Goal: Task Accomplishment & Management: Use online tool/utility

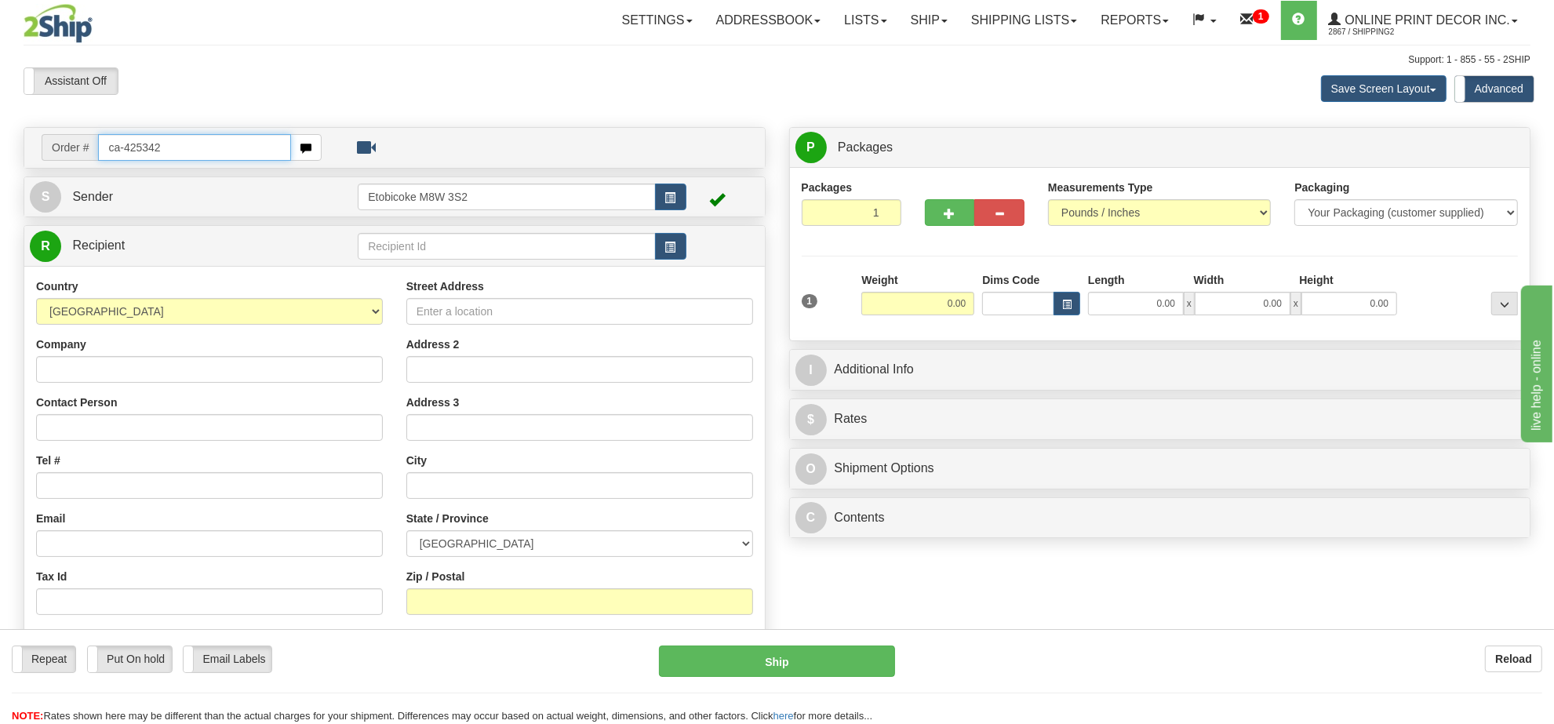
type input "ca-425342"
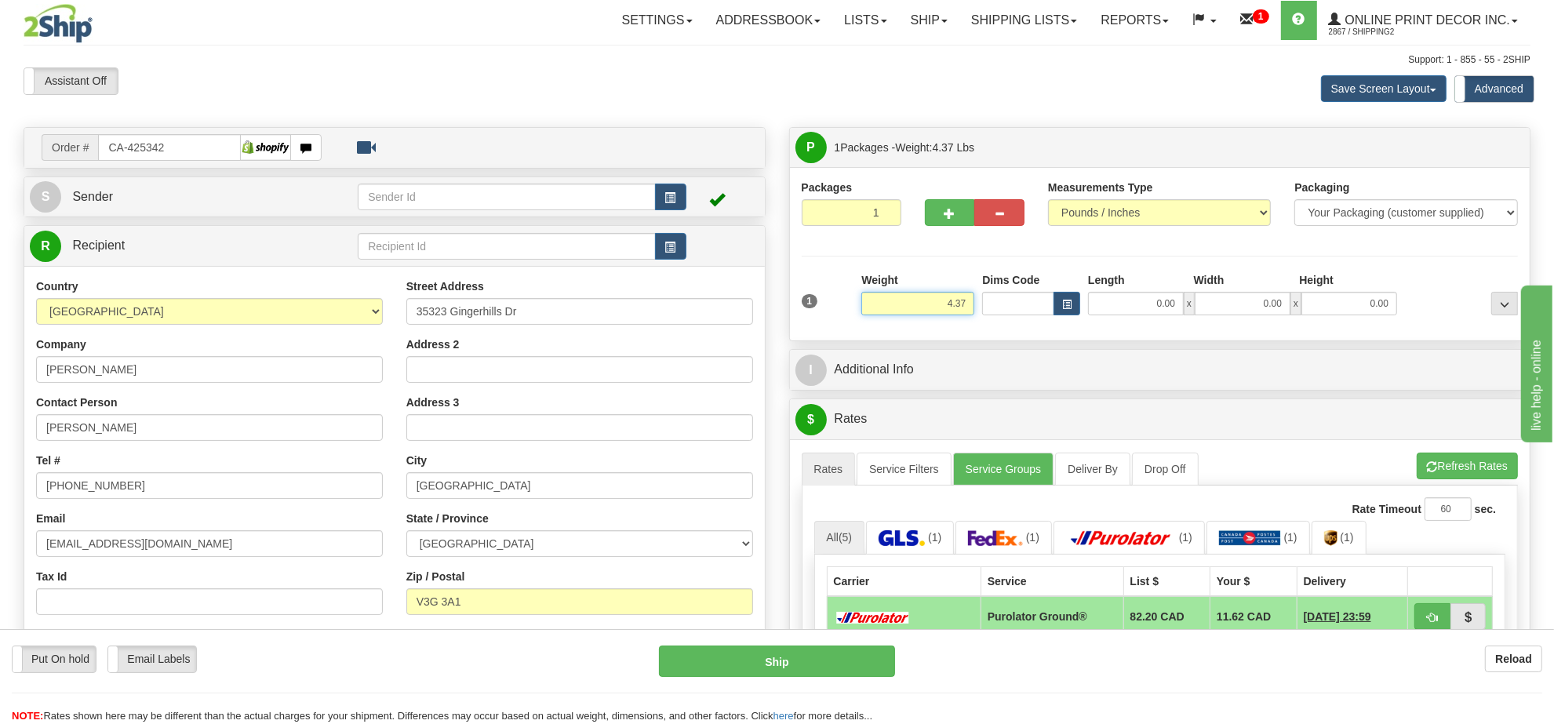
click at [906, 299] on input "4.37" at bounding box center [917, 304] width 113 height 24
click at [911, 299] on input "4.37" at bounding box center [917, 304] width 113 height 24
click at [920, 300] on input "4.37" at bounding box center [917, 304] width 113 height 24
click at [923, 300] on input "4.37" at bounding box center [917, 304] width 113 height 24
click at [924, 300] on input "4.37" at bounding box center [917, 304] width 113 height 24
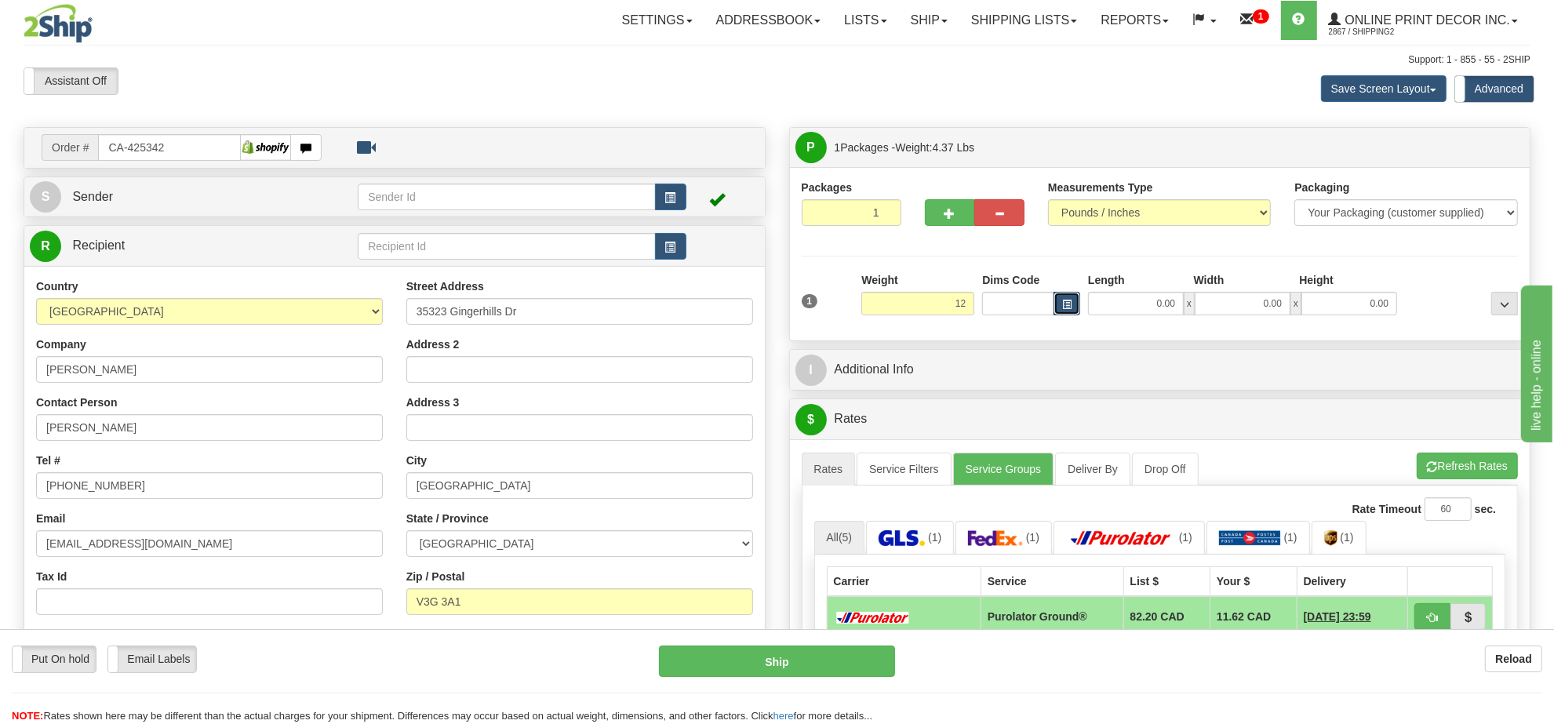
type input "12.00"
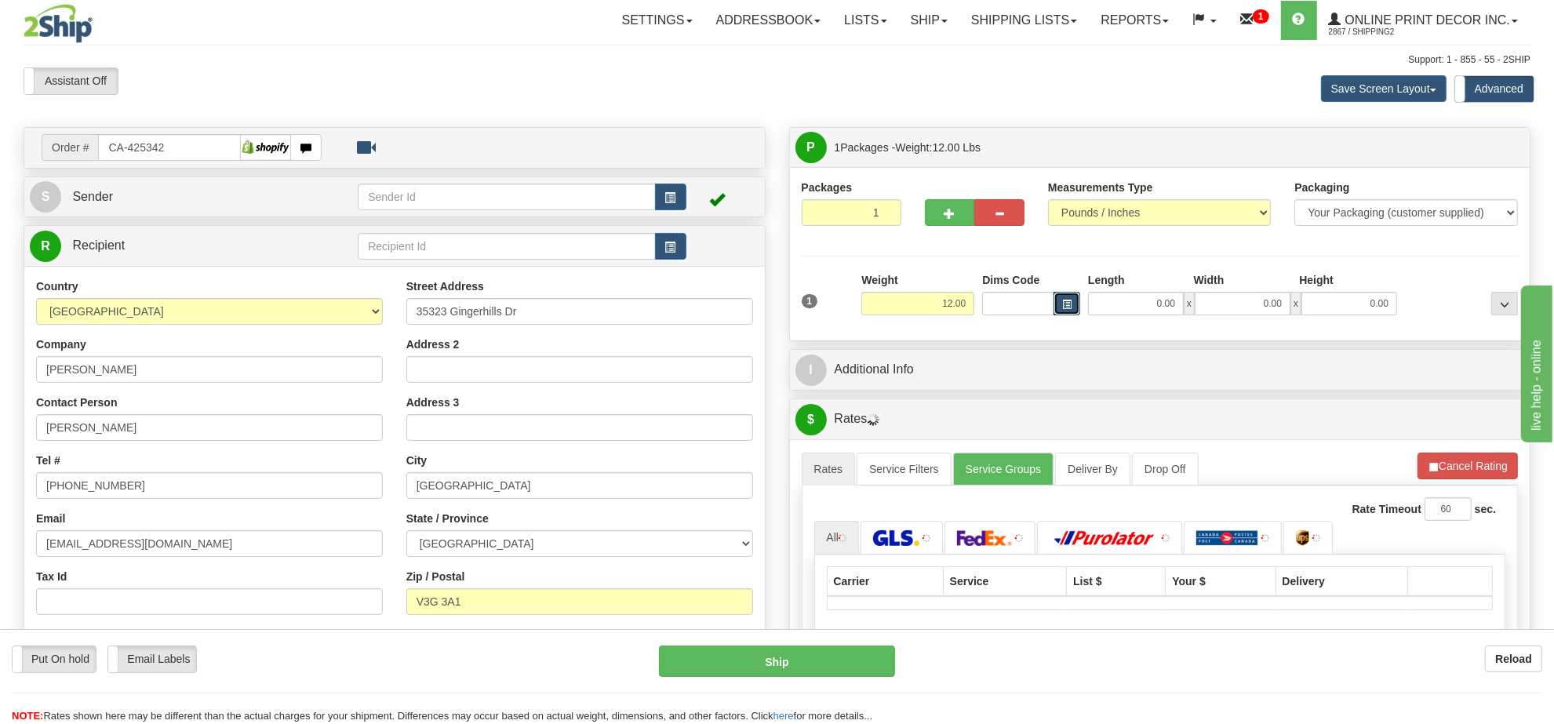
click at [1063, 306] on span "button" at bounding box center [1066, 304] width 9 height 9
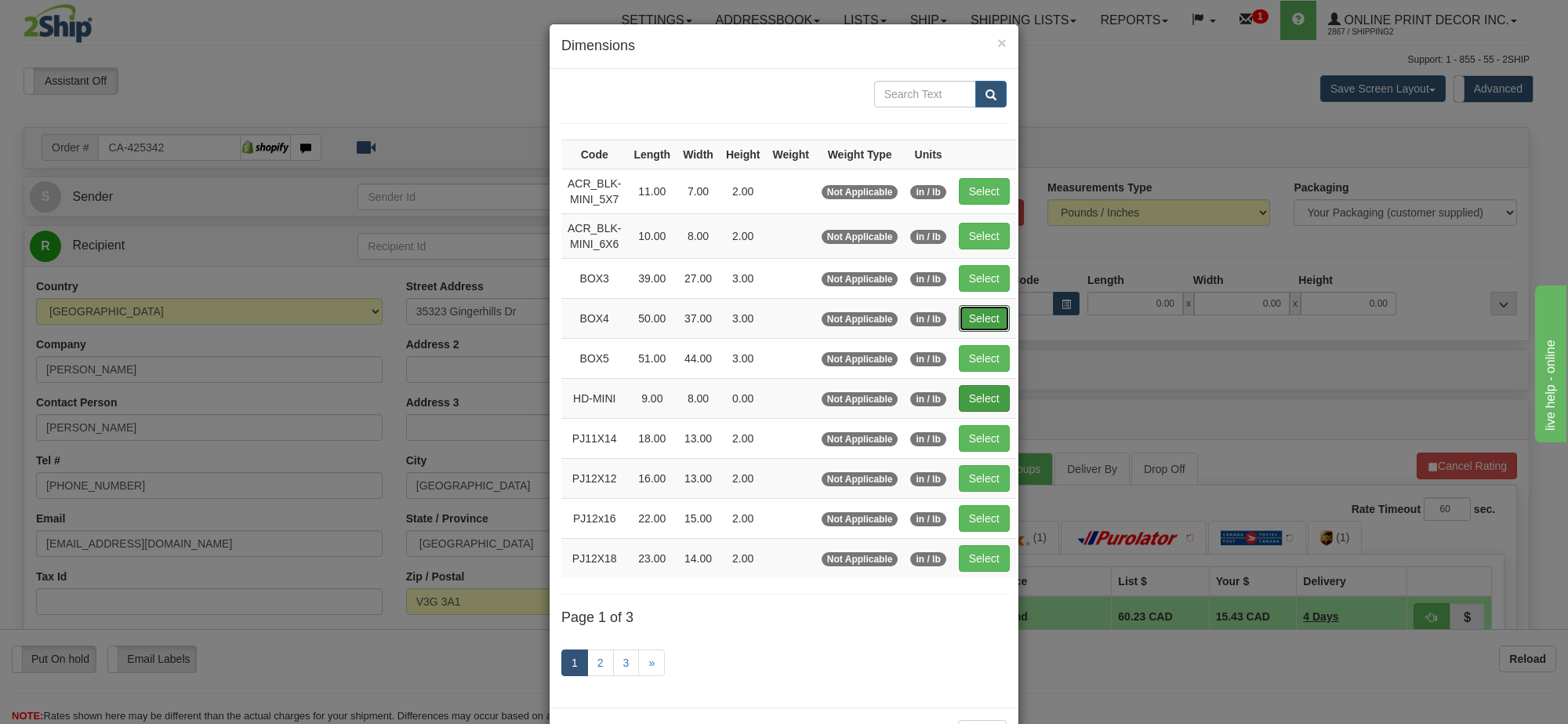
click at [978, 311] on button "Select" at bounding box center [983, 318] width 51 height 27
type input "BOX4"
type input "50.00"
type input "37.00"
type input "3.00"
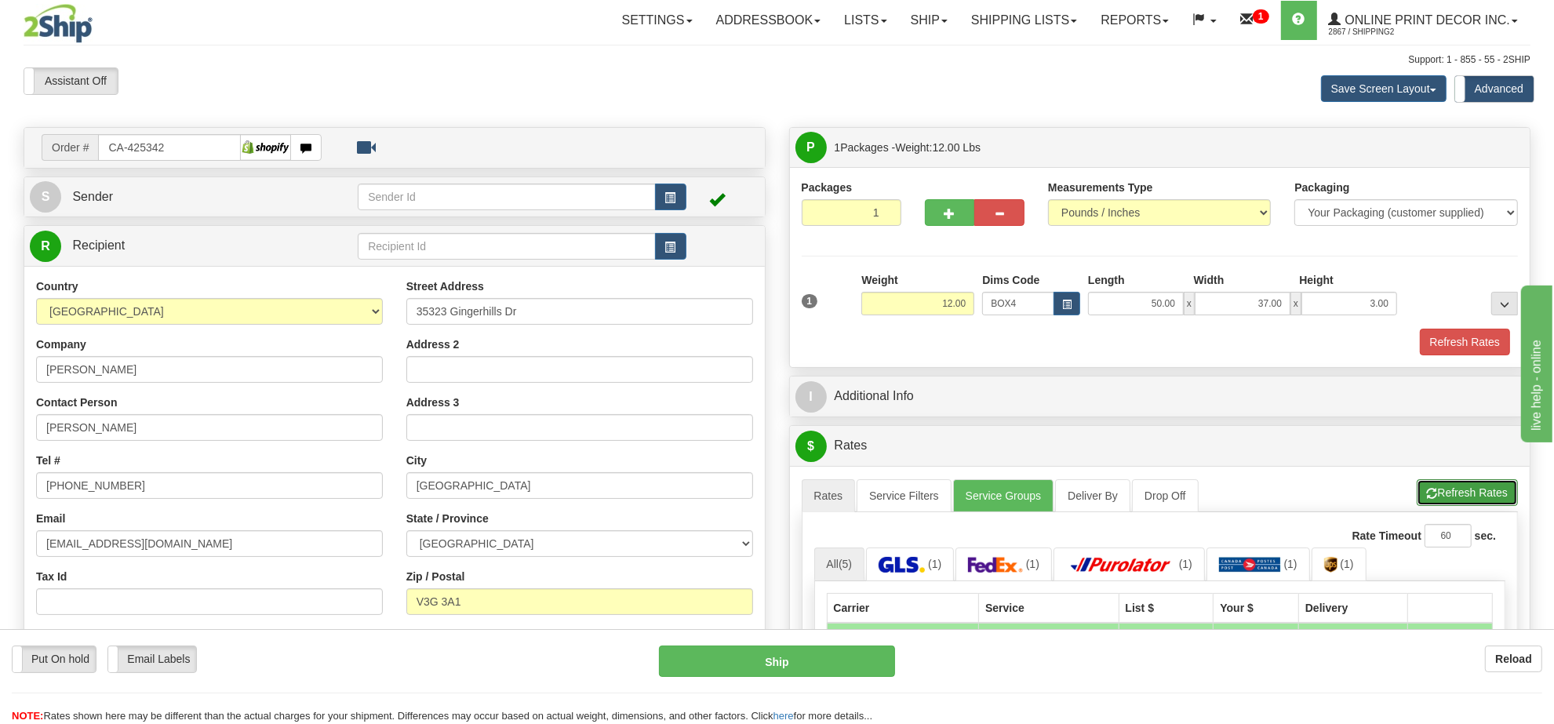
click at [1465, 485] on button "Refresh Rates" at bounding box center [1467, 492] width 101 height 27
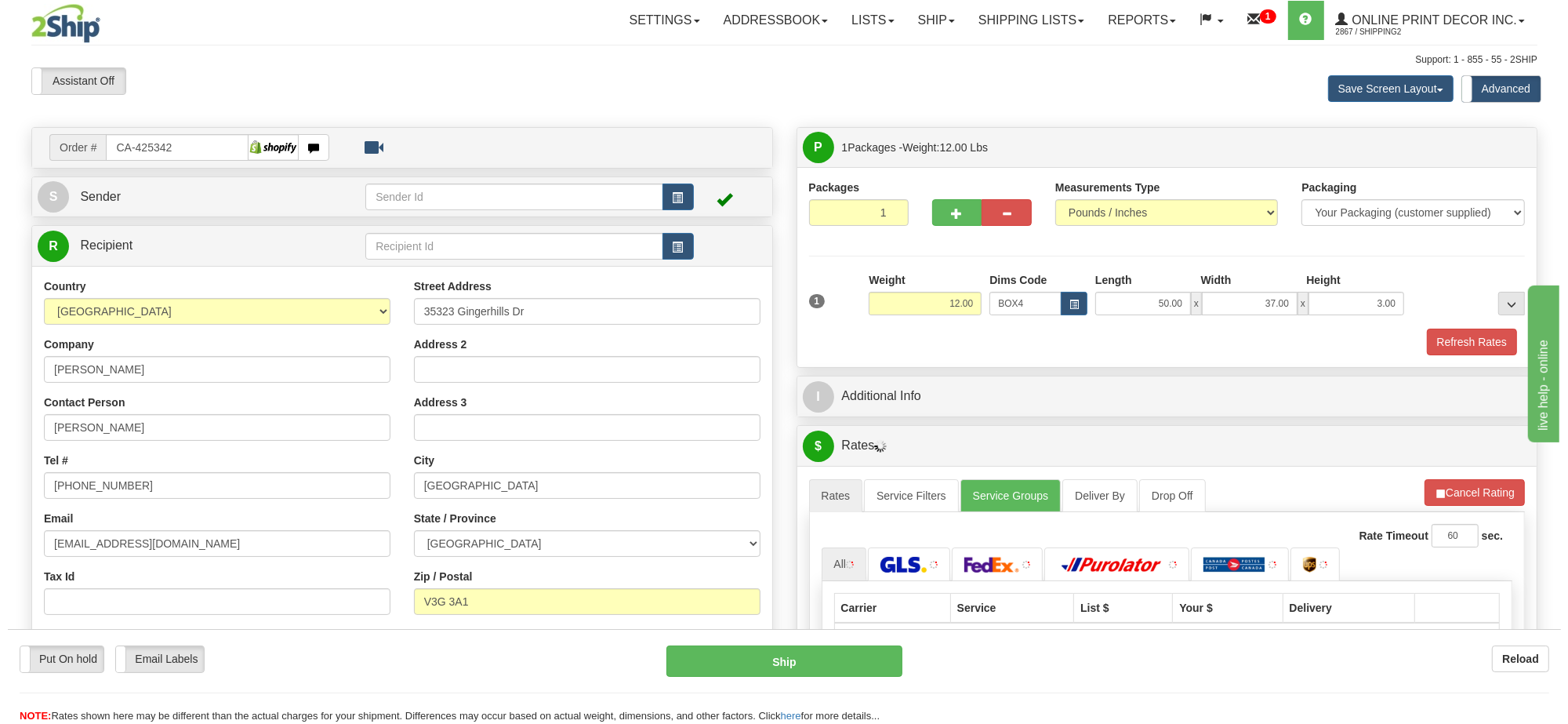
scroll to position [196, 0]
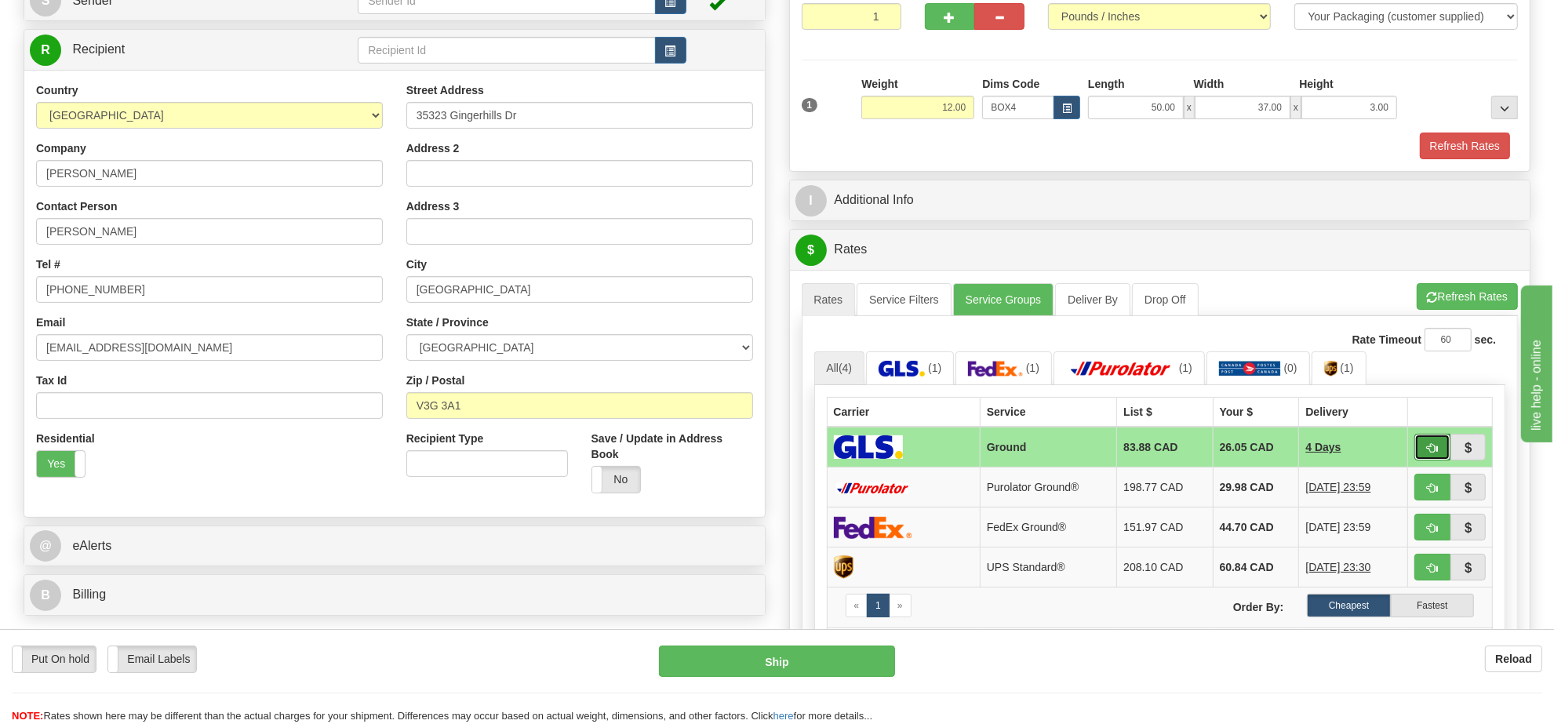
click at [1429, 449] on span "button" at bounding box center [1432, 448] width 11 height 10
type input "1"
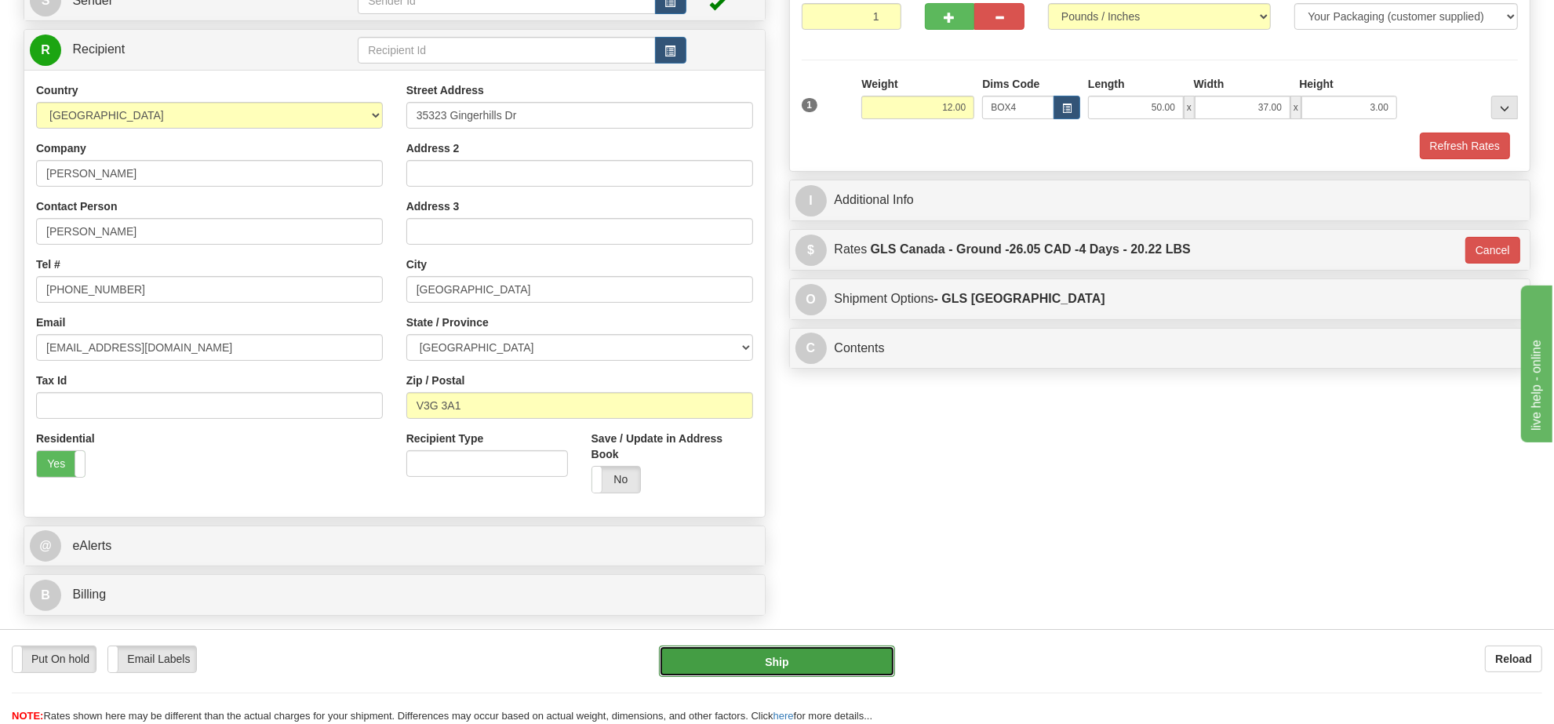
click at [761, 672] on button "Ship" at bounding box center [776, 661] width 235 height 31
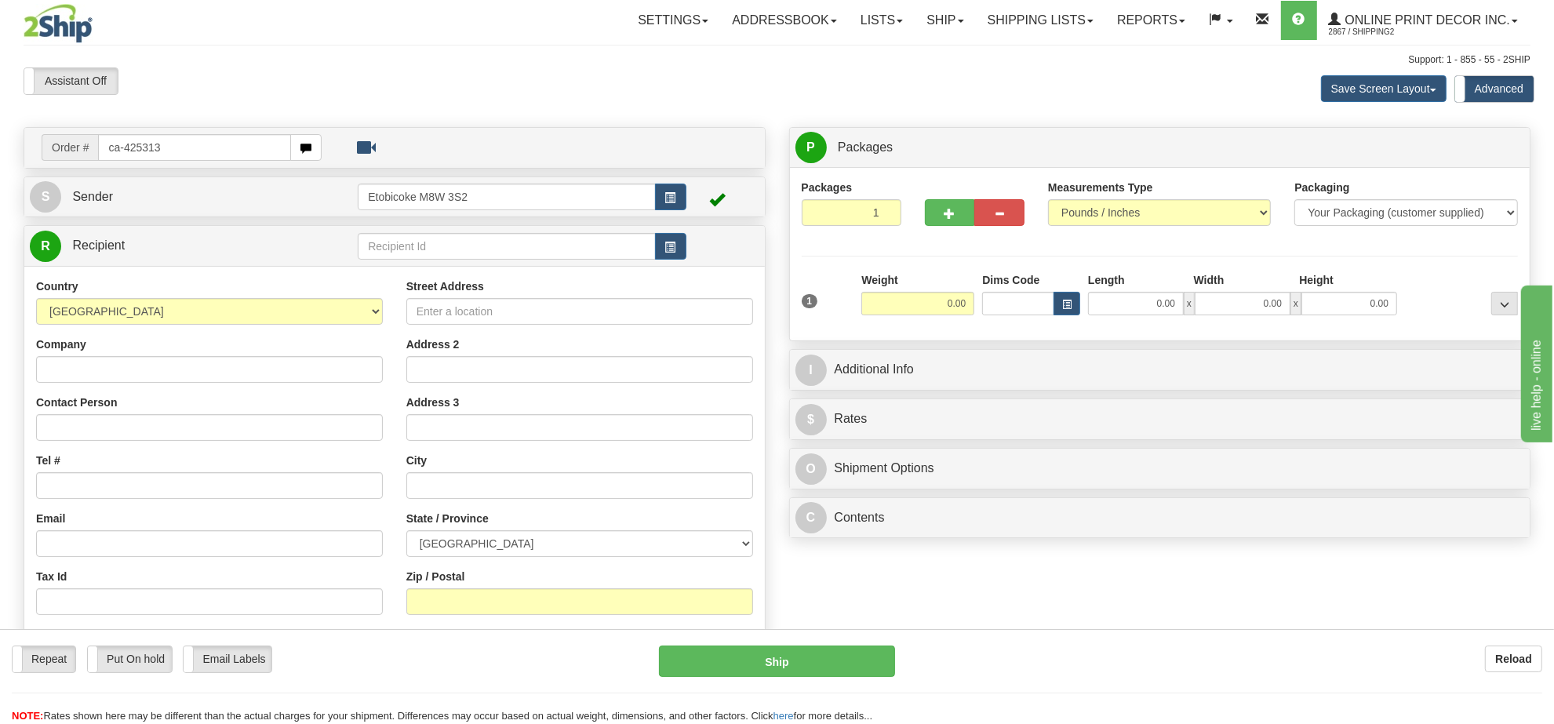
type input "ca-425313"
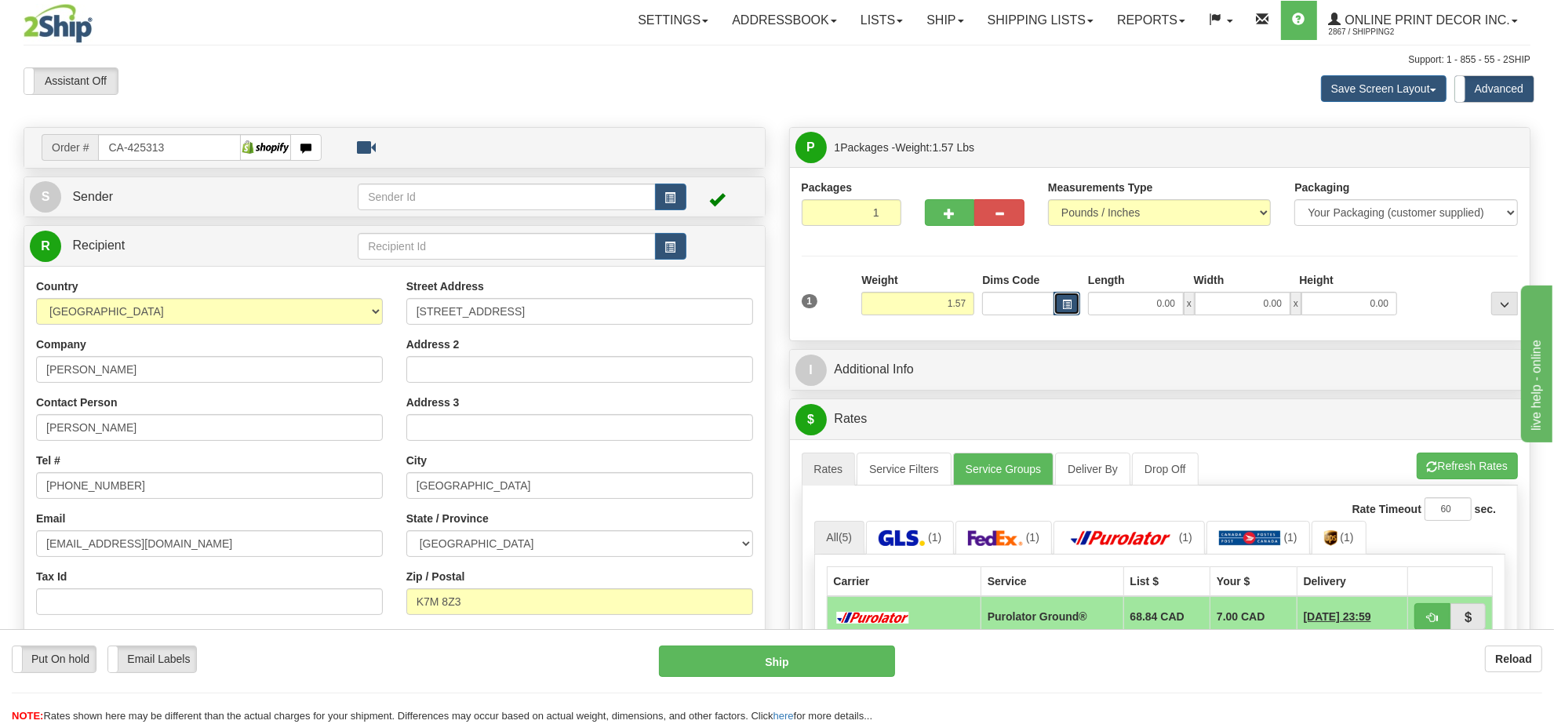
click at [1064, 309] on span "button" at bounding box center [1066, 304] width 9 height 9
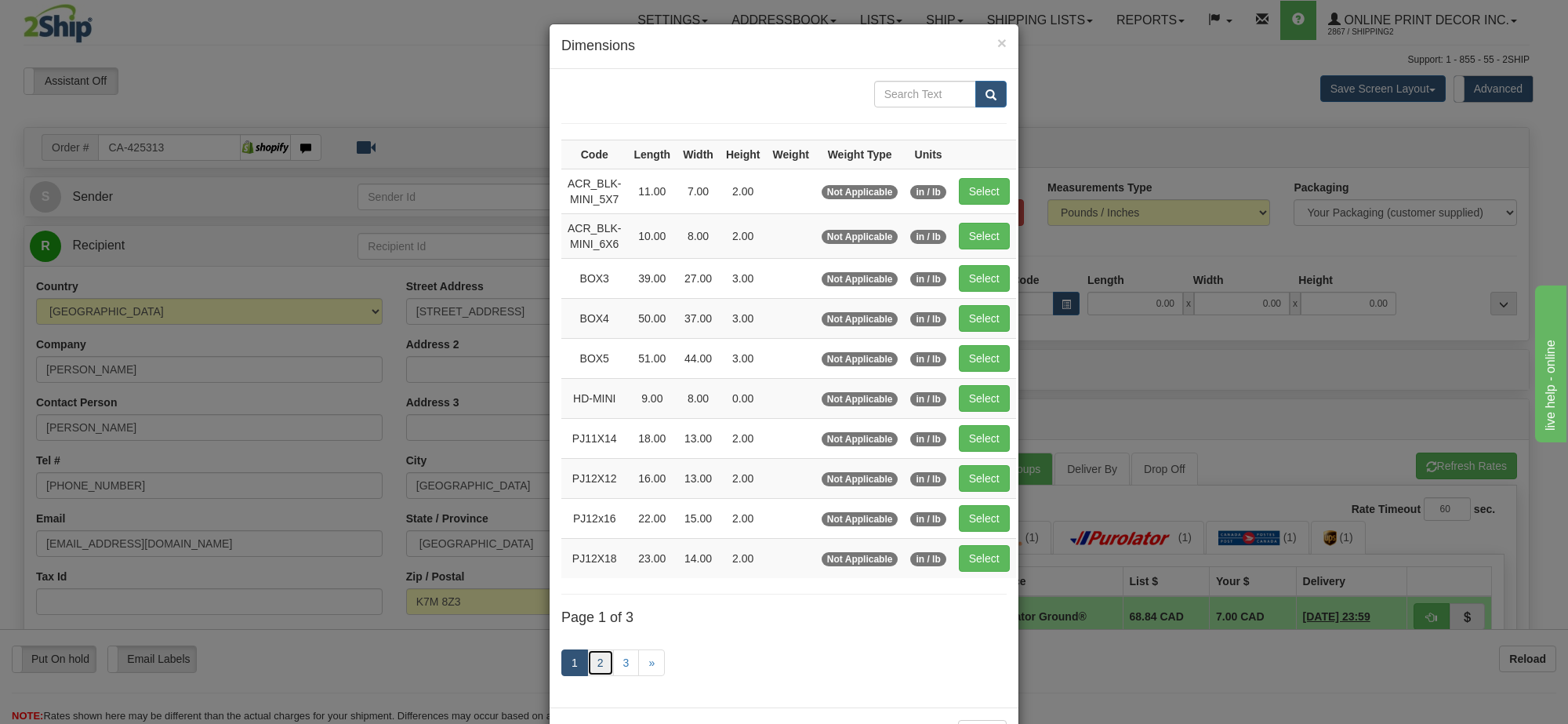
click at [602, 668] on link "2" at bounding box center [601, 663] width 27 height 27
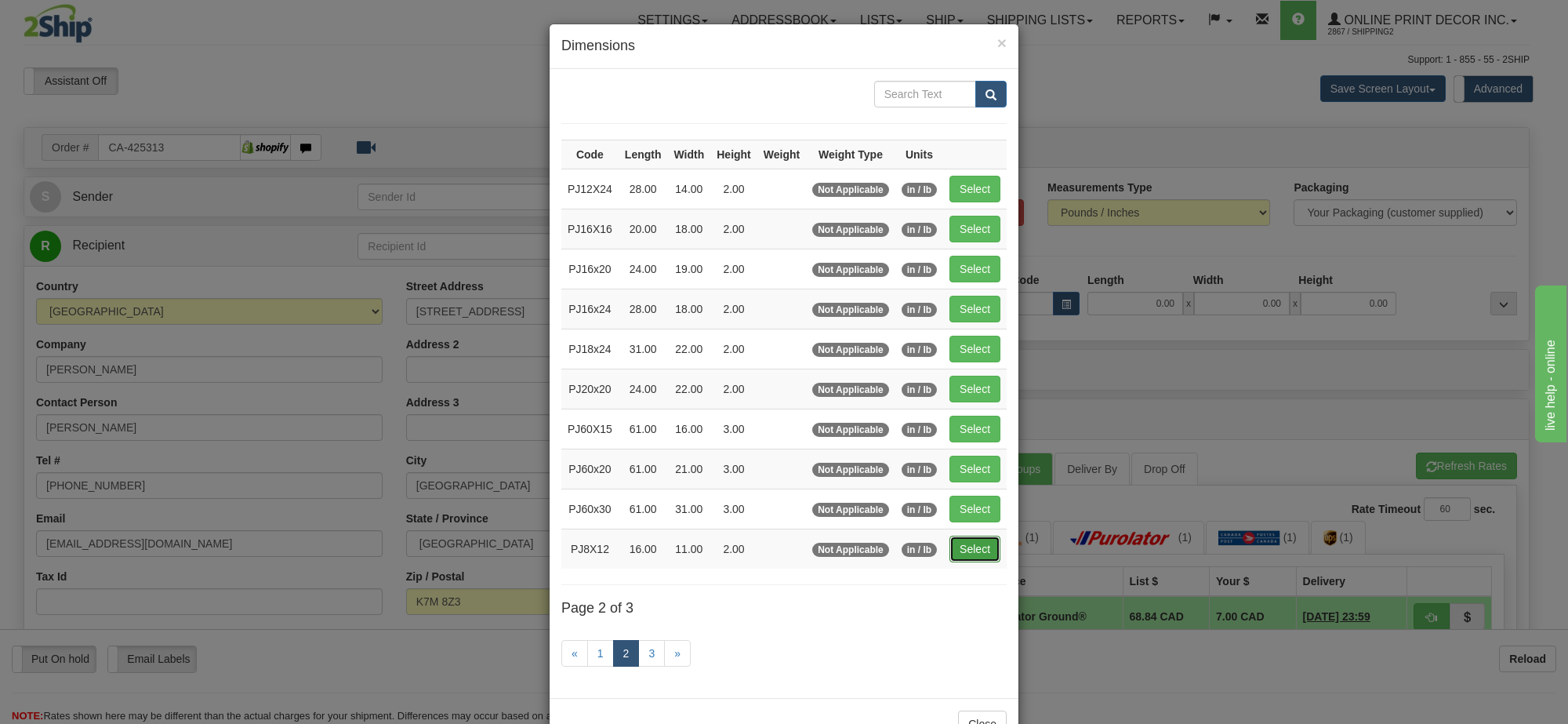
click at [988, 545] on button "Select" at bounding box center [974, 549] width 51 height 27
type input "PJ8X12"
type input "16.00"
type input "11.00"
type input "2.00"
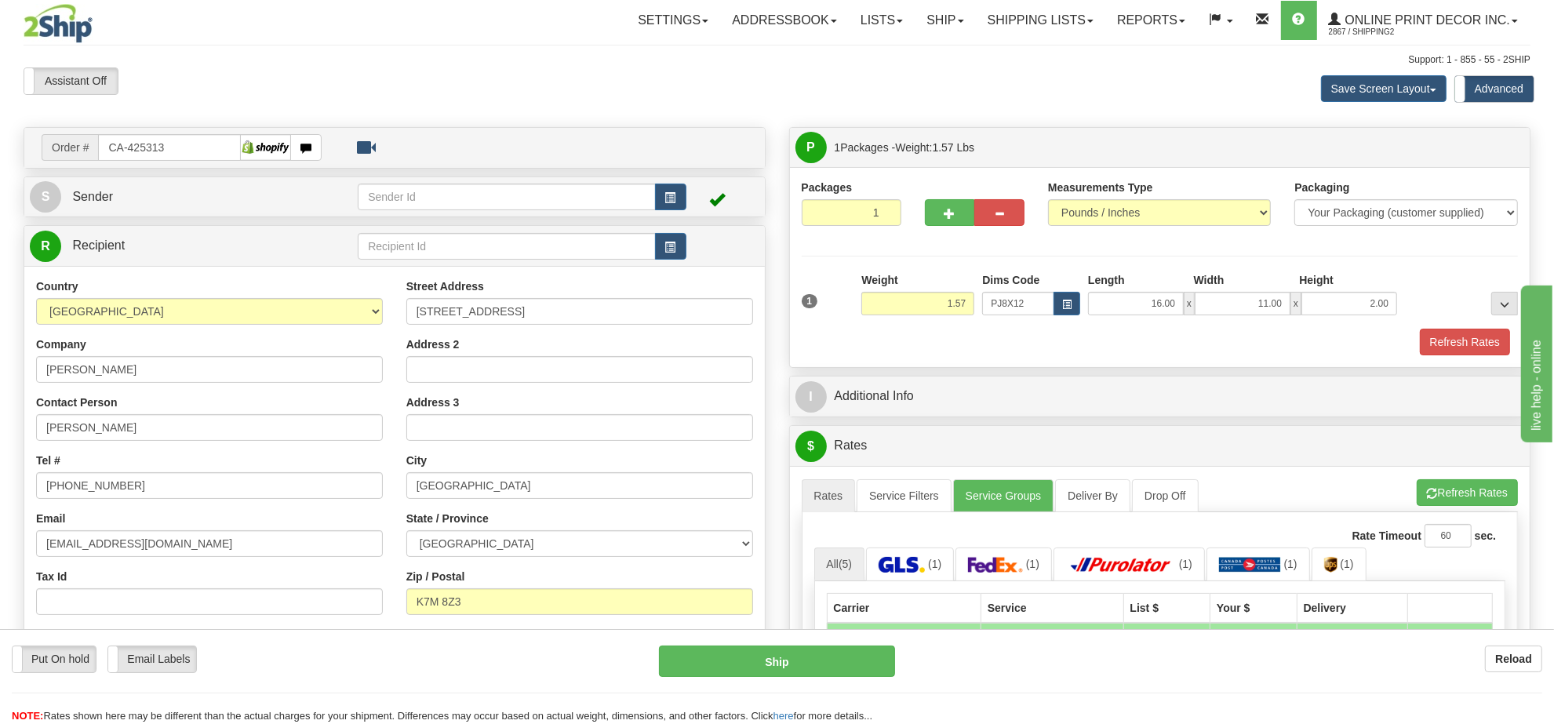
click at [1481, 481] on div "A change has been made which could impact your rate estimate. To ensure the est…" at bounding box center [1160, 736] width 741 height 540
click at [1469, 498] on button "Refresh Rates" at bounding box center [1467, 492] width 101 height 27
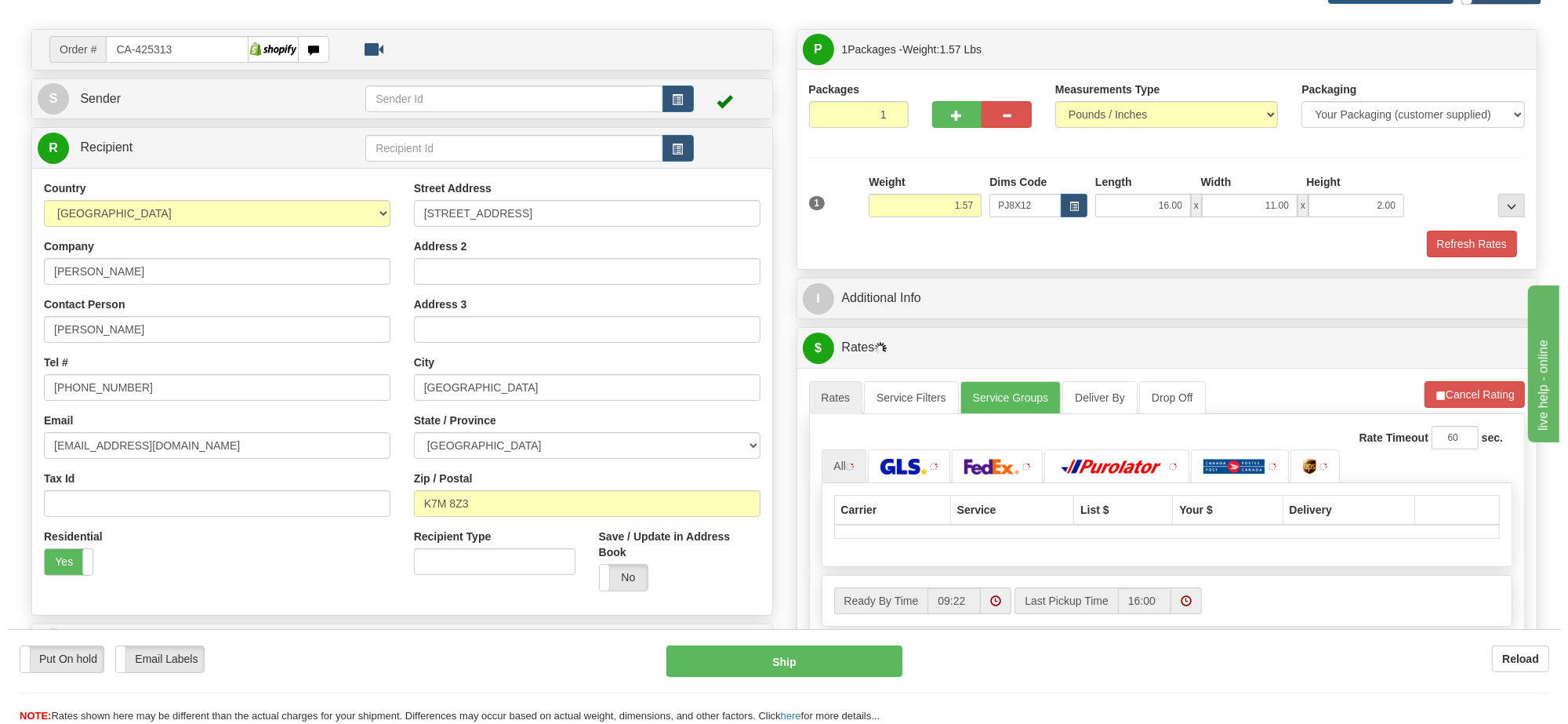
scroll to position [196, 0]
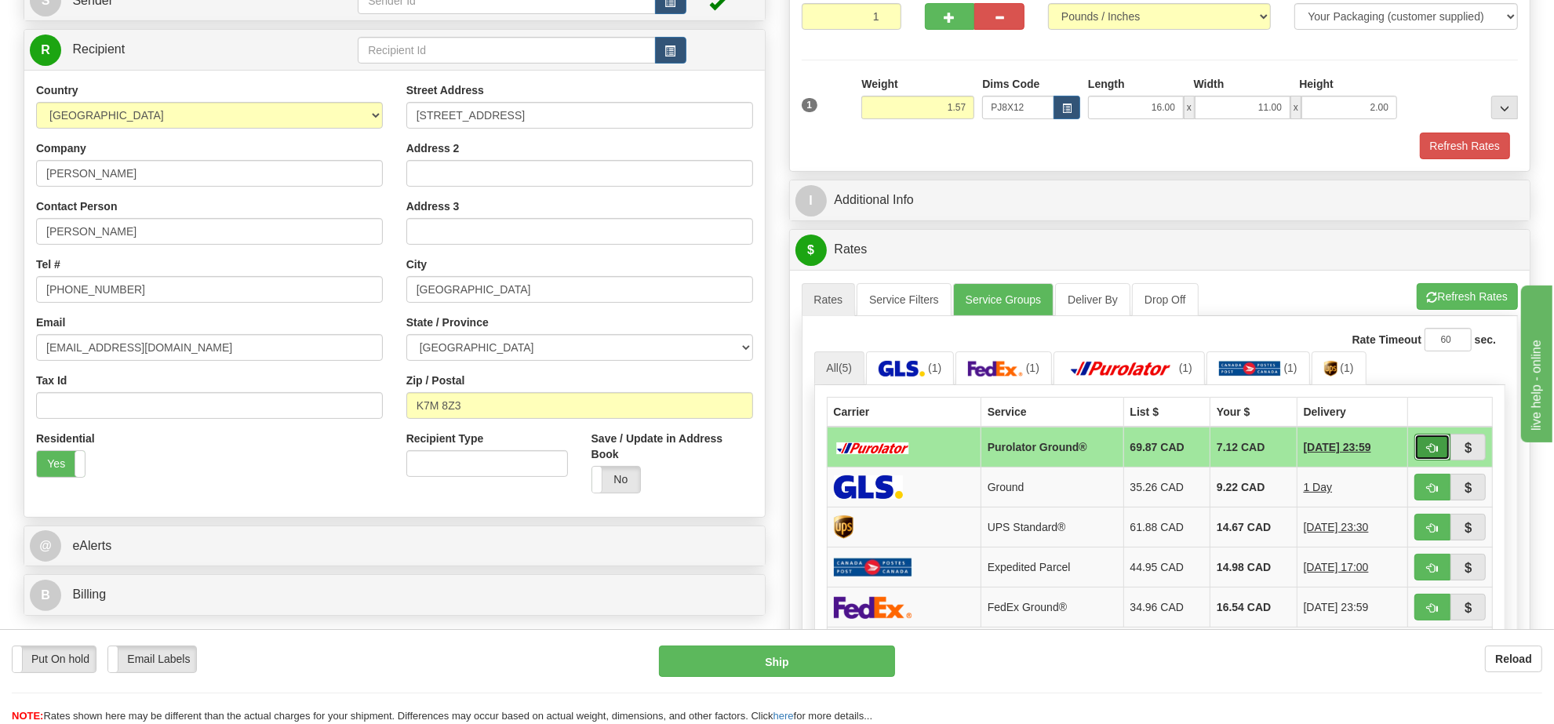
click at [1424, 450] on button "button" at bounding box center [1433, 447] width 36 height 27
type input "260"
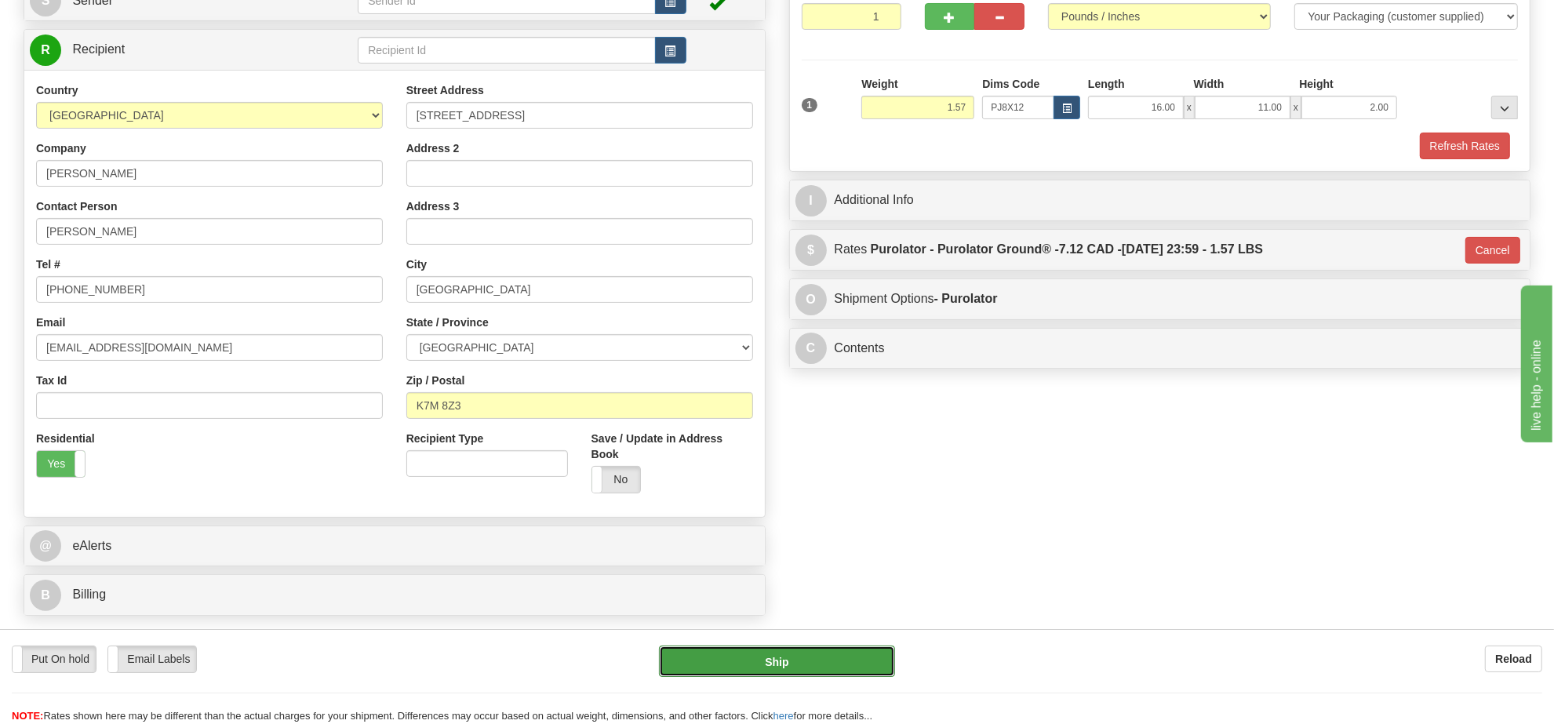
click at [814, 661] on button "Ship" at bounding box center [776, 661] width 235 height 31
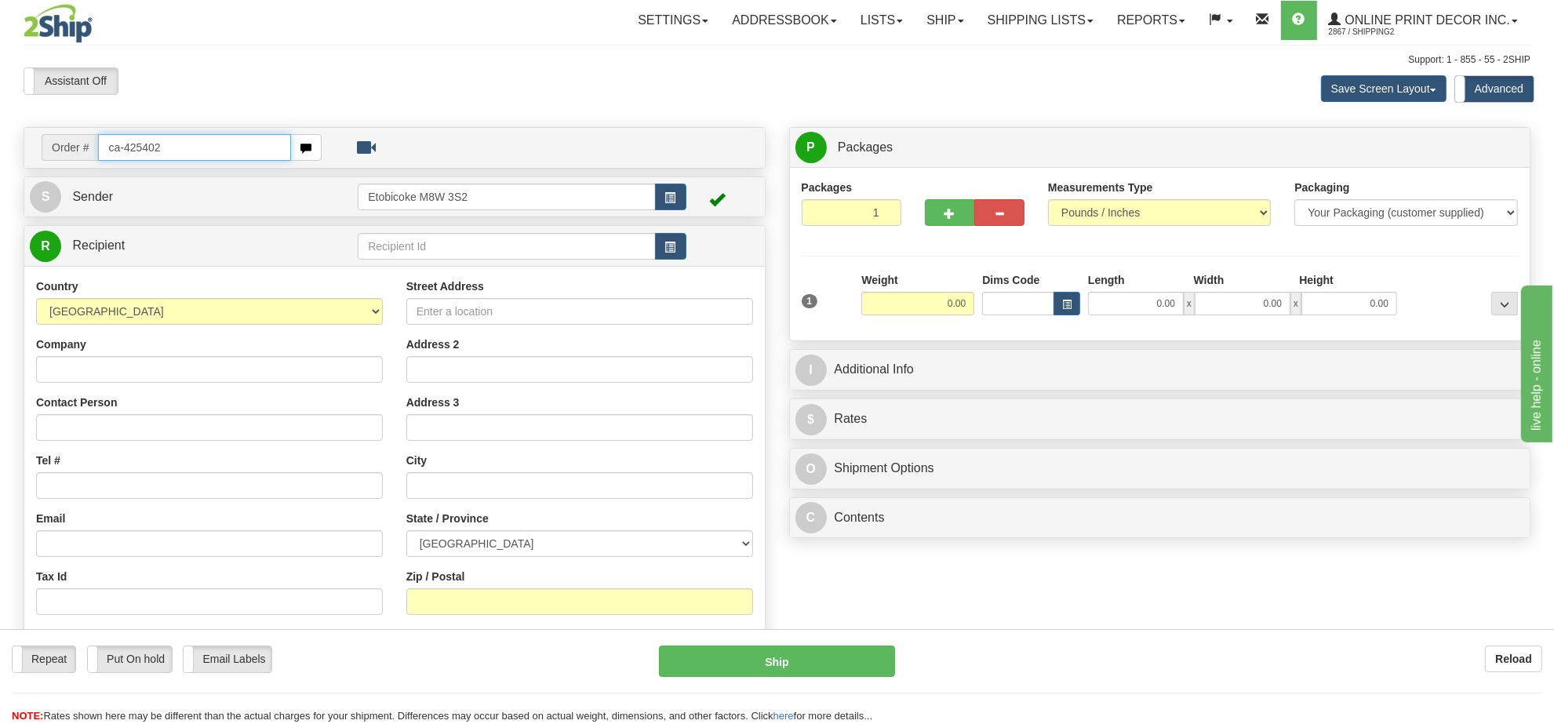
type input "ca-425402"
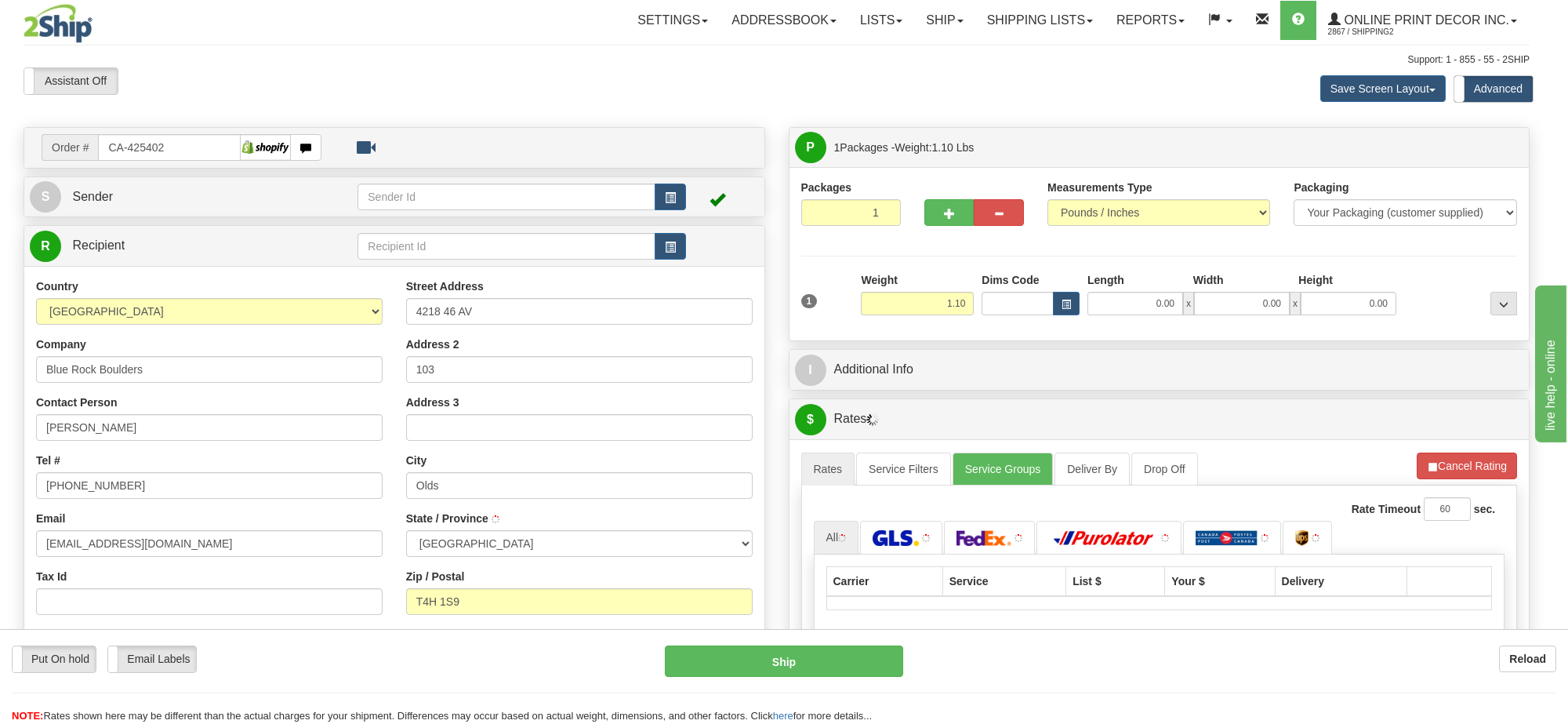
type input "OLDS"
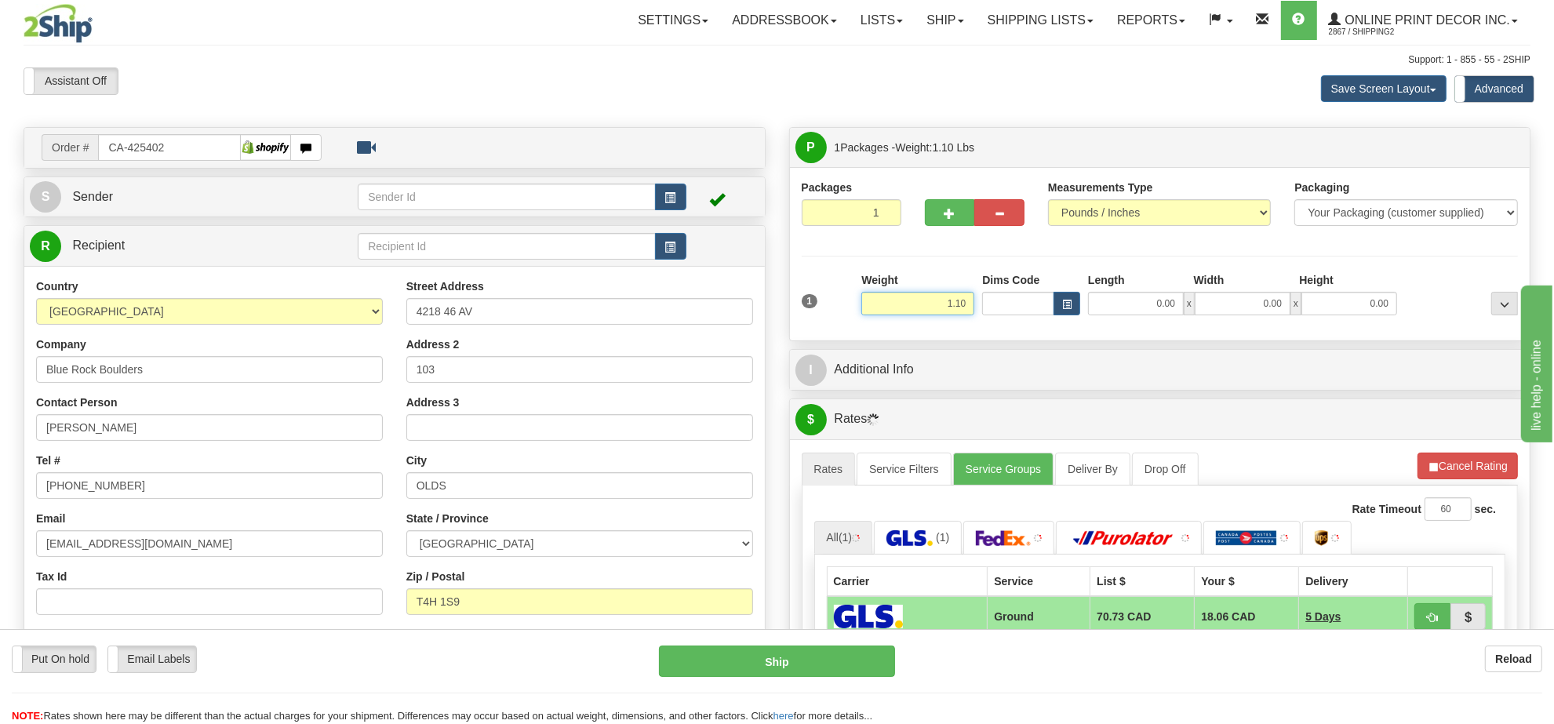
click at [947, 311] on input "1.10" at bounding box center [917, 304] width 113 height 24
click at [946, 308] on input "1.10" at bounding box center [917, 304] width 113 height 24
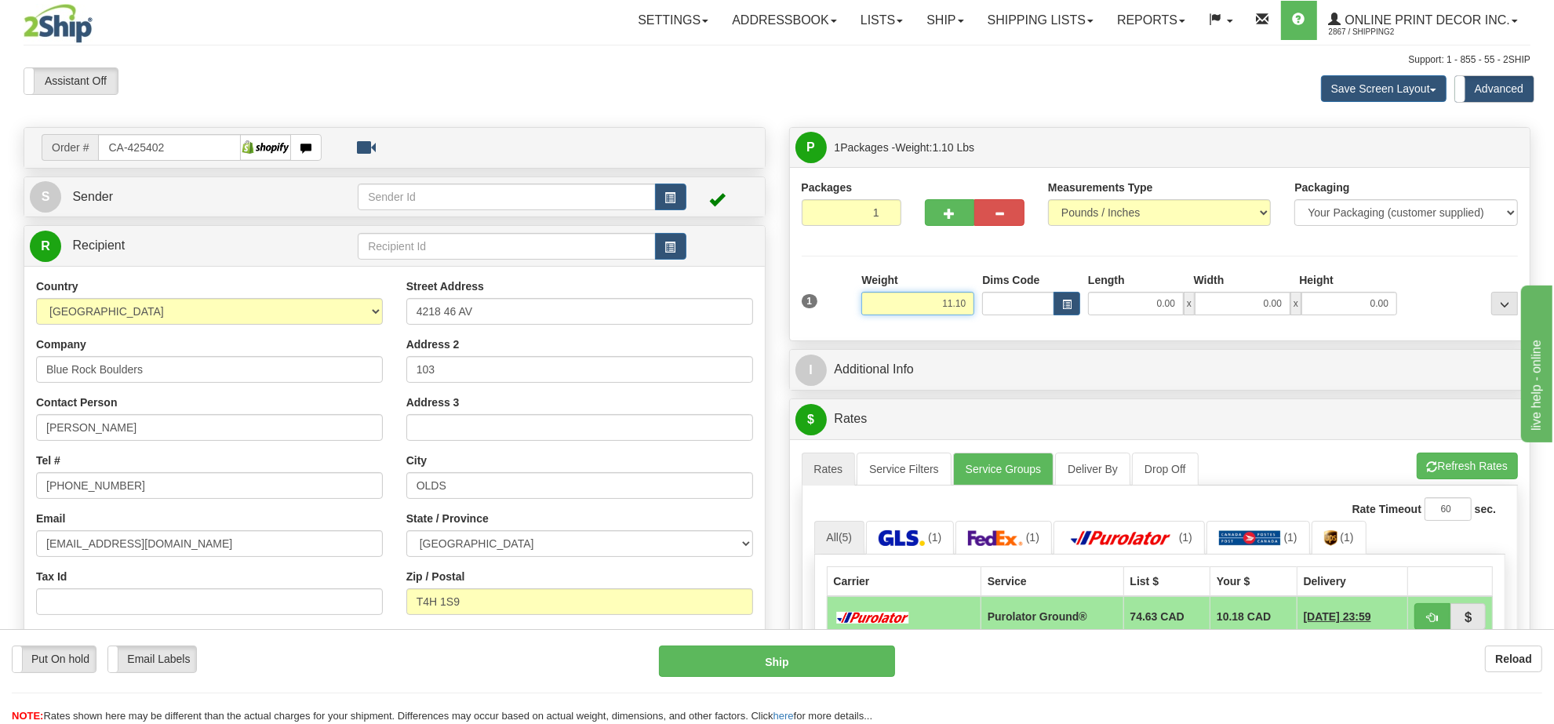
click at [939, 311] on input "11.10" at bounding box center [917, 304] width 113 height 24
type input "1.00"
click at [1076, 307] on button "button" at bounding box center [1067, 304] width 27 height 24
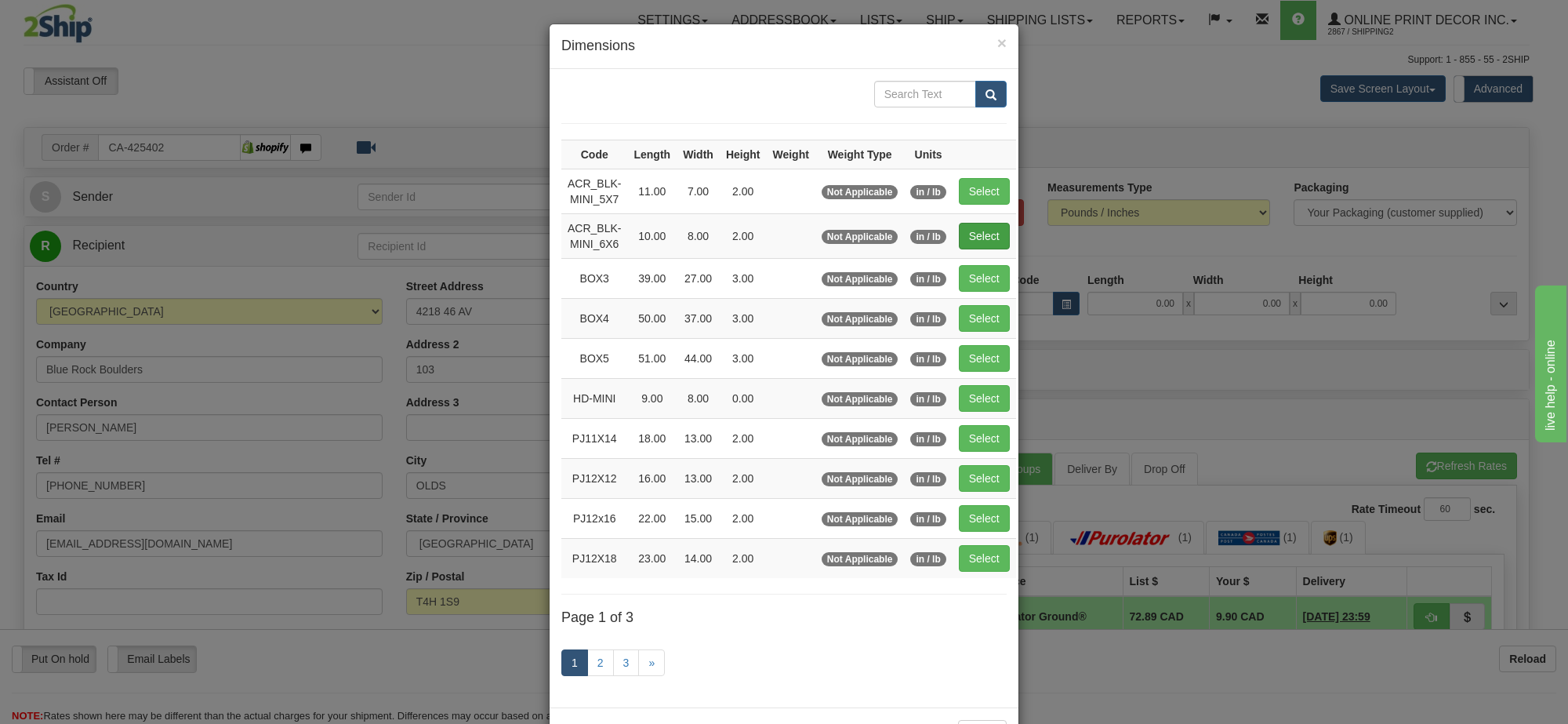
drag, startPoint x: 989, startPoint y: 217, endPoint x: 988, endPoint y: 232, distance: 15.0
click at [988, 224] on td "Select" at bounding box center [984, 235] width 64 height 45
click at [988, 241] on button "Select" at bounding box center [983, 236] width 51 height 27
type input "ACR_BLK-MINI_6X6"
type input "10.00"
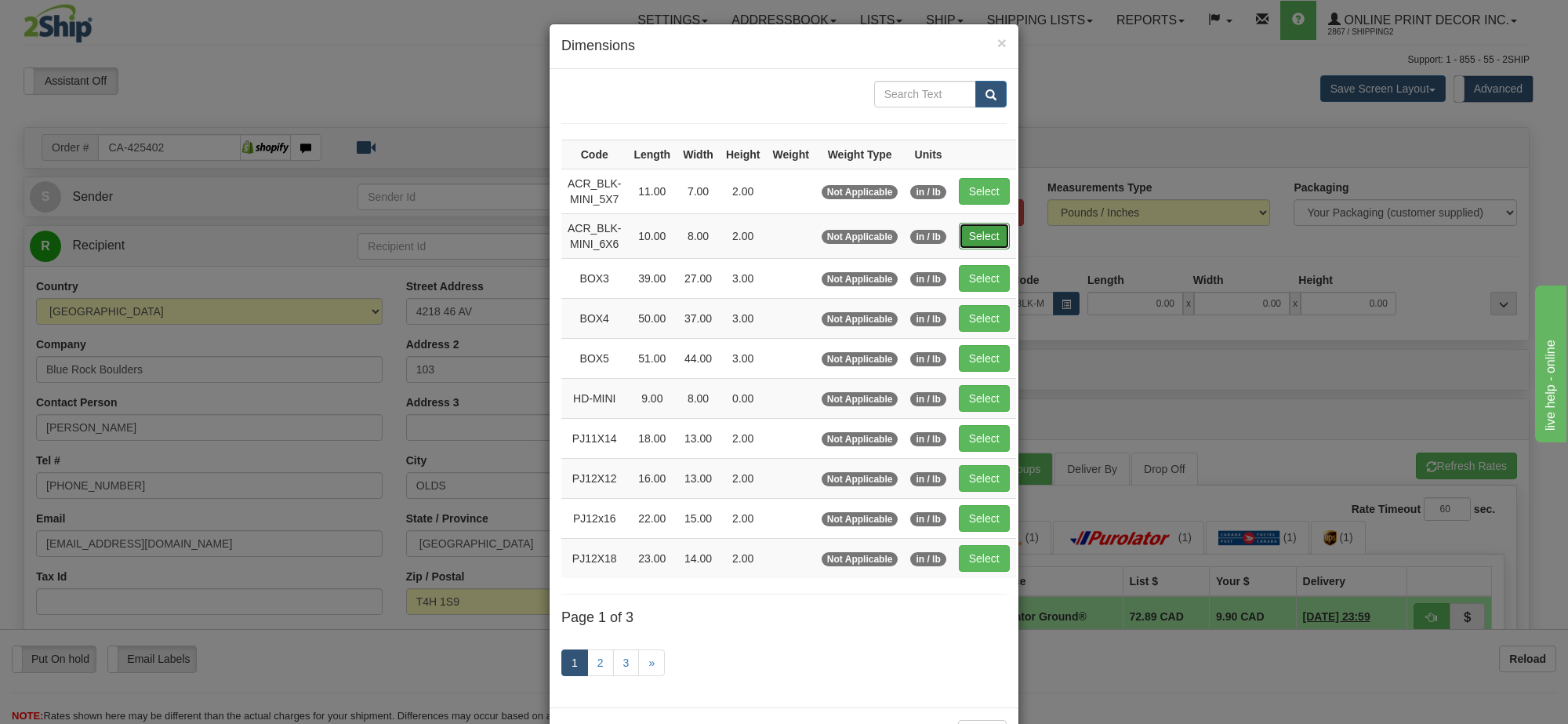
type input "8.00"
type input "2.00"
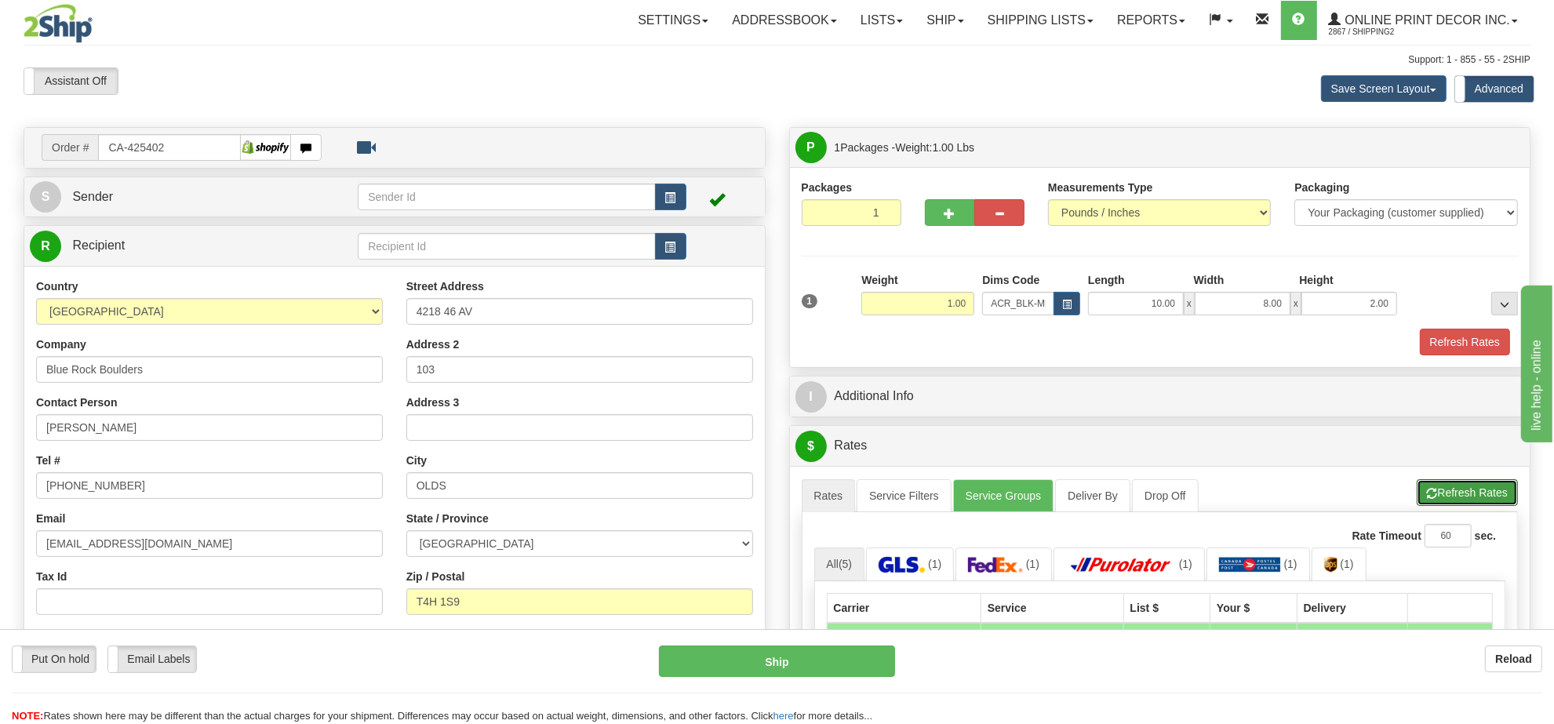
drag, startPoint x: 1444, startPoint y: 493, endPoint x: 1424, endPoint y: 472, distance: 28.3
click at [1444, 491] on button "Refresh Rates" at bounding box center [1467, 492] width 101 height 27
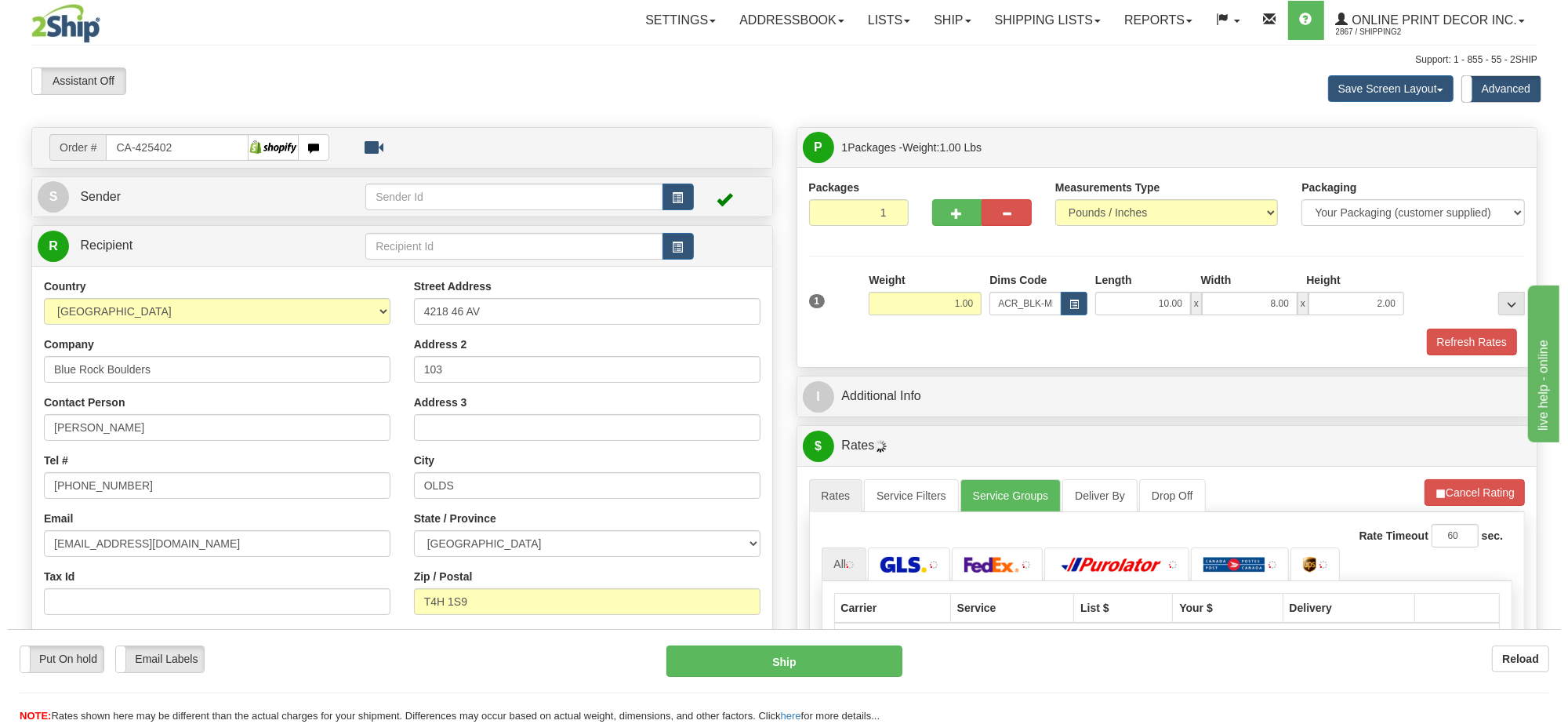
scroll to position [196, 0]
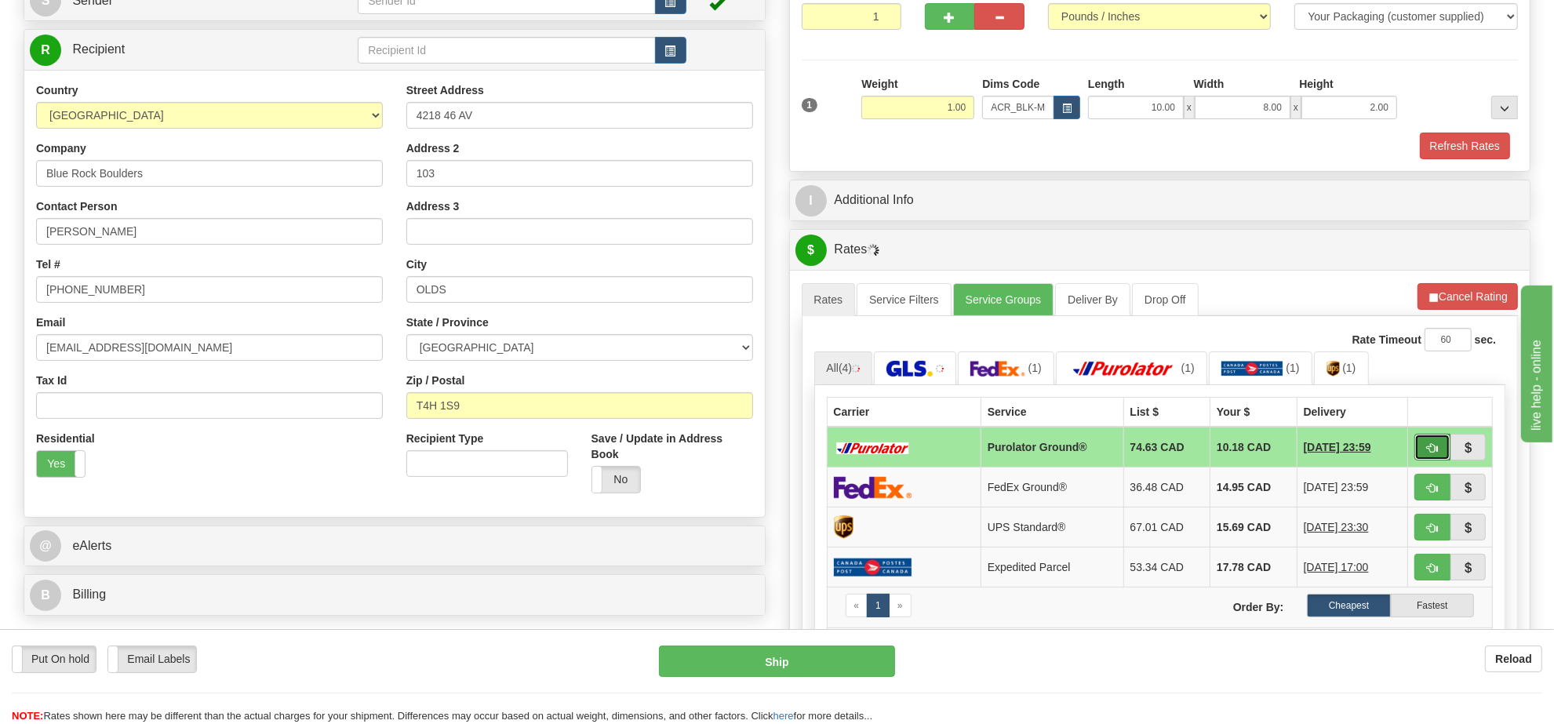
click at [1430, 452] on span "button" at bounding box center [1432, 448] width 11 height 10
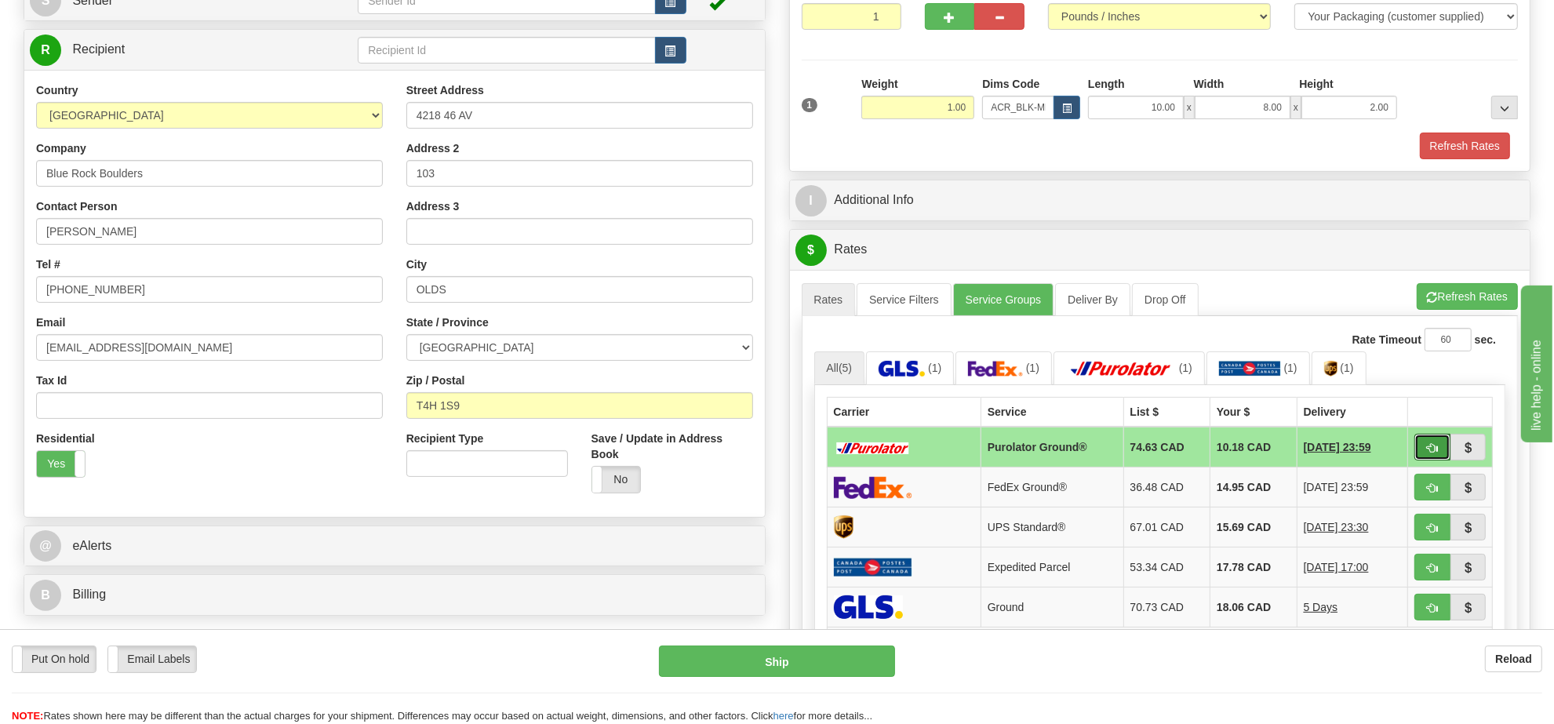
click at [1430, 452] on span "button" at bounding box center [1432, 448] width 11 height 10
type input "260"
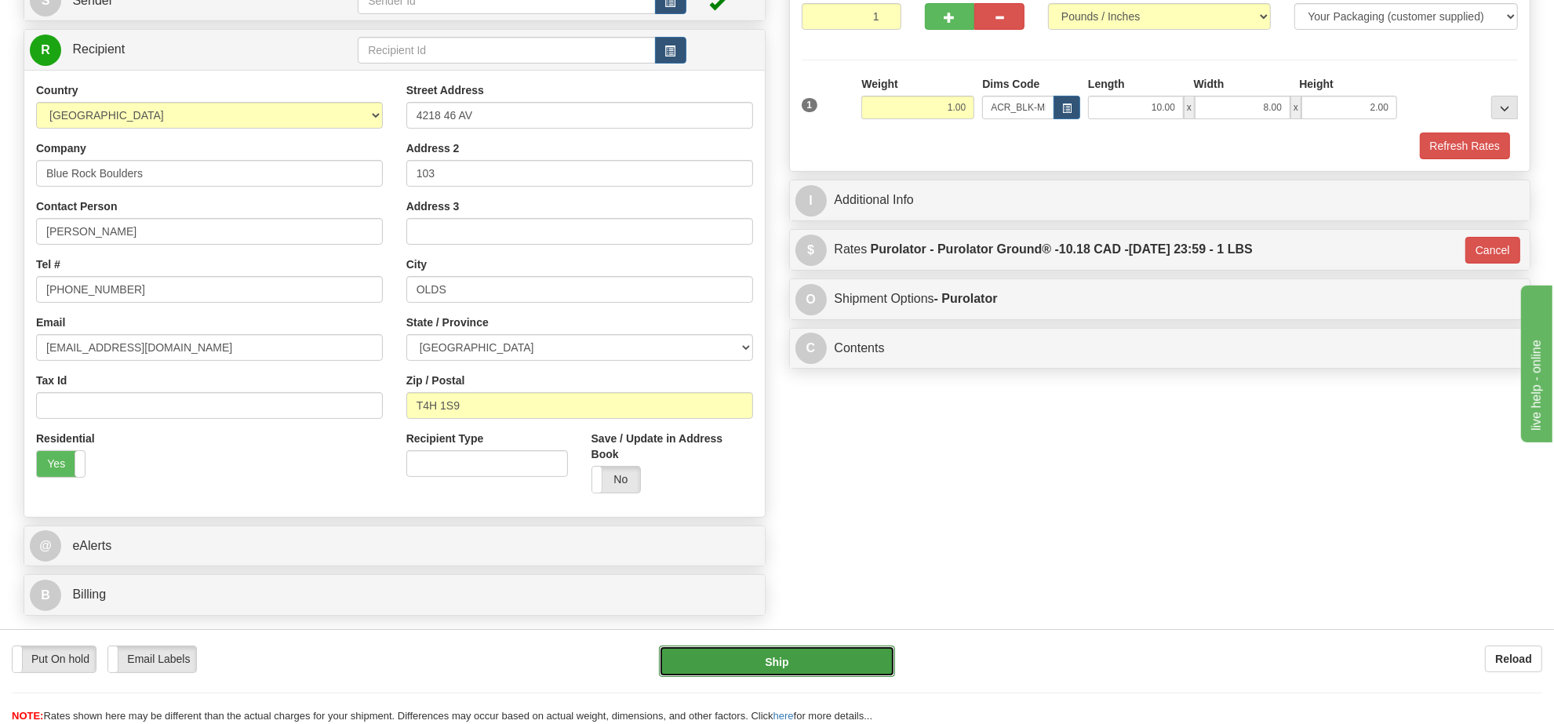
click at [859, 653] on button "Ship" at bounding box center [776, 661] width 235 height 31
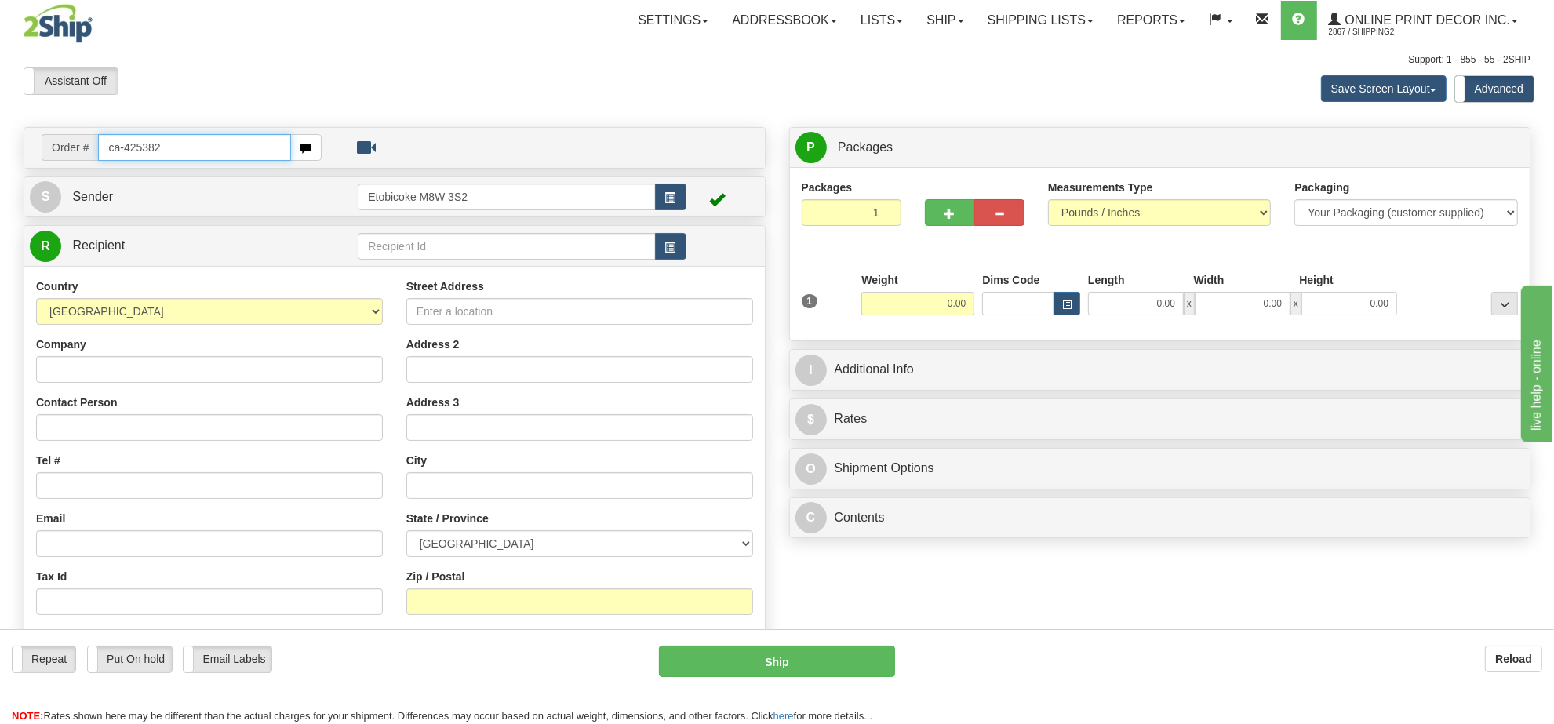
type input "ca-425382"
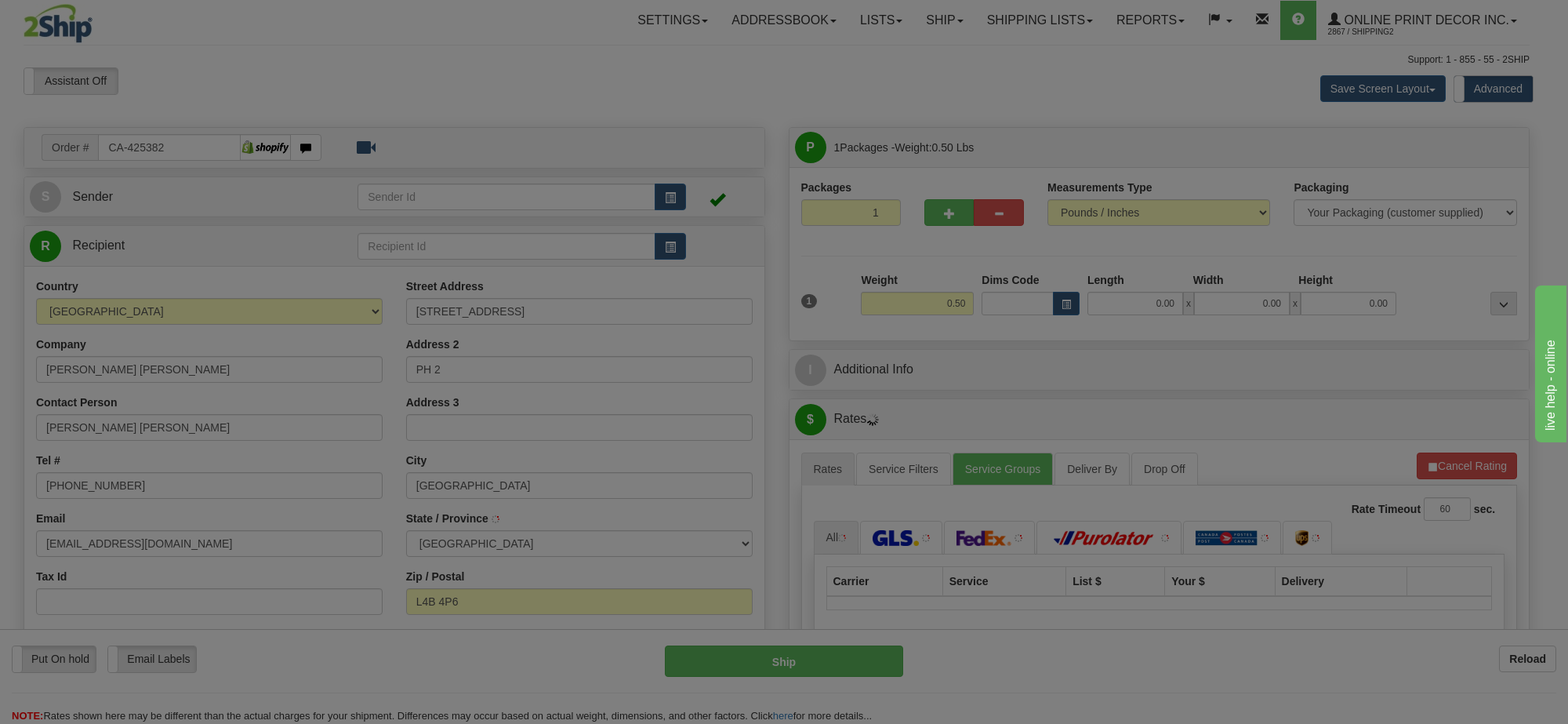
type input "[GEOGRAPHIC_DATA]"
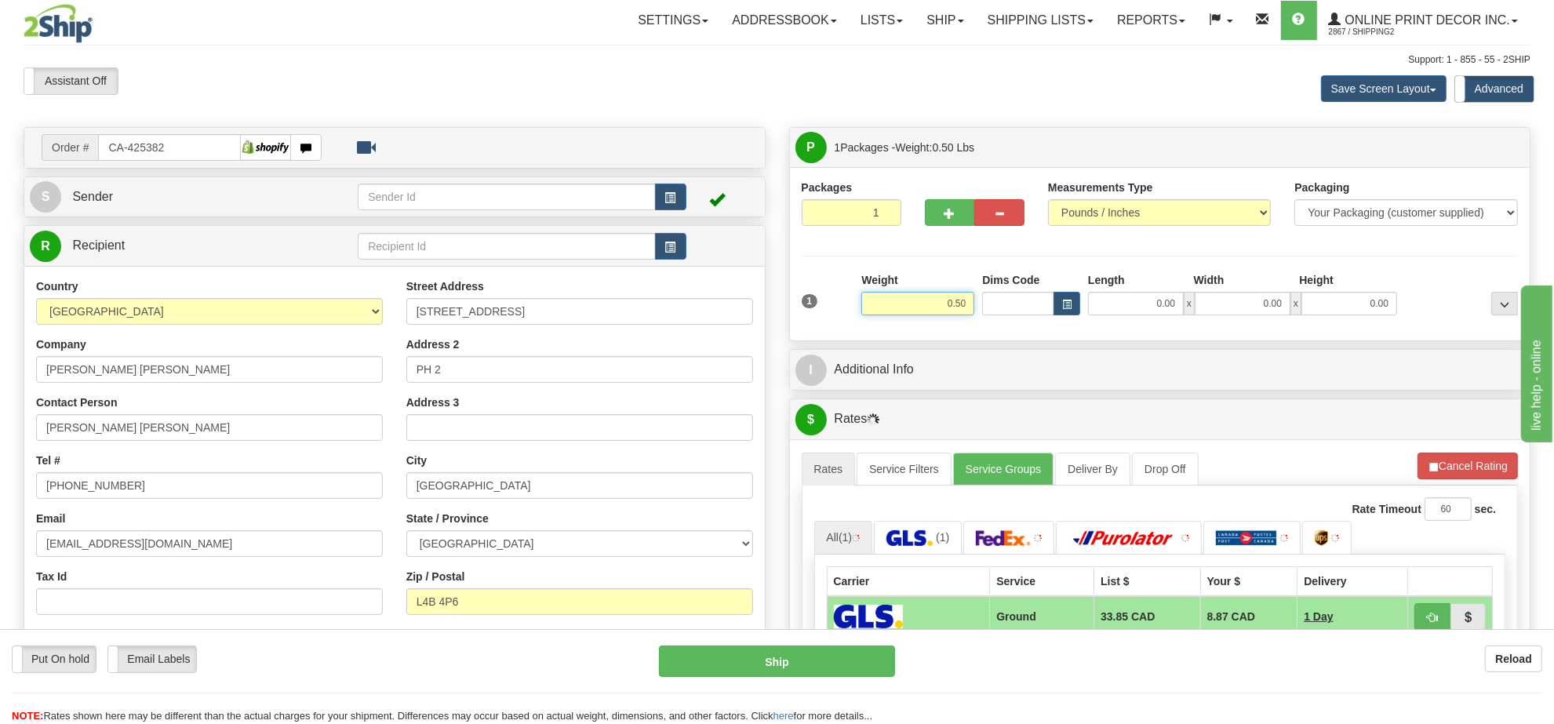
click at [949, 310] on input "0.50" at bounding box center [917, 304] width 113 height 24
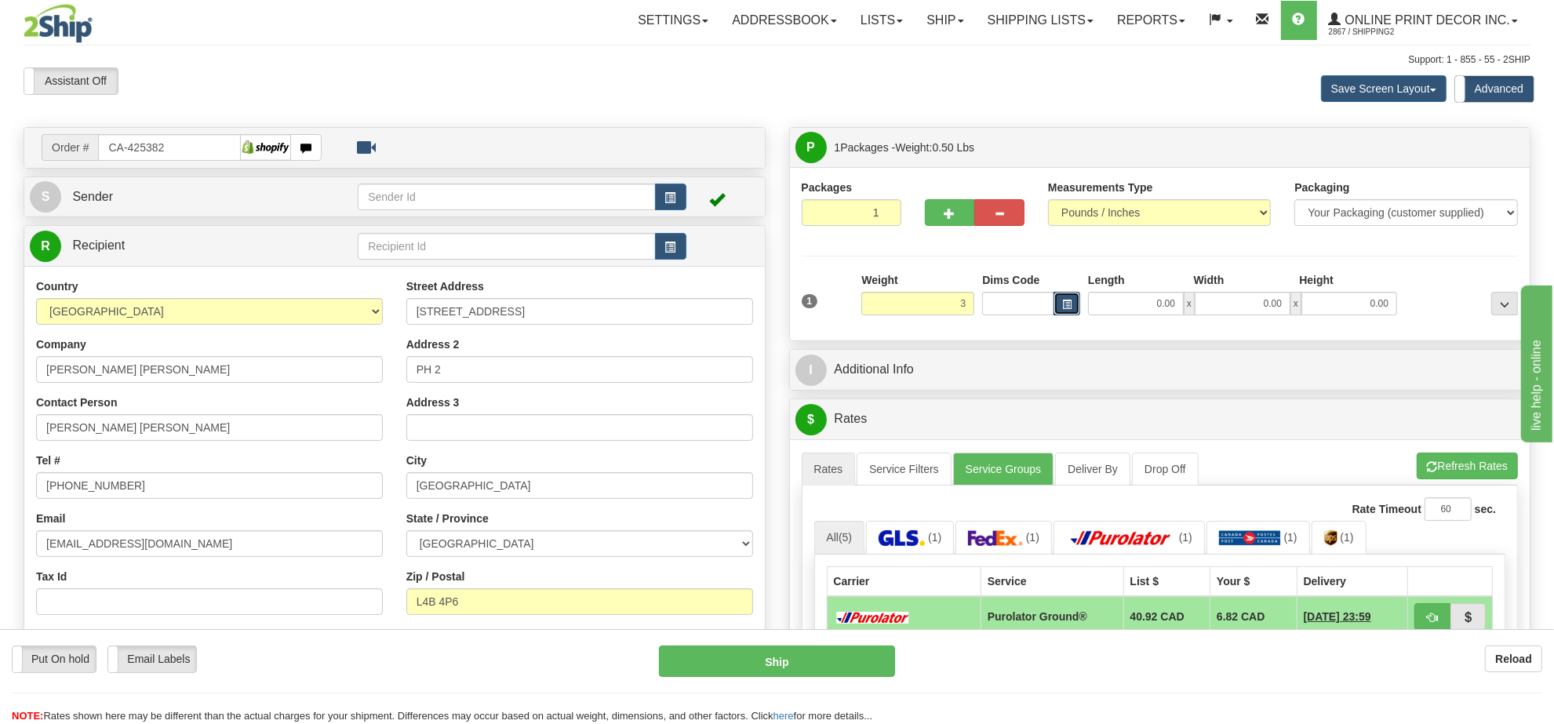
type input "3.00"
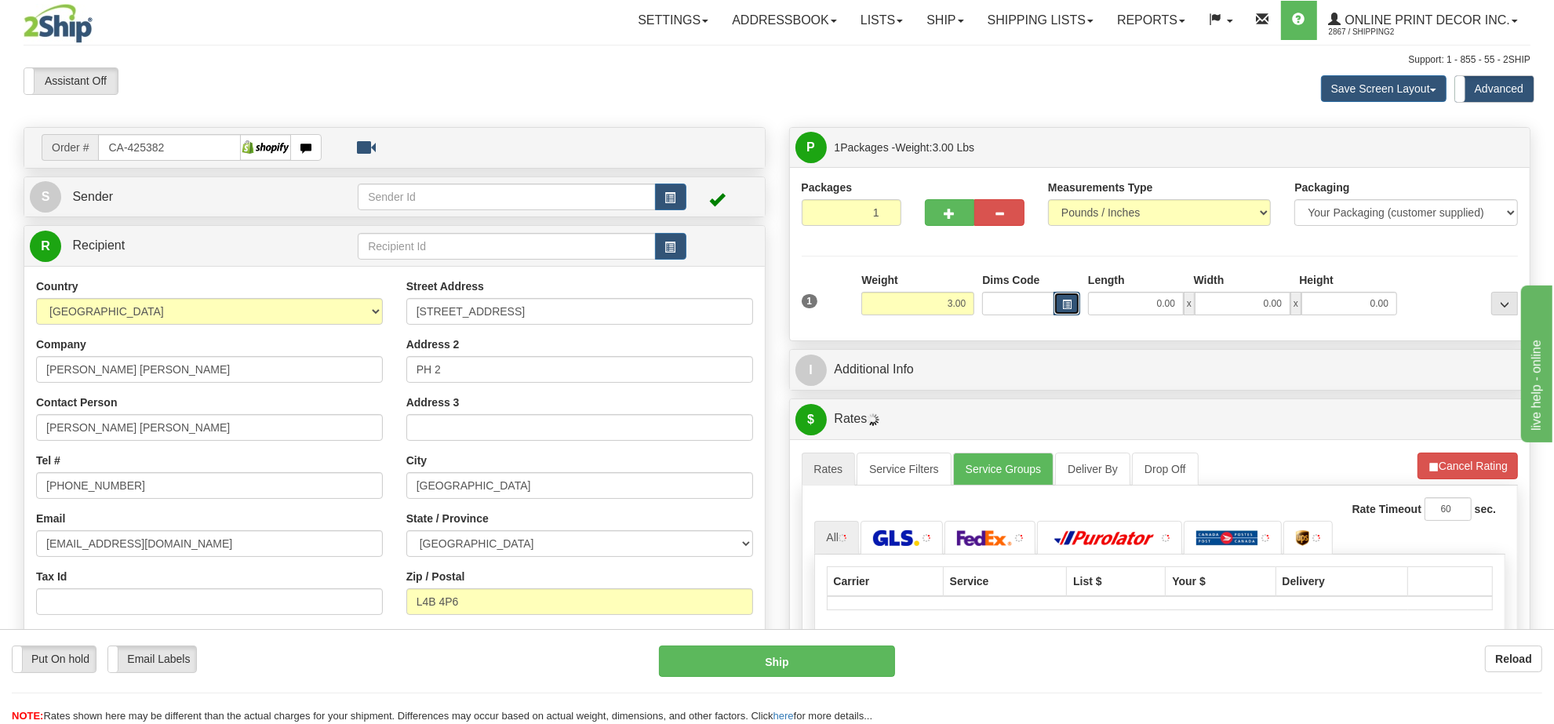
click at [1065, 304] on span "button" at bounding box center [1066, 304] width 9 height 9
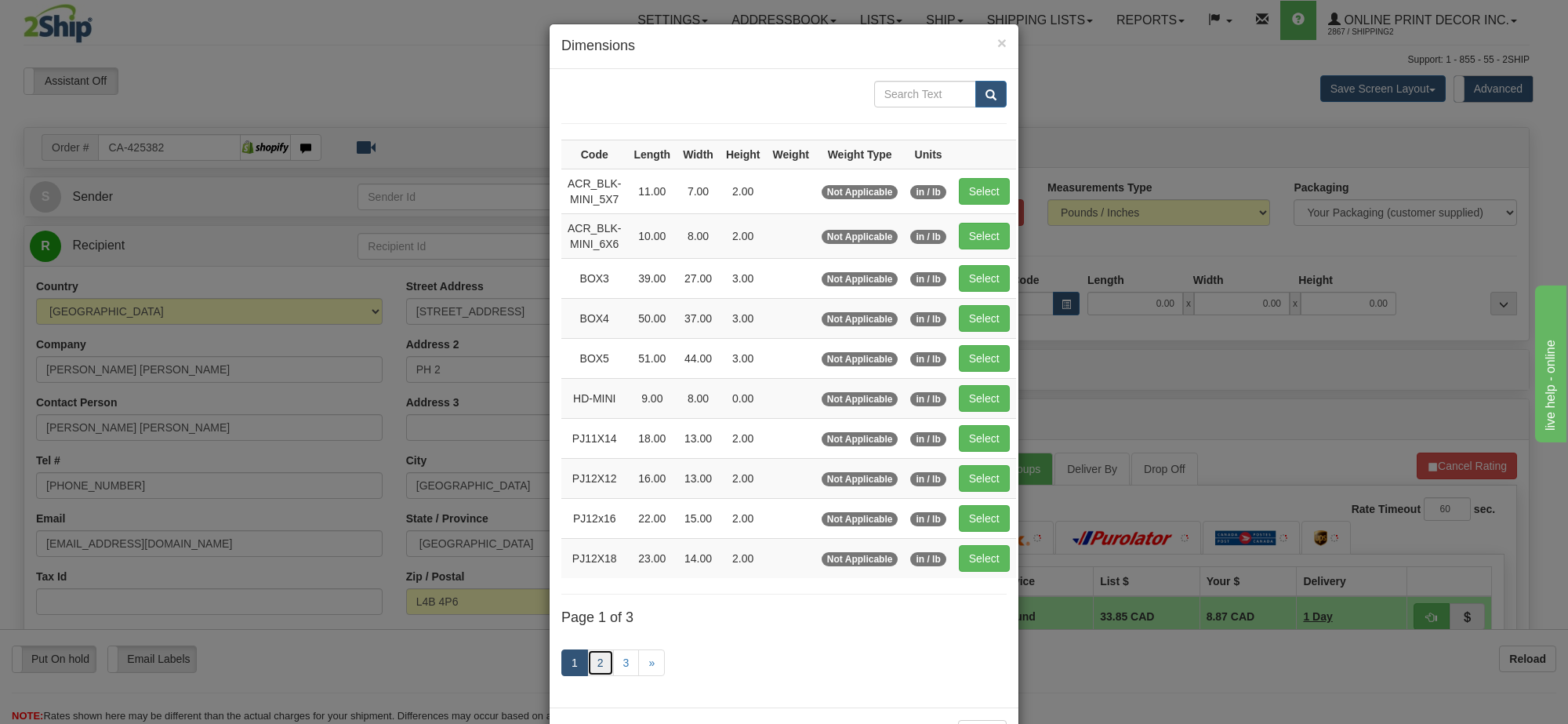
click at [593, 669] on link "2" at bounding box center [601, 663] width 27 height 27
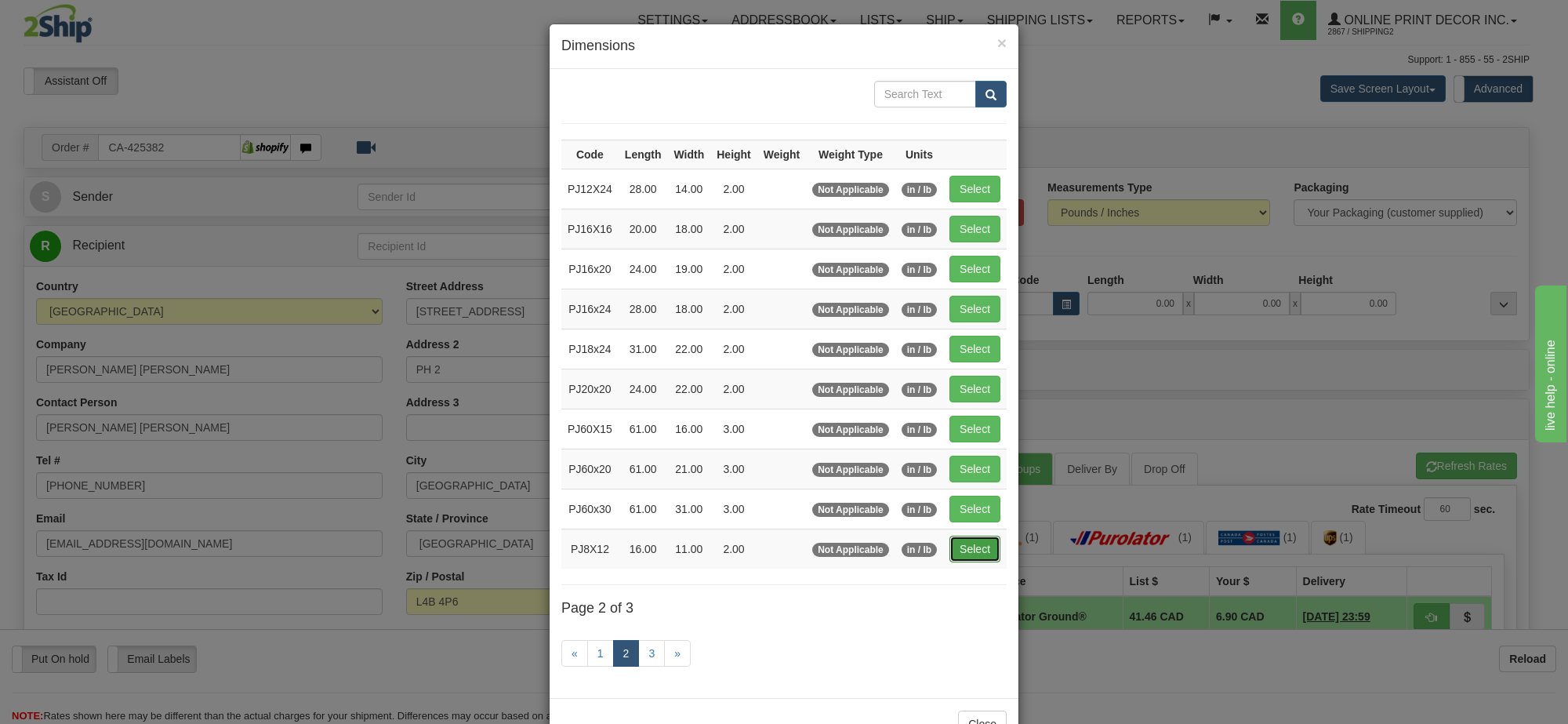
click at [966, 559] on button "Select" at bounding box center [974, 549] width 51 height 27
type input "PJ8X12"
type input "16.00"
type input "11.00"
type input "2.00"
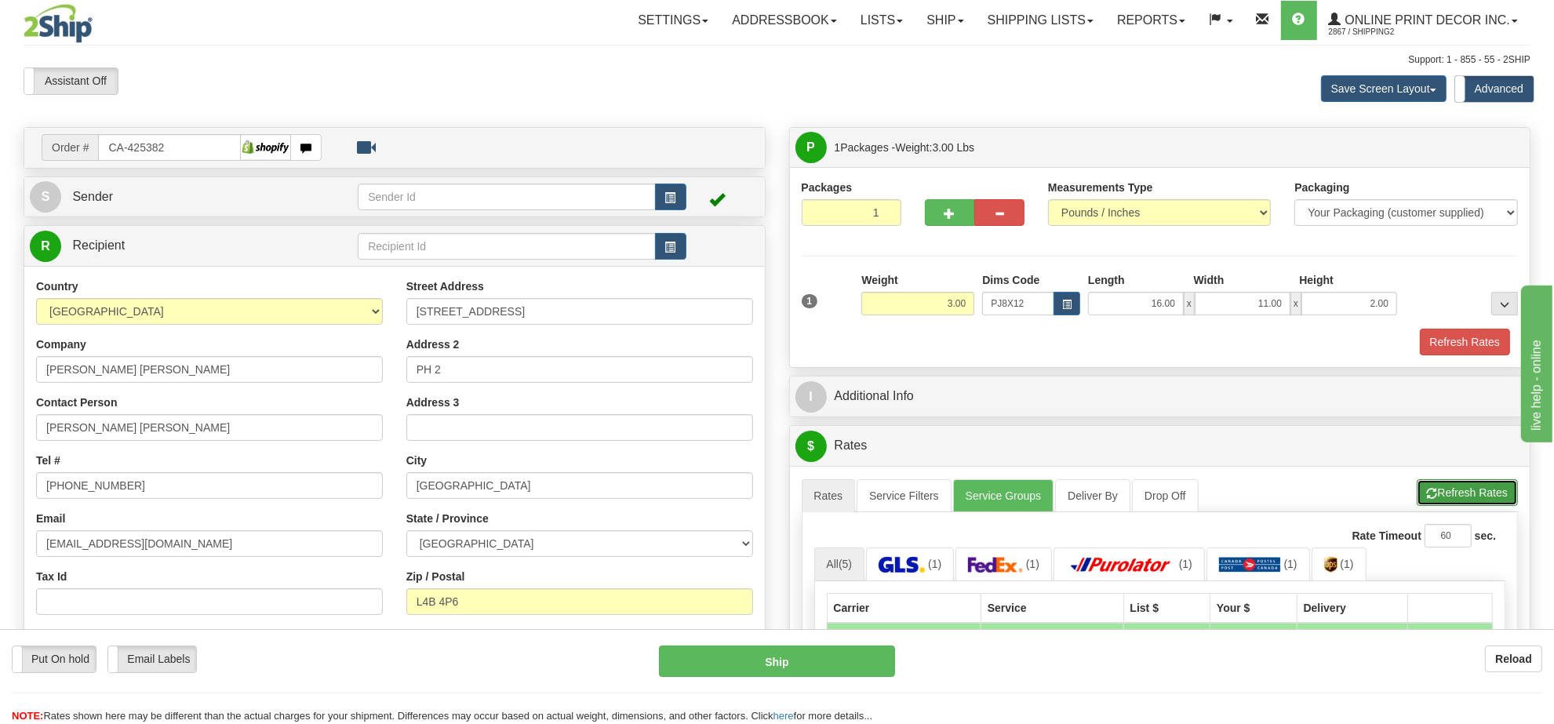
click at [1458, 497] on button "Refresh Rates" at bounding box center [1467, 492] width 101 height 27
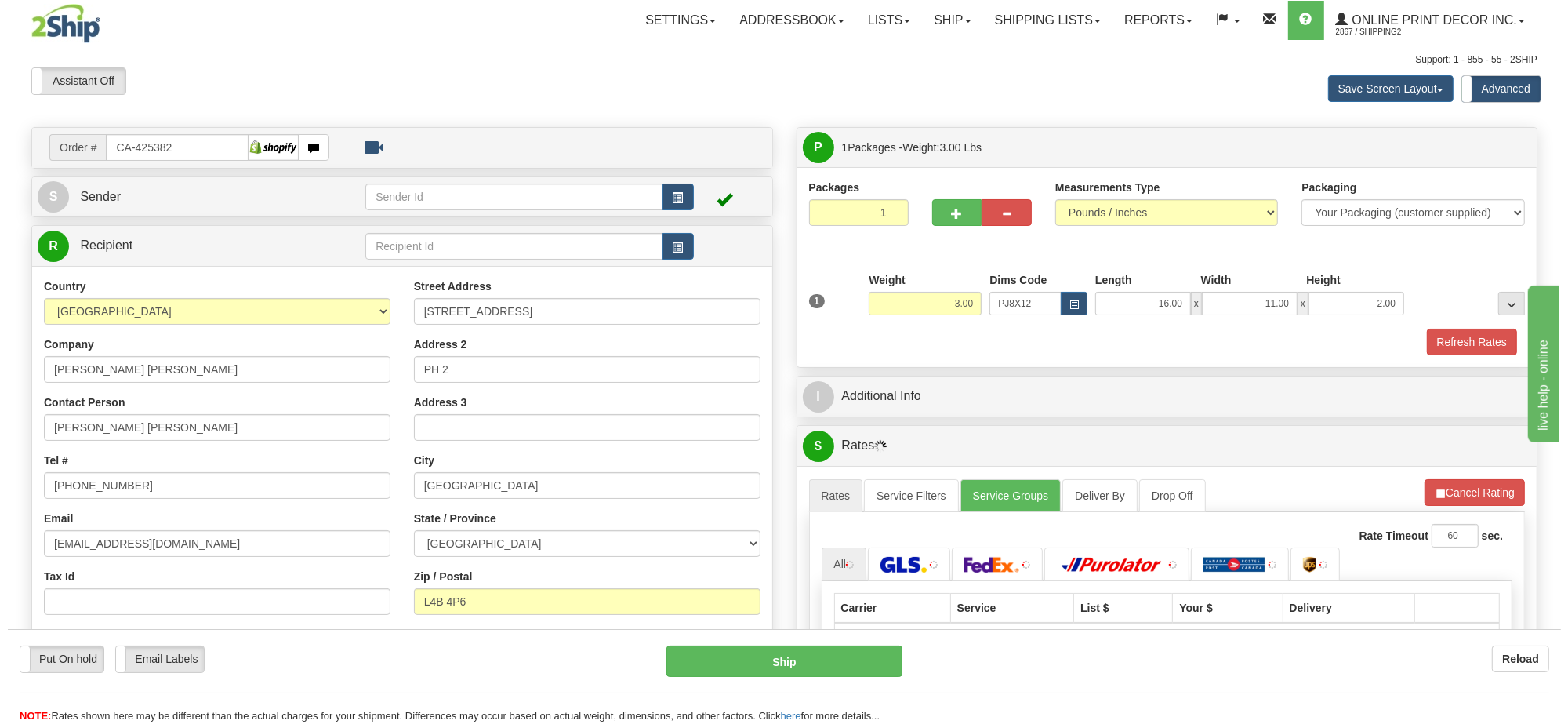
scroll to position [196, 0]
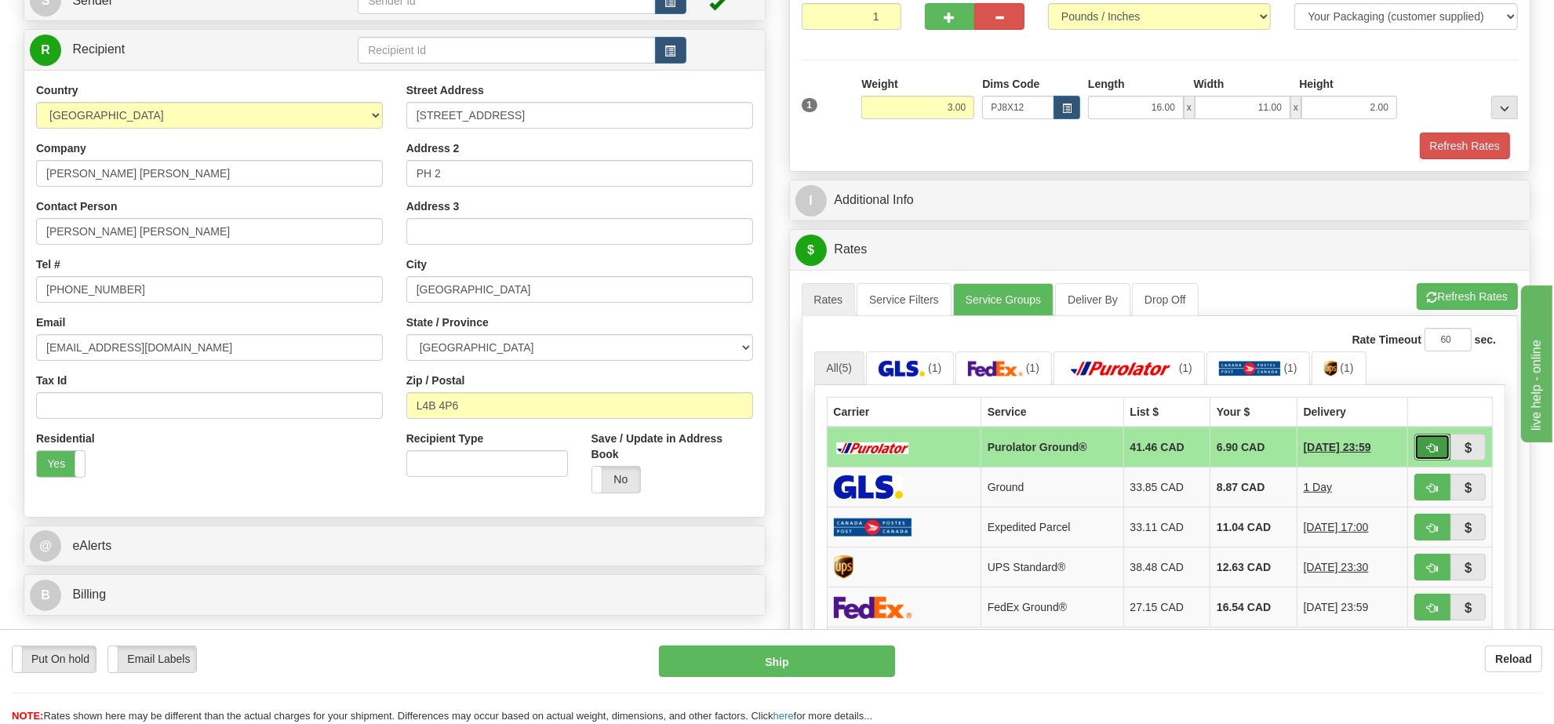
click at [1429, 453] on span "button" at bounding box center [1432, 448] width 11 height 10
type input "260"
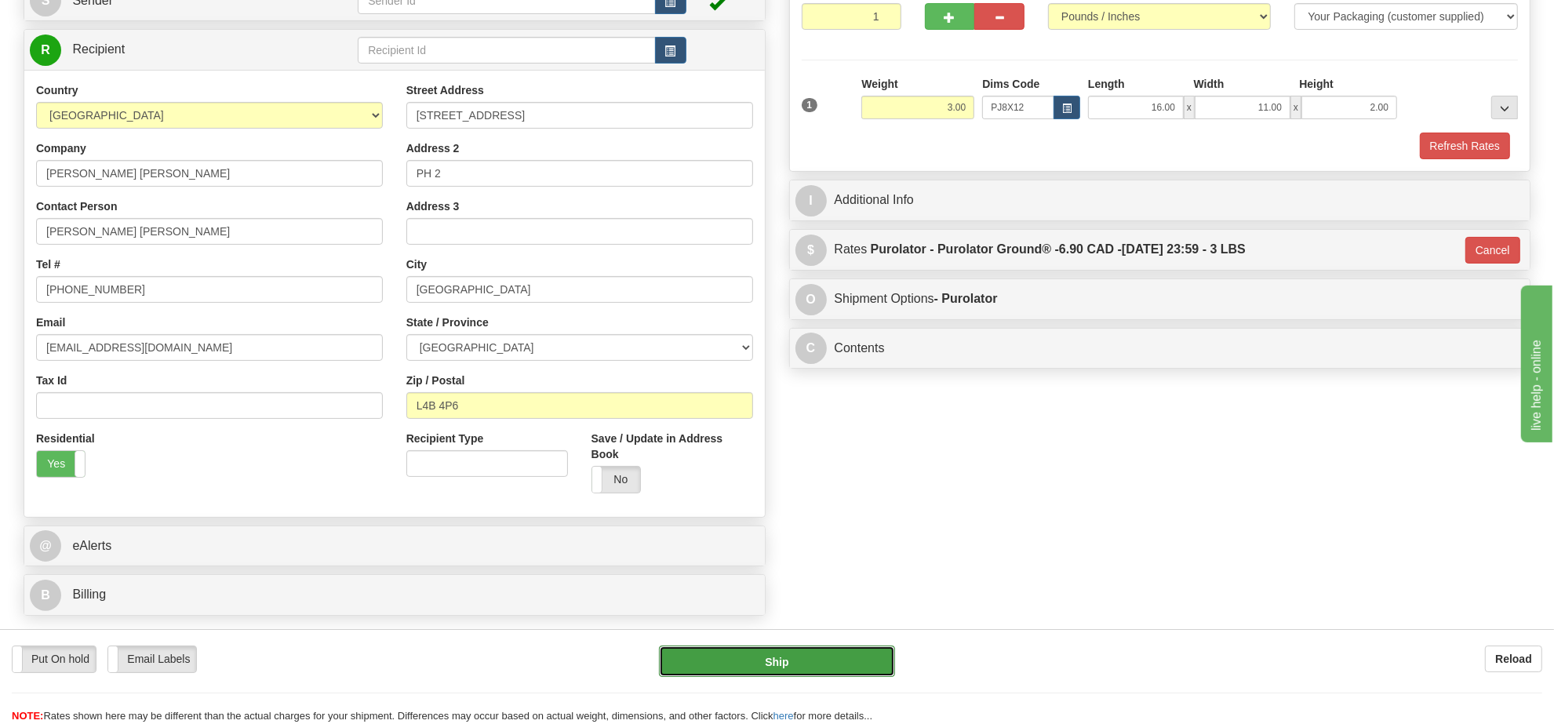
click at [849, 665] on button "Ship" at bounding box center [776, 661] width 235 height 31
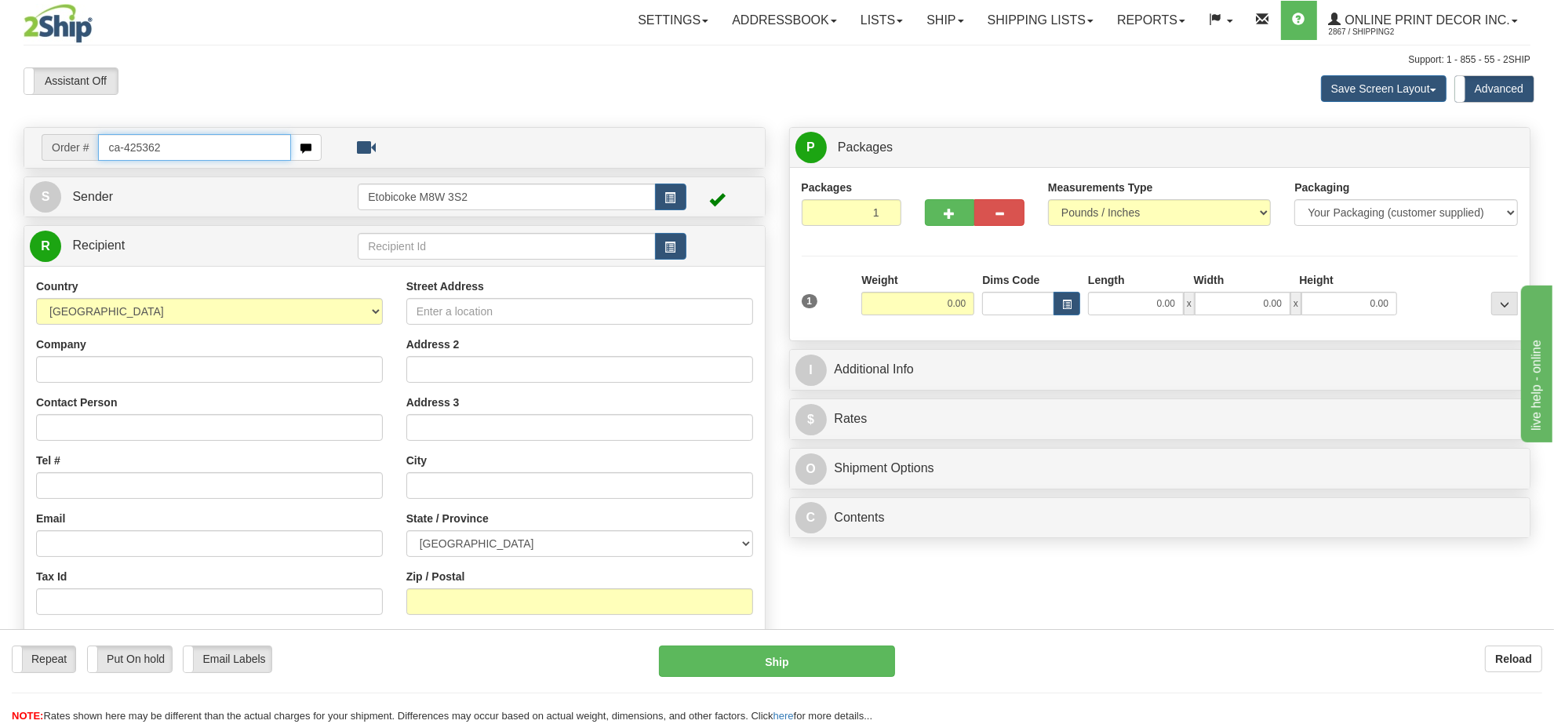
type input "ca-425362"
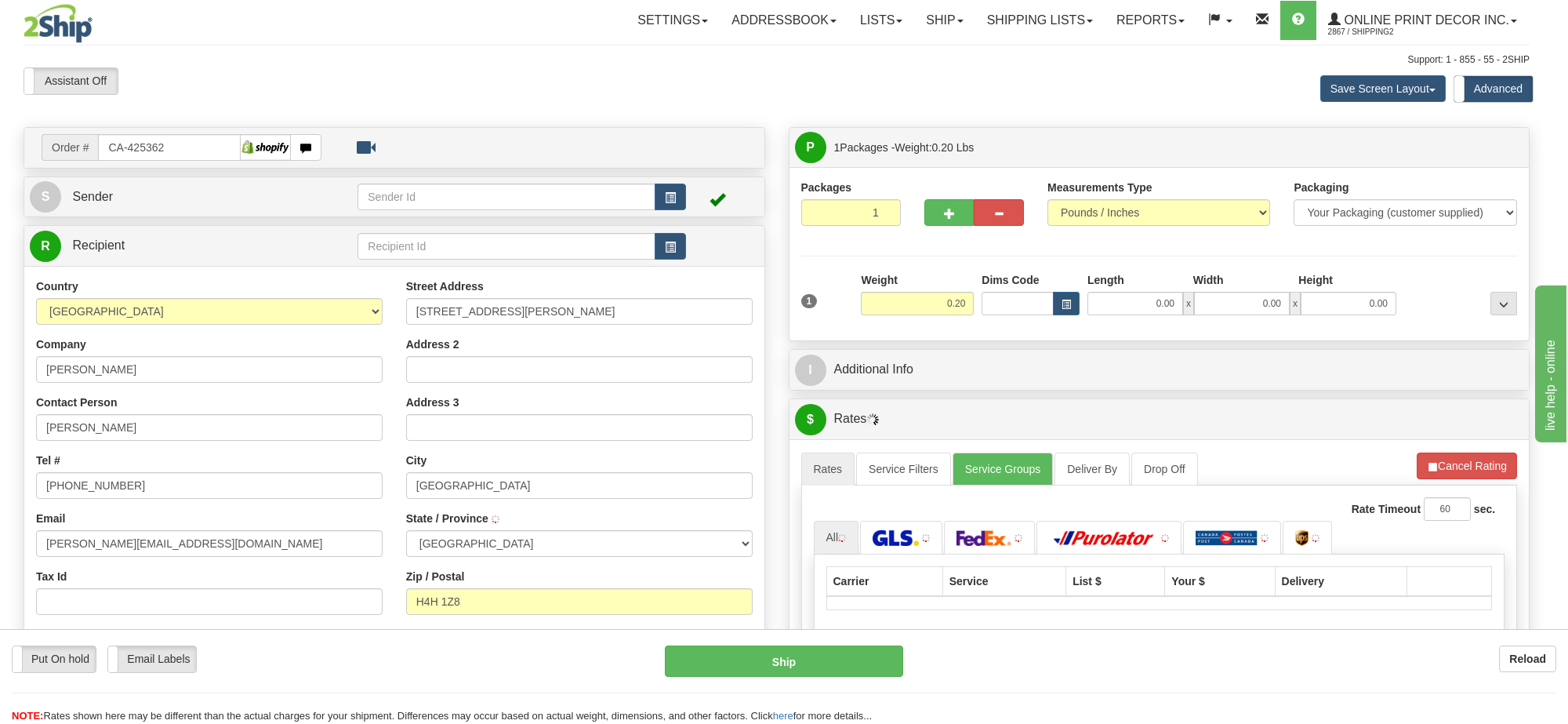
type input "[GEOGRAPHIC_DATA]"
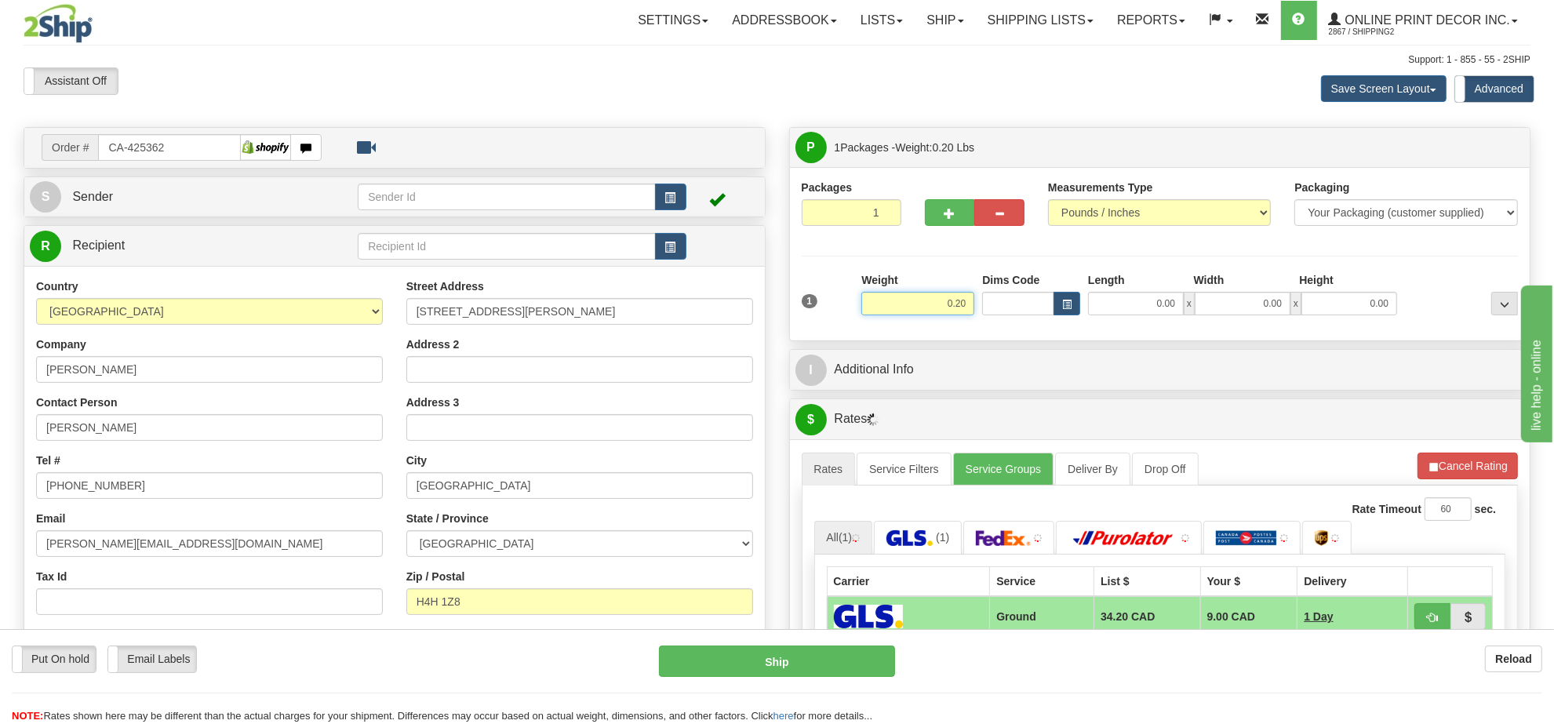
click at [942, 296] on input "0.20" at bounding box center [917, 304] width 113 height 24
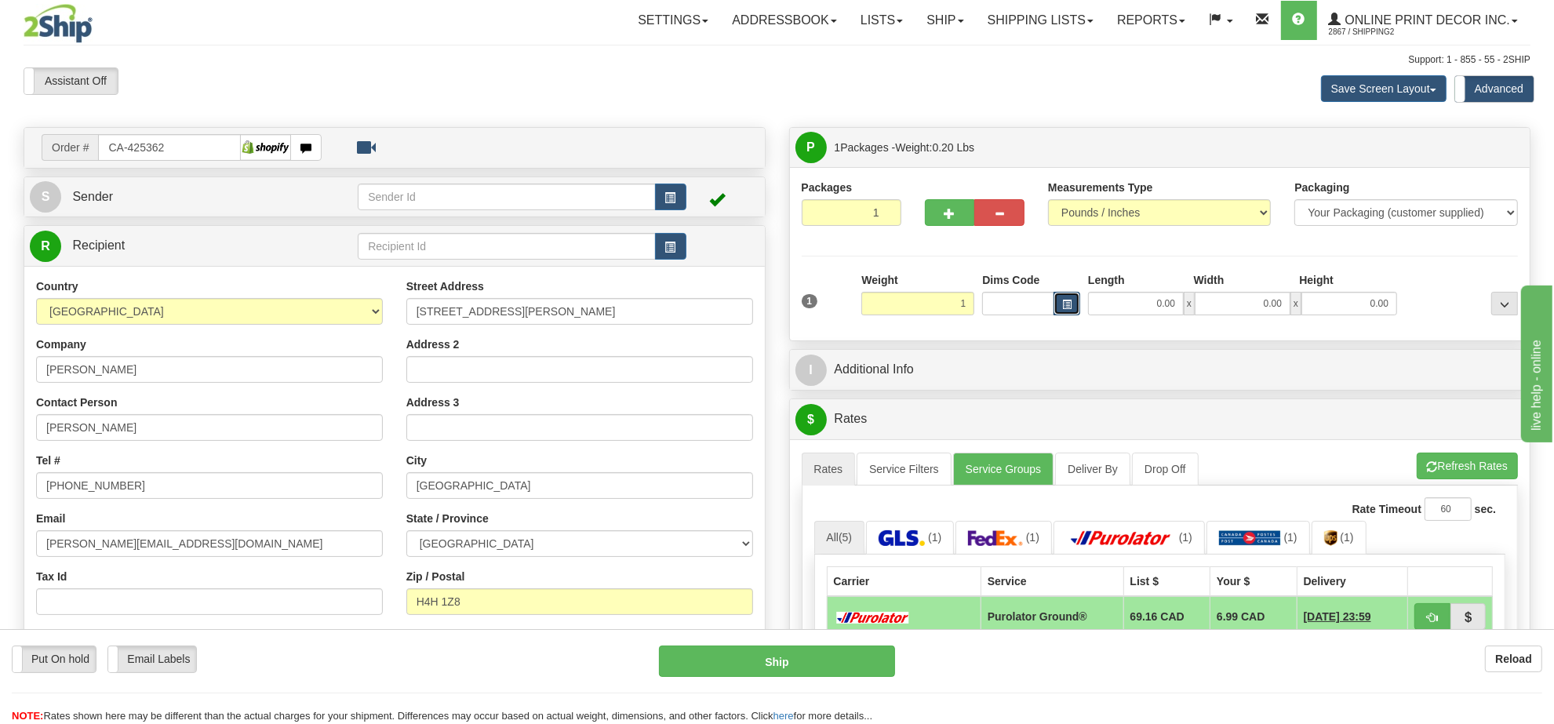
type input "1.00"
click at [1076, 311] on button "button" at bounding box center [1067, 304] width 27 height 24
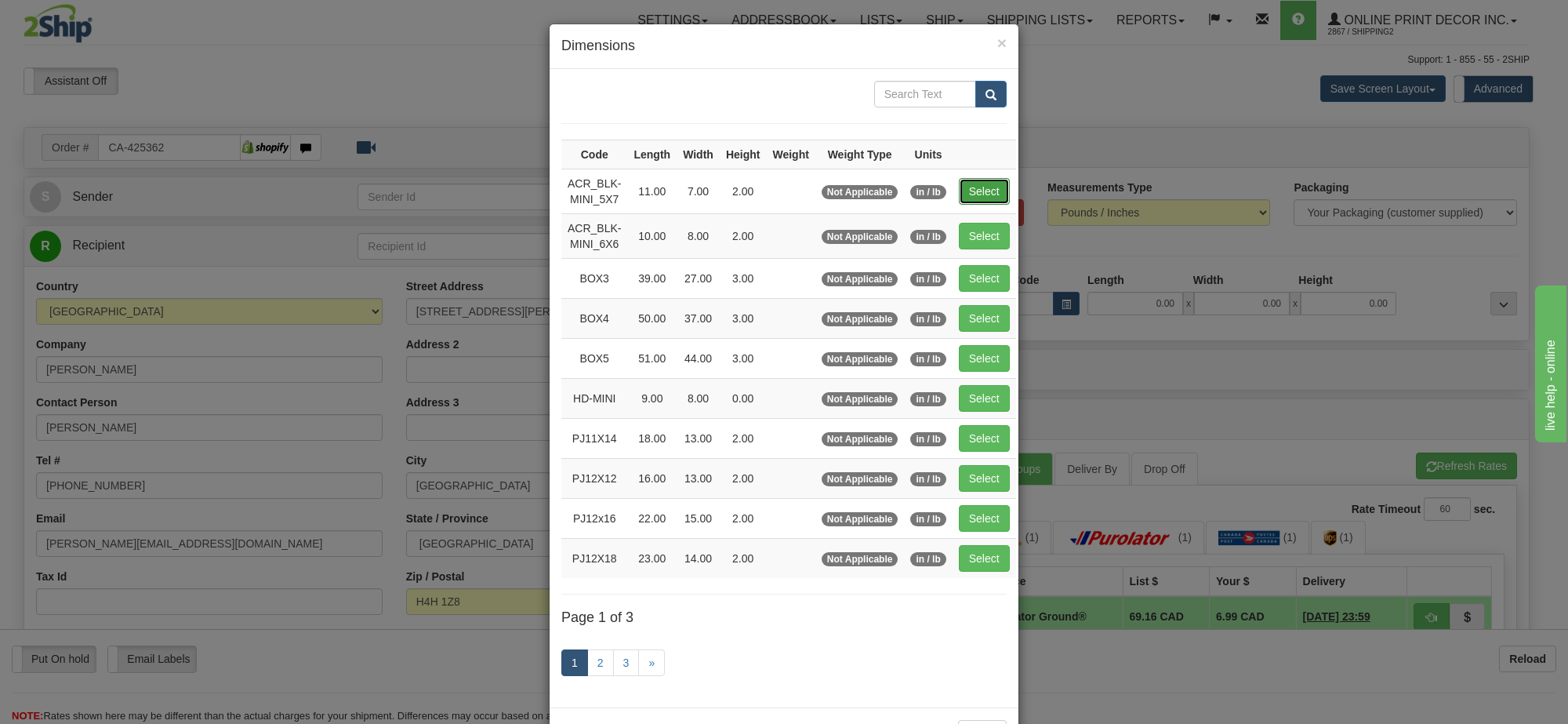
click at [958, 195] on button "Select" at bounding box center [983, 191] width 51 height 27
type input "ACR_BLK-MINI_5X7"
type input "11.00"
type input "7.00"
type input "2.00"
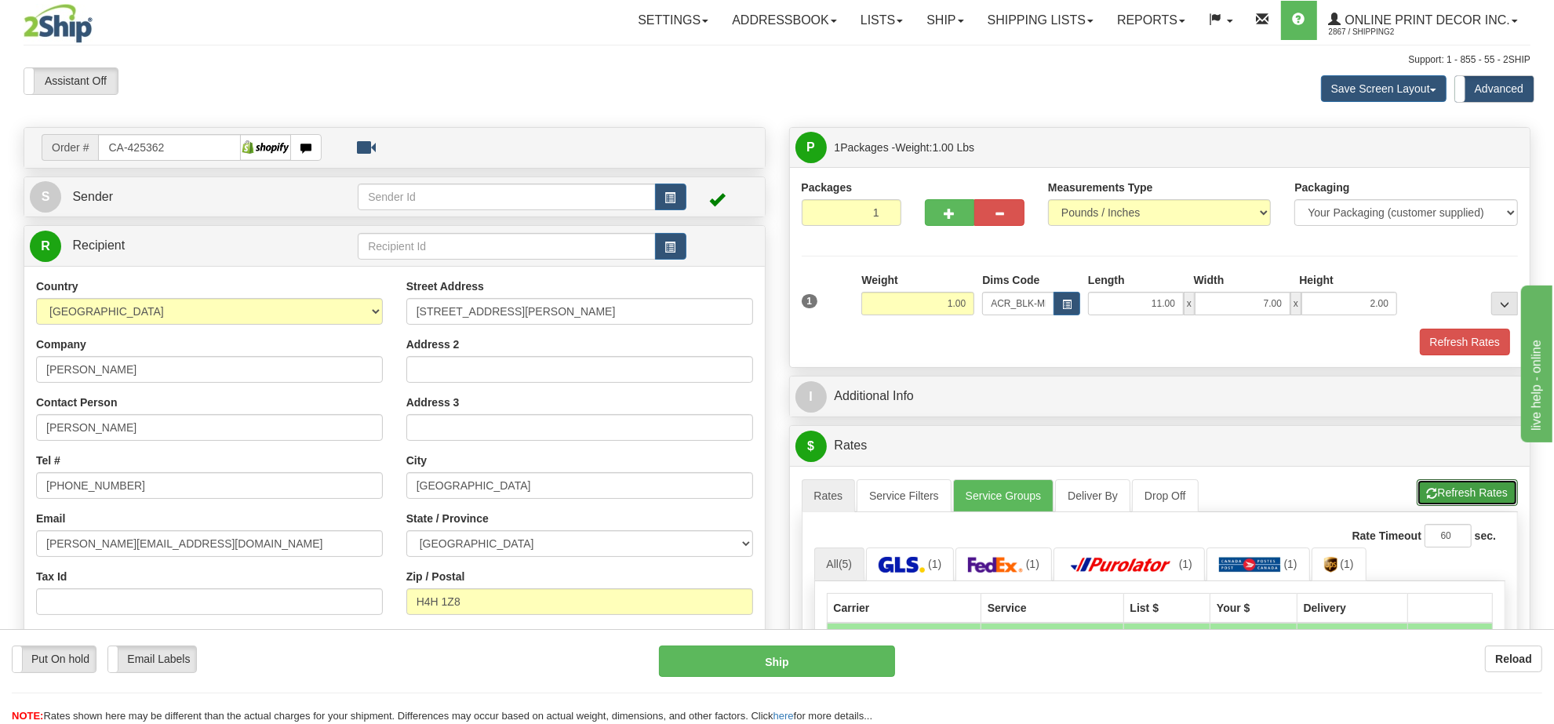
drag, startPoint x: 1484, startPoint y: 508, endPoint x: 1479, endPoint y: 496, distance: 13.4
click at [1484, 506] on button "Refresh Rates" at bounding box center [1467, 492] width 101 height 27
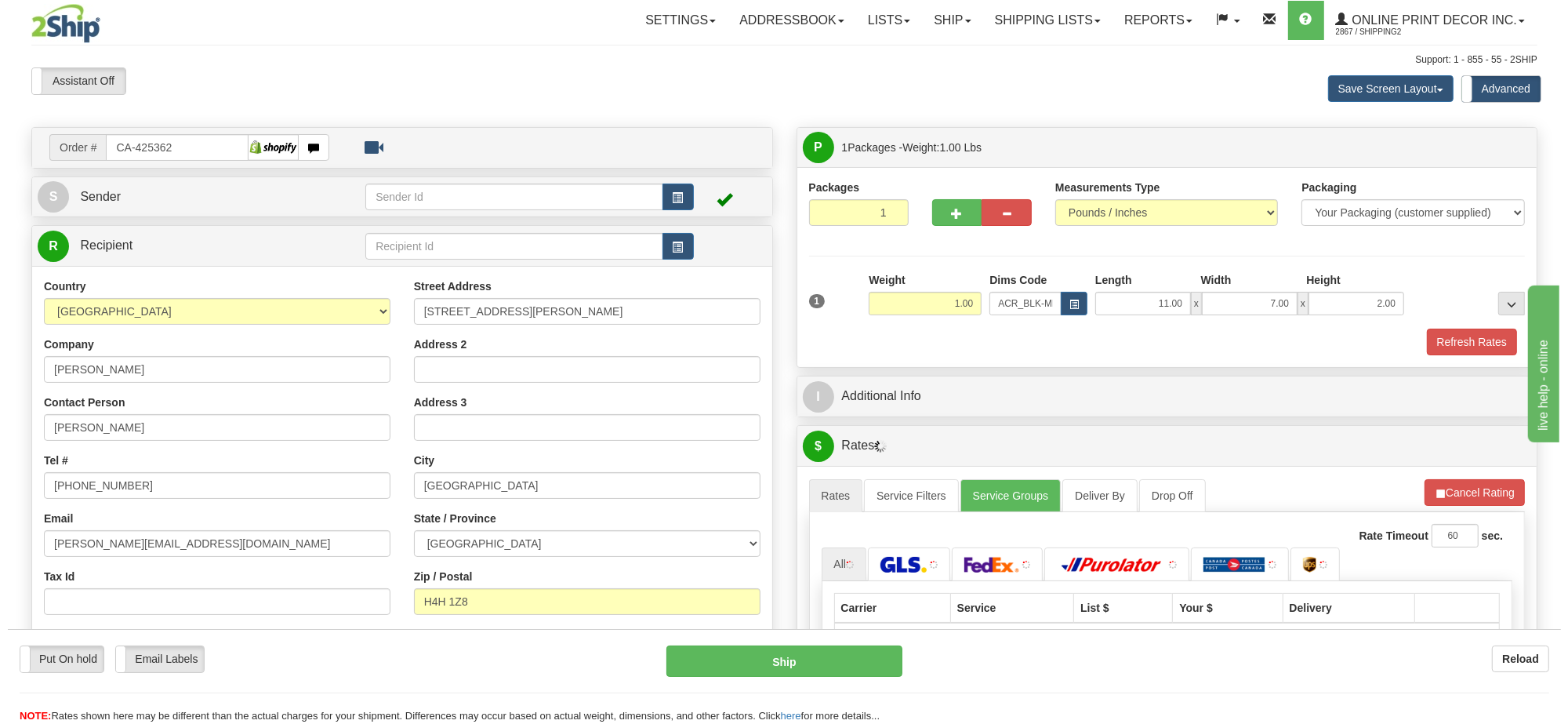
scroll to position [196, 0]
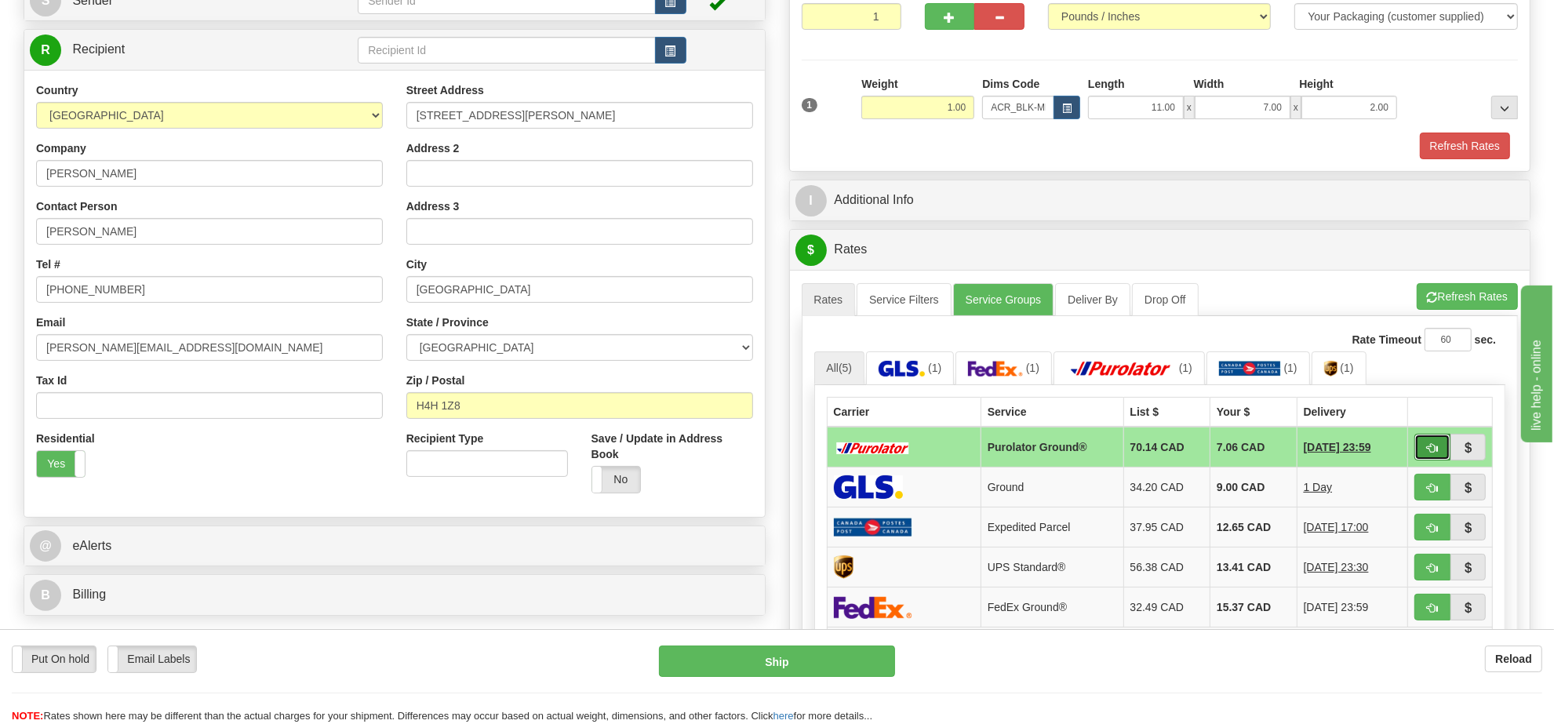
click at [1421, 461] on button "button" at bounding box center [1433, 447] width 36 height 27
type input "260"
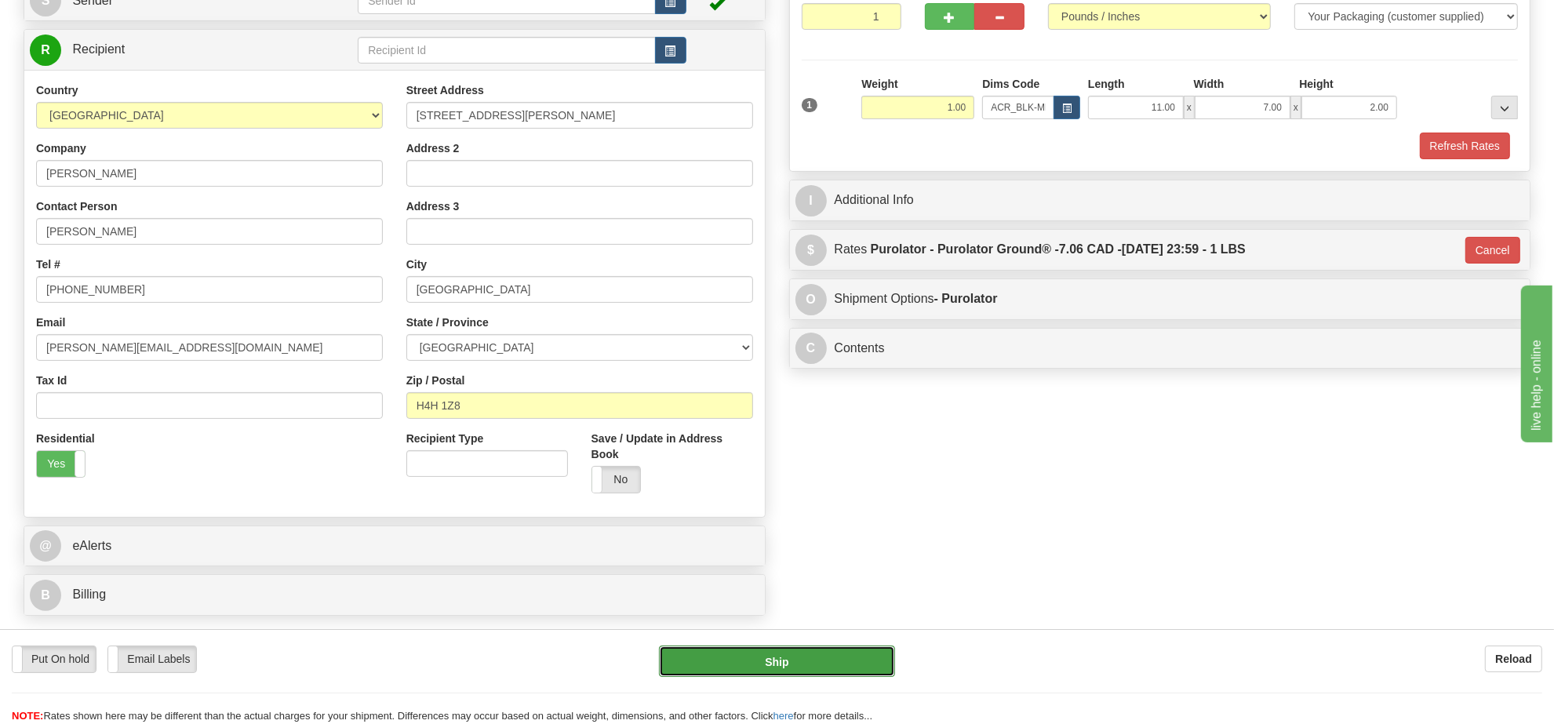
click at [842, 657] on button "Ship" at bounding box center [776, 661] width 235 height 31
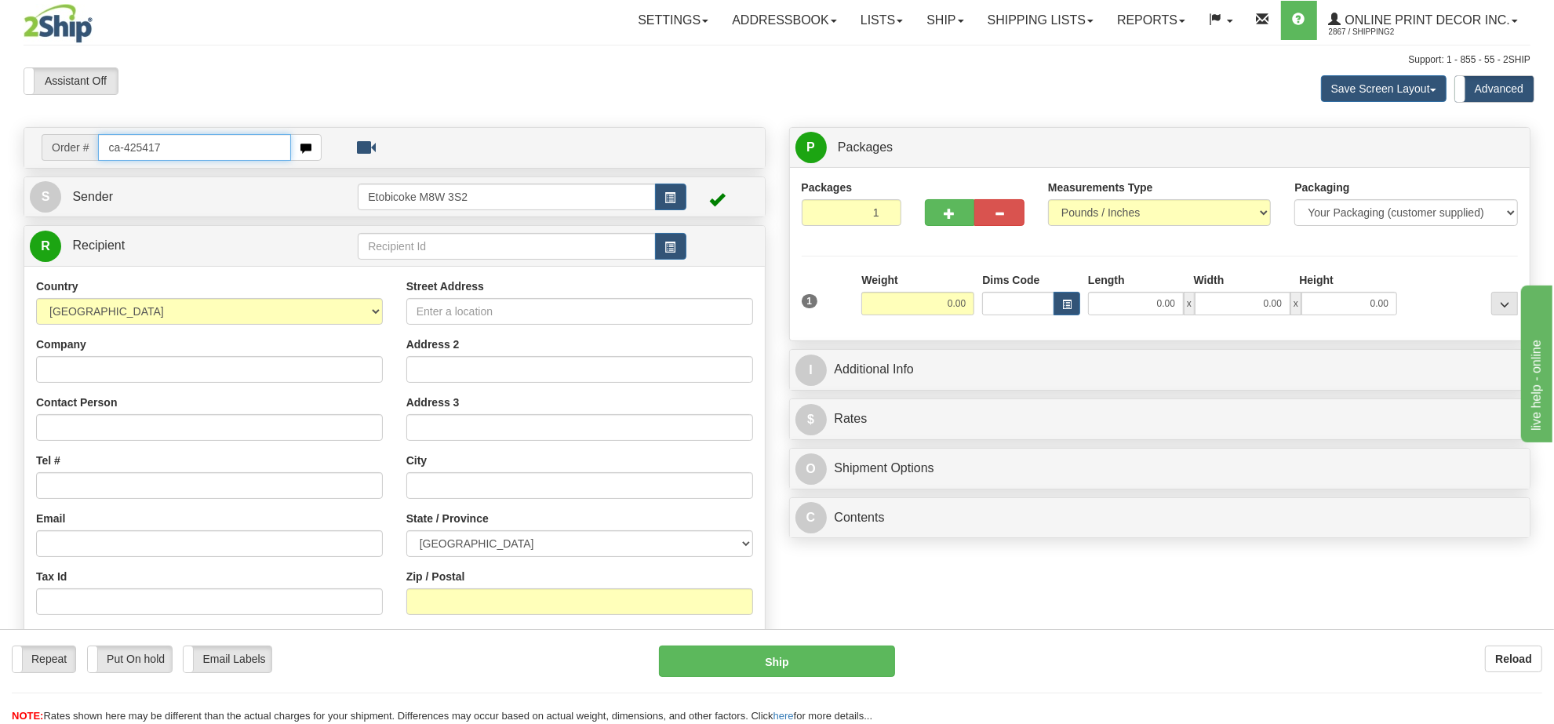
type input "ca-425417"
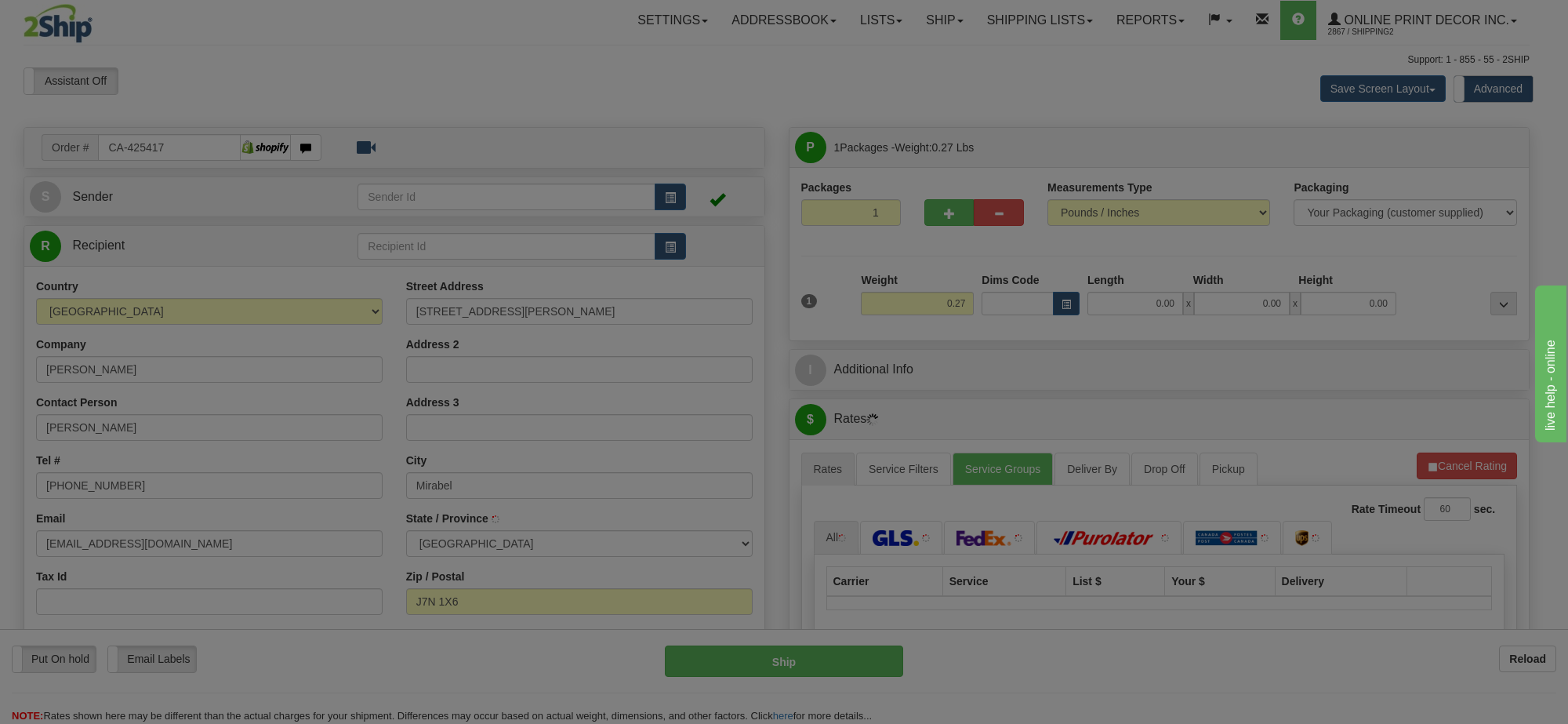
type input "MIRABEL"
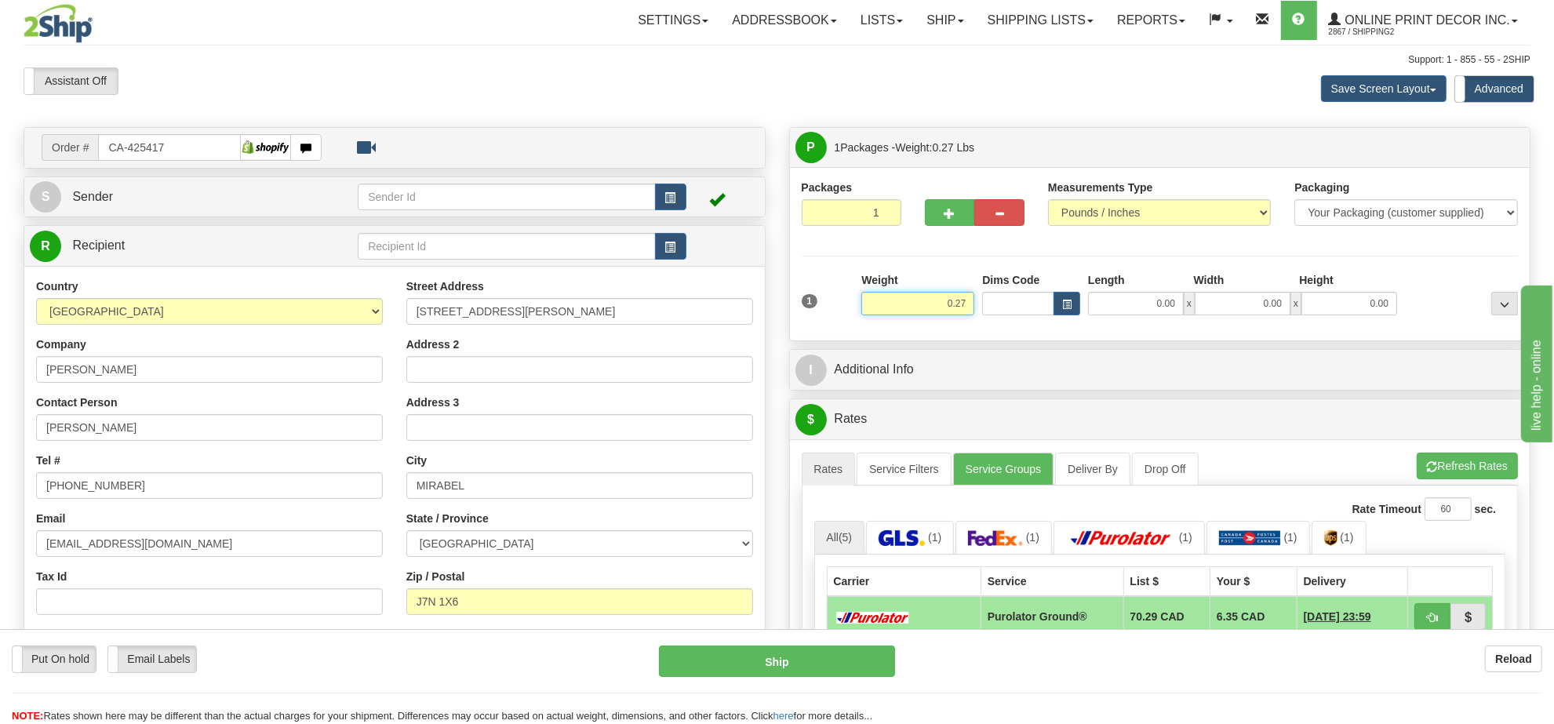
click at [928, 312] on input "0.27" at bounding box center [917, 304] width 113 height 24
click at [928, 311] on input "0.27" at bounding box center [917, 304] width 113 height 24
type input "2.00"
click at [1054, 314] on button "button" at bounding box center [1067, 304] width 27 height 24
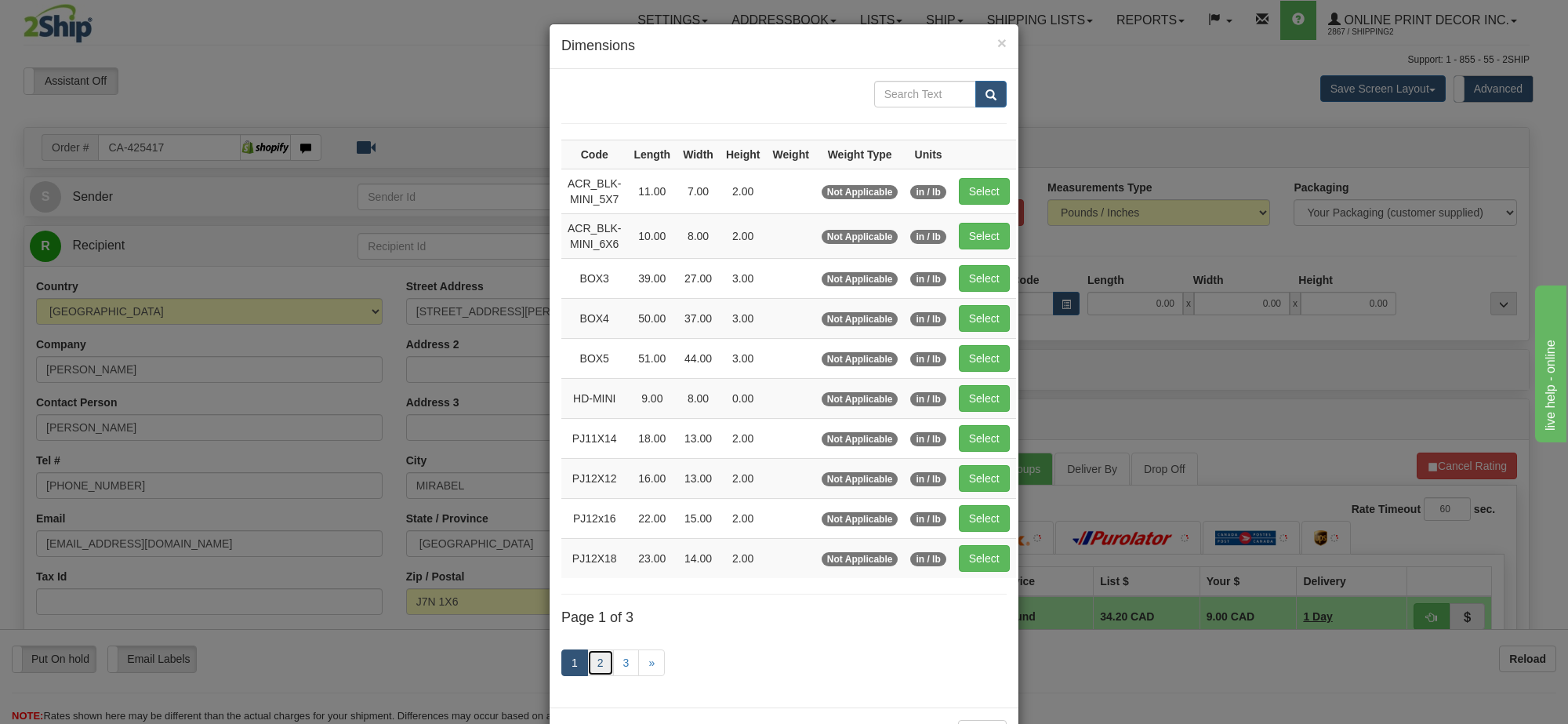
click at [601, 669] on link "2" at bounding box center [601, 663] width 27 height 27
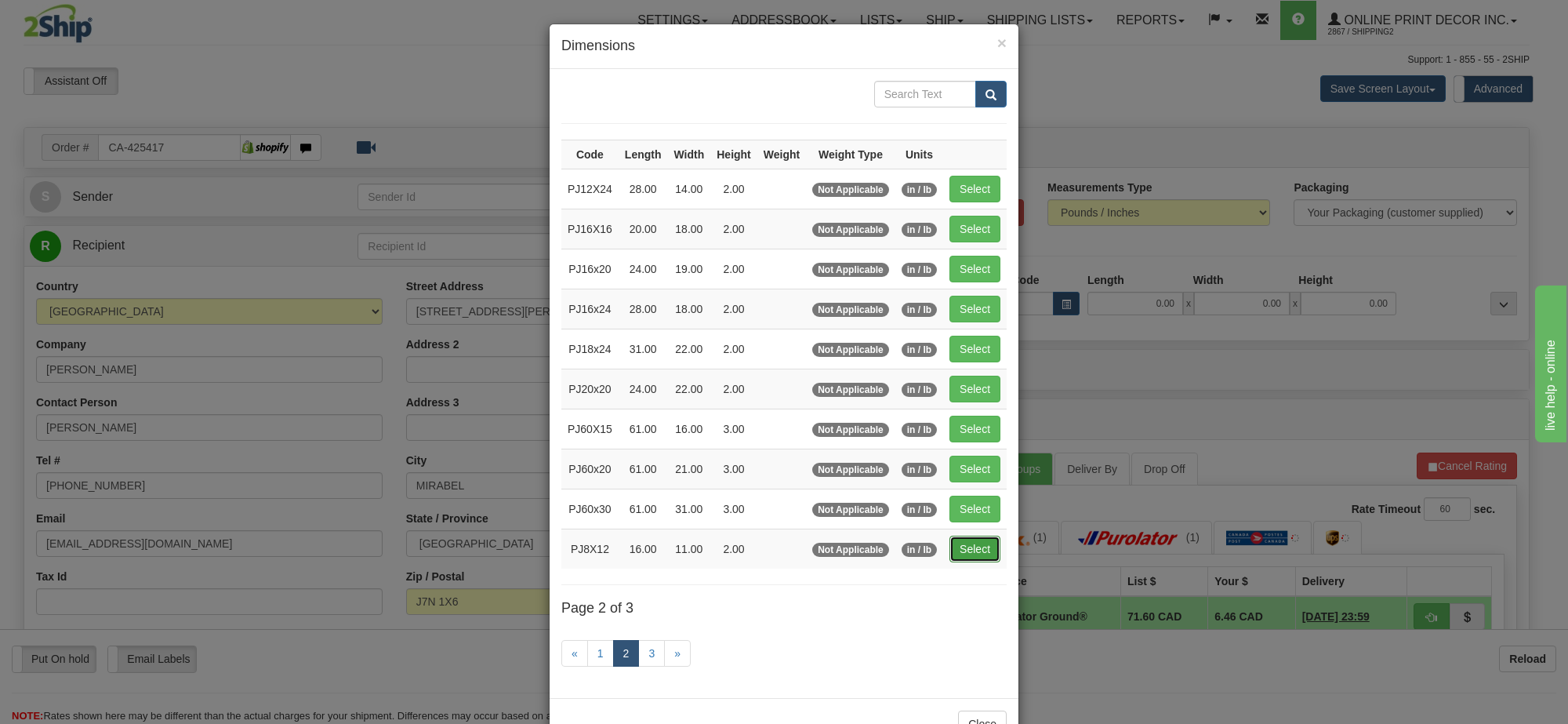
click at [984, 562] on button "Select" at bounding box center [974, 549] width 51 height 27
type input "PJ8X12"
type input "16.00"
type input "11.00"
type input "2.00"
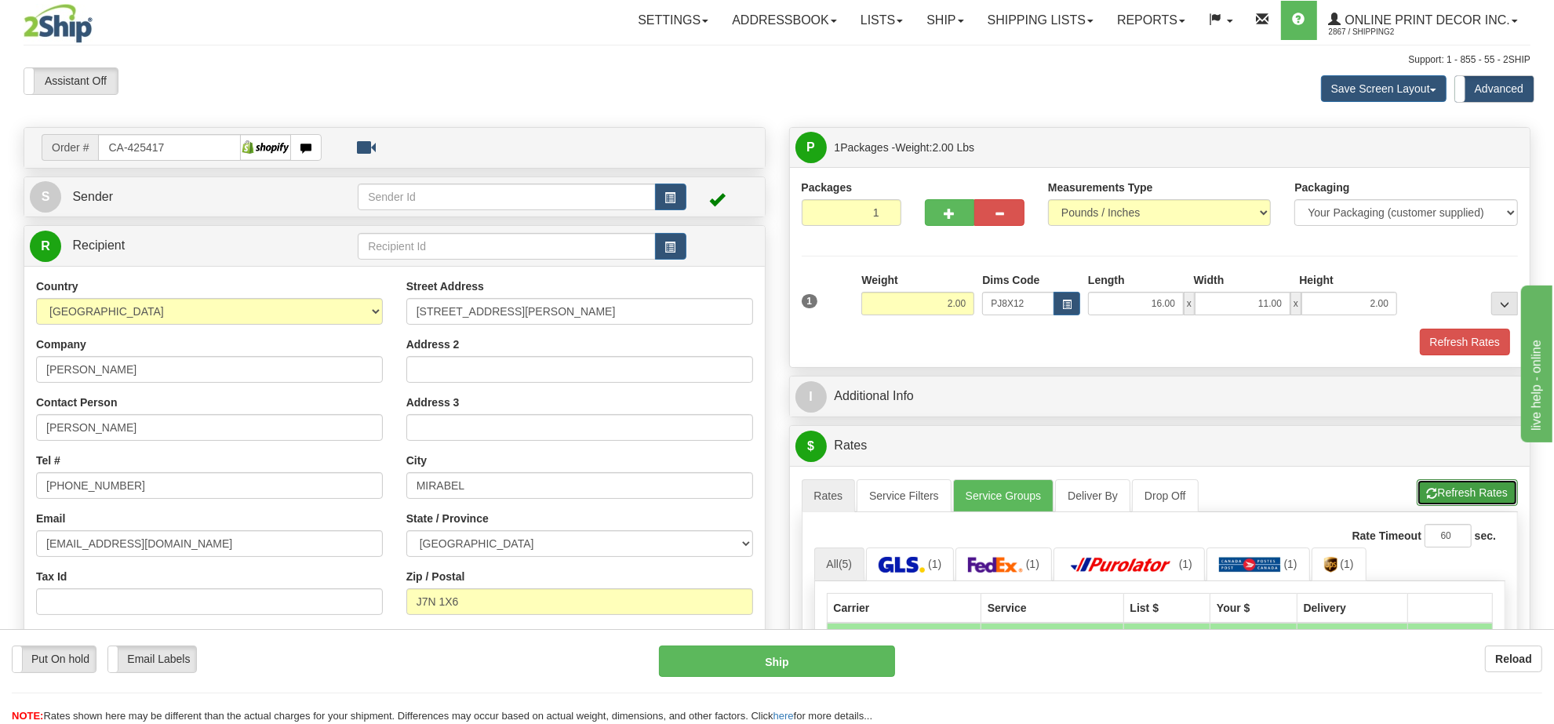
click at [1475, 506] on button "Refresh Rates" at bounding box center [1467, 492] width 101 height 27
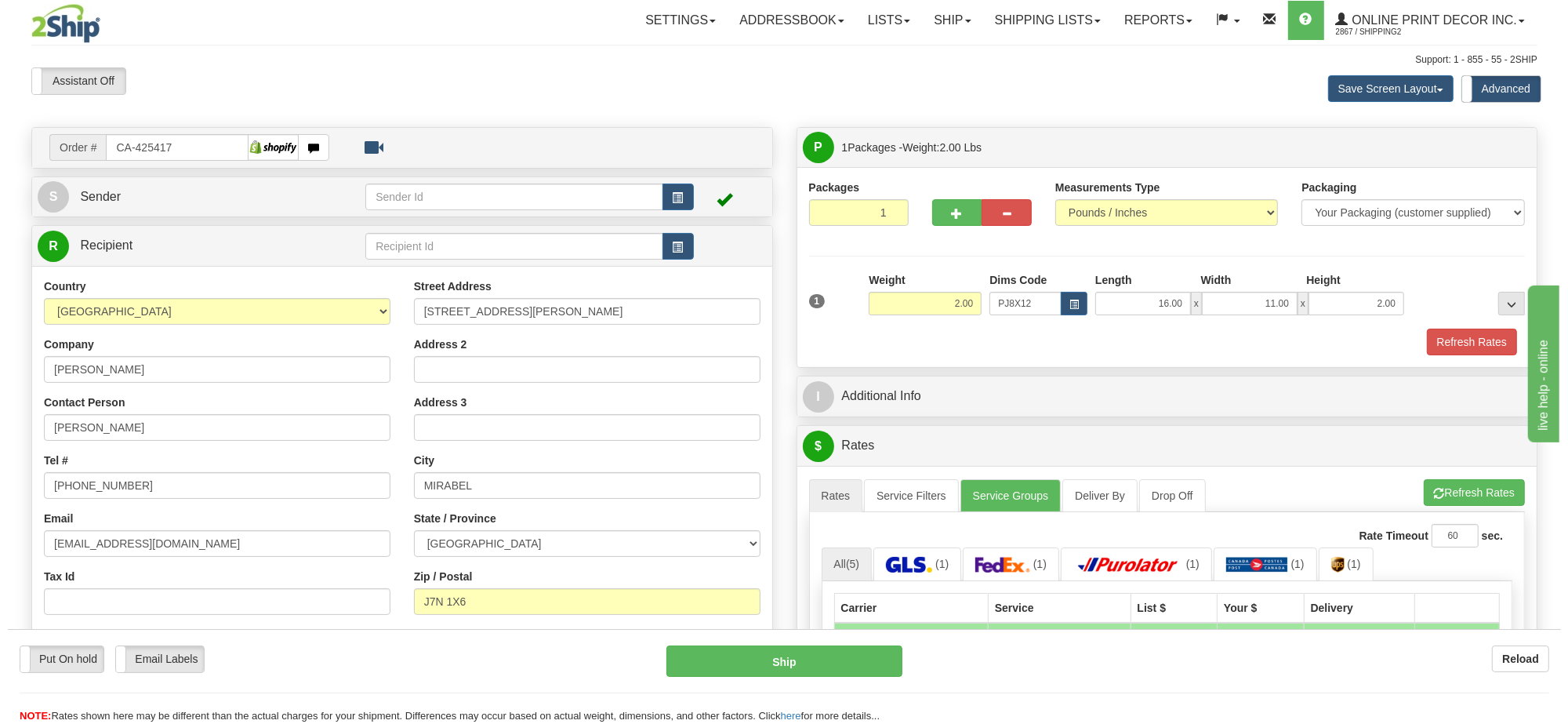
scroll to position [196, 0]
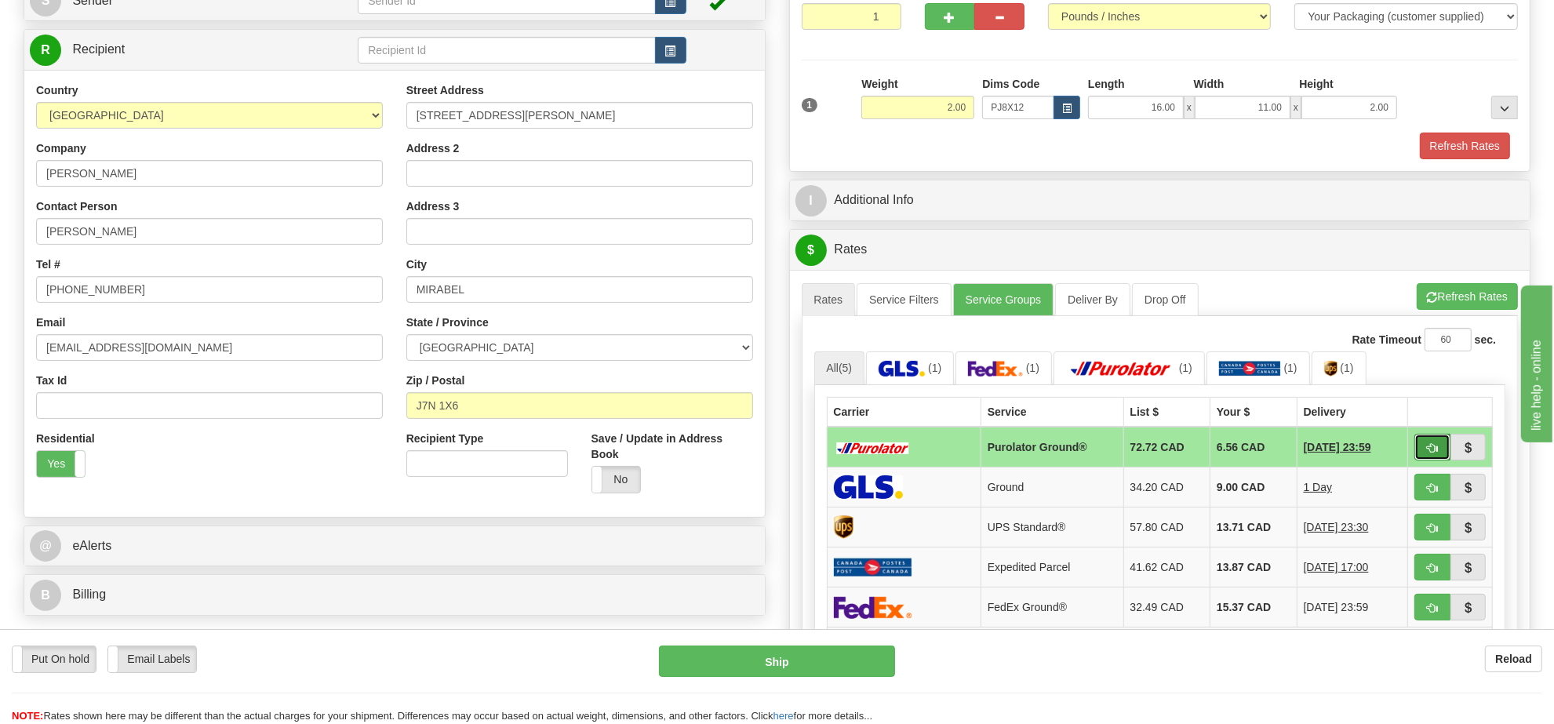
click at [1441, 449] on button "button" at bounding box center [1433, 447] width 36 height 27
type input "260"
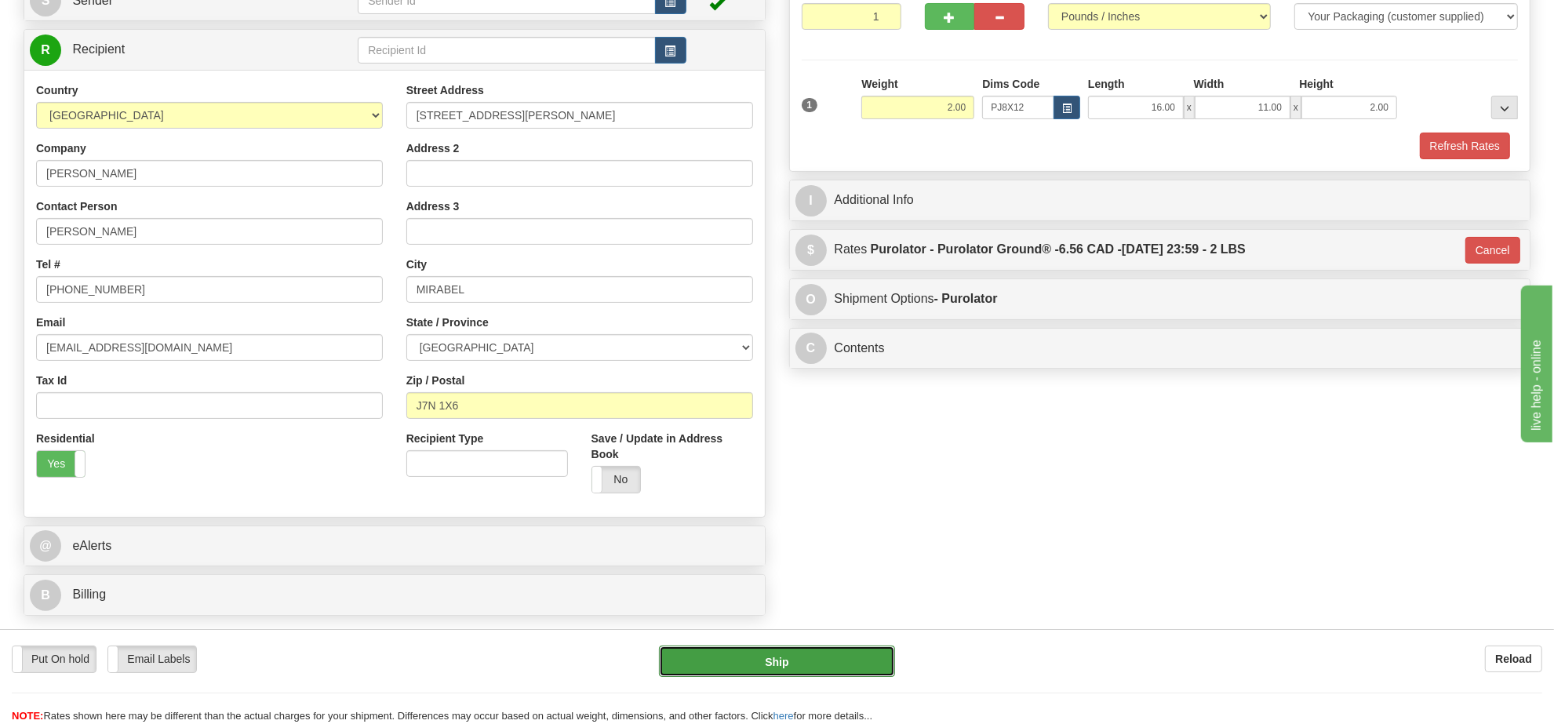
click at [829, 657] on button "Ship" at bounding box center [776, 661] width 235 height 31
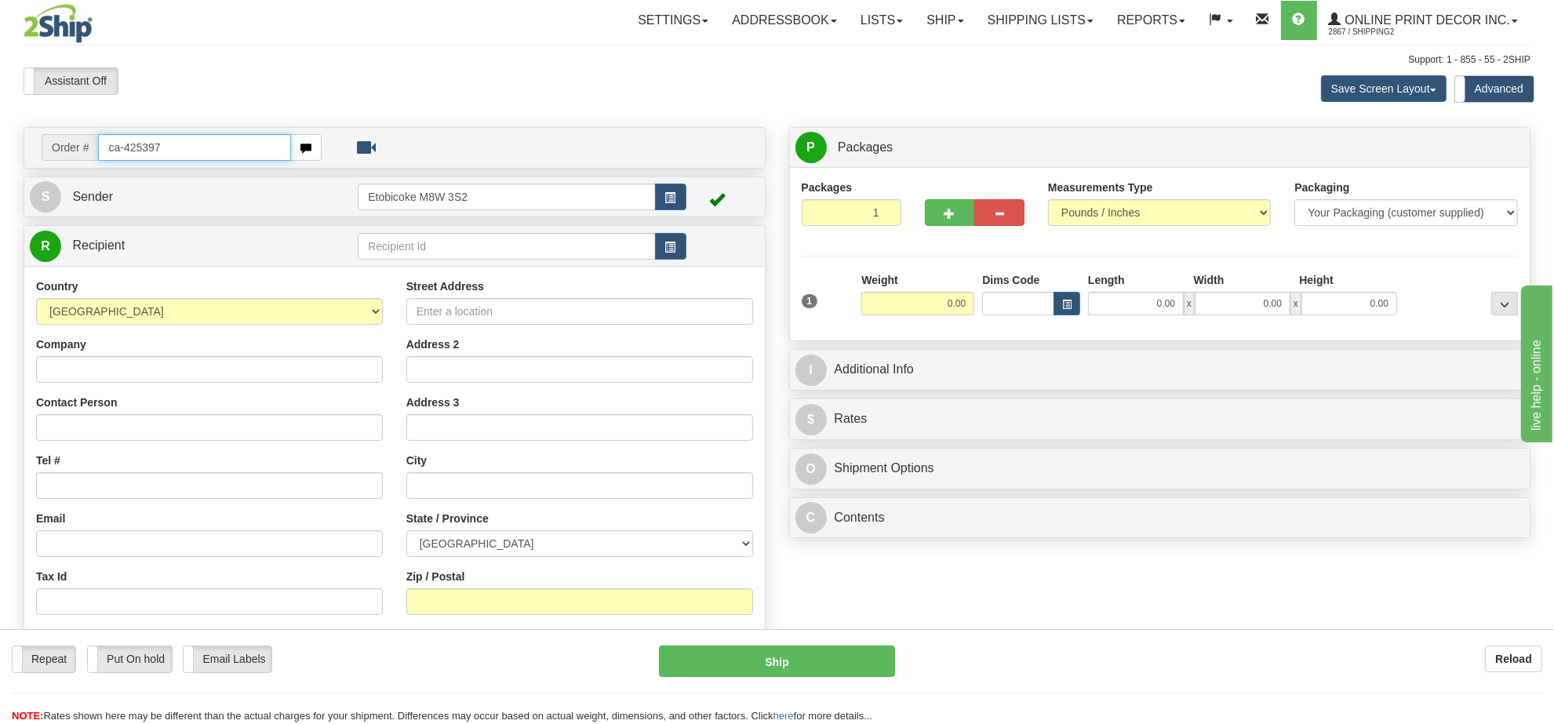
type input "ca-425397"
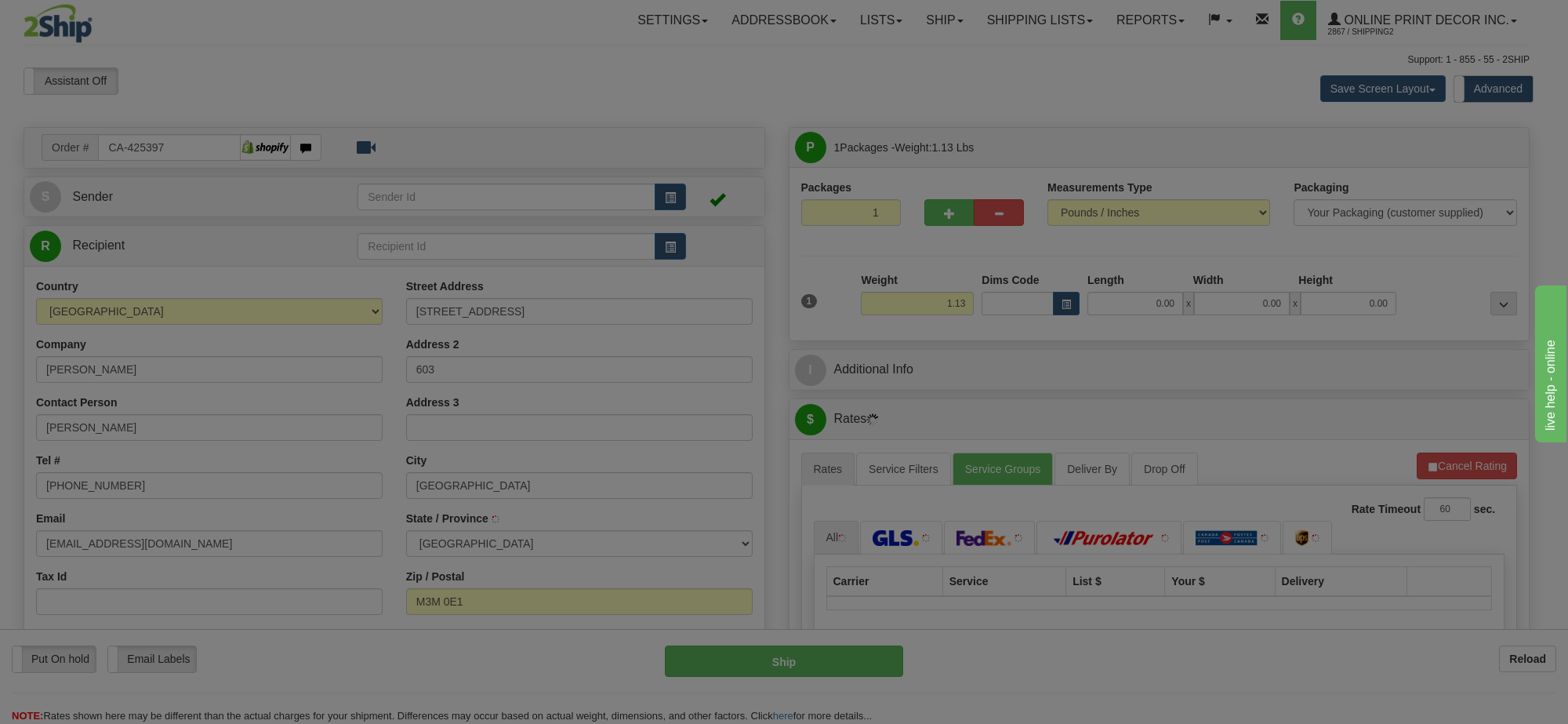
type input "[GEOGRAPHIC_DATA]"
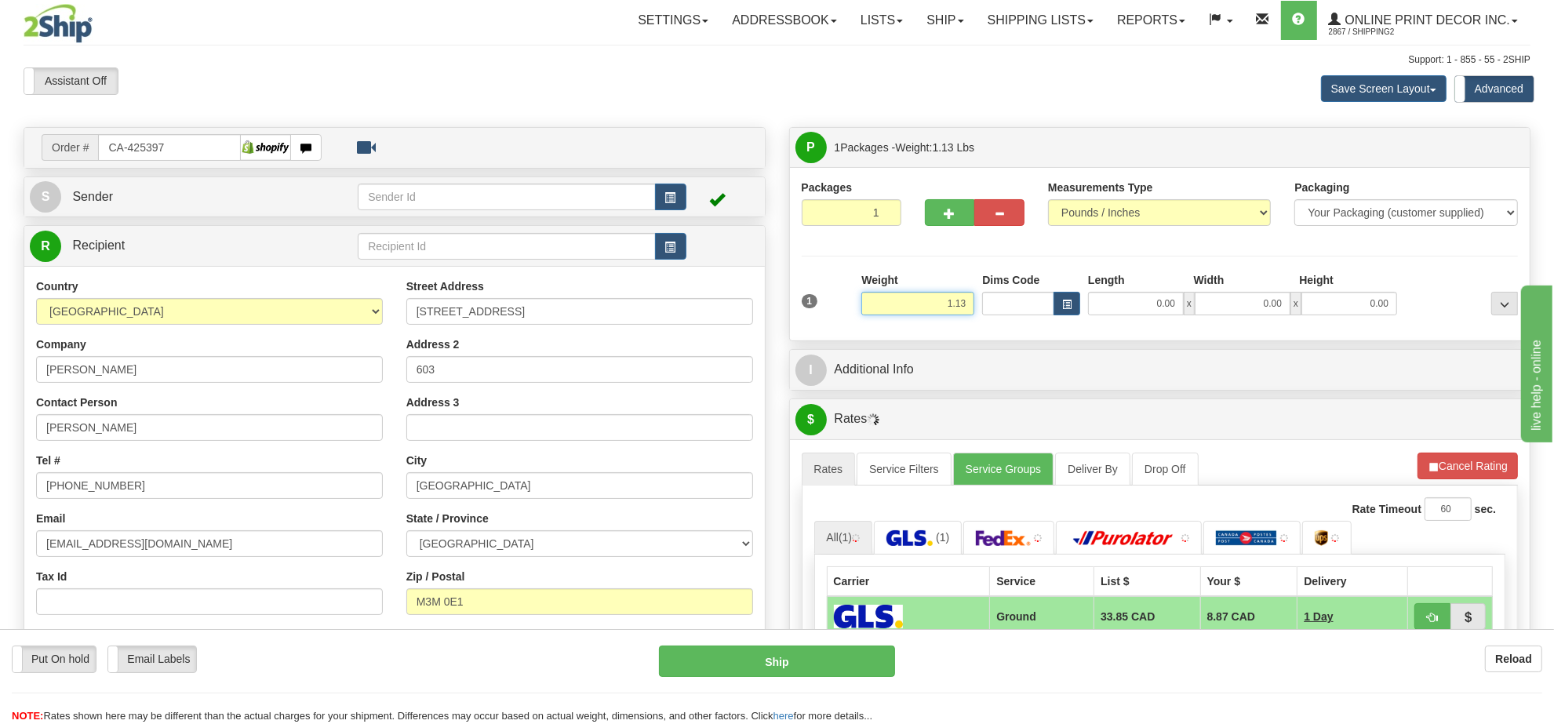
click at [952, 299] on input "1.13" at bounding box center [917, 304] width 113 height 24
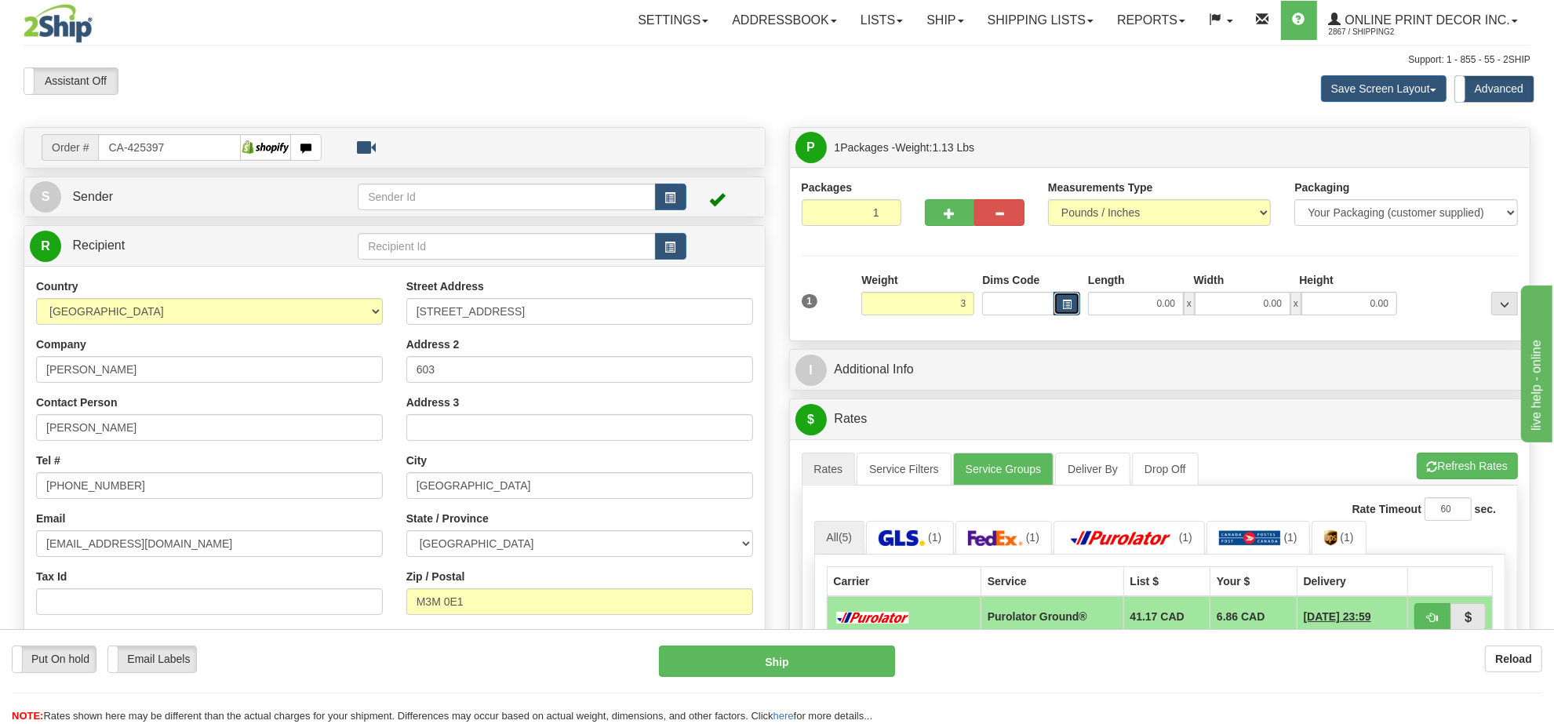
type input "3.00"
click at [1065, 309] on span "button" at bounding box center [1066, 304] width 9 height 9
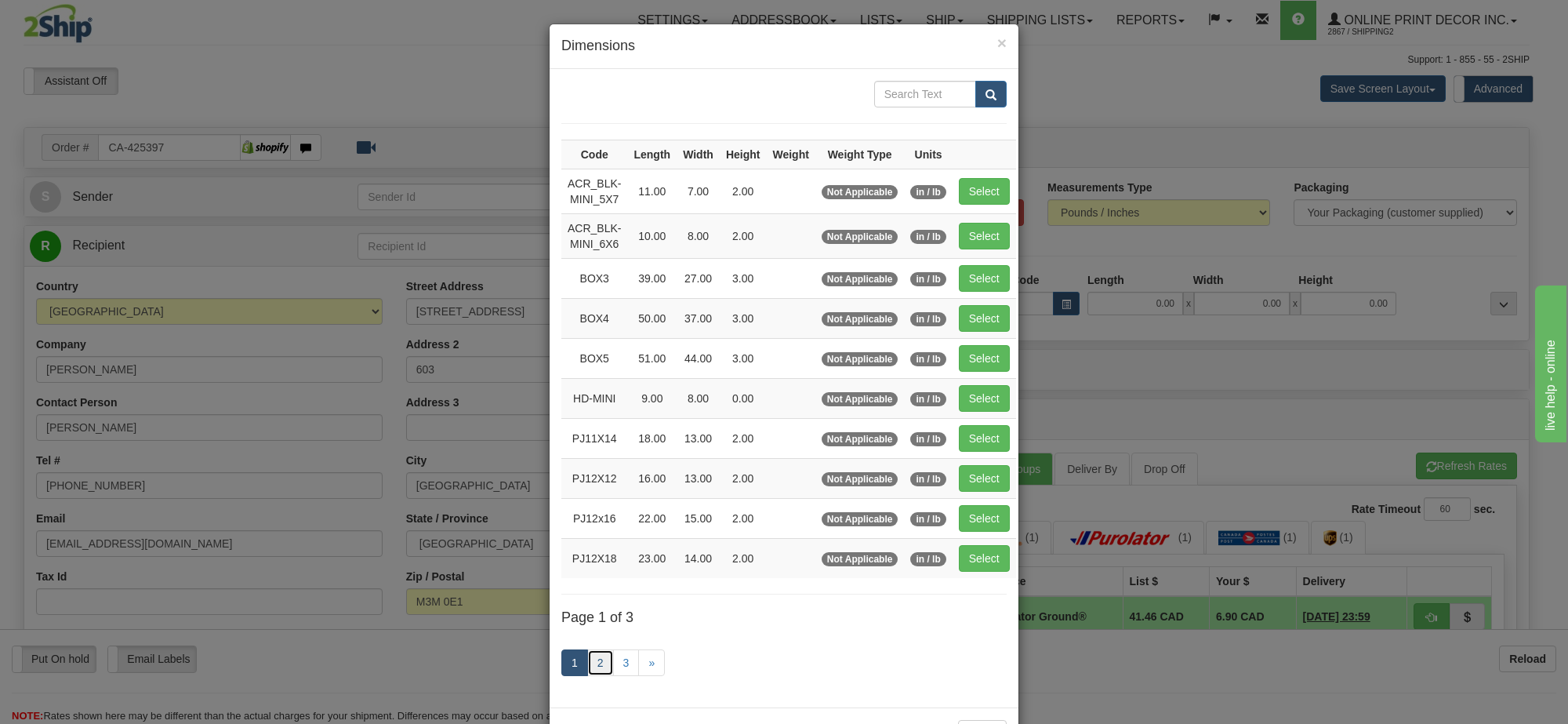
click at [590, 675] on link "2" at bounding box center [601, 663] width 27 height 27
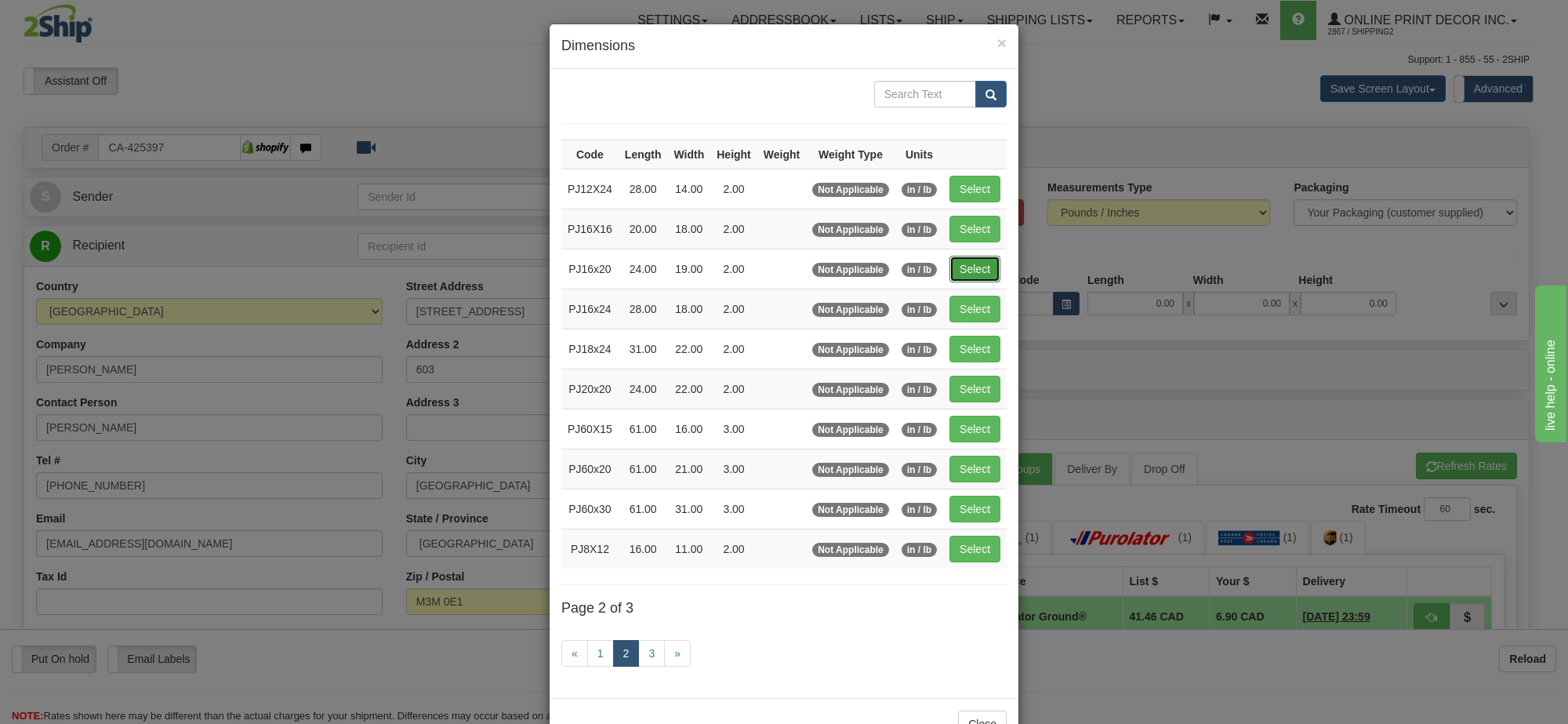
click at [976, 275] on button "Select" at bounding box center [974, 269] width 51 height 27
type input "PJ16x20"
type input "24.00"
type input "19.00"
type input "2.00"
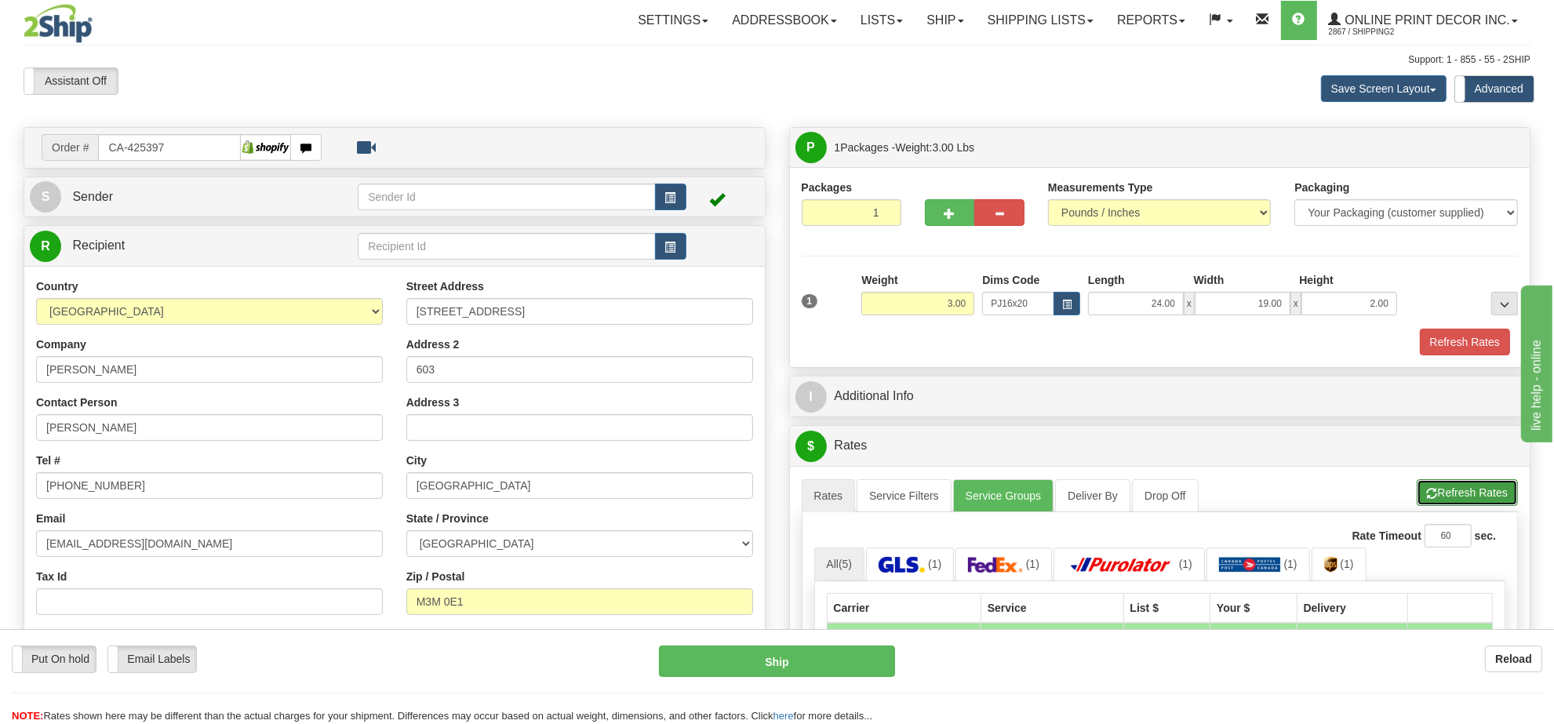
click at [1446, 490] on button "Refresh Rates" at bounding box center [1467, 492] width 101 height 27
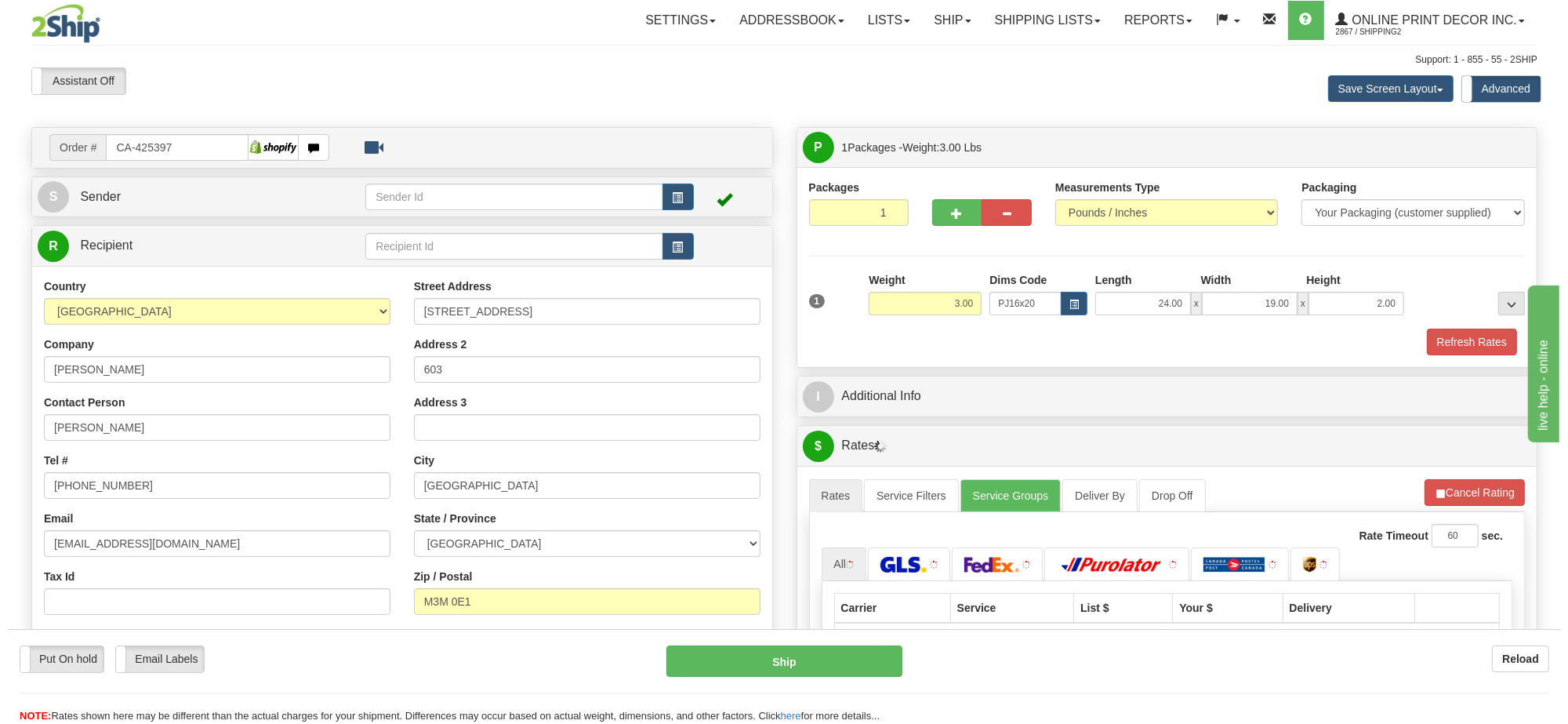
scroll to position [196, 0]
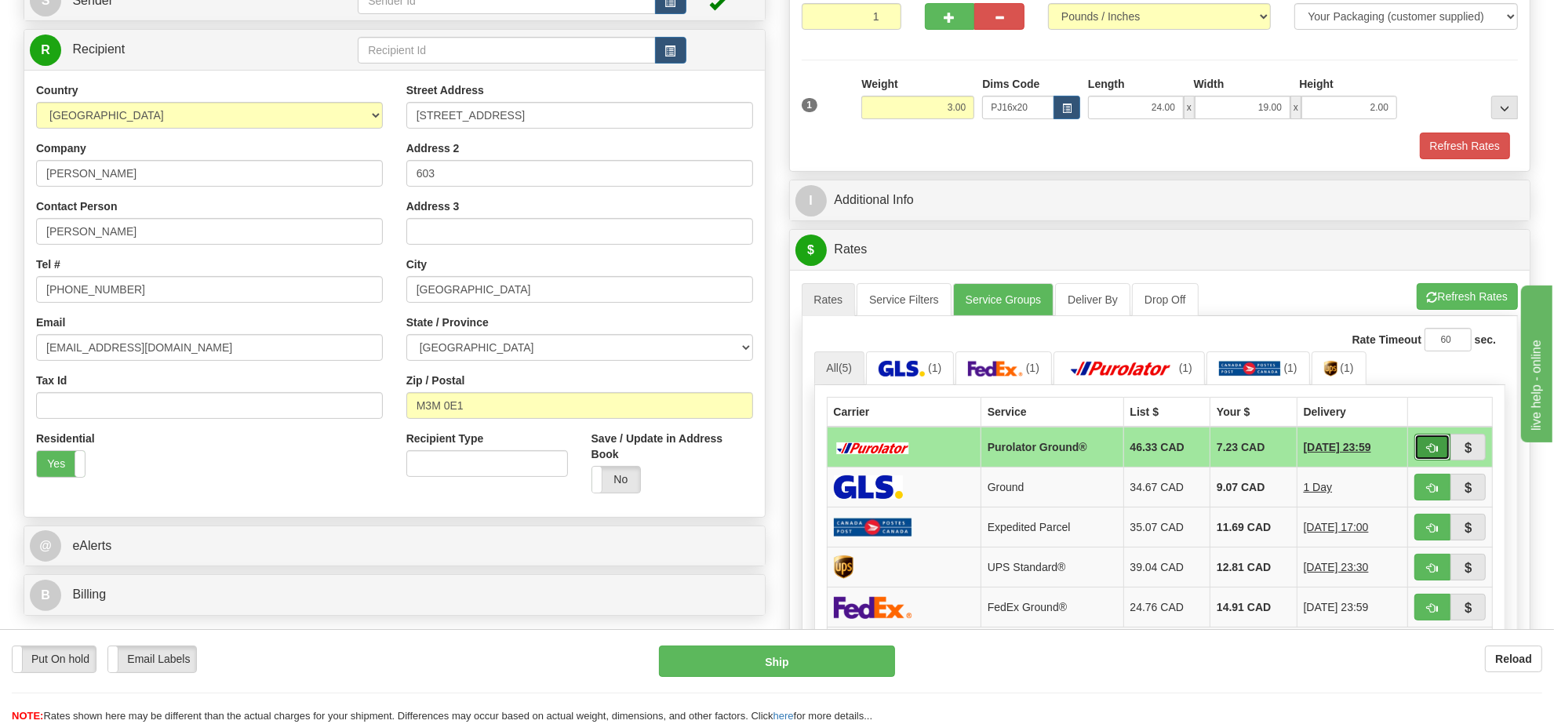
click at [1438, 457] on button "button" at bounding box center [1433, 447] width 36 height 27
type input "260"
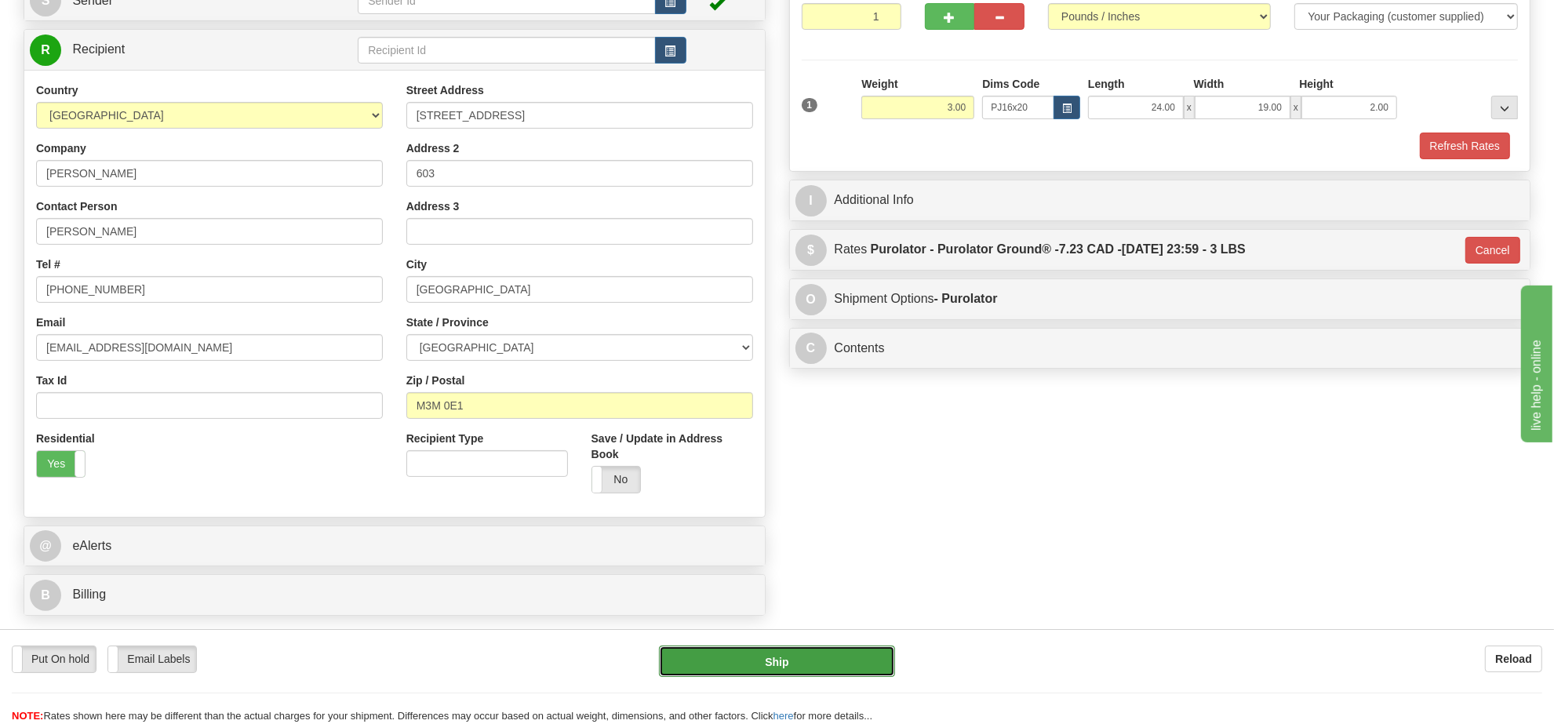
click at [872, 651] on button "Ship" at bounding box center [776, 661] width 235 height 31
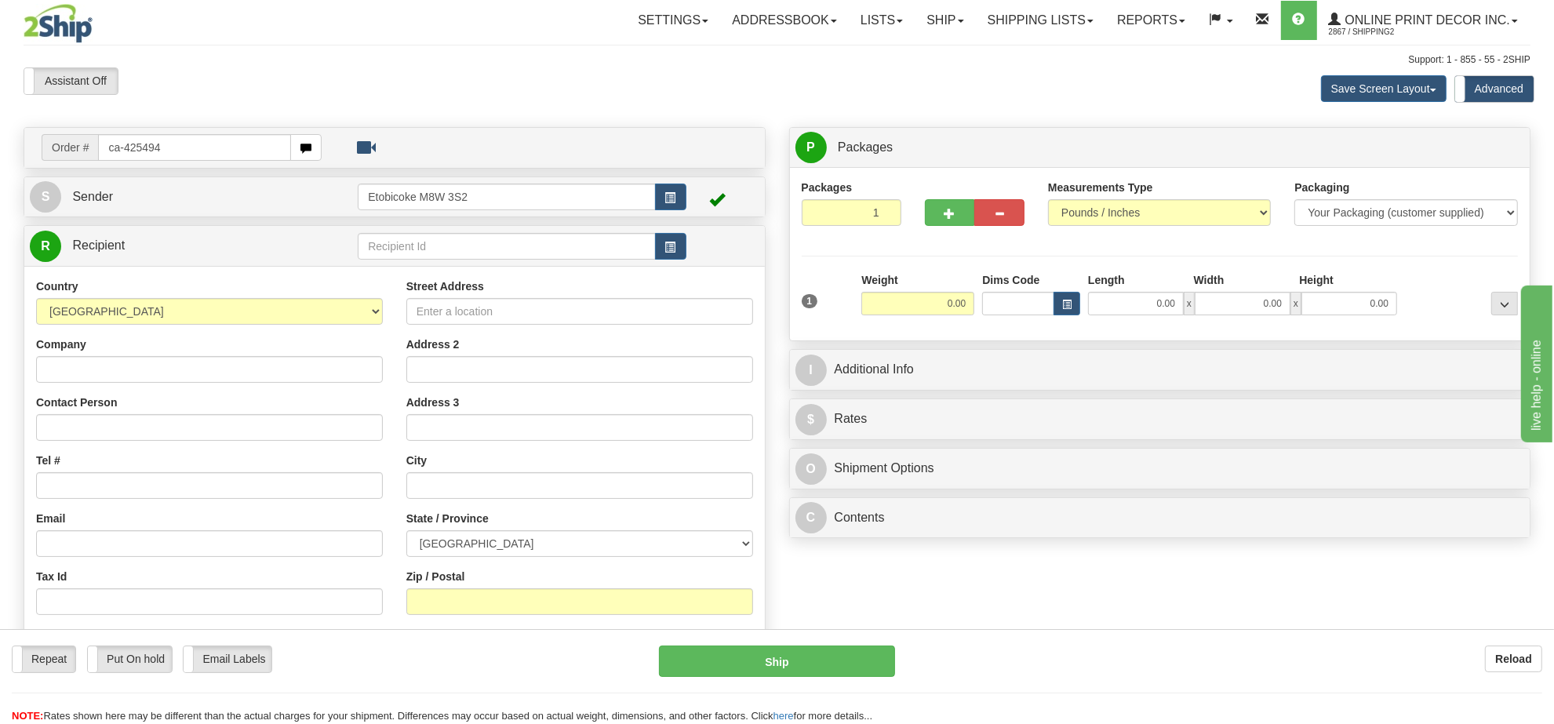
type input "ca-425494"
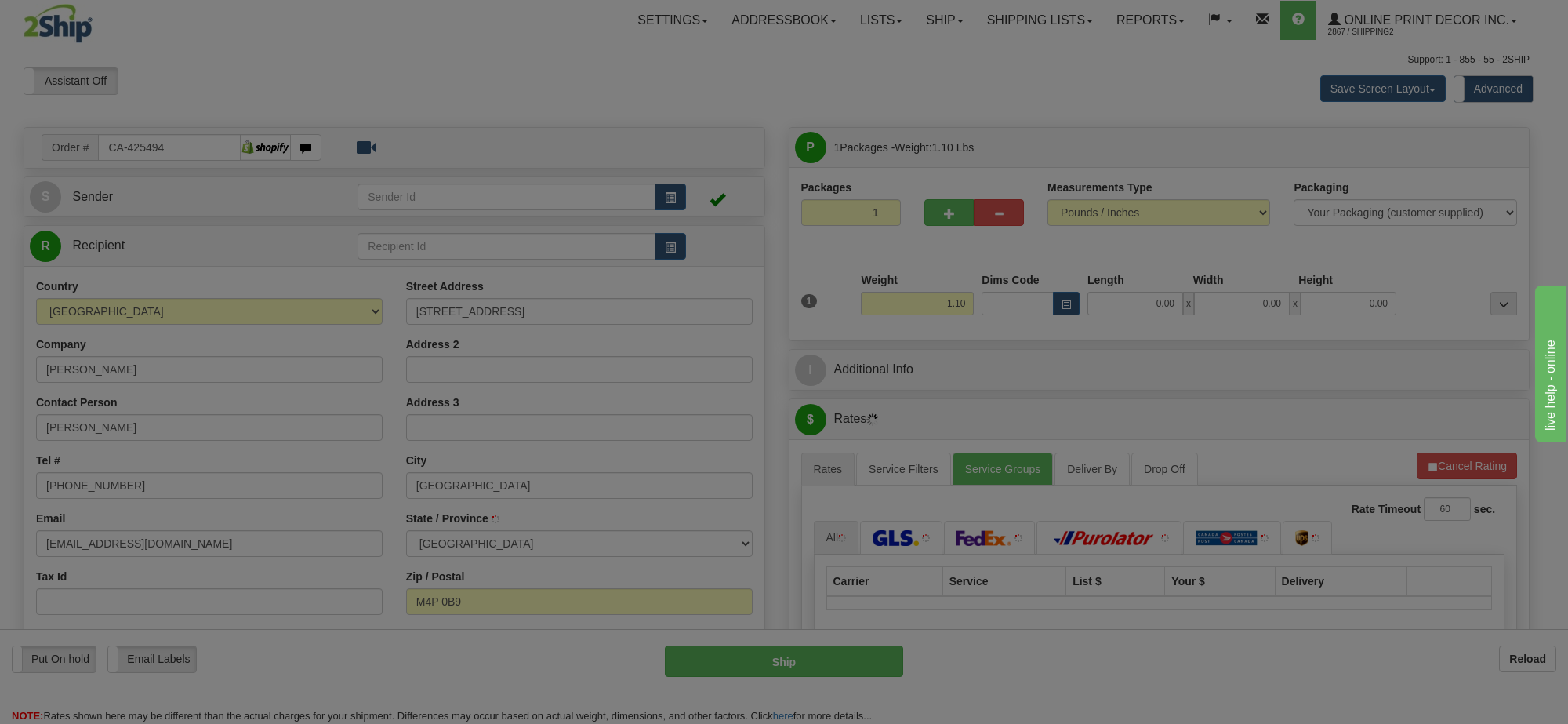
type input "TORONTO"
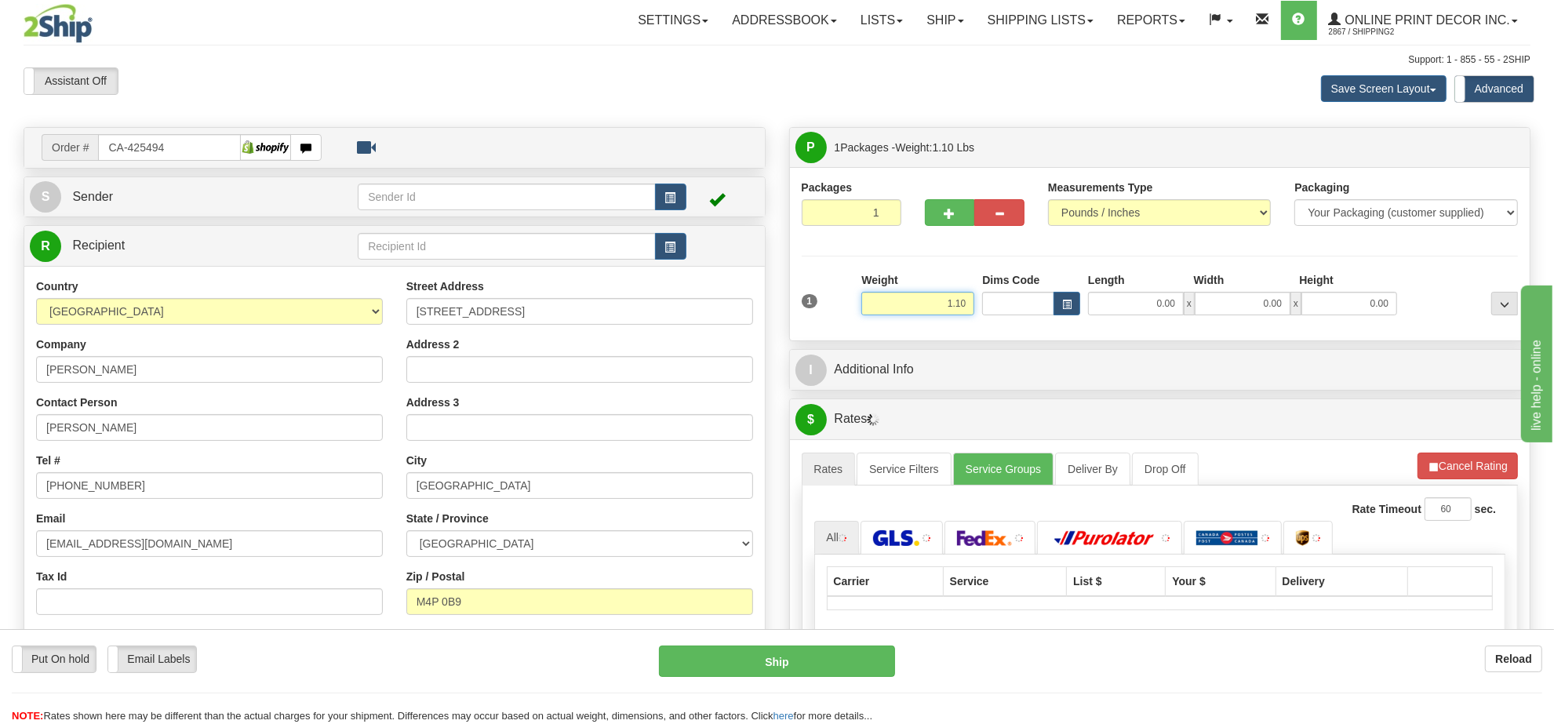
click at [931, 295] on input "1.10" at bounding box center [917, 304] width 113 height 24
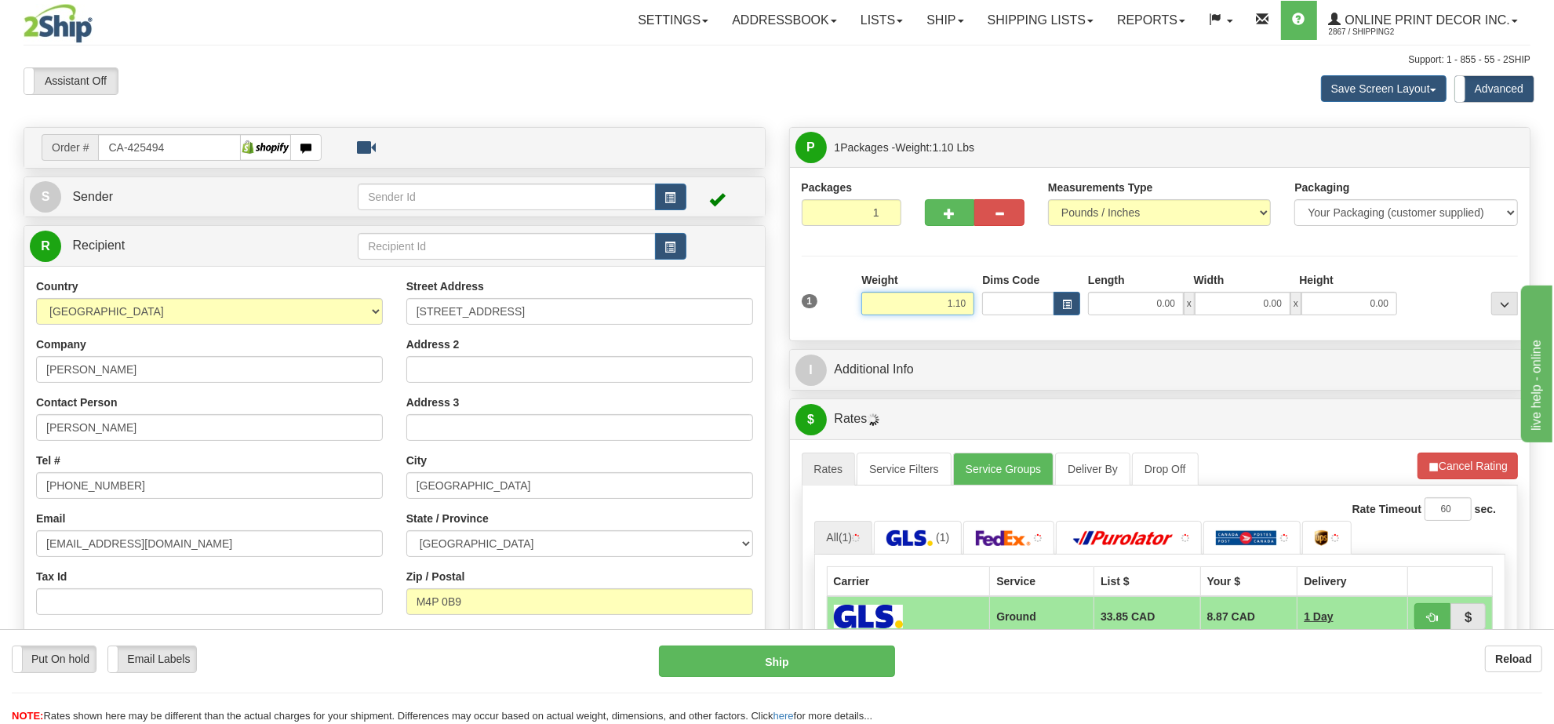
click at [931, 295] on input "1.10" at bounding box center [917, 304] width 113 height 24
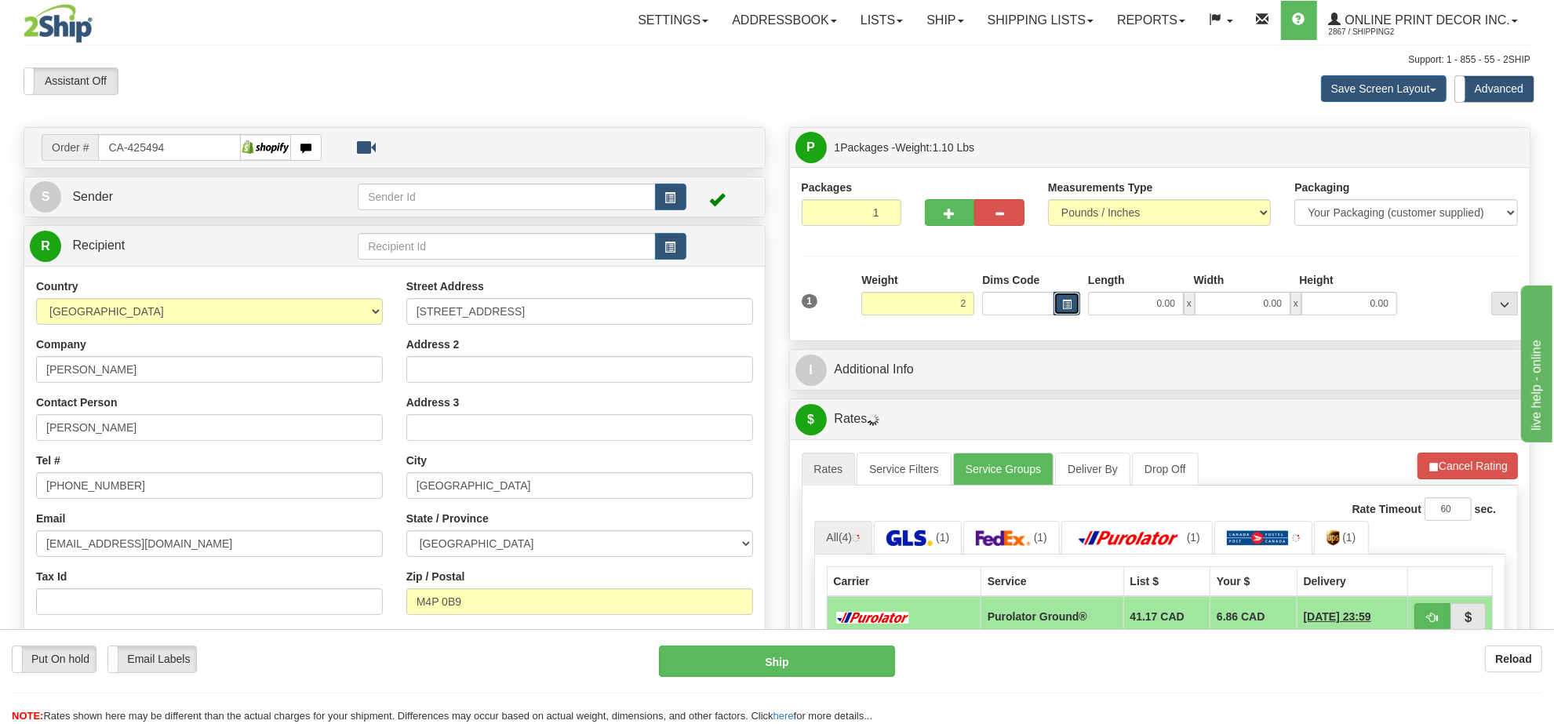
click at [1061, 297] on button "button" at bounding box center [1067, 304] width 27 height 24
type input "2.00"
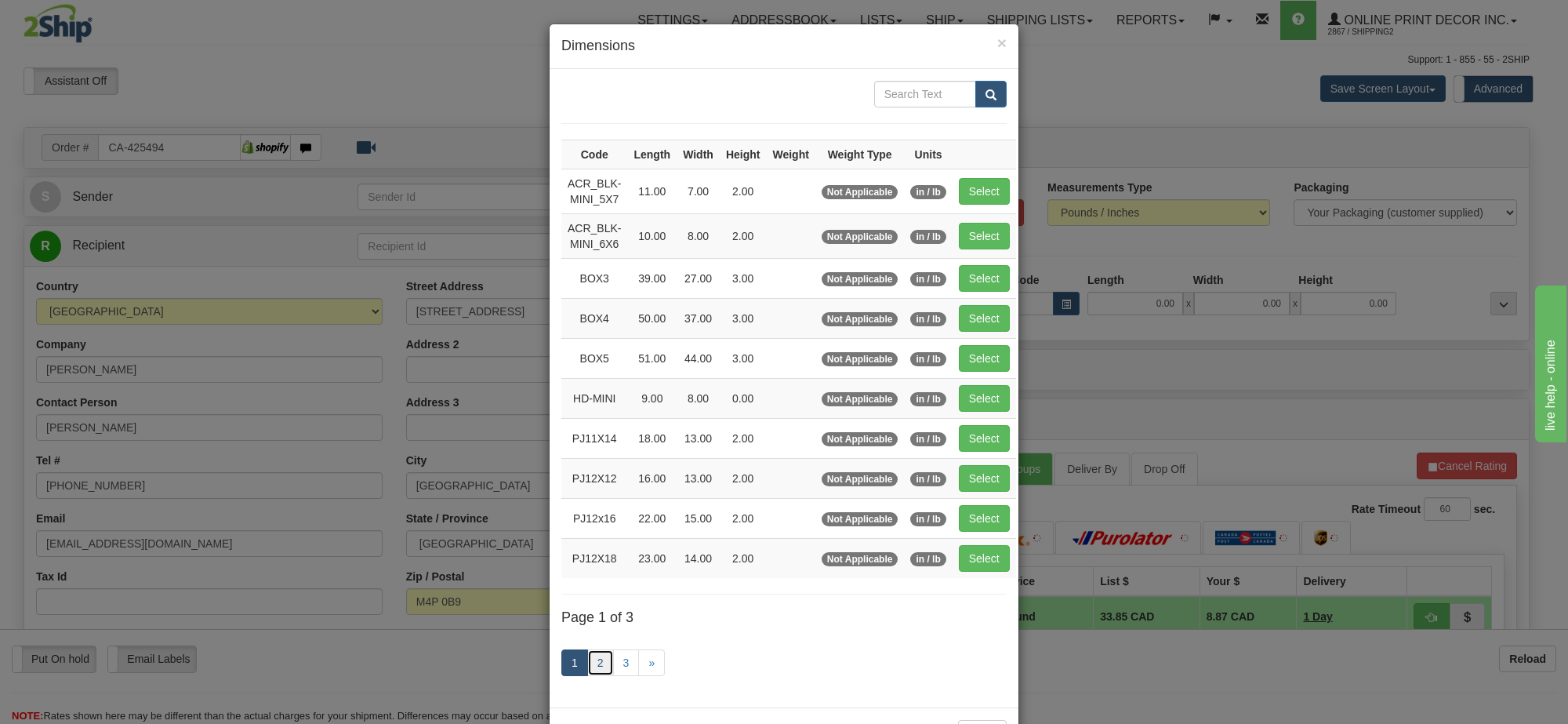
click at [591, 672] on link "2" at bounding box center [601, 663] width 27 height 27
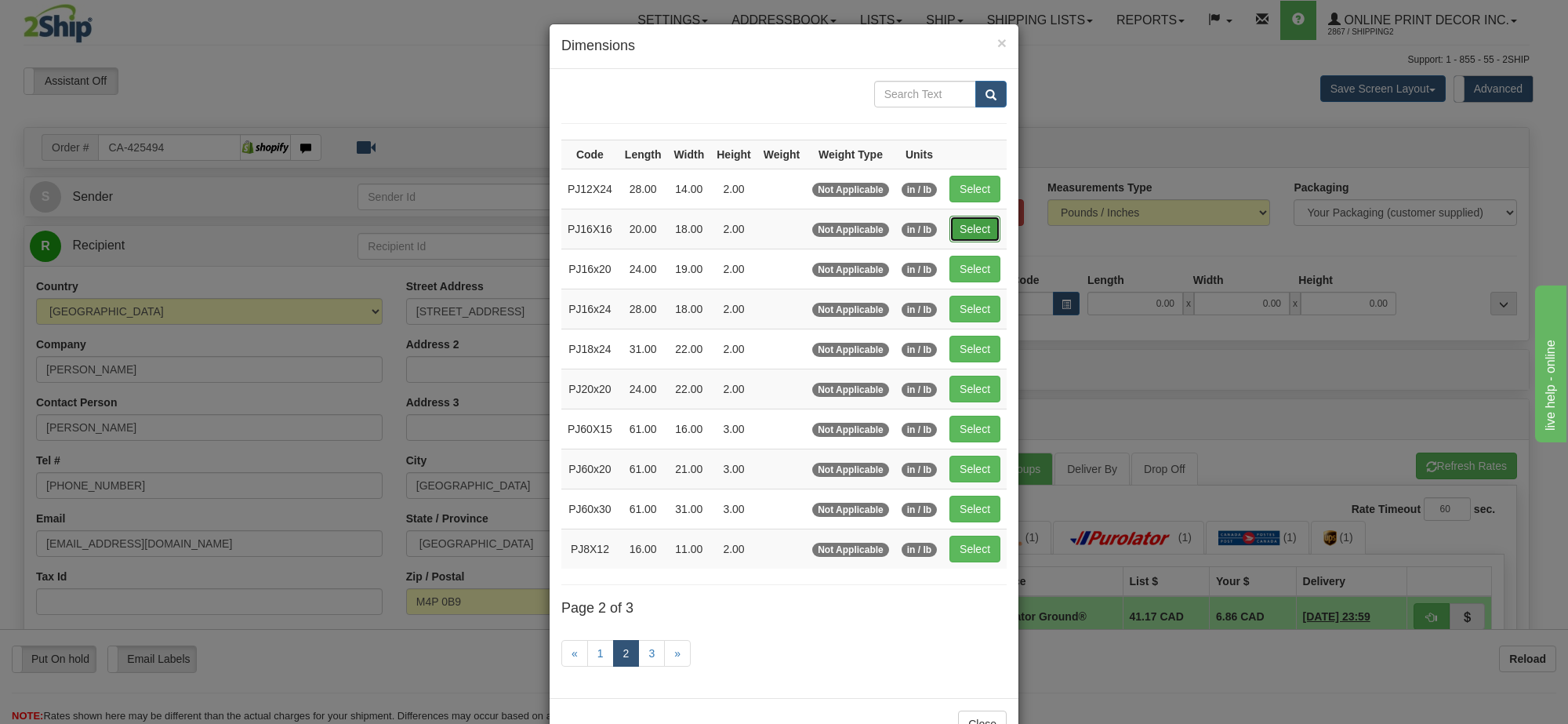
click at [949, 228] on button "Select" at bounding box center [974, 229] width 51 height 27
type input "PJ16X16"
type input "20.00"
type input "18.00"
type input "2.00"
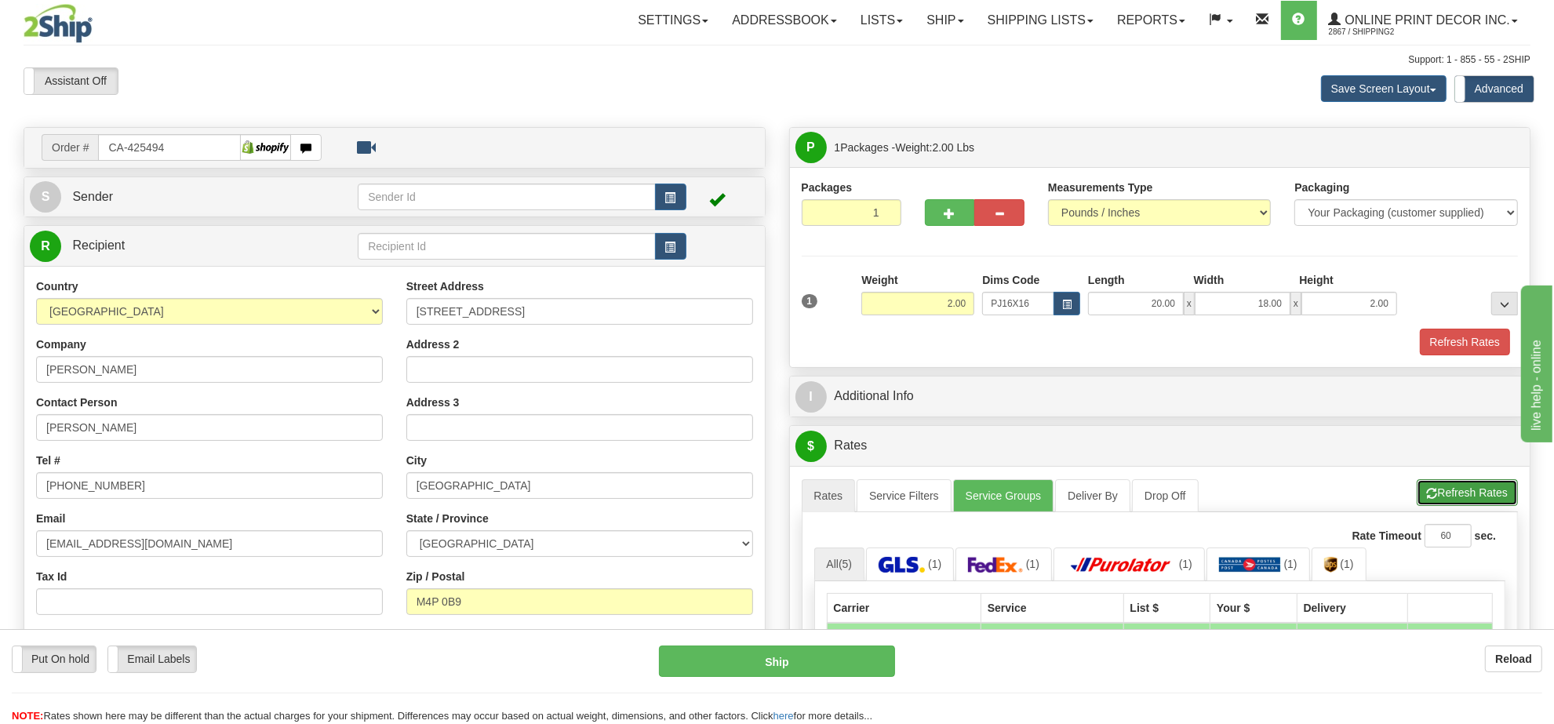
click at [1464, 498] on button "Refresh Rates" at bounding box center [1467, 492] width 101 height 27
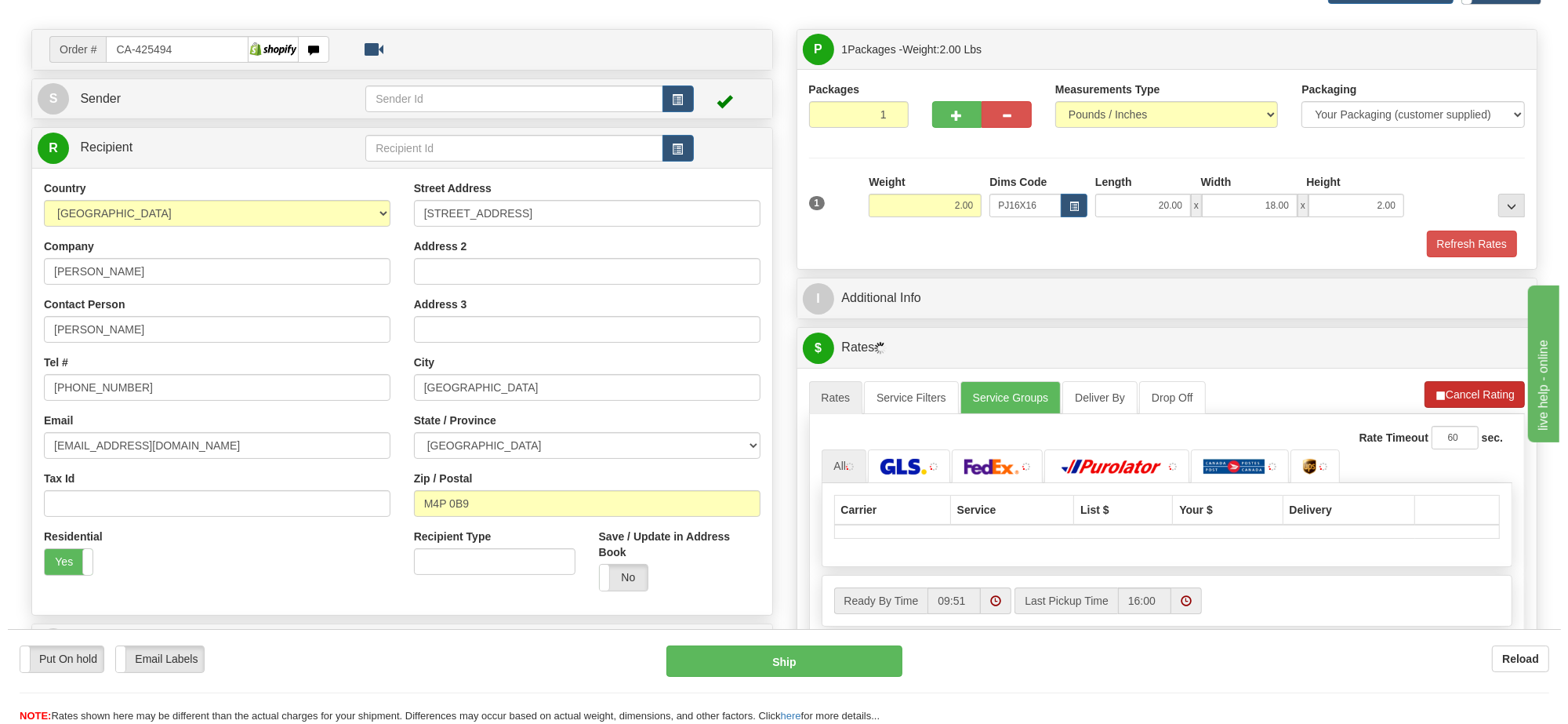
scroll to position [196, 0]
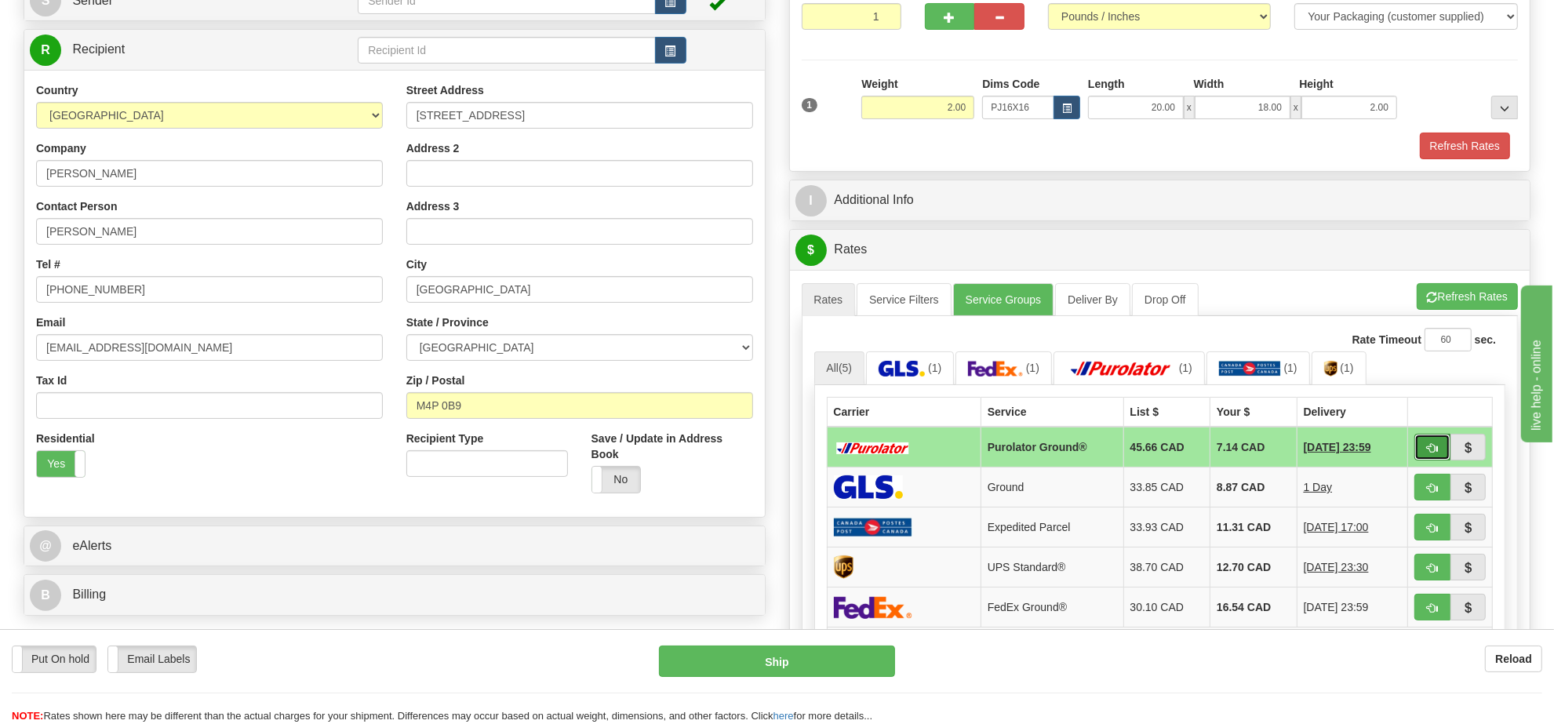
click at [1430, 461] on button "button" at bounding box center [1433, 447] width 36 height 27
type input "260"
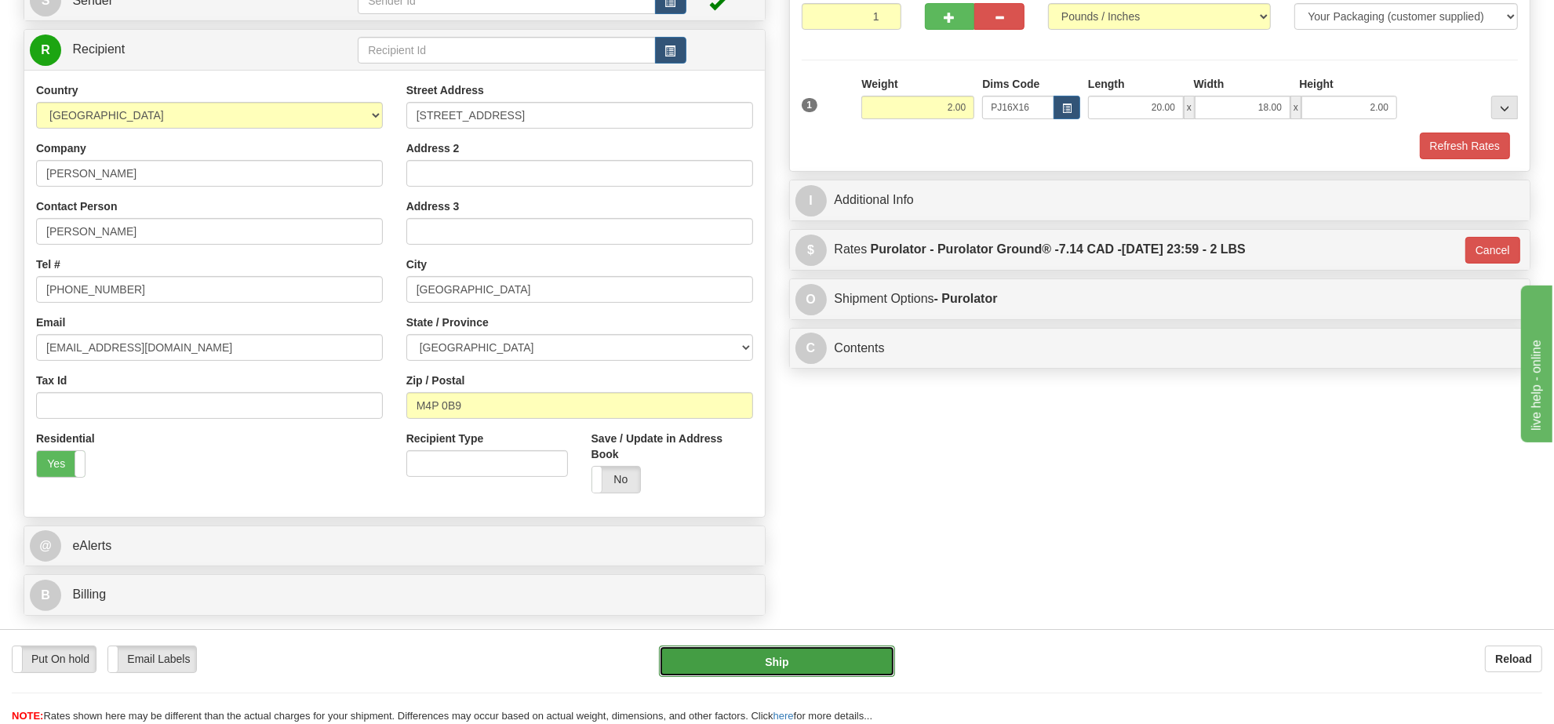
click at [864, 659] on button "Ship" at bounding box center [776, 661] width 235 height 31
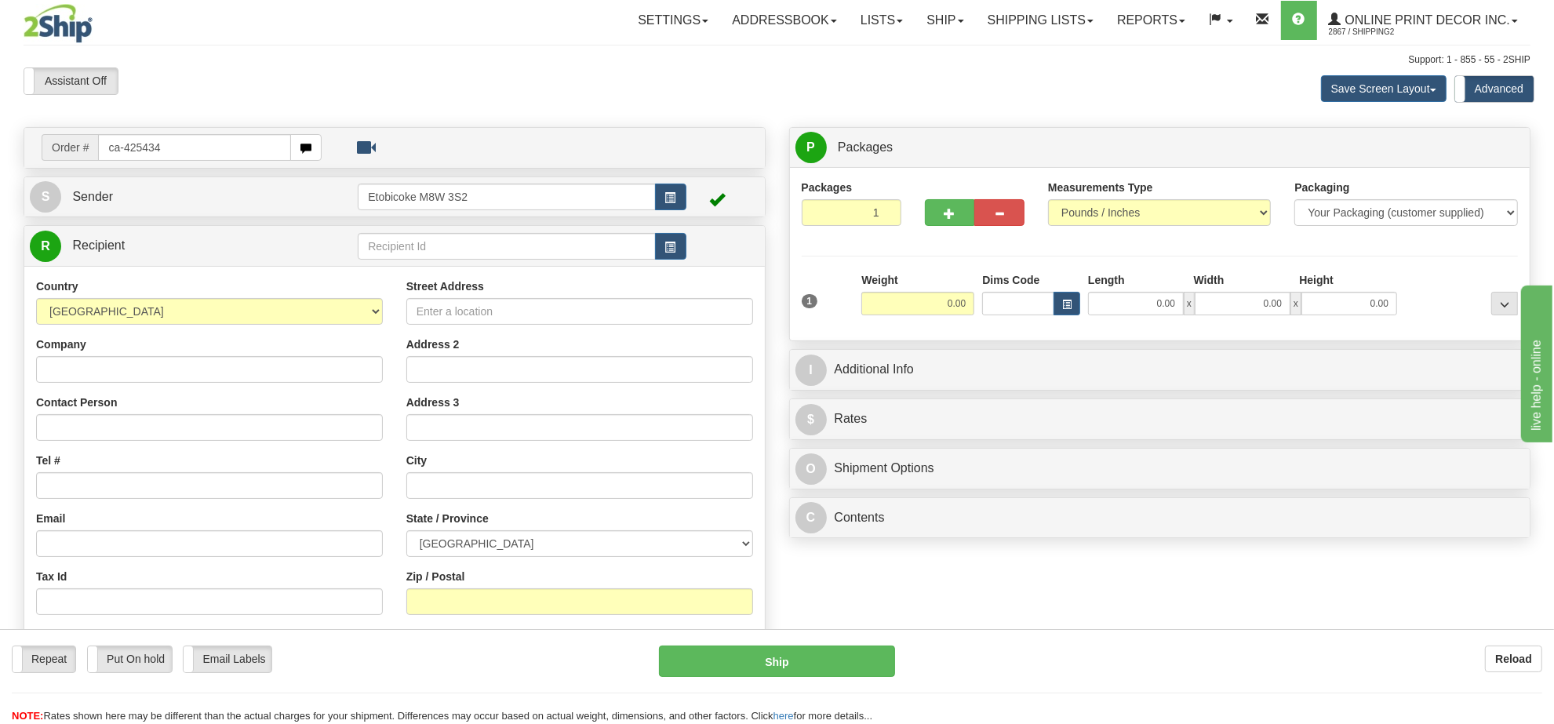
type input "ca-425434"
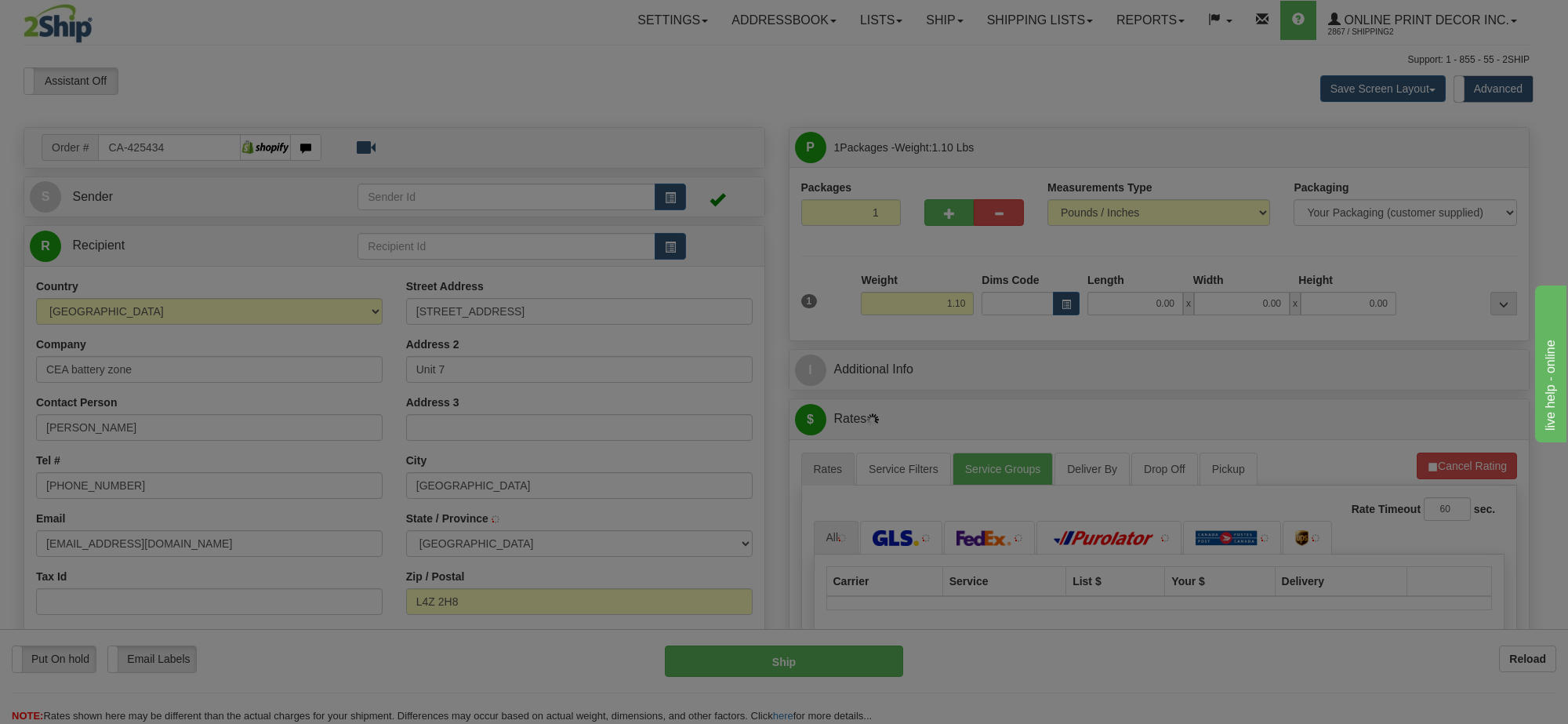
type input "[GEOGRAPHIC_DATA]"
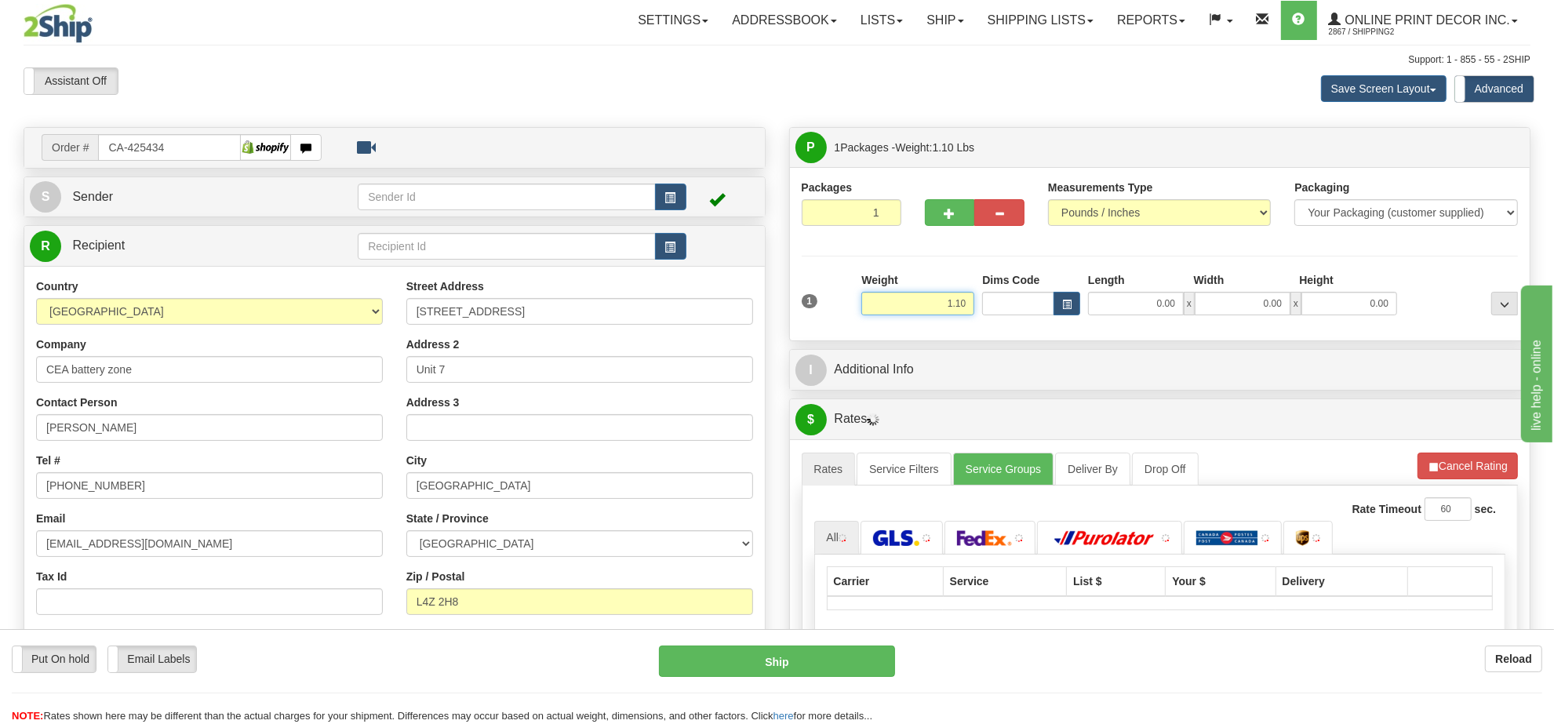
click at [945, 311] on input "1.10" at bounding box center [917, 304] width 113 height 24
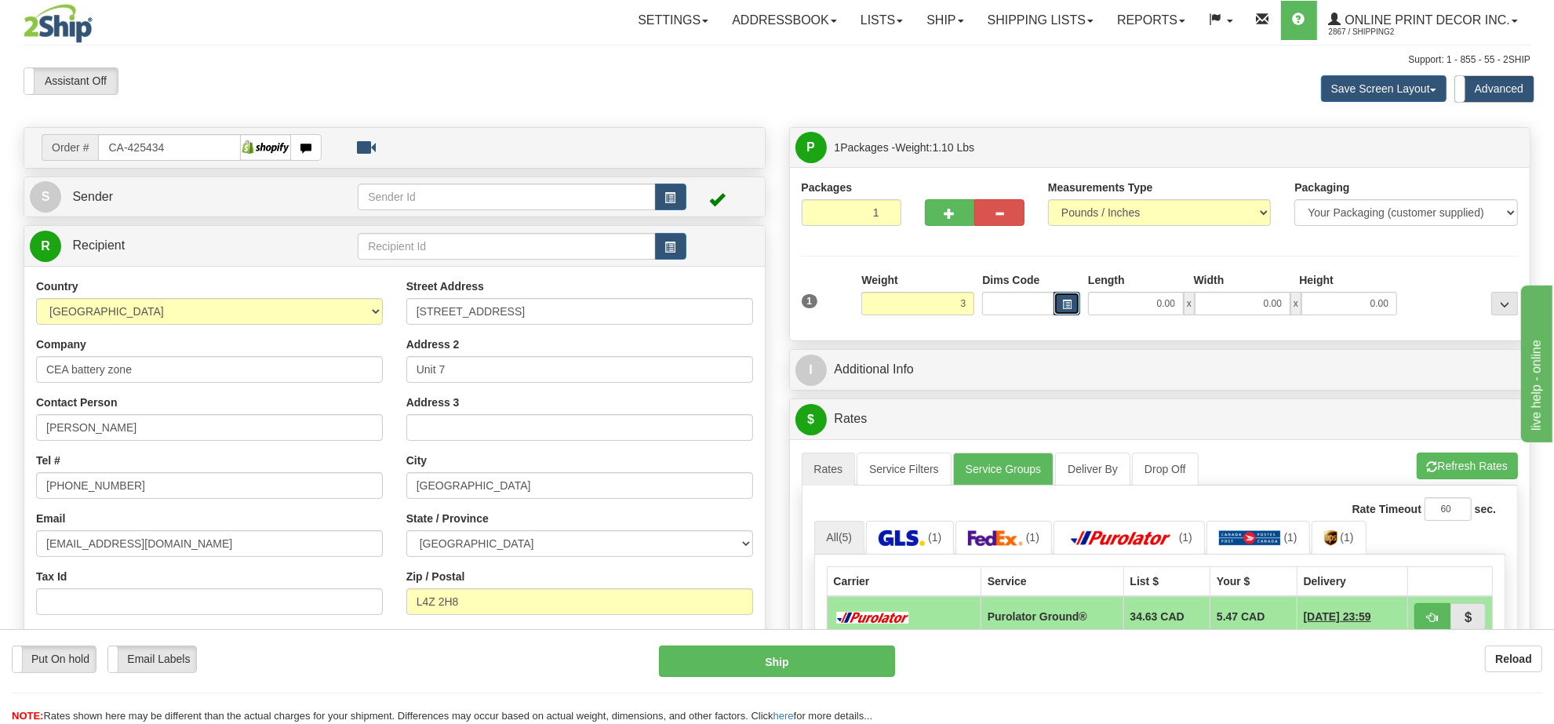
type input "3.00"
click at [1067, 309] on span "button" at bounding box center [1066, 304] width 9 height 9
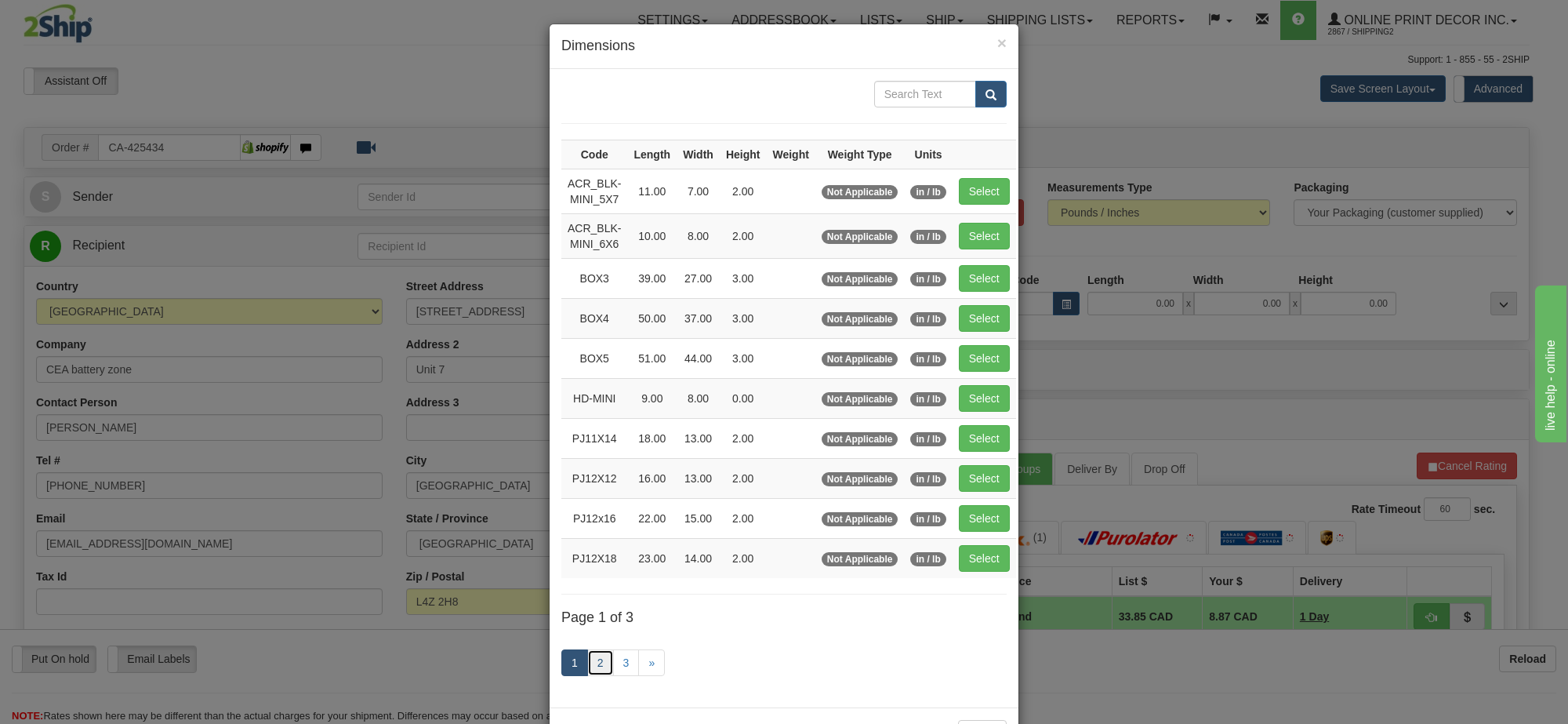
click at [592, 676] on link "2" at bounding box center [601, 663] width 27 height 27
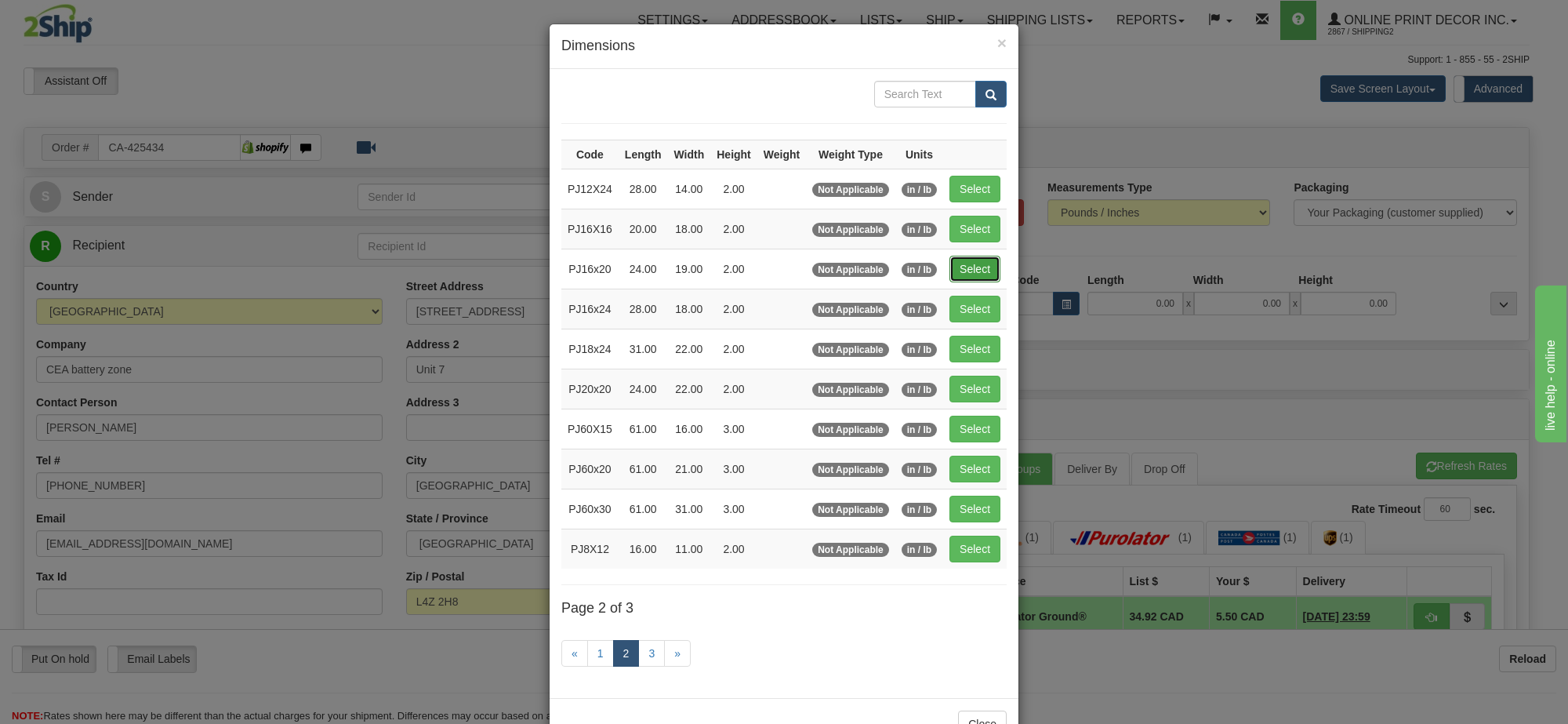
click at [970, 277] on button "Select" at bounding box center [974, 269] width 51 height 27
type input "PJ16x20"
type input "24.00"
type input "19.00"
type input "2.00"
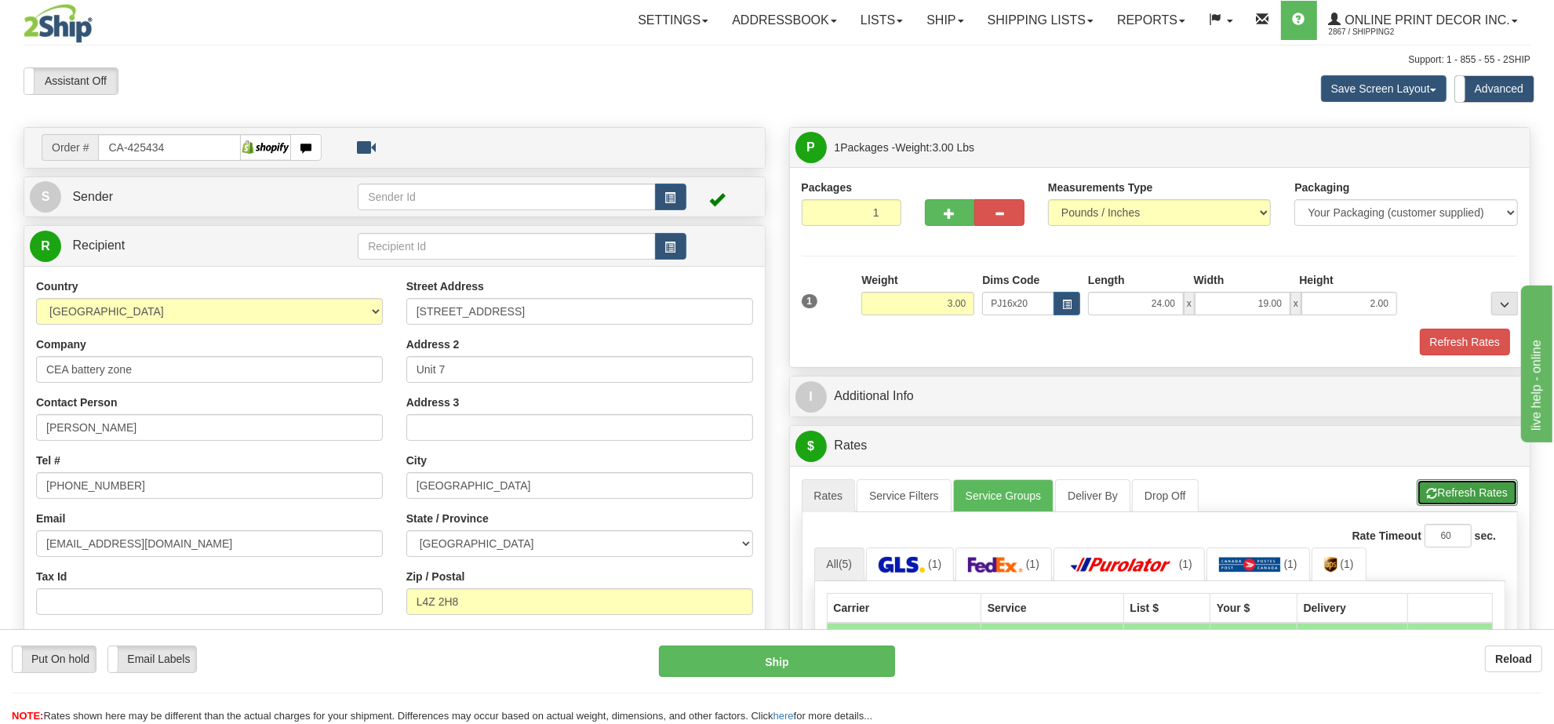
drag, startPoint x: 1473, startPoint y: 500, endPoint x: 1378, endPoint y: 393, distance: 142.8
click at [1472, 499] on button "Refresh Rates" at bounding box center [1467, 492] width 101 height 27
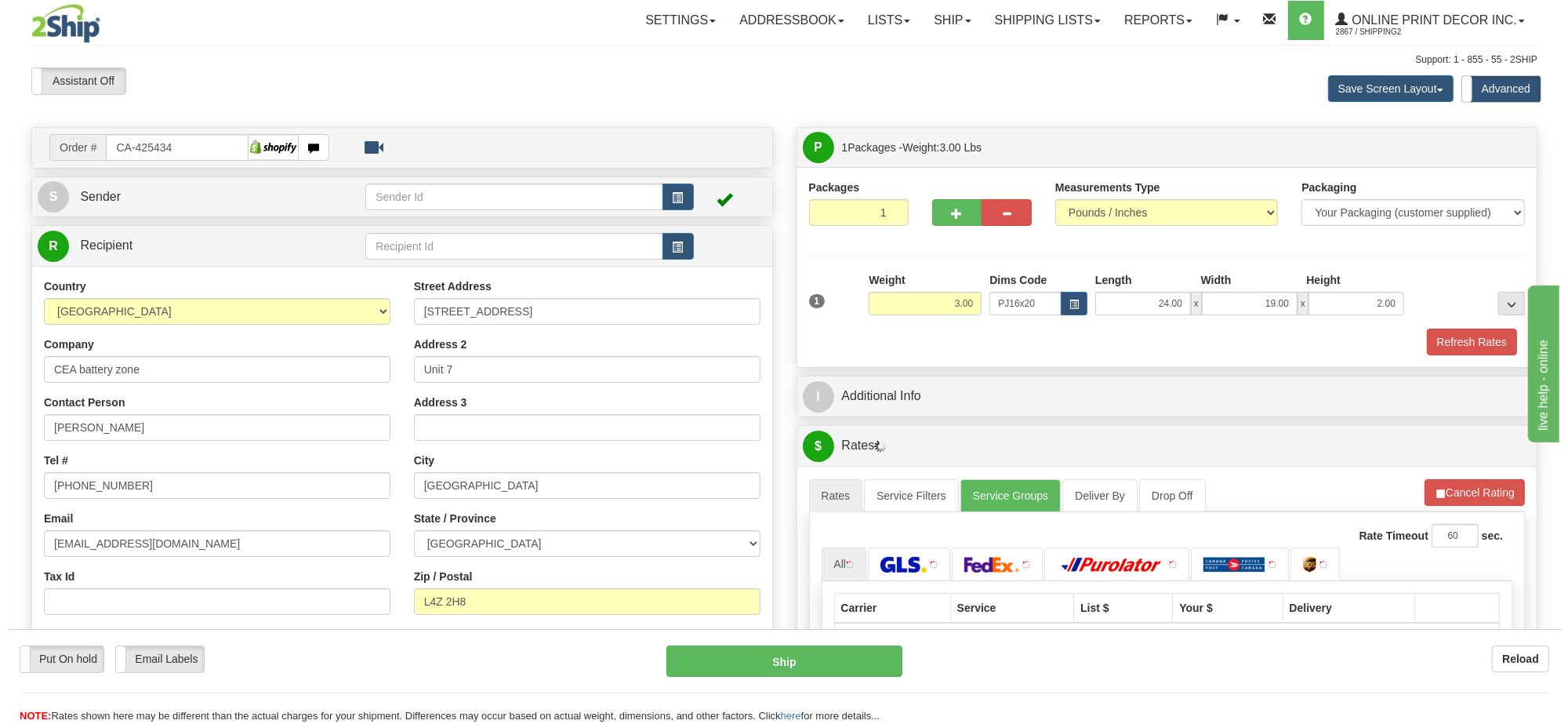
scroll to position [196, 0]
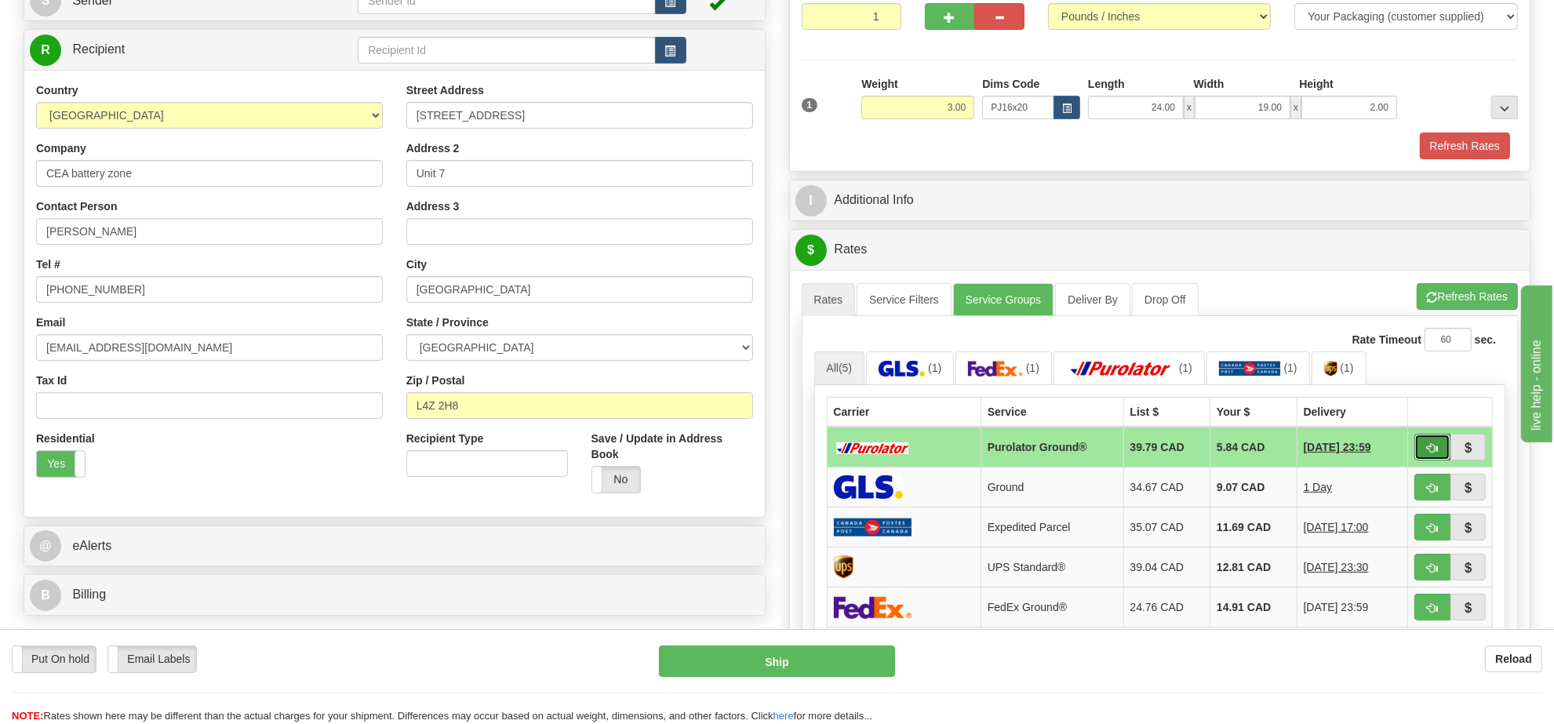
click at [1429, 453] on span "button" at bounding box center [1432, 448] width 11 height 10
type input "260"
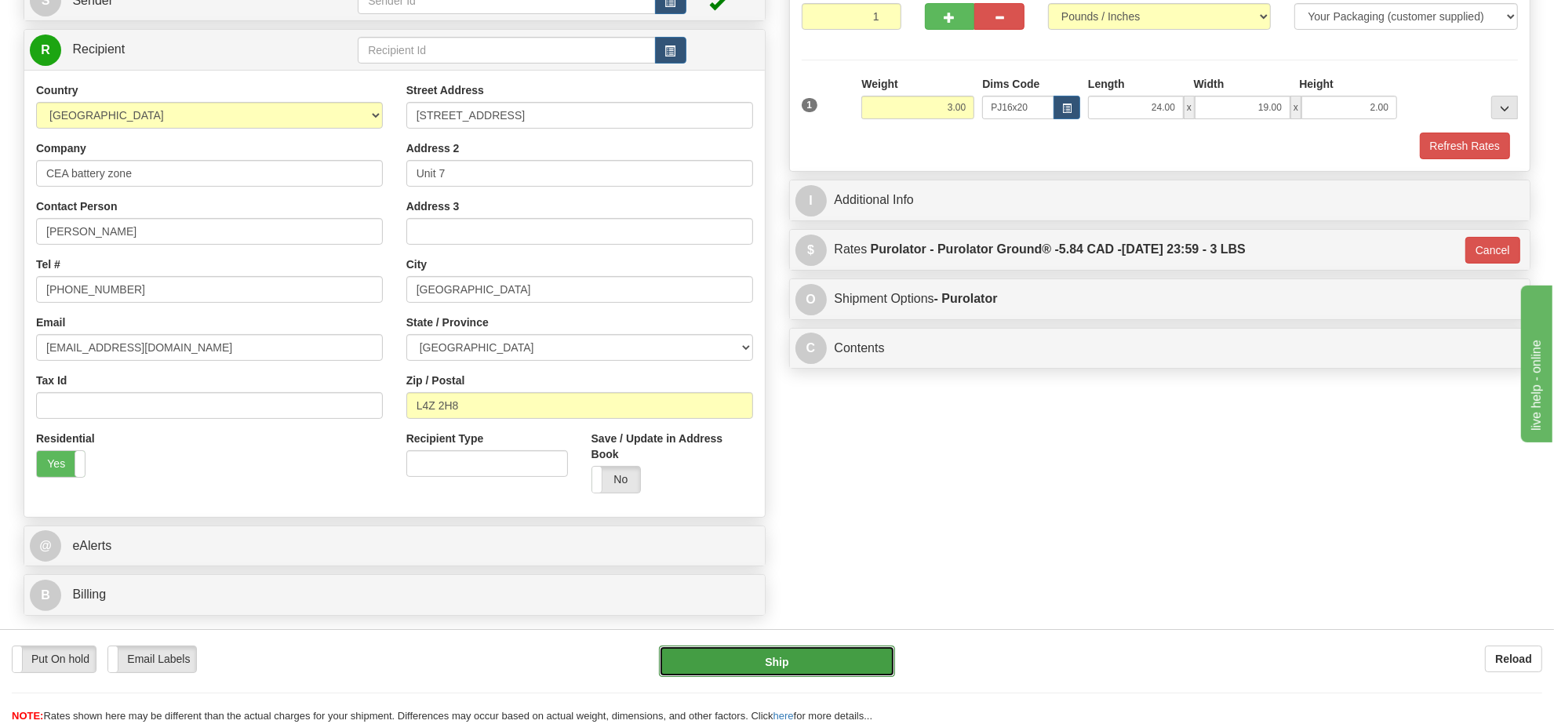
click at [852, 663] on button "Ship" at bounding box center [776, 661] width 235 height 31
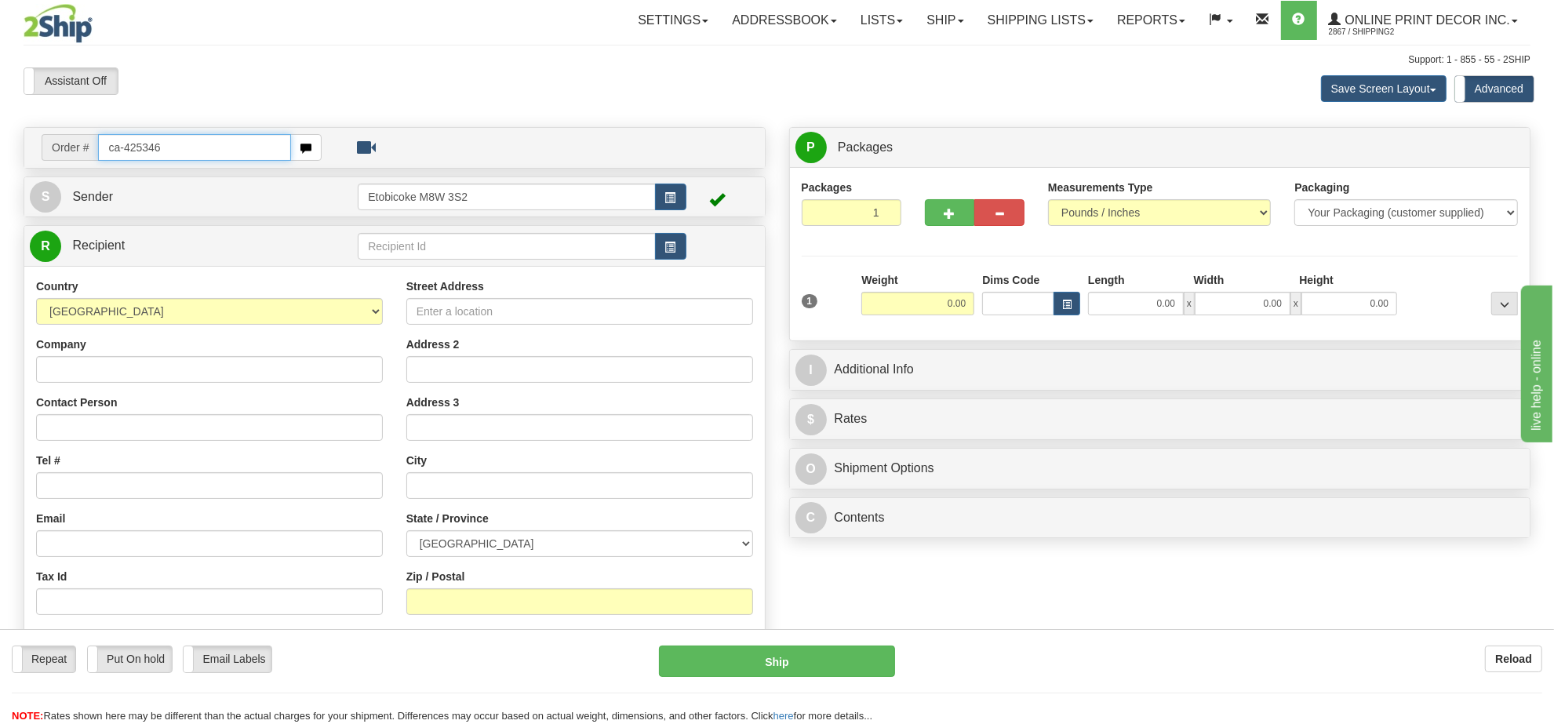
type input "ca-425346"
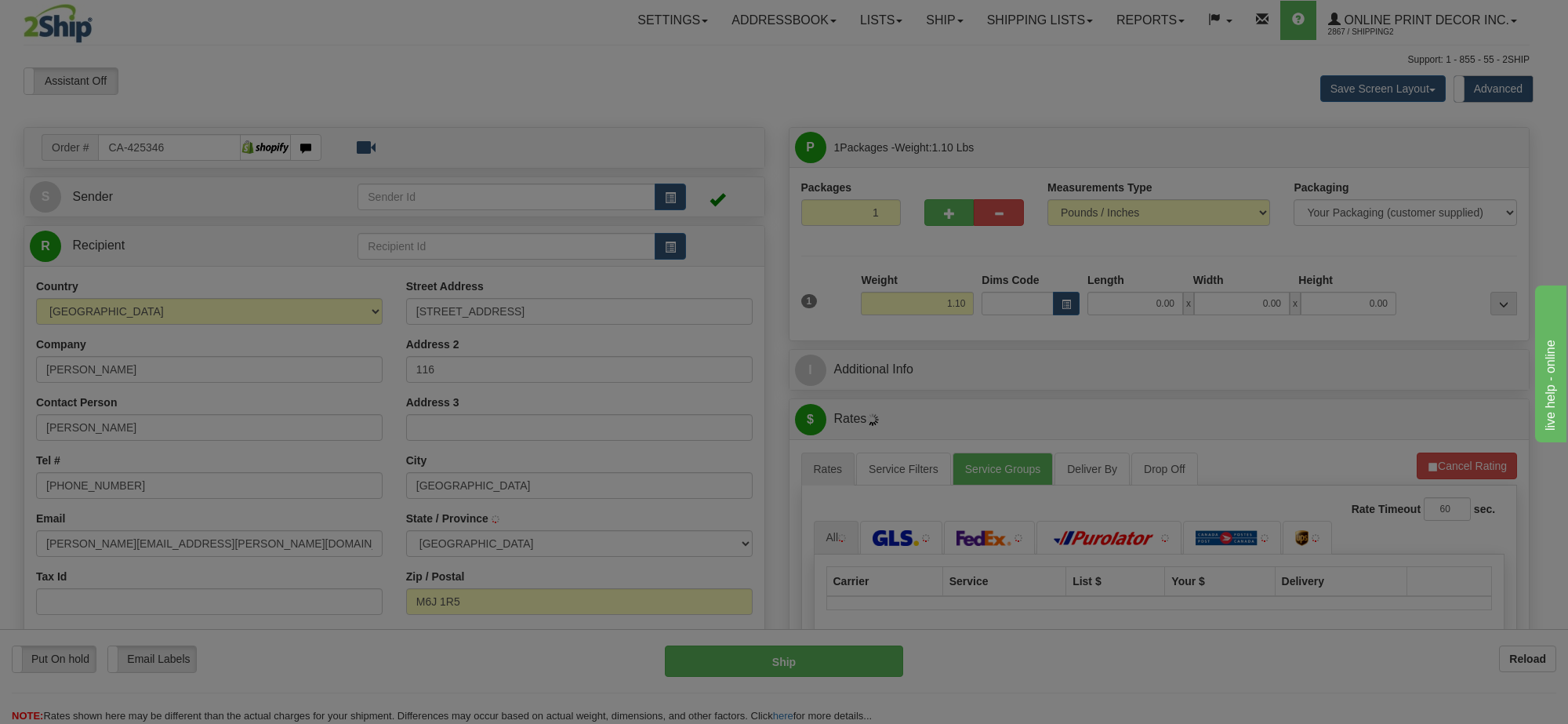
type input "[GEOGRAPHIC_DATA]"
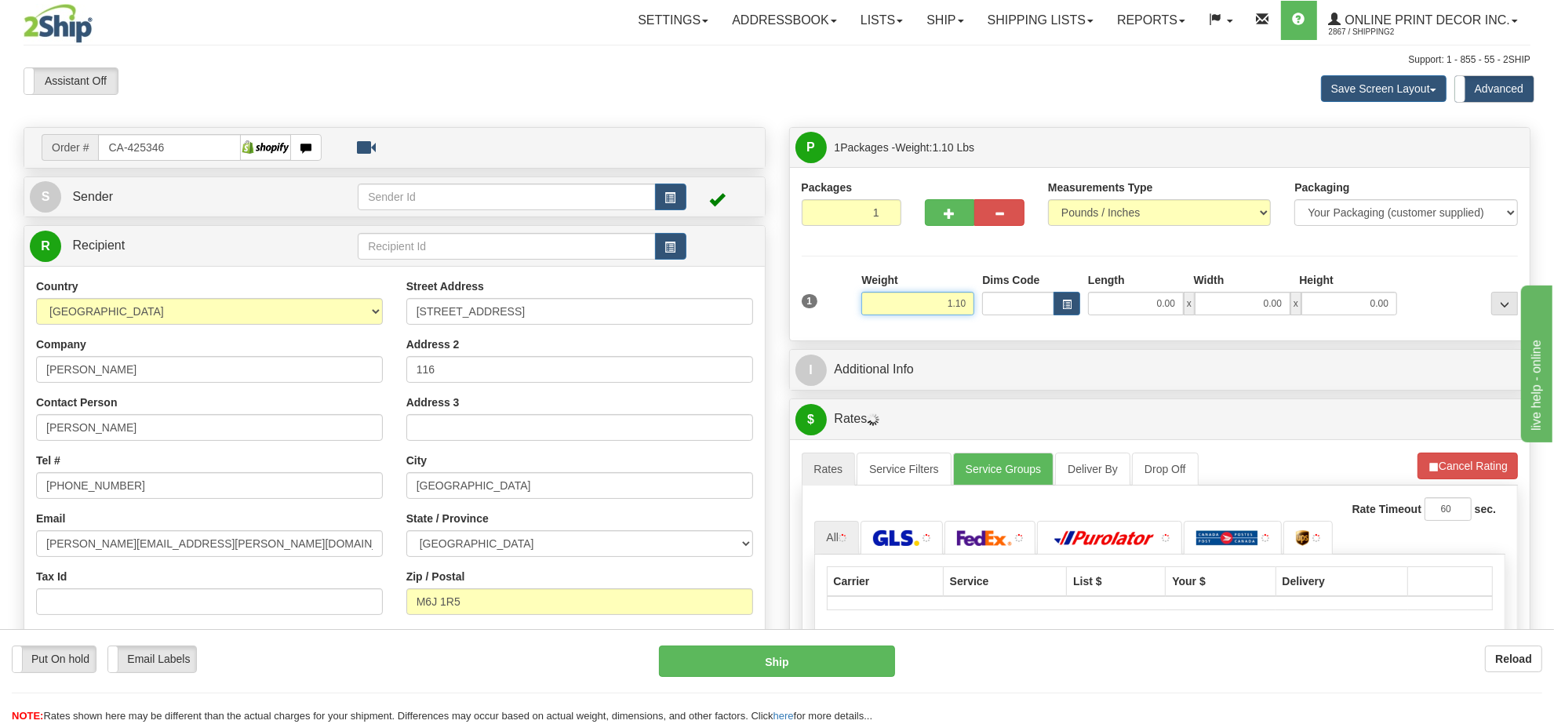
click at [940, 303] on input "1.10" at bounding box center [917, 304] width 113 height 24
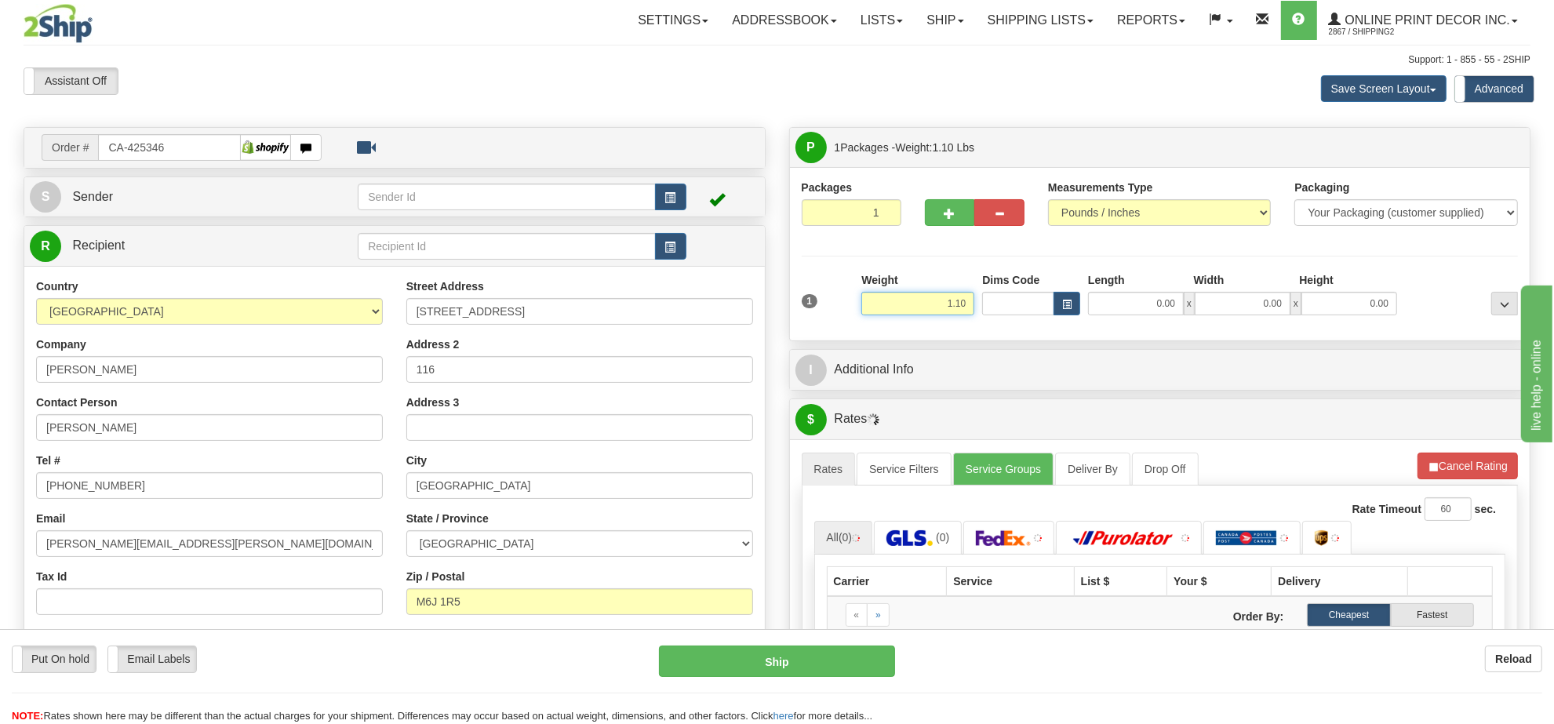
click at [940, 303] on input "1.10" at bounding box center [917, 304] width 113 height 24
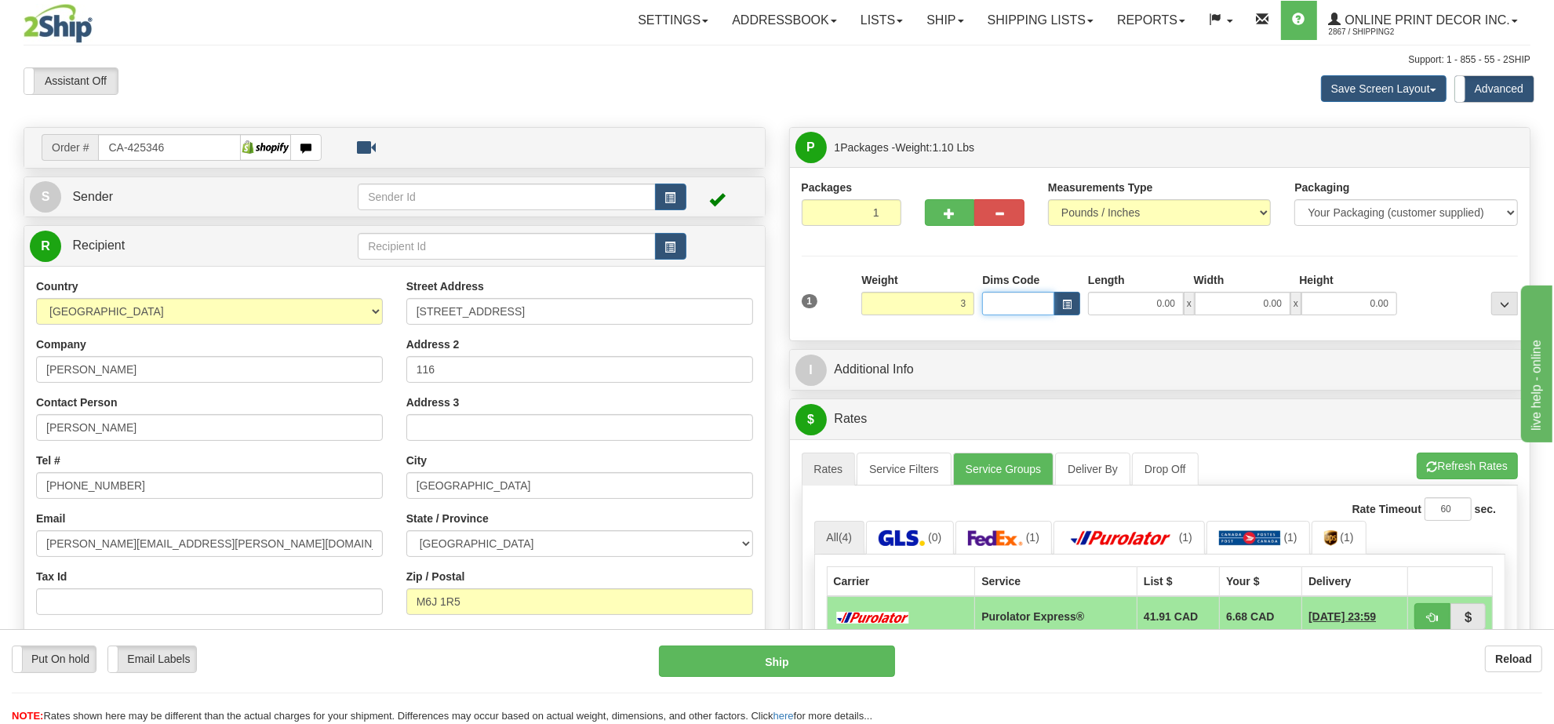
type input "3.00"
click at [1051, 311] on input "Dims Code" at bounding box center [1018, 304] width 72 height 24
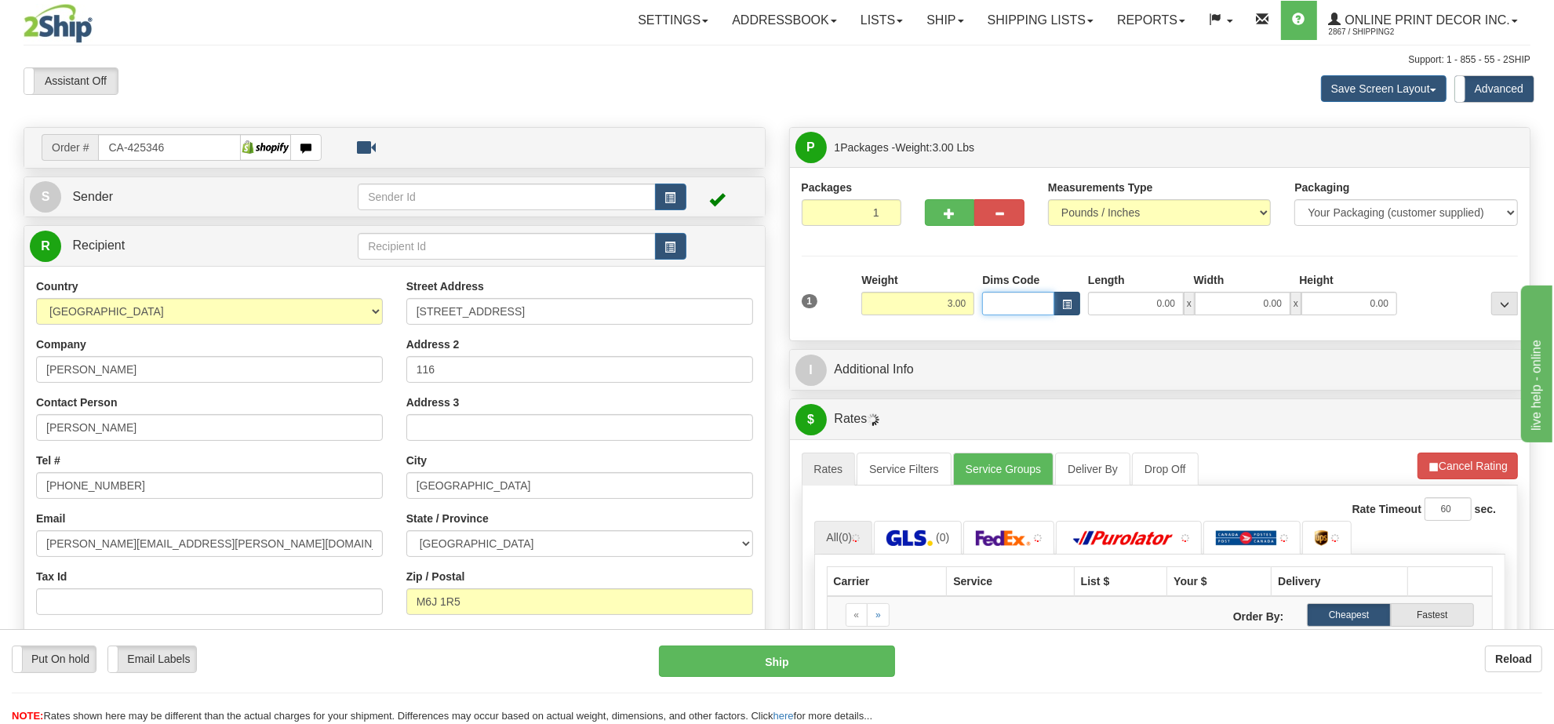
drag, startPoint x: 1052, startPoint y: 311, endPoint x: 1060, endPoint y: 310, distance: 7.9
click at [1053, 311] on input "Dims Code" at bounding box center [1018, 304] width 72 height 24
click at [1062, 308] on span "button" at bounding box center [1066, 304] width 9 height 9
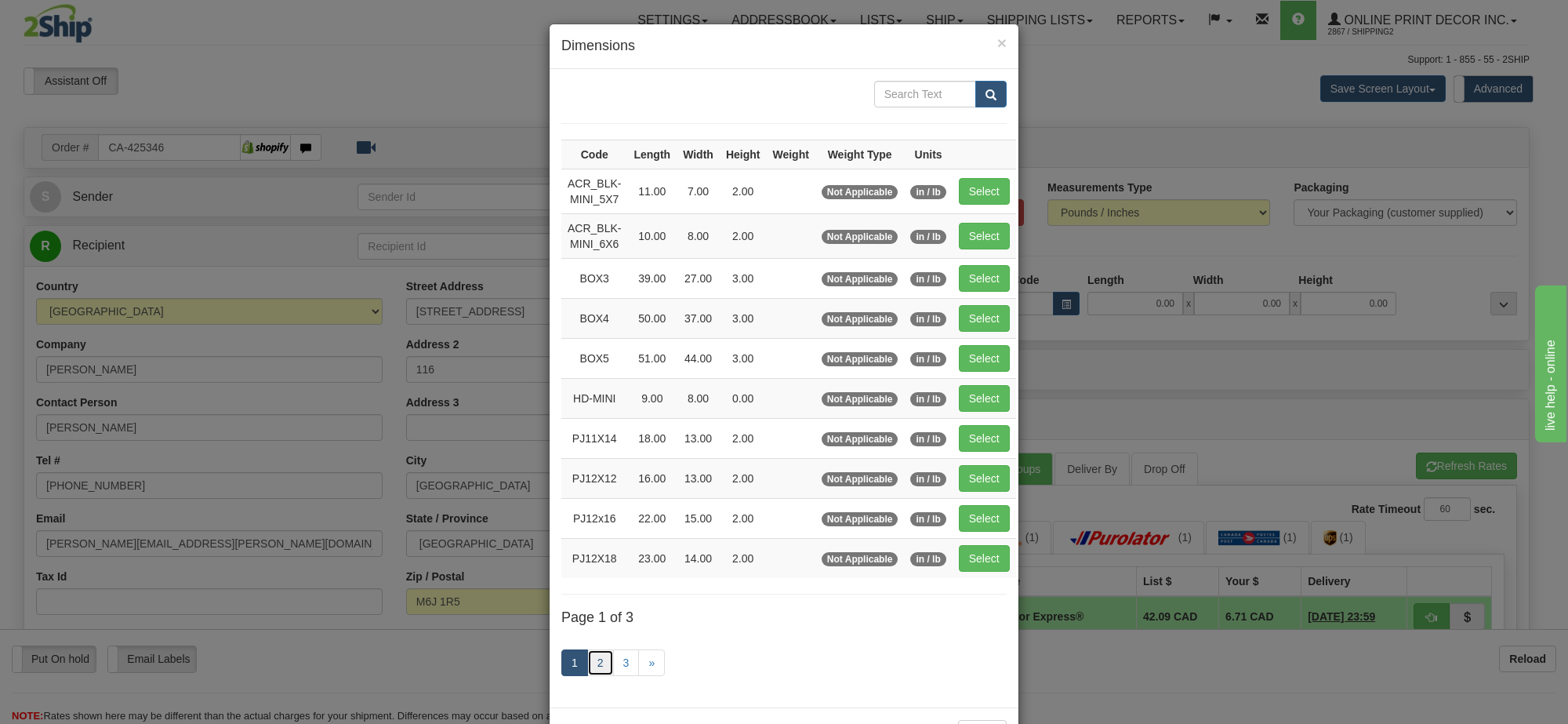
click at [589, 665] on link "2" at bounding box center [601, 663] width 27 height 27
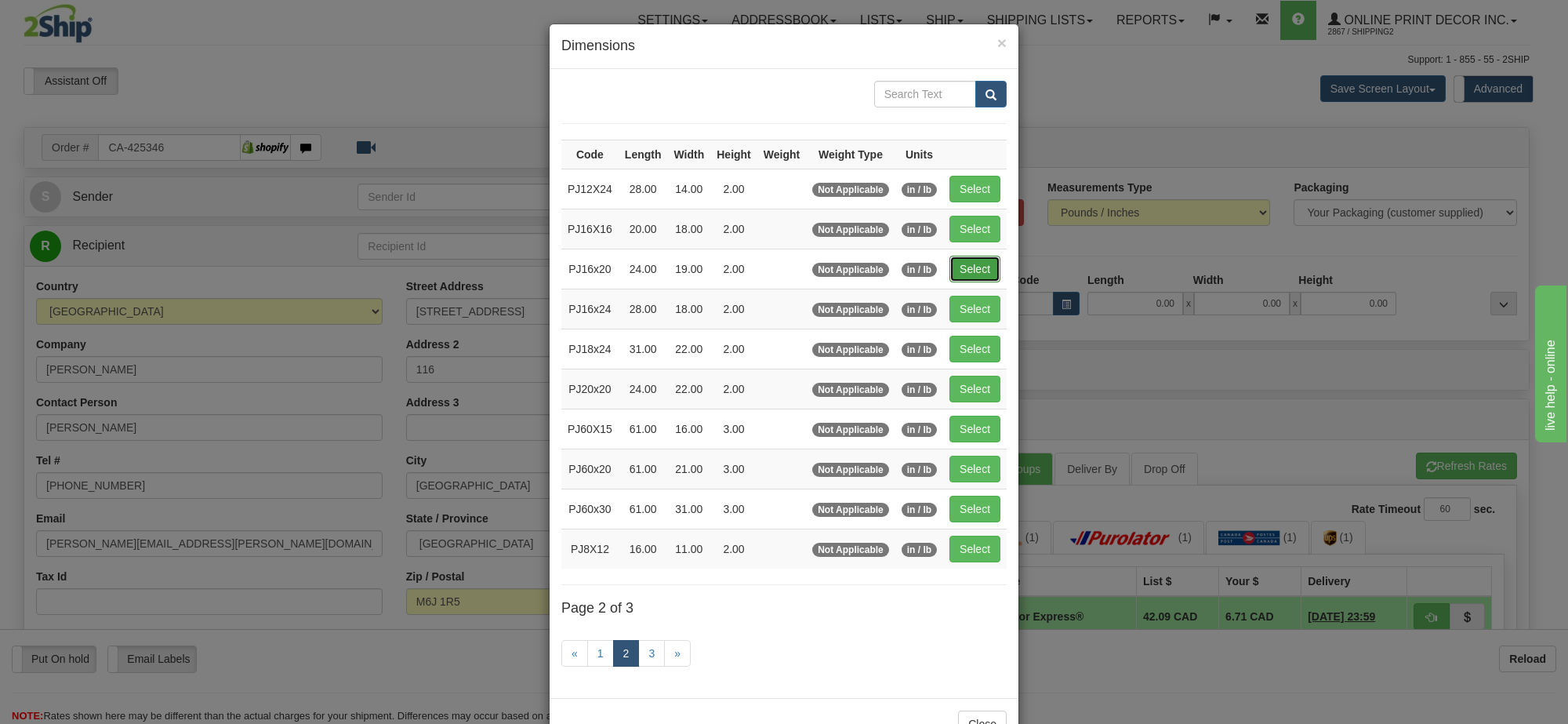
click at [969, 282] on button "Select" at bounding box center [974, 269] width 51 height 27
type input "PJ16x20"
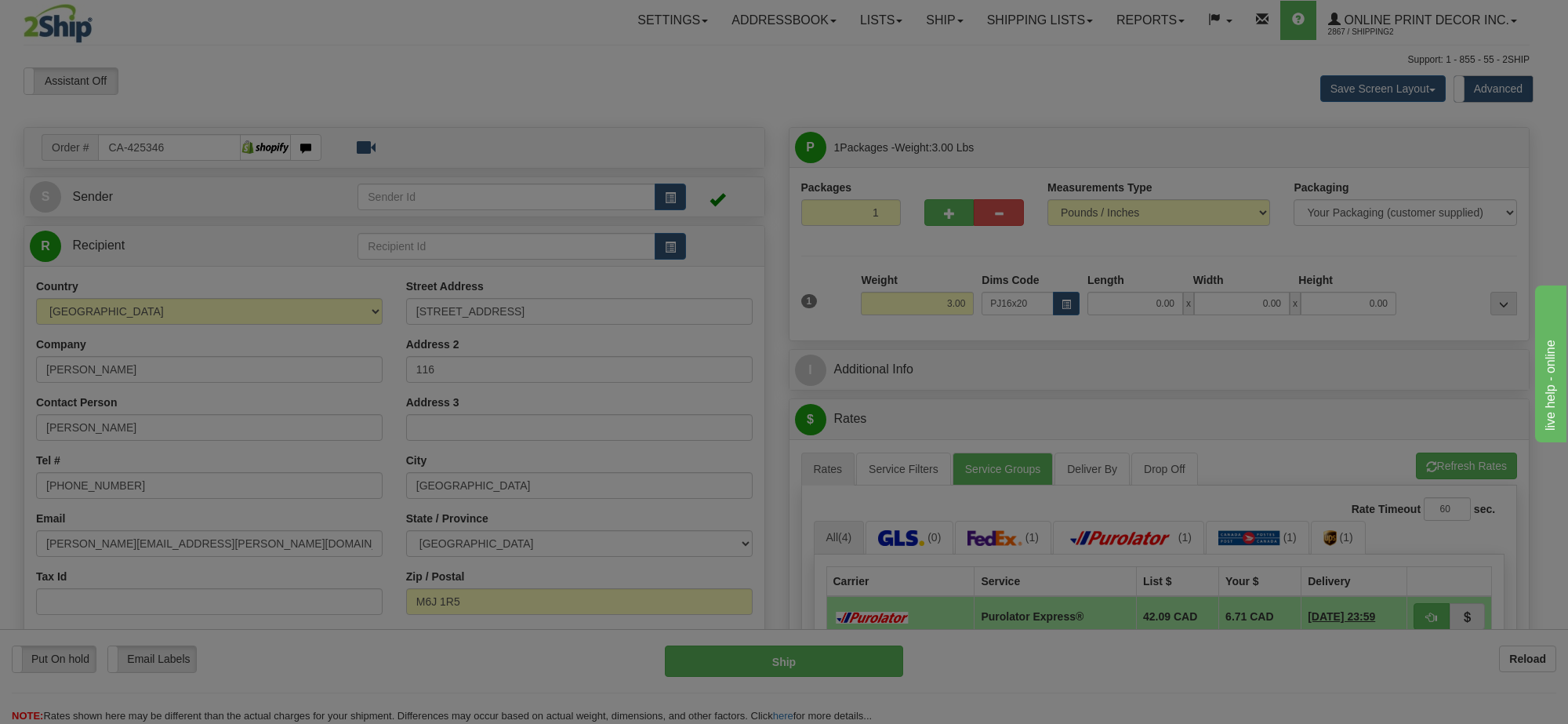
type input "24.00"
type input "19.00"
type input "2.00"
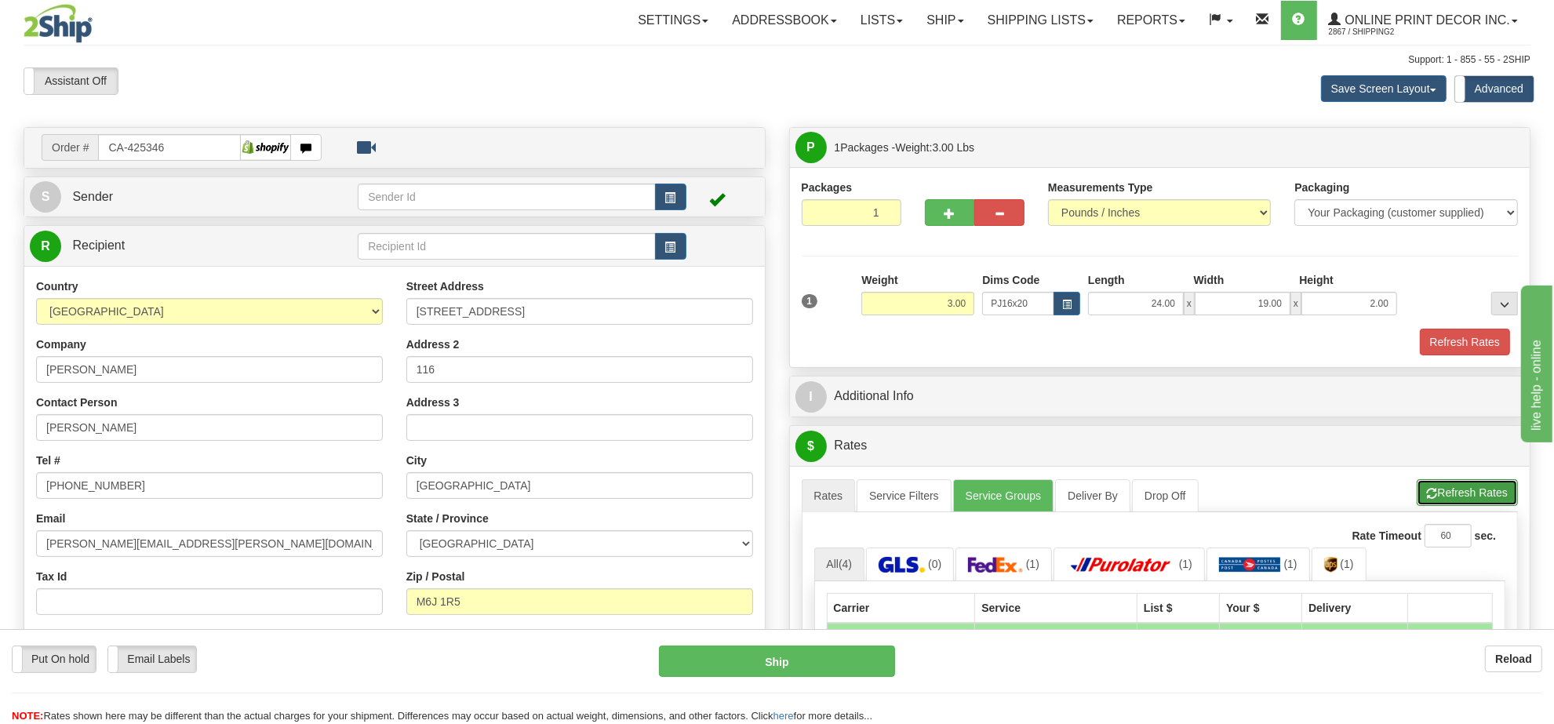
click at [1472, 501] on button "Refresh Rates" at bounding box center [1467, 492] width 101 height 27
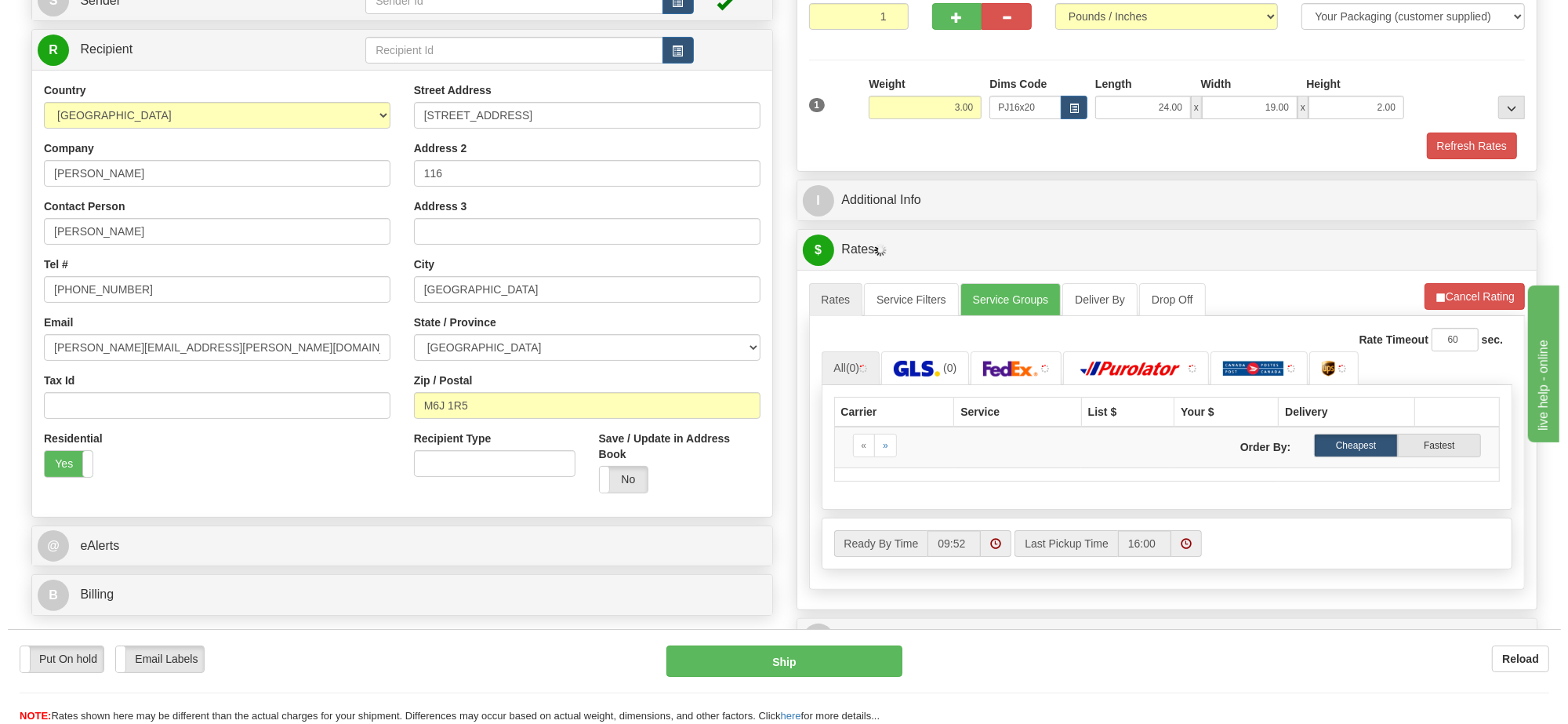
scroll to position [294, 0]
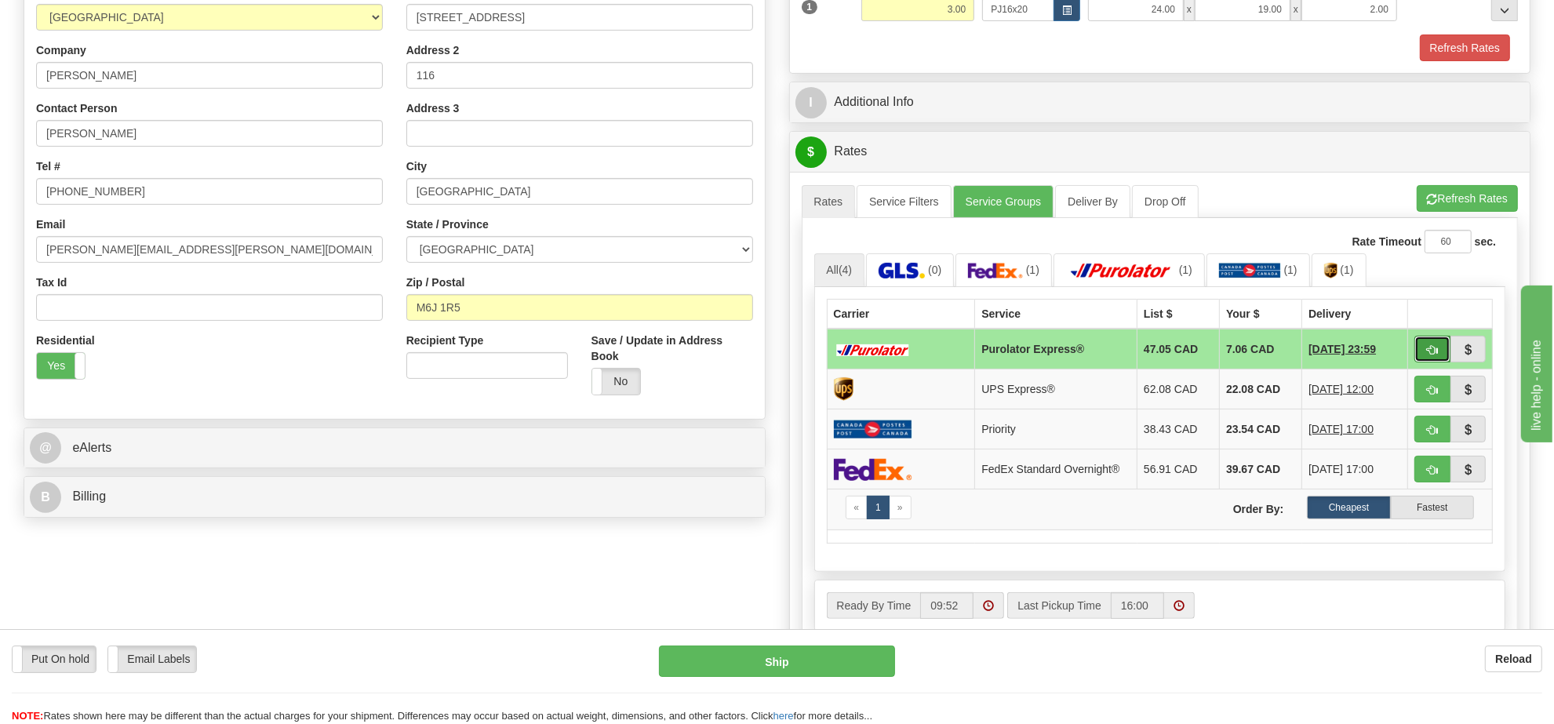
click at [1426, 349] on button "button" at bounding box center [1433, 349] width 36 height 27
type input "202"
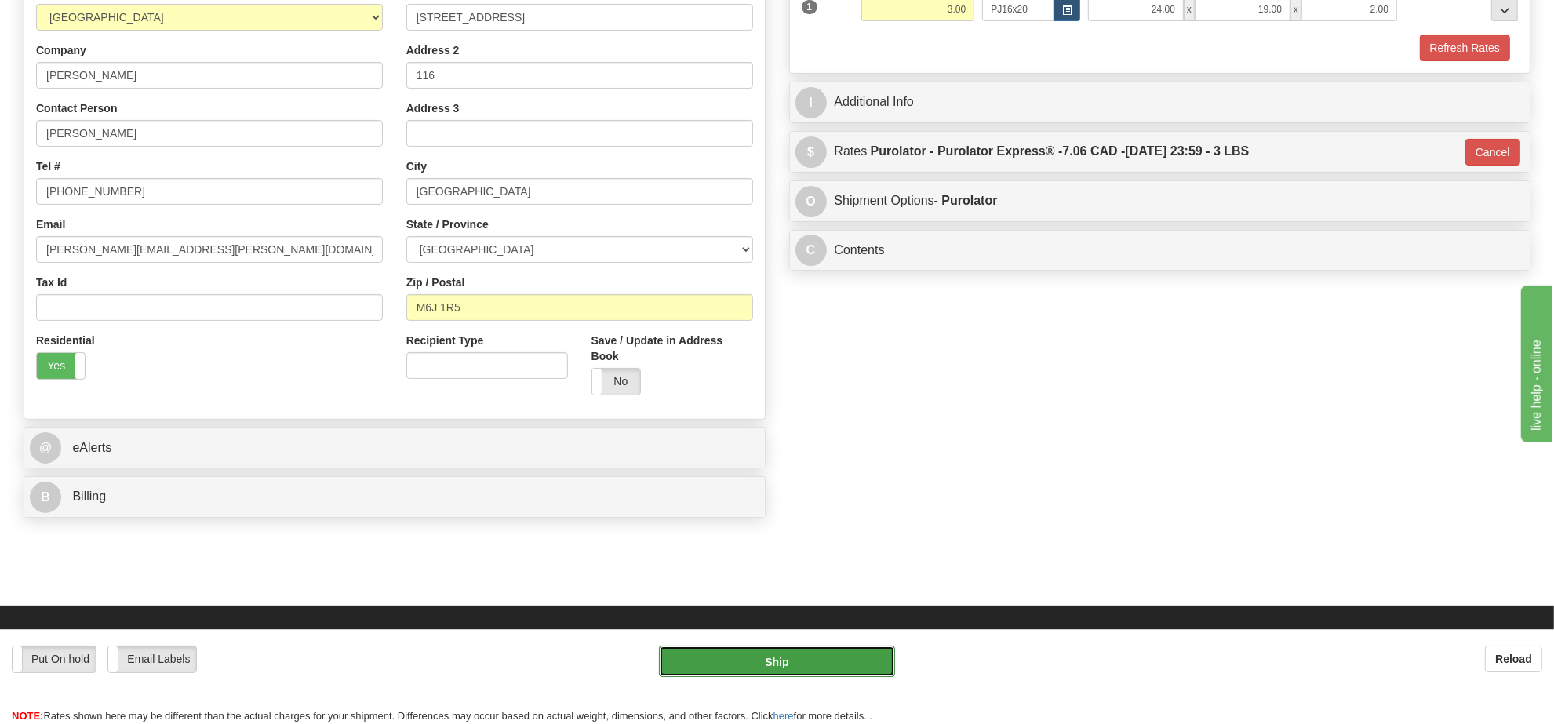
click at [794, 652] on button "Ship" at bounding box center [776, 661] width 235 height 31
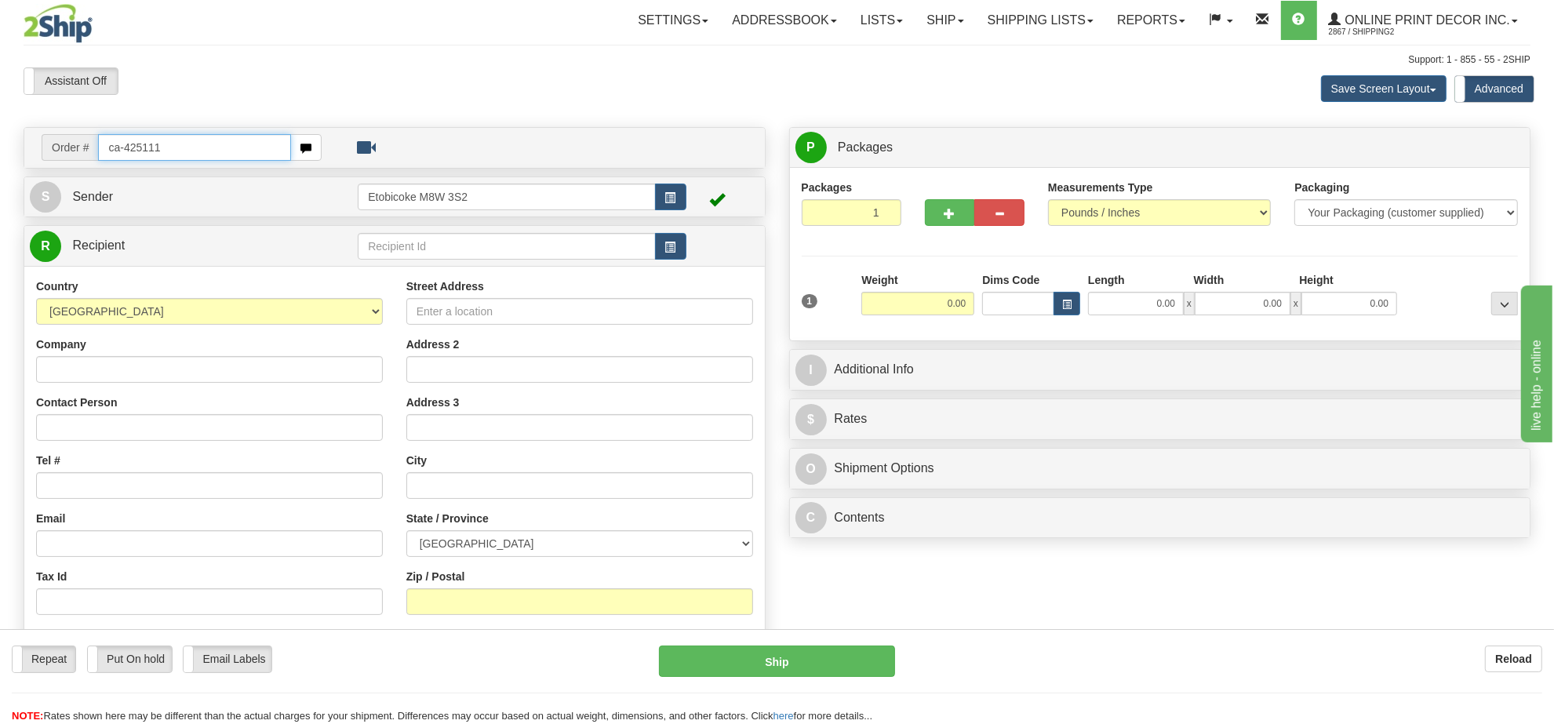
type input "ca-425111"
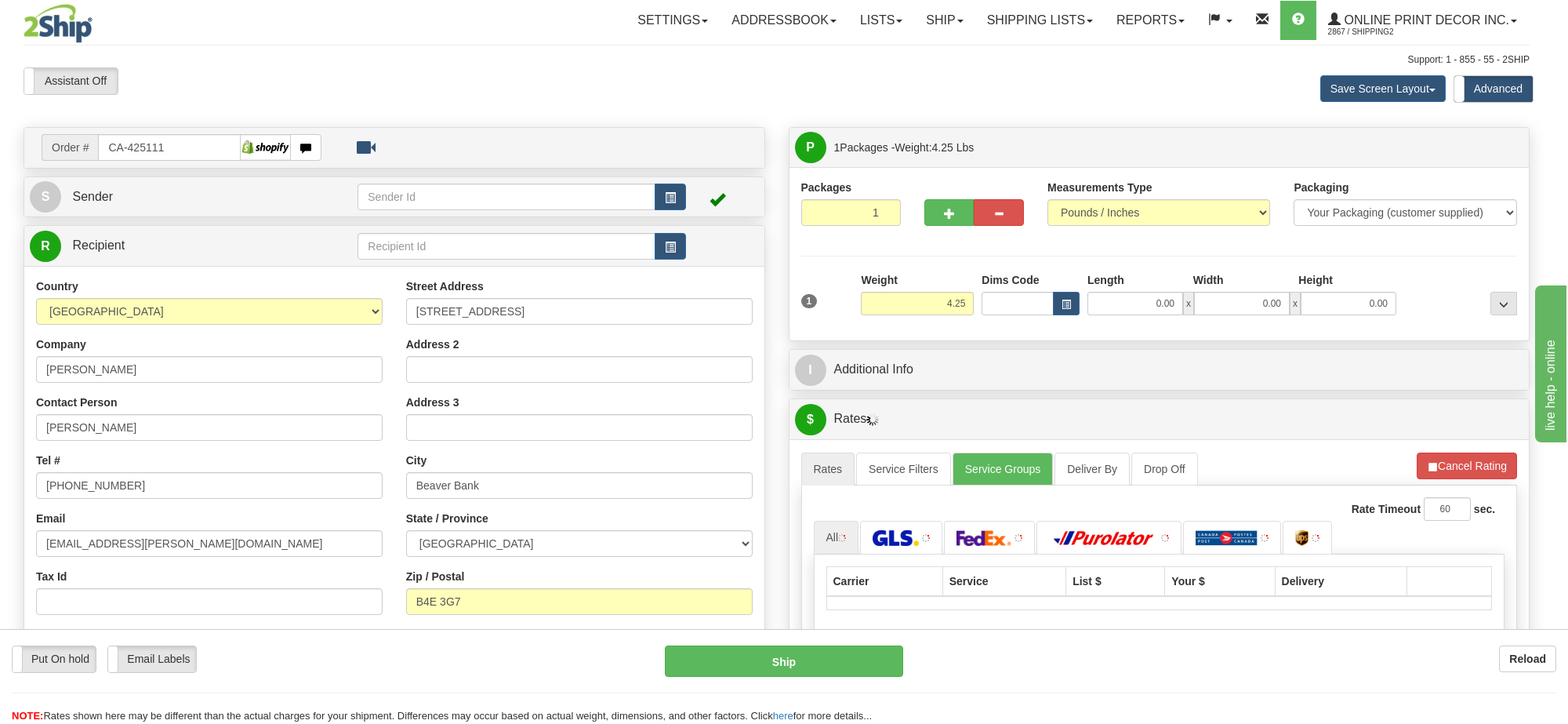
type input "BEAVER BANK"
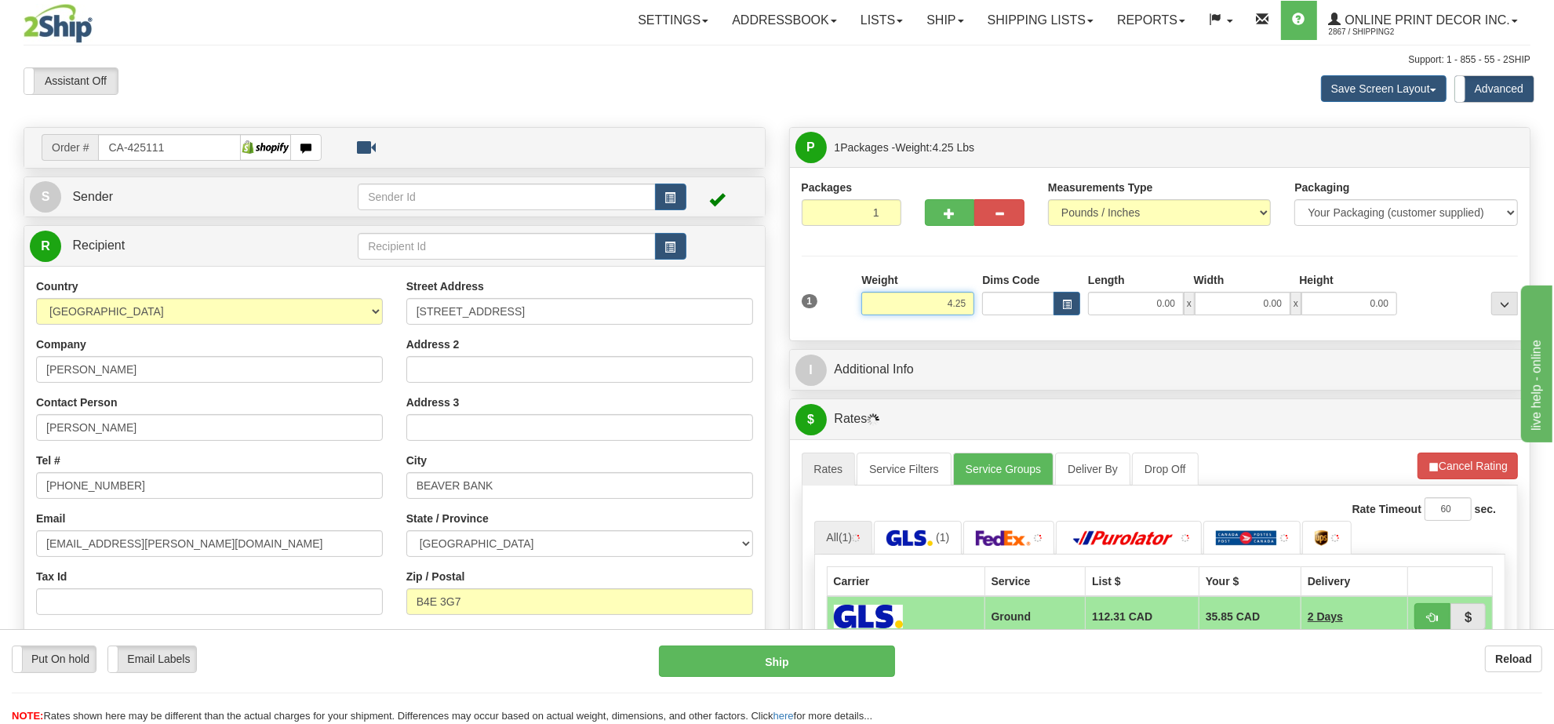
click at [938, 307] on input "4.25" at bounding box center [917, 304] width 113 height 24
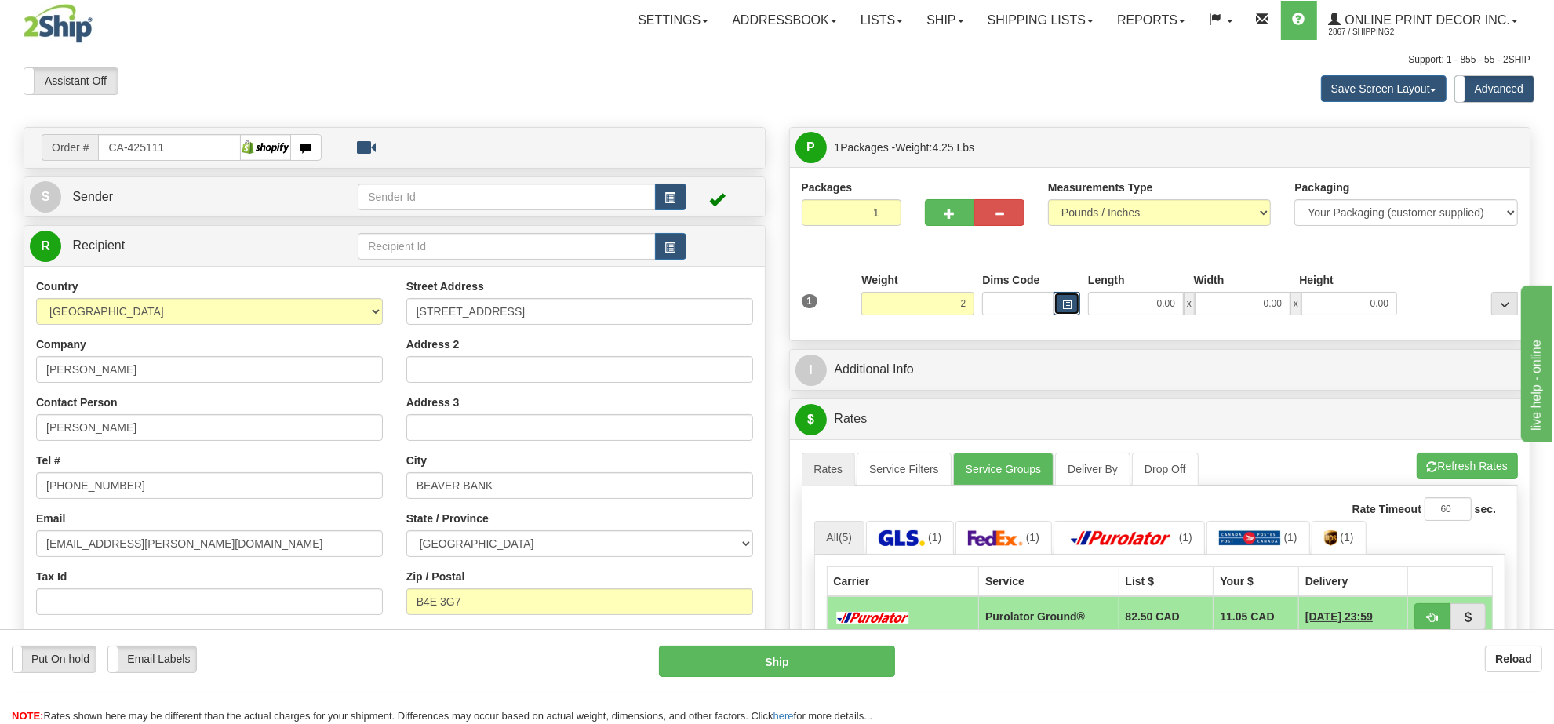
type input "2.00"
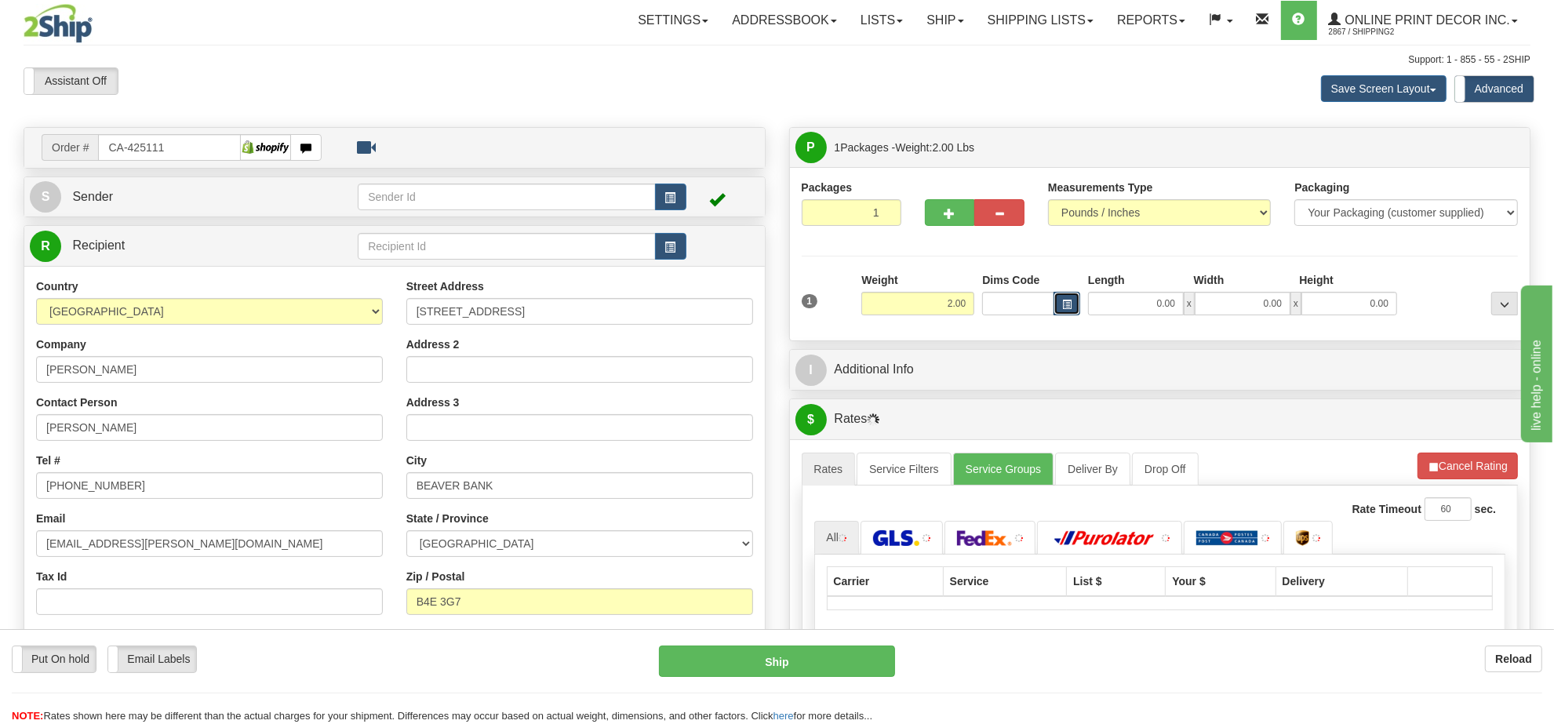
click at [1075, 304] on button "button" at bounding box center [1067, 304] width 27 height 24
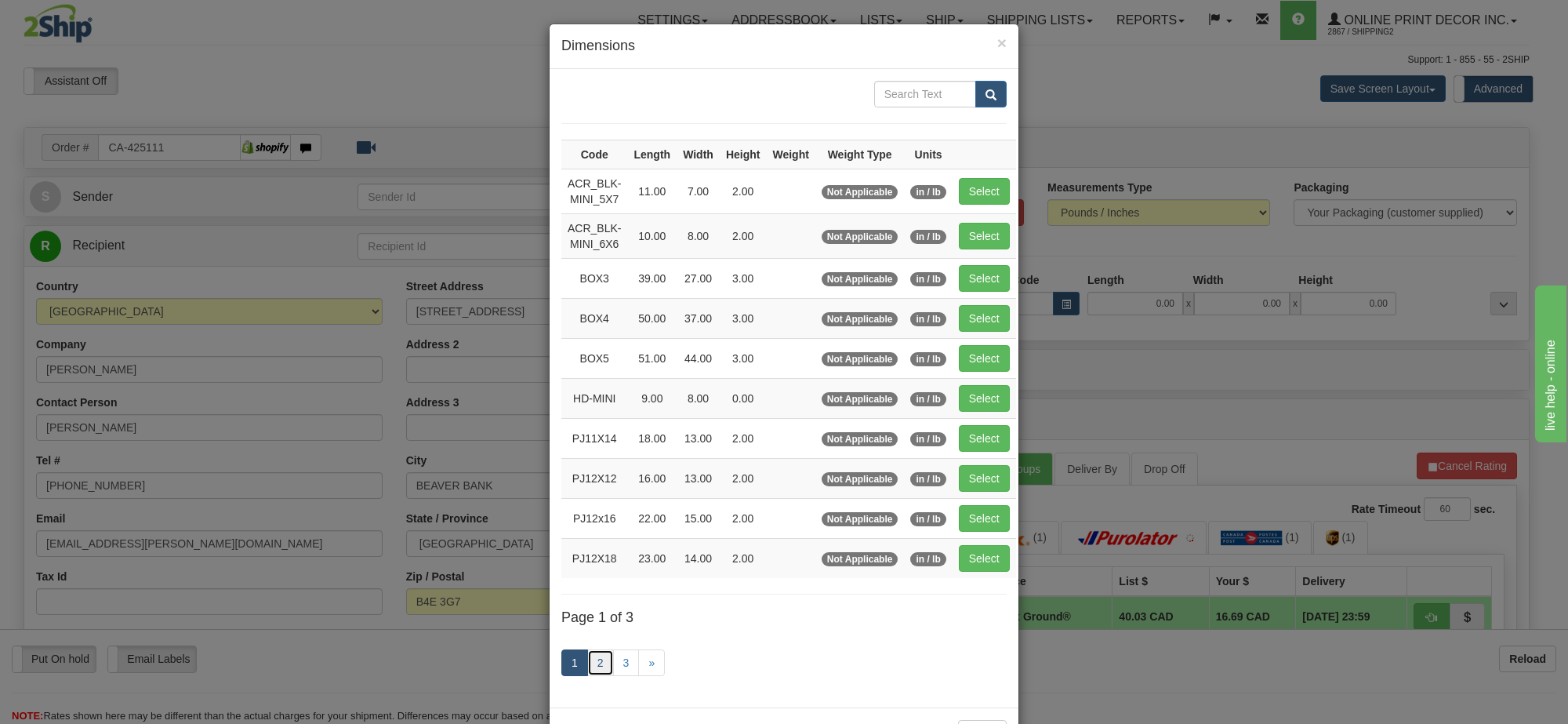
drag, startPoint x: 585, startPoint y: 676, endPoint x: 594, endPoint y: 673, distance: 9.5
click at [588, 675] on link "2" at bounding box center [601, 663] width 27 height 27
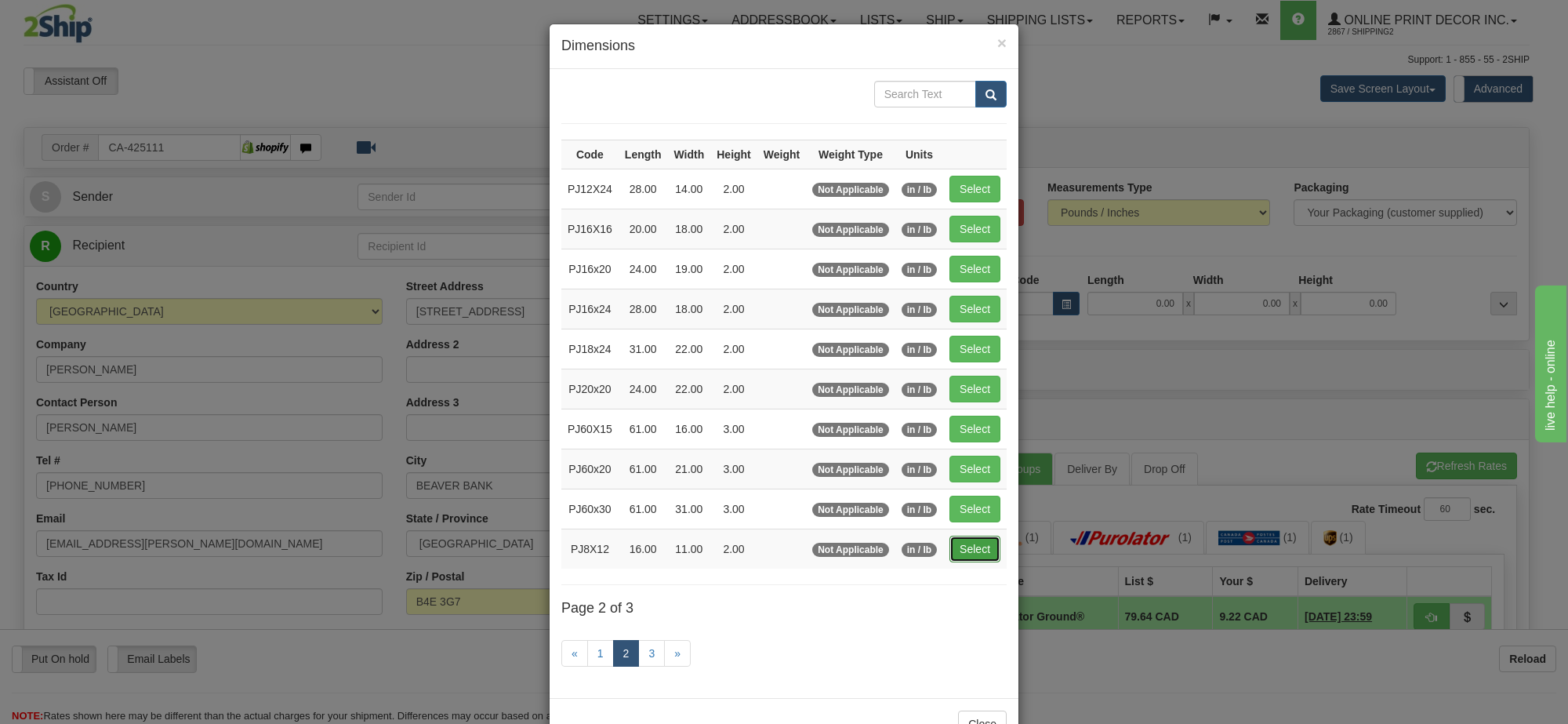
click at [984, 563] on button "Select" at bounding box center [974, 549] width 51 height 27
type input "PJ8X12"
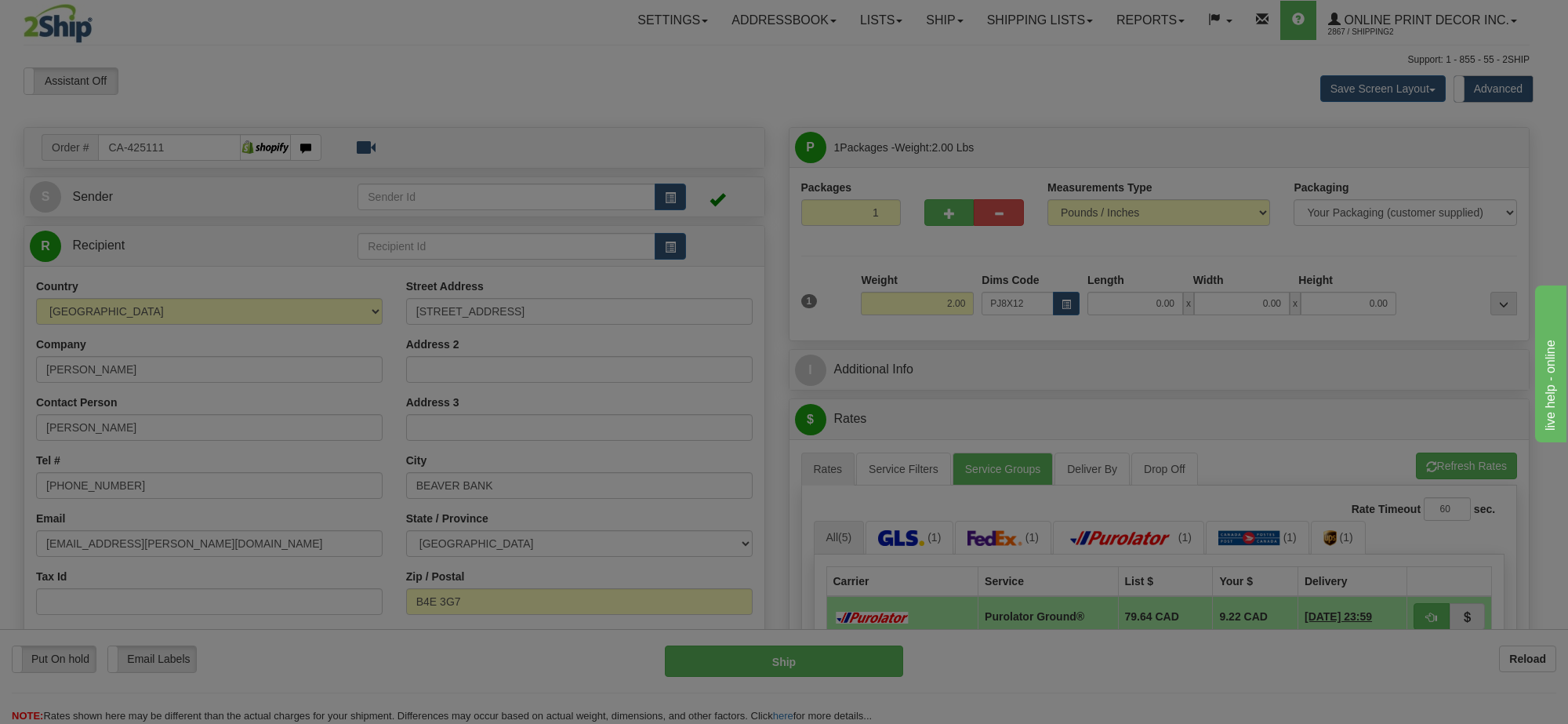
type input "16.00"
type input "11.00"
type input "2.00"
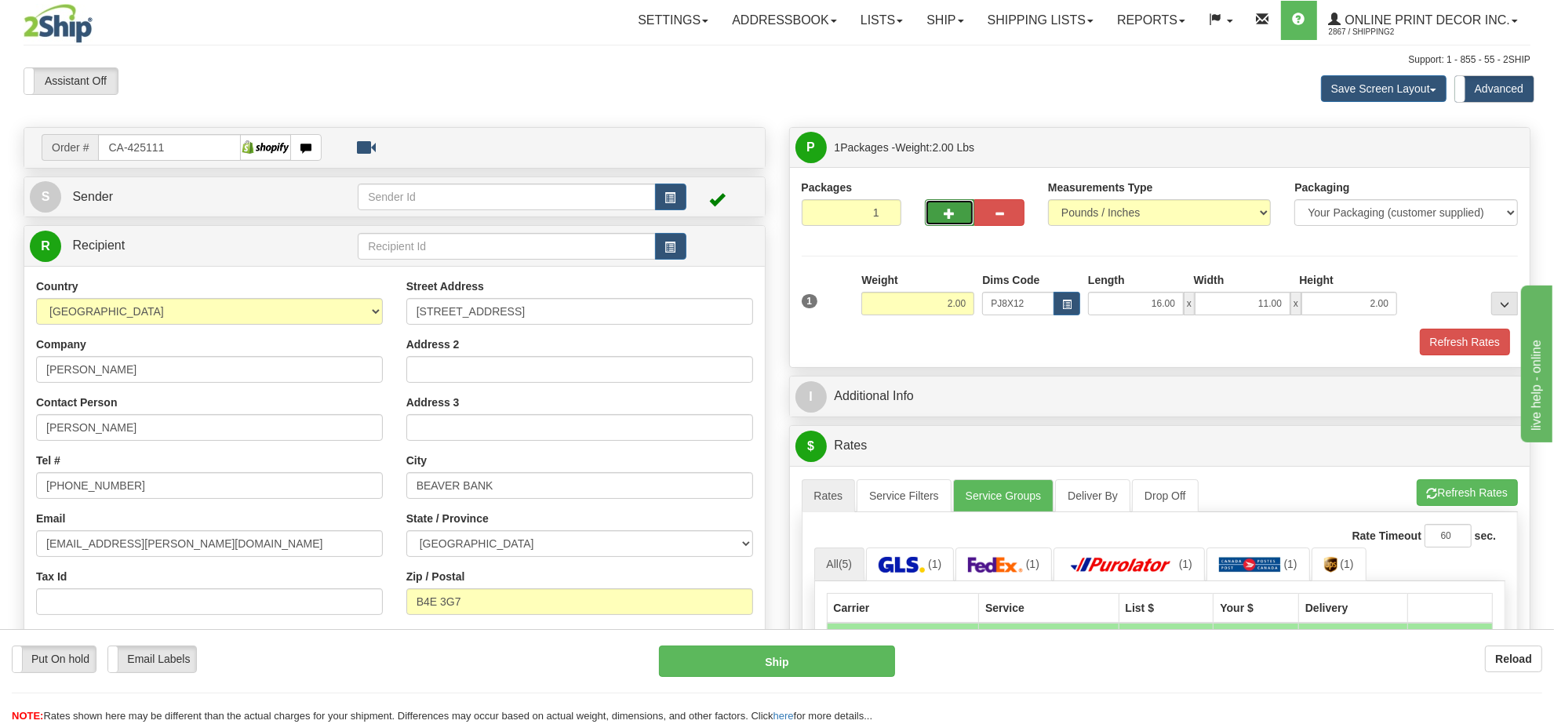
click at [940, 206] on button "button" at bounding box center [950, 212] width 50 height 27
radio input "true"
type input "2"
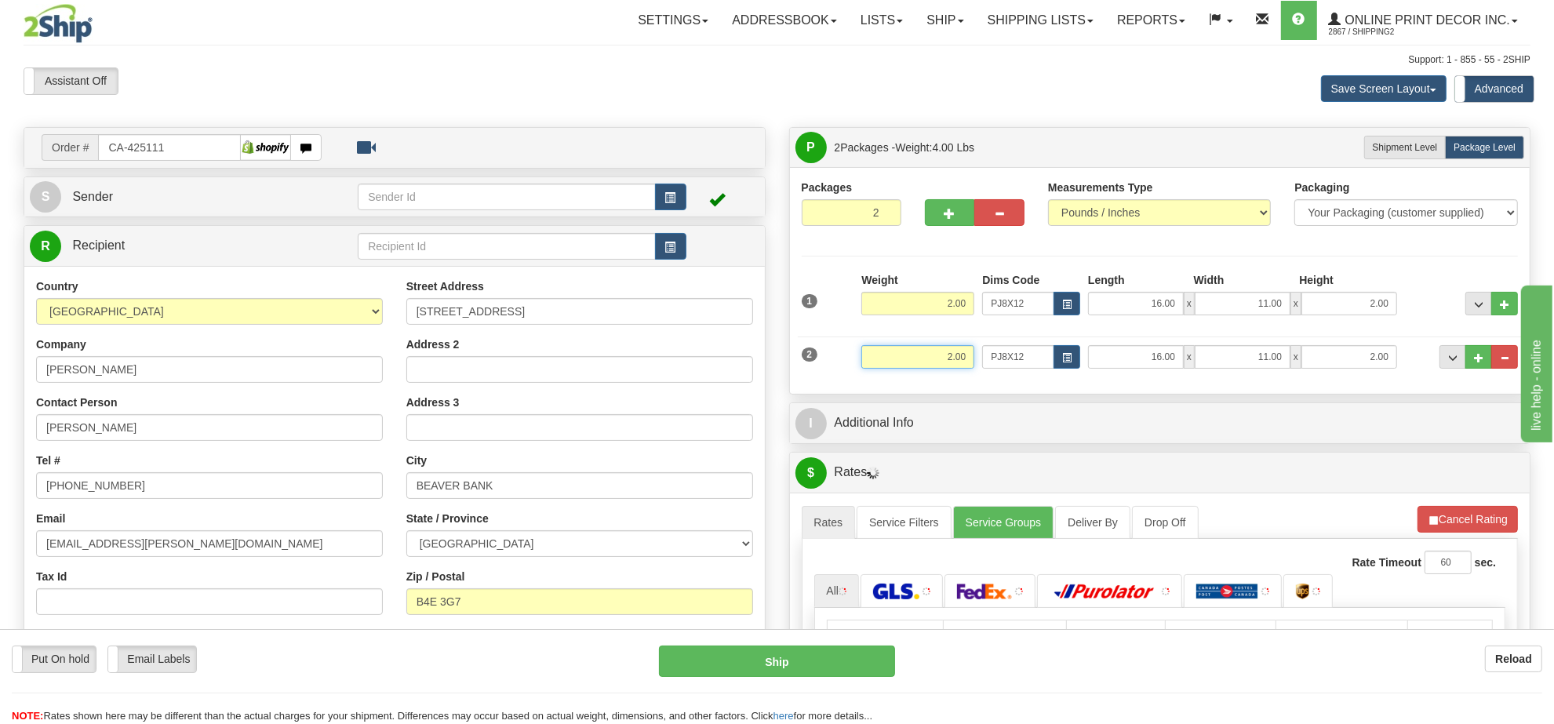
click at [943, 365] on input "2.00" at bounding box center [917, 357] width 113 height 24
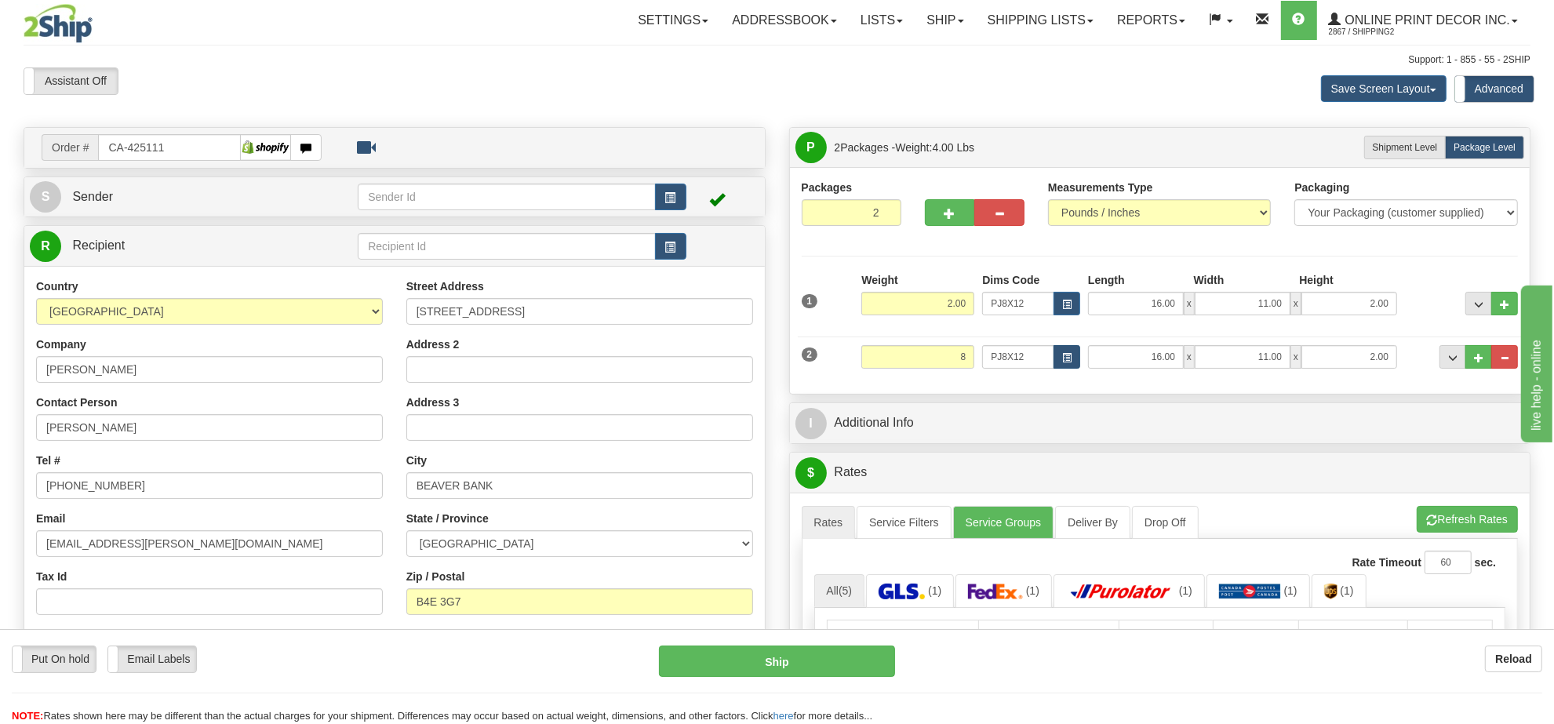
drag, startPoint x: 1050, startPoint y: 374, endPoint x: 1058, endPoint y: 359, distance: 17.5
click at [1054, 366] on div "2 Weight 8 Dims Code PJ8X12 Length Width x x" at bounding box center [1160, 355] width 725 height 53
type input "8.00"
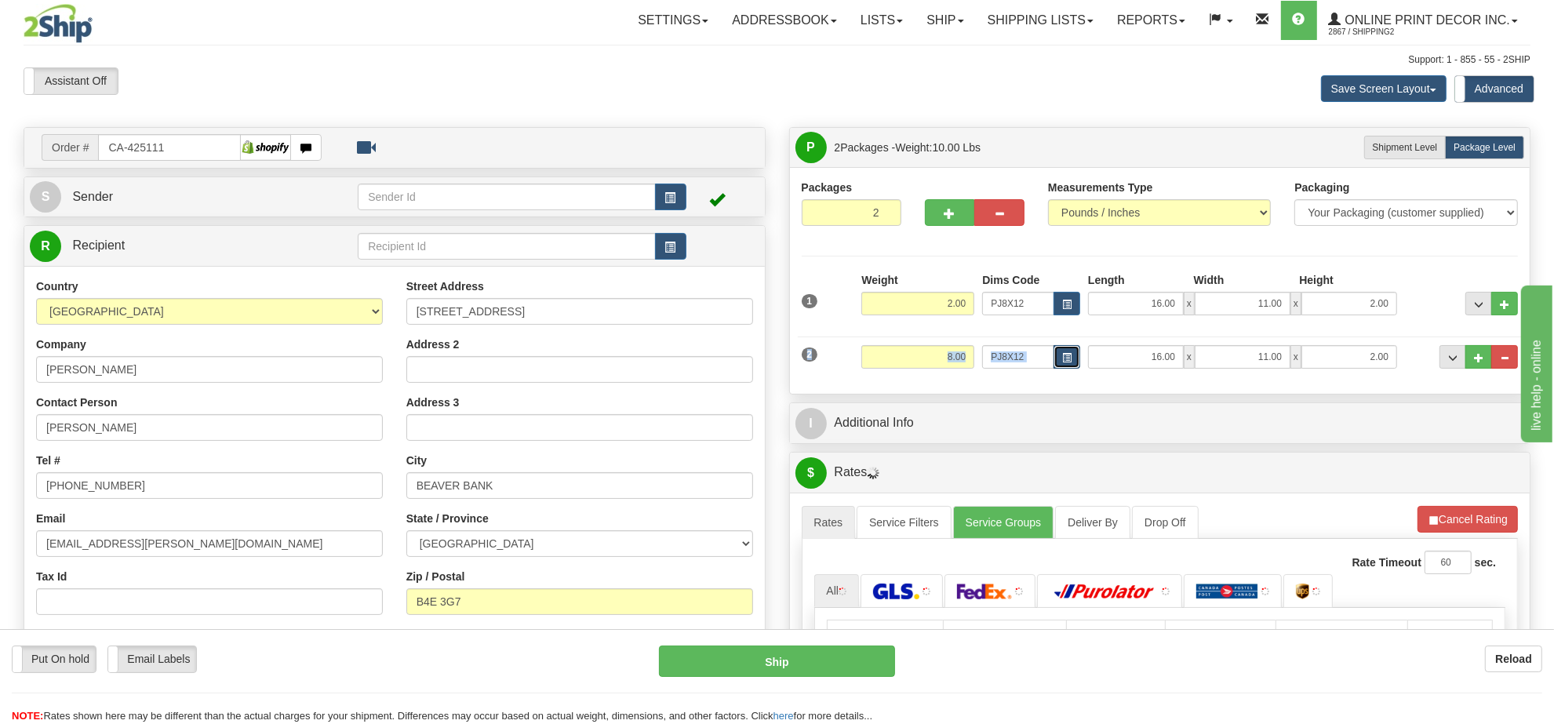
click at [1058, 359] on button "button" at bounding box center [1067, 357] width 27 height 24
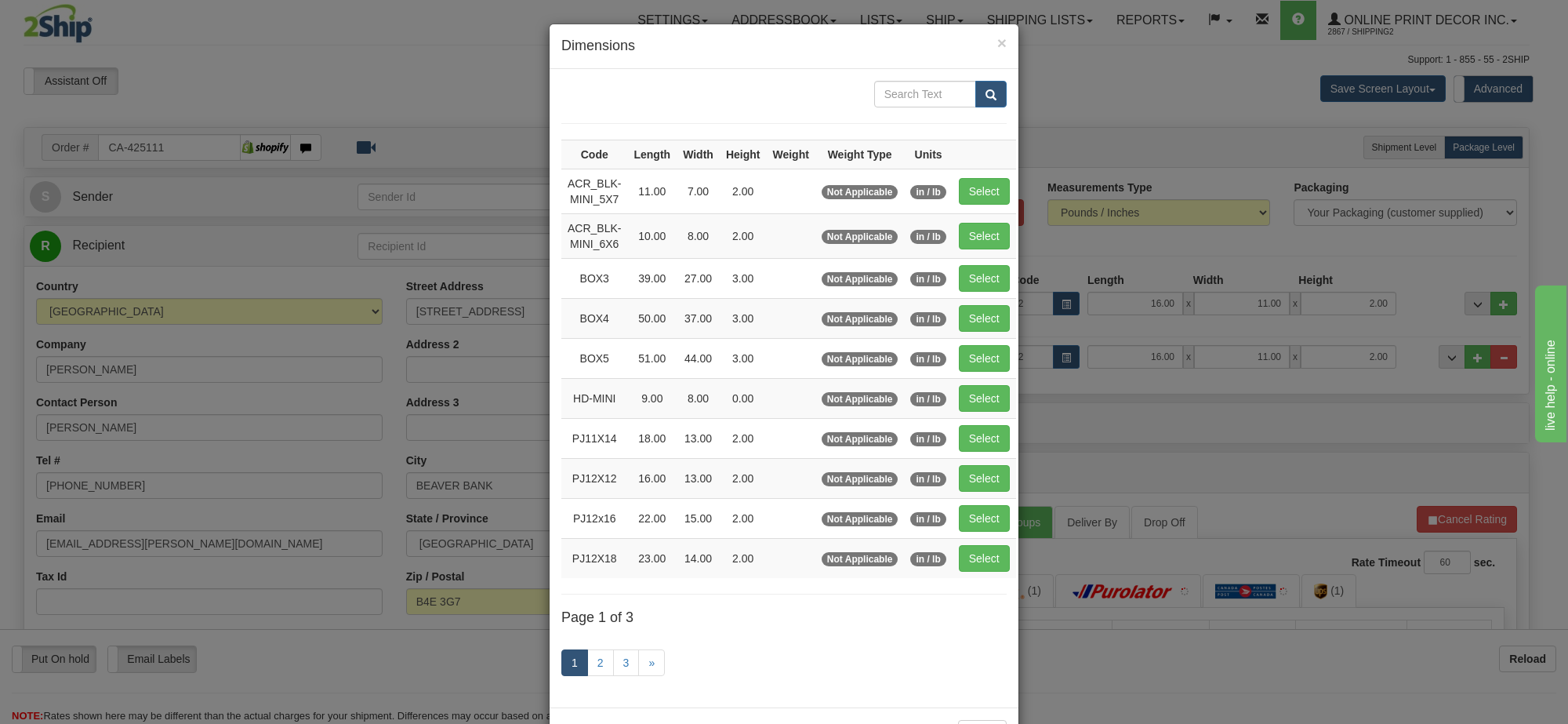
click at [1007, 285] on td "Select" at bounding box center [984, 278] width 64 height 40
click at [1000, 284] on button "Select" at bounding box center [983, 278] width 51 height 27
type input "BOX3"
type input "39.00"
type input "27.00"
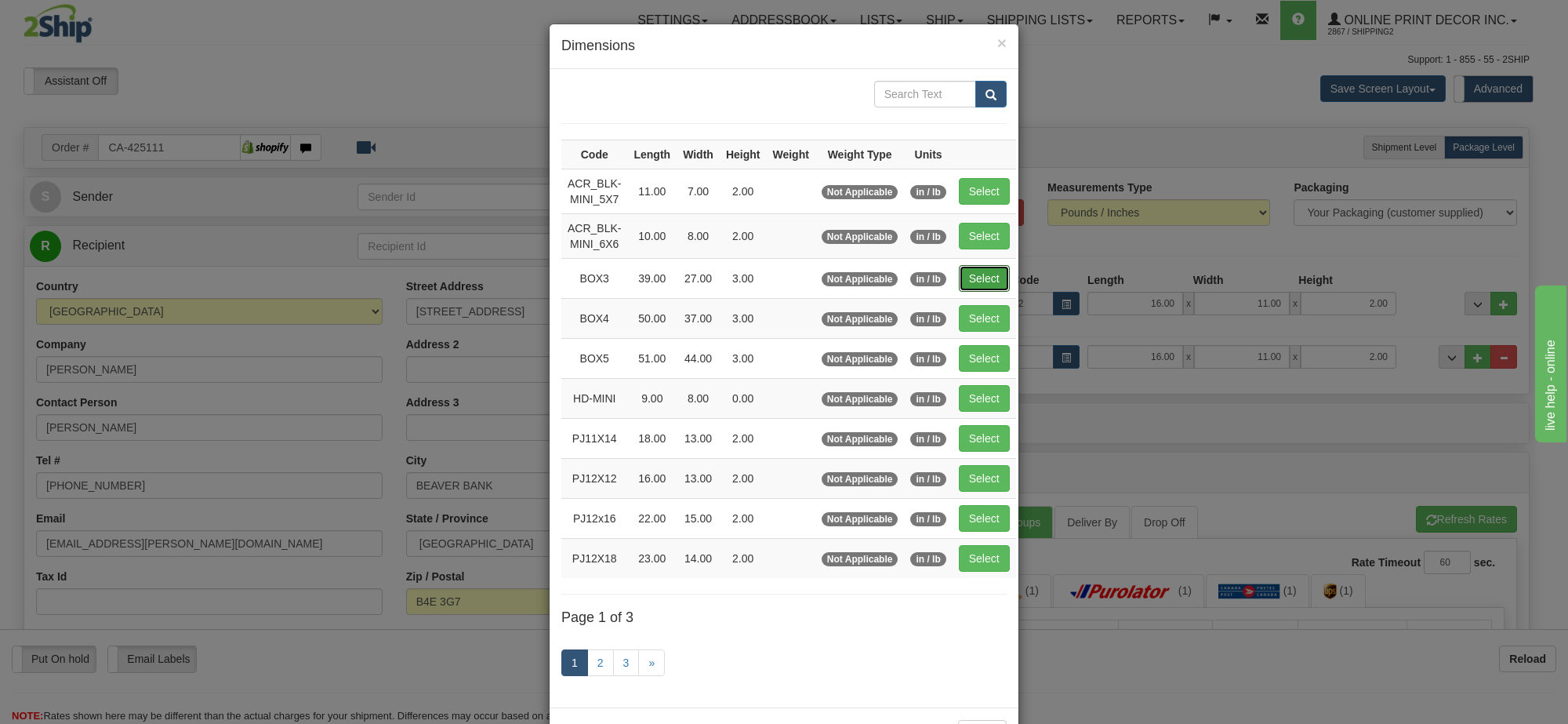
type input "3.00"
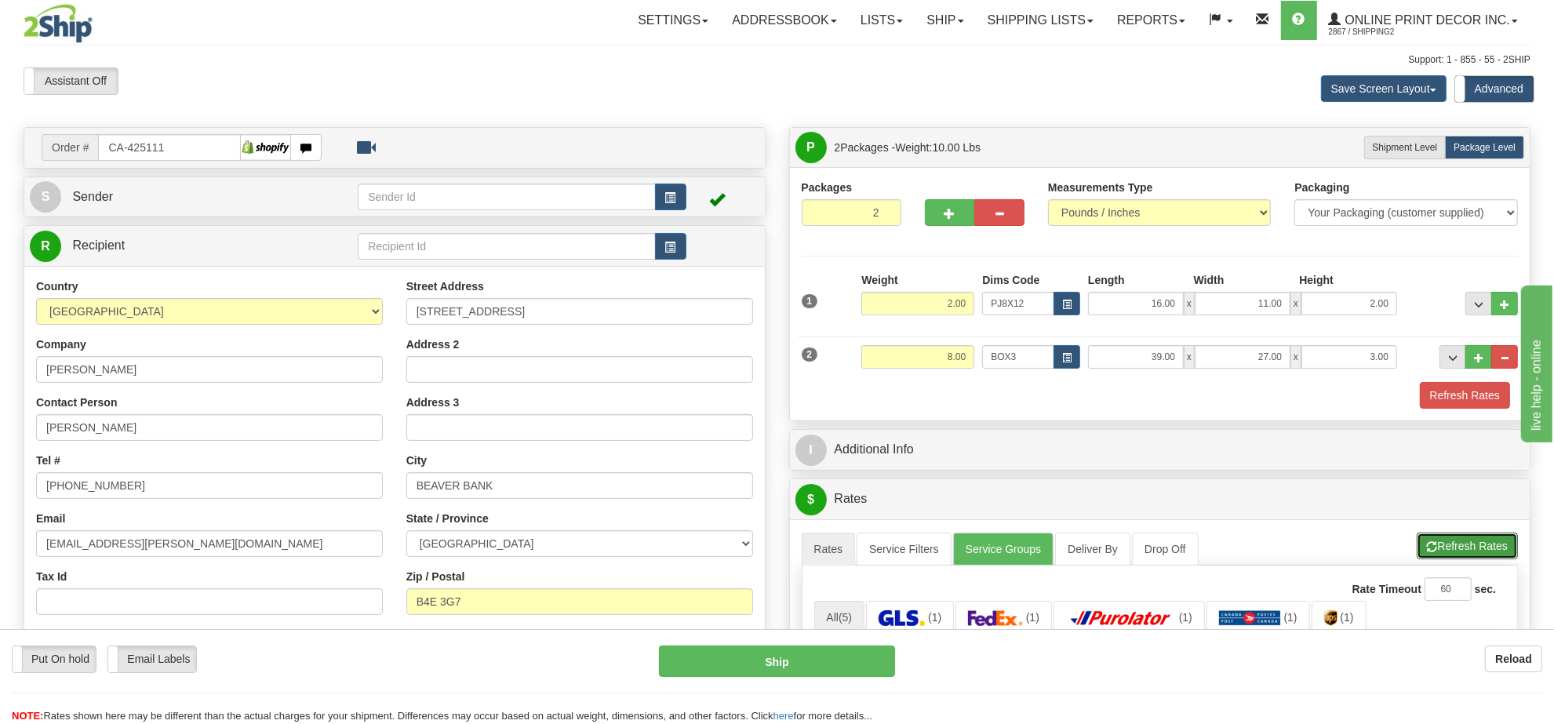
drag, startPoint x: 1449, startPoint y: 545, endPoint x: 1414, endPoint y: 512, distance: 48.8
click at [1449, 544] on button "Refresh Rates" at bounding box center [1467, 546] width 101 height 27
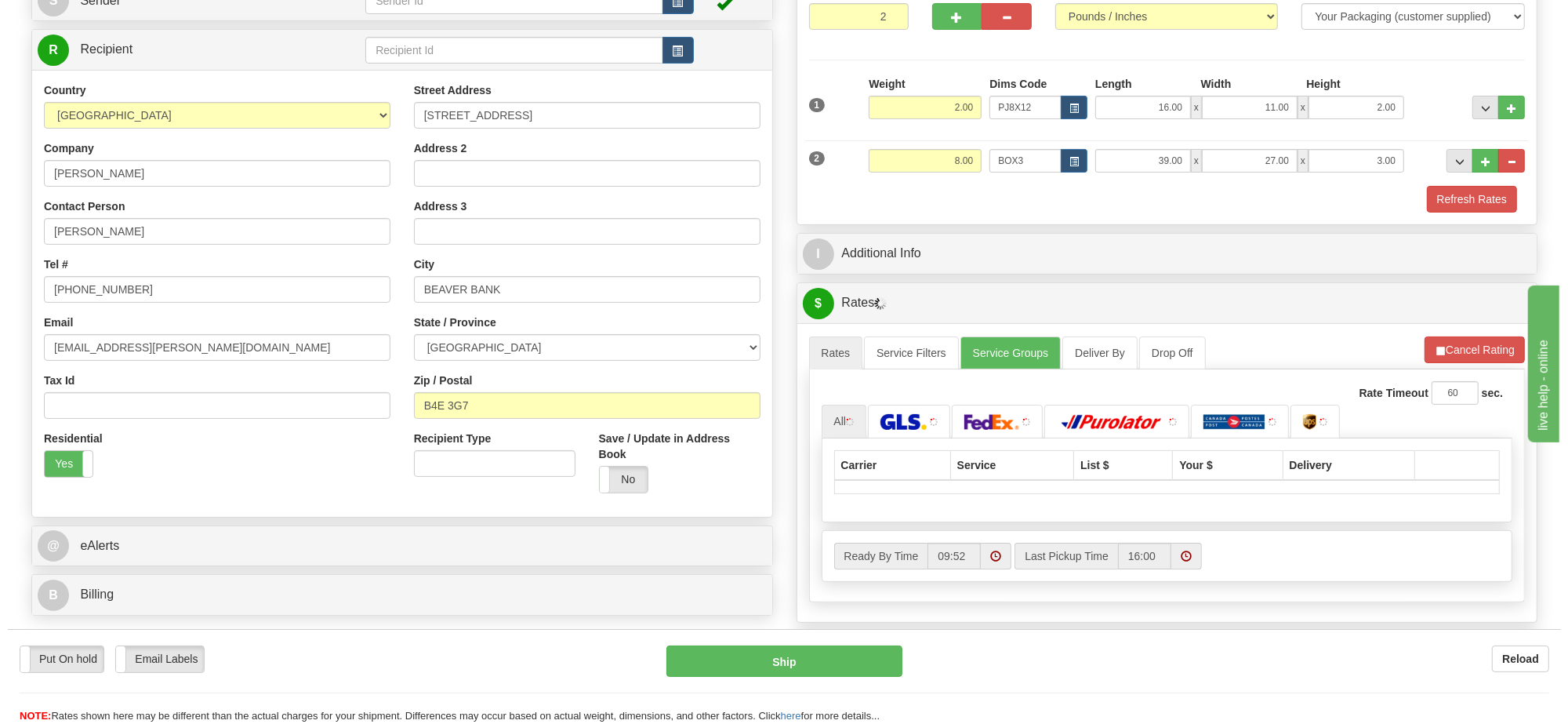
scroll to position [294, 0]
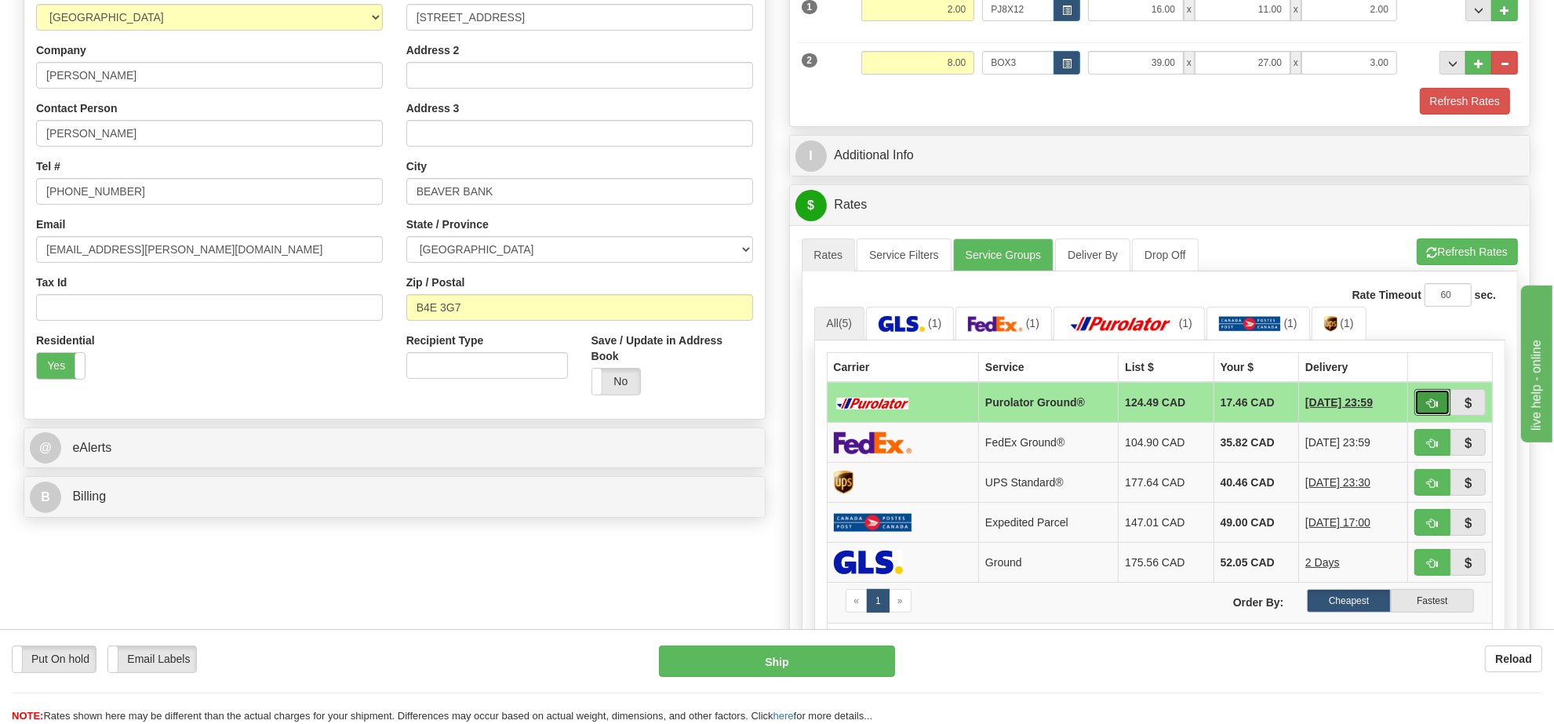
drag, startPoint x: 1417, startPoint y: 405, endPoint x: 1402, endPoint y: 409, distance: 15.4
click at [1417, 405] on button "button" at bounding box center [1433, 402] width 36 height 27
type input "260"
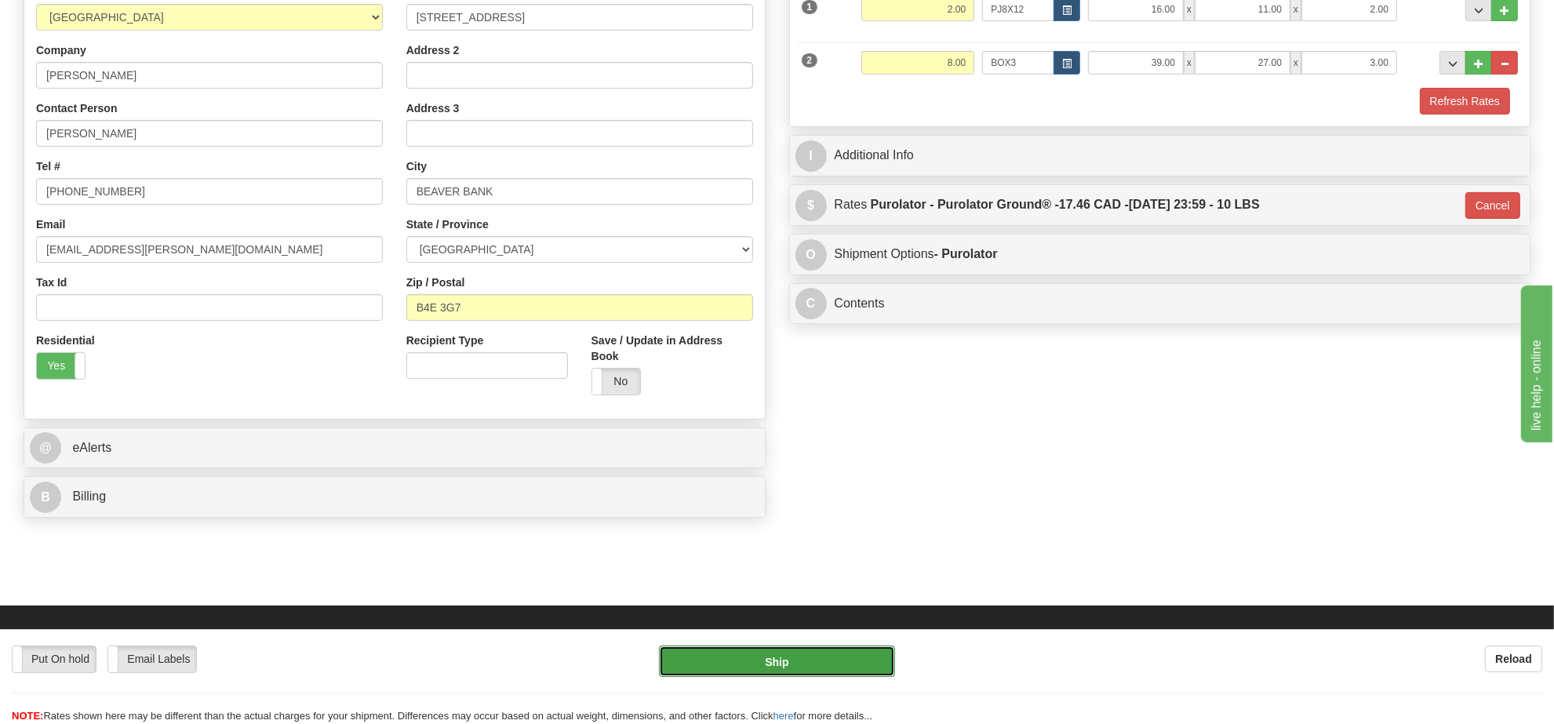
click at [850, 663] on button "Ship" at bounding box center [776, 661] width 235 height 31
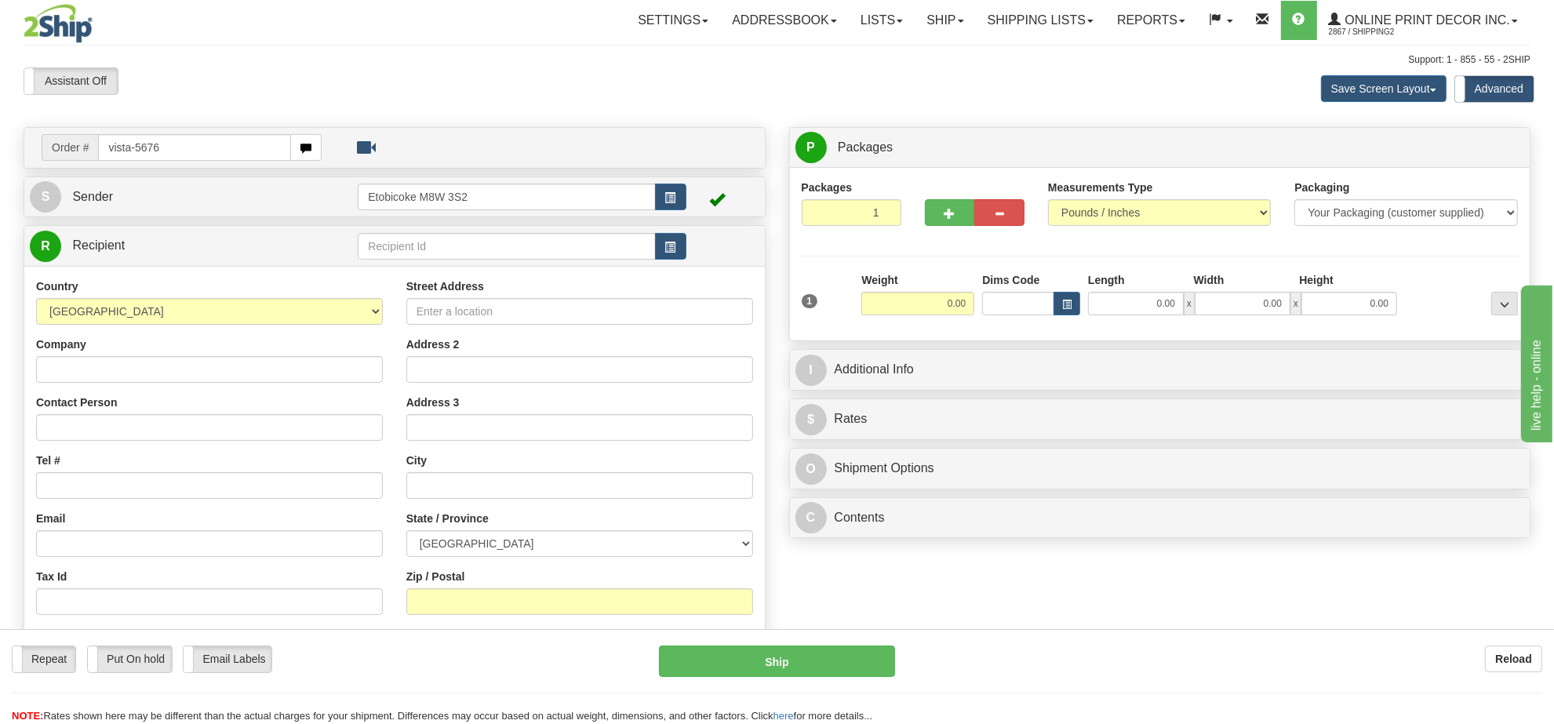
type input "vista-5676"
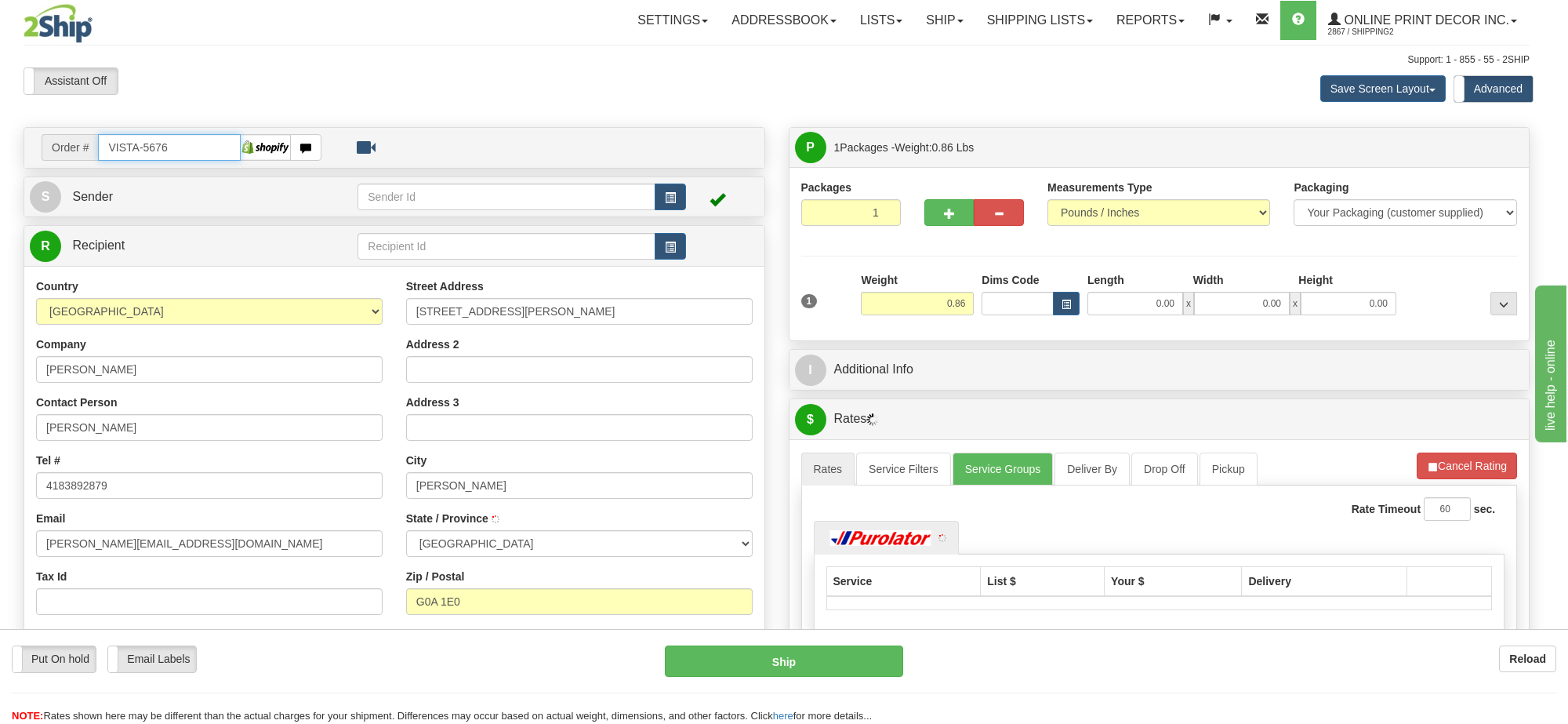
type input "BEAUPRE"
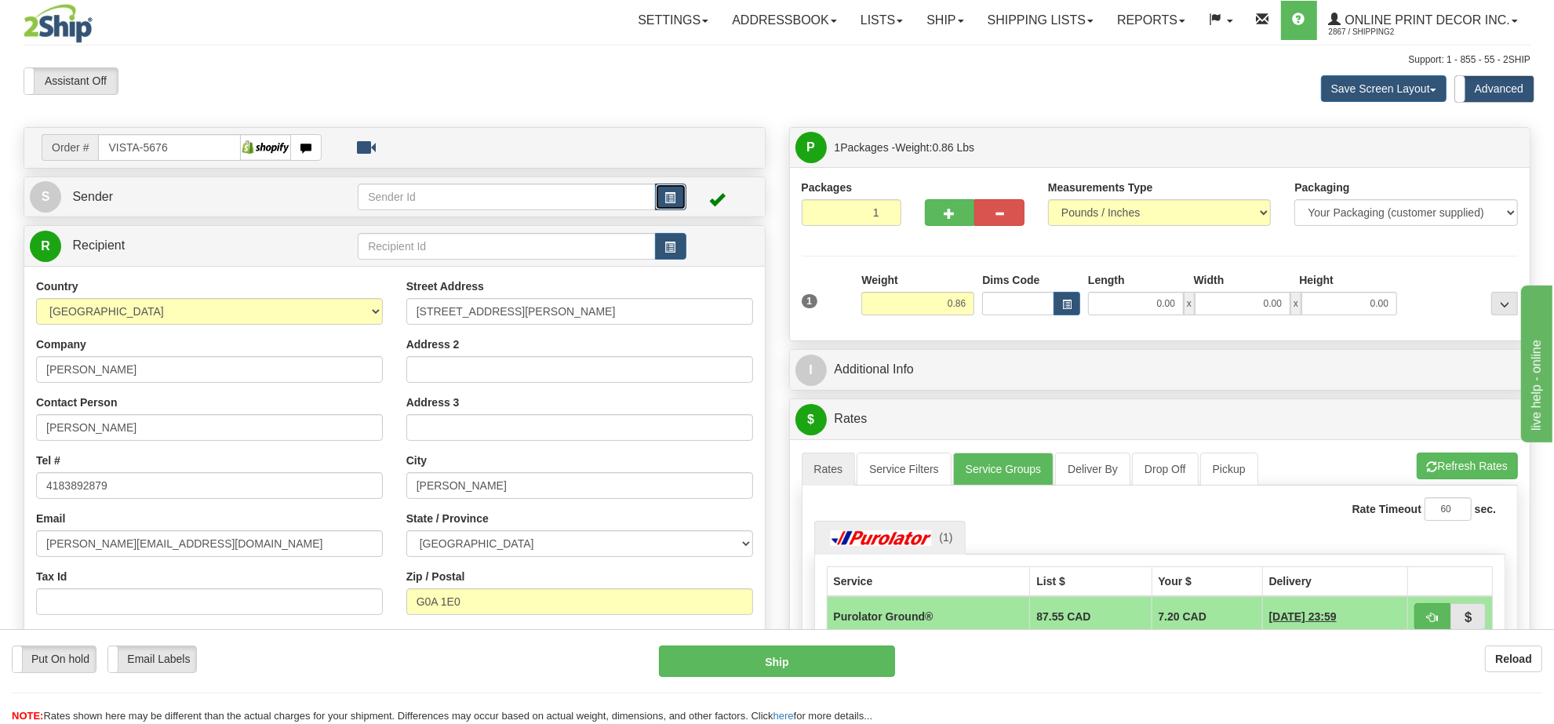
click at [683, 192] on button "button" at bounding box center [670, 197] width 31 height 27
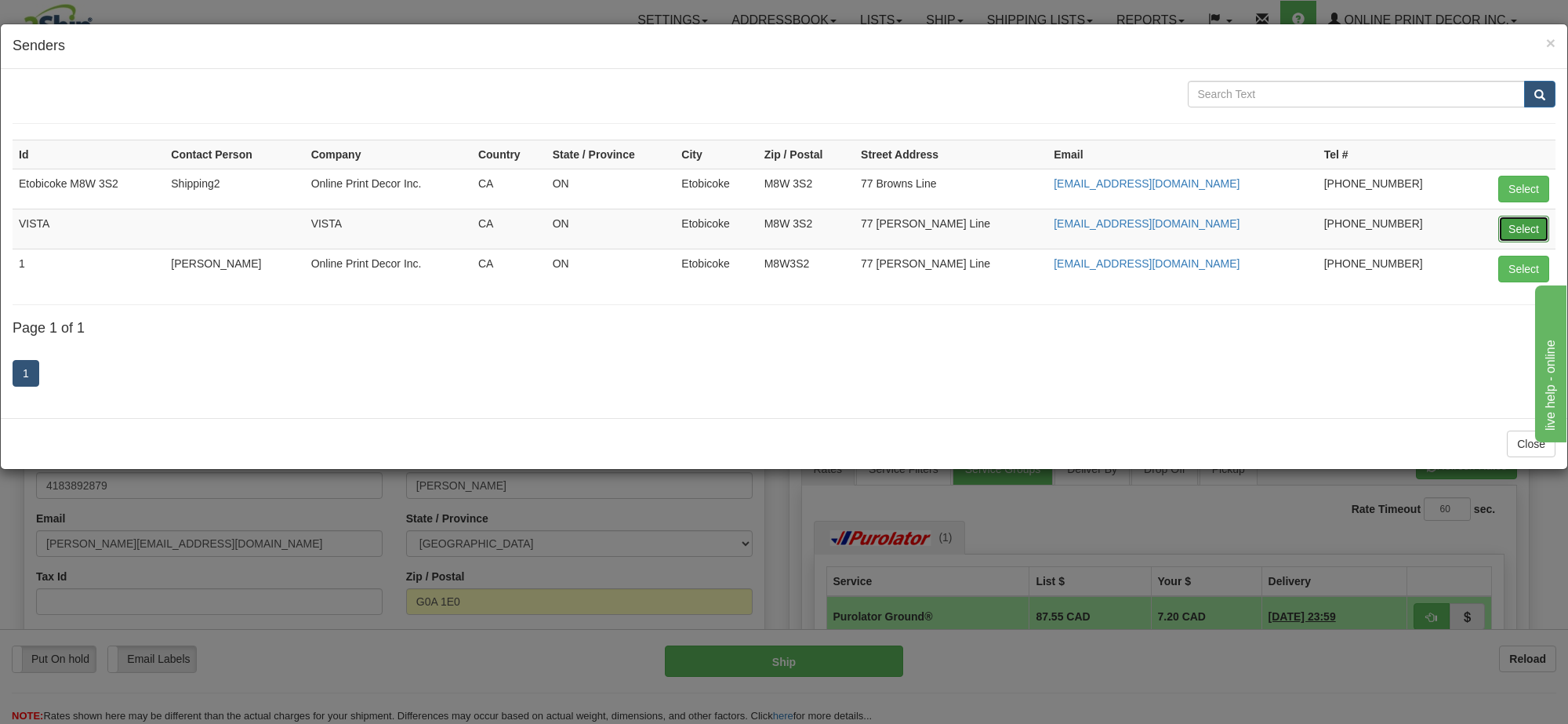
click at [1509, 225] on button "Select" at bounding box center [1523, 229] width 51 height 27
type input "VISTA"
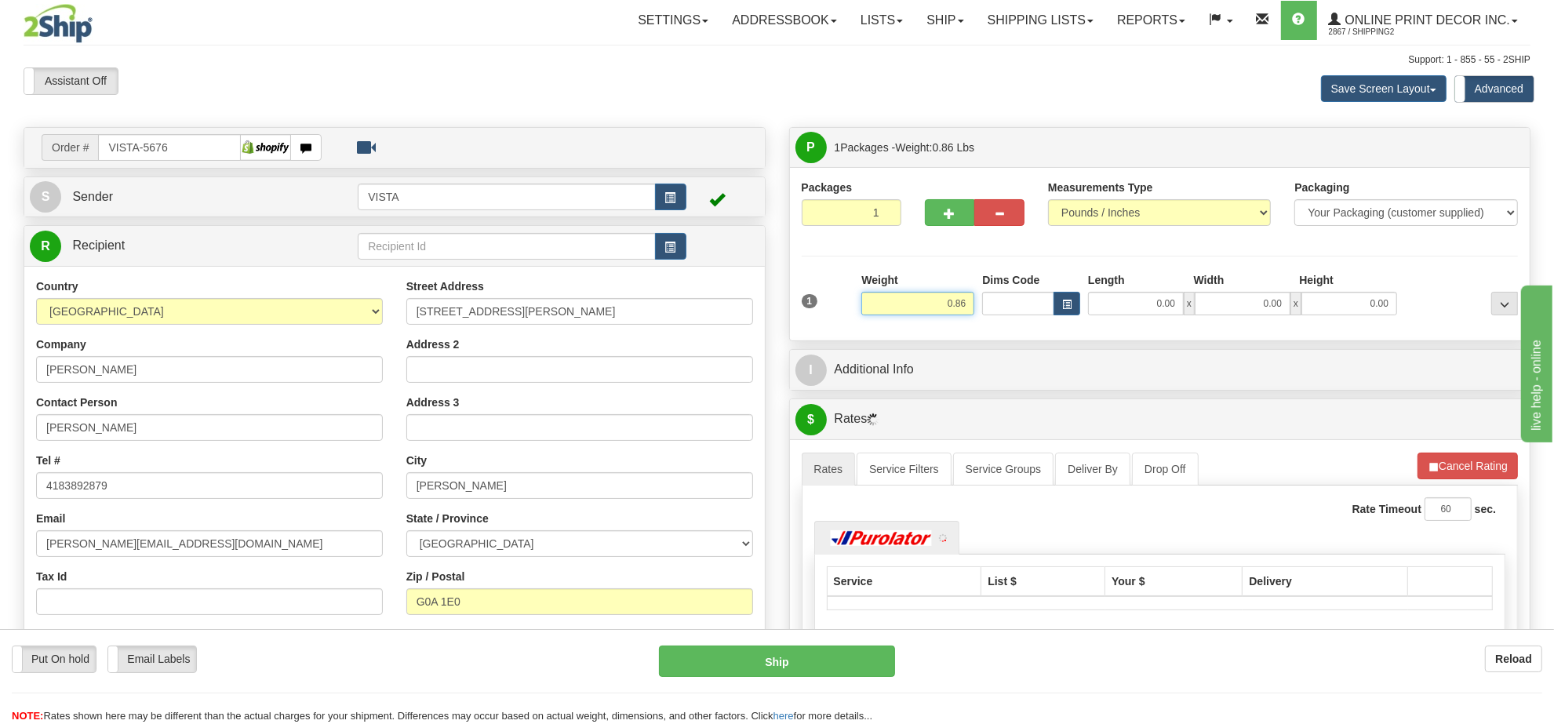
click at [951, 300] on input "0.86" at bounding box center [917, 304] width 113 height 24
click at [950, 299] on input "0.86" at bounding box center [917, 304] width 113 height 24
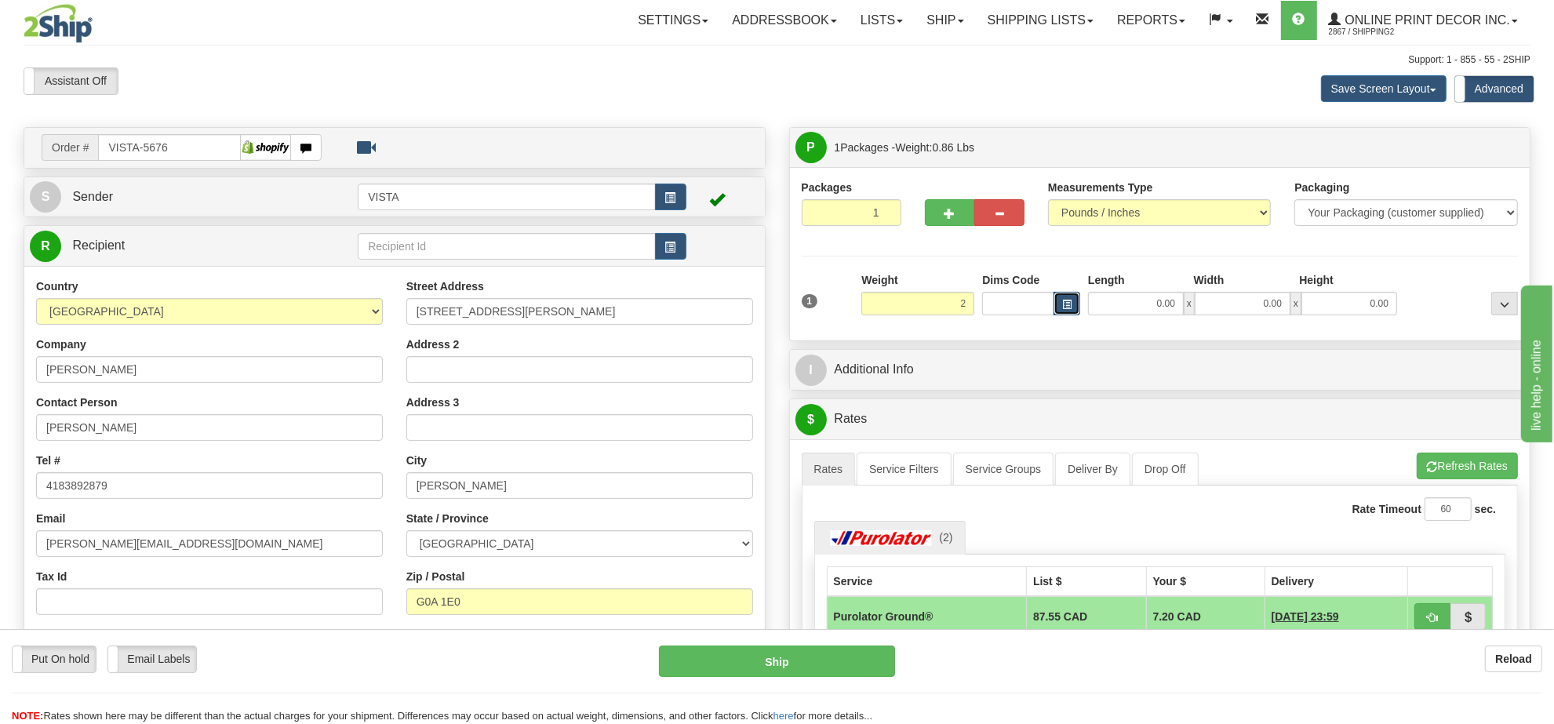
click at [1057, 303] on button "button" at bounding box center [1067, 304] width 27 height 24
type input "2.00"
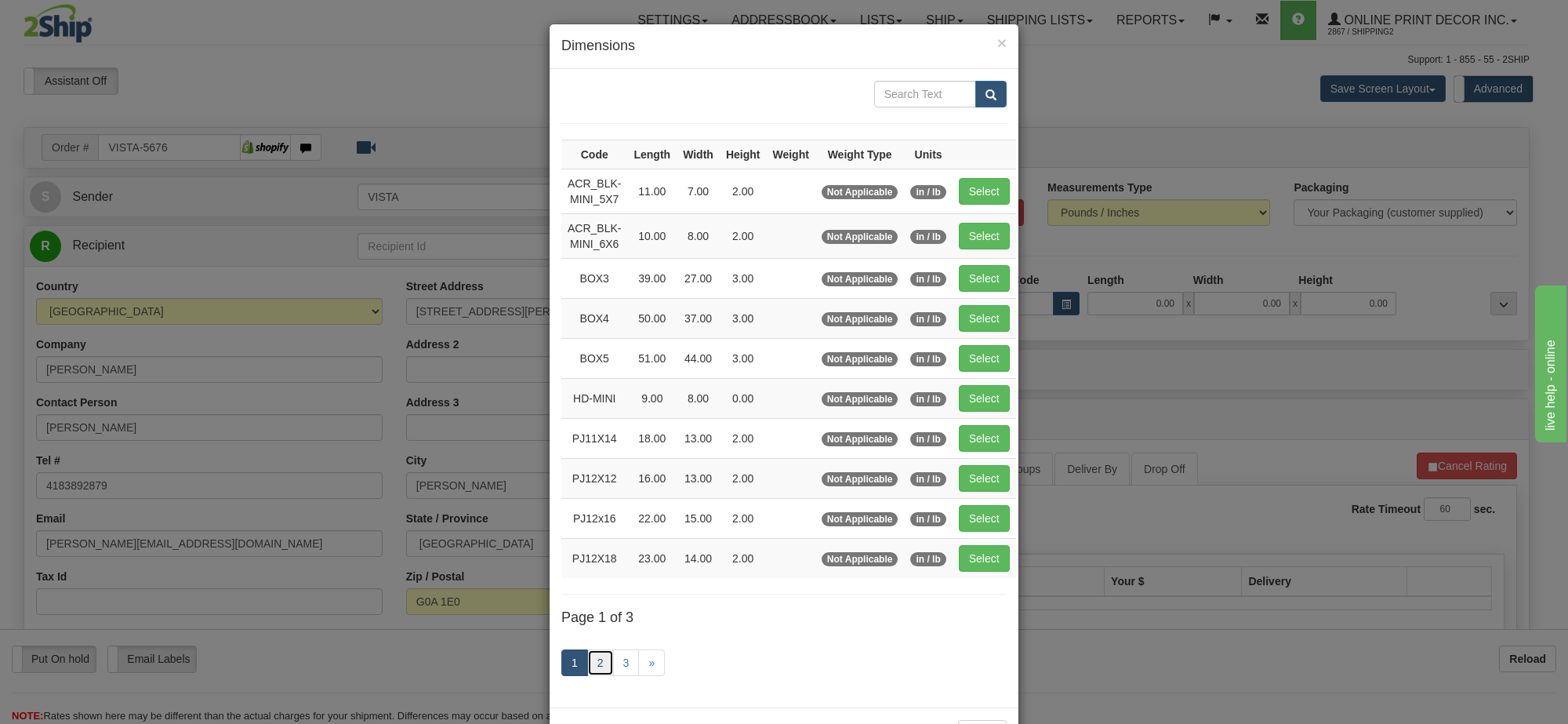
click at [598, 673] on link "2" at bounding box center [601, 663] width 27 height 27
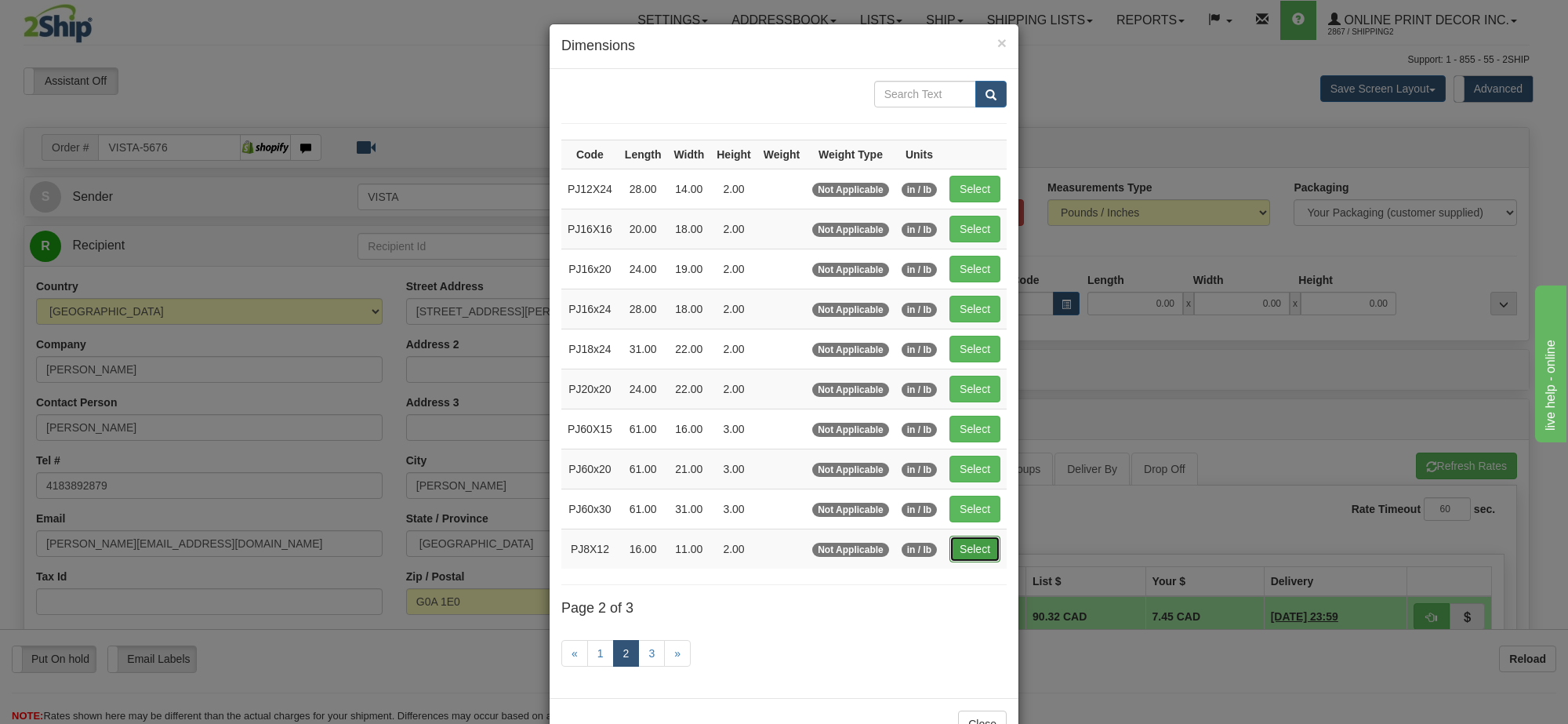
click at [962, 555] on button "Select" at bounding box center [974, 549] width 51 height 27
type input "PJ8X12"
type input "16.00"
type input "11.00"
type input "2.00"
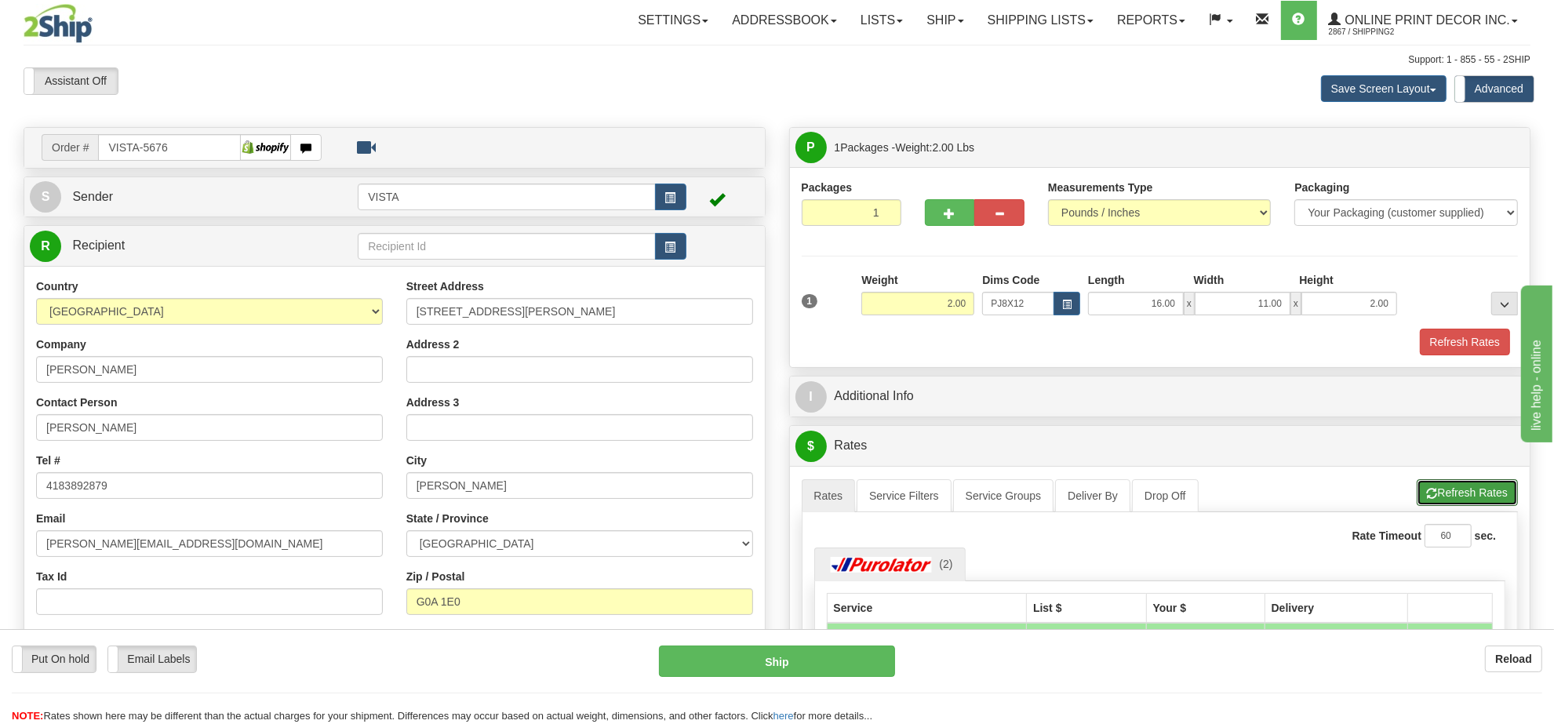
click at [1476, 496] on button "Refresh Rates" at bounding box center [1467, 492] width 101 height 27
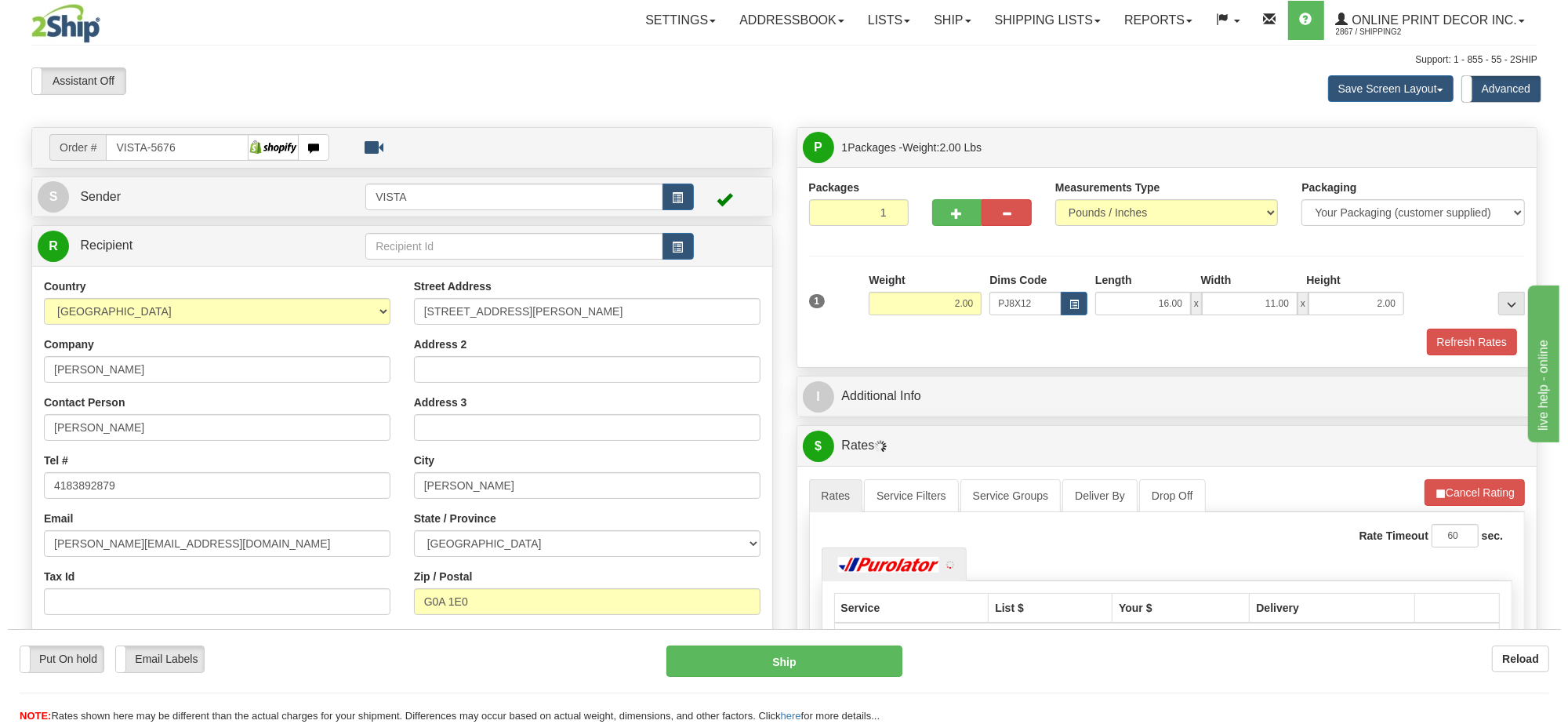
scroll to position [196, 0]
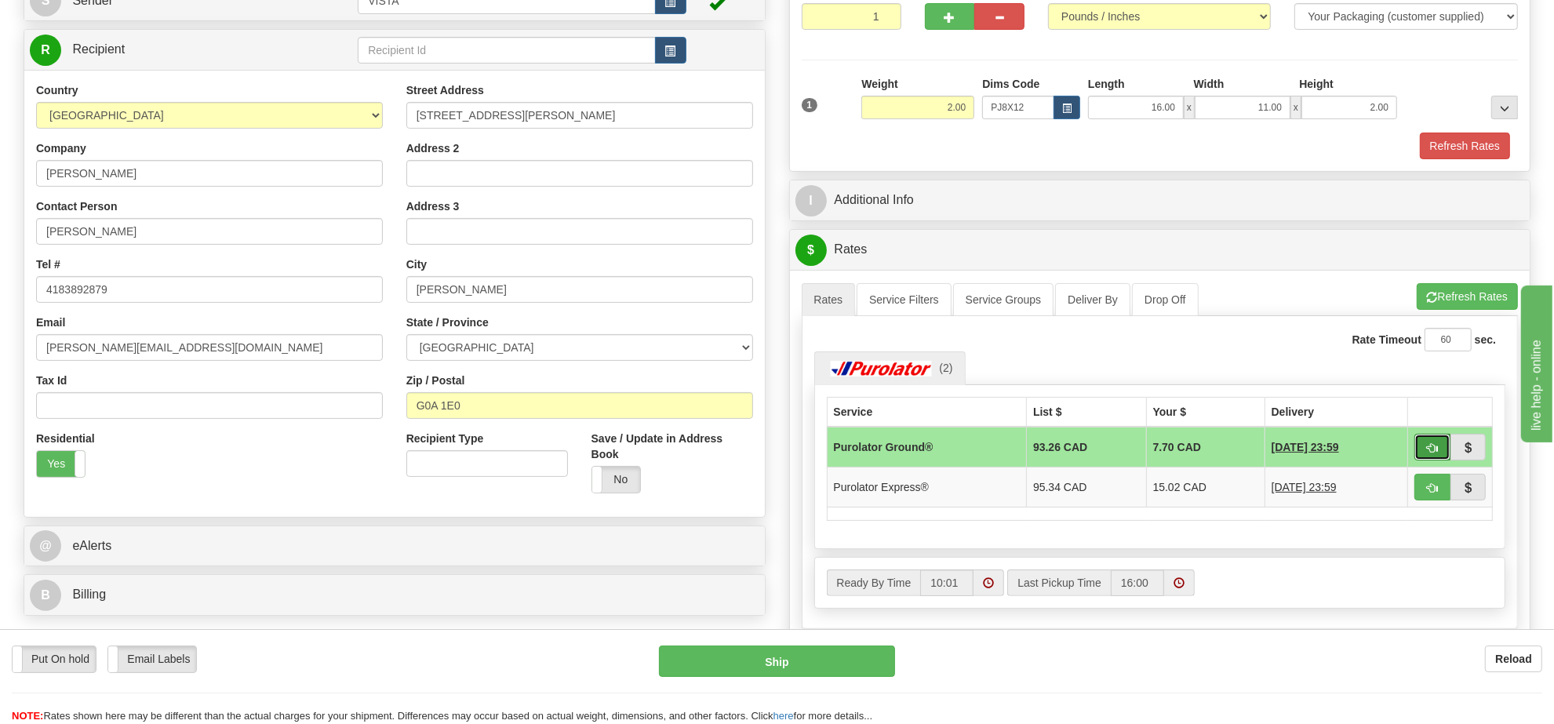
click at [1433, 453] on span "button" at bounding box center [1432, 448] width 11 height 10
type input "260"
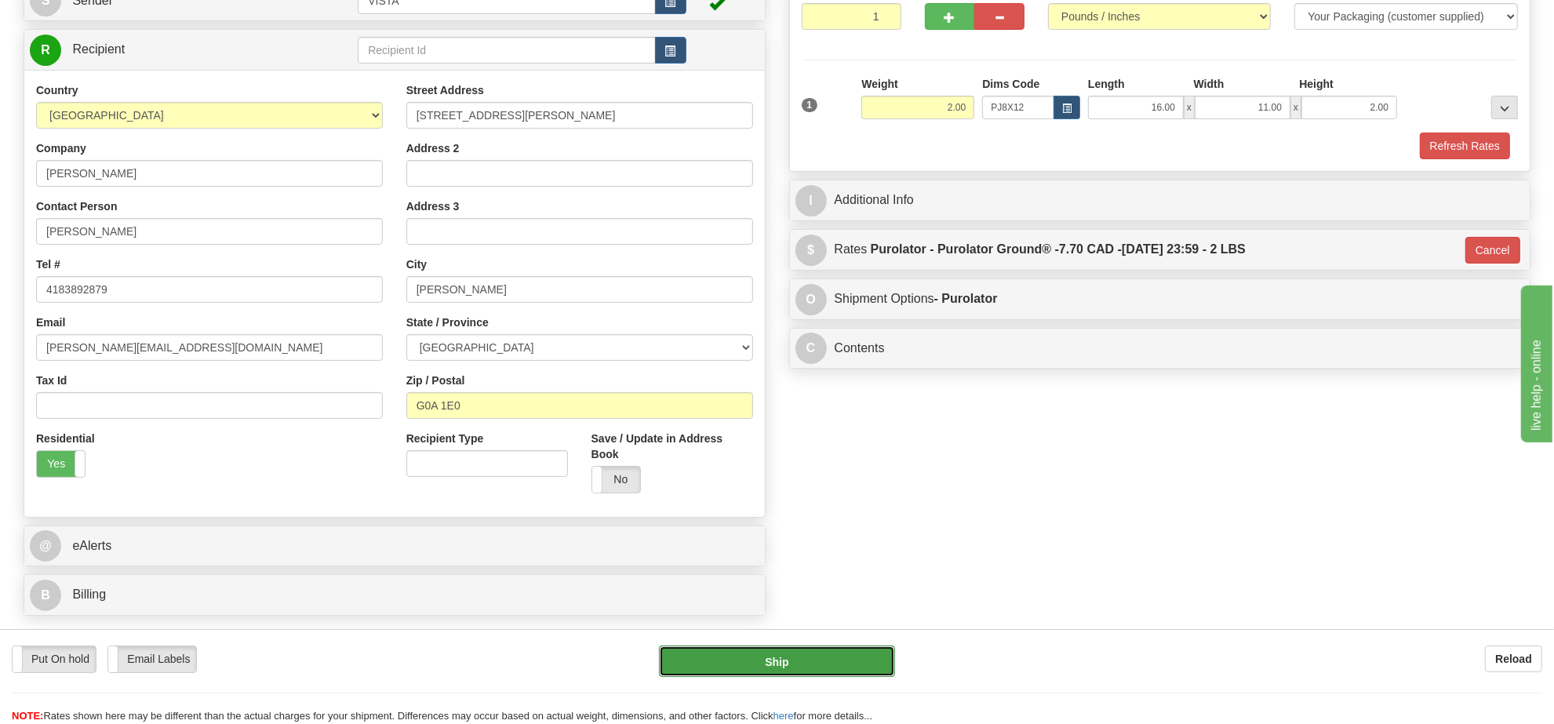
click at [759, 657] on button "Ship" at bounding box center [776, 661] width 235 height 31
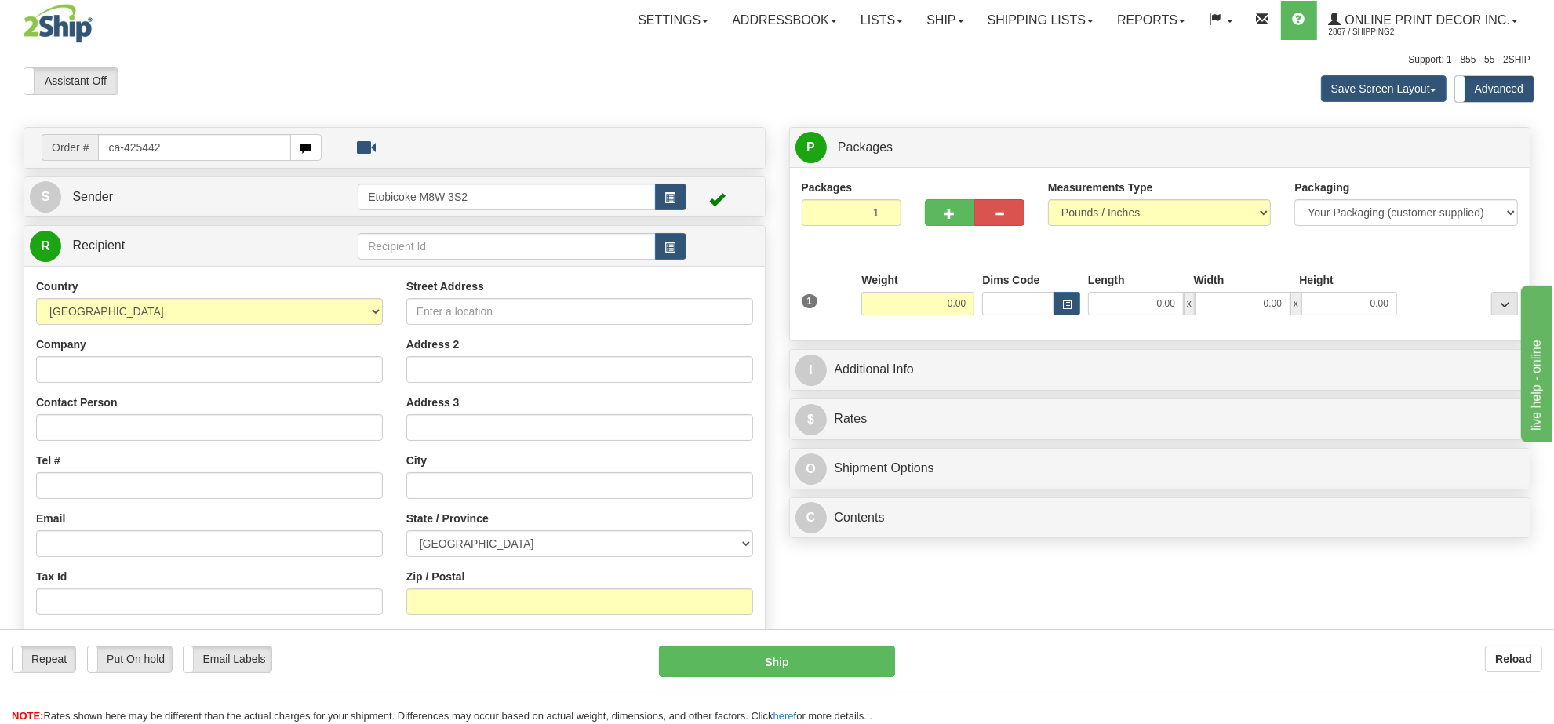
type input "ca-425442"
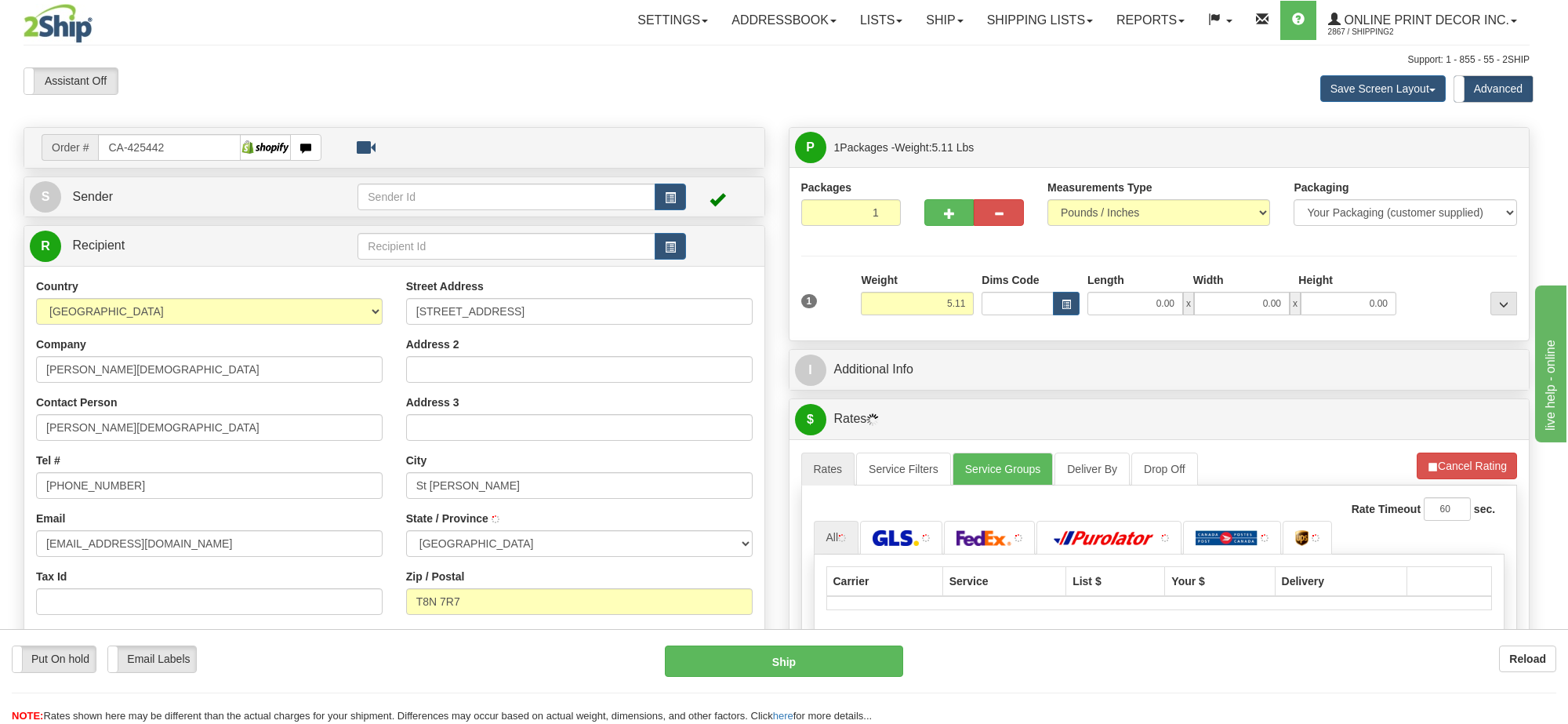
type input "ST. ALBERT"
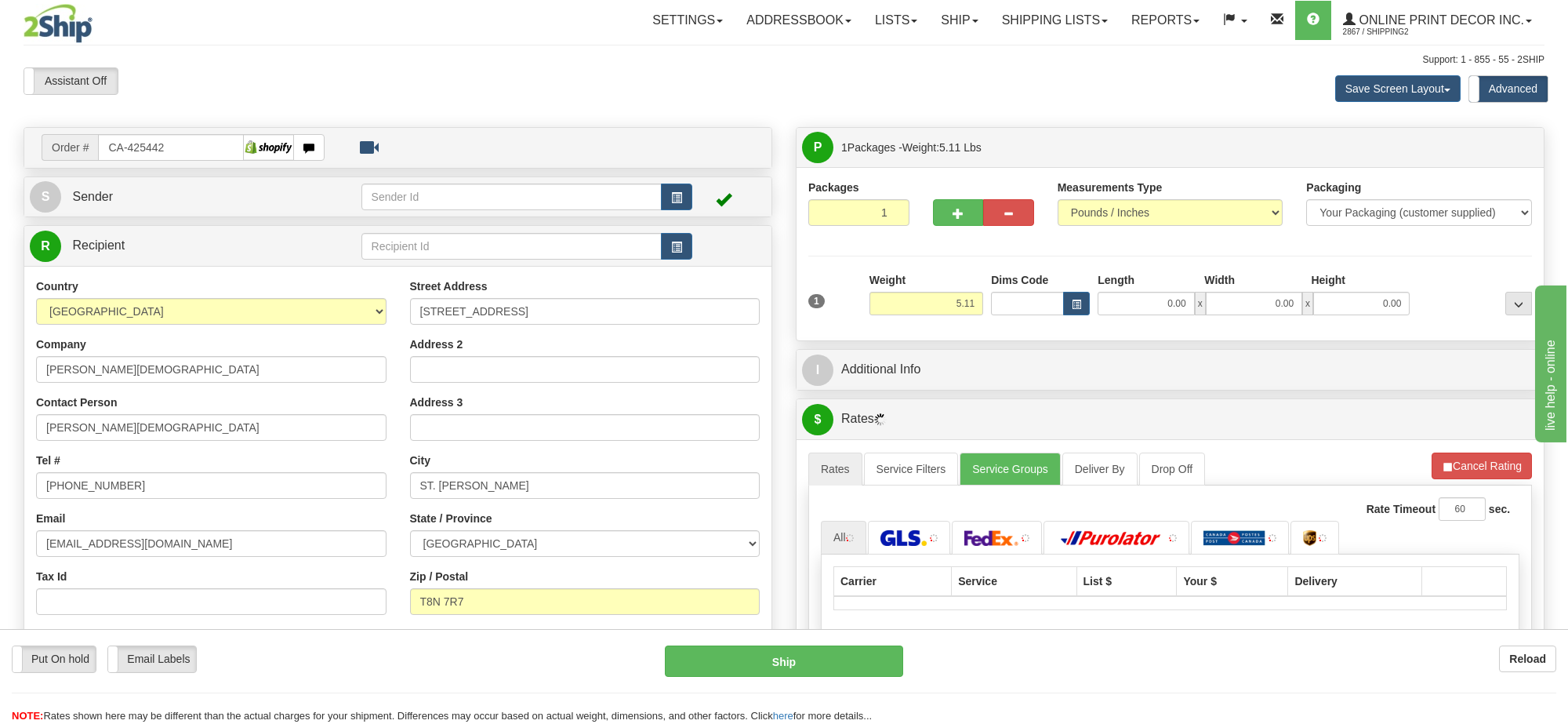
drag, startPoint x: 913, startPoint y: 281, endPoint x: 927, endPoint y: 300, distance: 23.6
click at [926, 297] on div "Weight 5.11" at bounding box center [926, 293] width 114 height 43
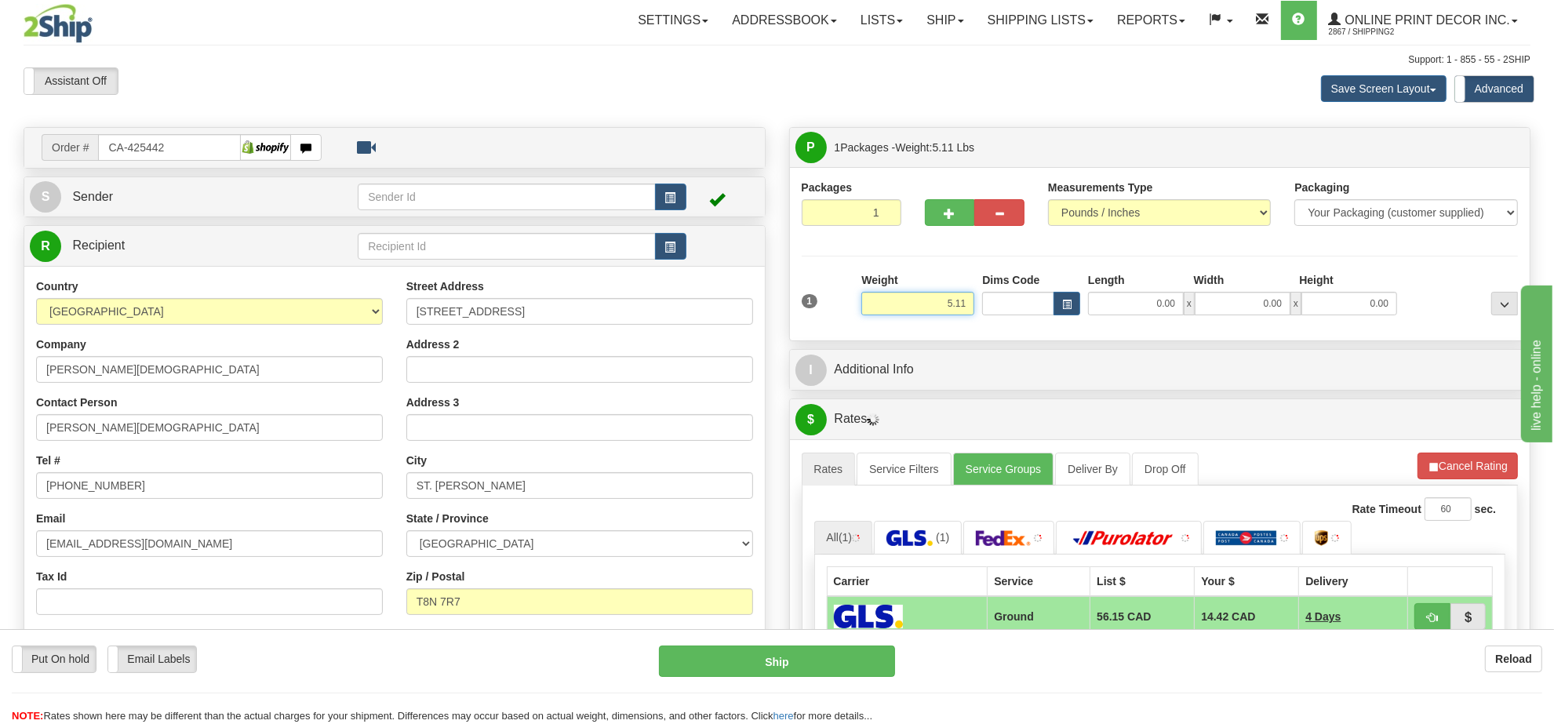
click at [930, 300] on input "5.11" at bounding box center [917, 304] width 113 height 24
click at [931, 302] on input "5.11" at bounding box center [917, 304] width 113 height 24
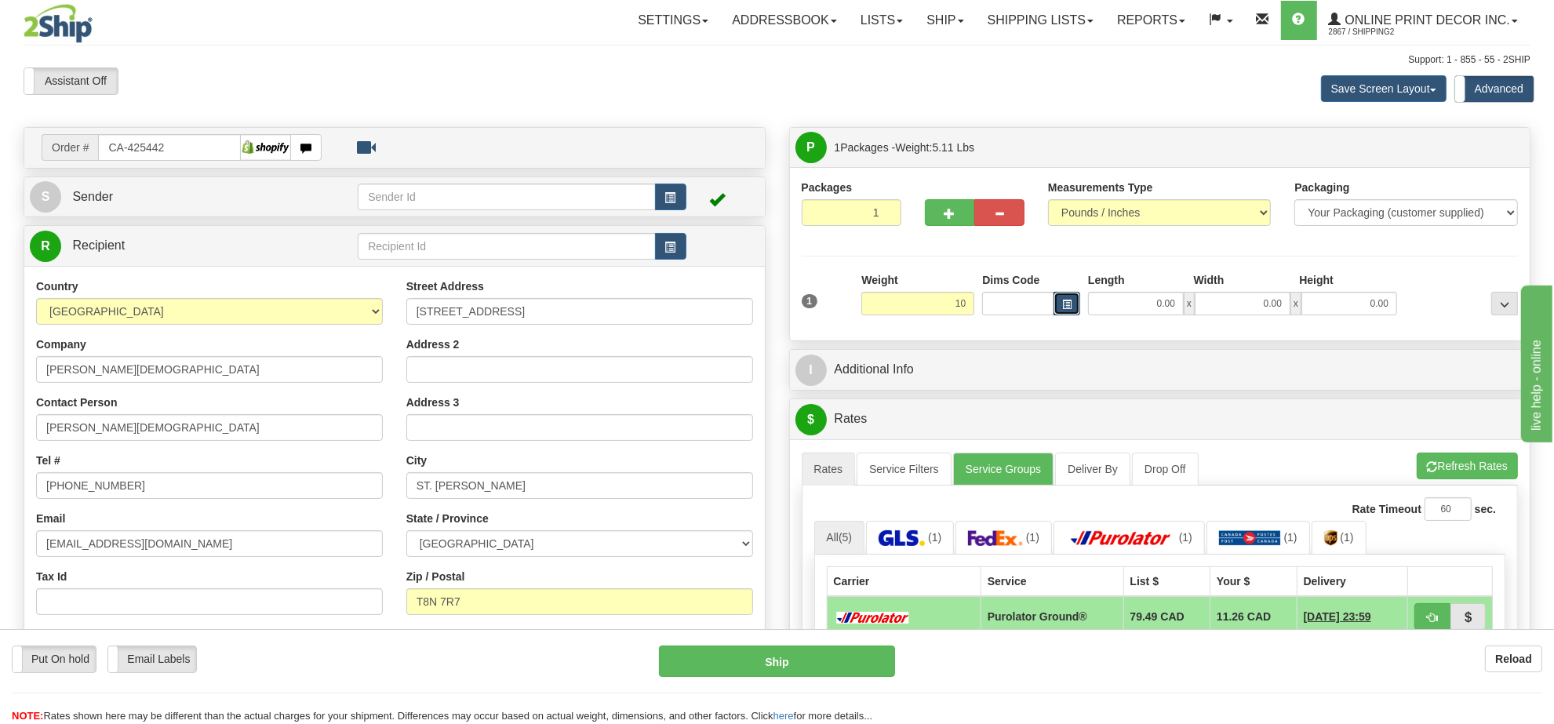
type input "10.00"
click at [1063, 309] on span "button" at bounding box center [1066, 304] width 9 height 9
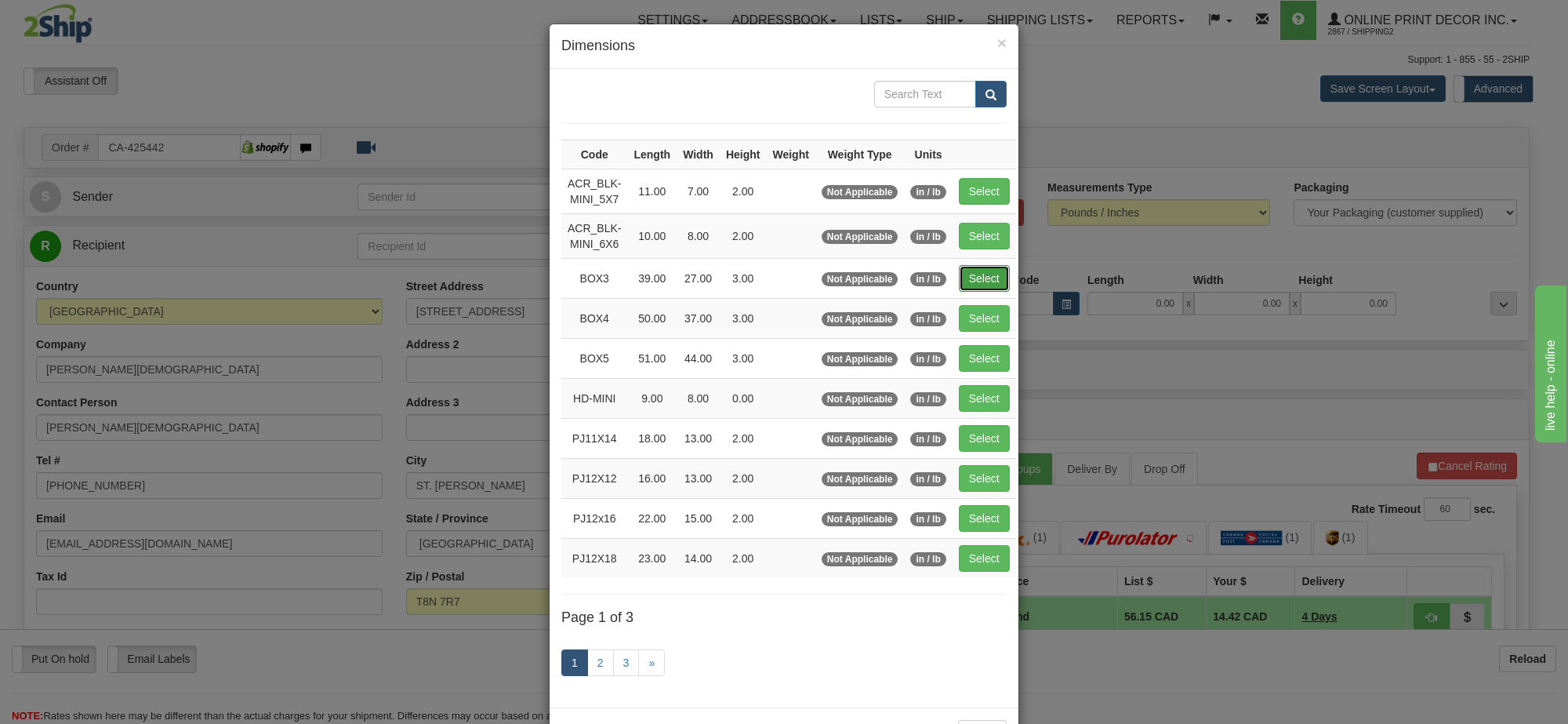
click at [986, 281] on button "Select" at bounding box center [983, 278] width 51 height 27
type input "BOX3"
type input "39.00"
type input "27.00"
type input "3.00"
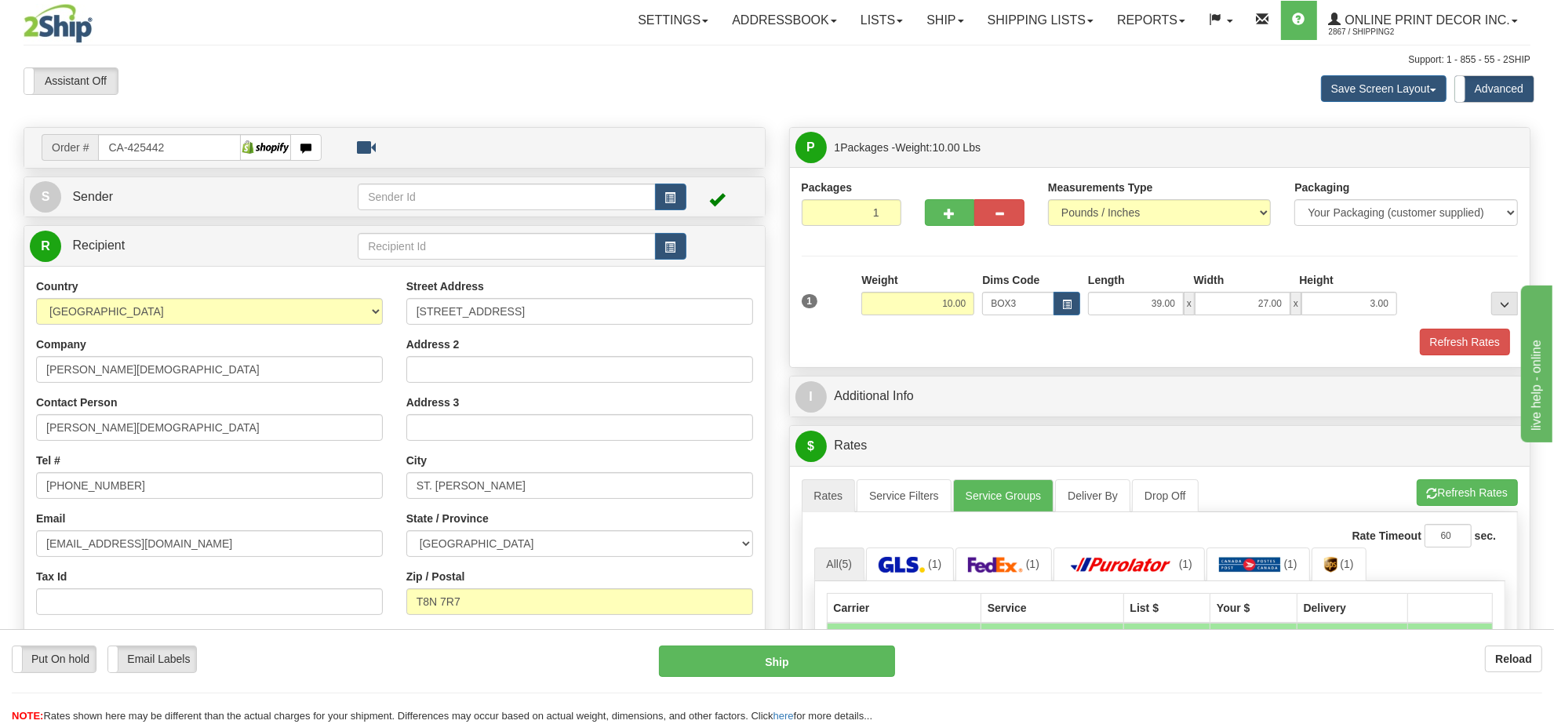
click at [1472, 499] on button "Refresh Rates" at bounding box center [1467, 492] width 101 height 27
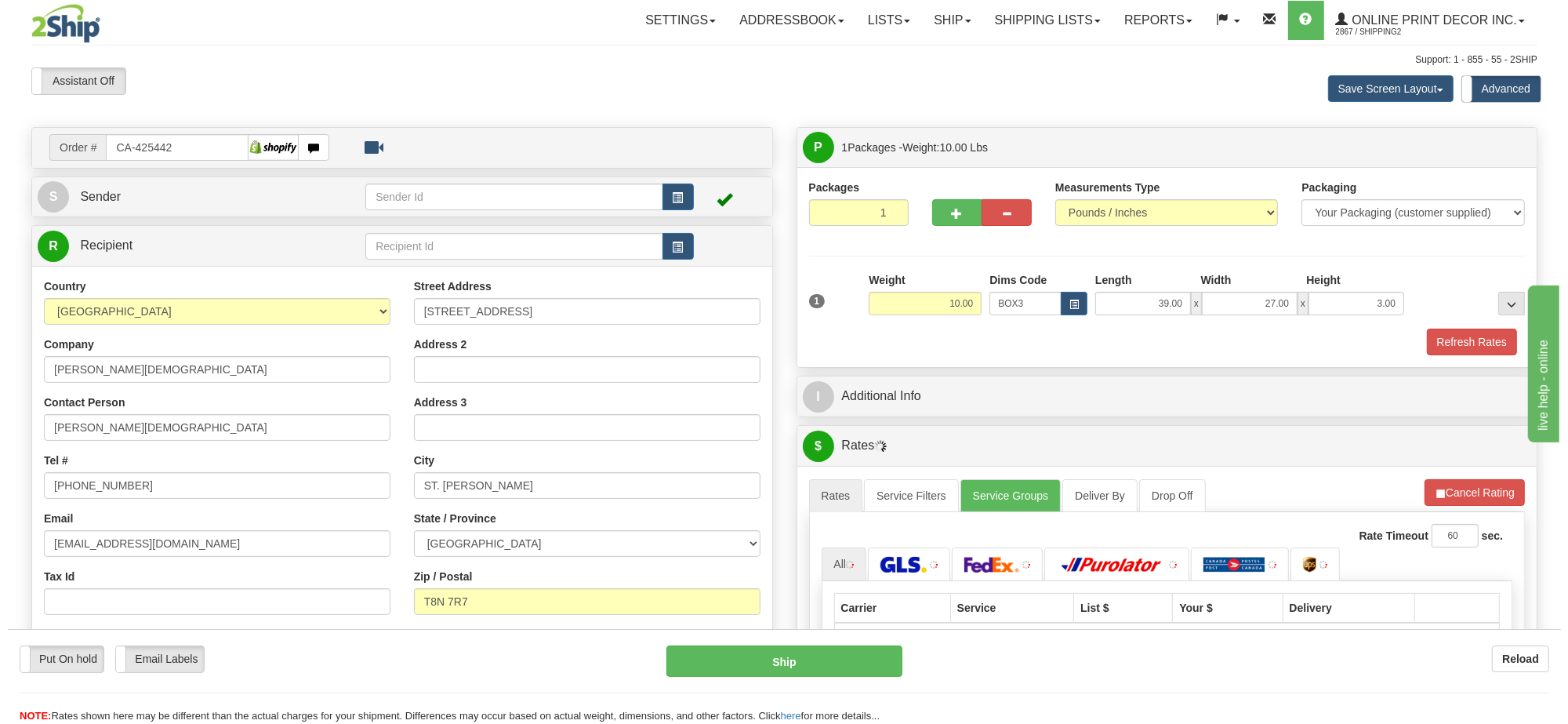
scroll to position [196, 0]
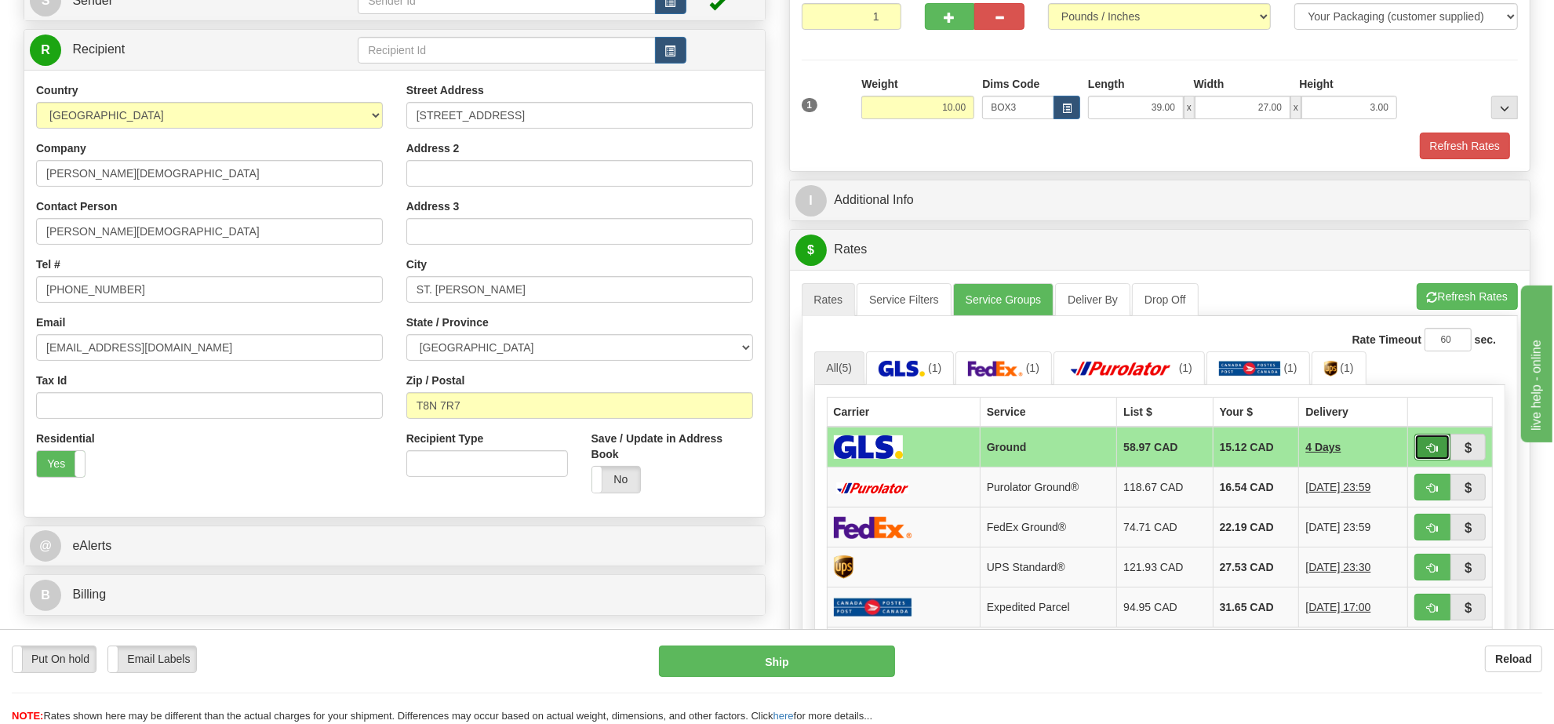
click at [1434, 447] on button "button" at bounding box center [1433, 447] width 36 height 27
type input "1"
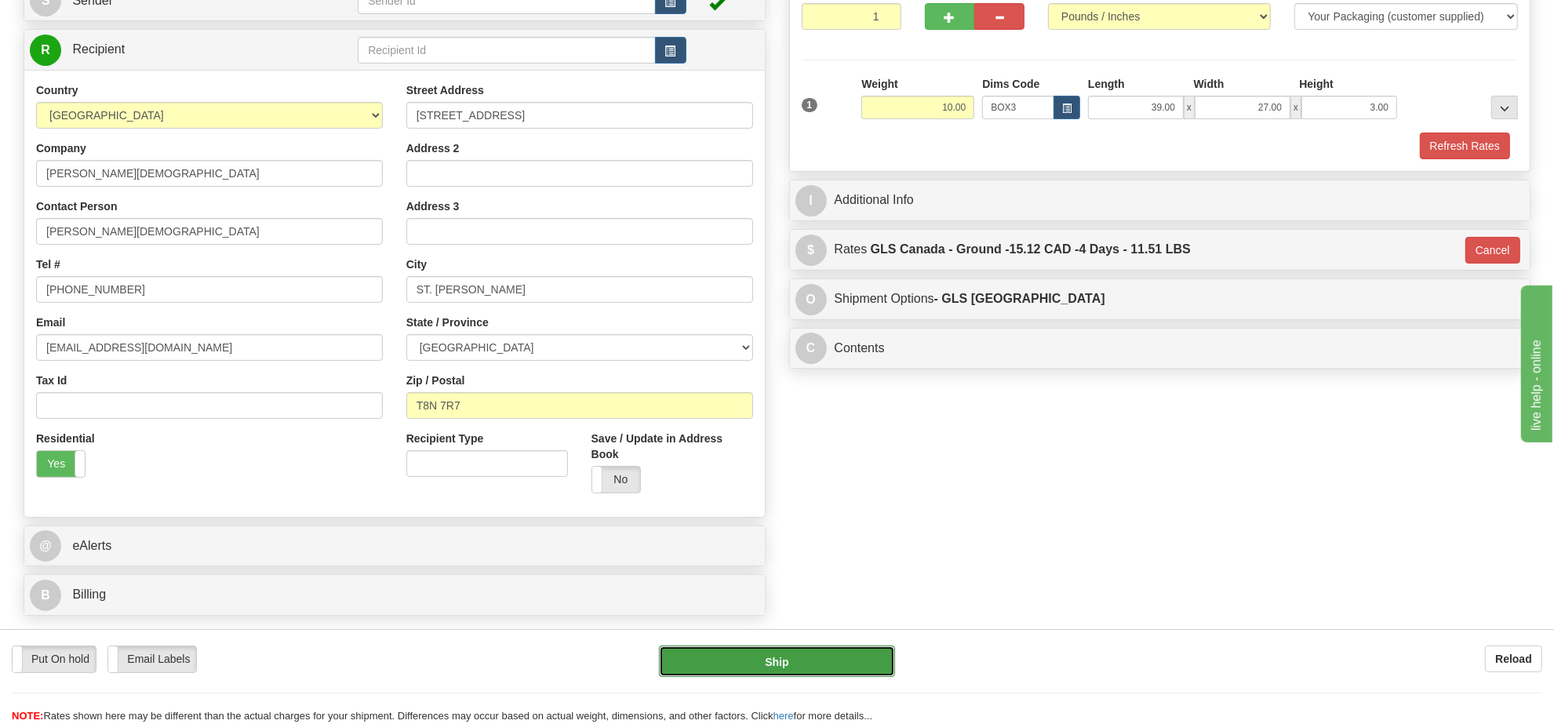
click at [766, 657] on button "Ship" at bounding box center [776, 661] width 235 height 31
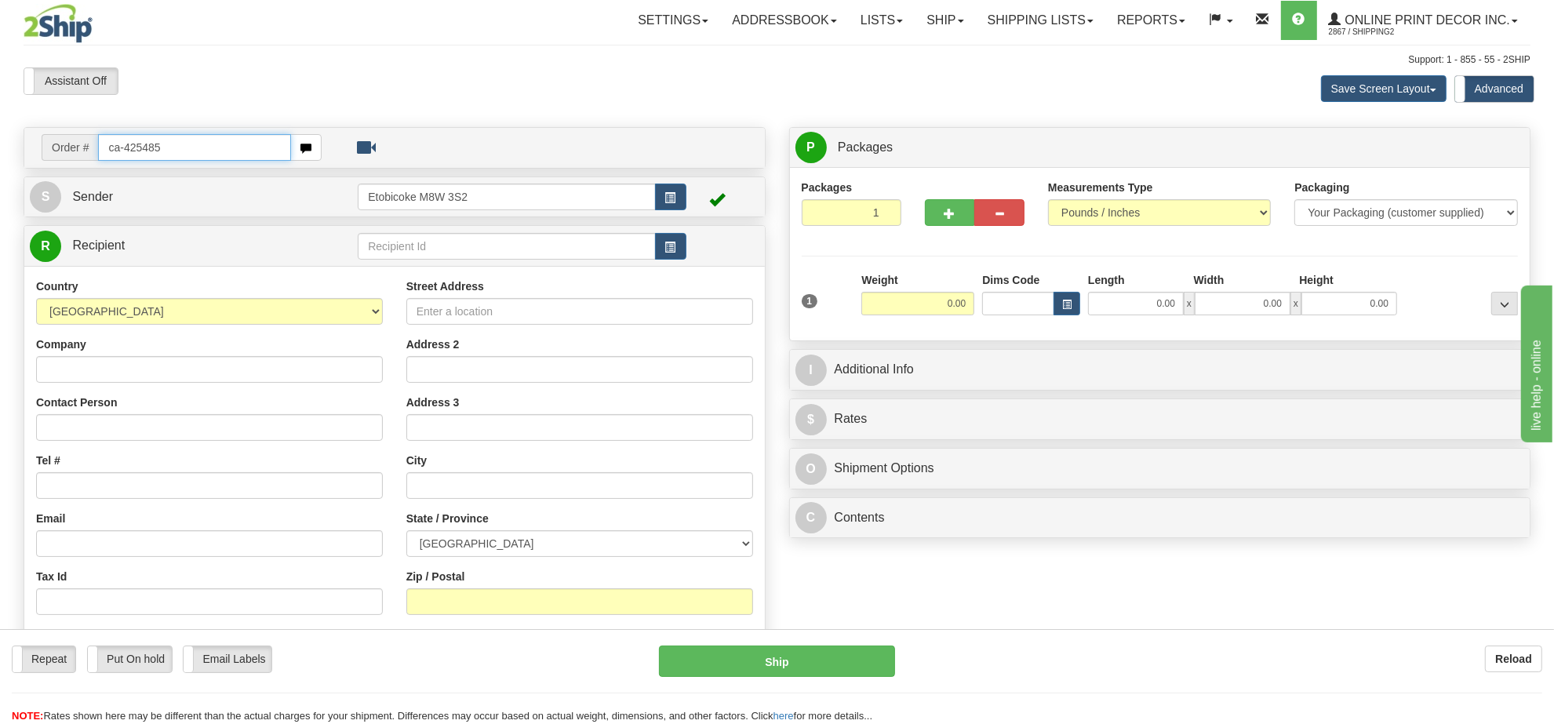
type input "ca-425485"
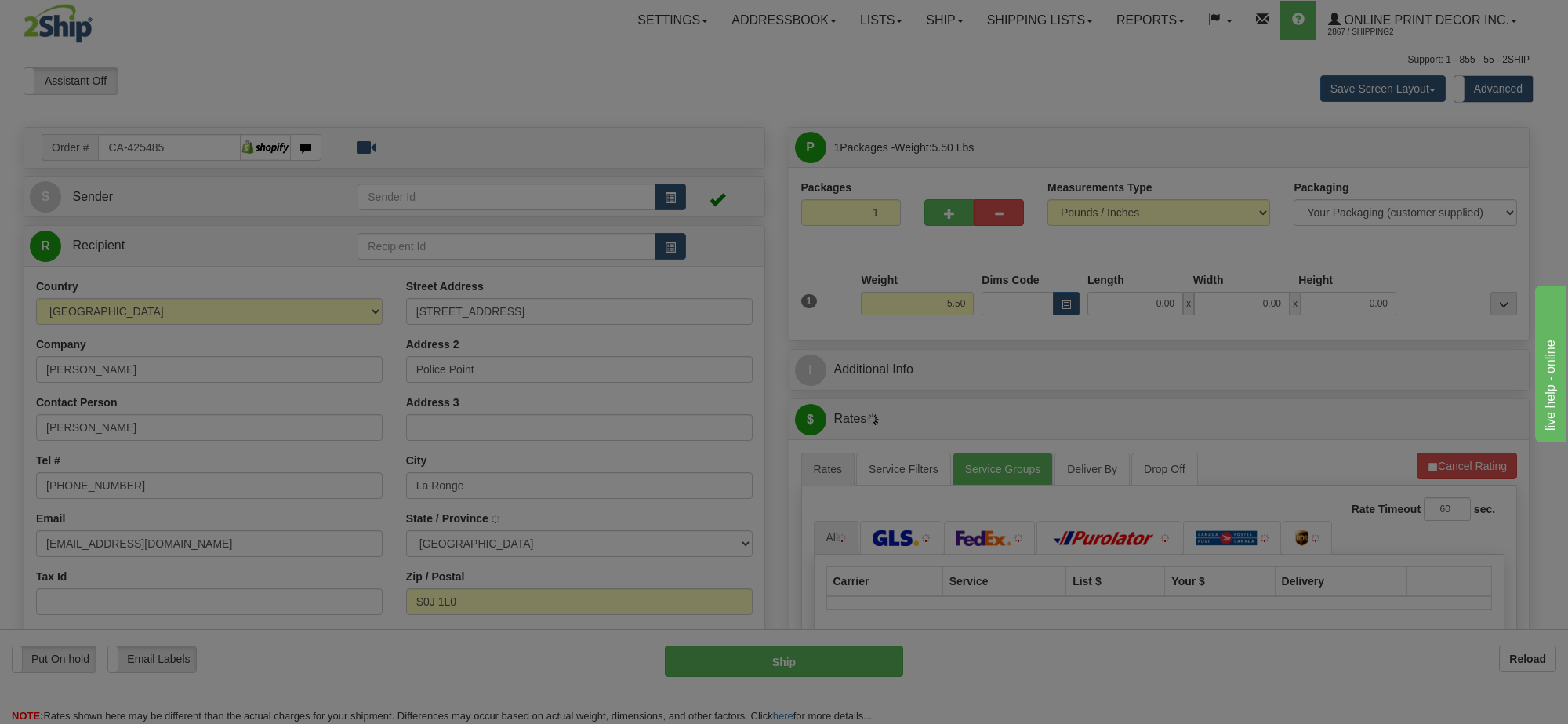
type input "LA RONGE"
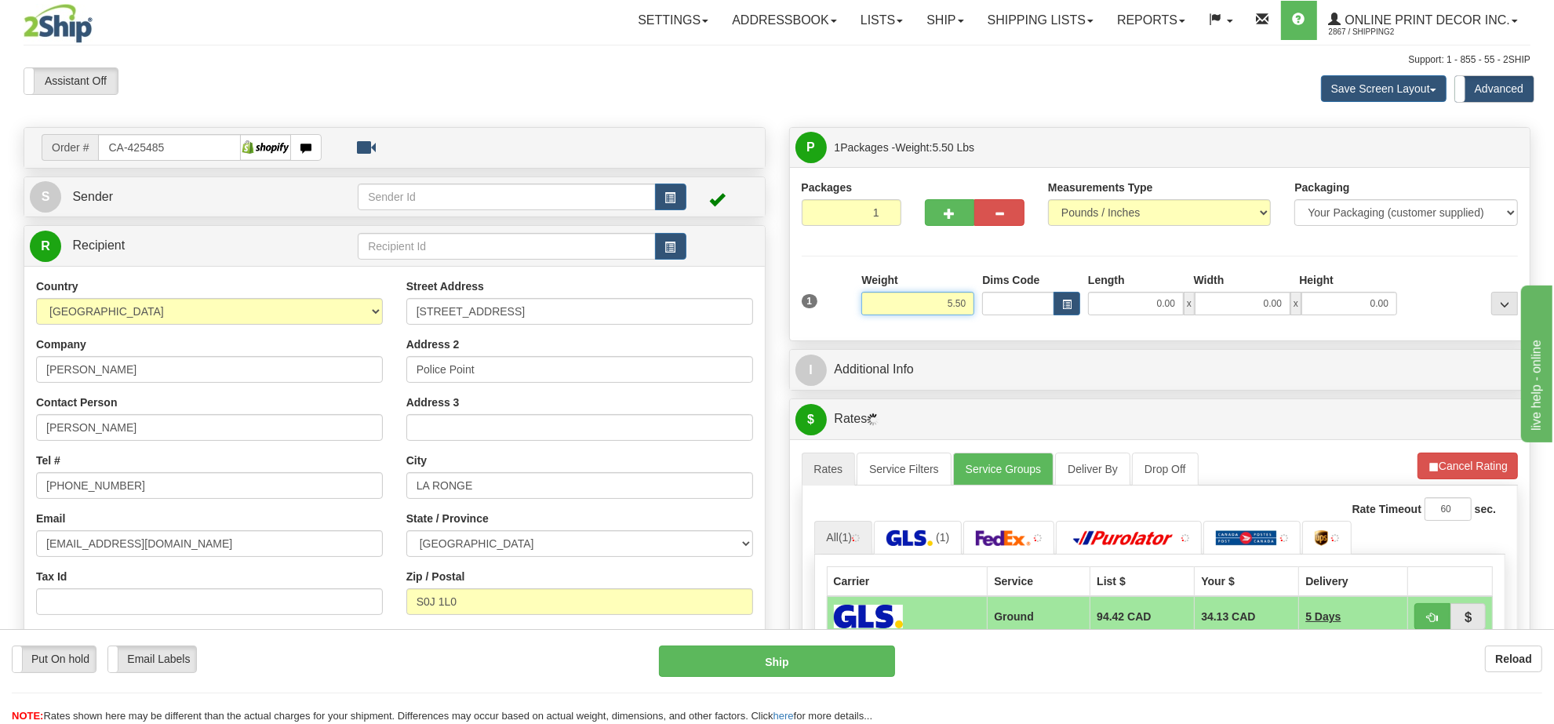
click at [936, 315] on input "5.50" at bounding box center [917, 304] width 113 height 24
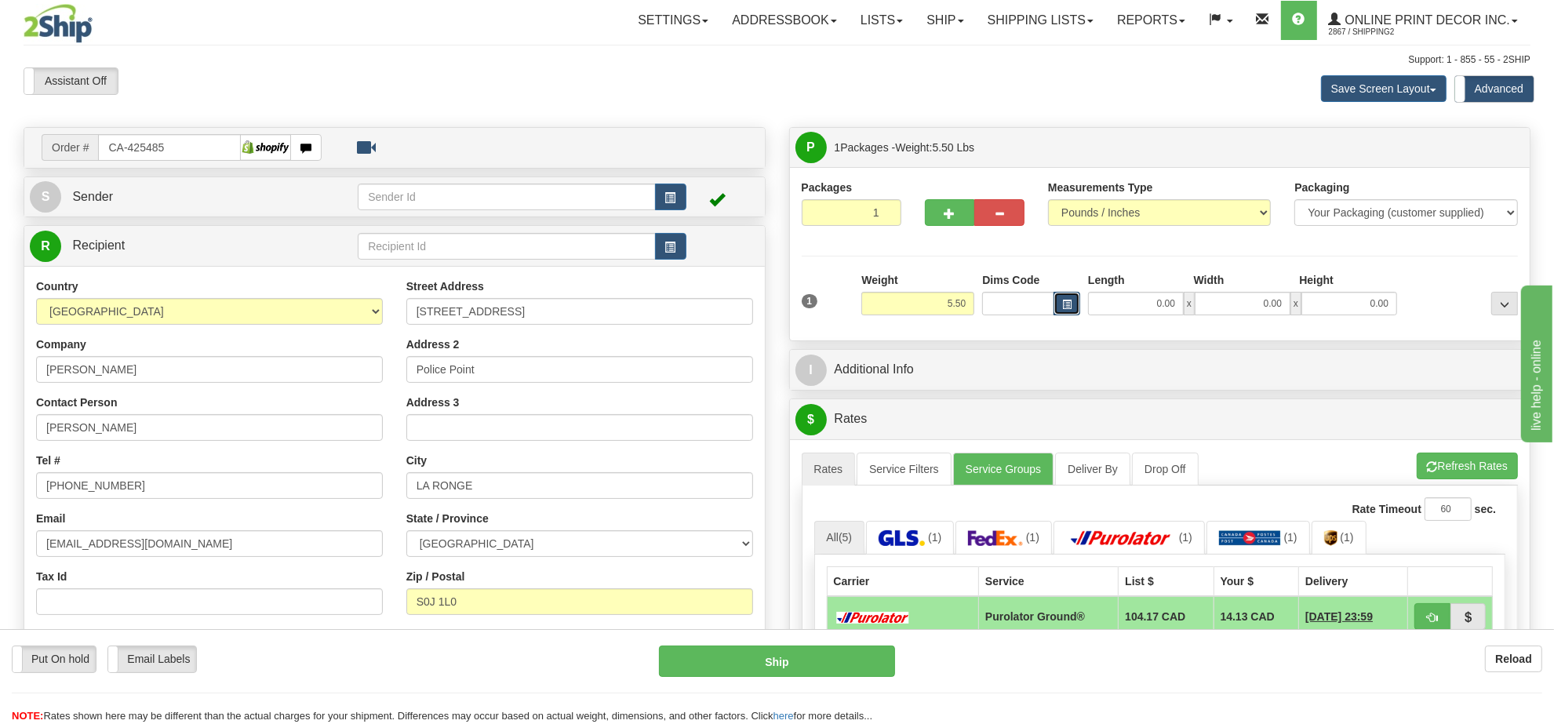
click at [1069, 312] on button "button" at bounding box center [1067, 304] width 27 height 24
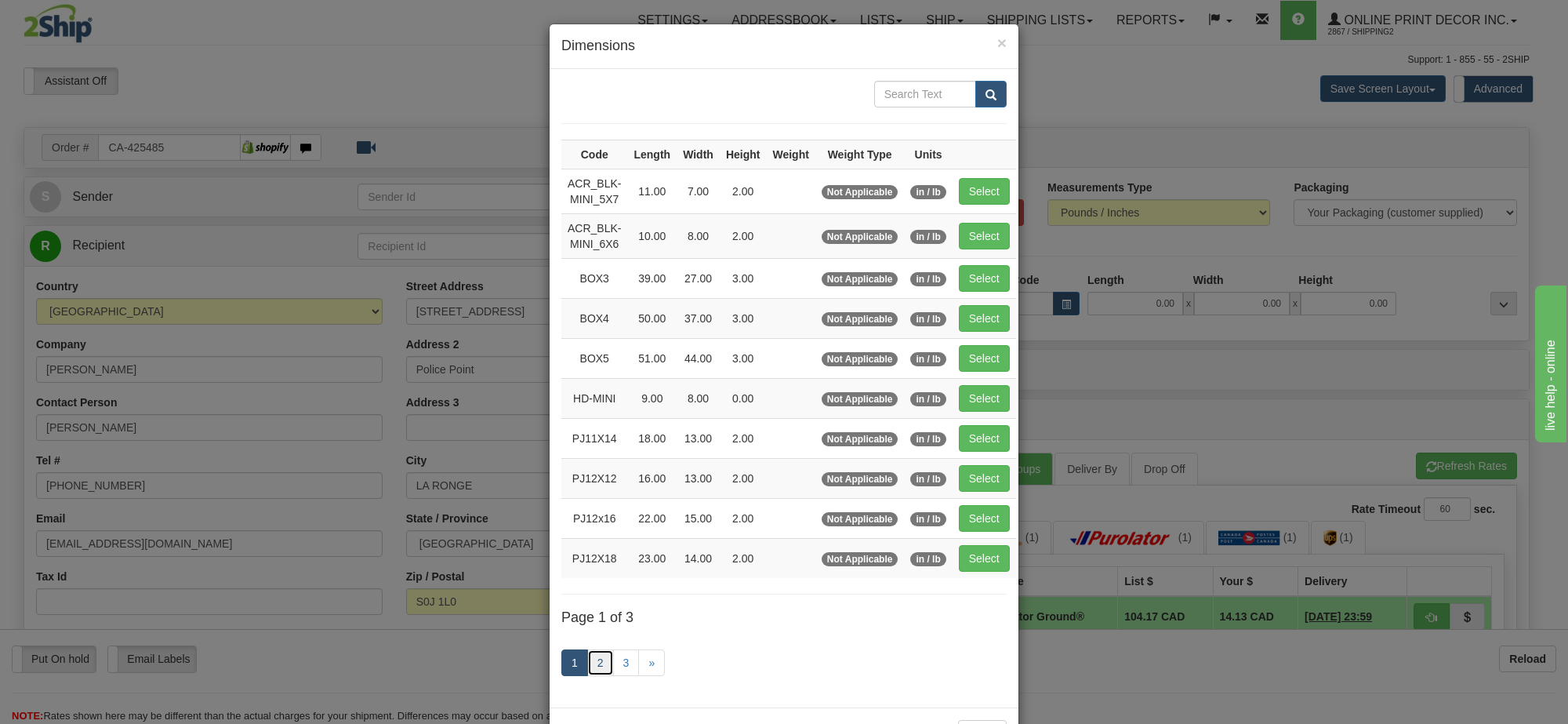
click at [590, 672] on link "2" at bounding box center [601, 663] width 27 height 27
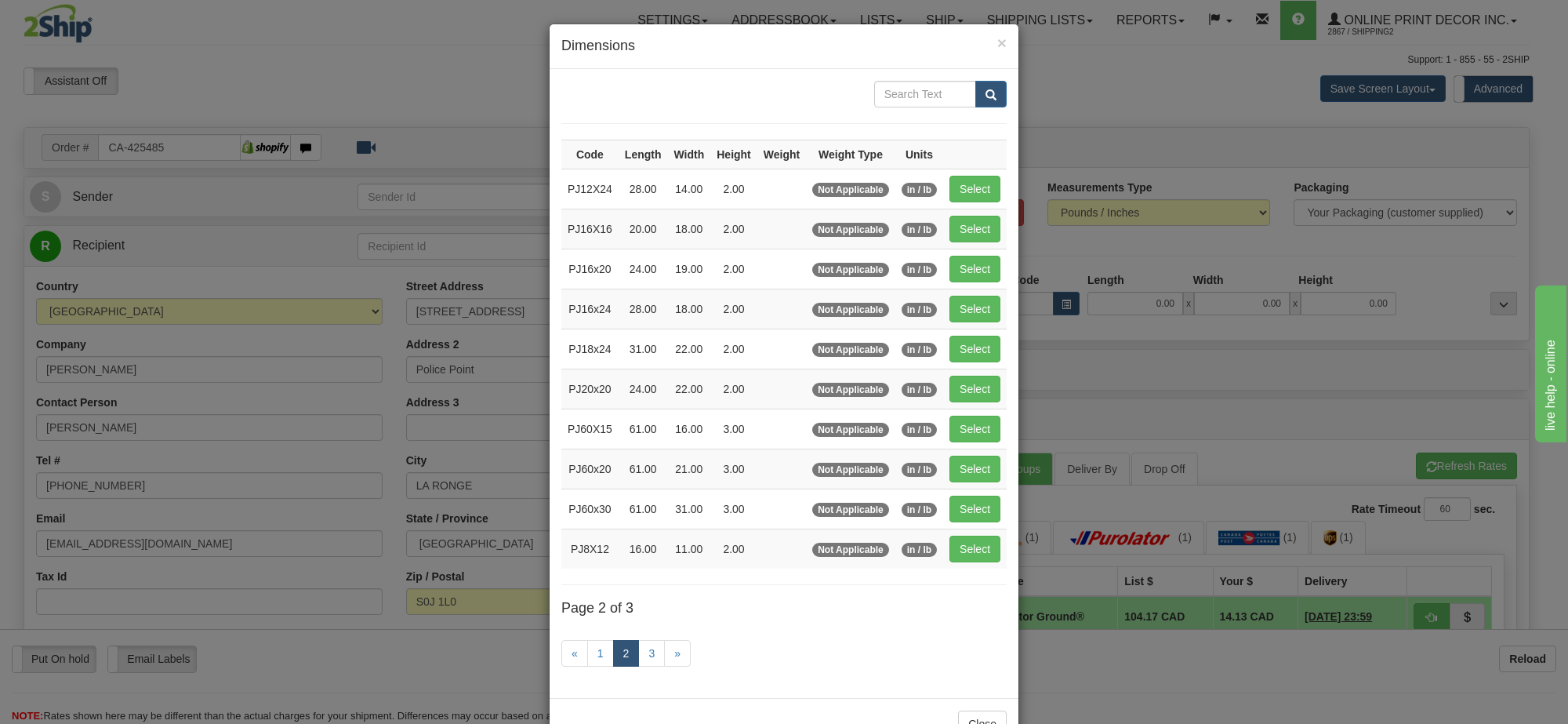
click at [966, 336] on td "Select" at bounding box center [975, 349] width 64 height 40
click at [966, 348] on button "Select" at bounding box center [974, 349] width 51 height 27
type input "PJ18x24"
type input "31.00"
type input "22.00"
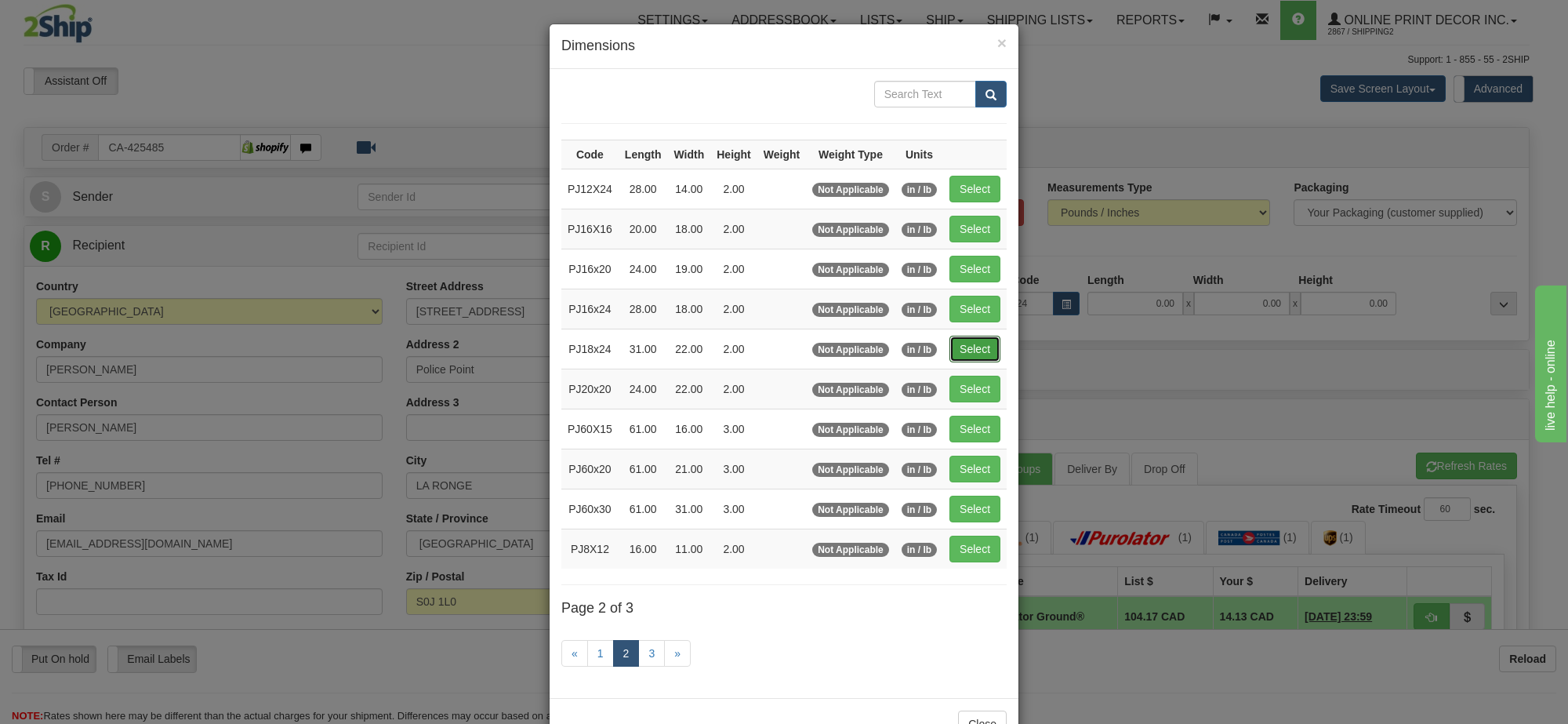
type input "2.00"
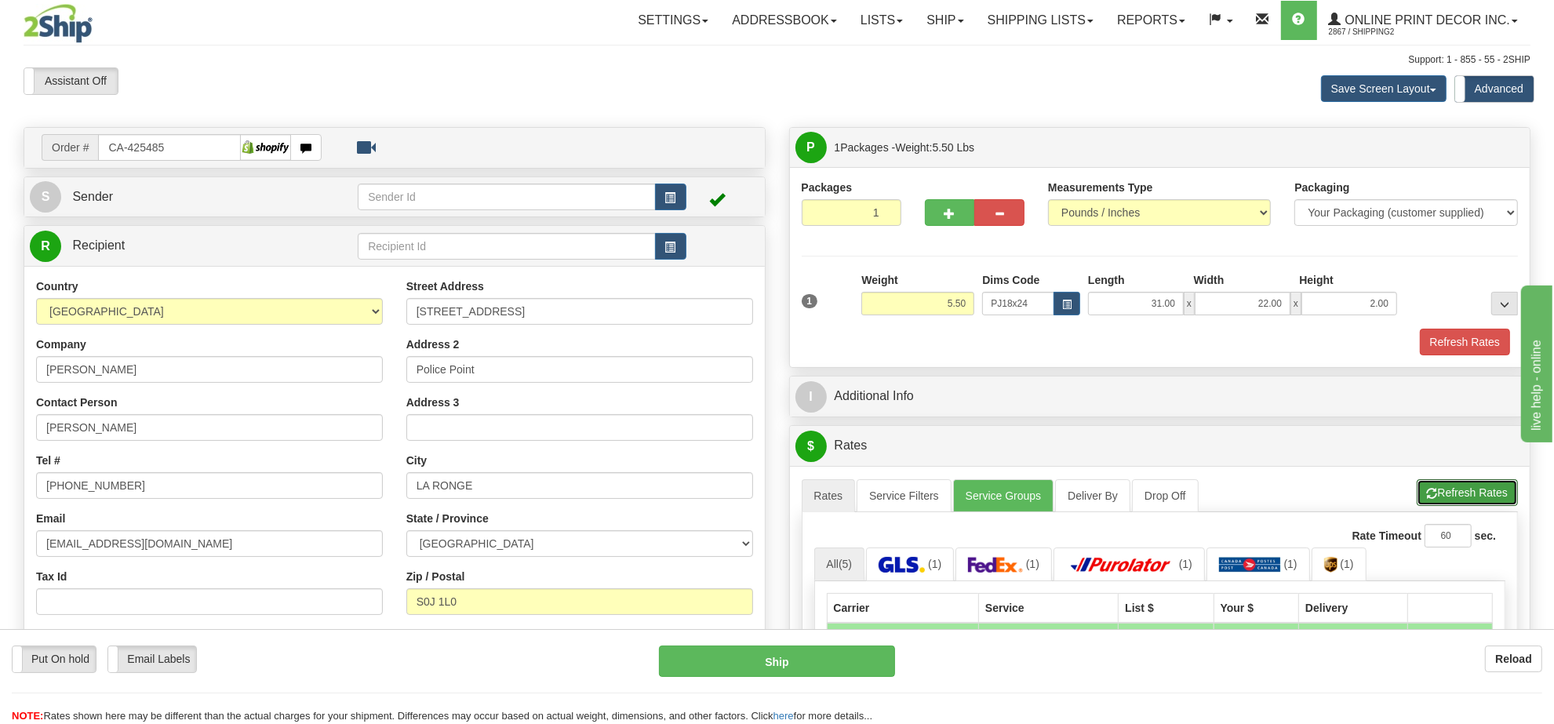
click at [1480, 500] on button "Refresh Rates" at bounding box center [1467, 492] width 101 height 27
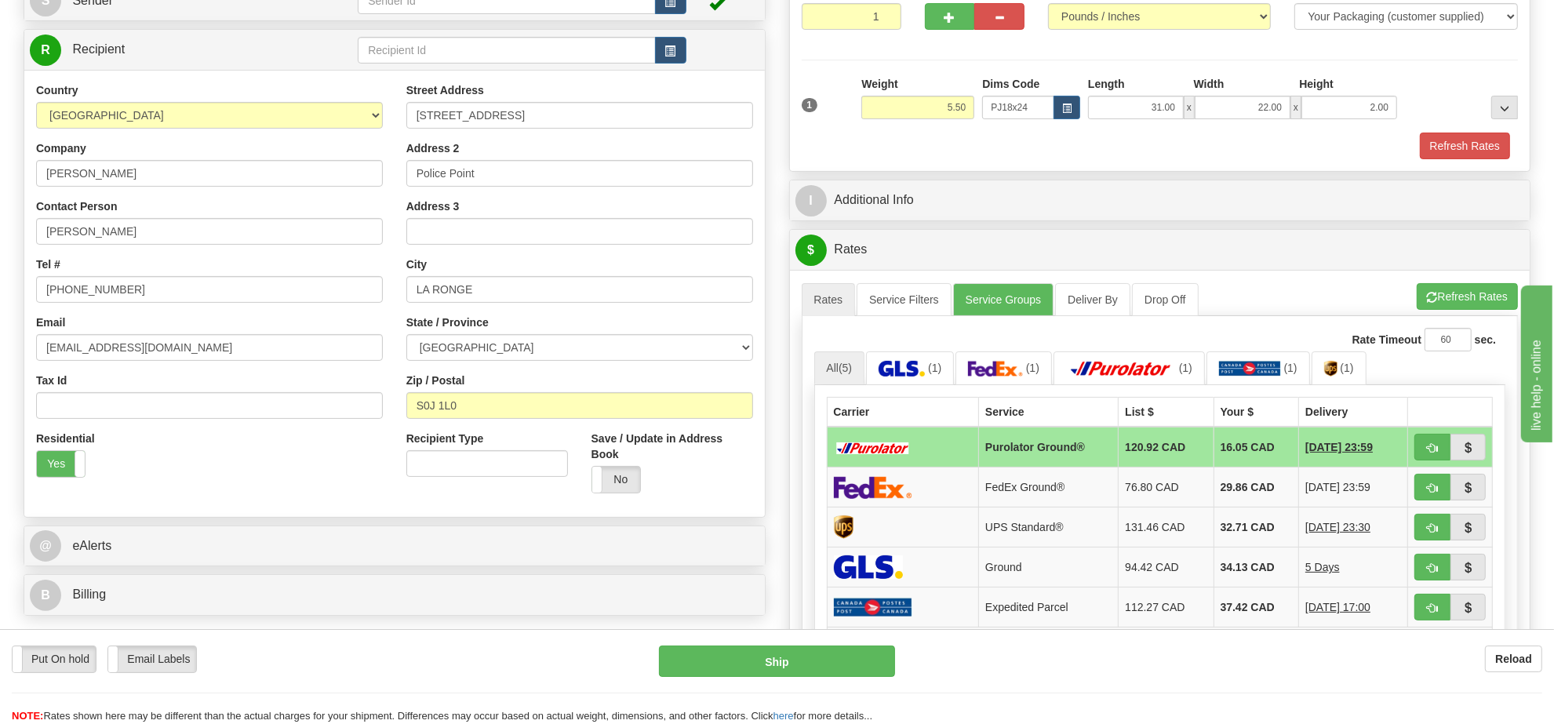
scroll to position [294, 0]
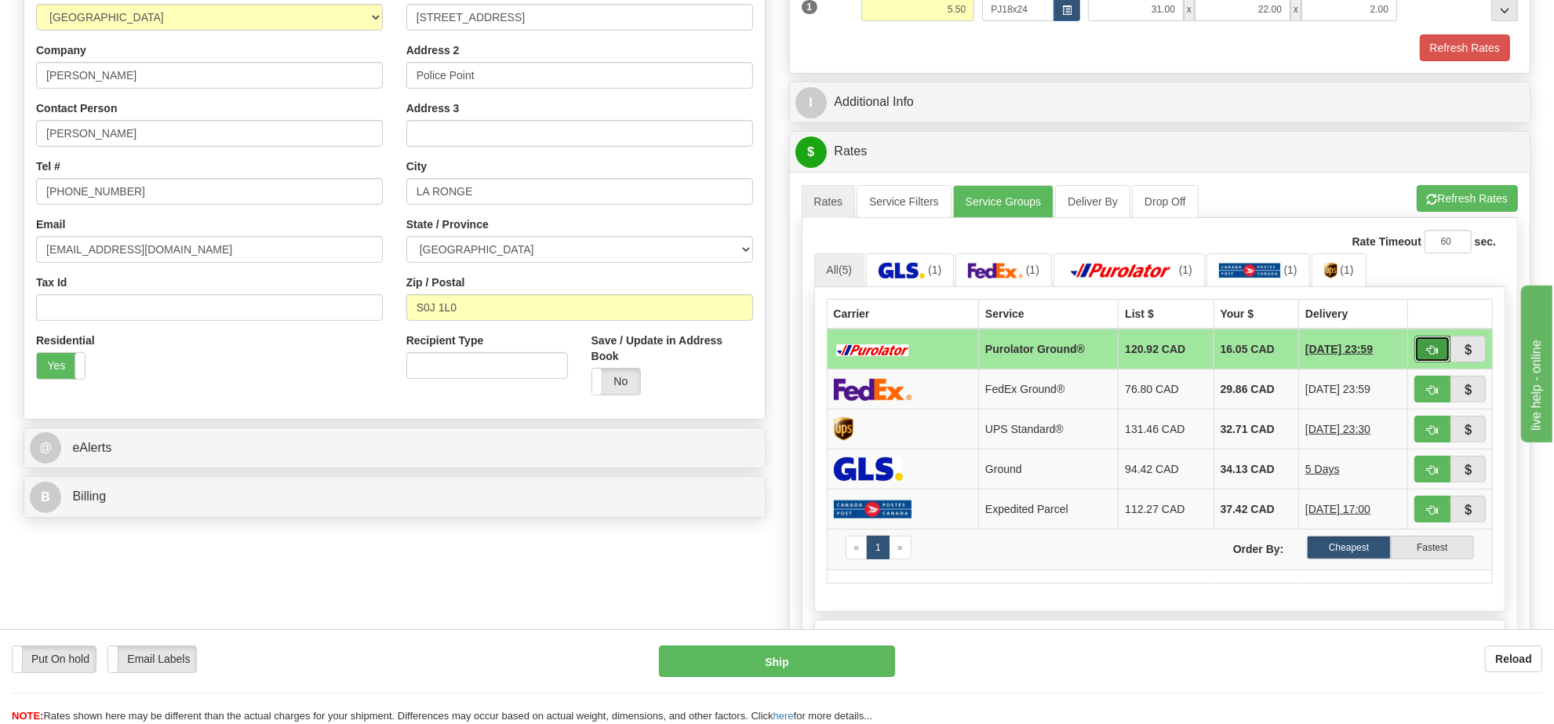
click at [1428, 353] on span "button" at bounding box center [1432, 350] width 11 height 10
type input "260"
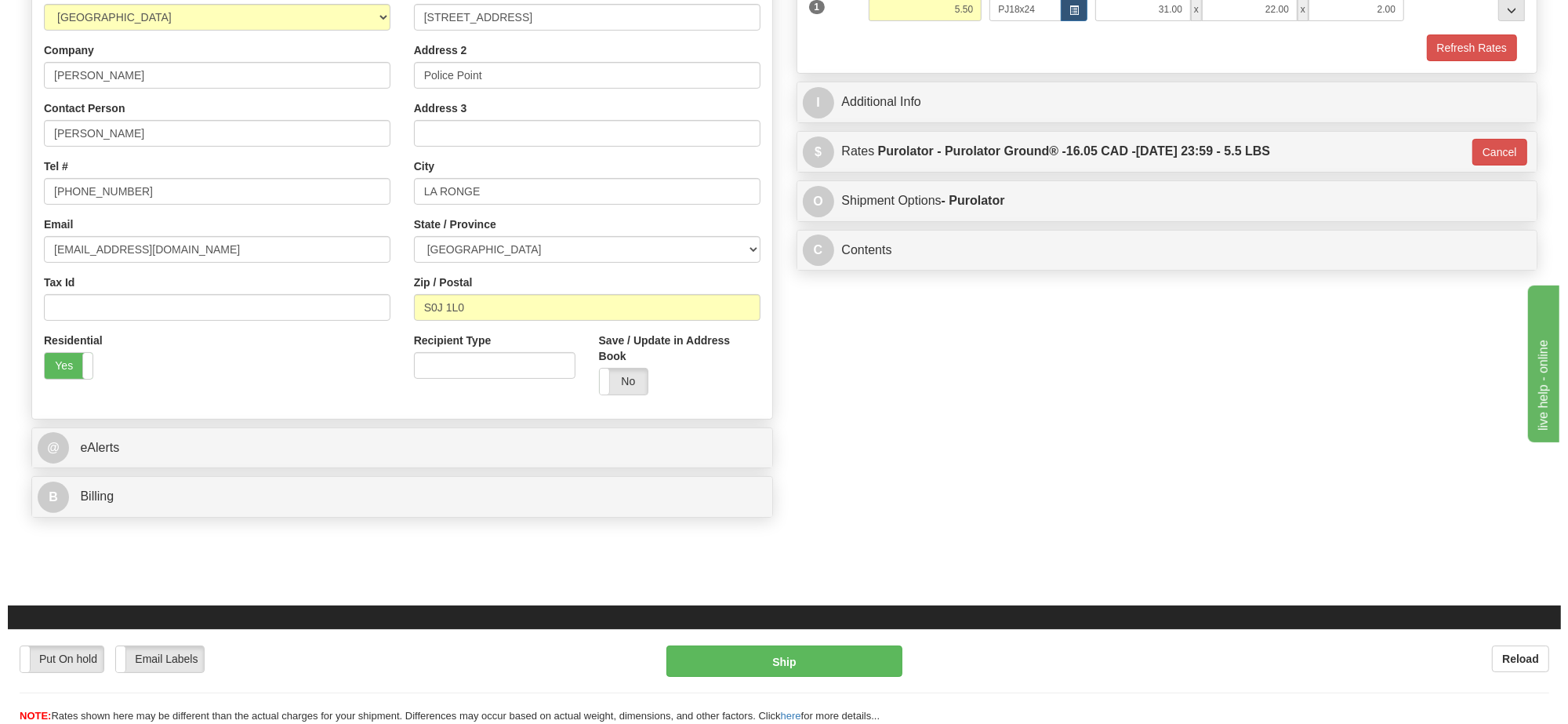
scroll to position [196, 0]
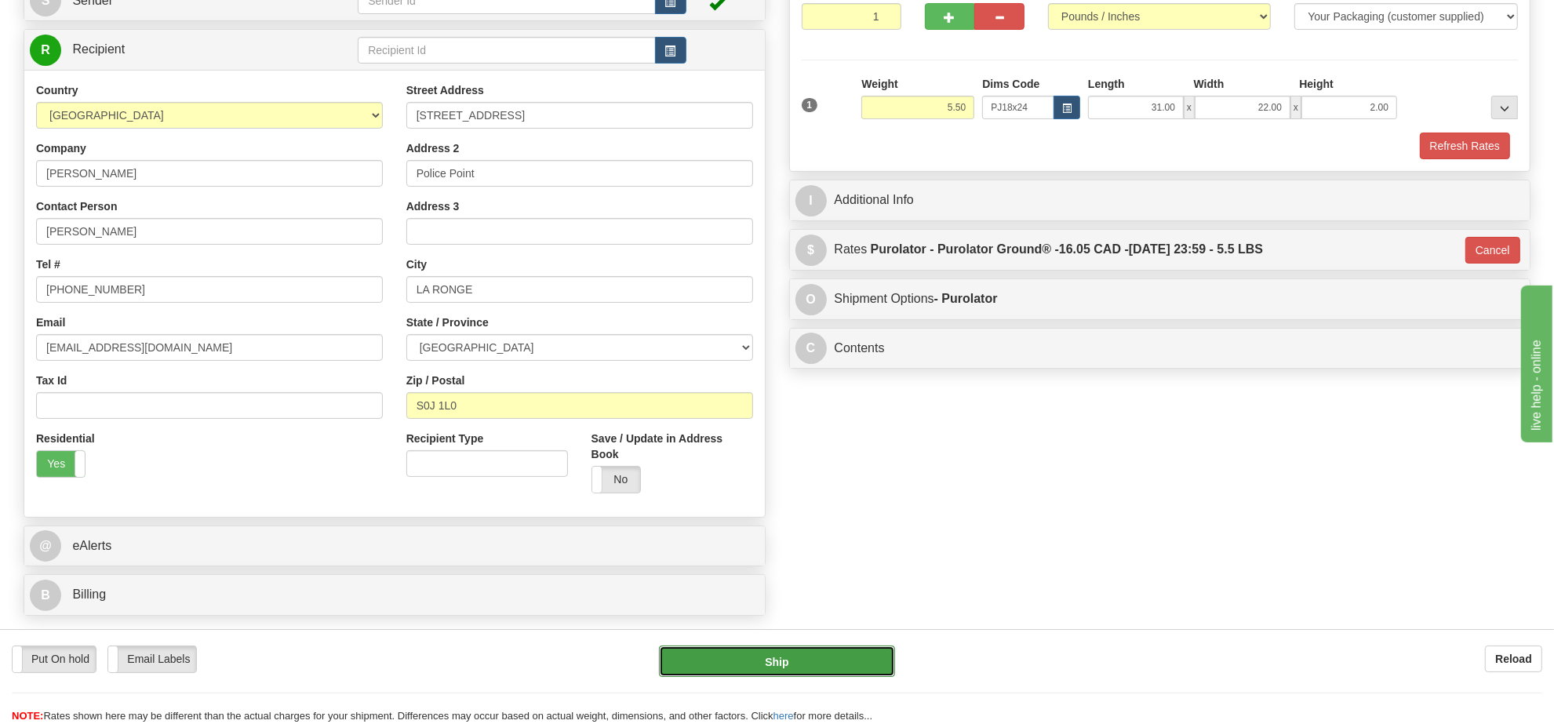
click at [868, 655] on button "Ship" at bounding box center [776, 661] width 235 height 31
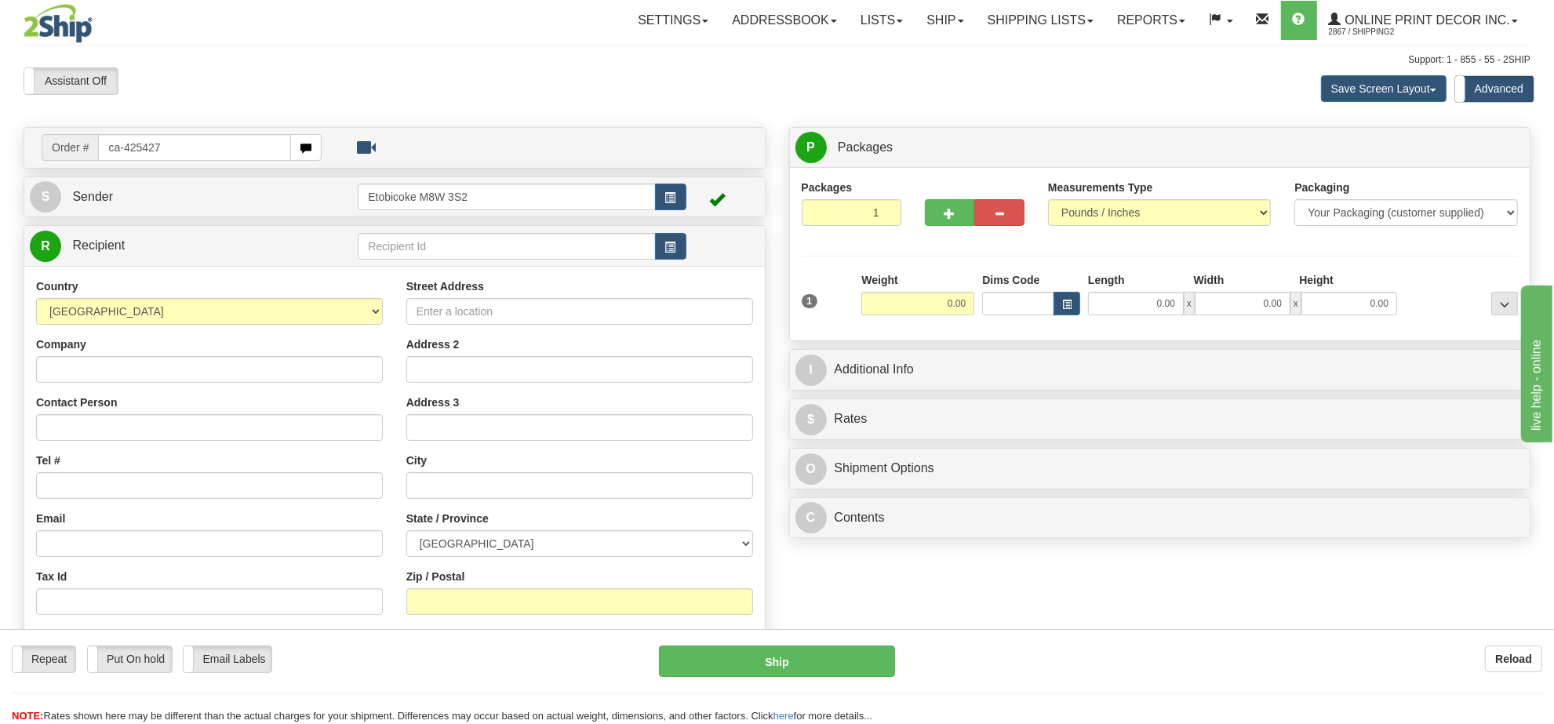
type input "ca-425427"
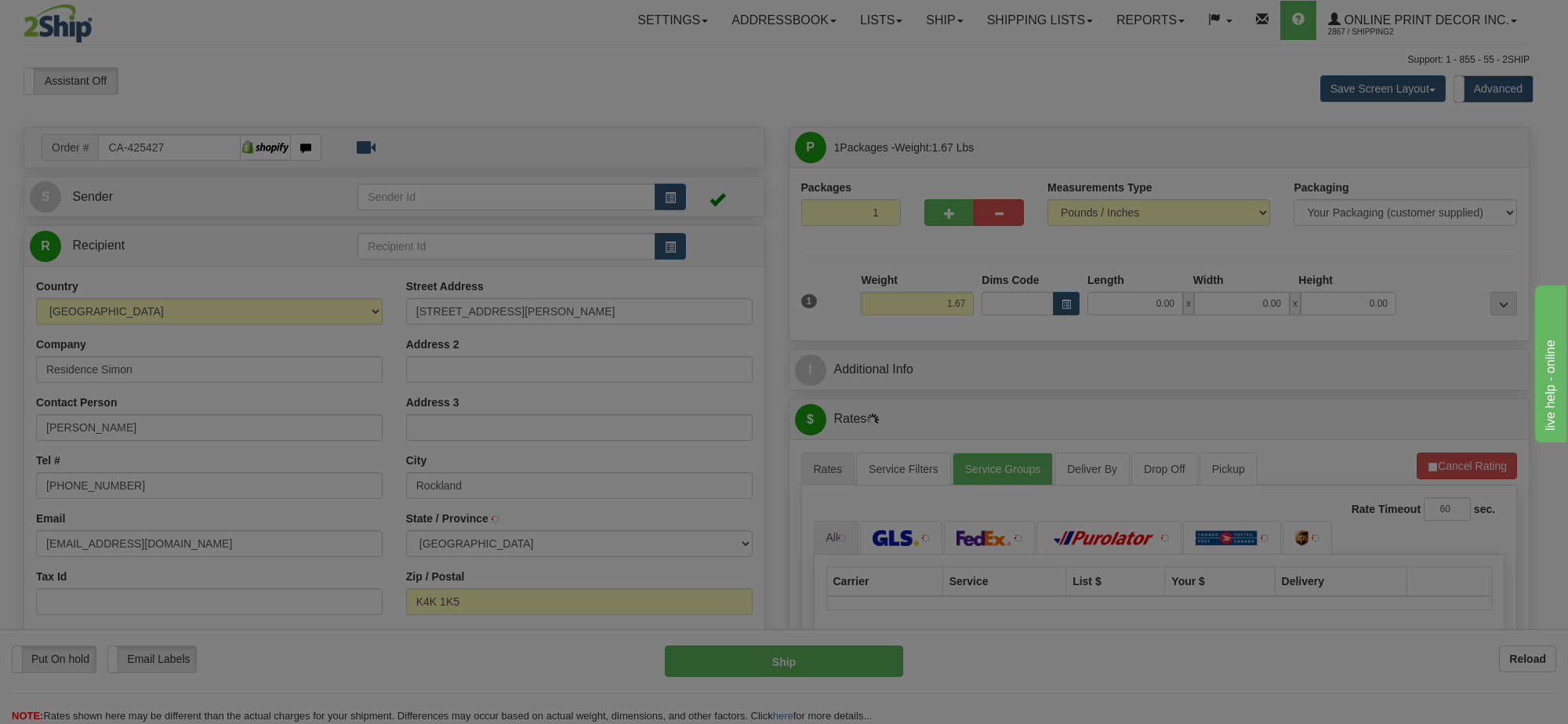
type input "ROCKLAND"
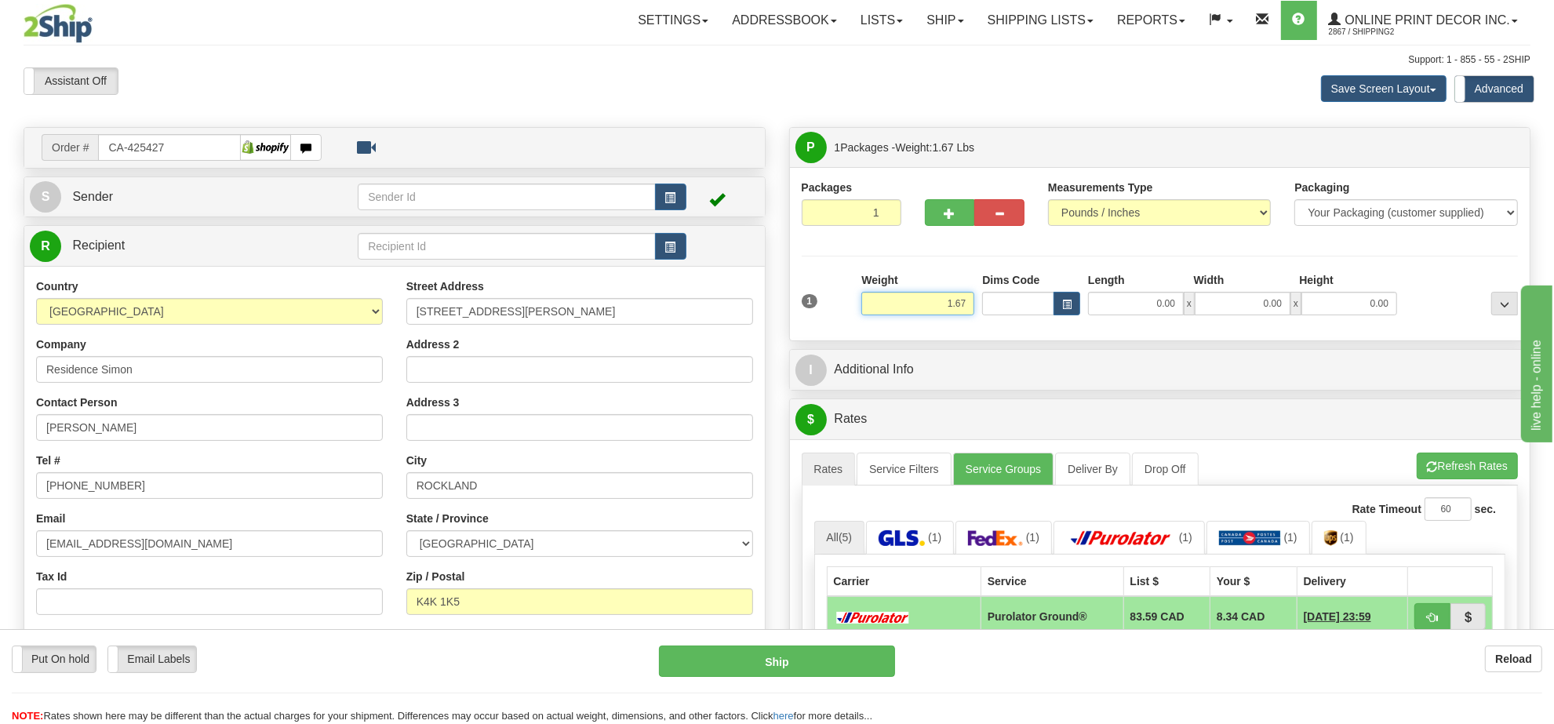
click at [923, 304] on input "1.67" at bounding box center [917, 304] width 113 height 24
type input "7.00"
click at [1060, 312] on button "button" at bounding box center [1067, 304] width 27 height 24
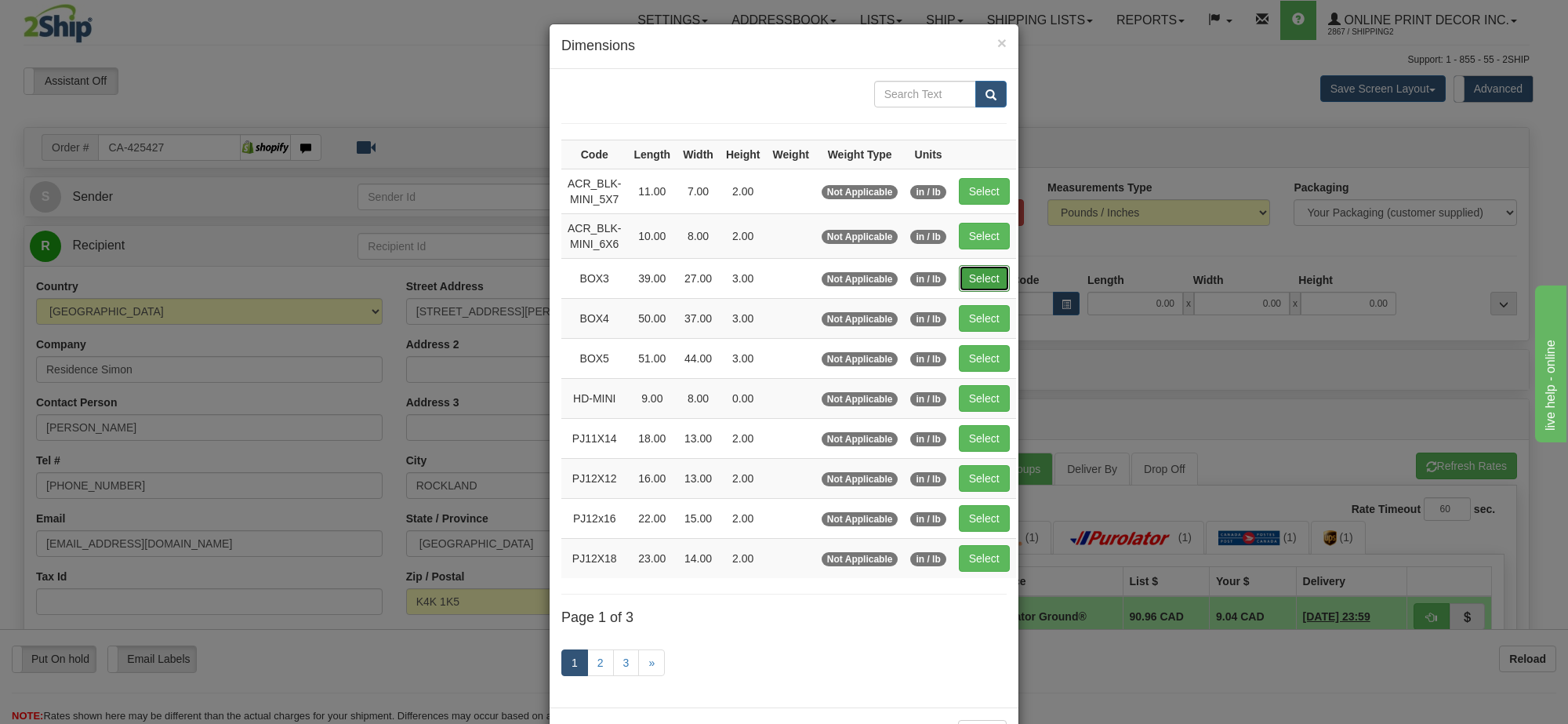
click at [981, 276] on button "Select" at bounding box center [983, 278] width 51 height 27
type input "BOX3"
type input "39.00"
type input "27.00"
type input "3.00"
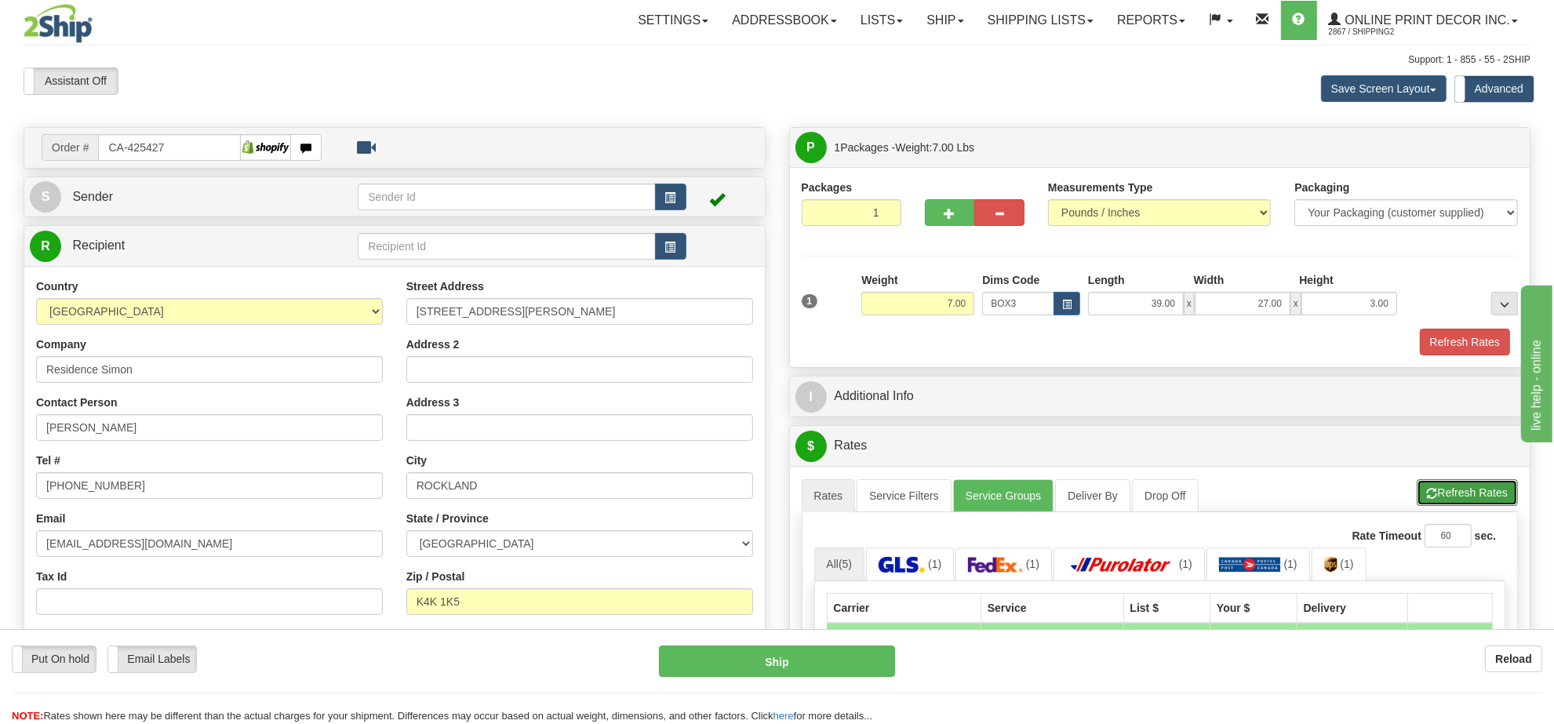
click at [1446, 502] on button "Refresh Rates" at bounding box center [1467, 492] width 101 height 27
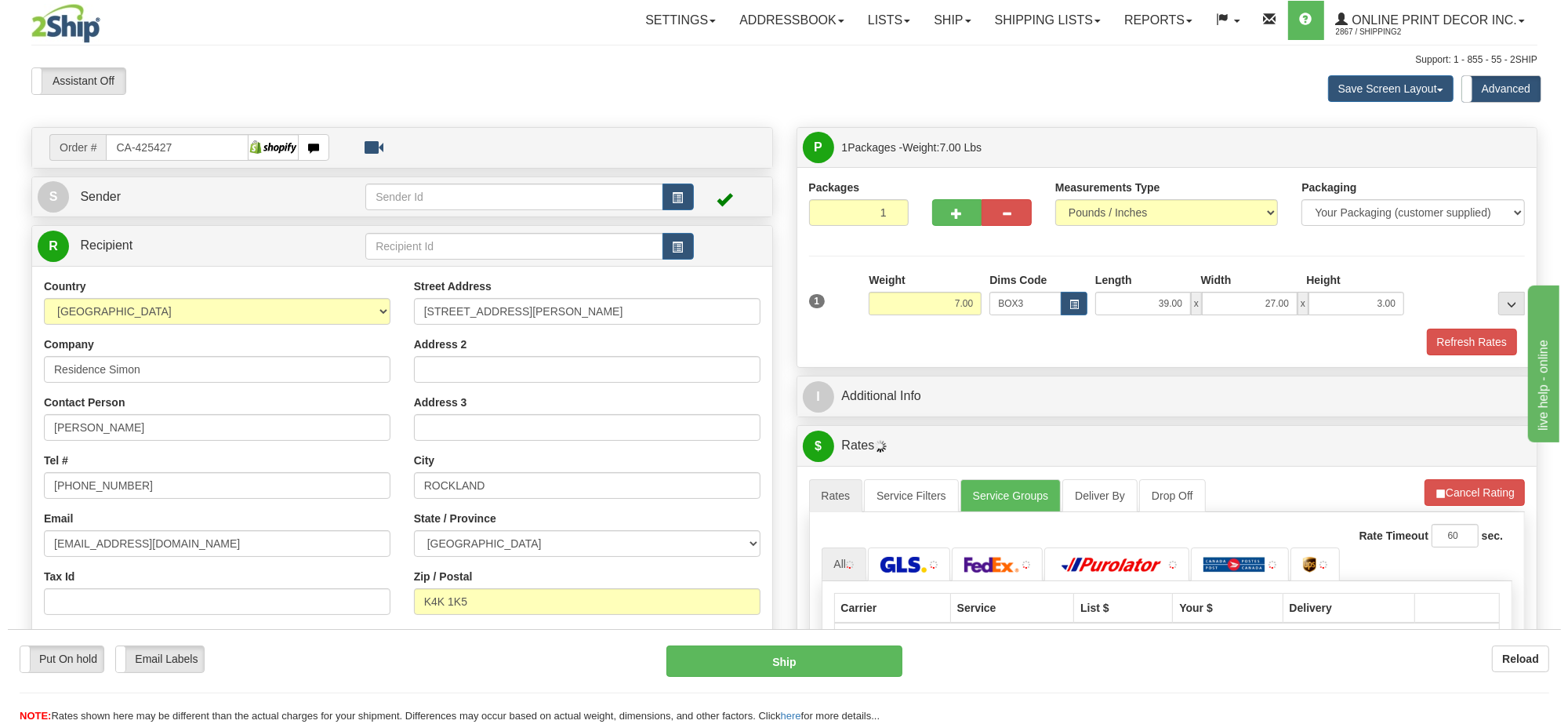
scroll to position [196, 0]
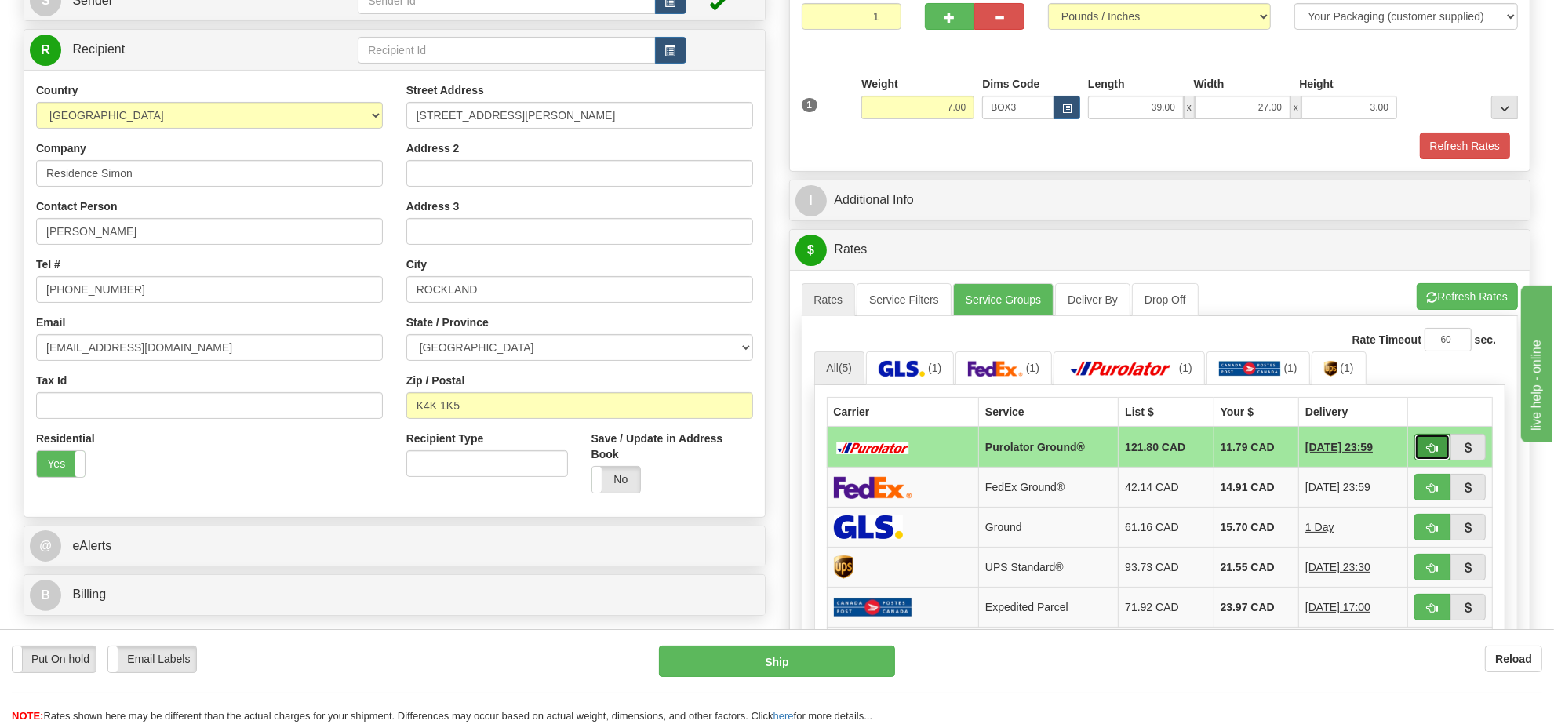
click at [1424, 452] on button "button" at bounding box center [1433, 447] width 36 height 27
type input "260"
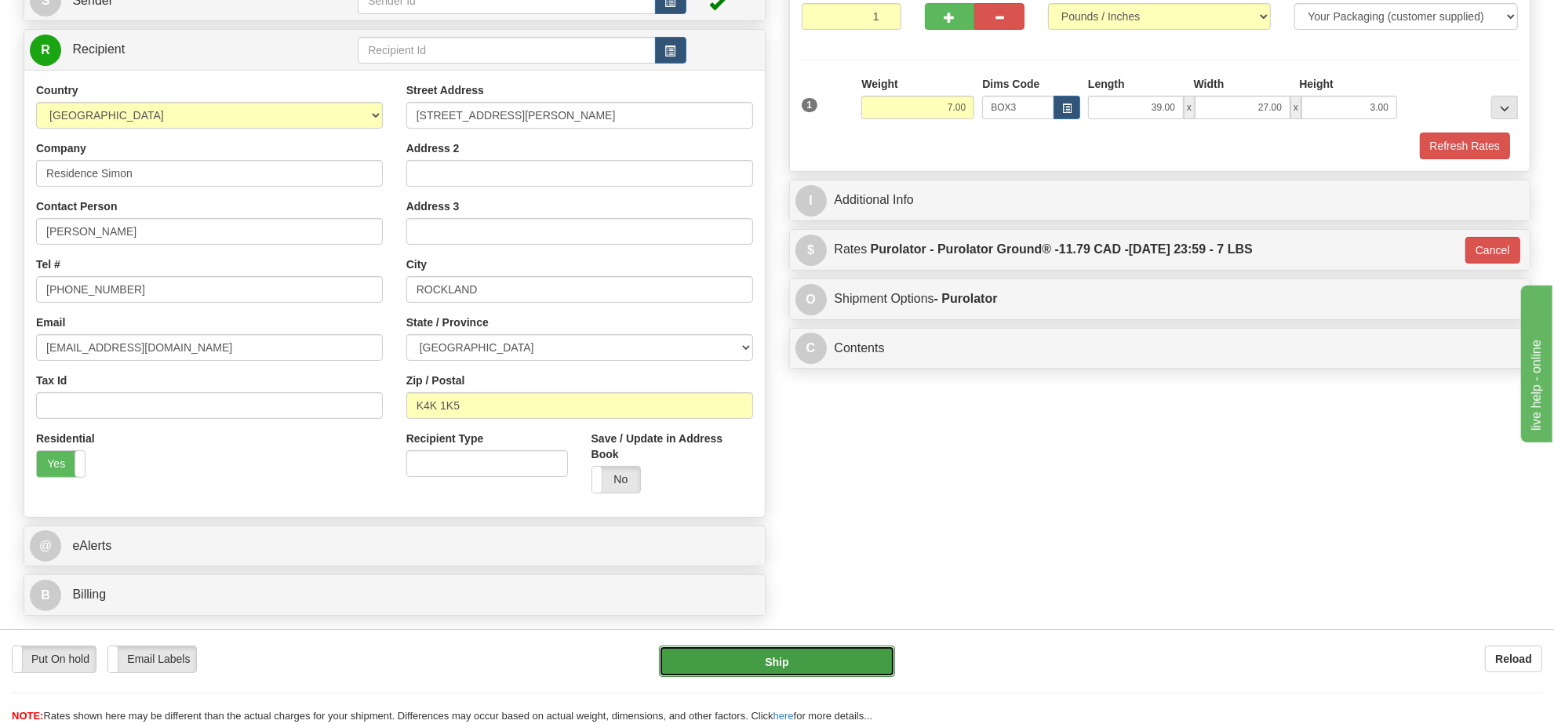
click at [857, 657] on button "Ship" at bounding box center [776, 661] width 235 height 31
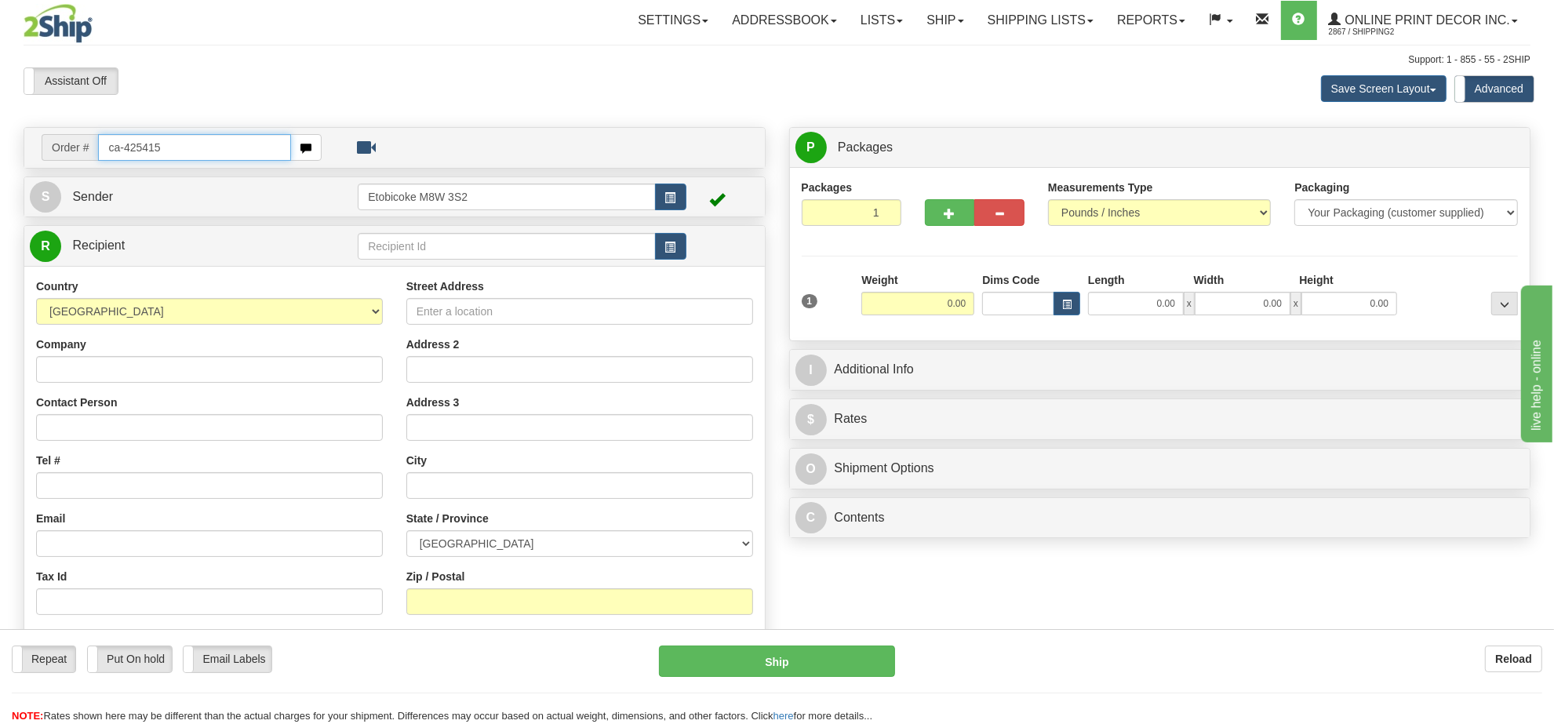
type input "ca-425415"
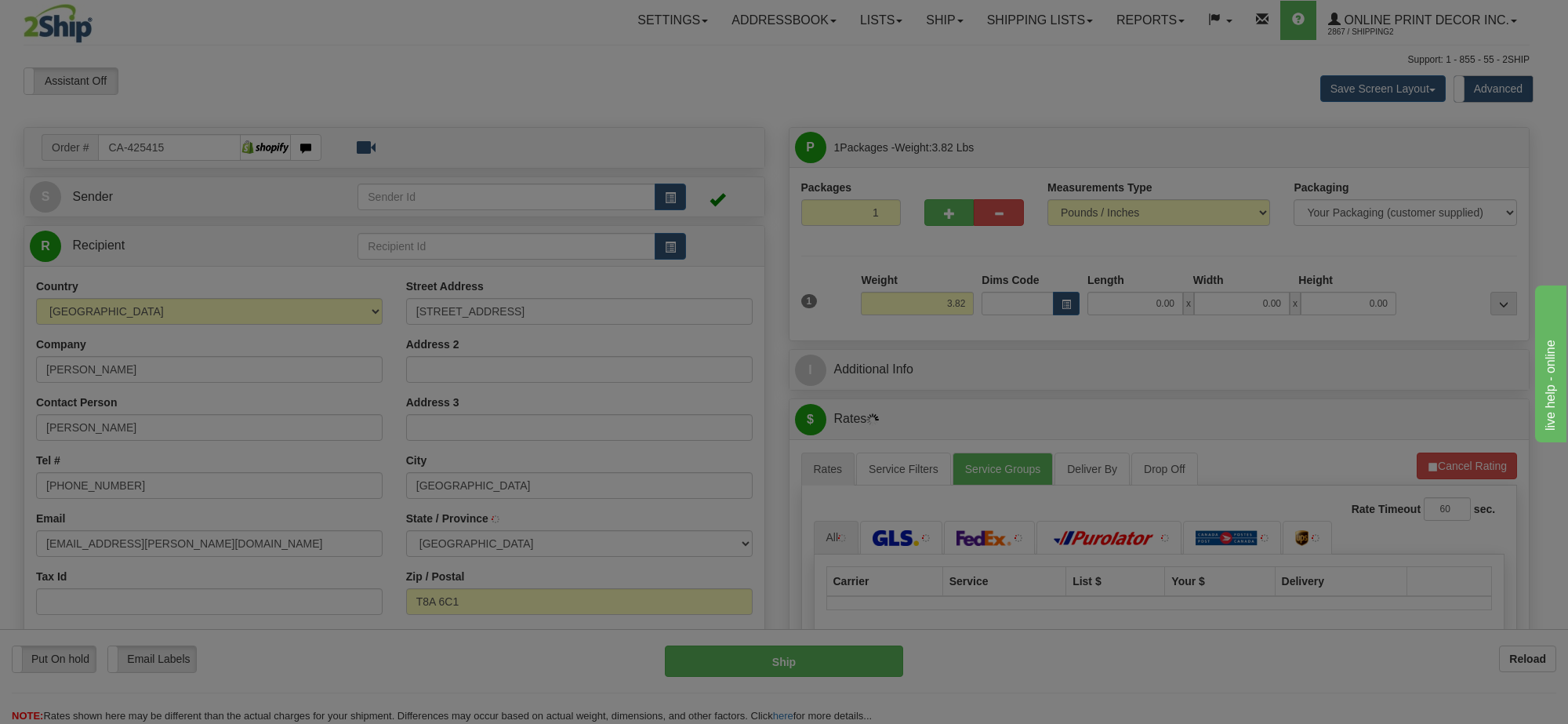
type input "[GEOGRAPHIC_DATA]"
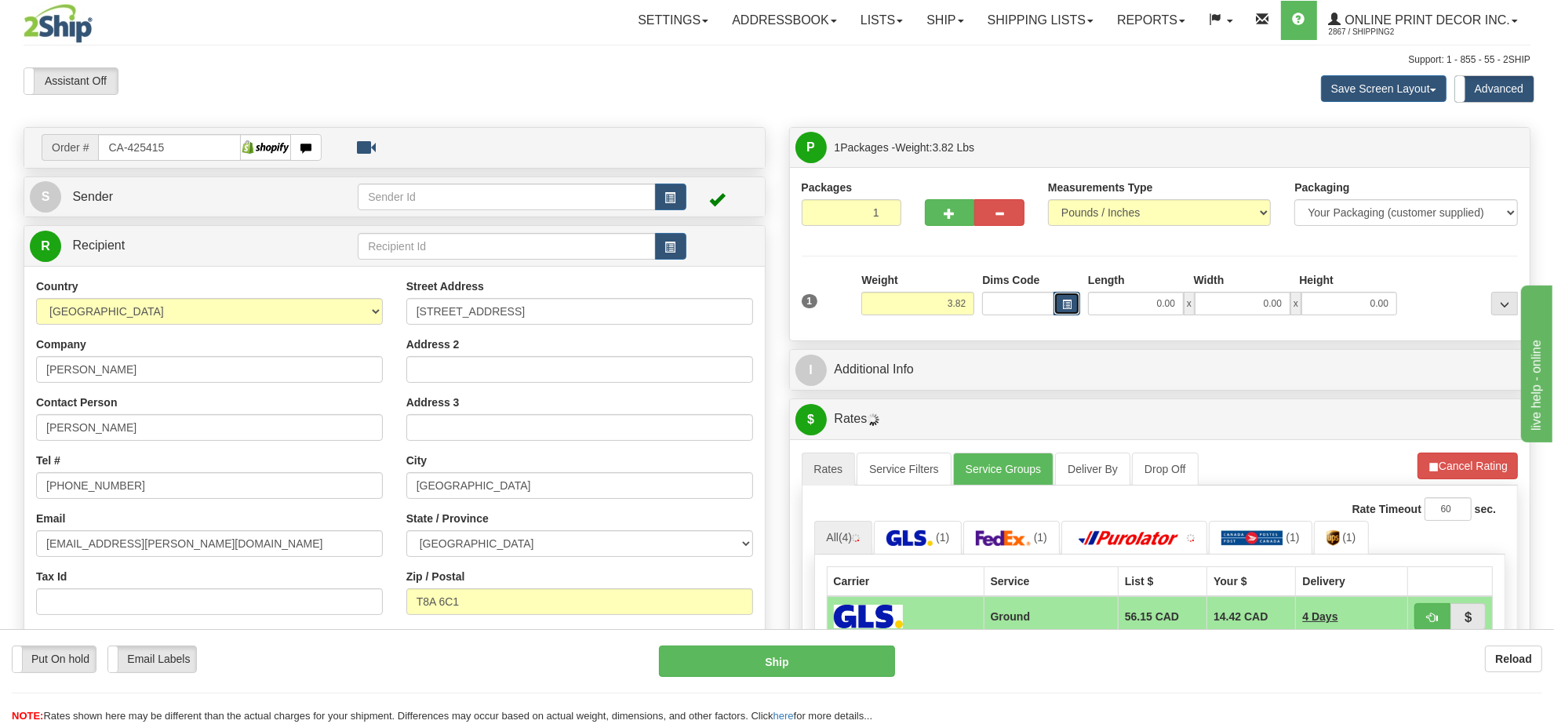
click at [1064, 300] on button "button" at bounding box center [1067, 304] width 27 height 24
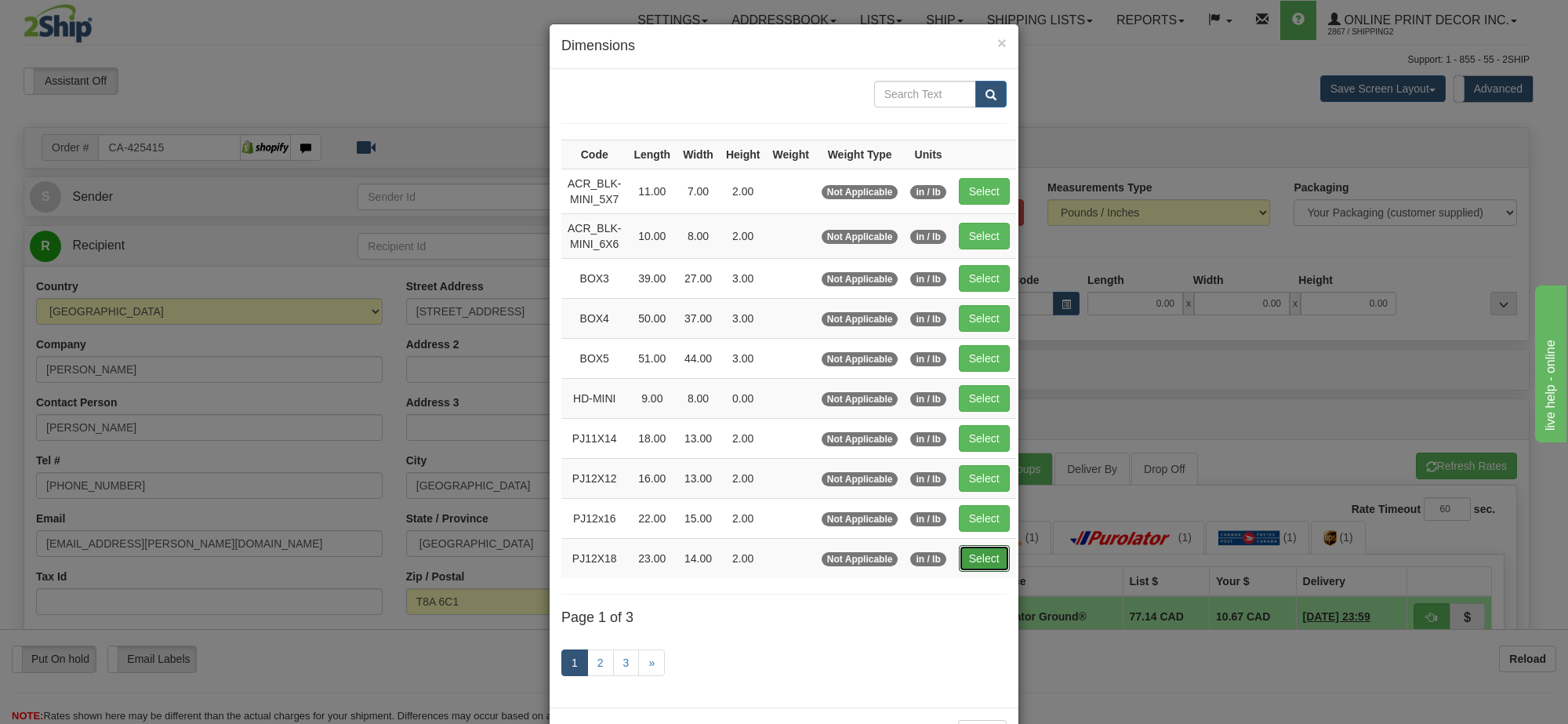
drag, startPoint x: 962, startPoint y: 567, endPoint x: 977, endPoint y: 559, distance: 17.0
click at [965, 566] on button "Select" at bounding box center [983, 558] width 51 height 27
type input "PJ12X18"
type input "23.00"
type input "14.00"
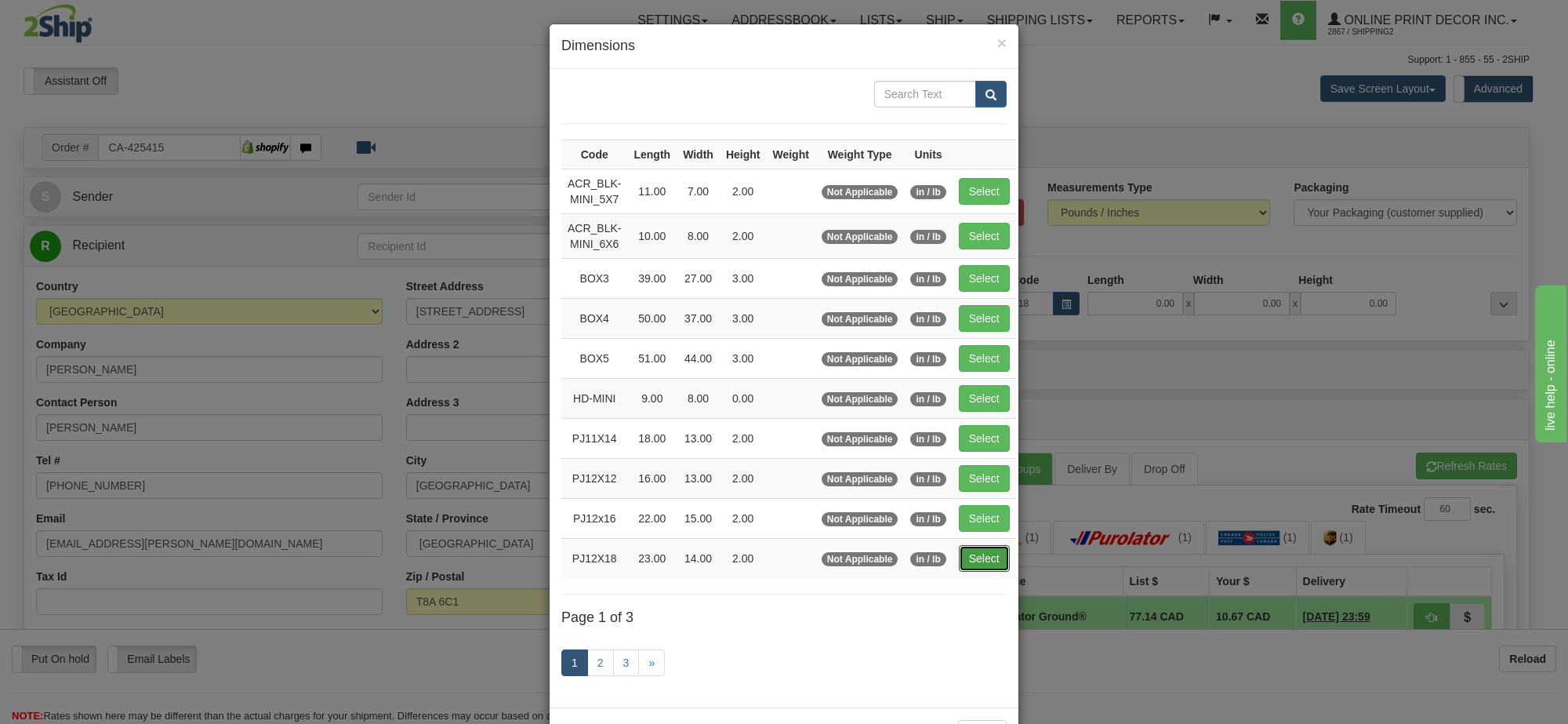
type input "2.00"
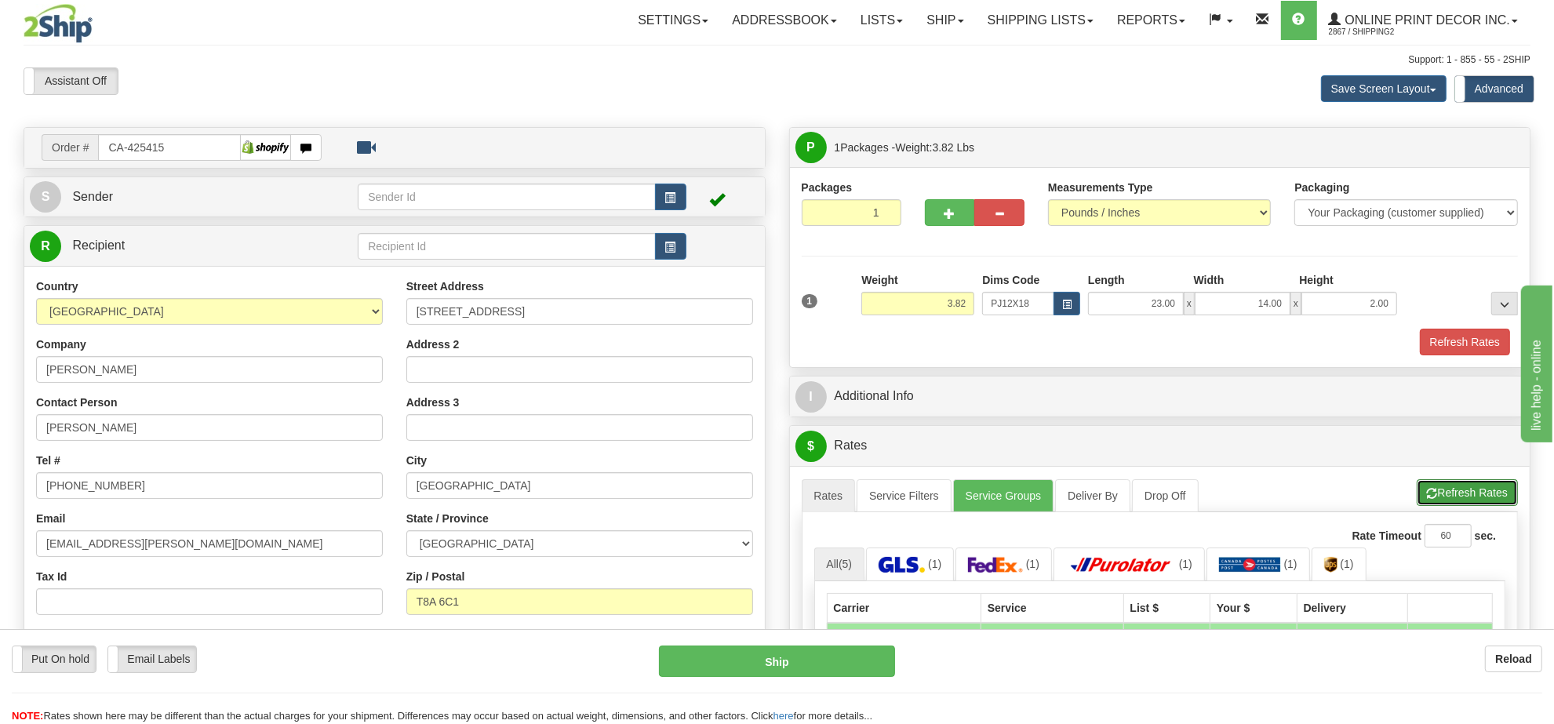
drag, startPoint x: 1476, startPoint y: 496, endPoint x: 1458, endPoint y: 441, distance: 57.8
click at [1475, 495] on button "Refresh Rates" at bounding box center [1467, 492] width 101 height 27
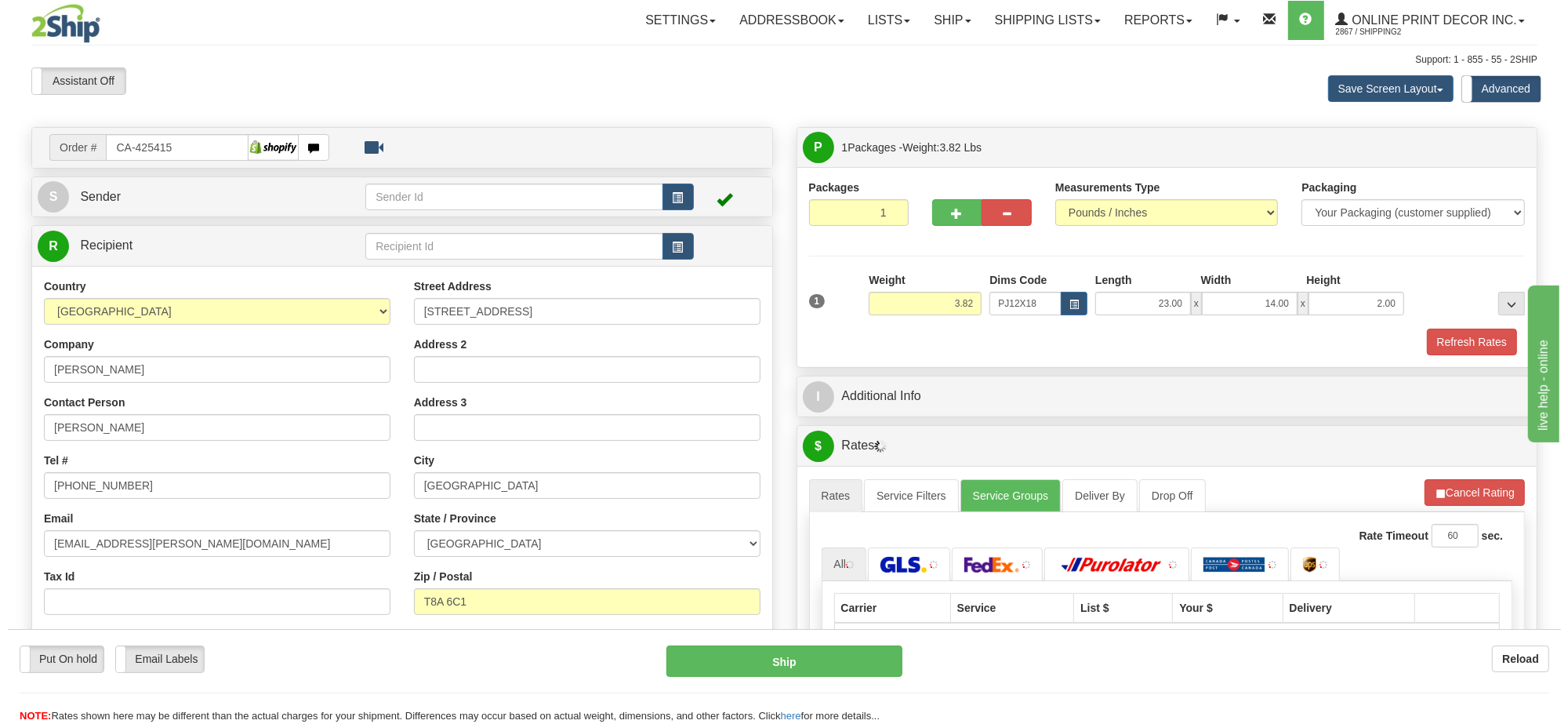
scroll to position [196, 0]
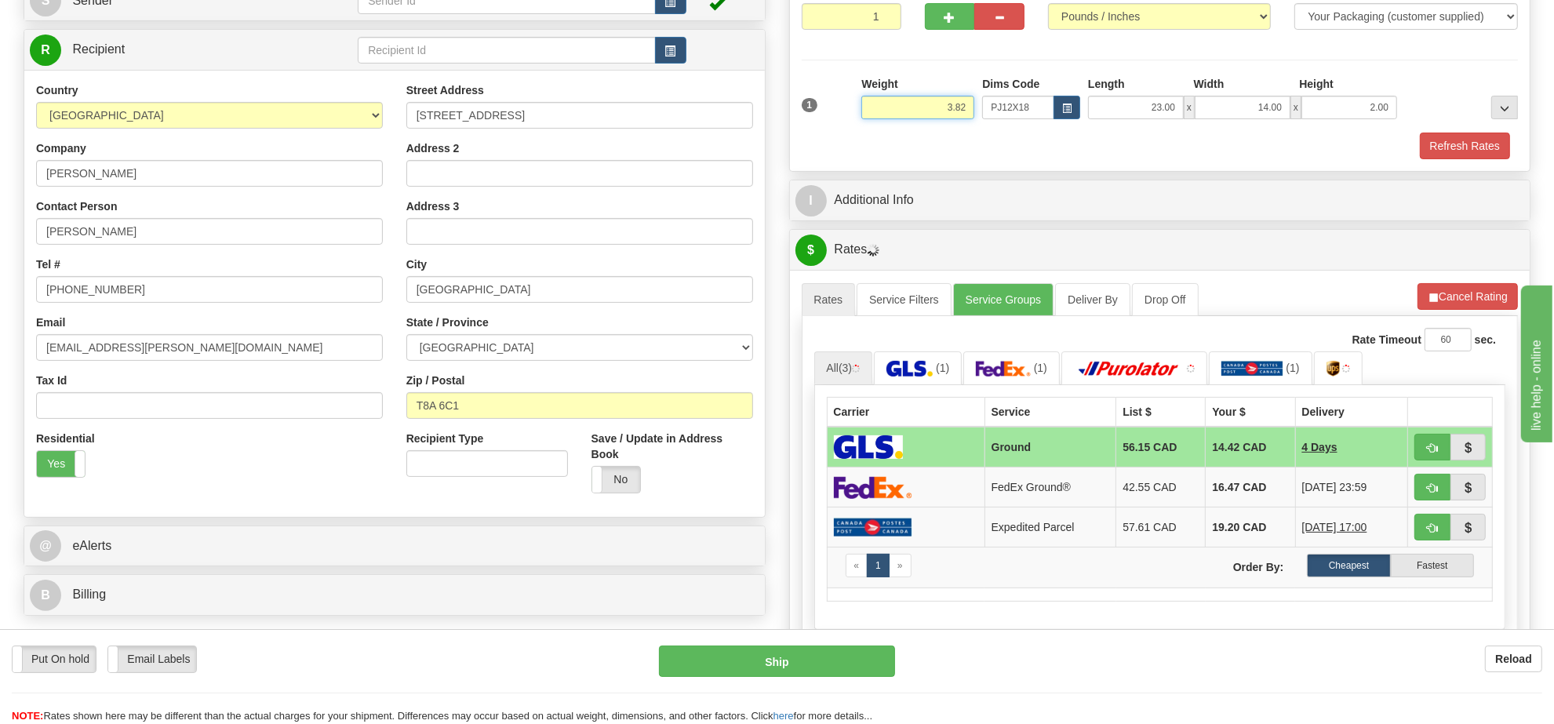
click at [941, 119] on input "3.82" at bounding box center [917, 108] width 113 height 24
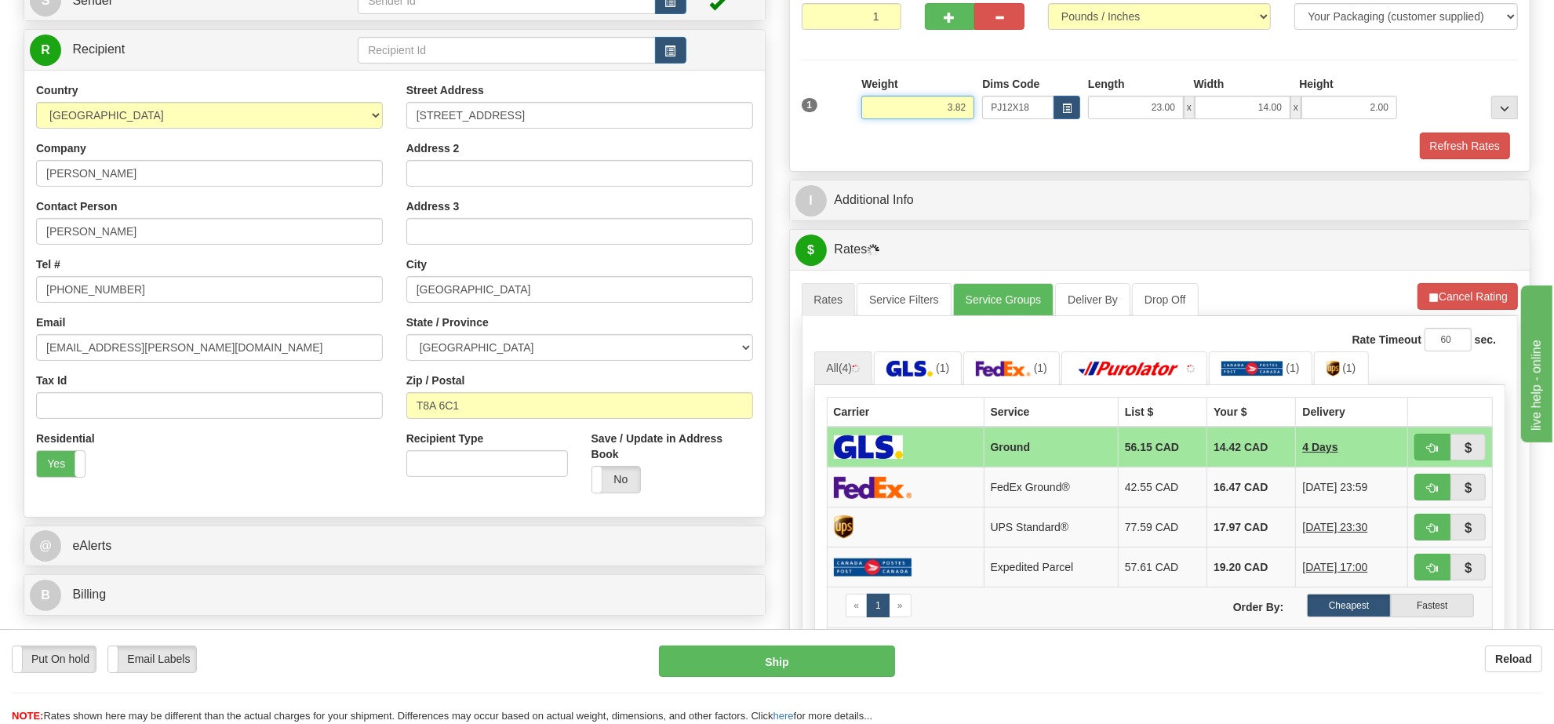
click at [941, 119] on input "3.82" at bounding box center [917, 108] width 113 height 24
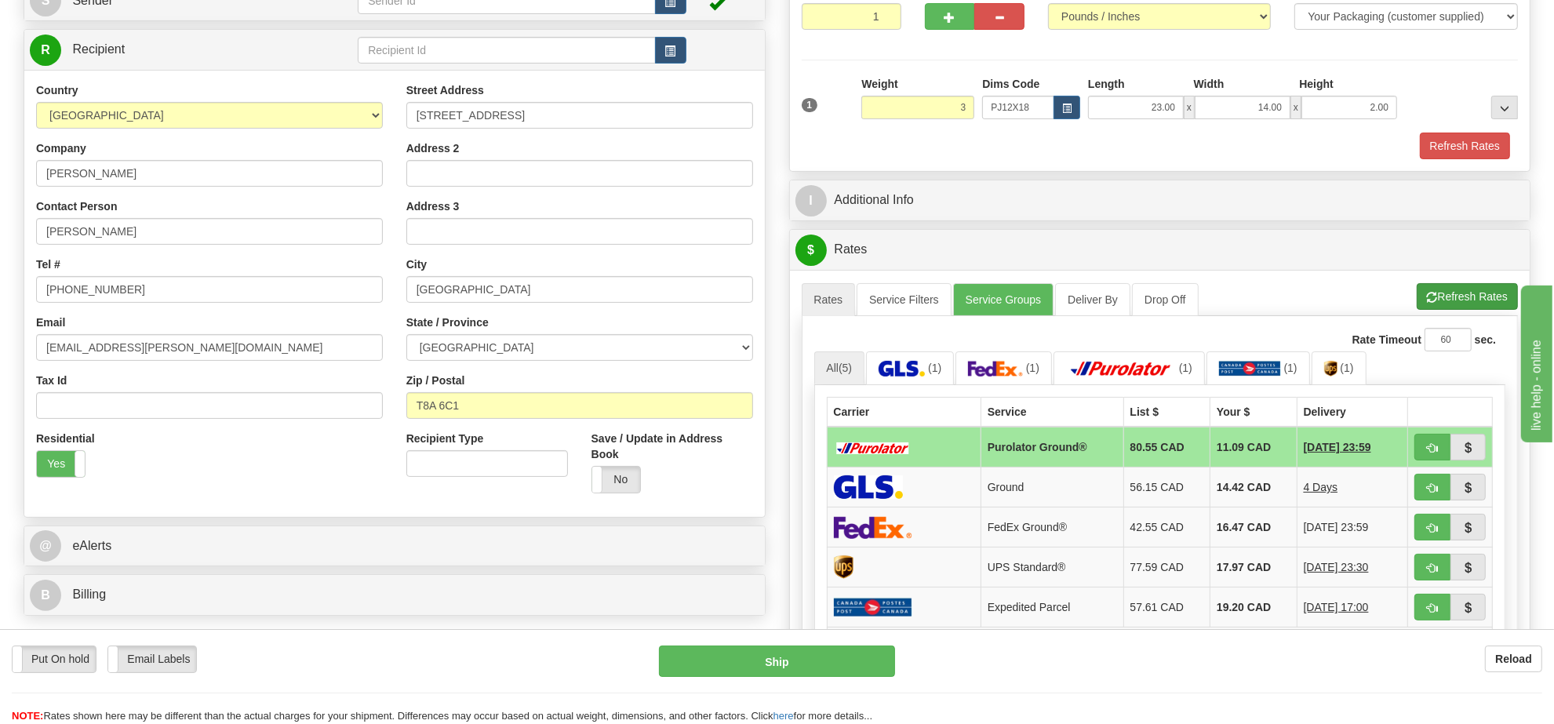
click at [1464, 310] on li "Refresh Rates Cancel Rating" at bounding box center [1467, 296] width 101 height 27
type input "3.00"
click at [1432, 461] on button "button" at bounding box center [1433, 447] width 36 height 27
type input "260"
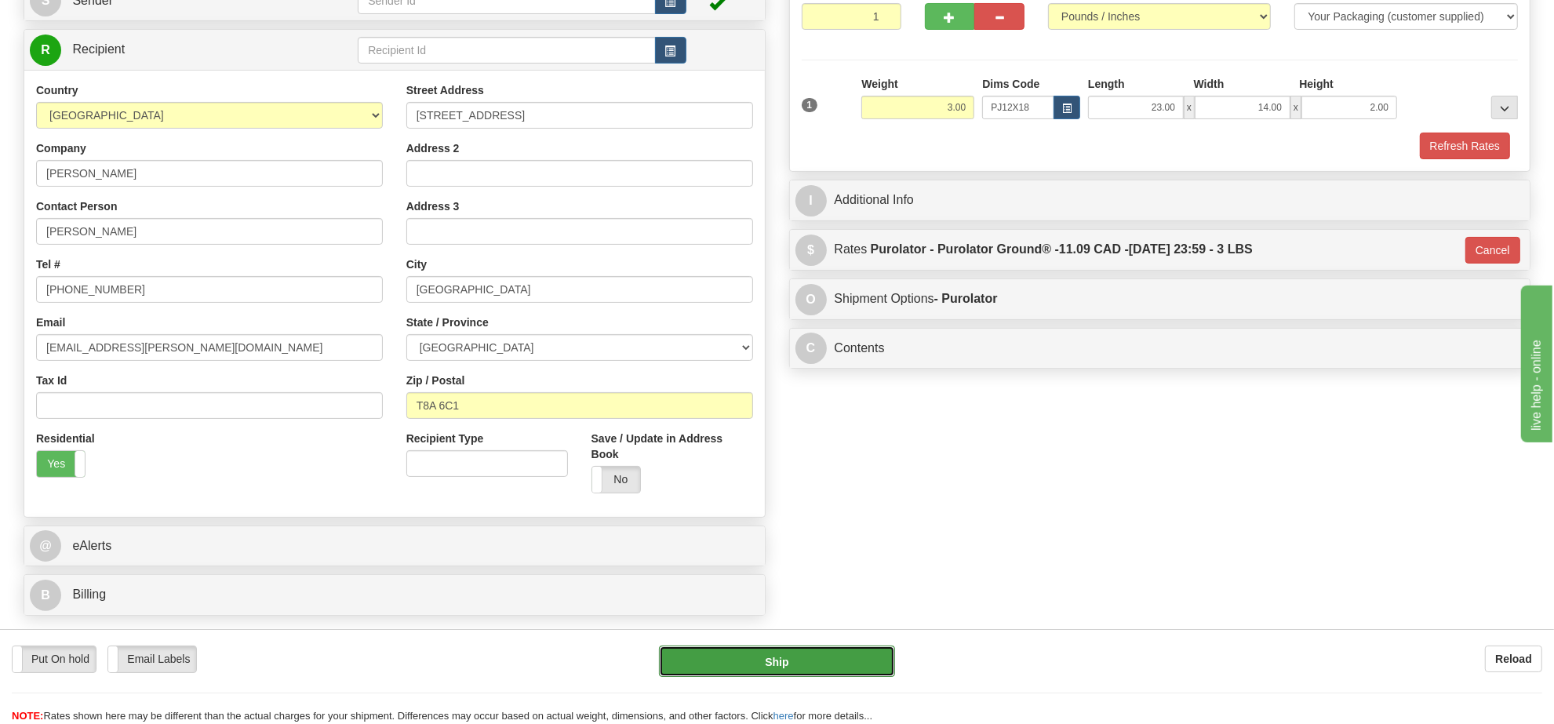
click at [881, 650] on button "Ship" at bounding box center [776, 661] width 235 height 31
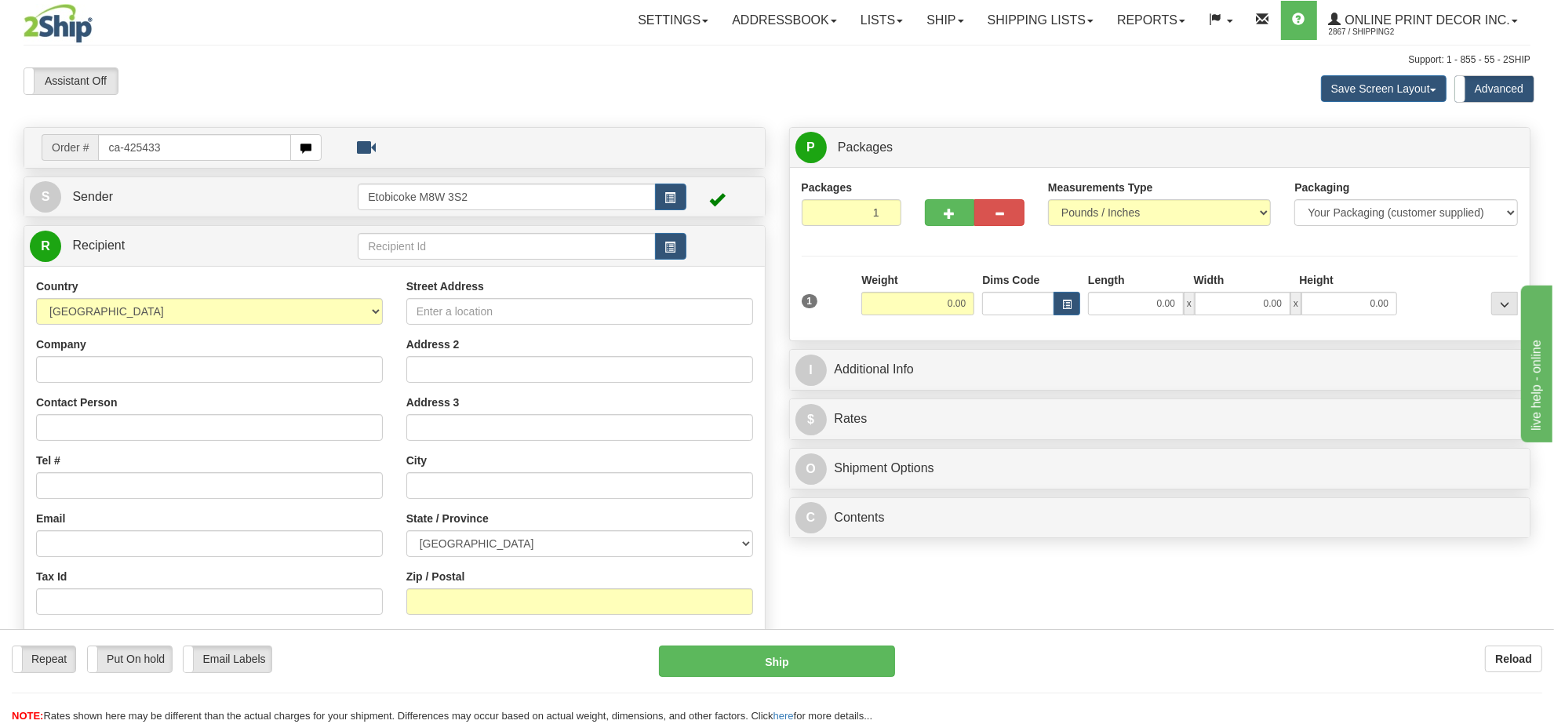
type input "ca-425433"
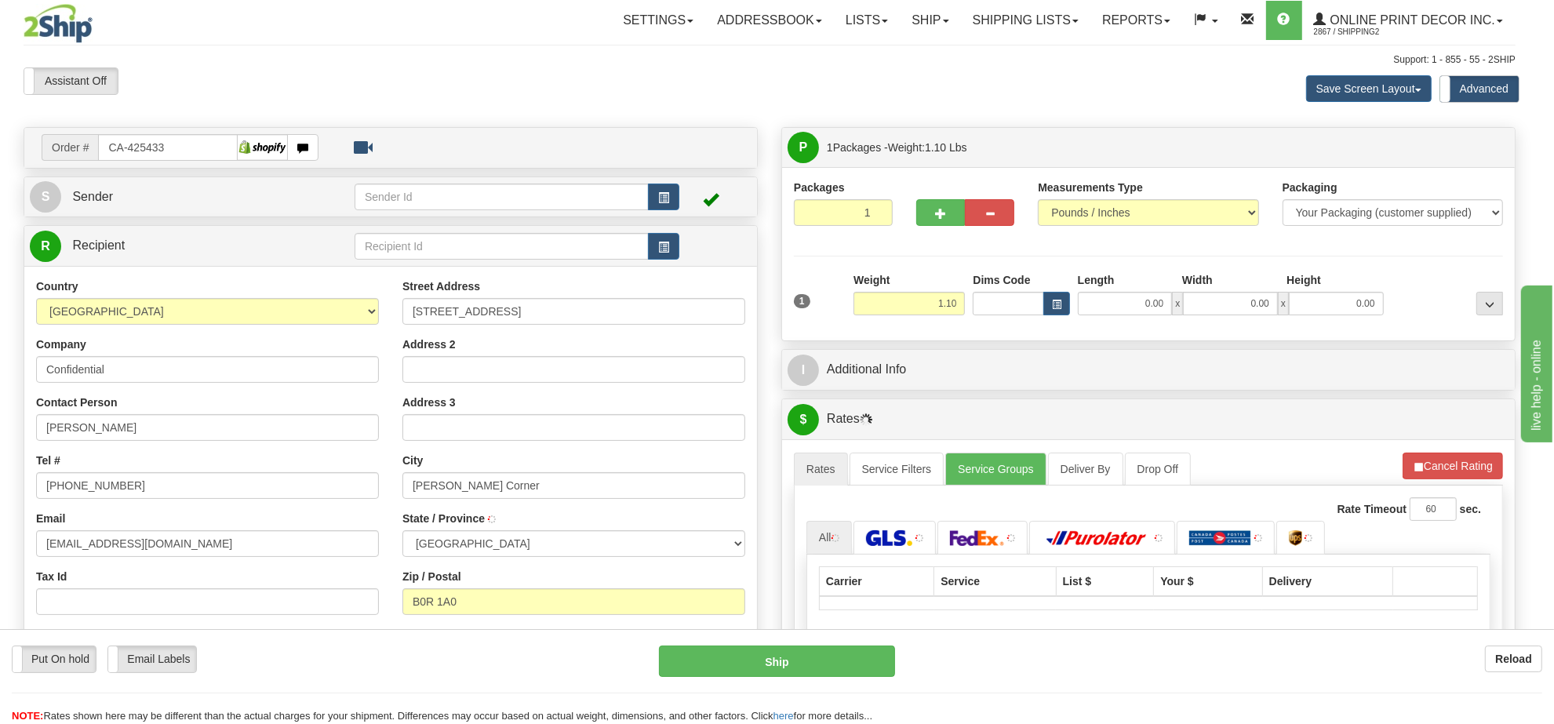
type input "[PERSON_NAME] CORNER"
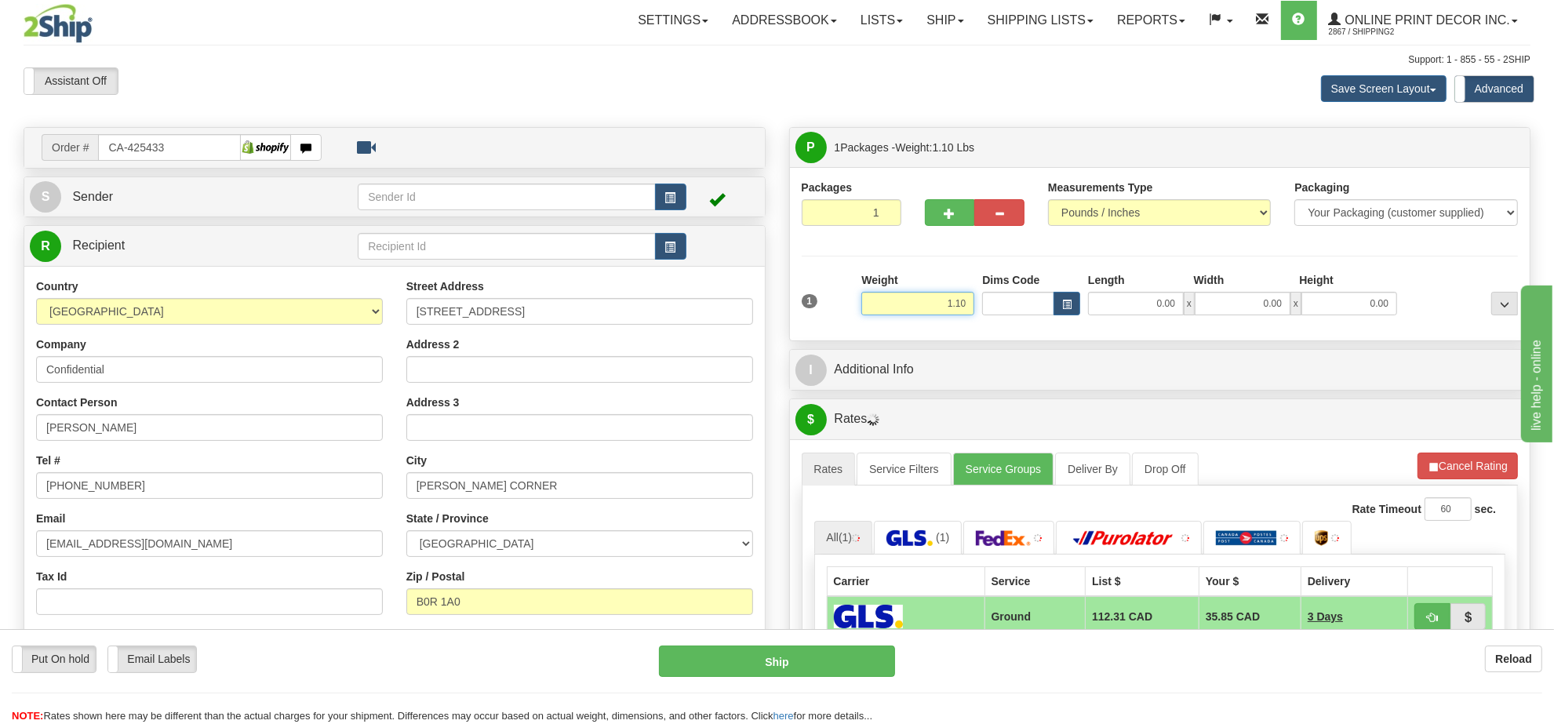
click at [956, 314] on input "1.10" at bounding box center [917, 304] width 113 height 24
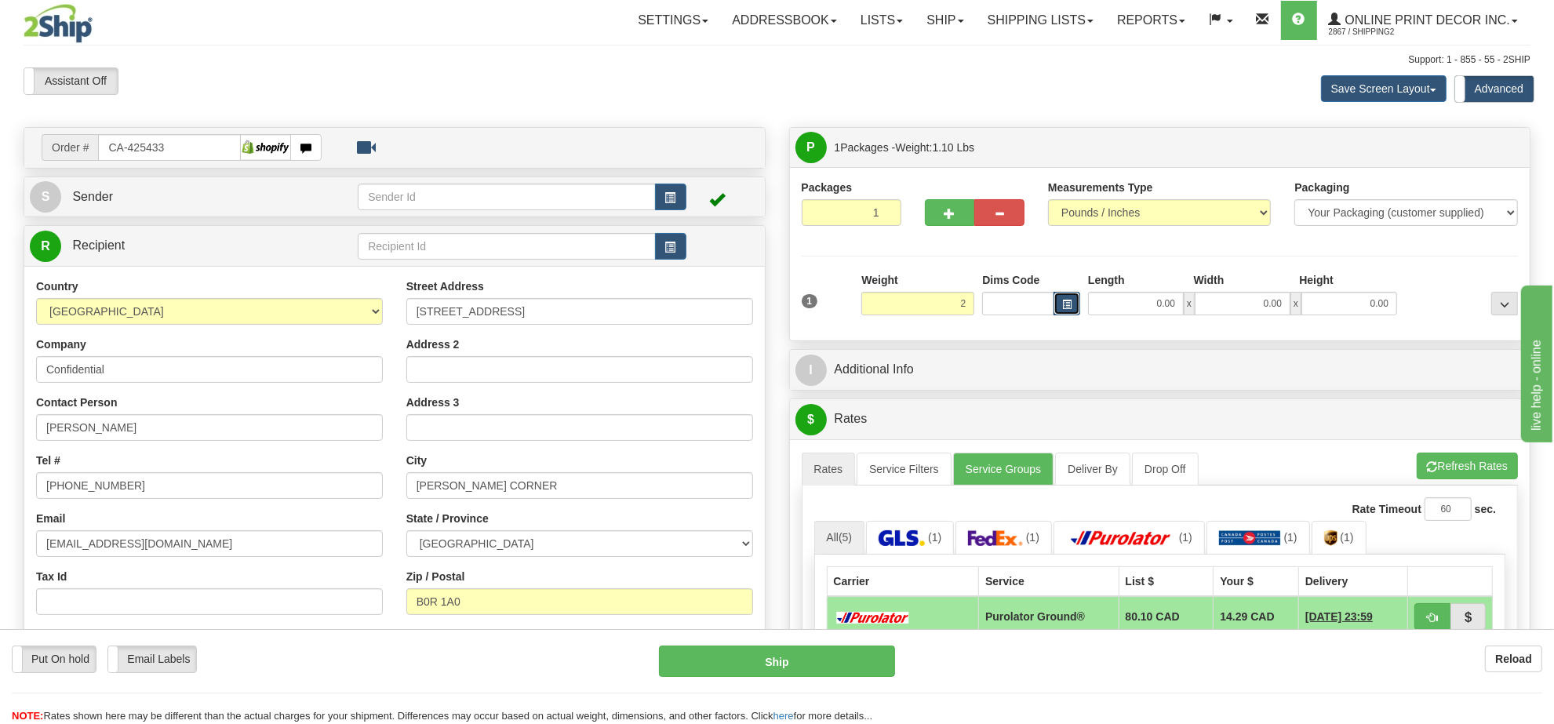
type input "2.00"
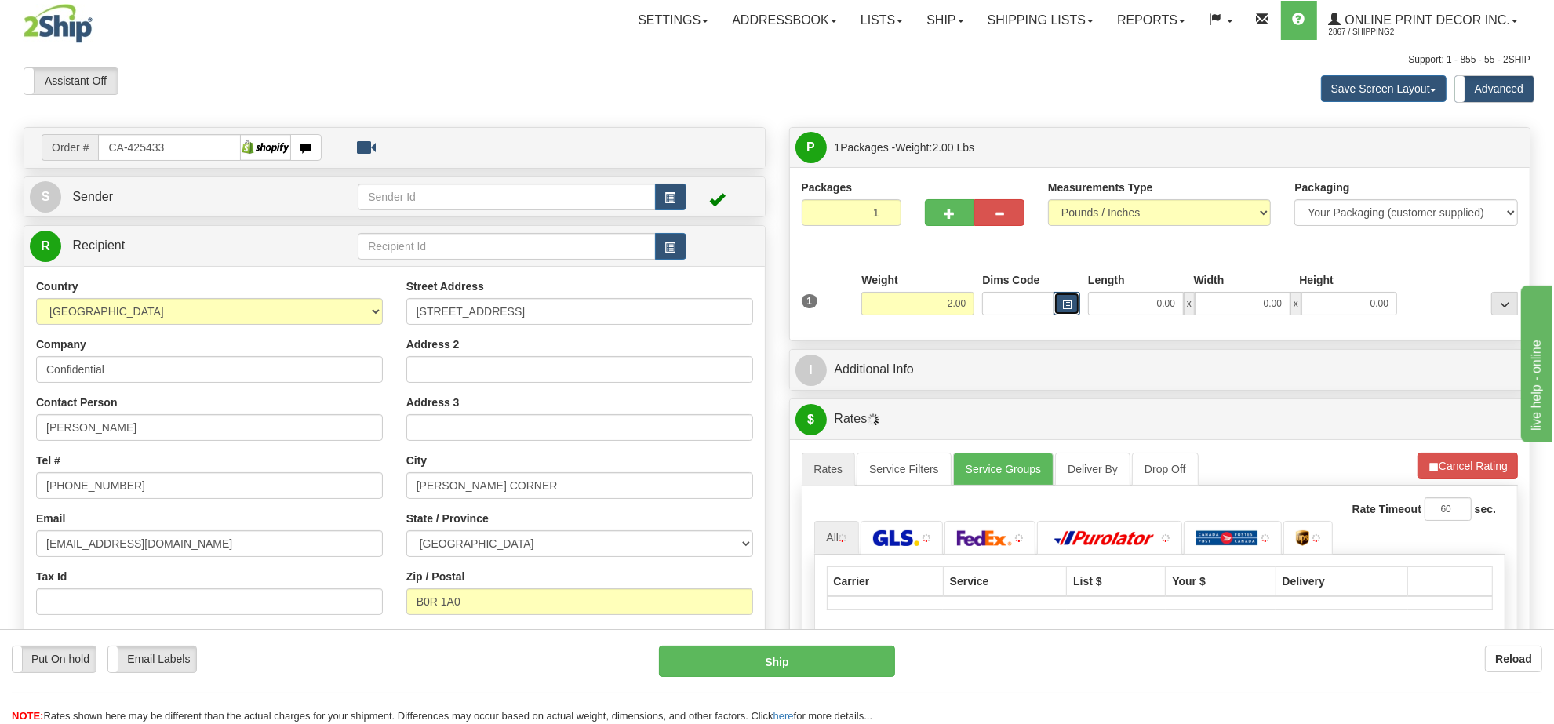
click at [1062, 300] on span "button" at bounding box center [1066, 304] width 9 height 9
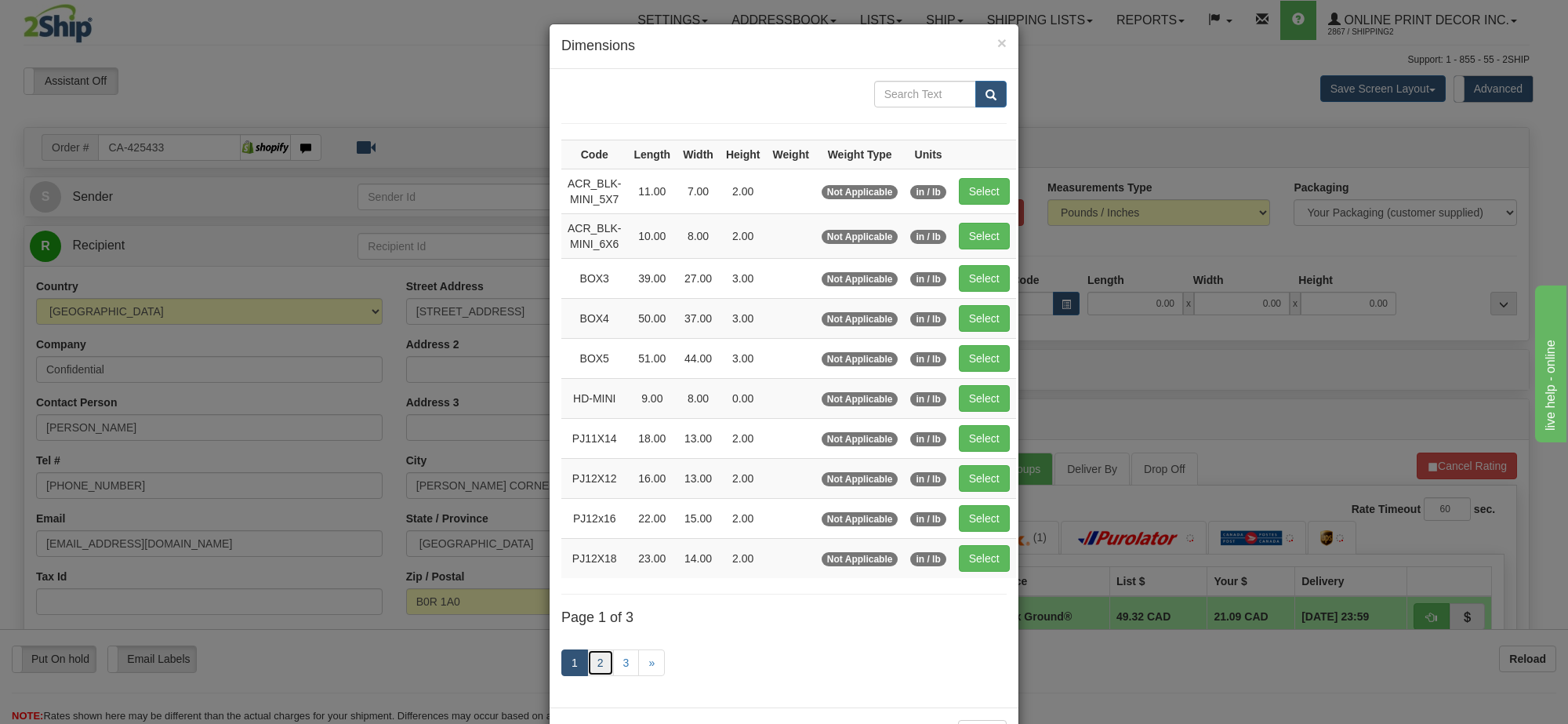
click at [603, 661] on link "2" at bounding box center [601, 663] width 27 height 27
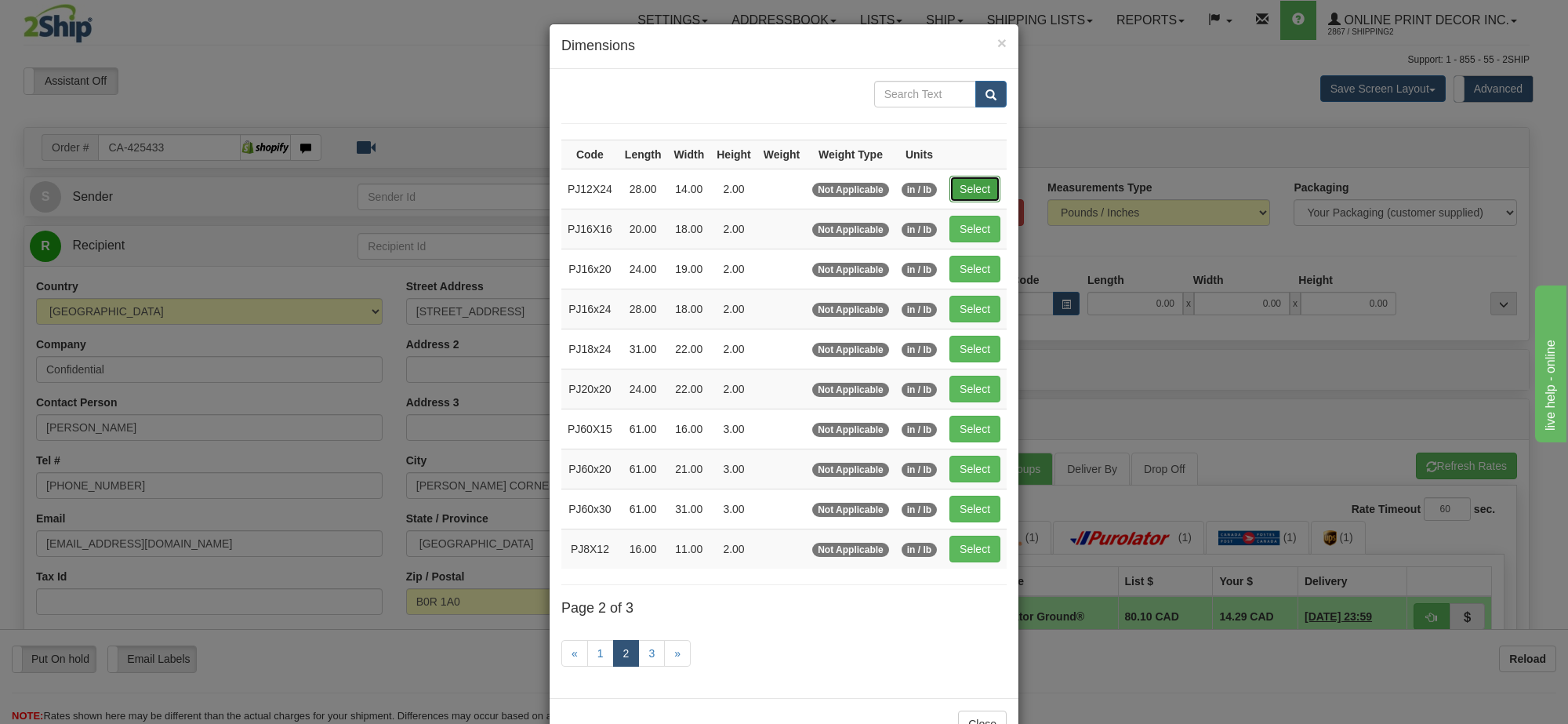
click at [981, 182] on button "Select" at bounding box center [974, 189] width 51 height 27
type input "PJ12X24"
type input "28.00"
type input "14.00"
type input "2.00"
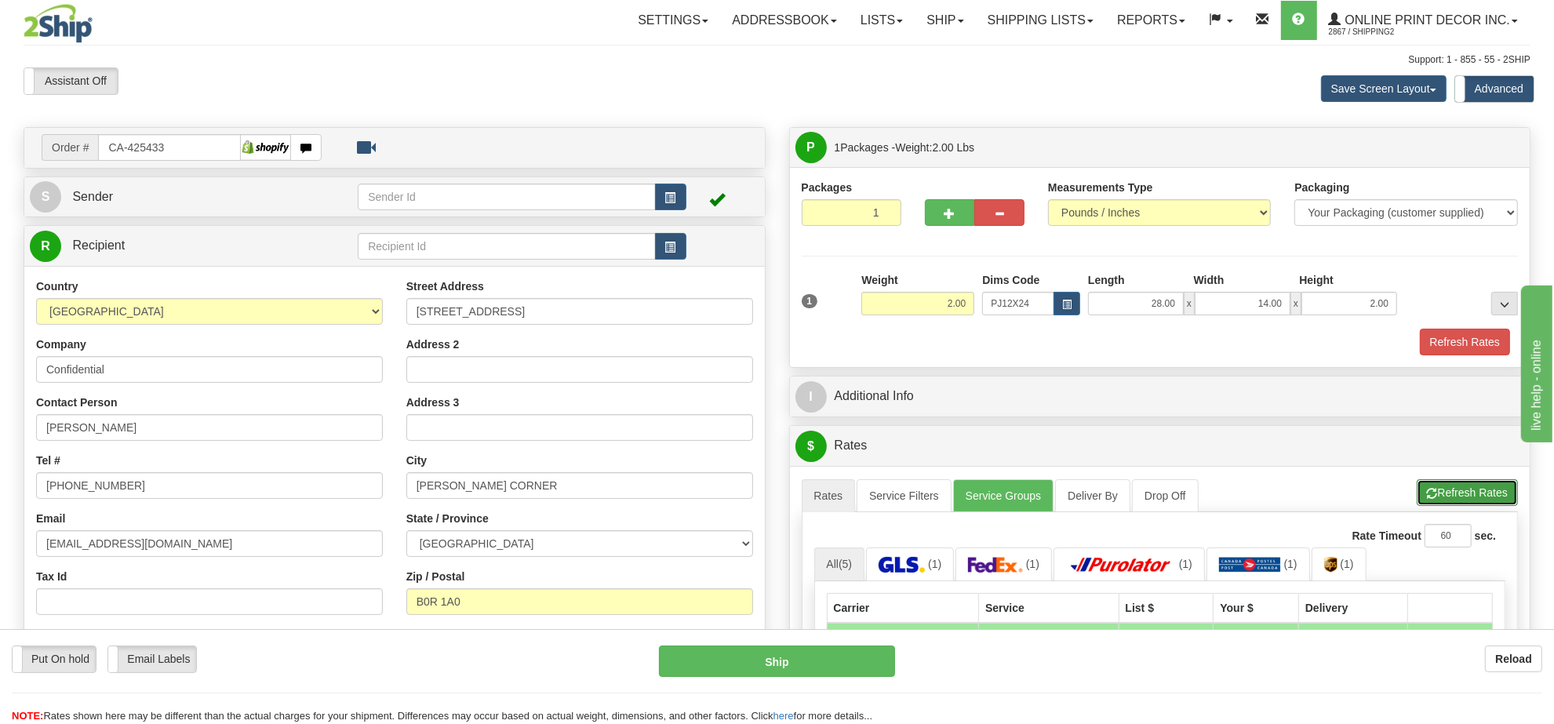
click at [1459, 498] on button "Refresh Rates" at bounding box center [1467, 492] width 101 height 27
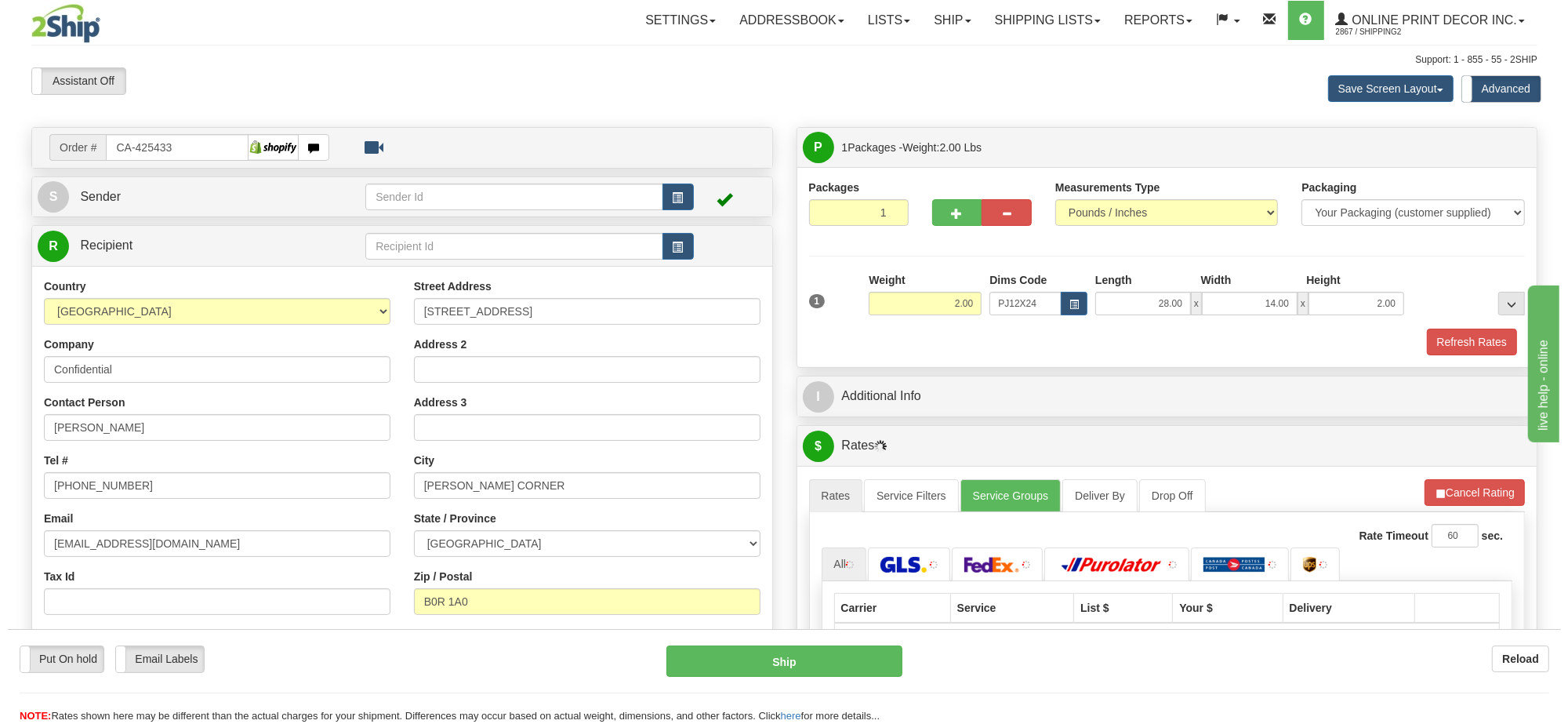
scroll to position [196, 0]
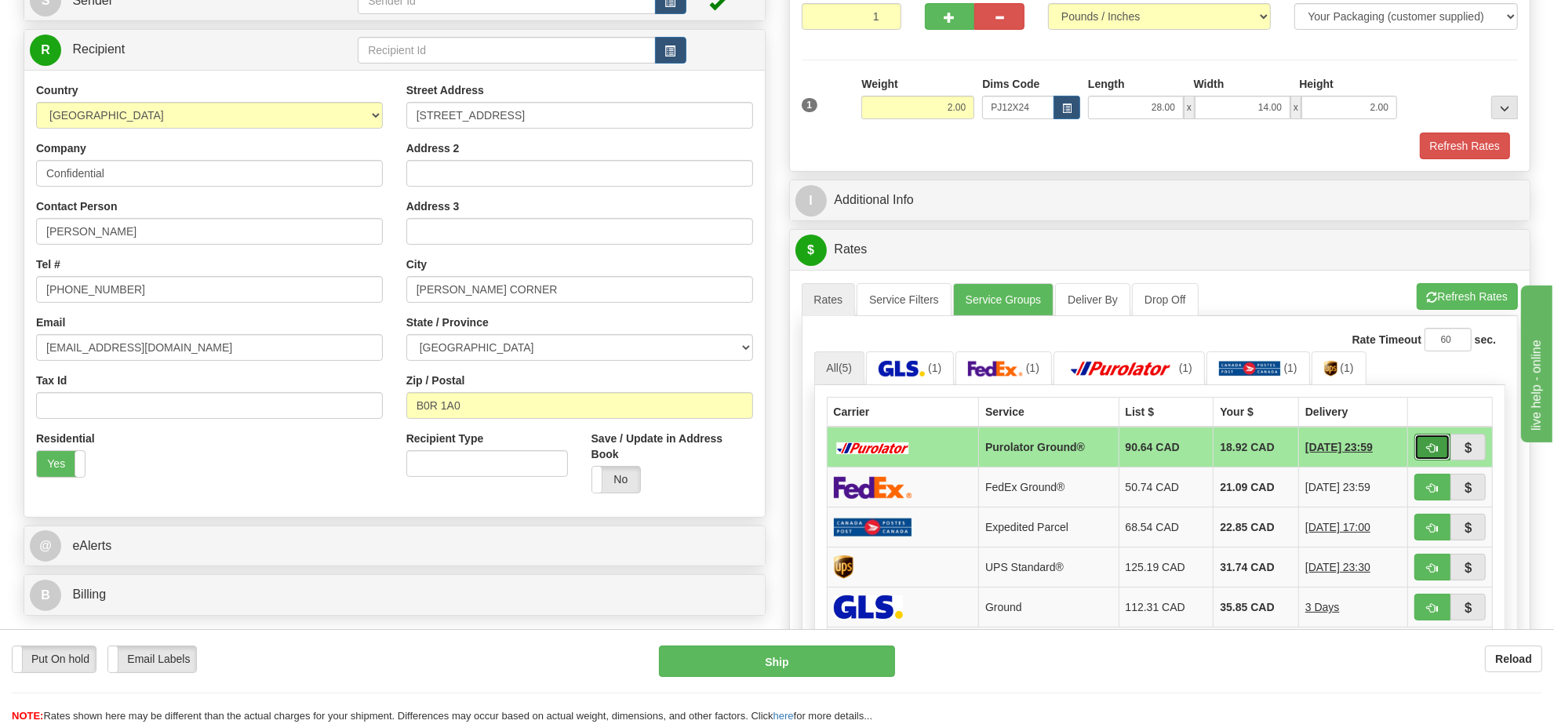
click at [1433, 449] on span "button" at bounding box center [1432, 448] width 11 height 10
type input "260"
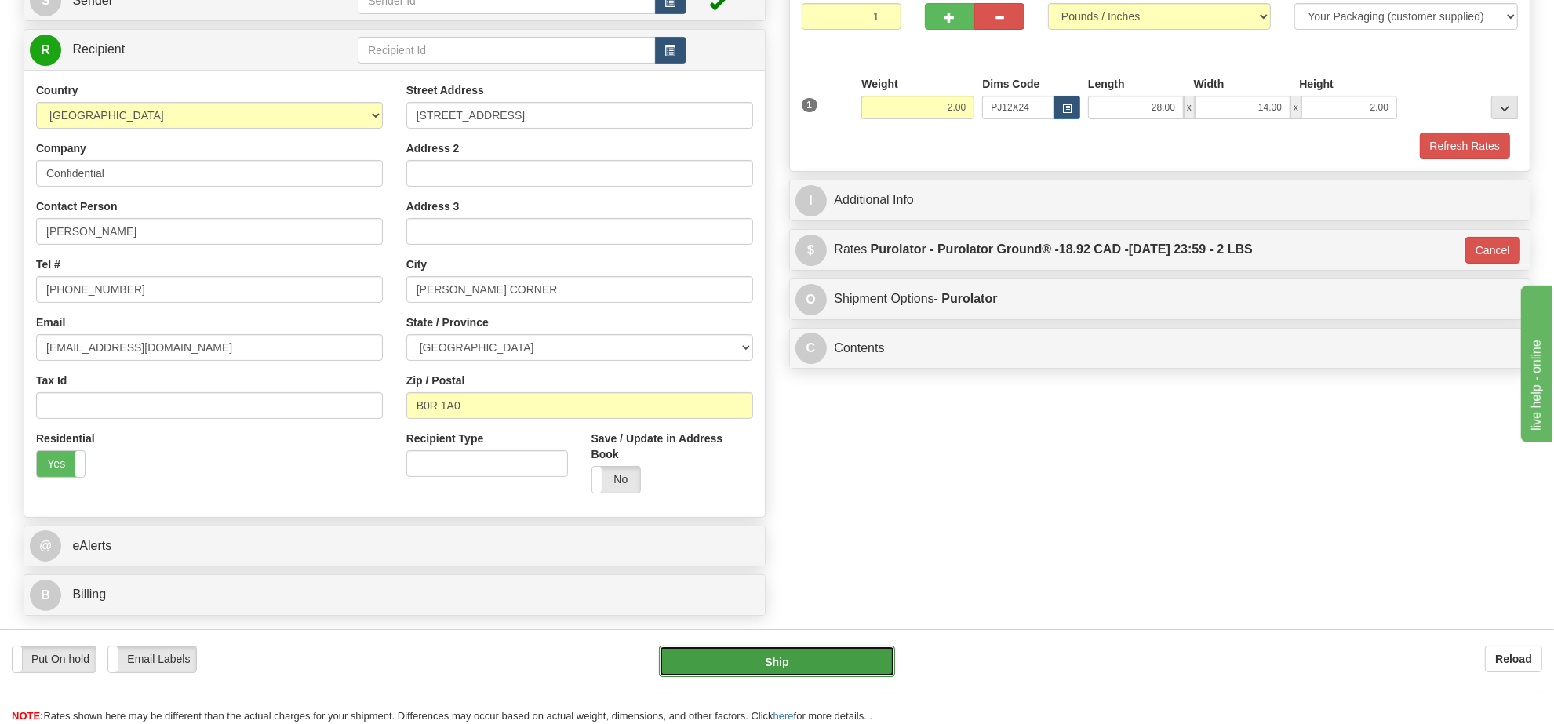
click at [851, 655] on button "Ship" at bounding box center [776, 661] width 235 height 31
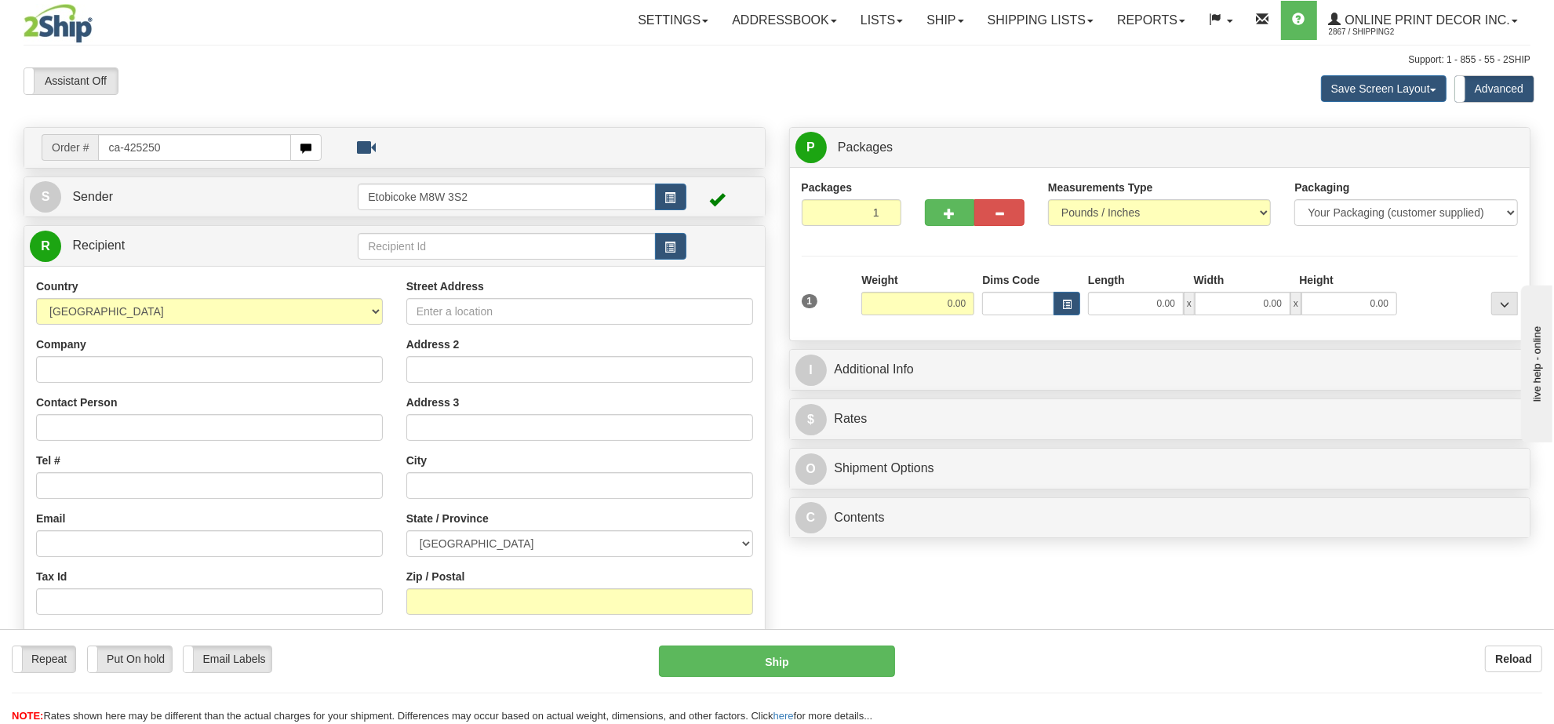
type input "ca-425250"
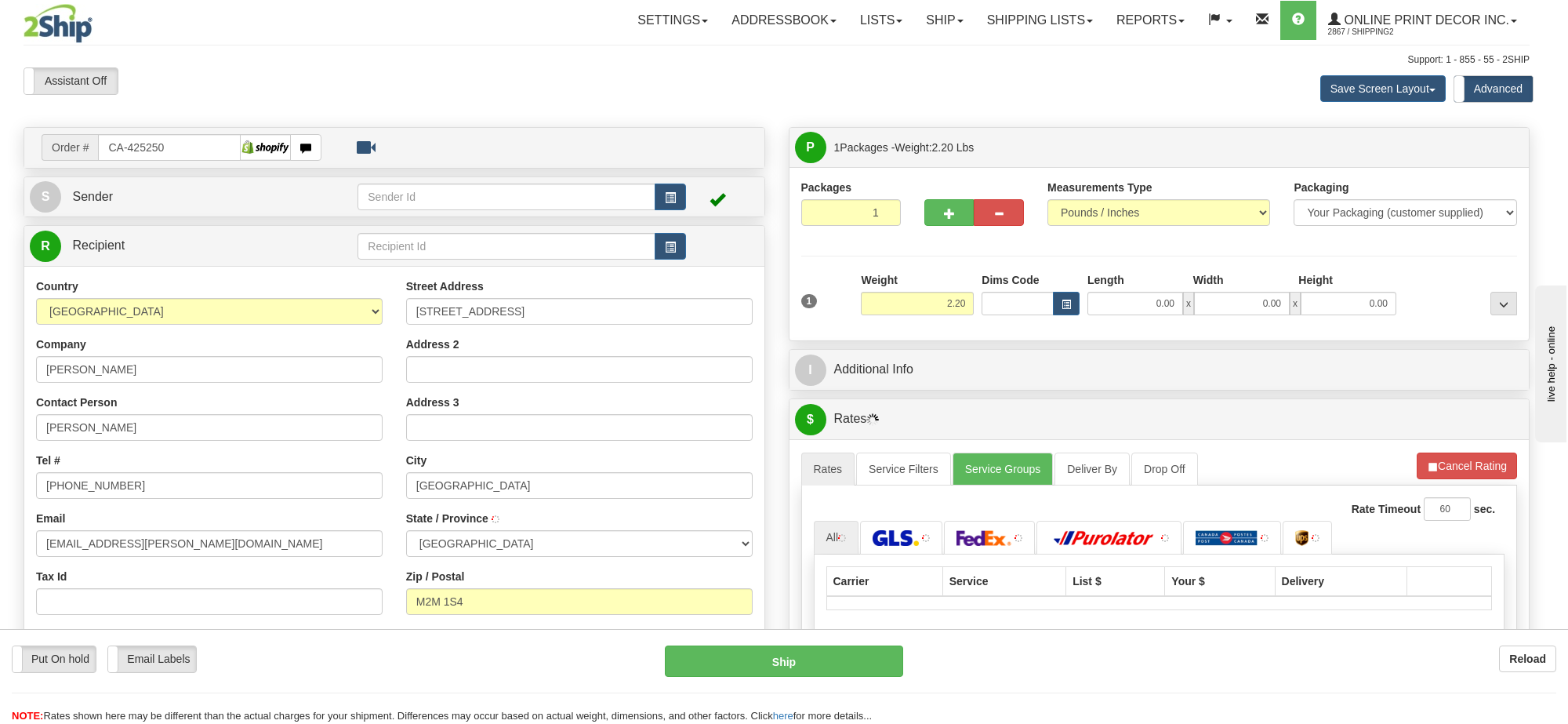
type input "[GEOGRAPHIC_DATA]"
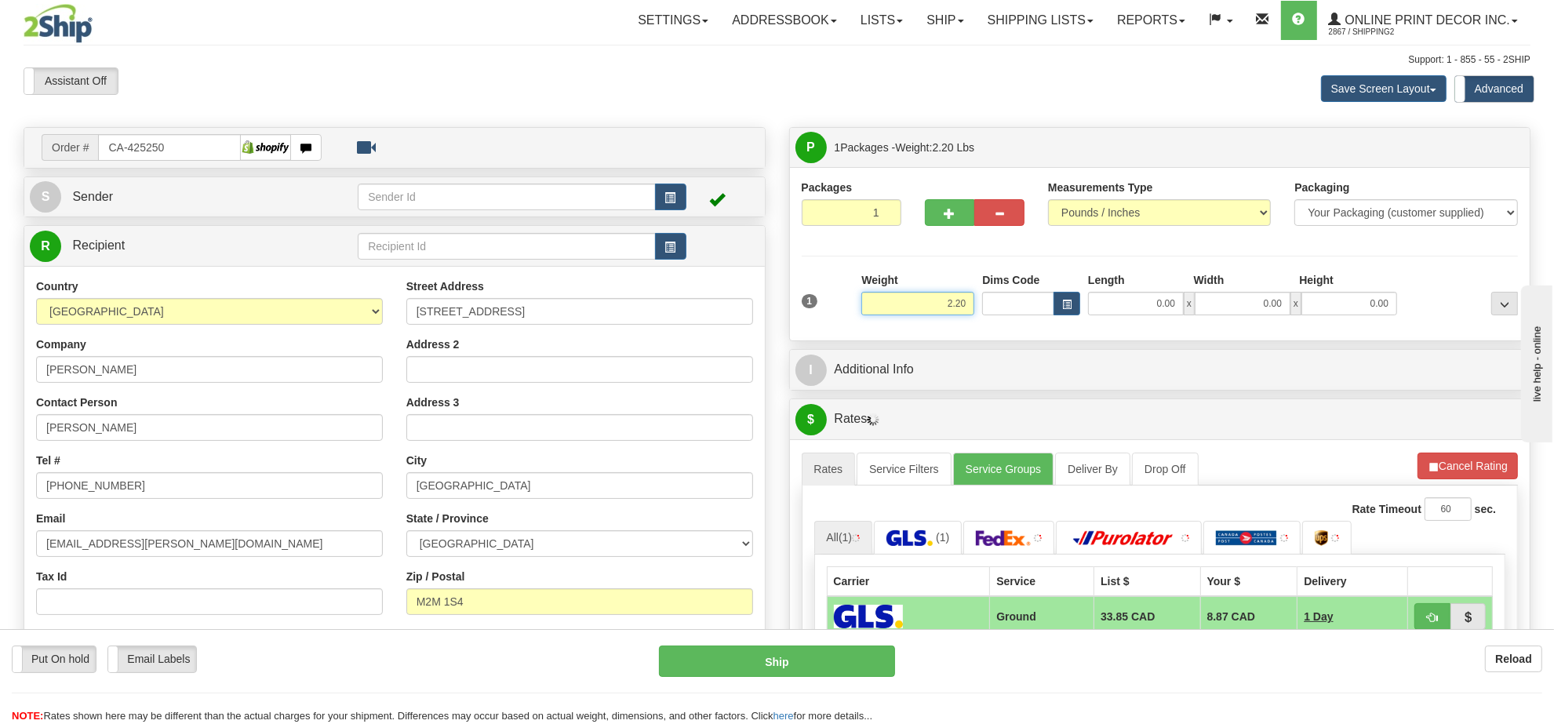
click at [948, 303] on input "2.20" at bounding box center [917, 304] width 113 height 24
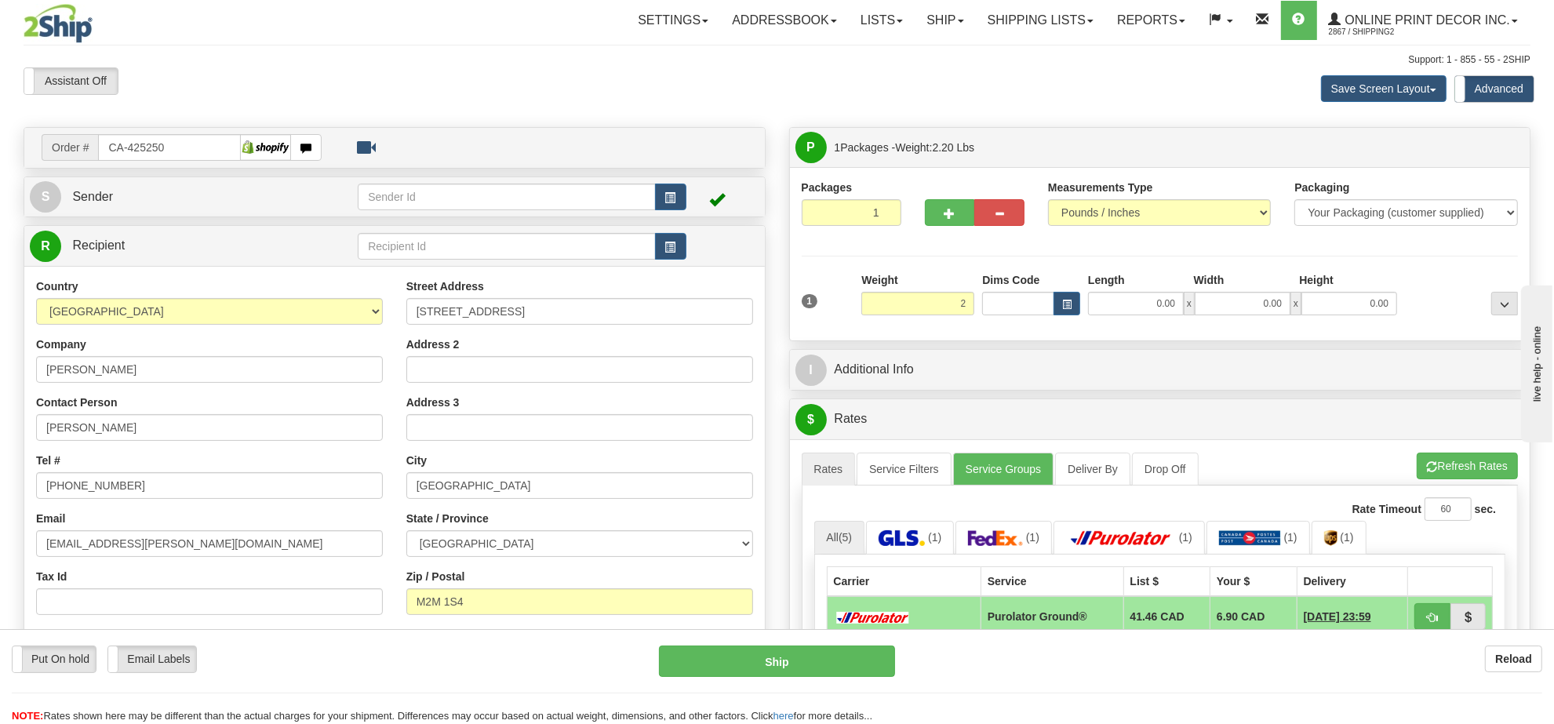
type input "2.00"
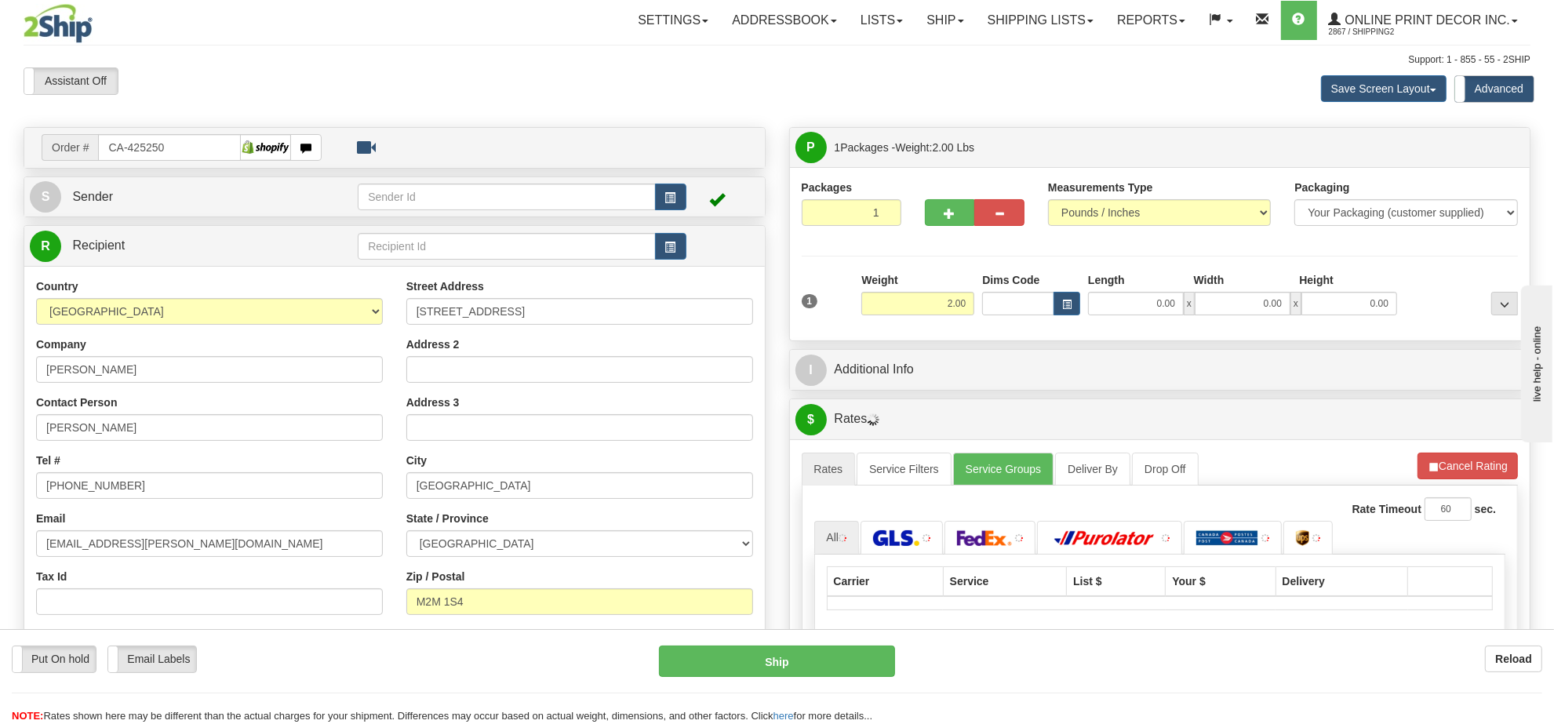
click at [1069, 292] on div "Dims Code" at bounding box center [1031, 293] width 106 height 43
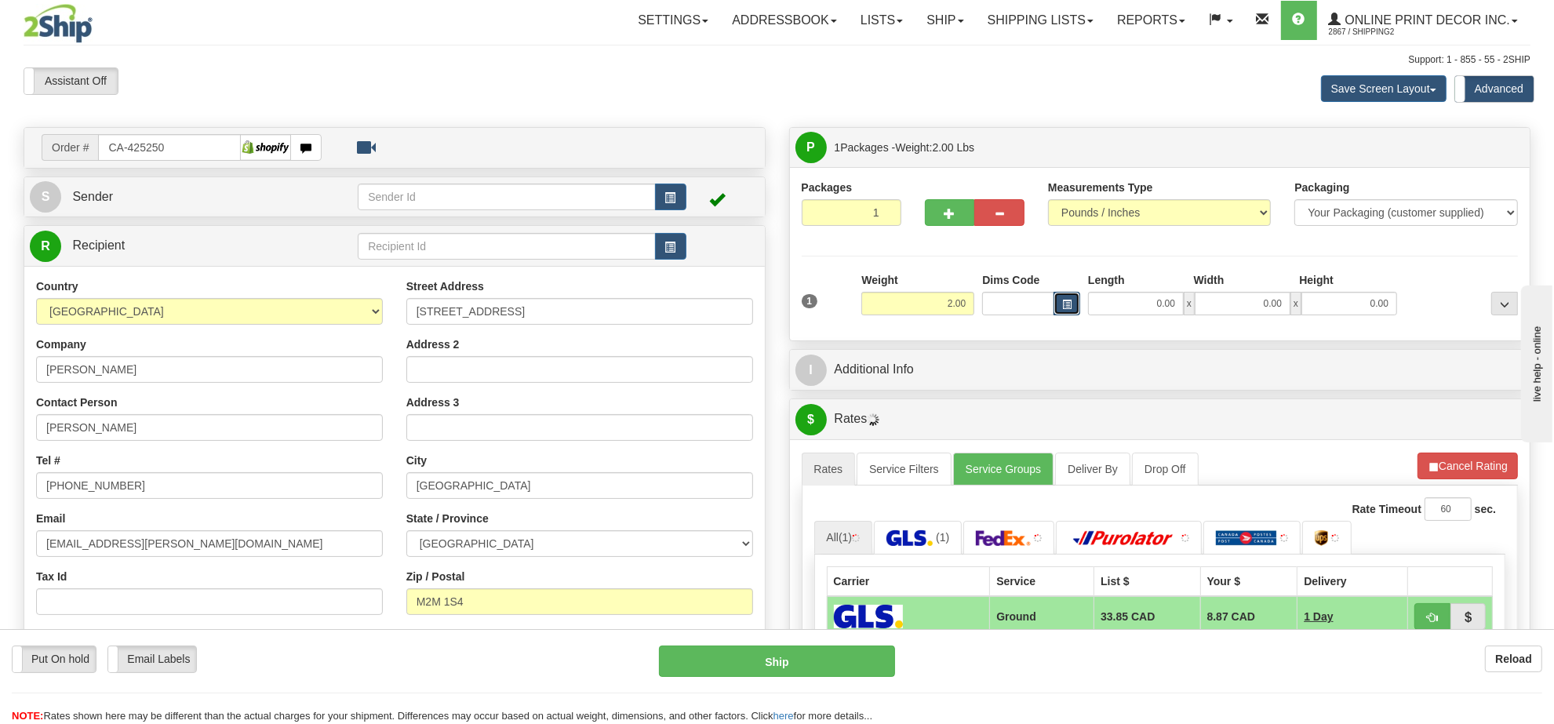
click at [1065, 308] on span "button" at bounding box center [1066, 304] width 9 height 9
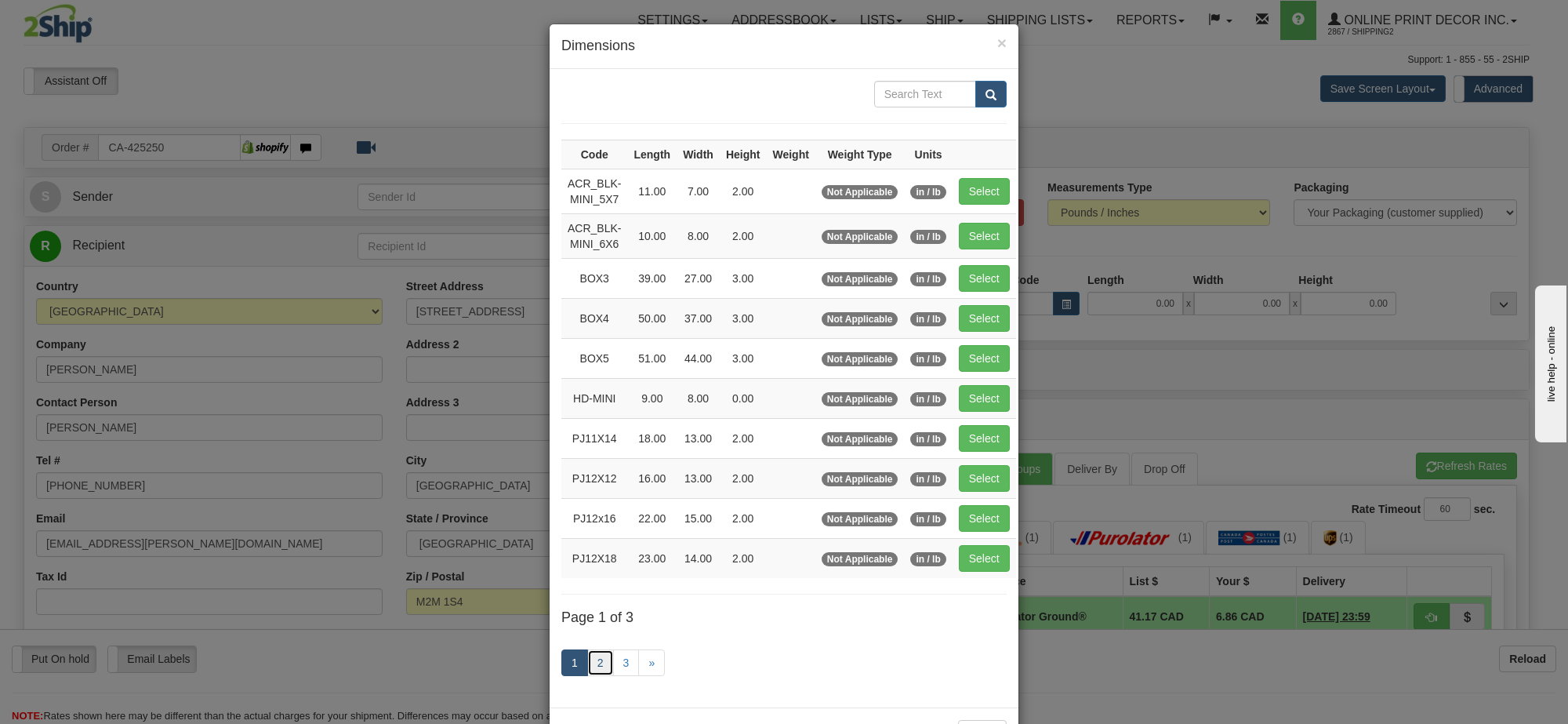
drag, startPoint x: 597, startPoint y: 668, endPoint x: 697, endPoint y: 628, distance: 107.7
click at [596, 668] on link "2" at bounding box center [601, 663] width 27 height 27
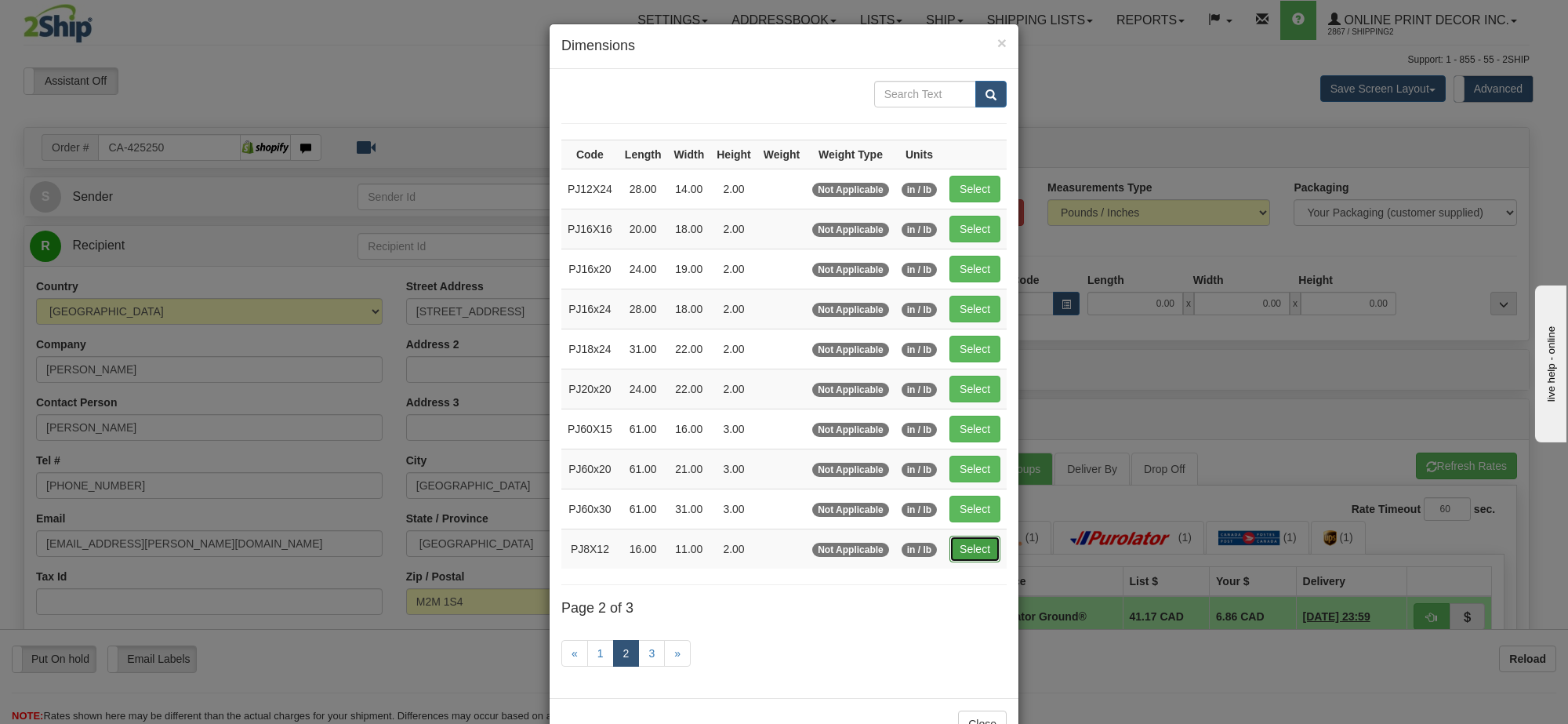
click at [984, 555] on button "Select" at bounding box center [974, 549] width 51 height 27
type input "PJ8X12"
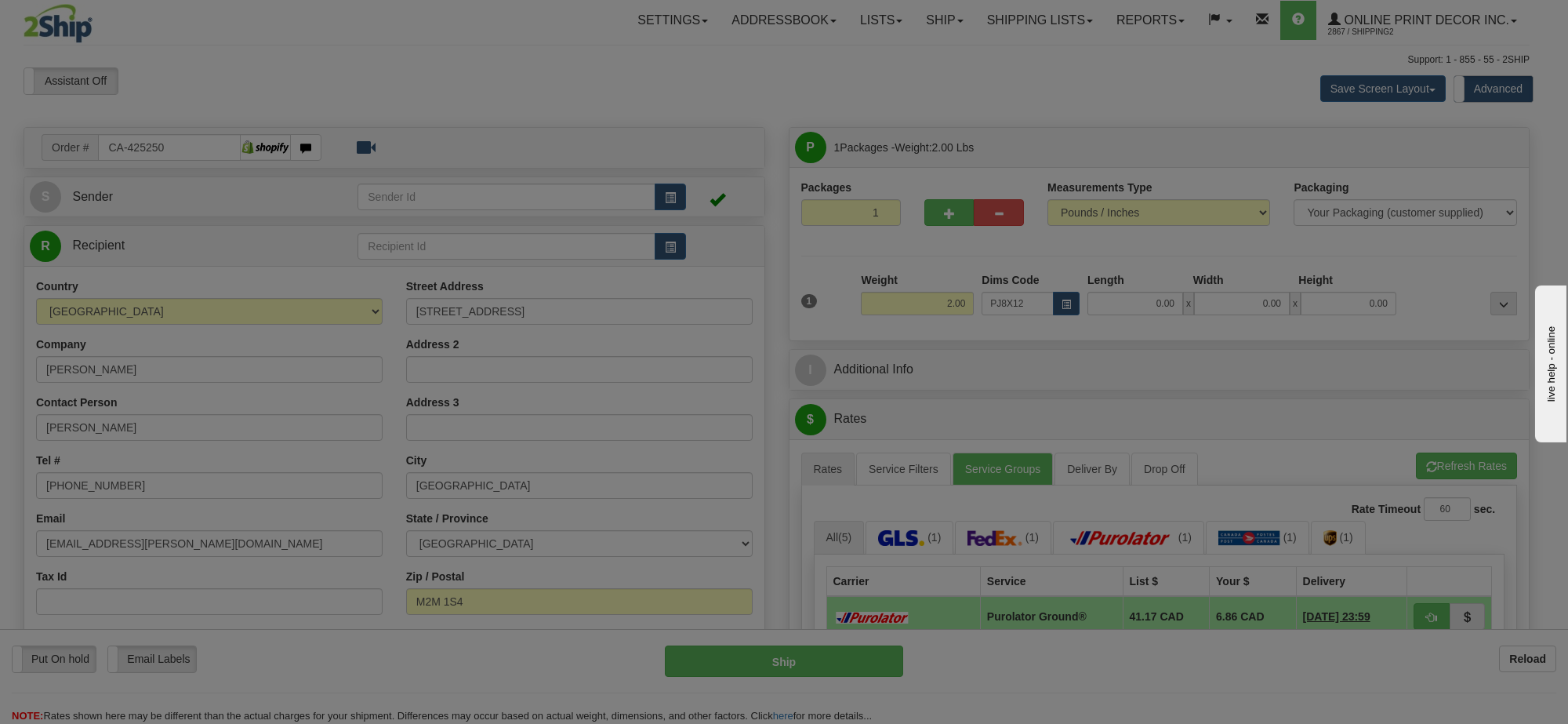
type input "16.00"
type input "11.00"
type input "2.00"
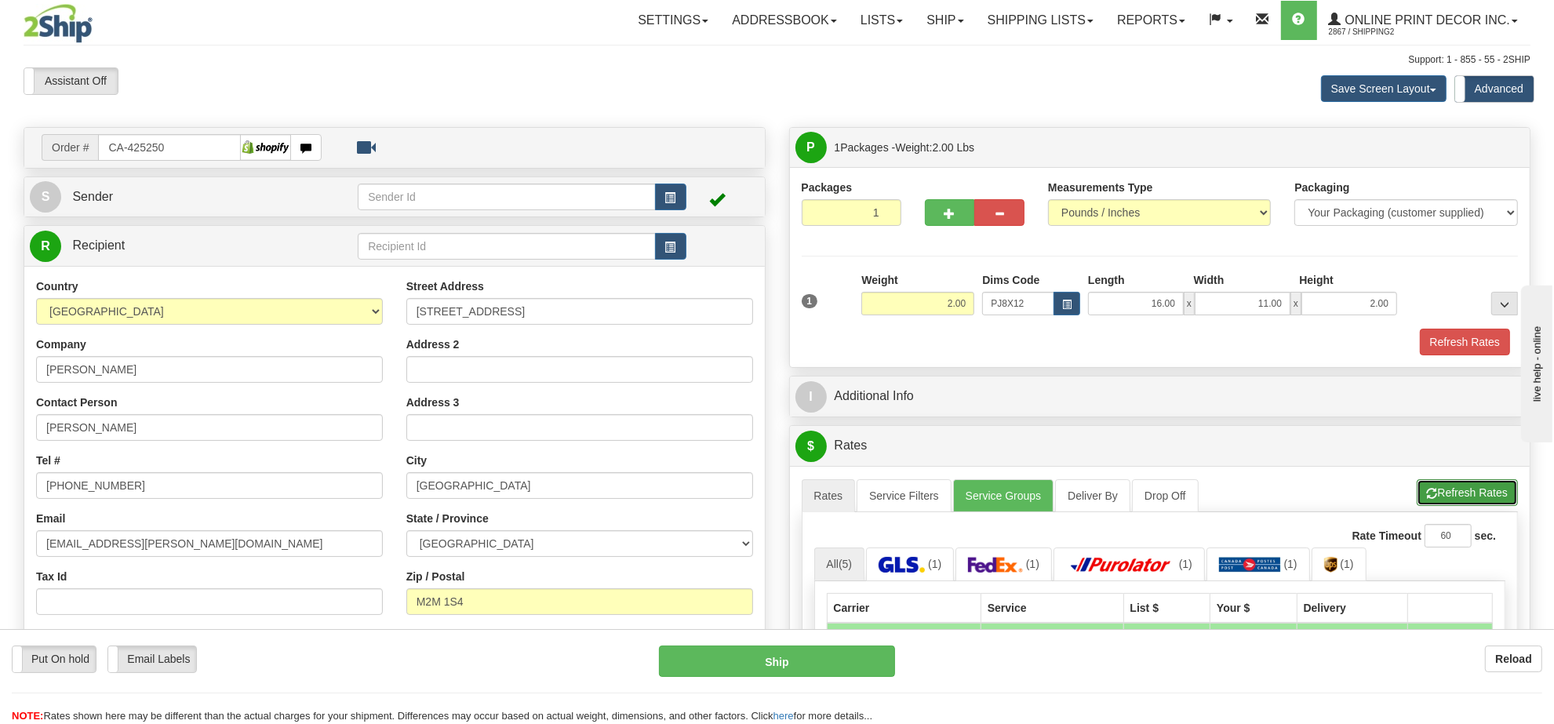
click at [1451, 504] on button "Refresh Rates" at bounding box center [1467, 492] width 101 height 27
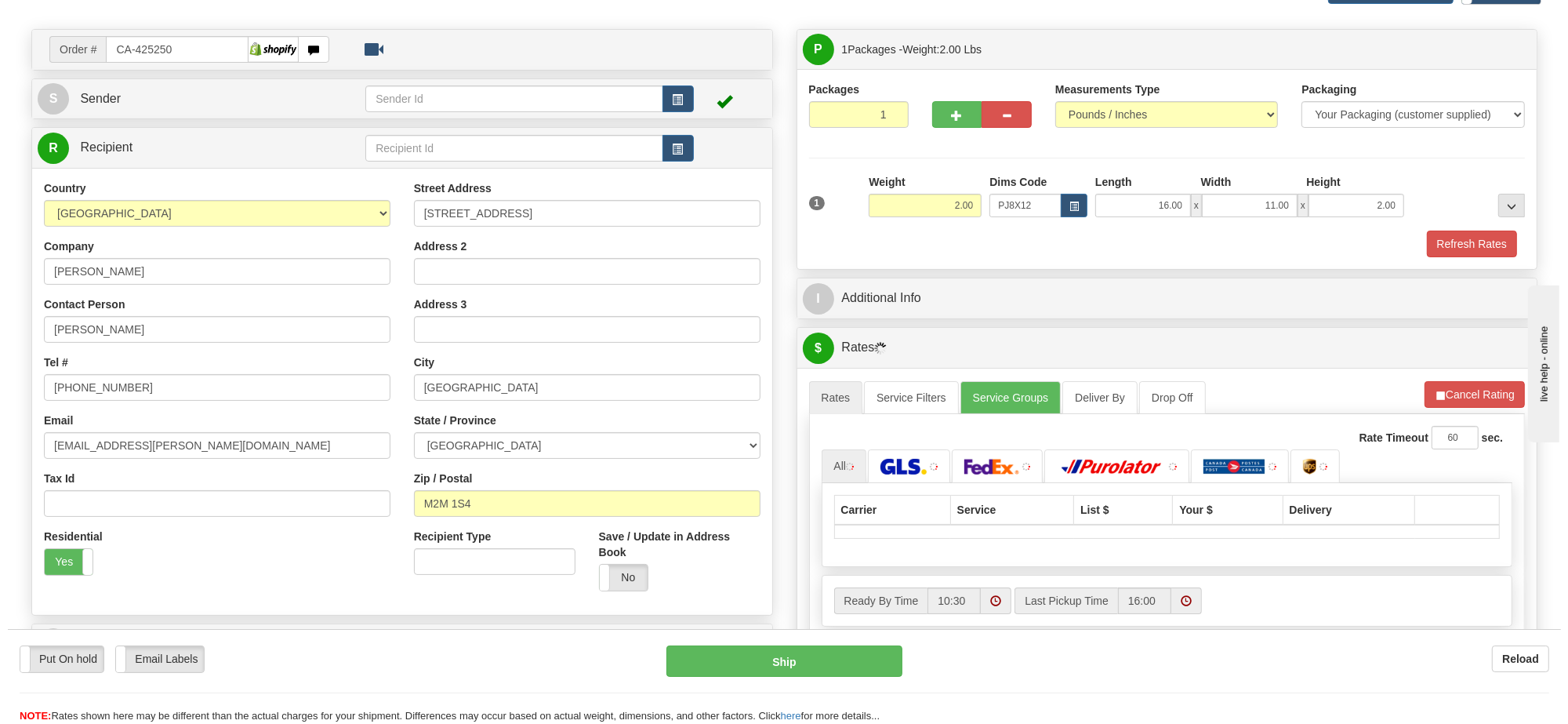
scroll to position [196, 0]
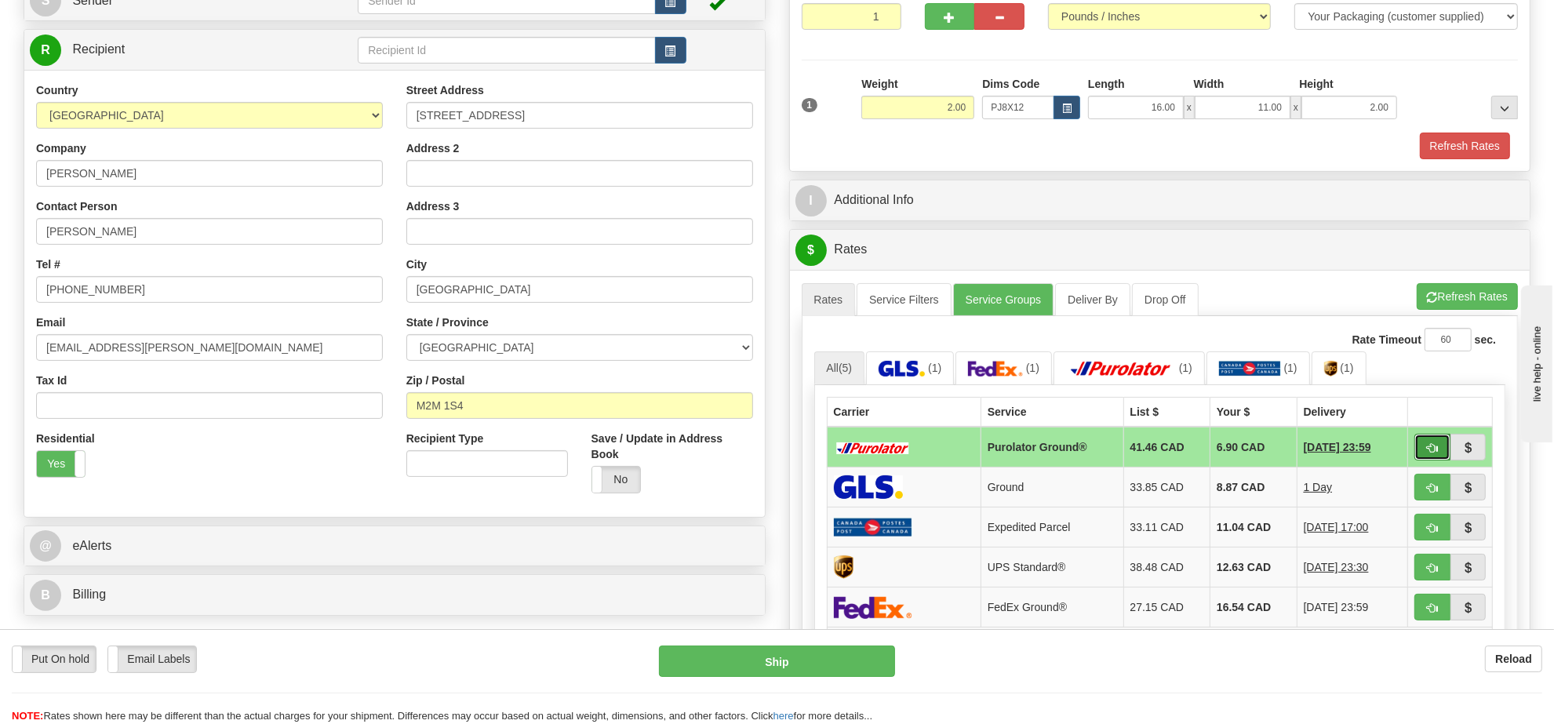
click at [1434, 450] on span "button" at bounding box center [1432, 448] width 11 height 10
type input "260"
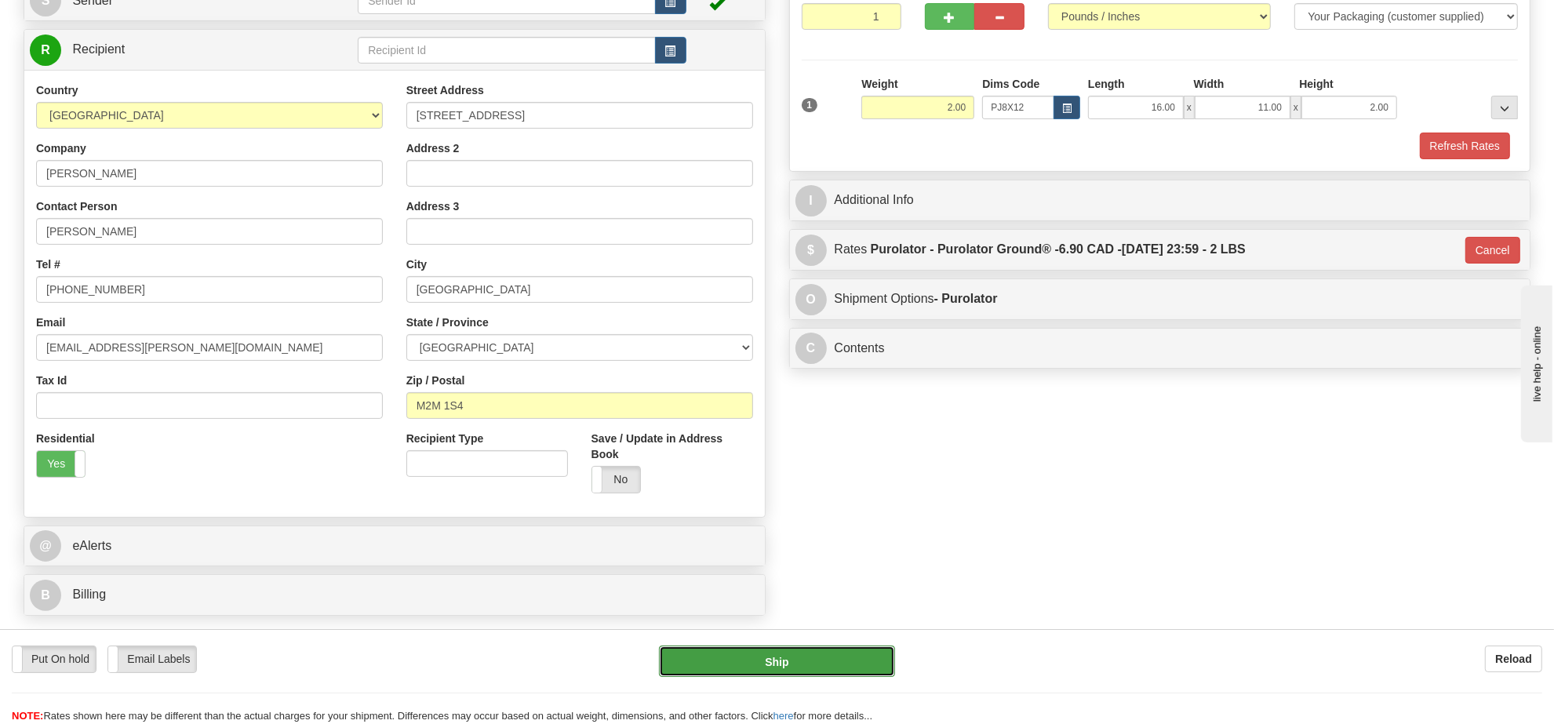
click at [759, 648] on button "Ship" at bounding box center [776, 661] width 235 height 31
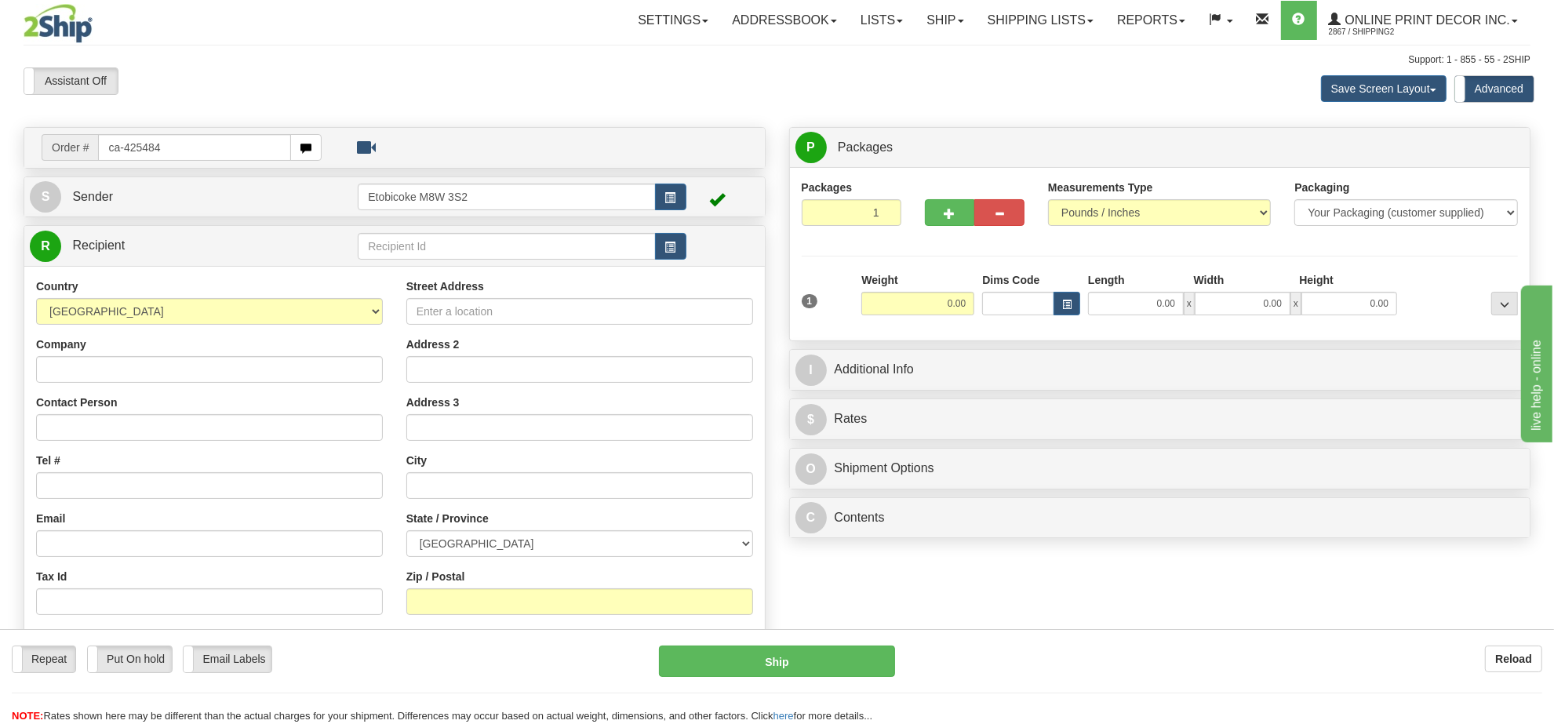
type input "ca-425484"
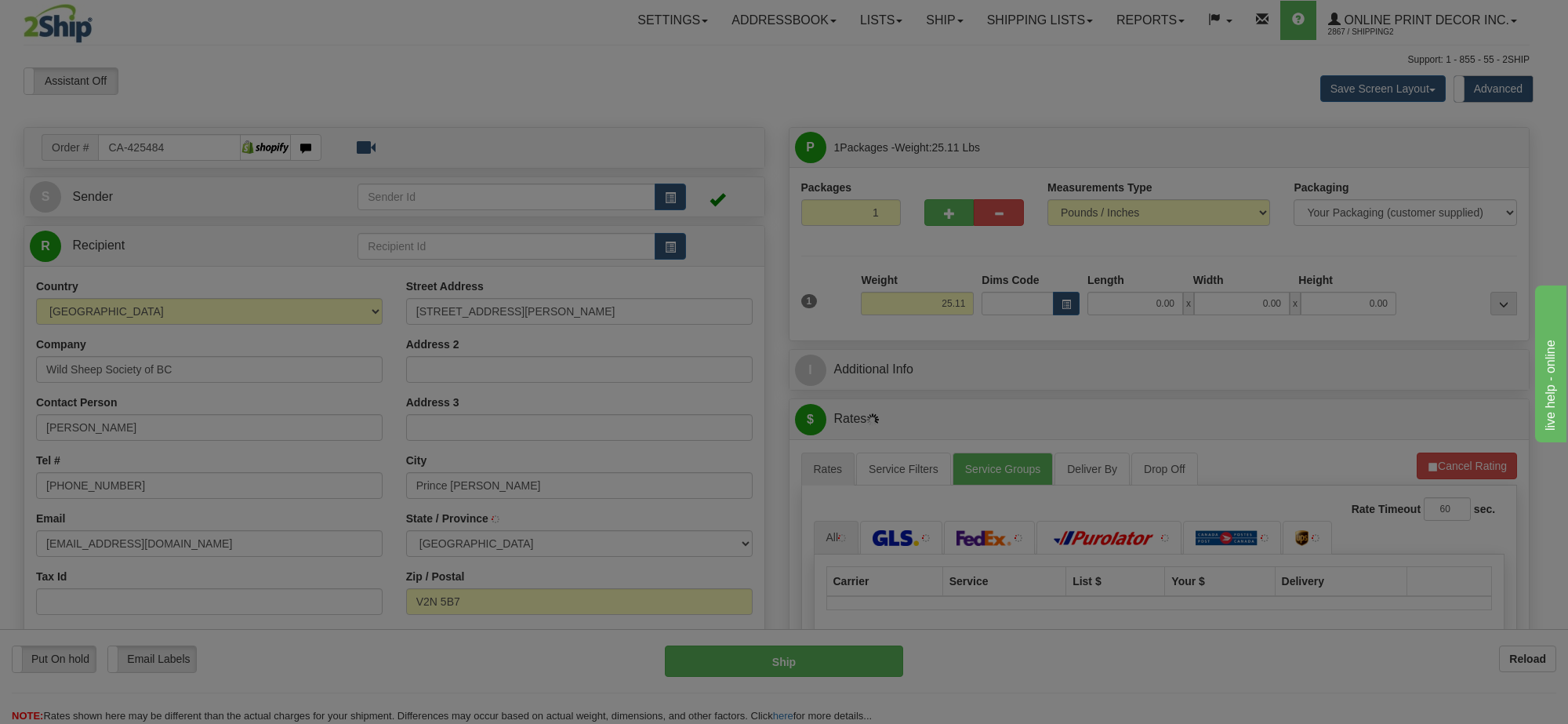
type input "PRINCE [PERSON_NAME]"
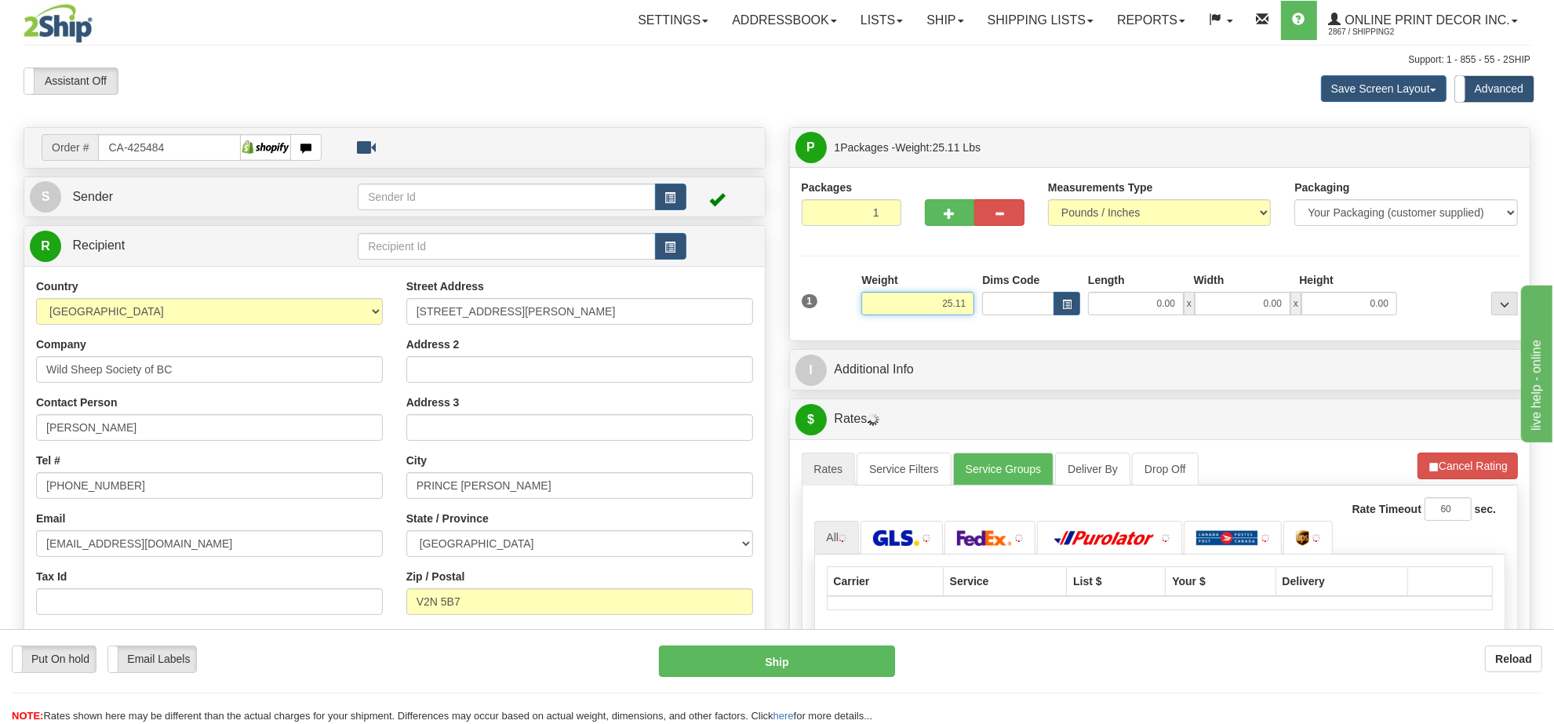
click at [920, 304] on input "25.11" at bounding box center [917, 304] width 113 height 24
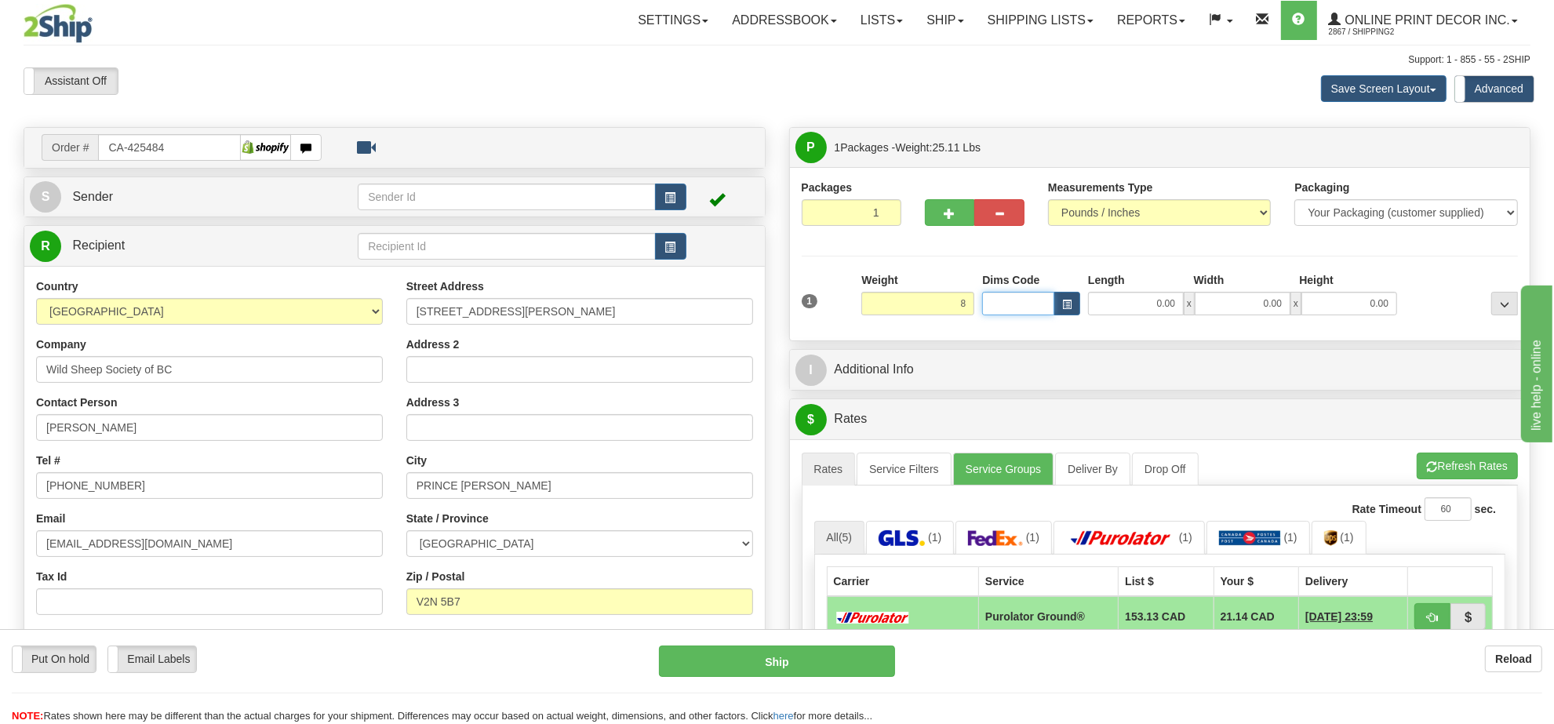
type input "8.00"
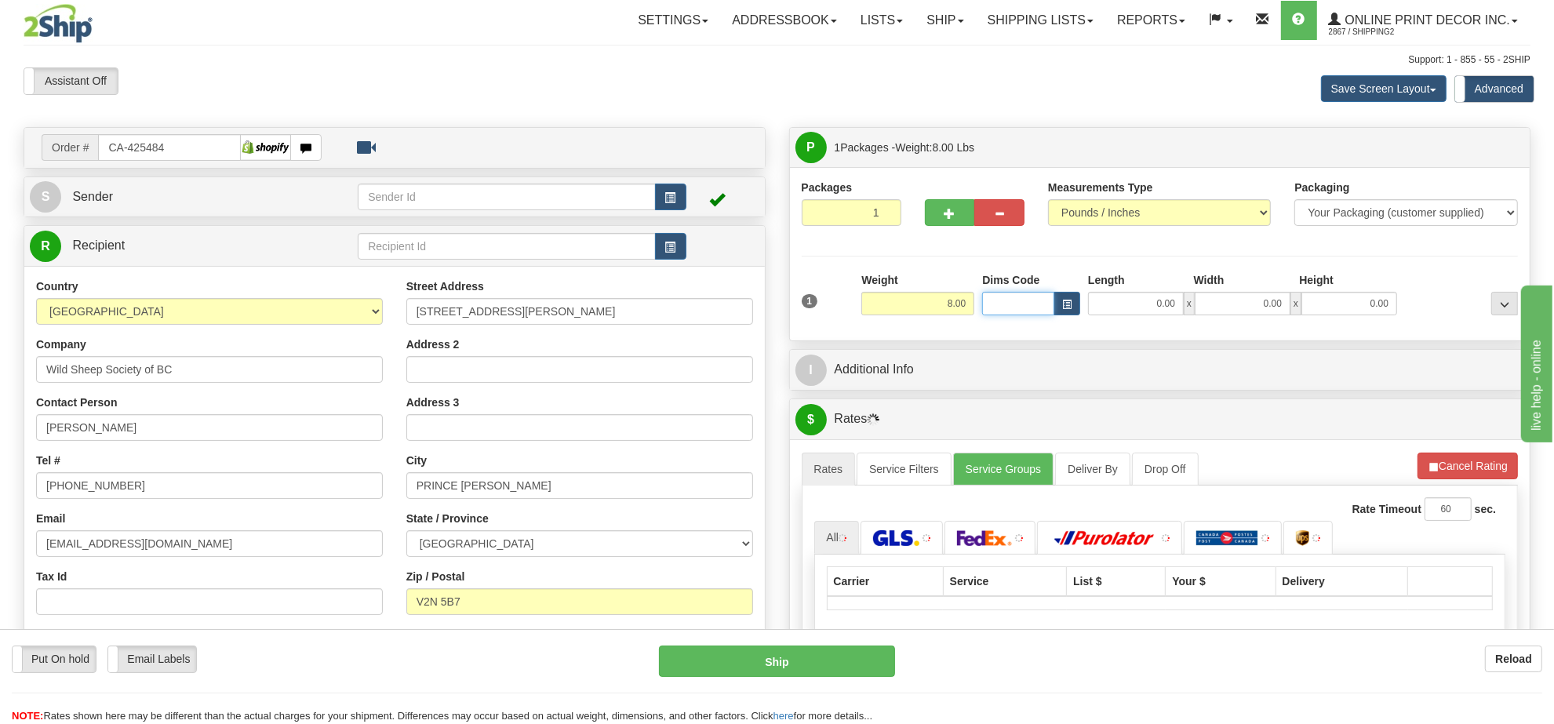
click at [1052, 310] on input "Dims Code" at bounding box center [1018, 304] width 72 height 24
click at [1062, 308] on span "button" at bounding box center [1066, 304] width 9 height 9
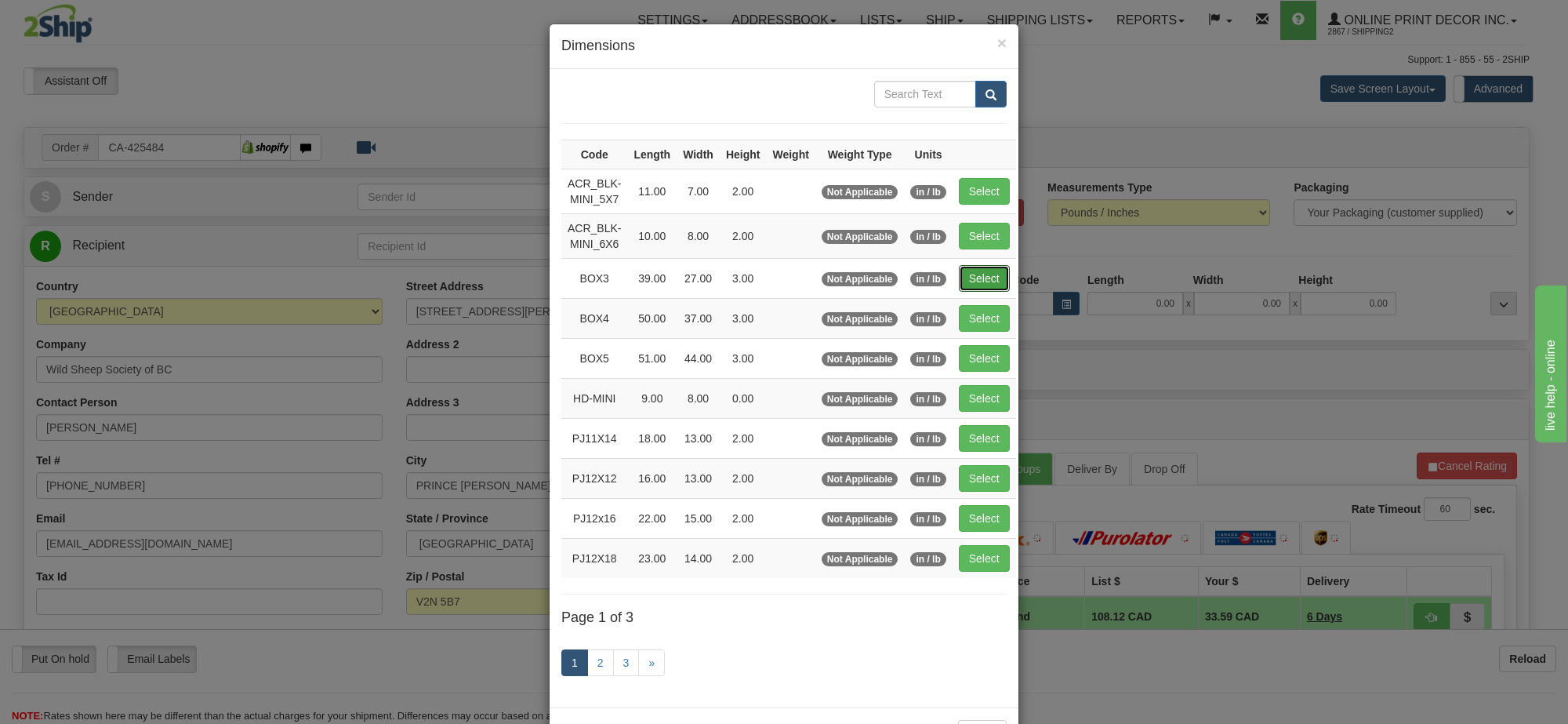
click at [980, 279] on button "Select" at bounding box center [983, 278] width 51 height 27
type input "BOX3"
type input "39.00"
type input "27.00"
type input "3.00"
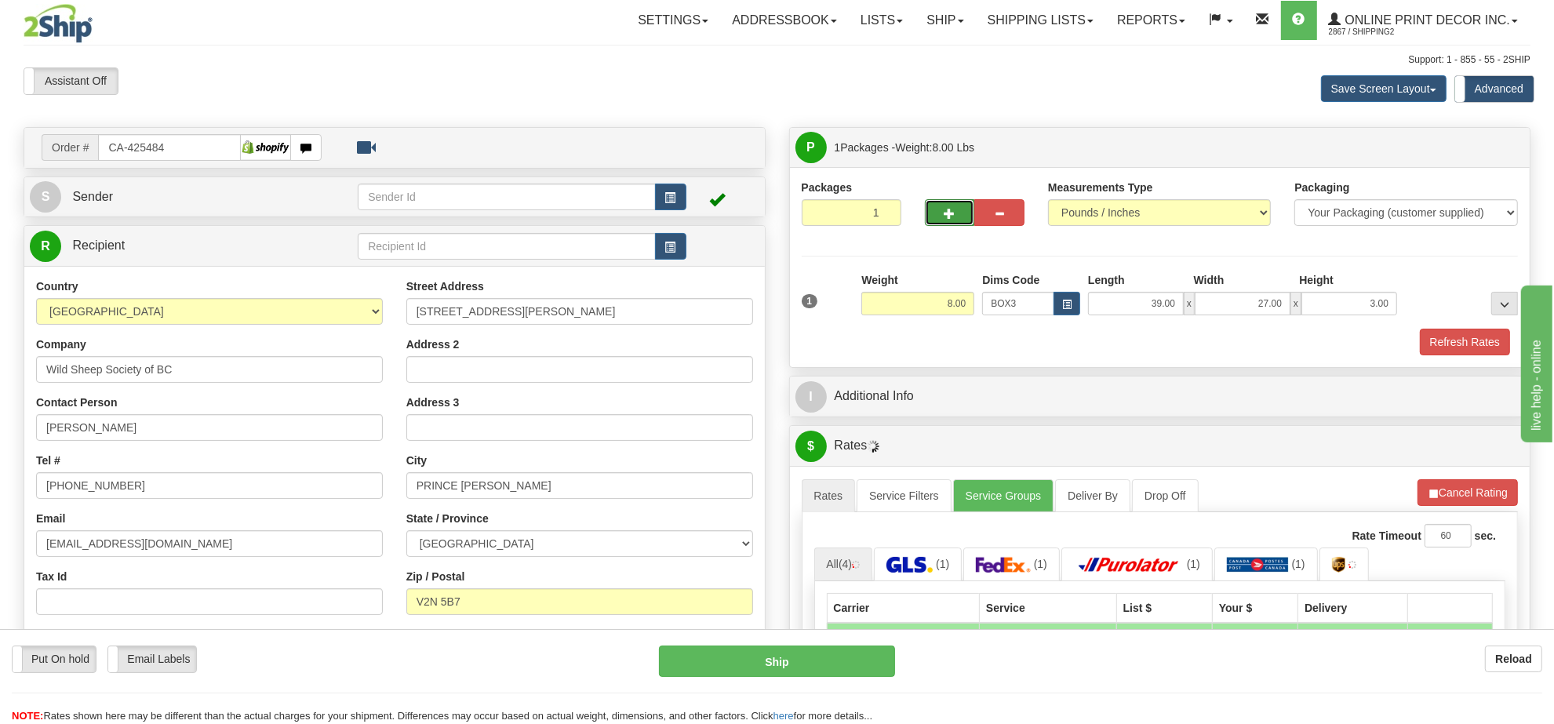
click at [938, 210] on button "button" at bounding box center [950, 212] width 50 height 27
radio input "true"
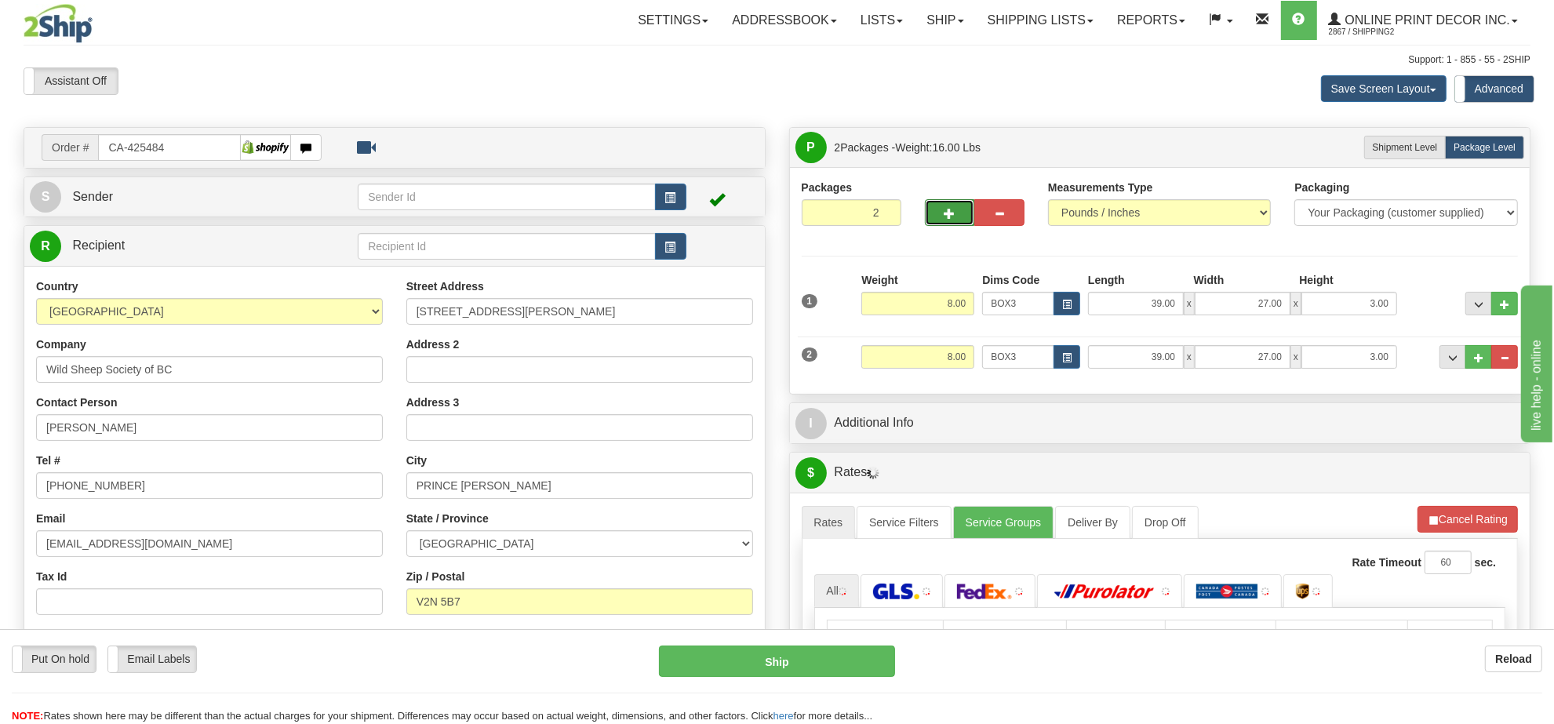
click at [938, 210] on button "button" at bounding box center [950, 212] width 50 height 27
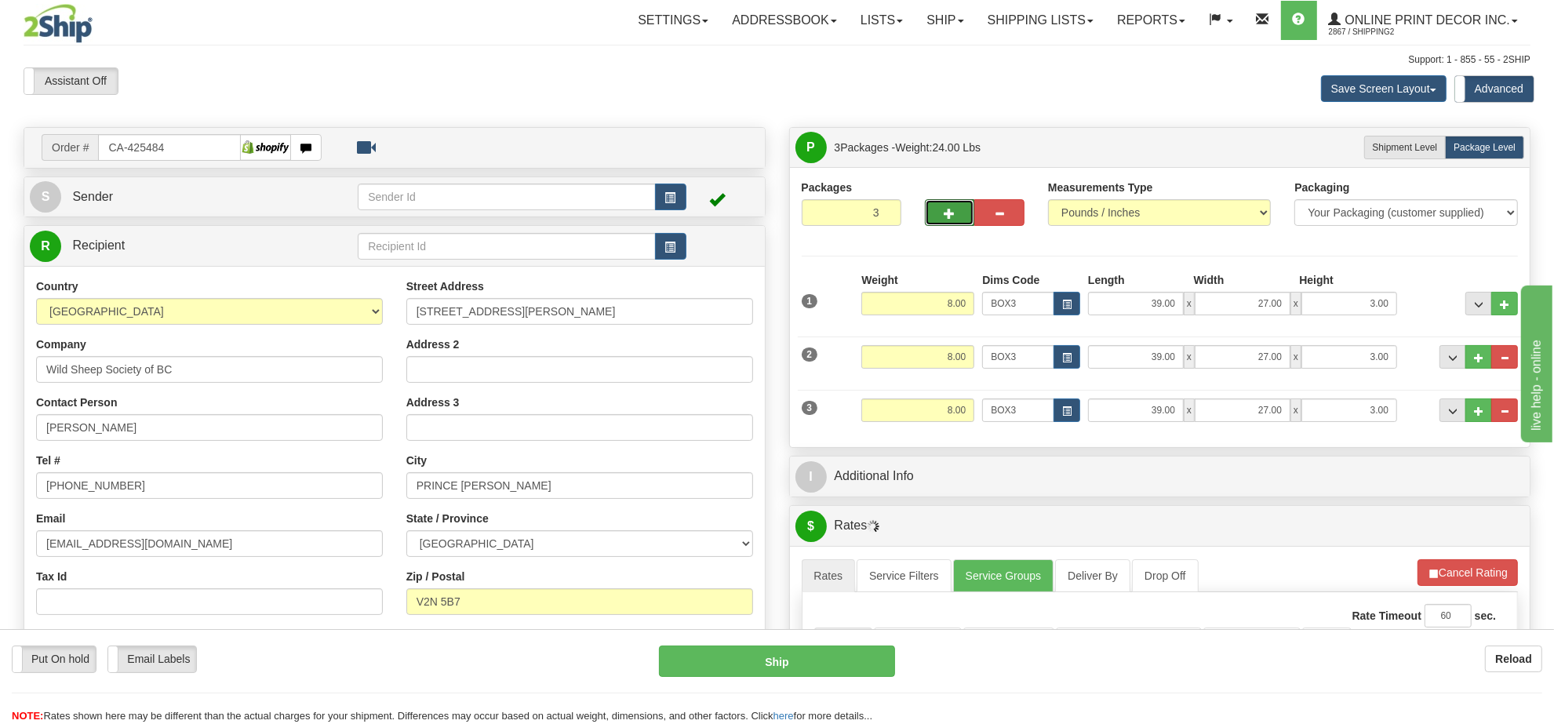
click at [938, 210] on button "button" at bounding box center [950, 212] width 50 height 27
type input "4"
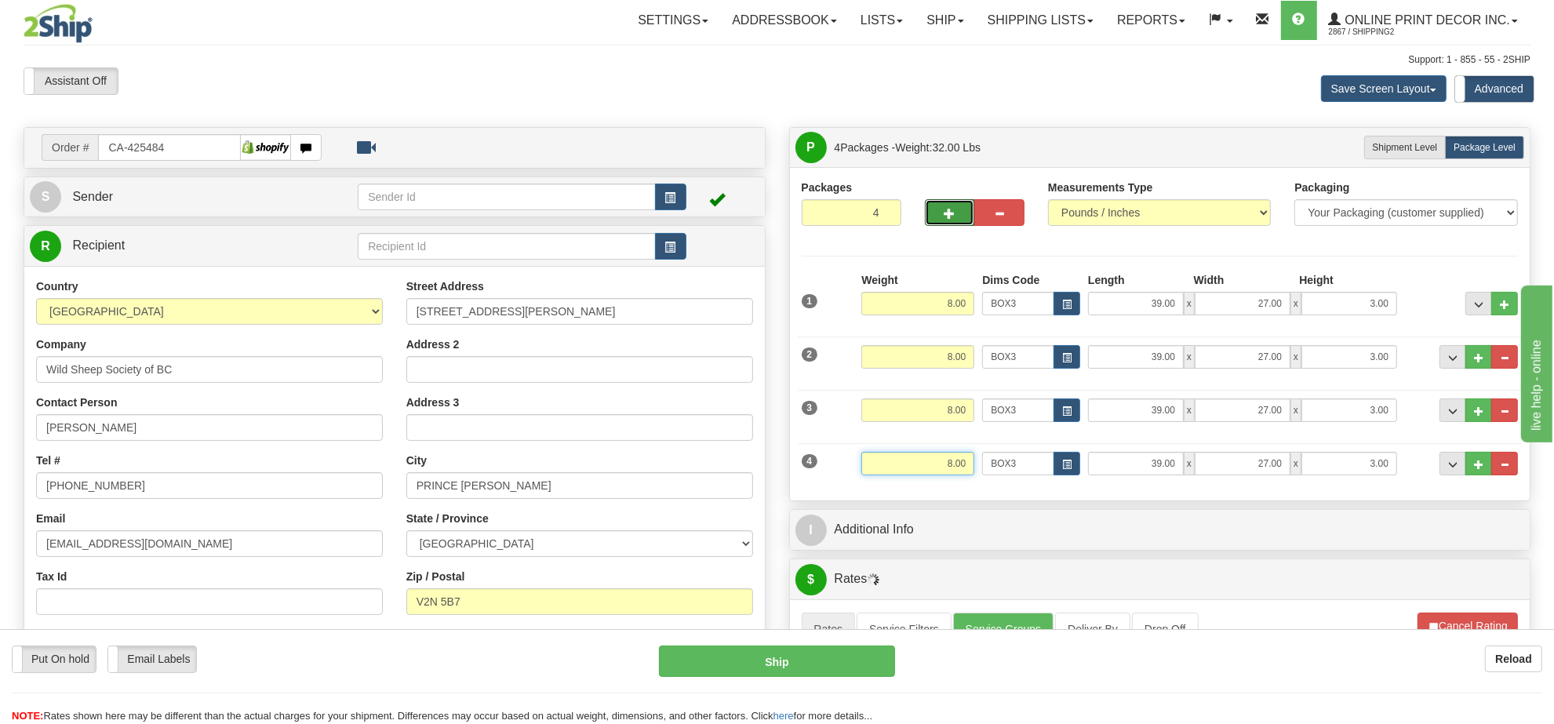
click at [956, 456] on input "8.00" at bounding box center [917, 464] width 113 height 24
click at [1062, 467] on span "button" at bounding box center [1066, 465] width 9 height 9
type input "6.00"
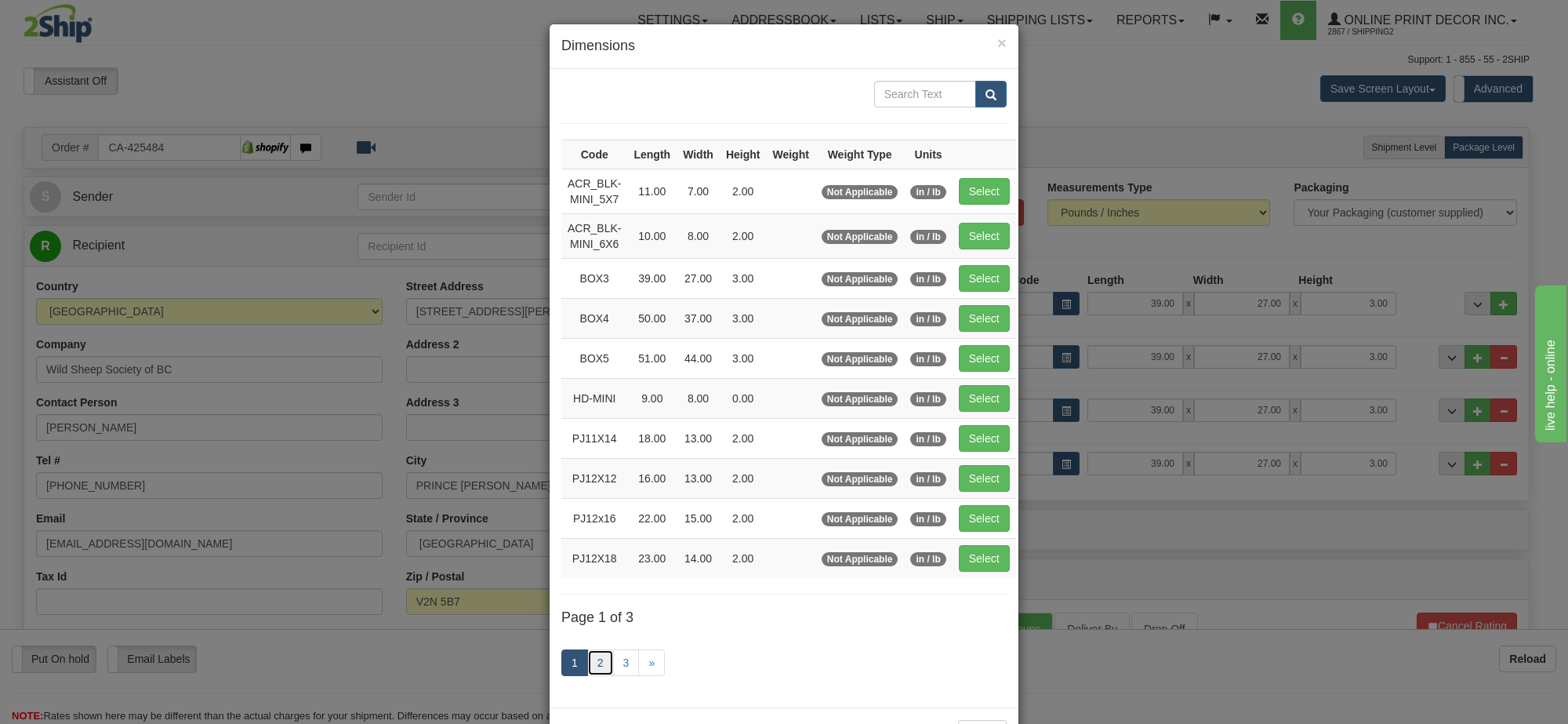
click at [588, 668] on link "2" at bounding box center [601, 663] width 27 height 27
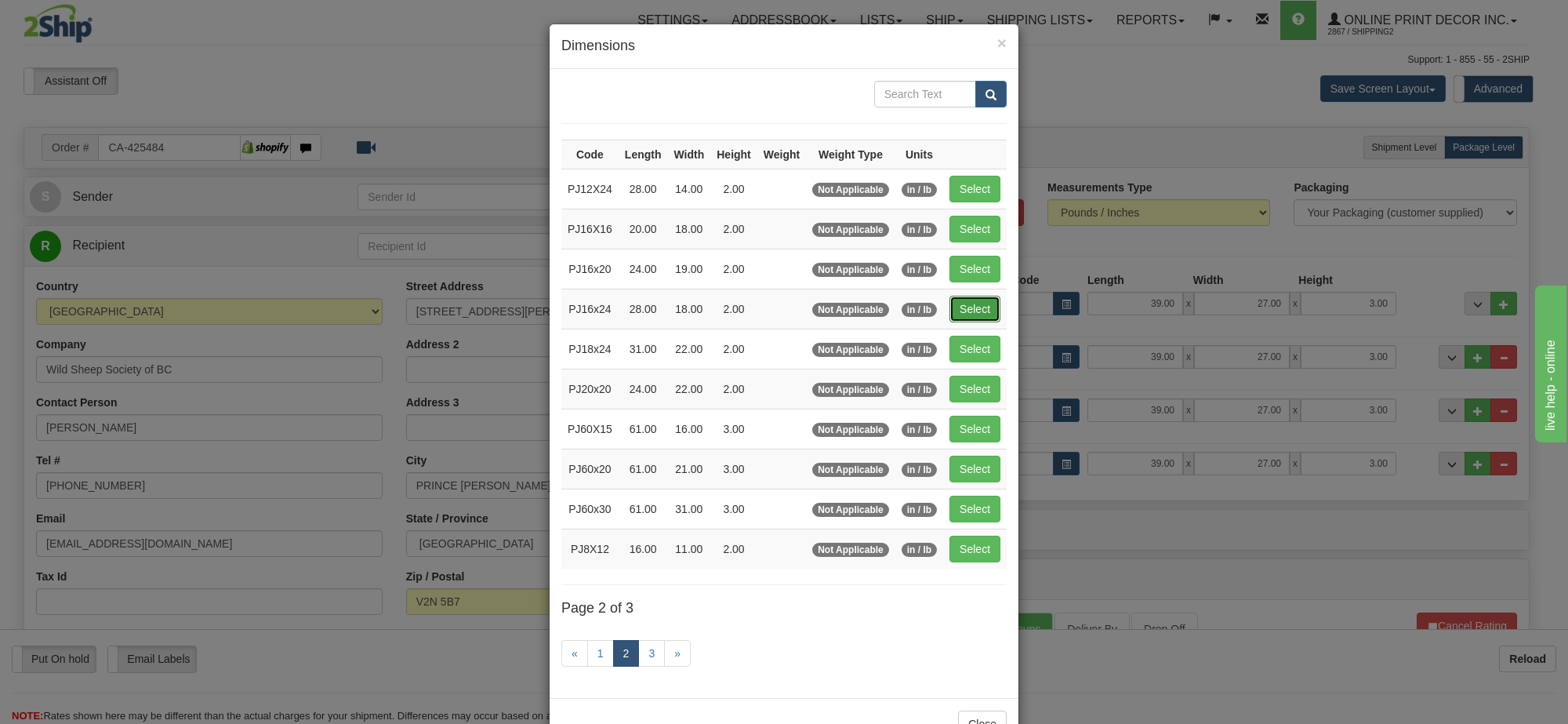
click at [977, 311] on button "Select" at bounding box center [974, 309] width 51 height 27
type input "PJ16x24"
type input "28.00"
type input "18.00"
type input "2.00"
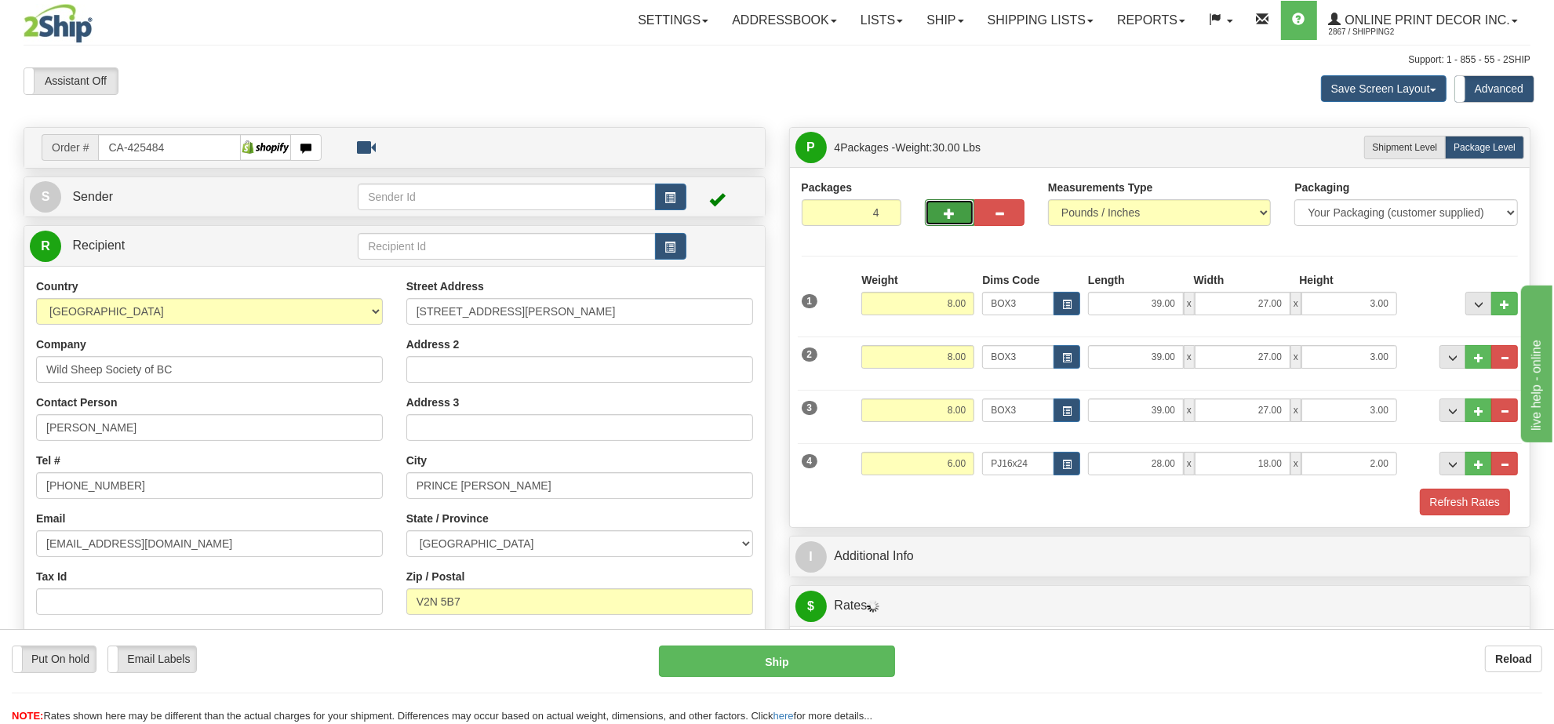
click at [962, 226] on button "button" at bounding box center [950, 212] width 50 height 27
type input "5"
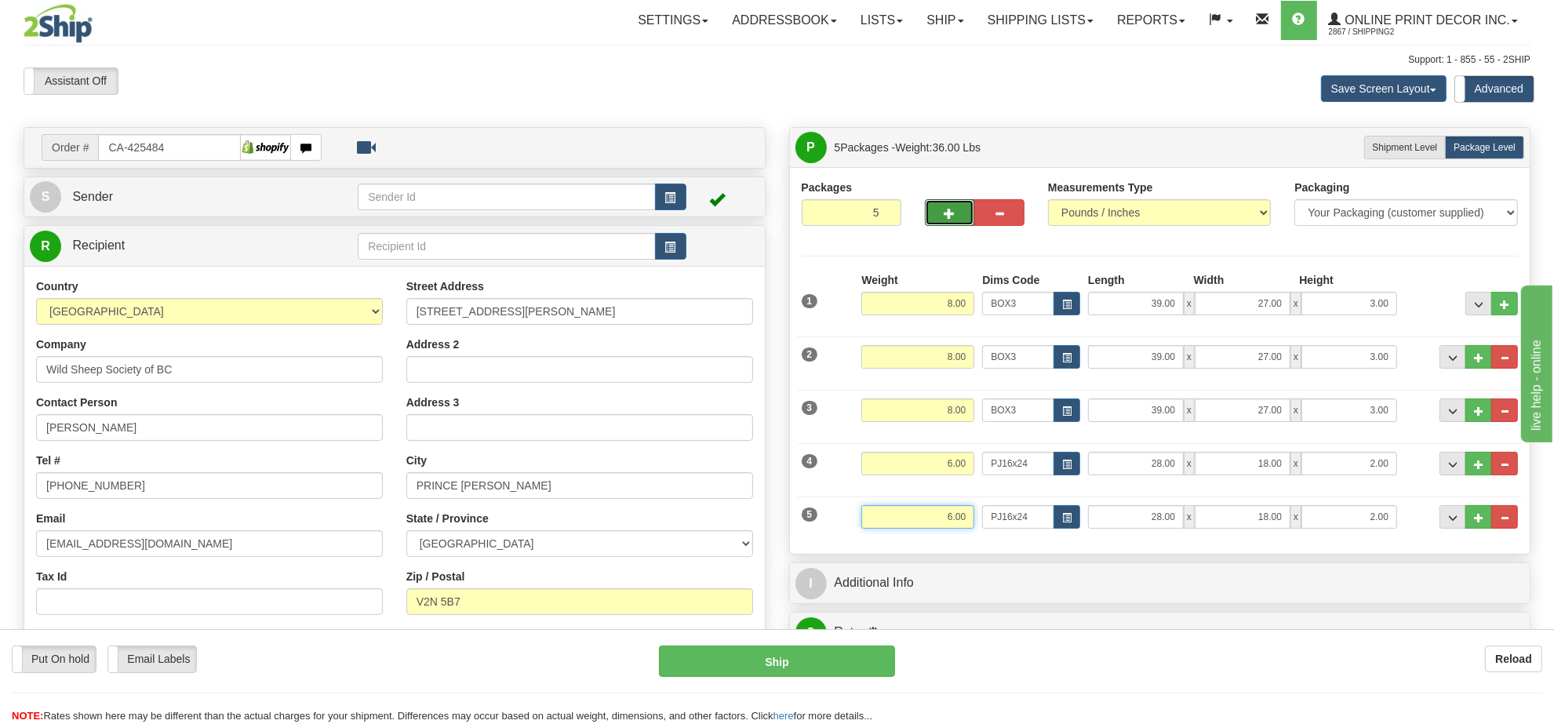
click at [935, 529] on input "6.00" at bounding box center [917, 517] width 113 height 24
click at [1076, 524] on button "button" at bounding box center [1067, 517] width 27 height 24
type input "3.00"
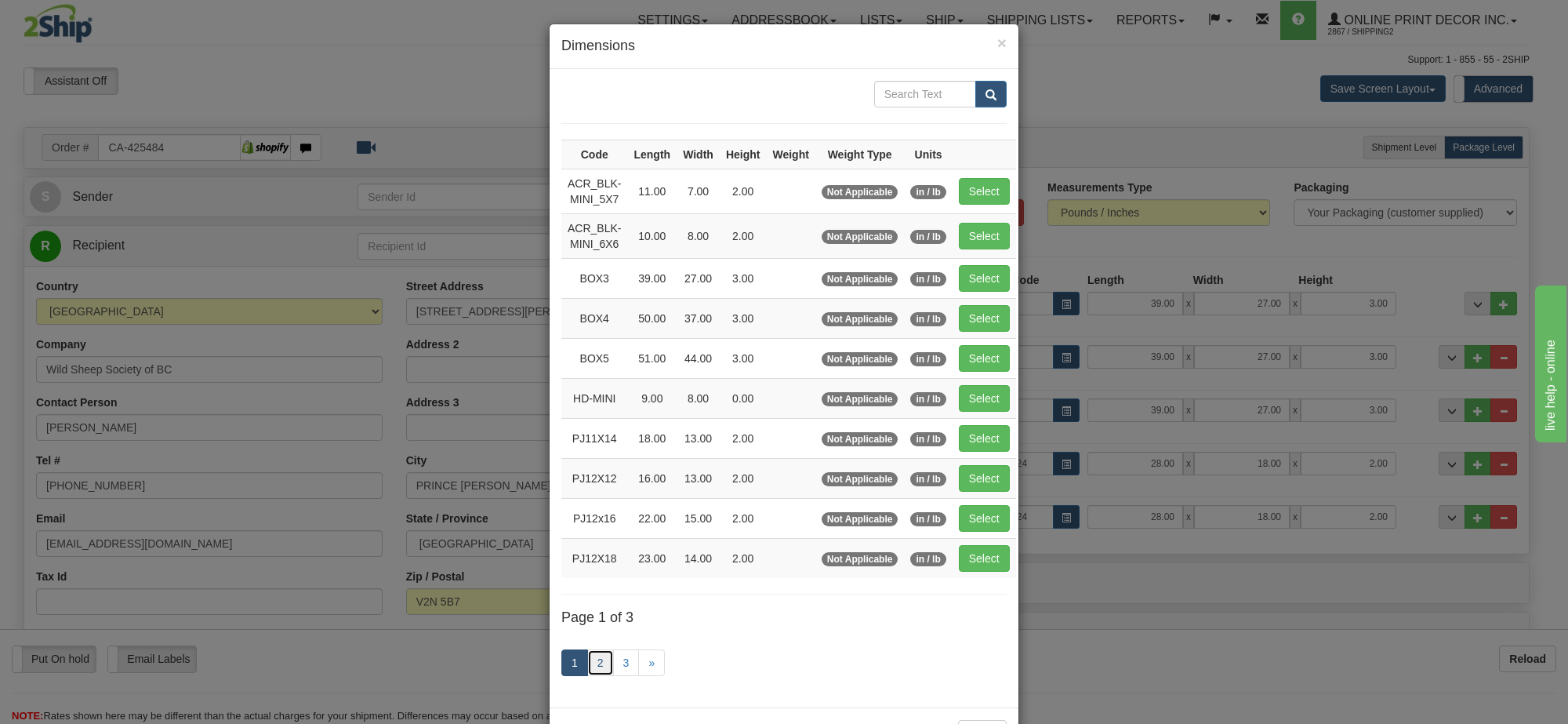
click at [599, 668] on link "2" at bounding box center [601, 663] width 27 height 27
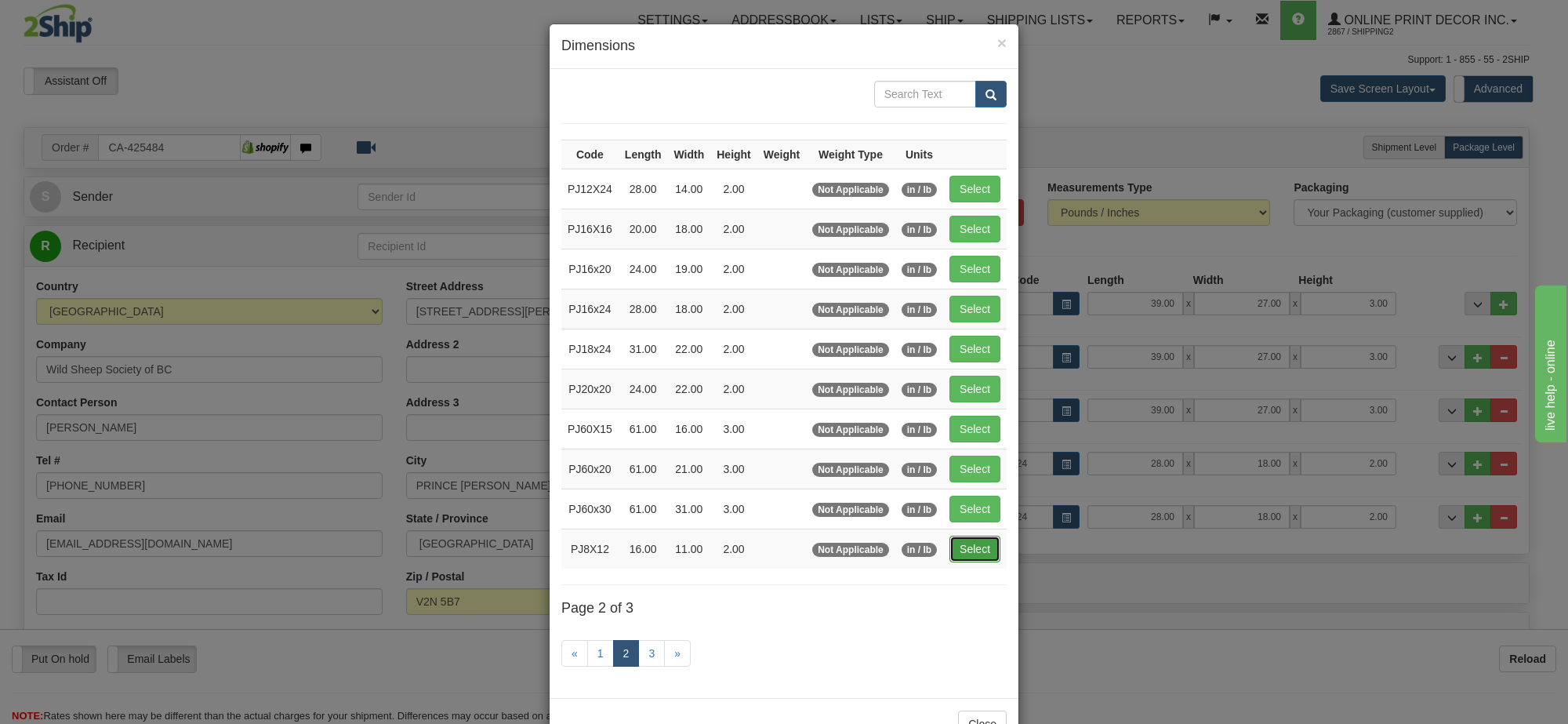
click at [973, 552] on button "Select" at bounding box center [974, 549] width 51 height 27
type input "PJ8X12"
type input "16.00"
type input "11.00"
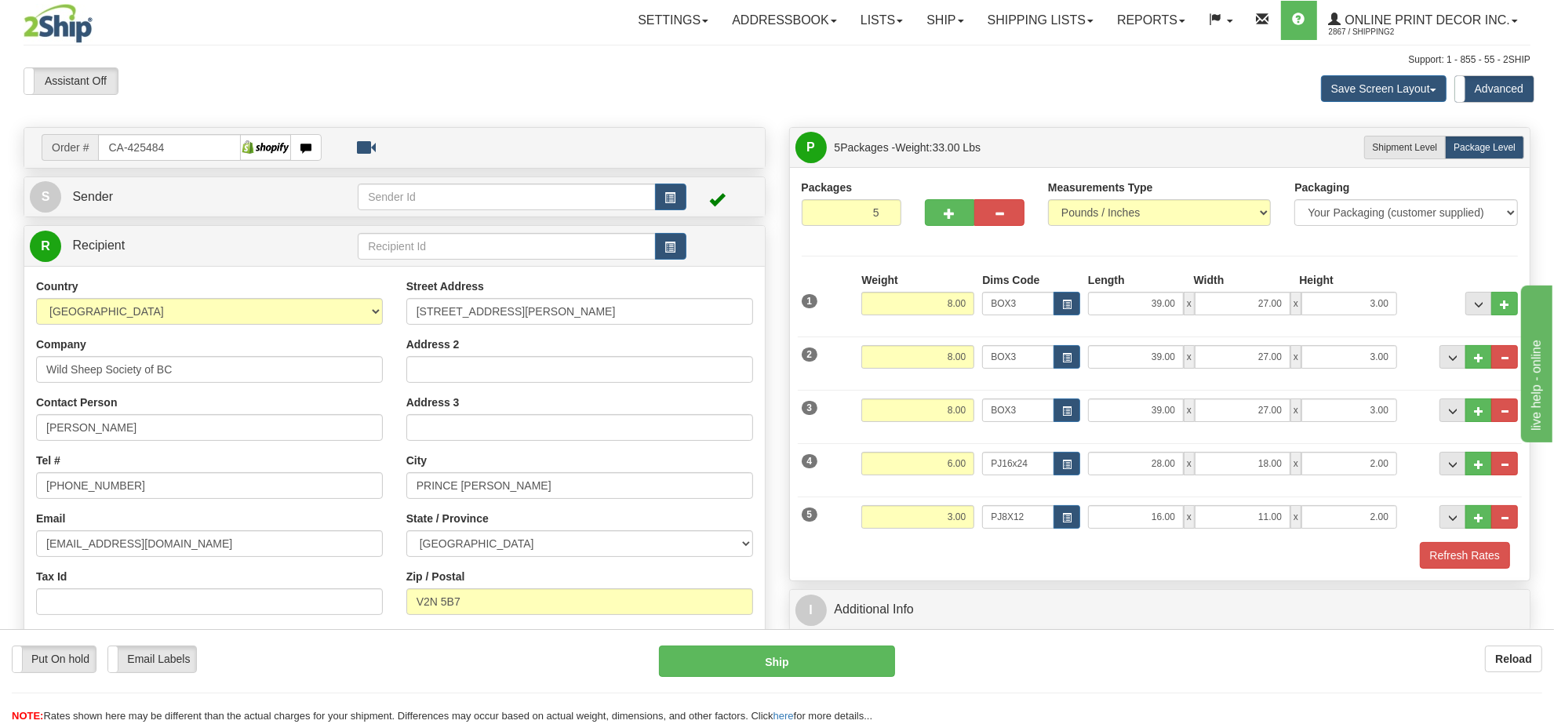
scroll to position [196, 0]
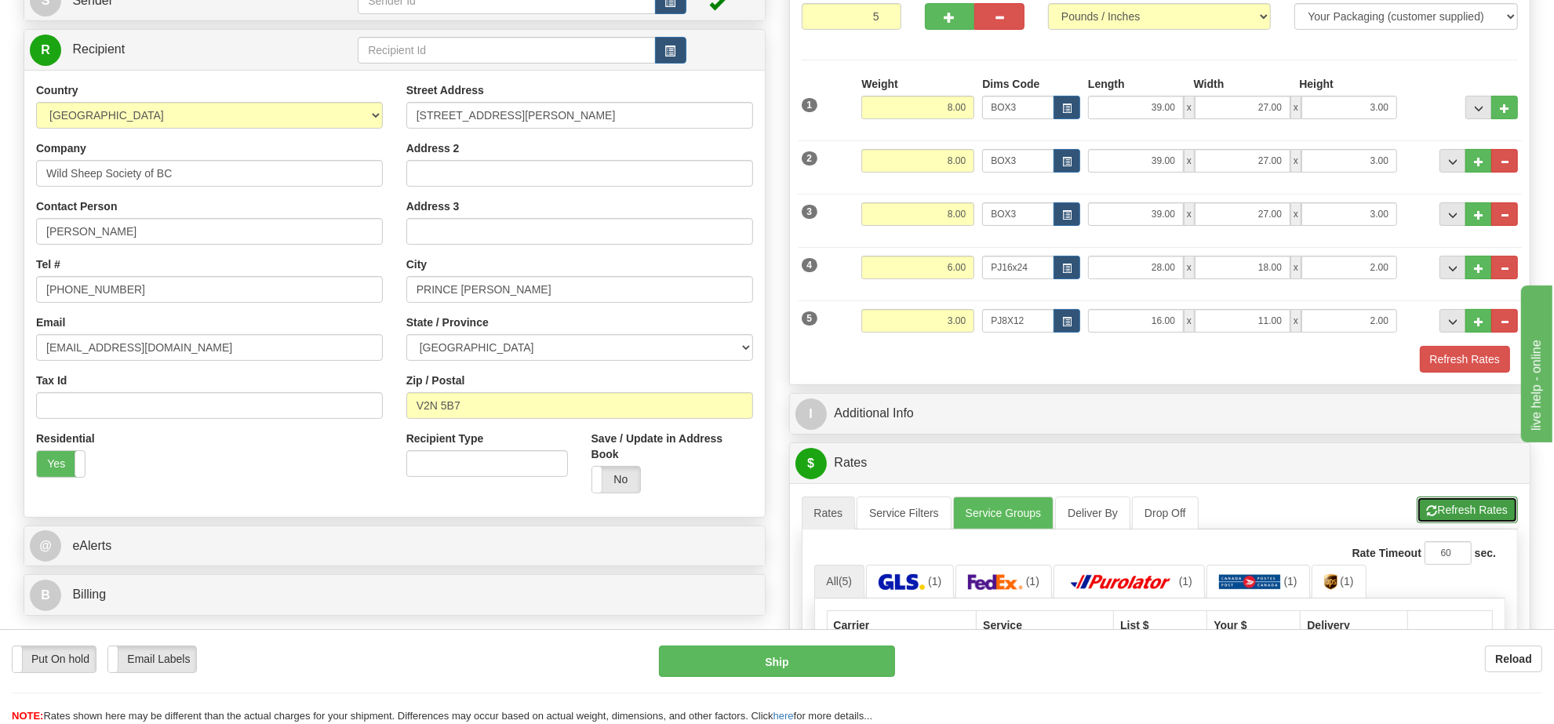
click at [1481, 511] on button "Refresh Rates" at bounding box center [1467, 510] width 101 height 27
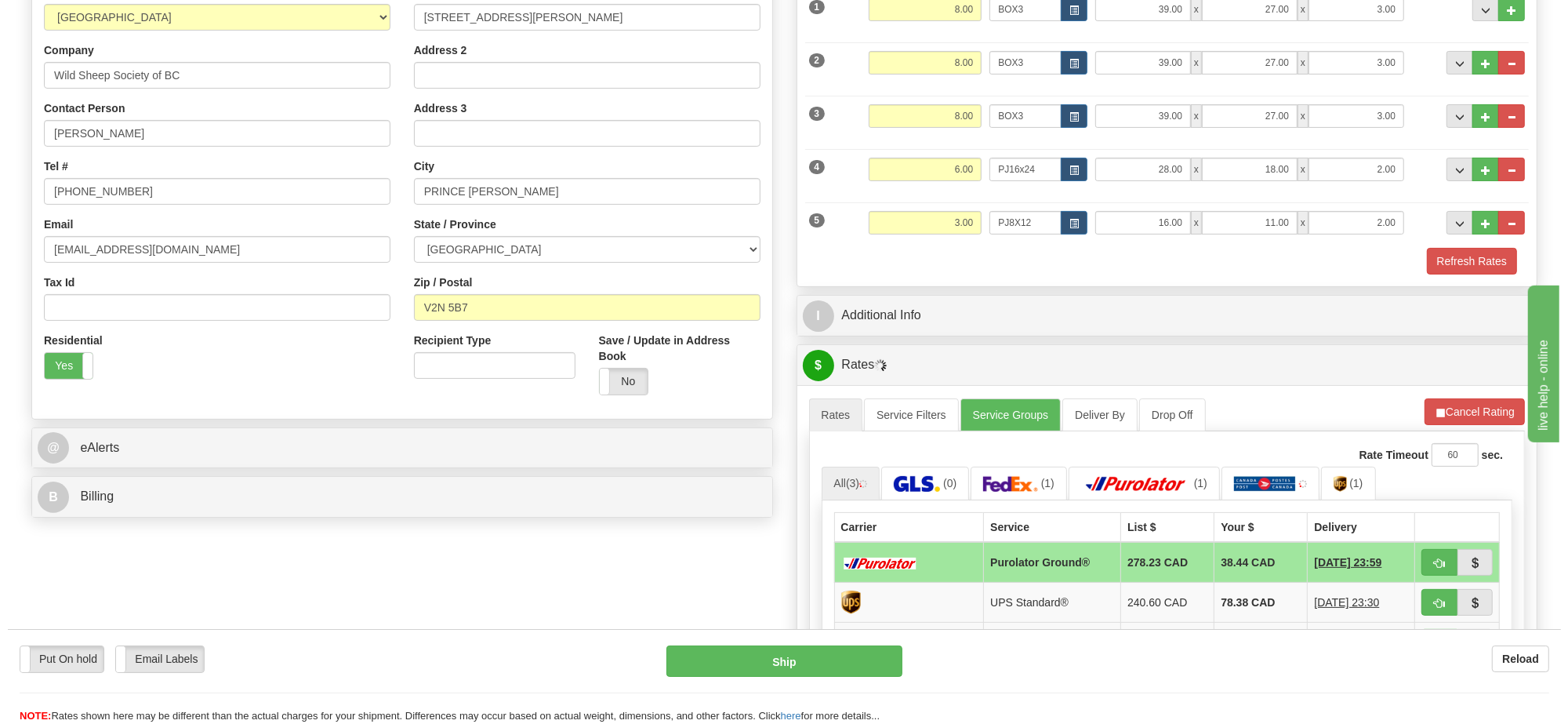
scroll to position [392, 0]
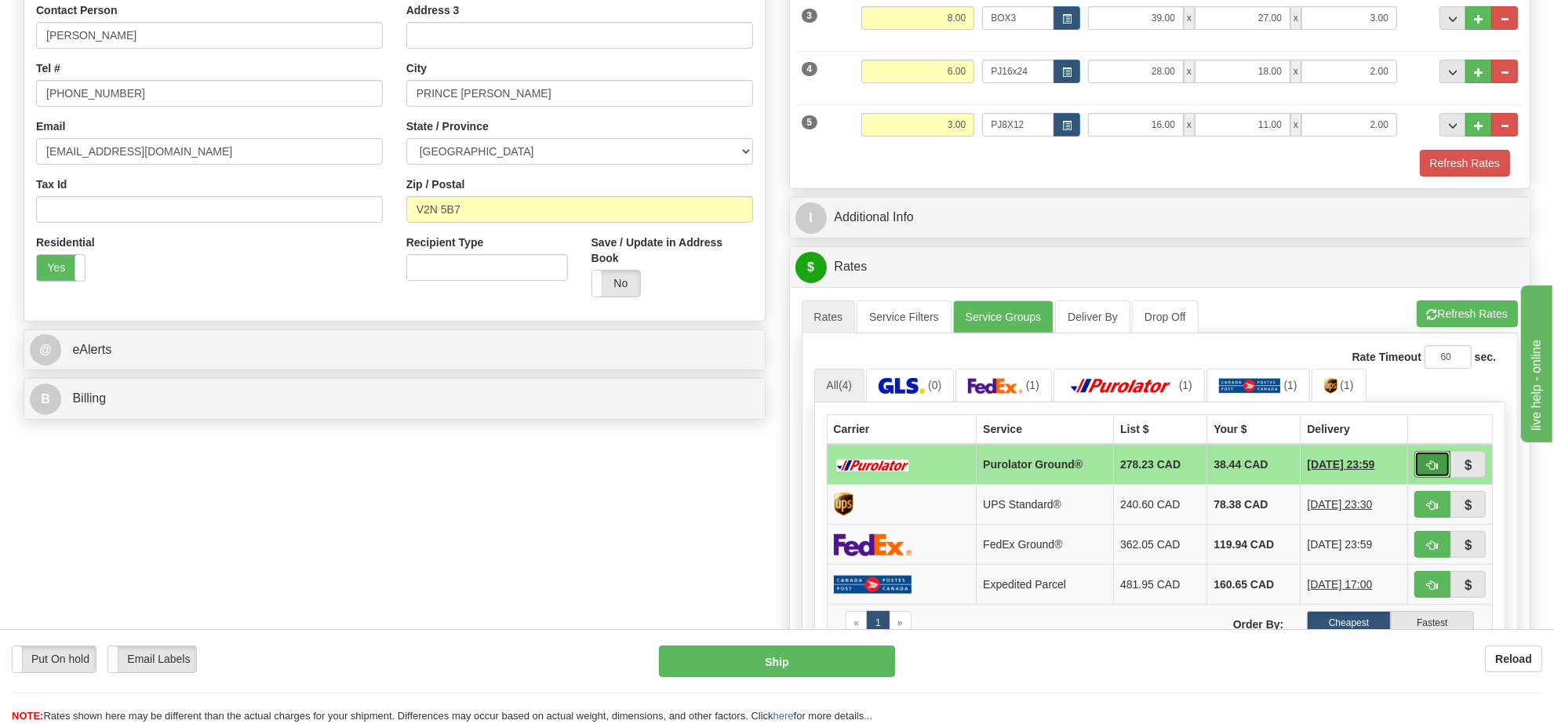
click at [1418, 472] on button "button" at bounding box center [1433, 464] width 36 height 27
type input "260"
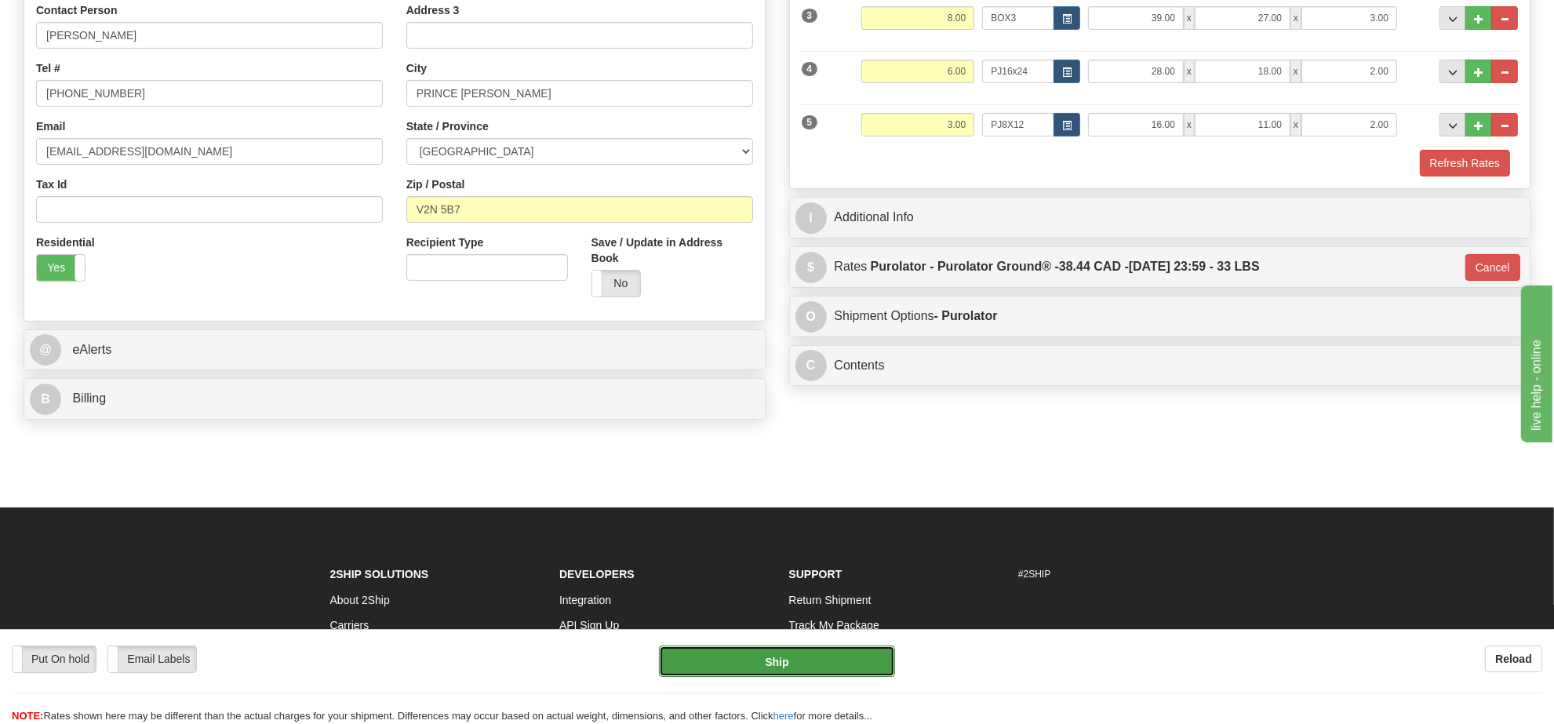
click at [851, 660] on button "Ship" at bounding box center [776, 661] width 235 height 31
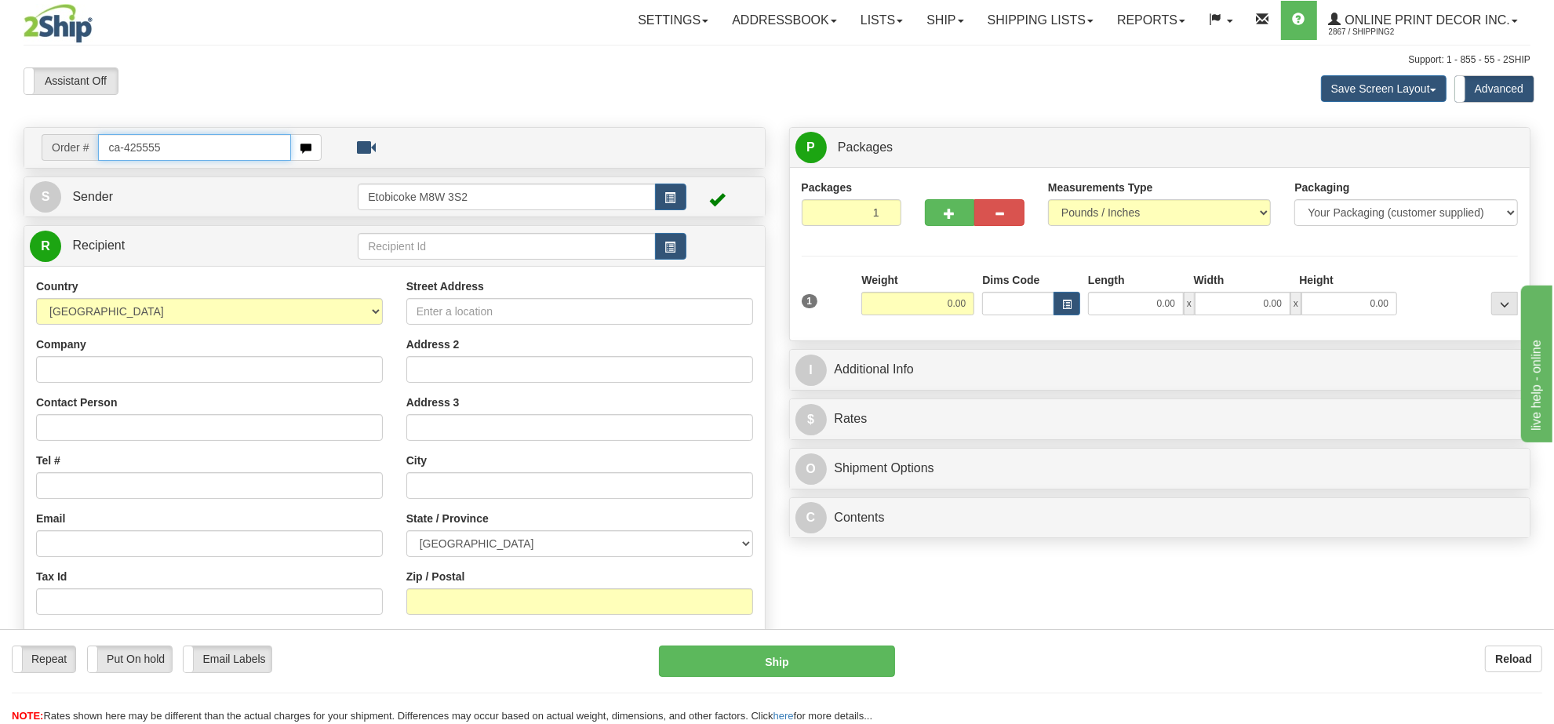
type input "ca-425555"
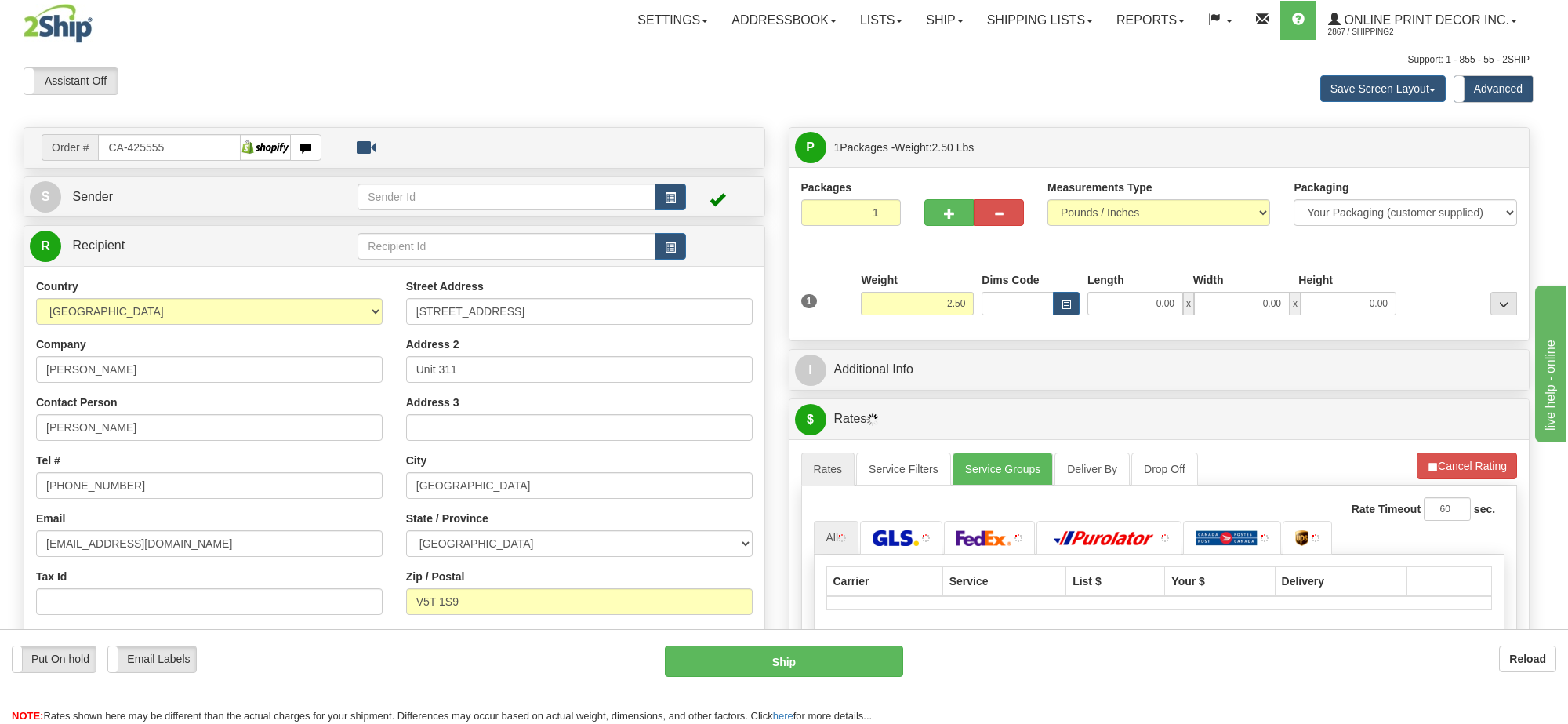
type input "VANCOUVER"
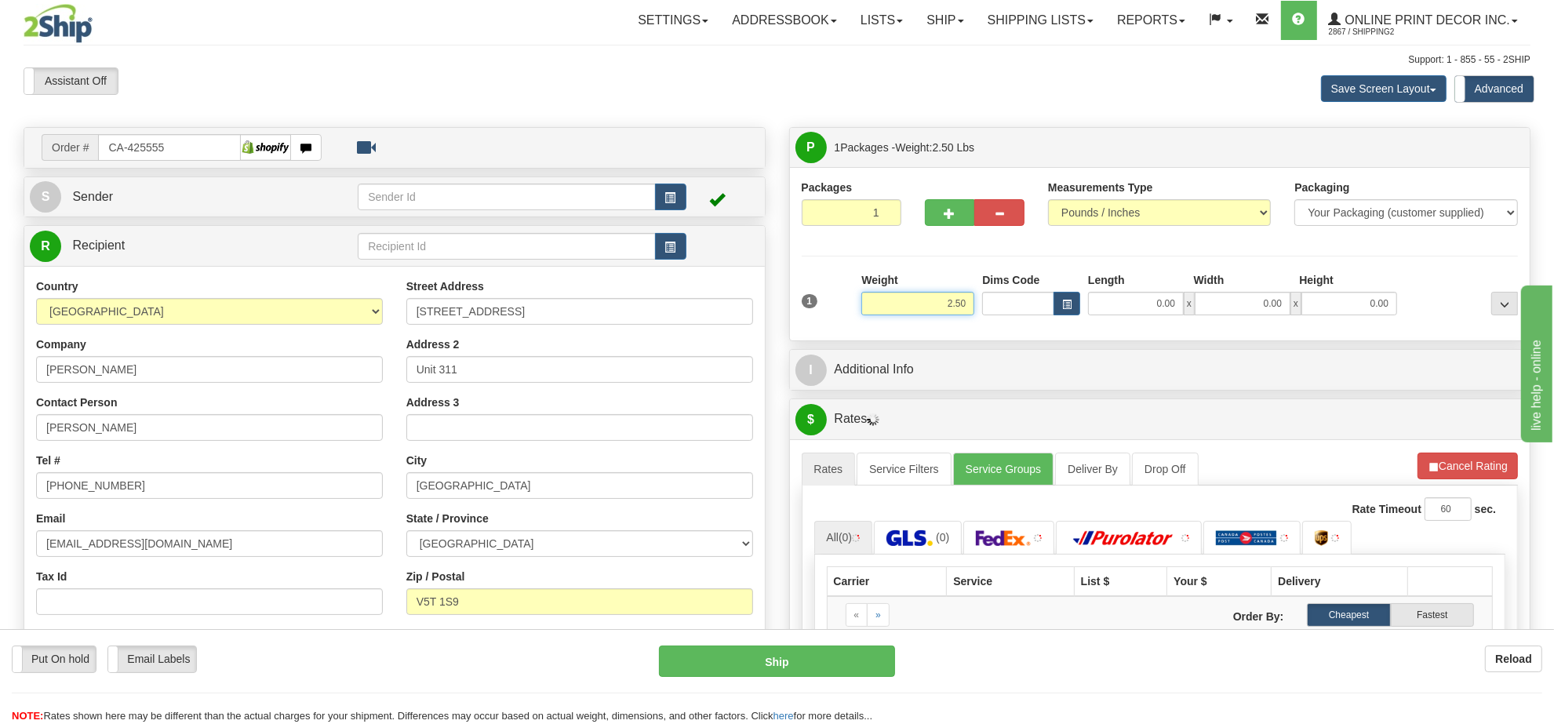
click at [959, 308] on input "2.50" at bounding box center [917, 304] width 113 height 24
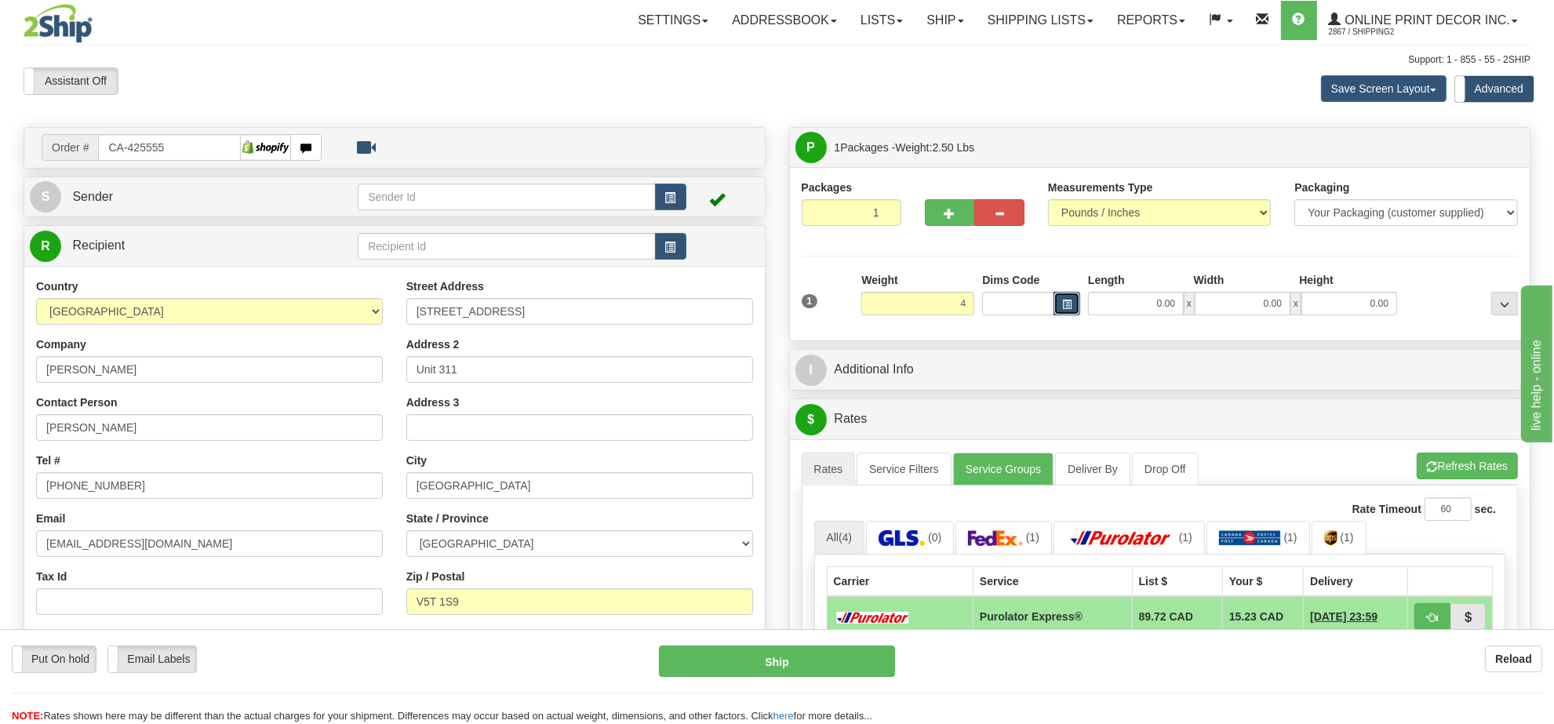
type input "4.00"
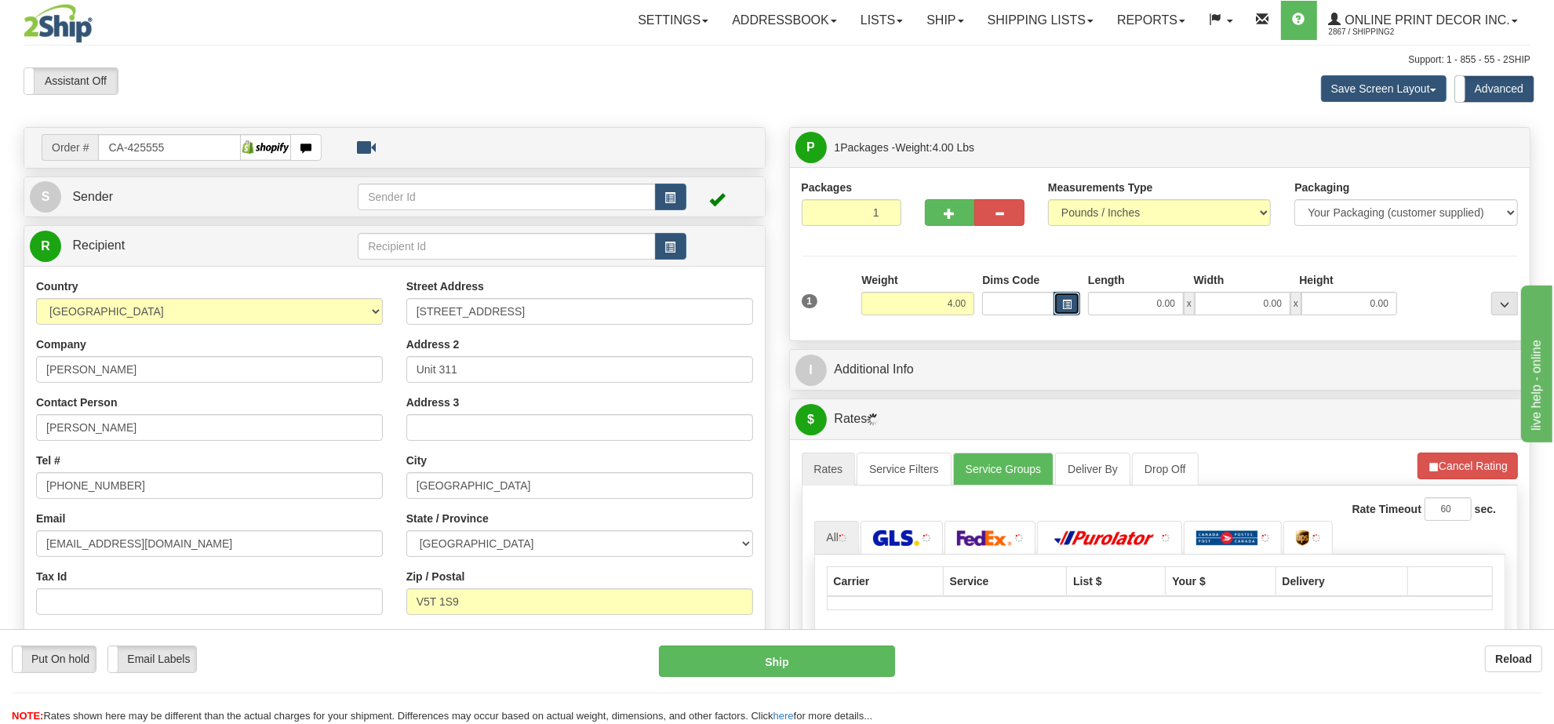
click at [1064, 304] on span "button" at bounding box center [1066, 304] width 9 height 9
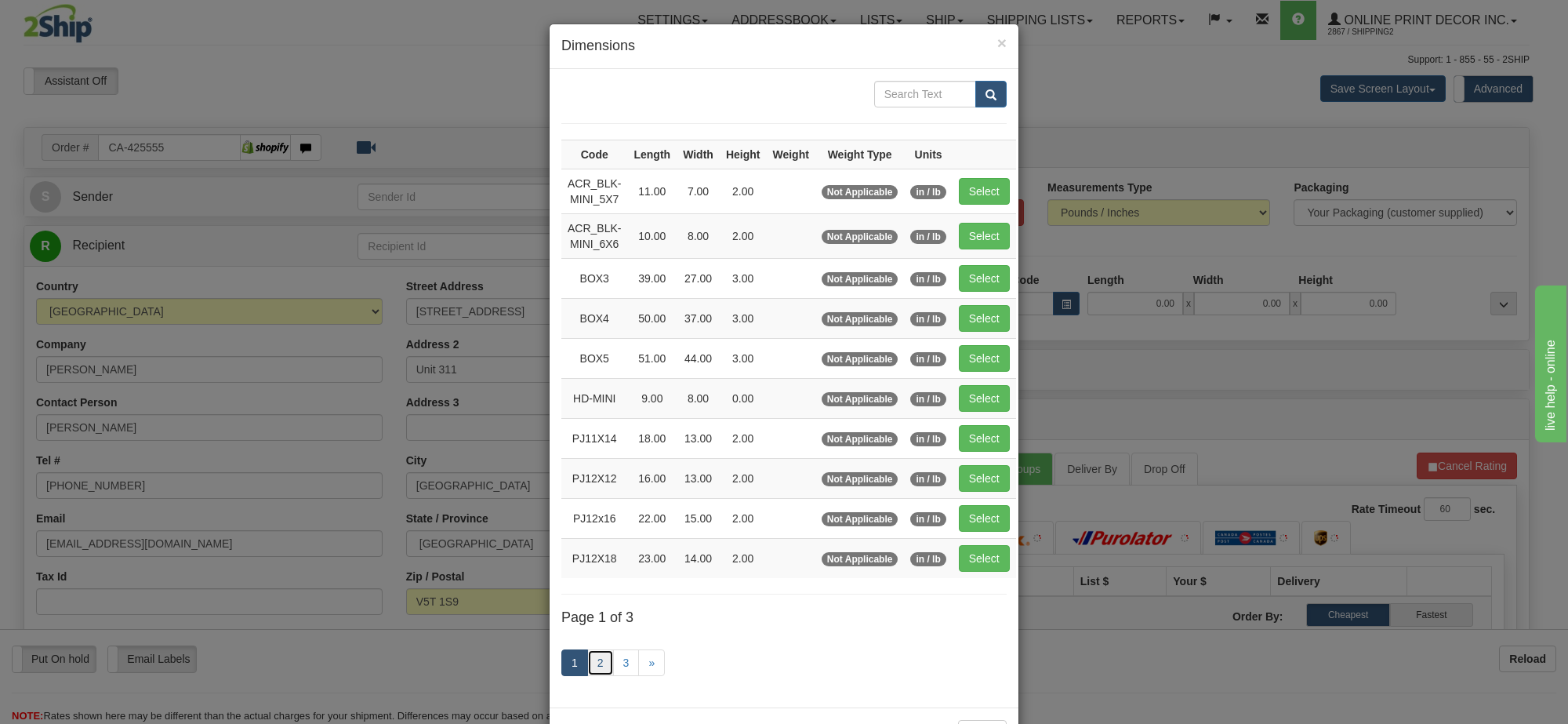
click at [594, 673] on link "2" at bounding box center [601, 663] width 27 height 27
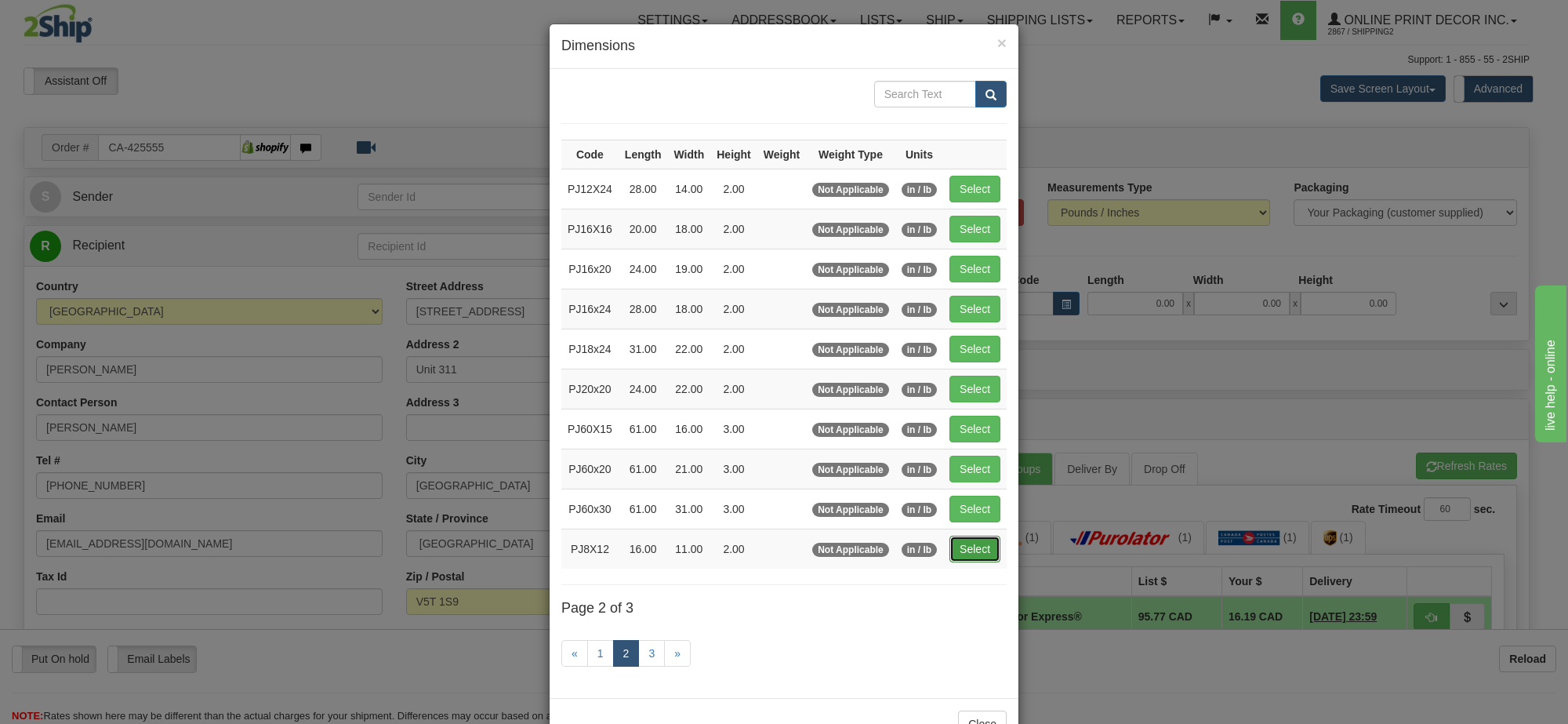
click at [958, 551] on button "Select" at bounding box center [974, 549] width 51 height 27
type input "PJ8X12"
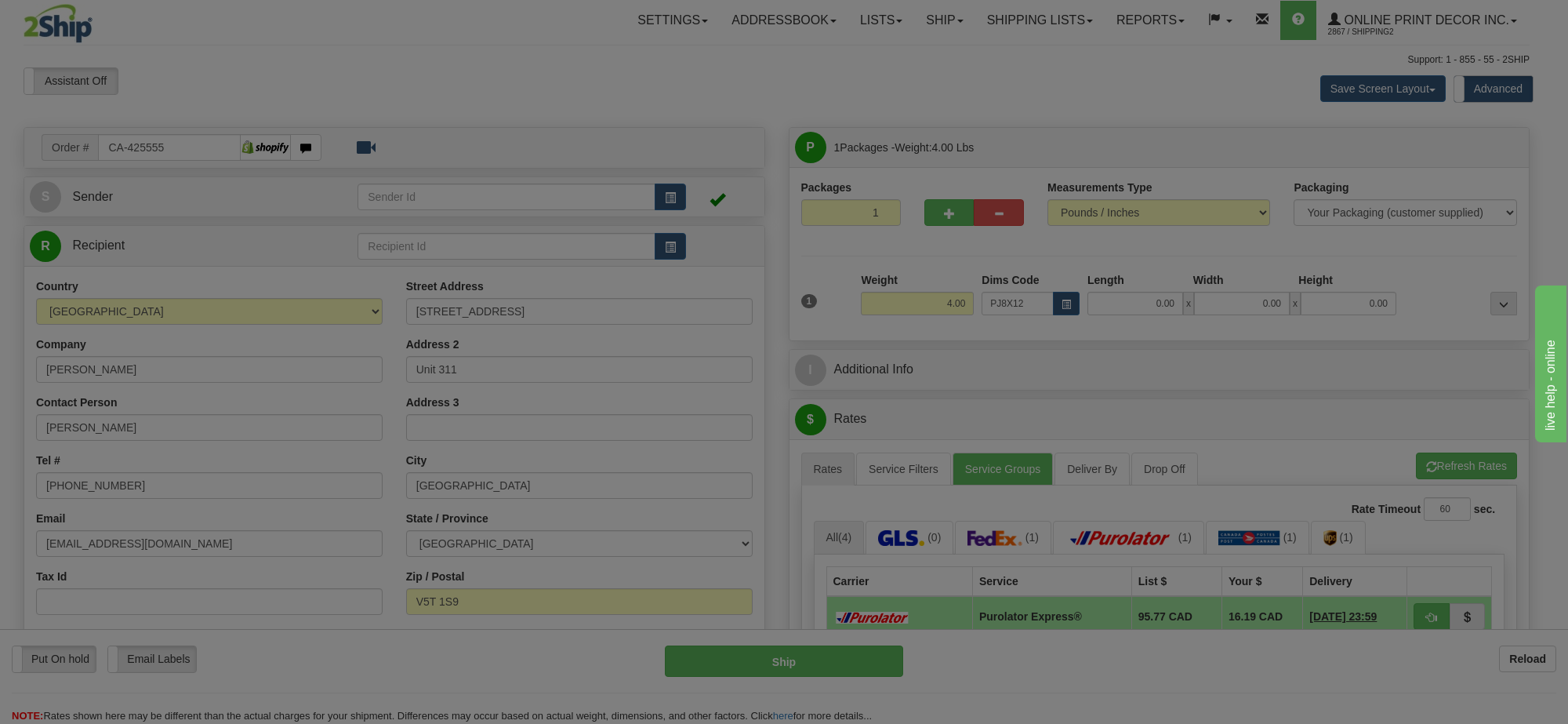
type input "16.00"
type input "11.00"
type input "2.00"
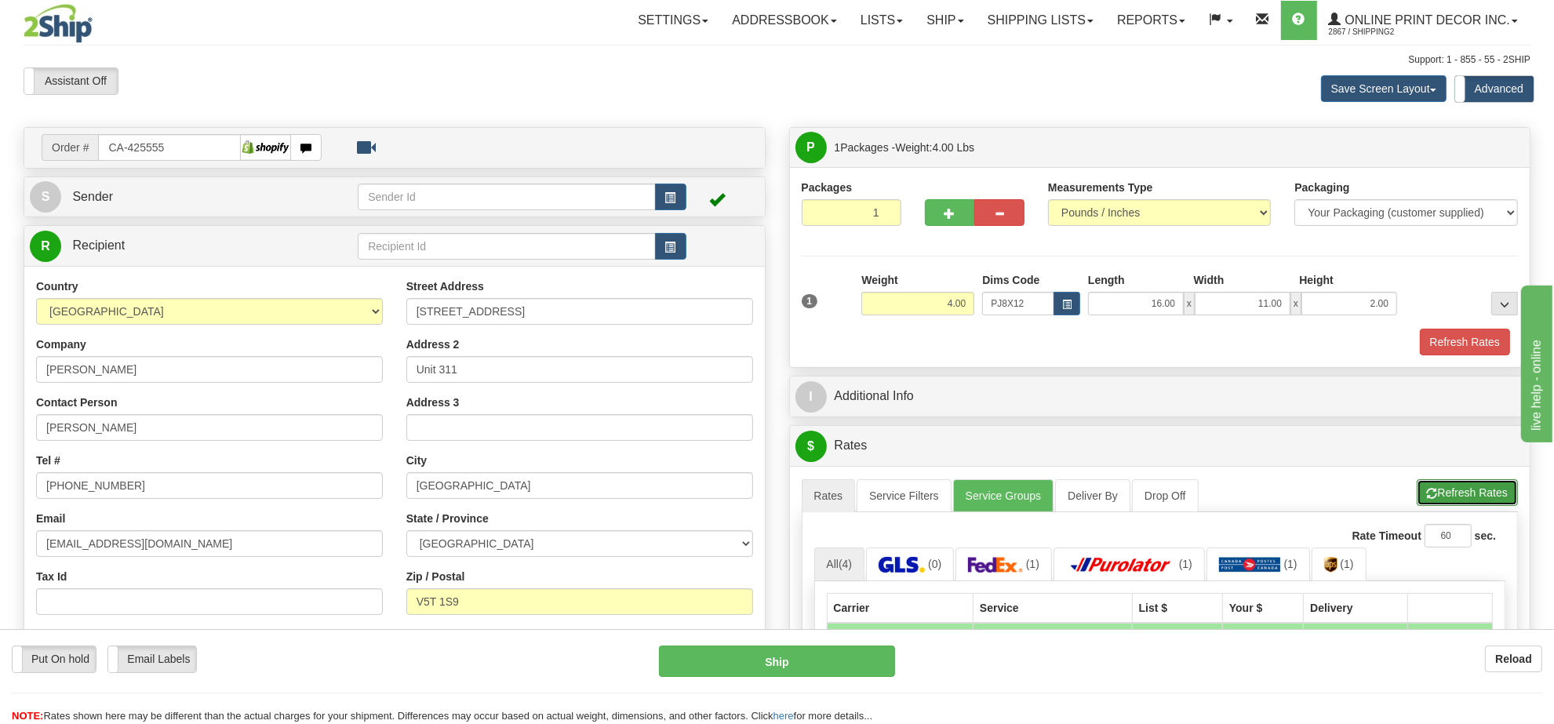
click at [1462, 504] on button "Refresh Rates" at bounding box center [1467, 492] width 101 height 27
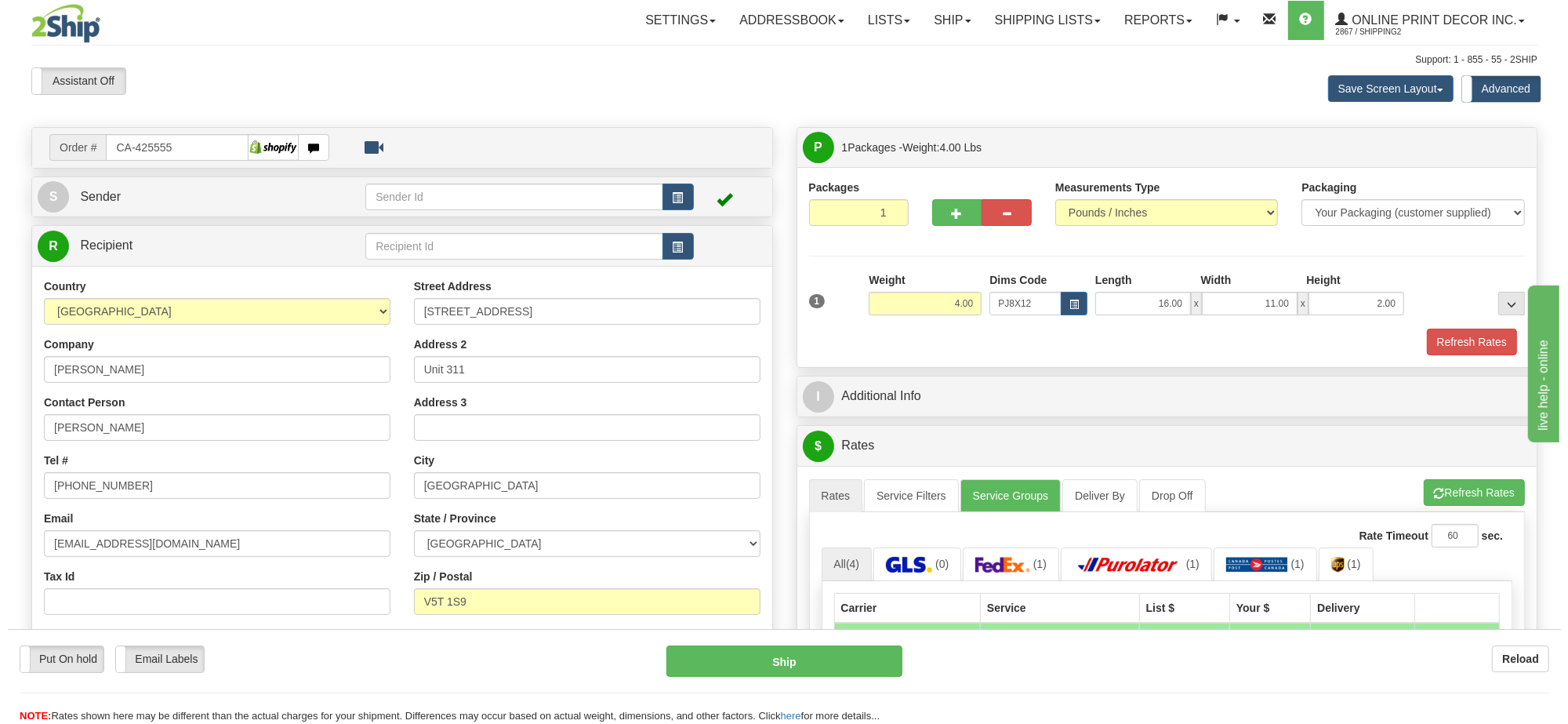
scroll to position [196, 0]
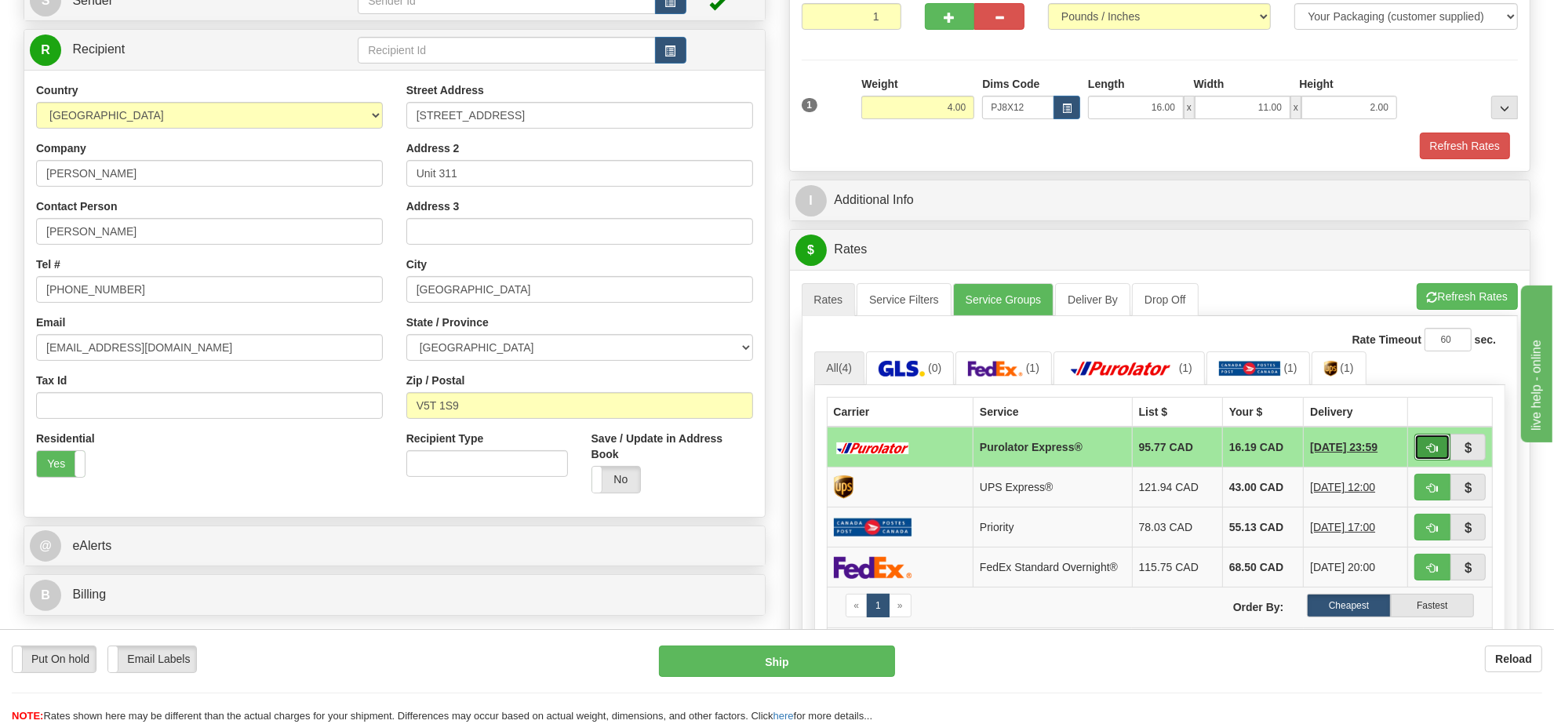
click at [1422, 453] on button "button" at bounding box center [1433, 447] width 36 height 27
type input "202"
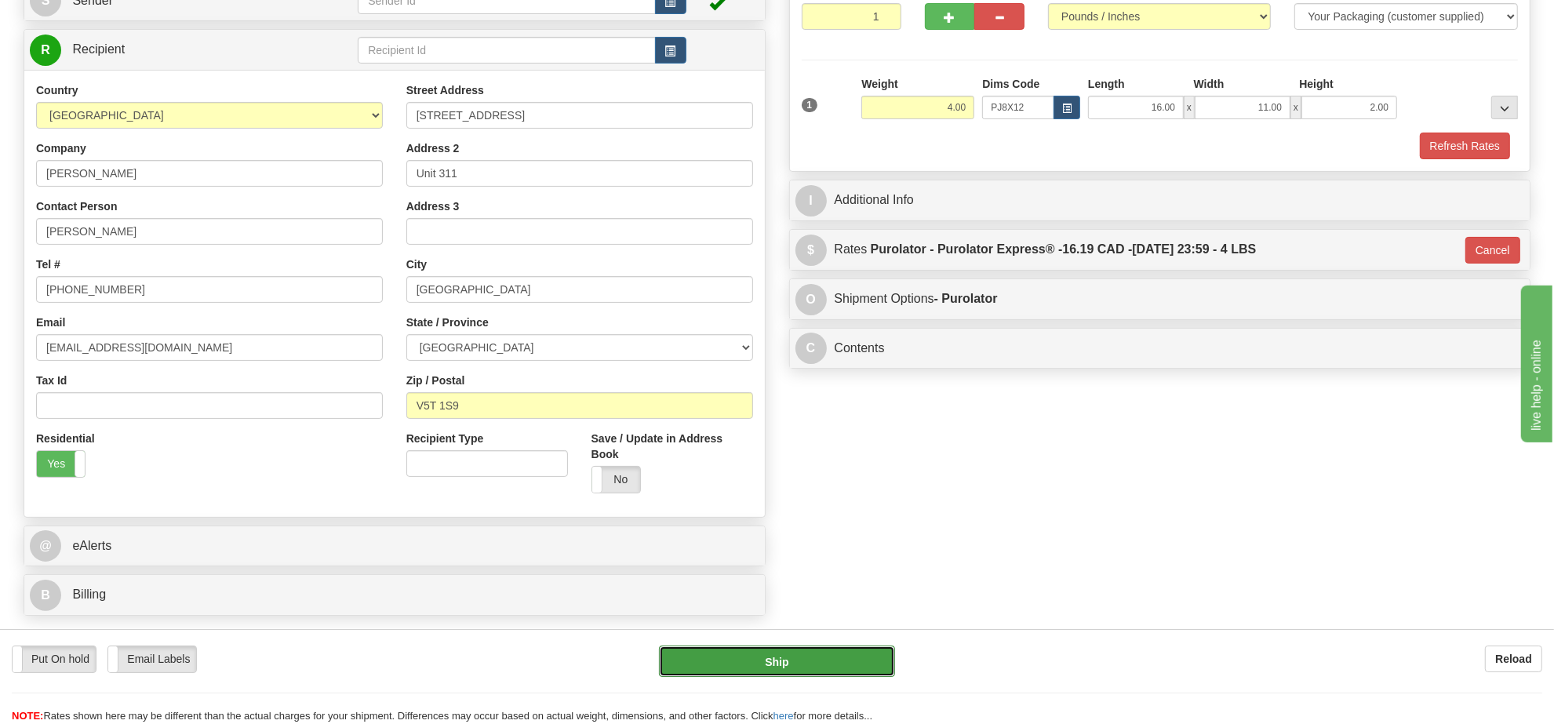
click at [829, 667] on button "Ship" at bounding box center [776, 661] width 235 height 31
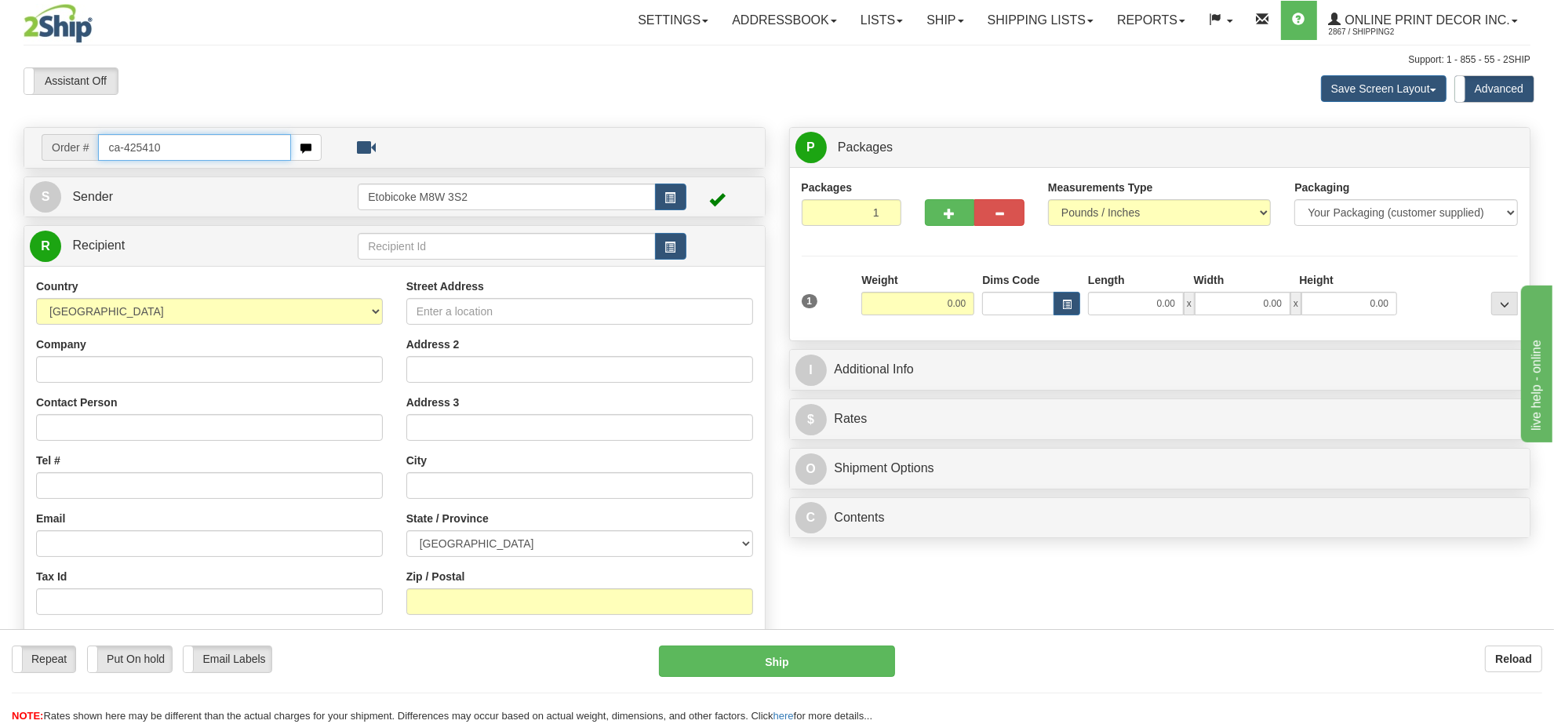
type input "ca-425410"
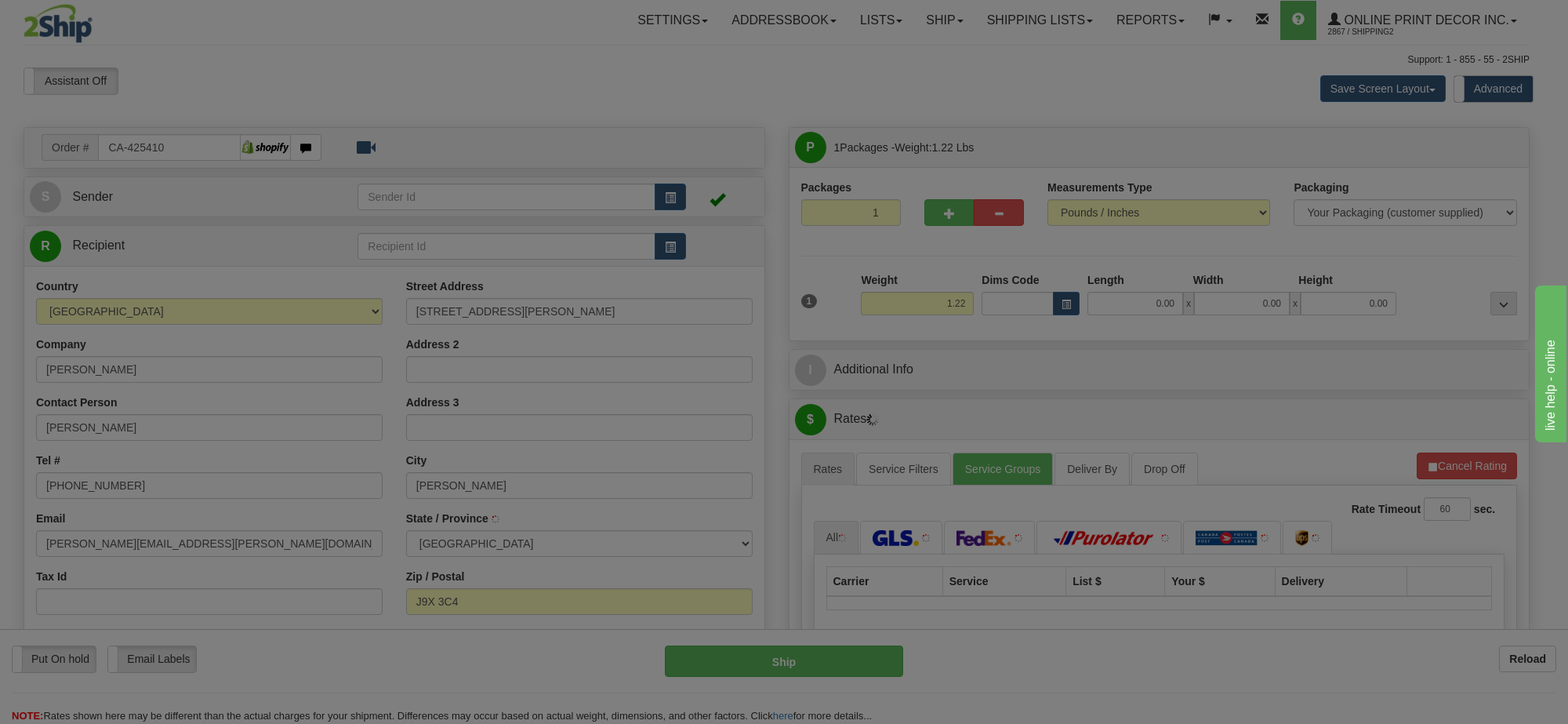
type input "ROUYN-NORANDA"
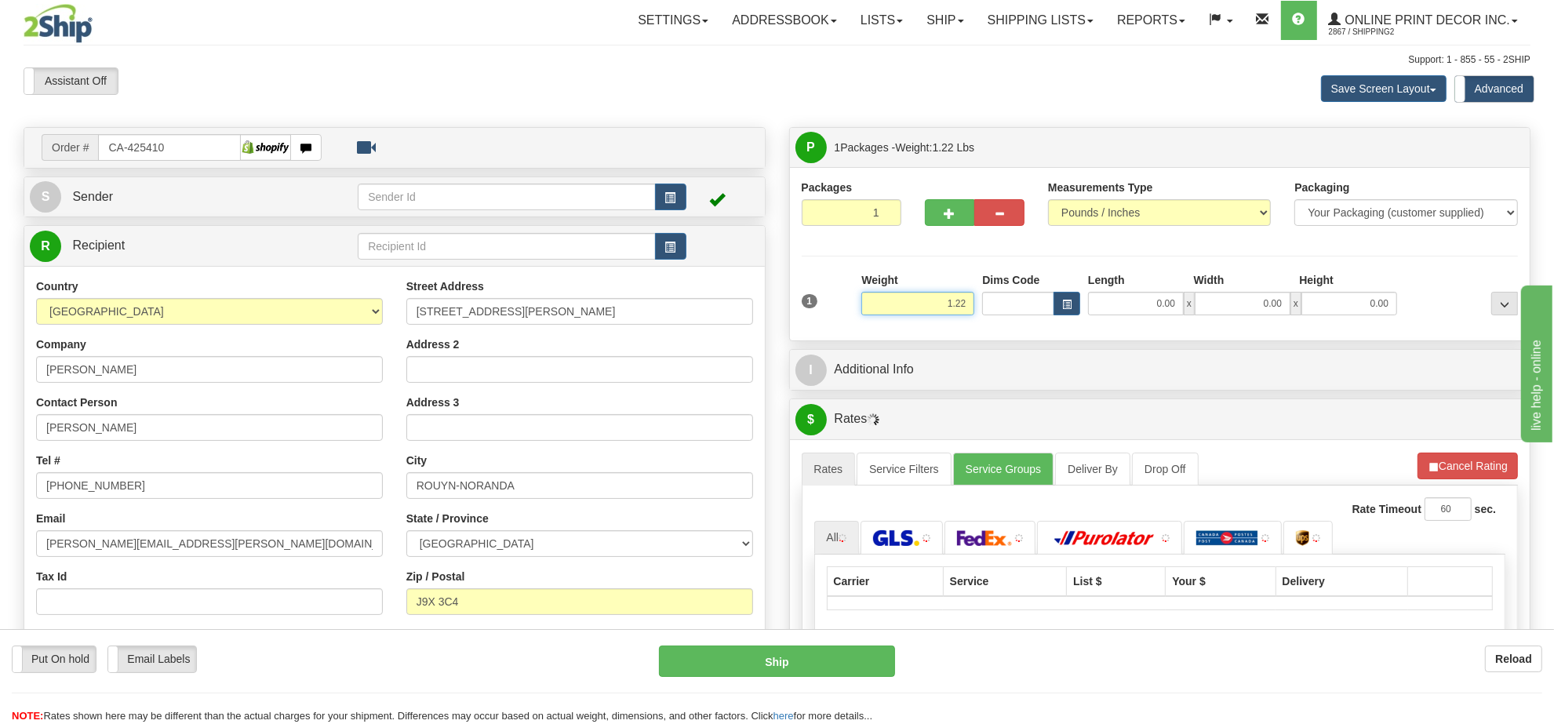
click at [938, 306] on input "1.22" at bounding box center [917, 304] width 113 height 24
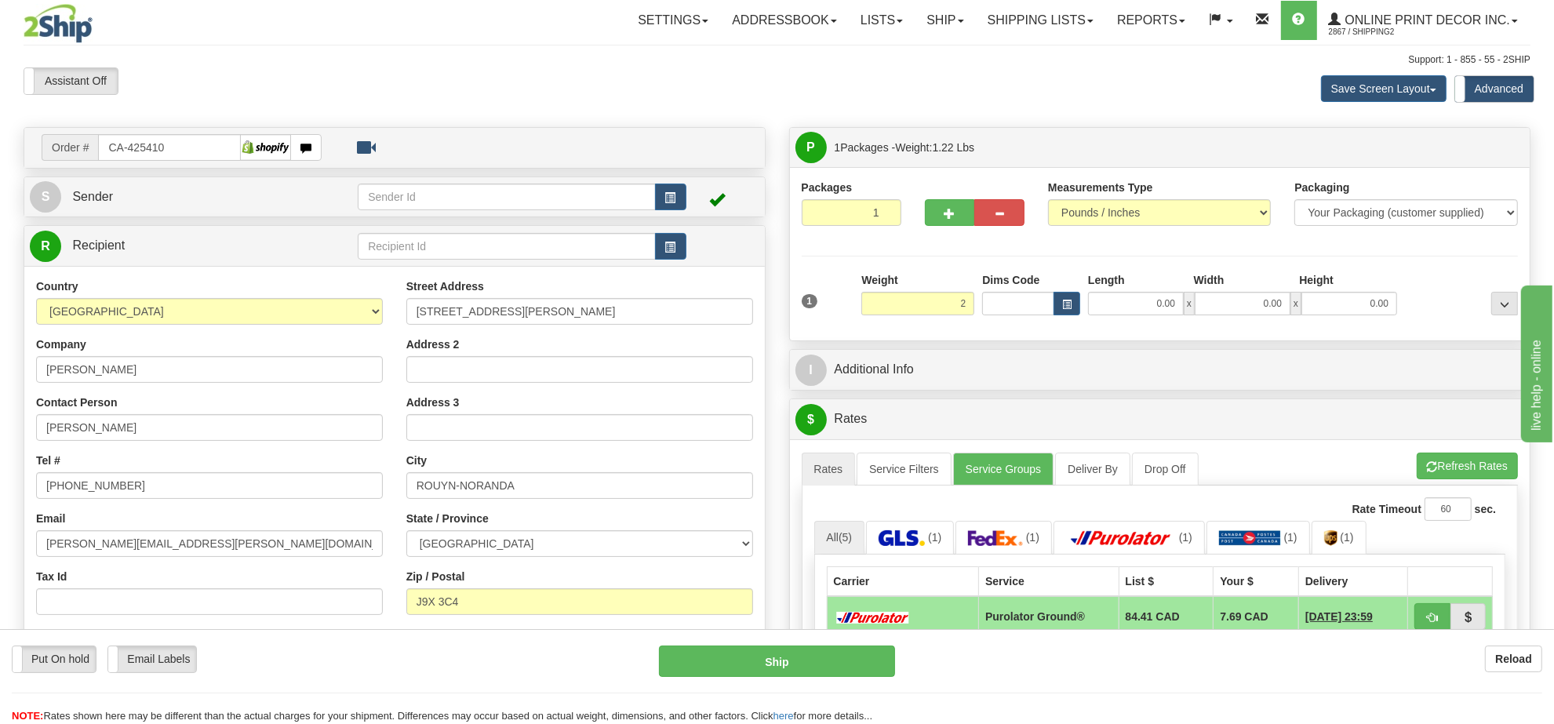
type input "2.00"
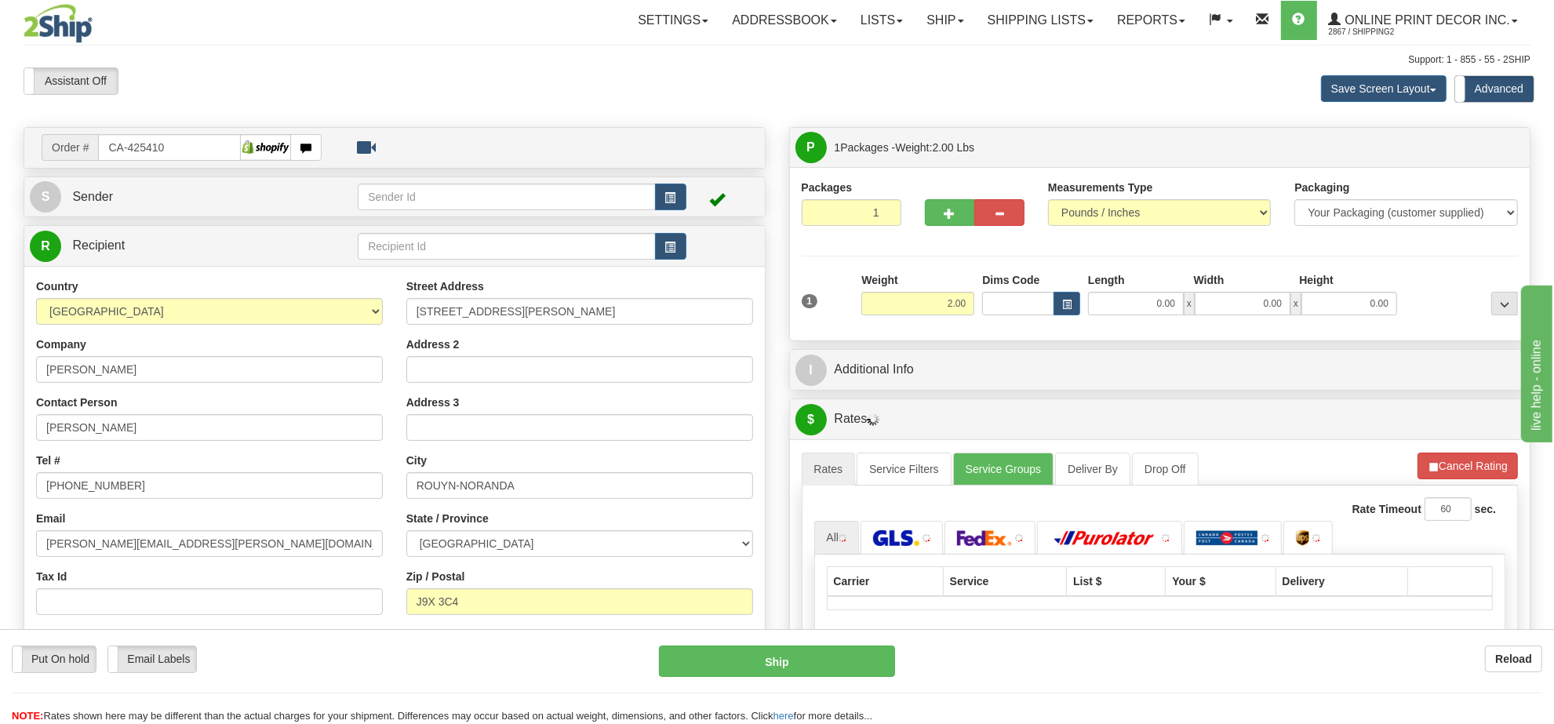
click at [1050, 277] on div "Dims Code" at bounding box center [1031, 293] width 106 height 43
click at [1069, 300] on span "button" at bounding box center [1066, 304] width 9 height 9
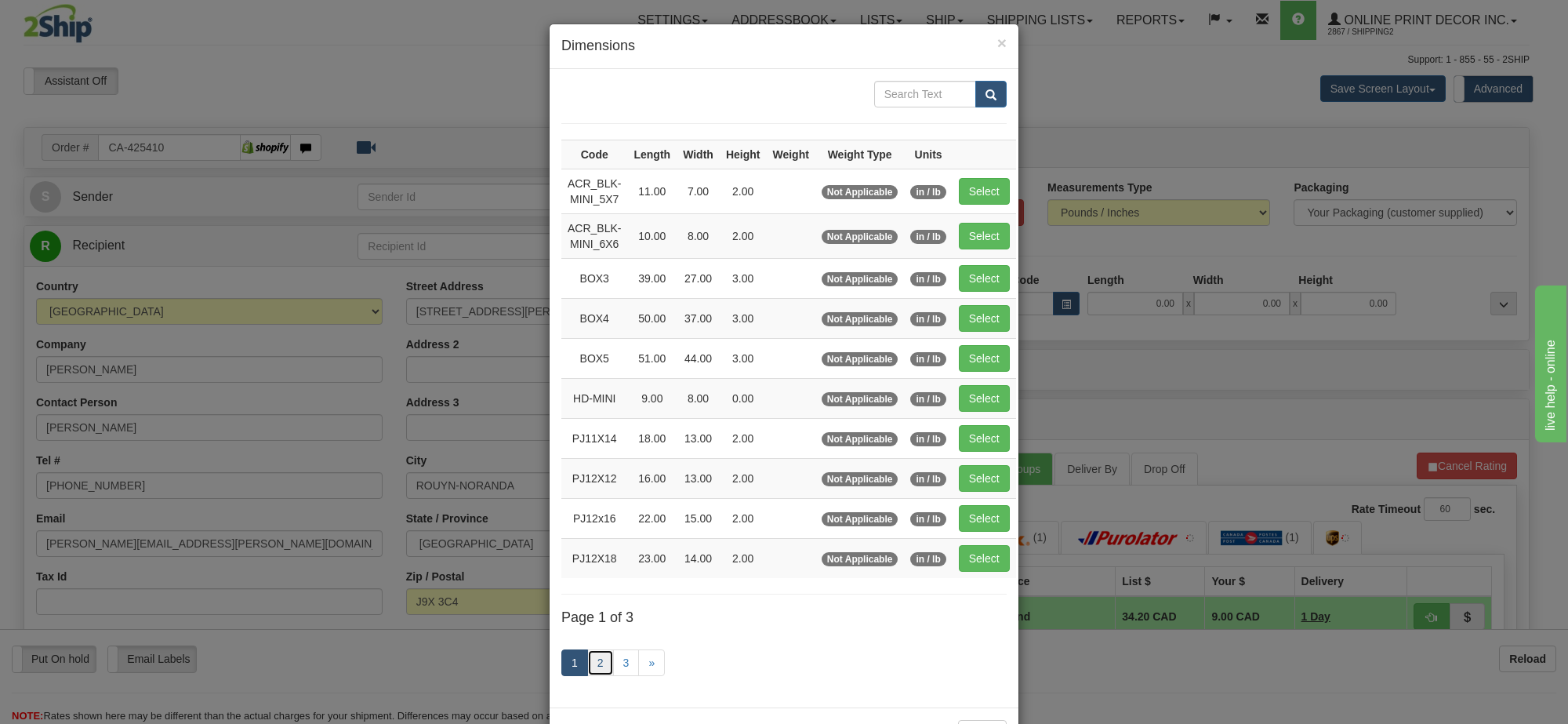
click at [588, 661] on link "2" at bounding box center [601, 663] width 27 height 27
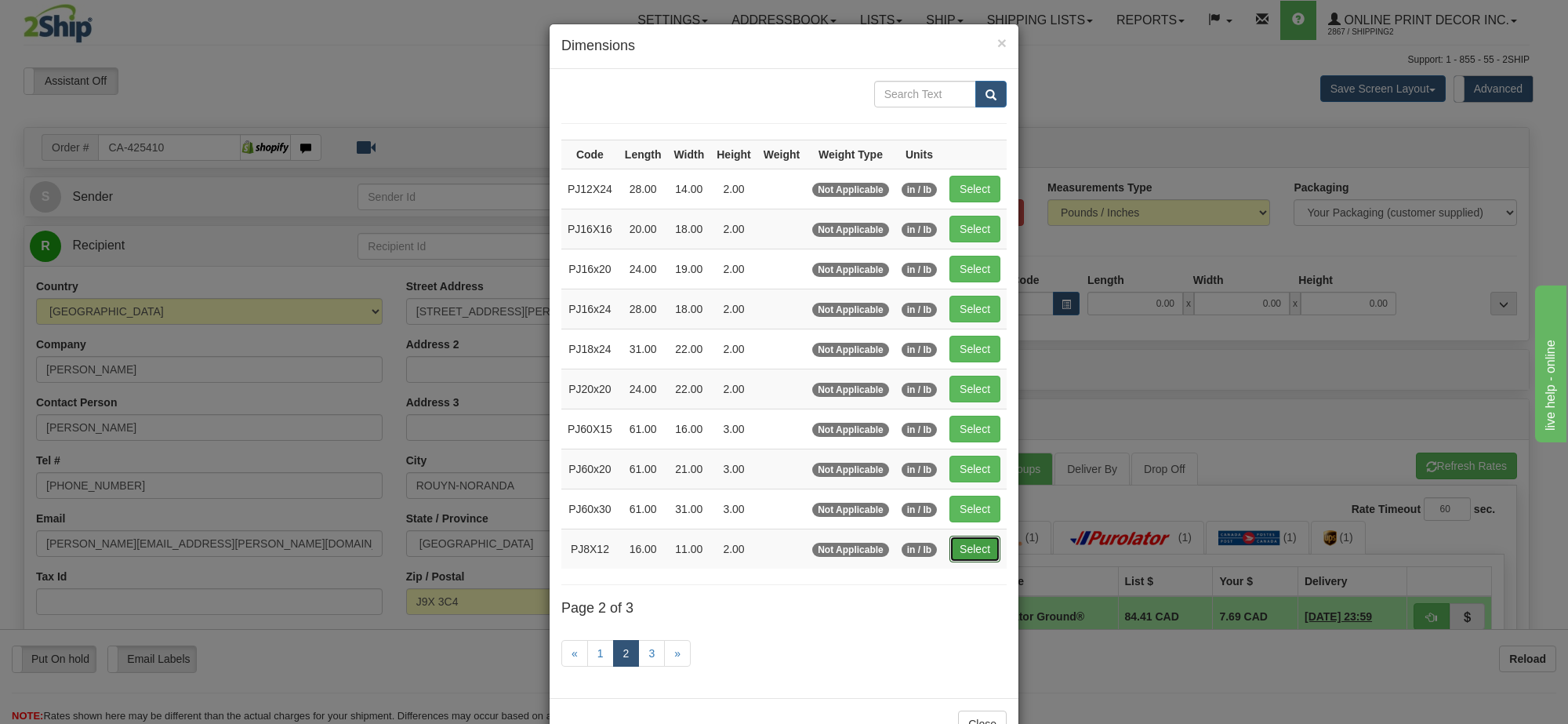
click at [969, 547] on button "Select" at bounding box center [974, 549] width 51 height 27
type input "PJ8X12"
type input "16.00"
type input "11.00"
type input "2.00"
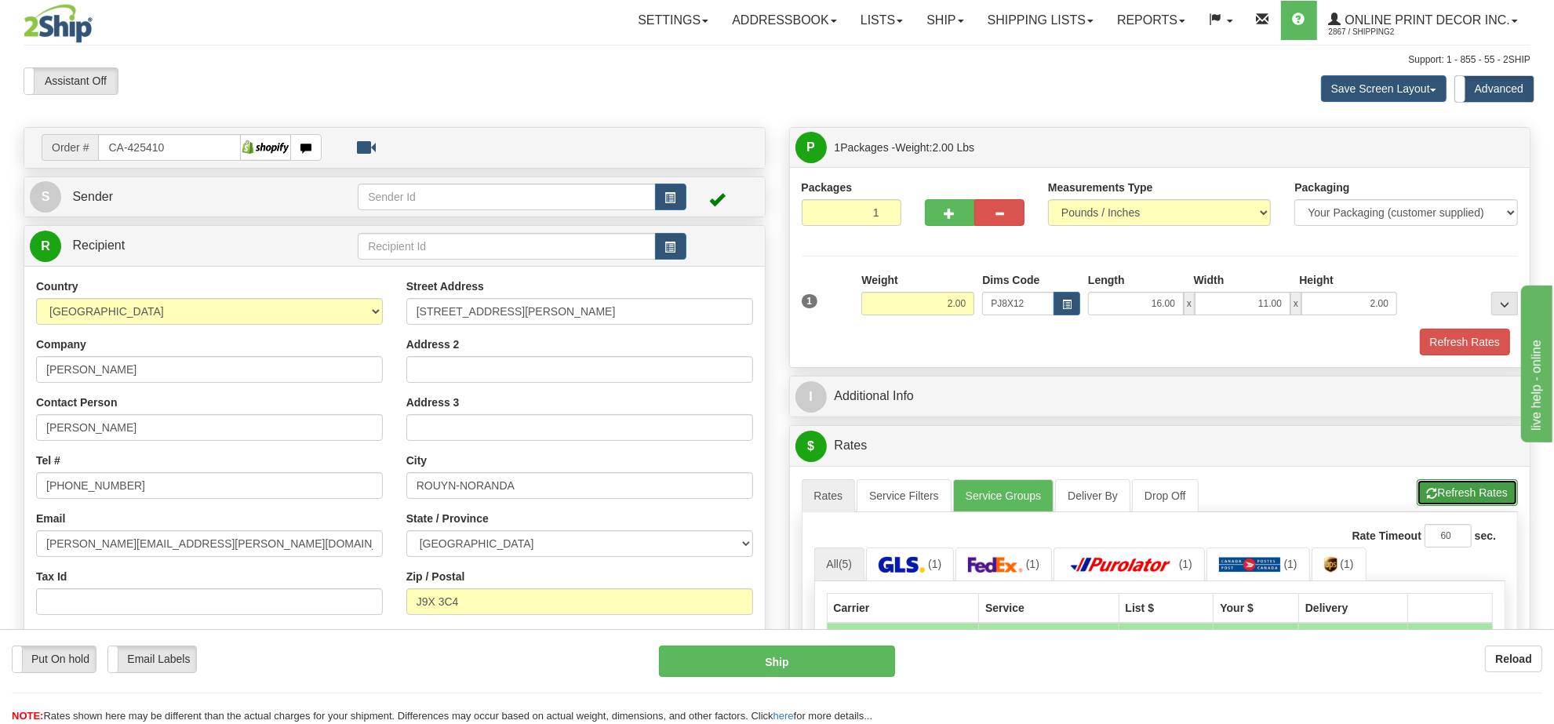
click at [1476, 504] on button "Refresh Rates" at bounding box center [1467, 492] width 101 height 27
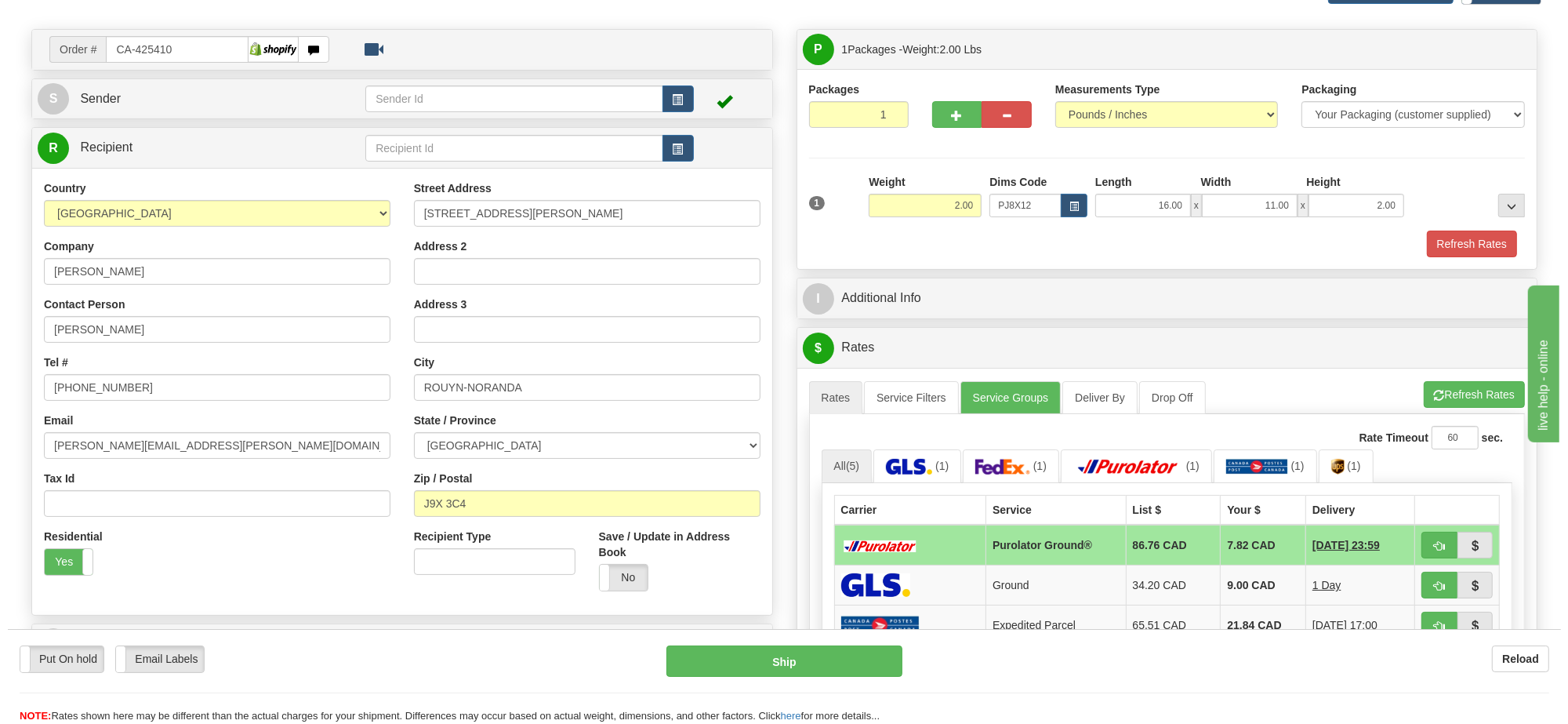
scroll to position [294, 0]
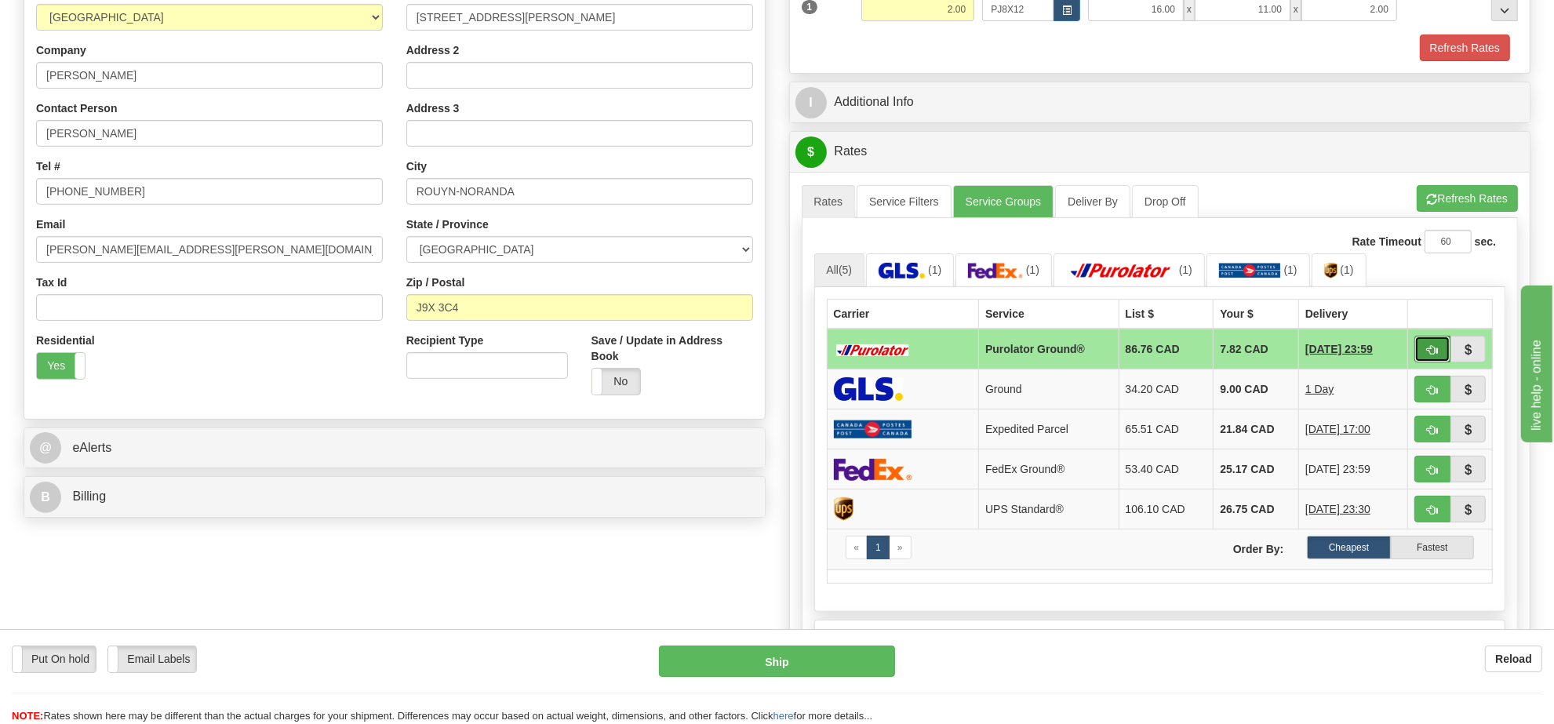
click at [1440, 362] on button "button" at bounding box center [1433, 349] width 36 height 27
type input "260"
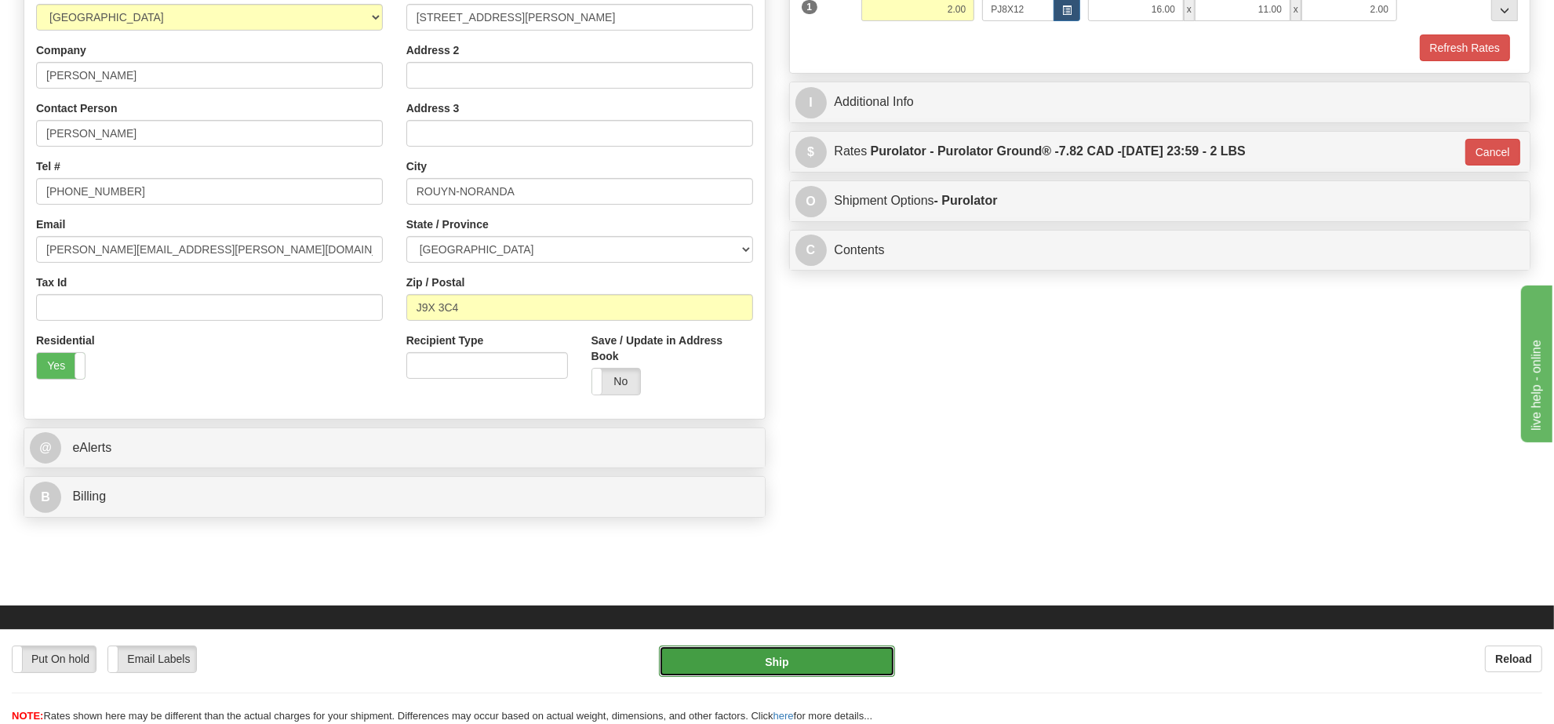
click at [817, 667] on button "Ship" at bounding box center [776, 661] width 235 height 31
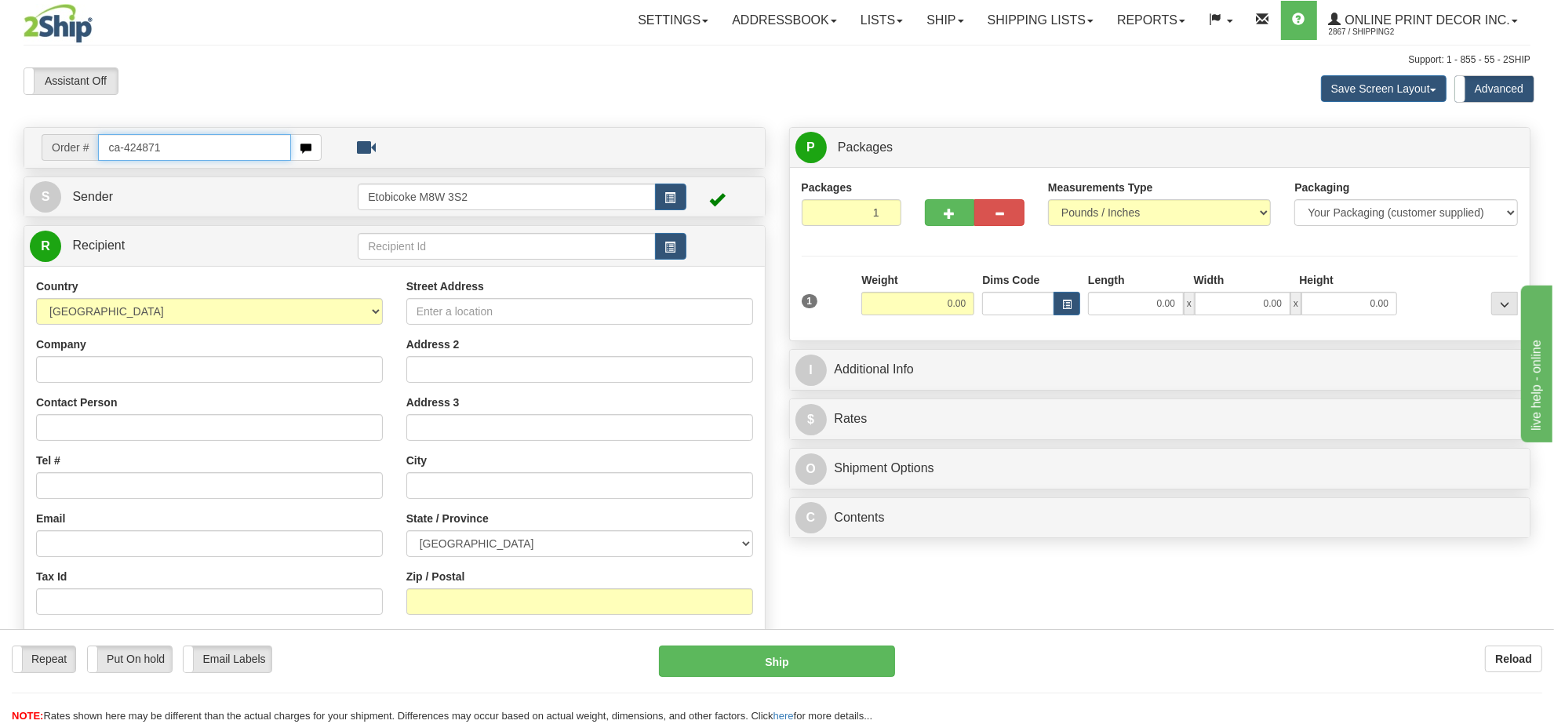
type input "ca-424871"
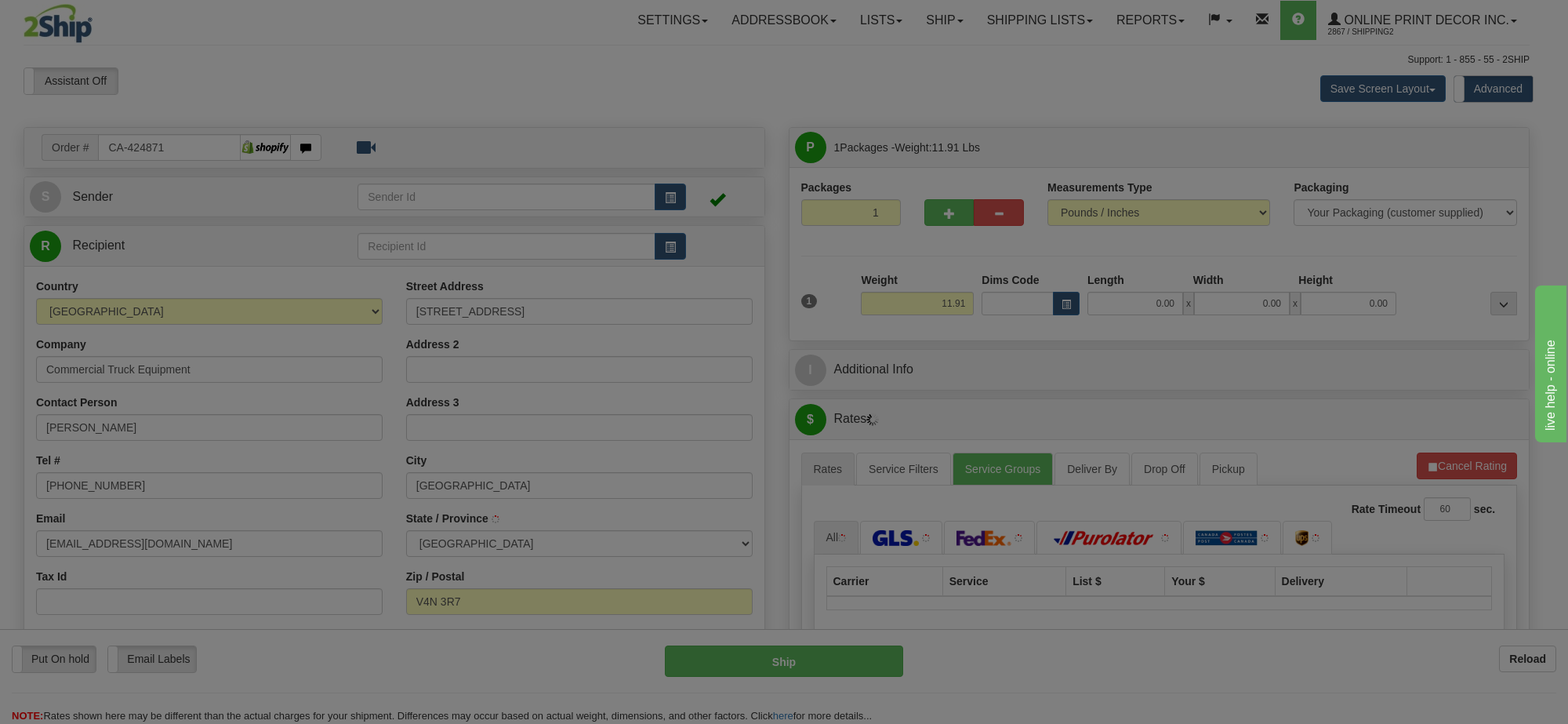
type input "[GEOGRAPHIC_DATA]"
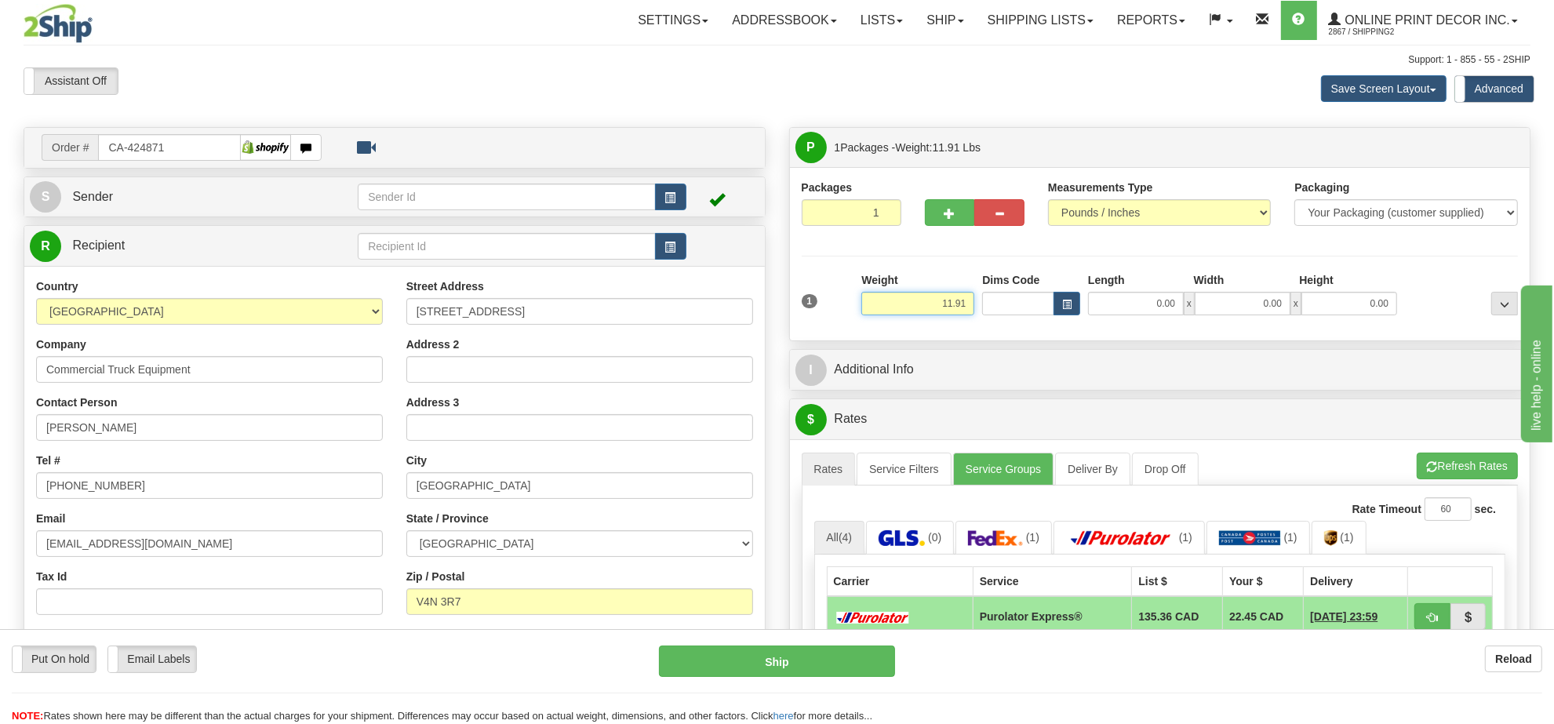
click at [927, 302] on input "11.91" at bounding box center [917, 304] width 113 height 24
click at [927, 300] on input "11.91" at bounding box center [917, 304] width 113 height 24
type input "15.00"
click at [1072, 306] on button "button" at bounding box center [1067, 304] width 27 height 24
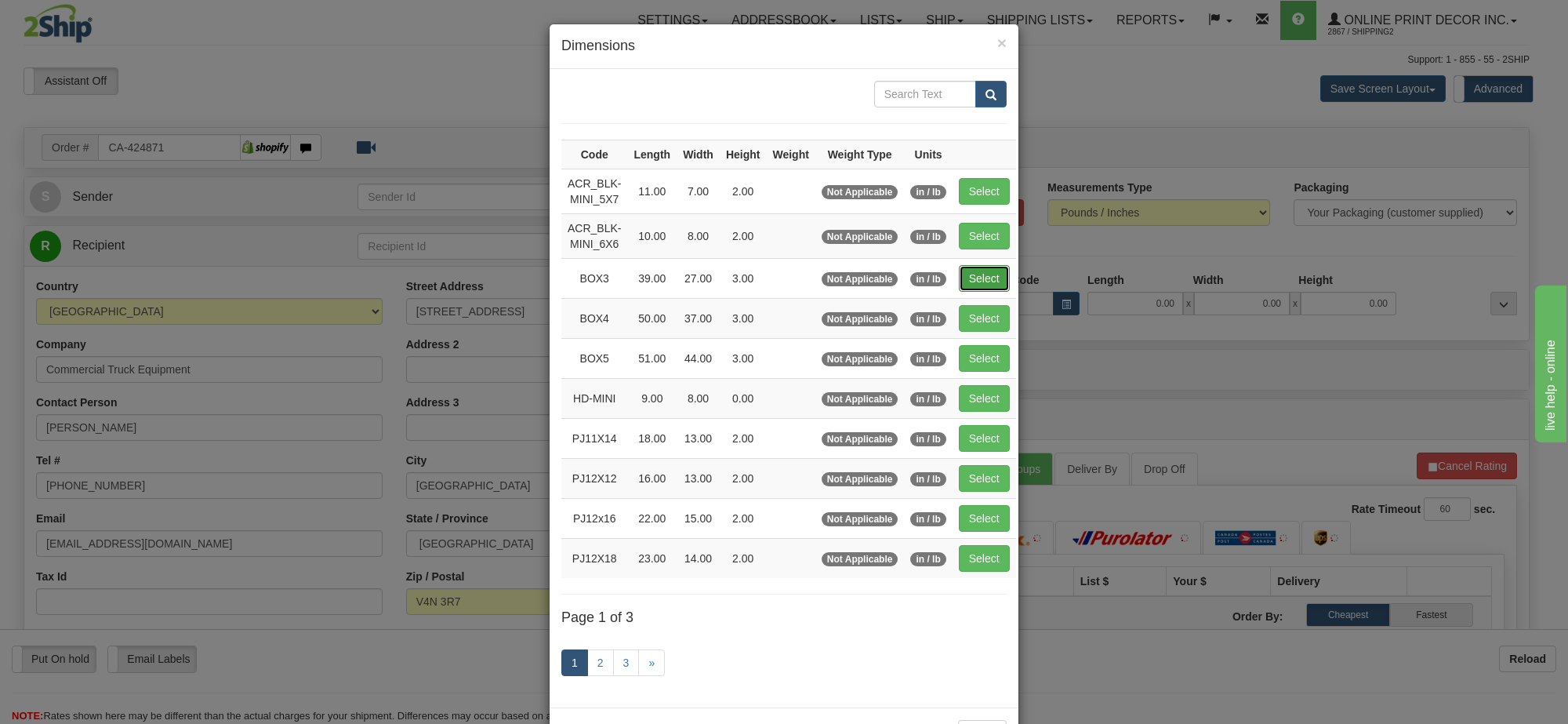
click at [982, 273] on button "Select" at bounding box center [983, 278] width 51 height 27
type input "BOX3"
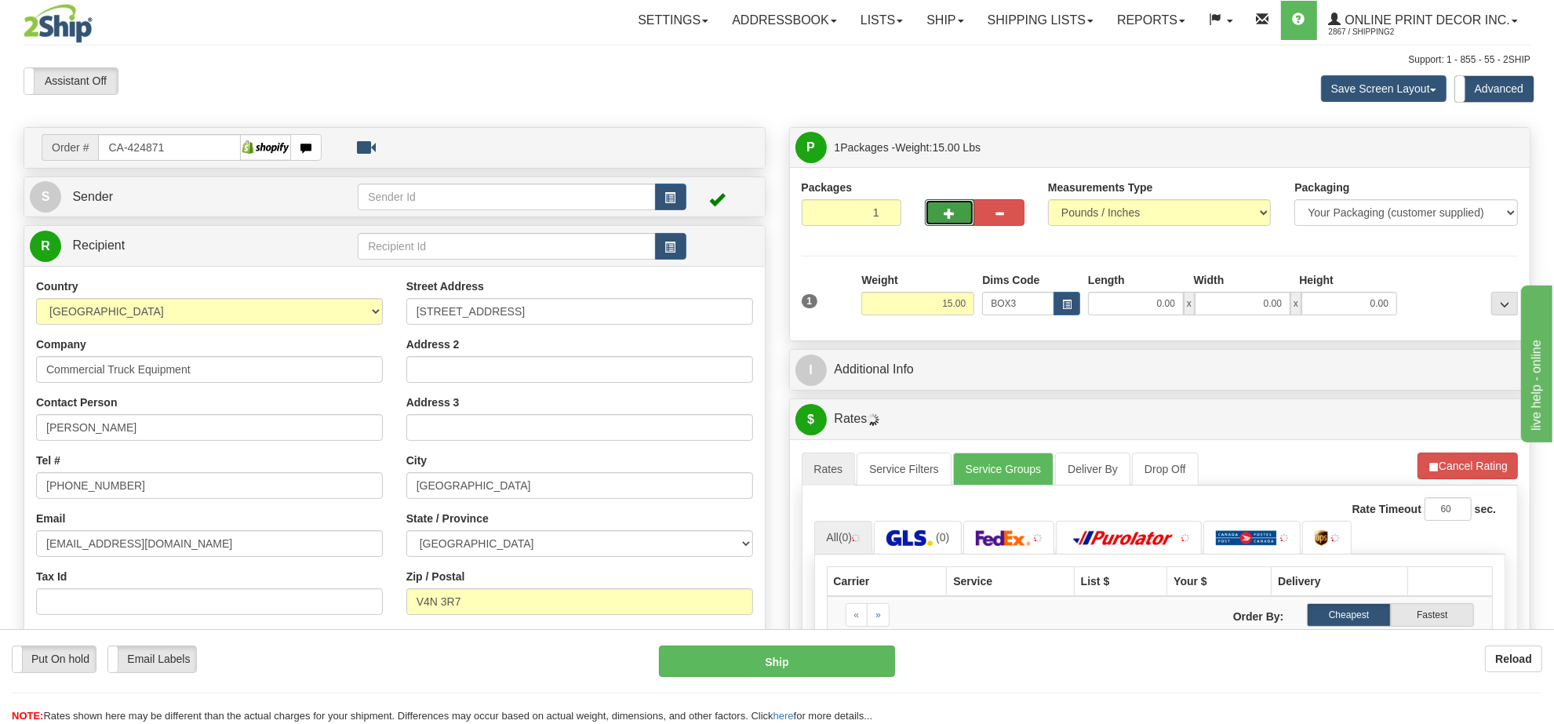
click at [947, 206] on button "button" at bounding box center [950, 212] width 50 height 27
radio input "true"
type input "2"
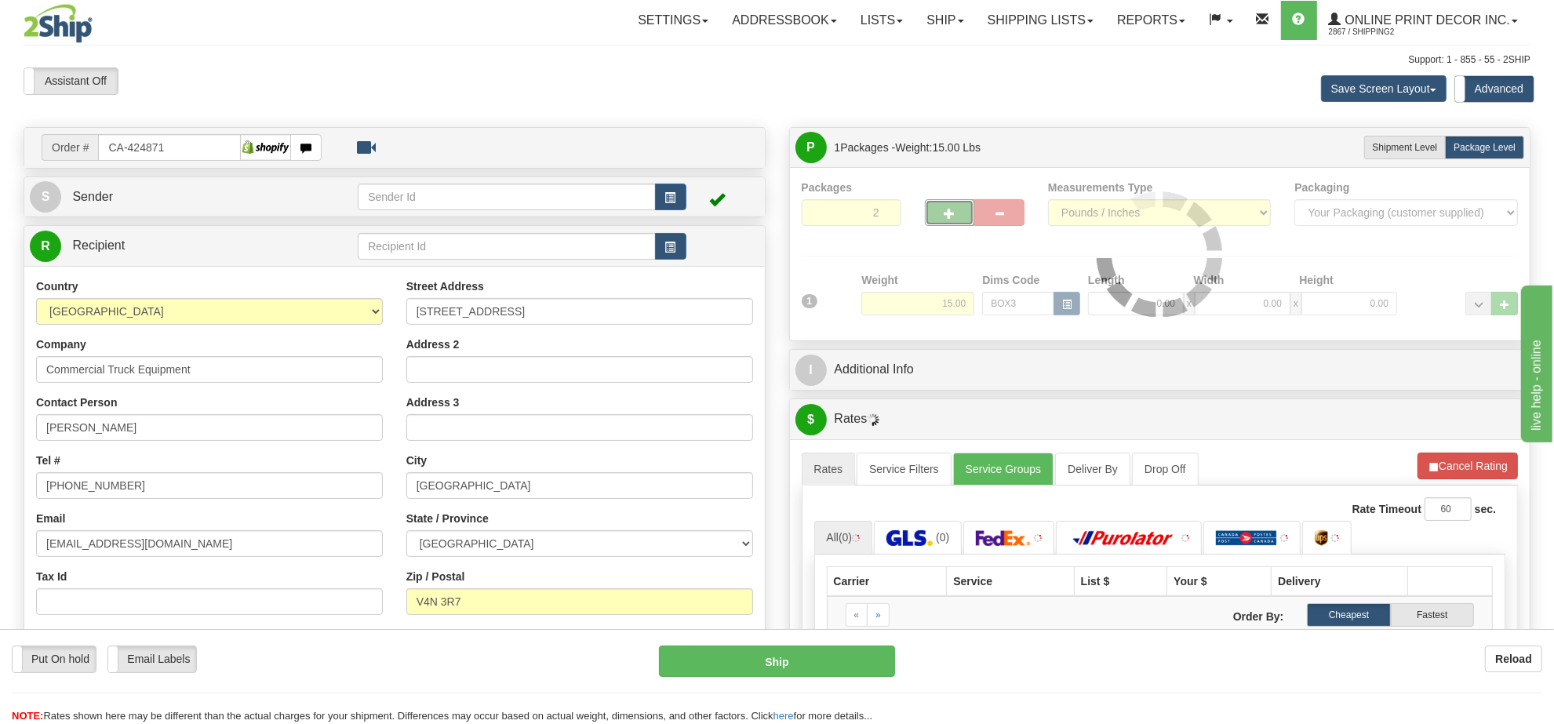
type input "39.00"
type input "27.00"
type input "3.00"
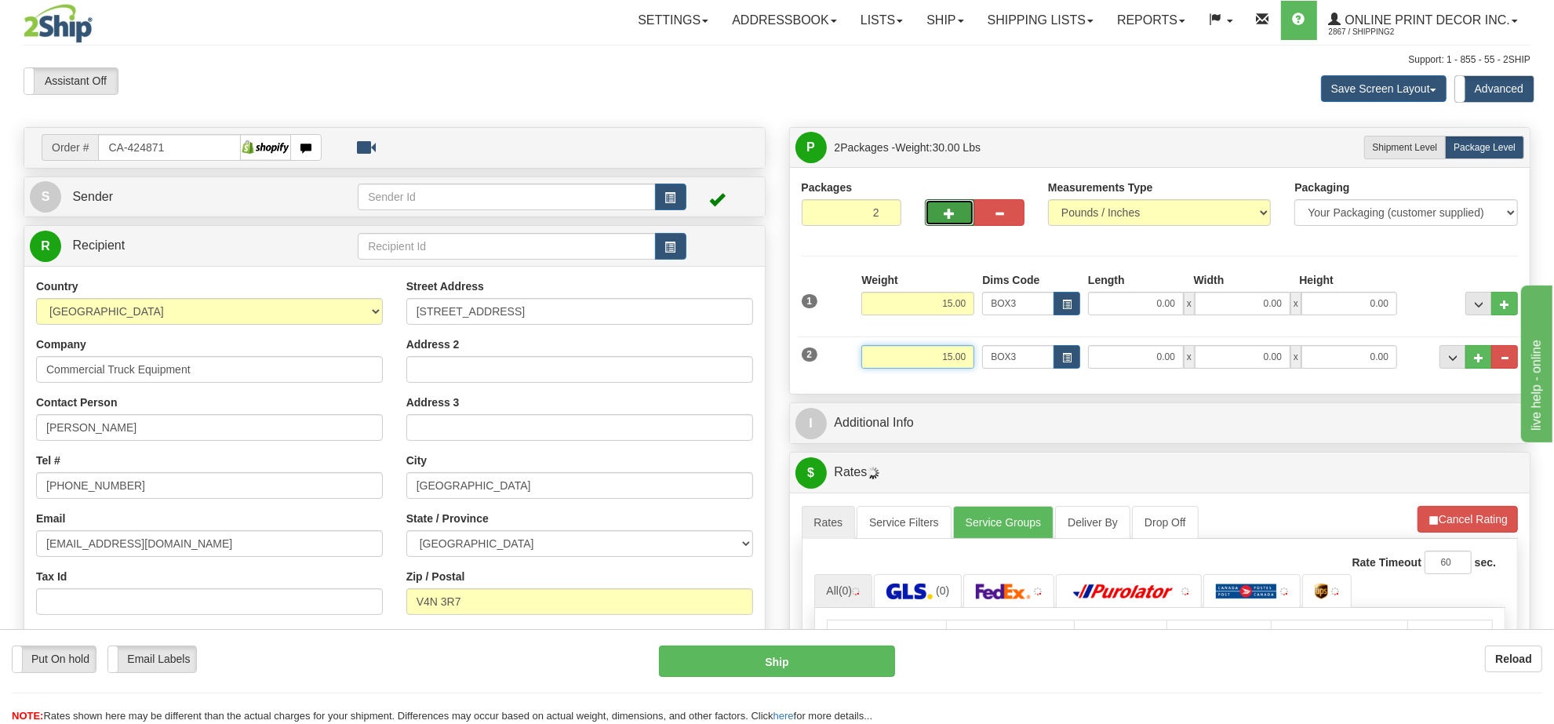
click at [958, 359] on input "15.00" at bounding box center [917, 357] width 113 height 24
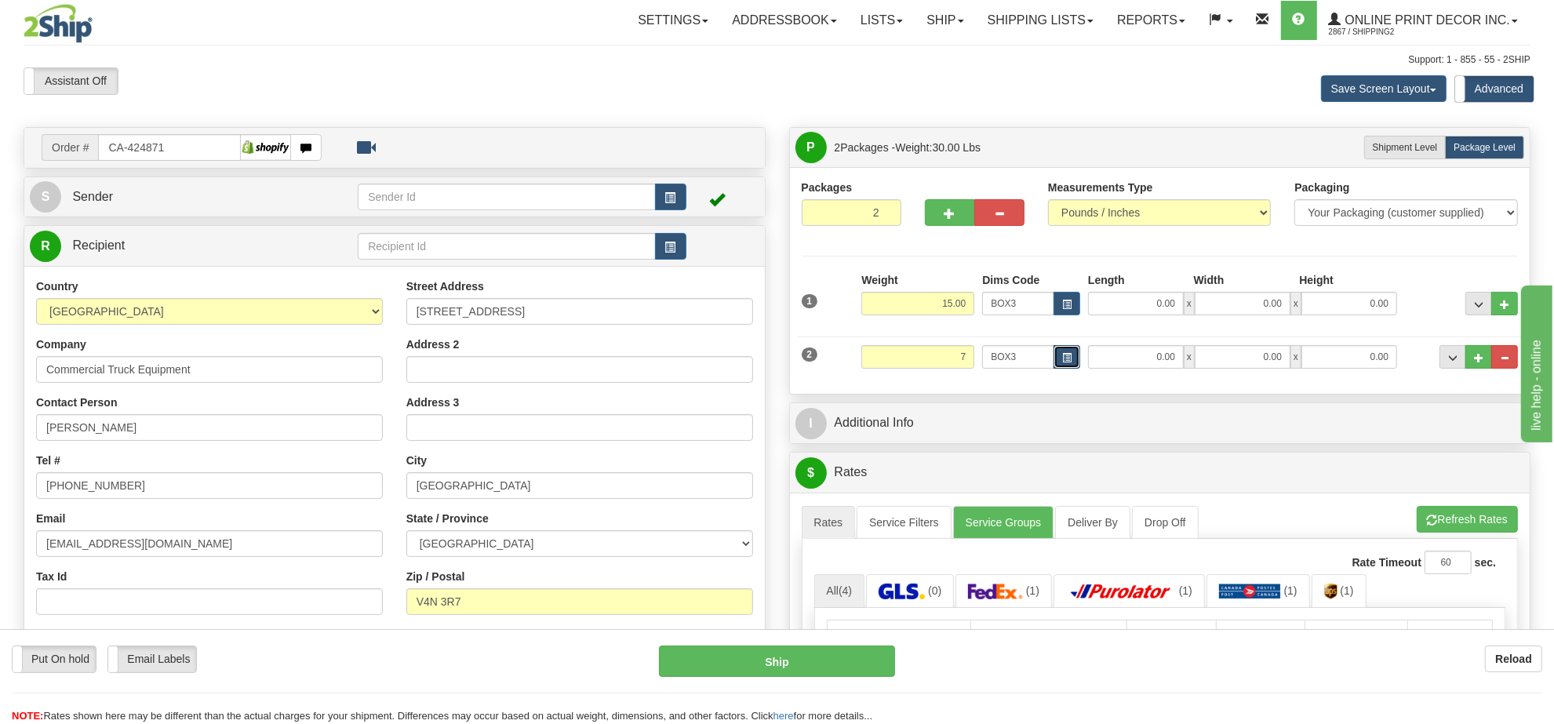
type input "7.00"
click at [1072, 366] on button "button" at bounding box center [1067, 357] width 27 height 24
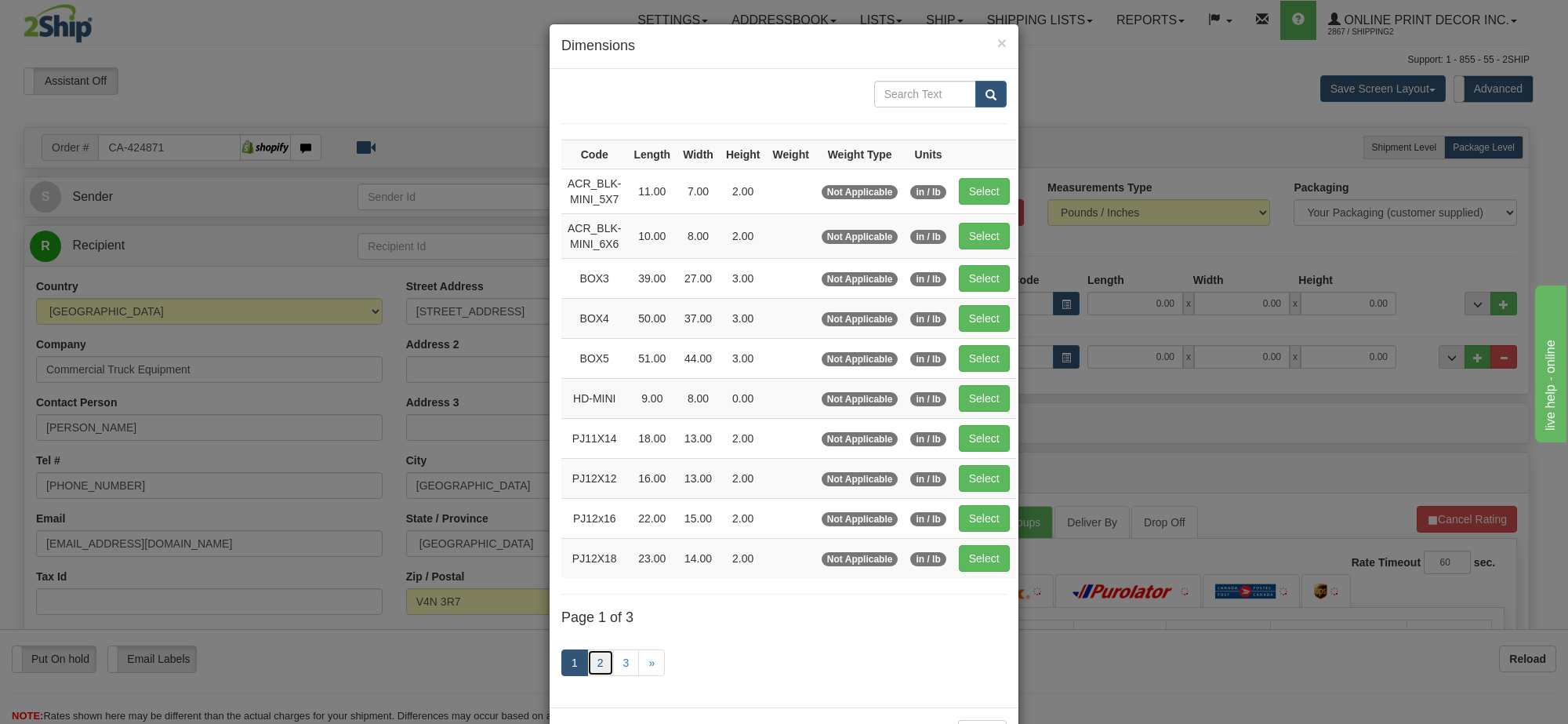
click at [588, 675] on link "2" at bounding box center [601, 663] width 27 height 27
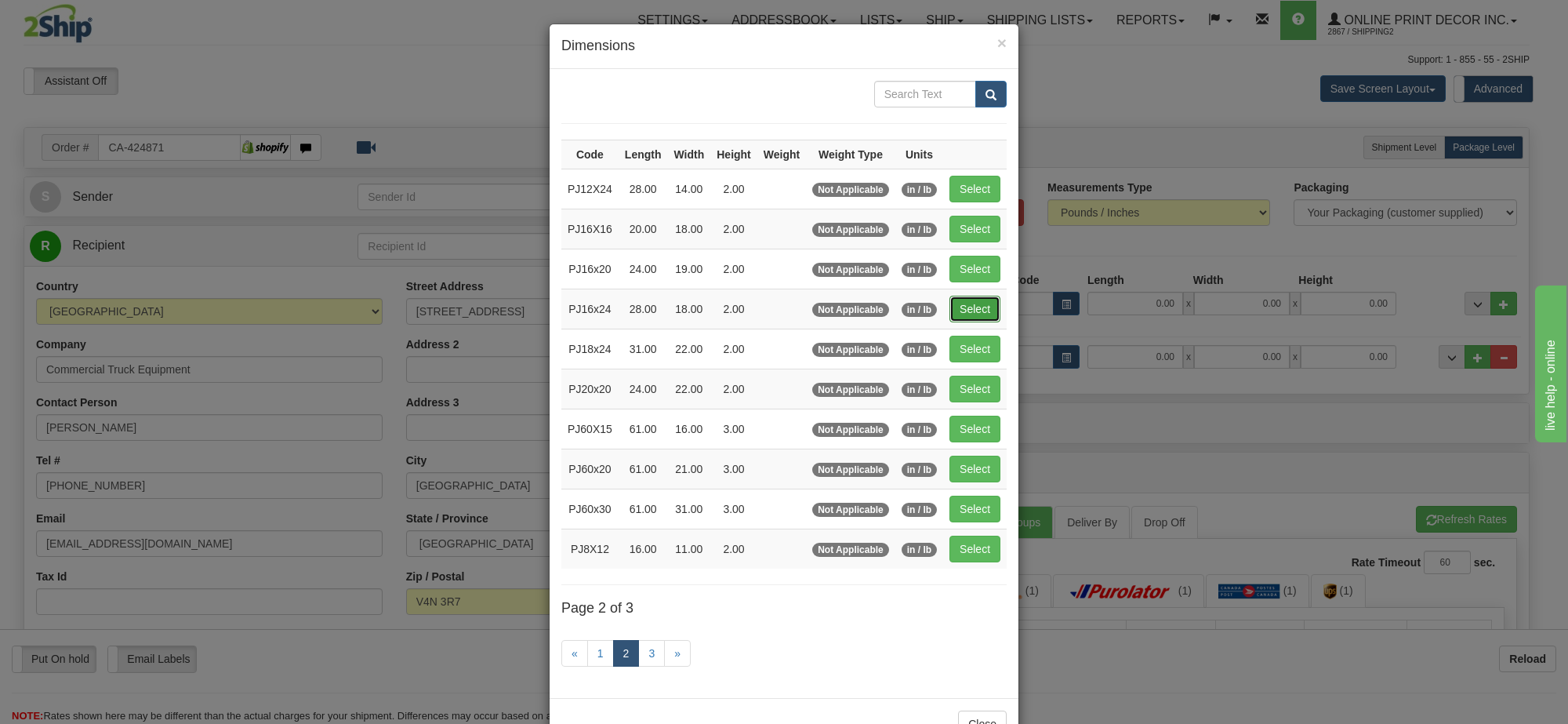
click at [964, 308] on button "Select" at bounding box center [974, 309] width 51 height 27
type input "PJ16x24"
type input "28.00"
type input "18.00"
type input "2.00"
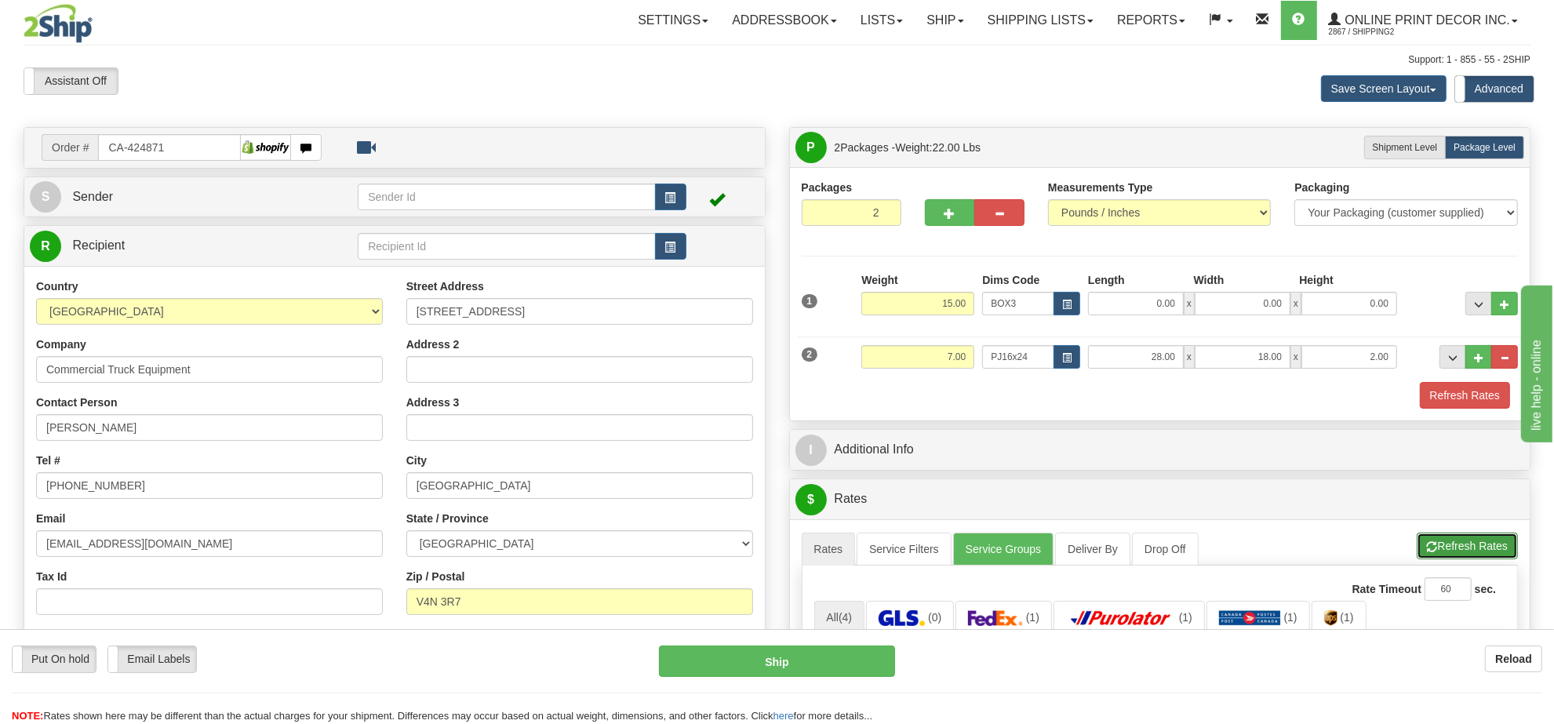
click at [1480, 549] on button "Refresh Rates" at bounding box center [1467, 546] width 101 height 27
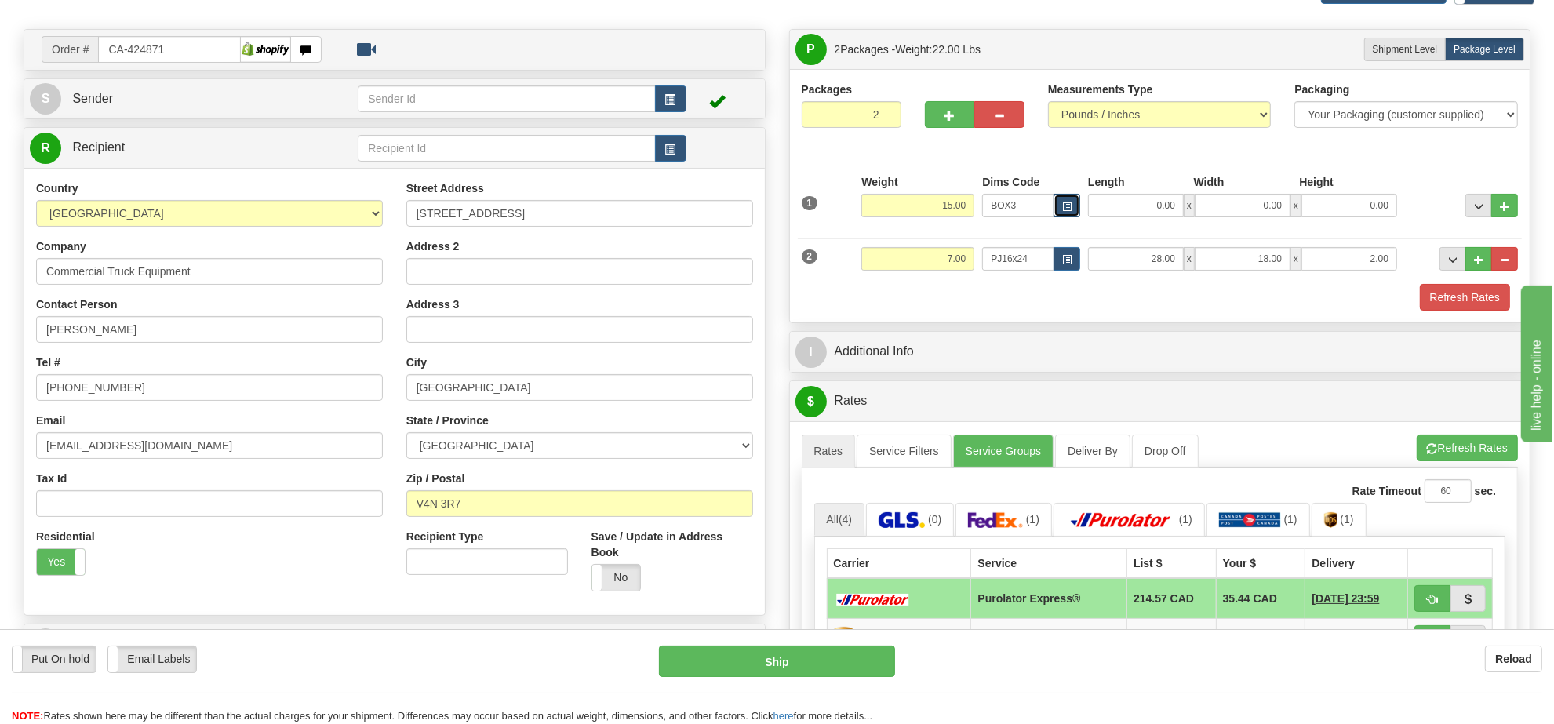
click at [1076, 208] on button "button" at bounding box center [1067, 206] width 27 height 24
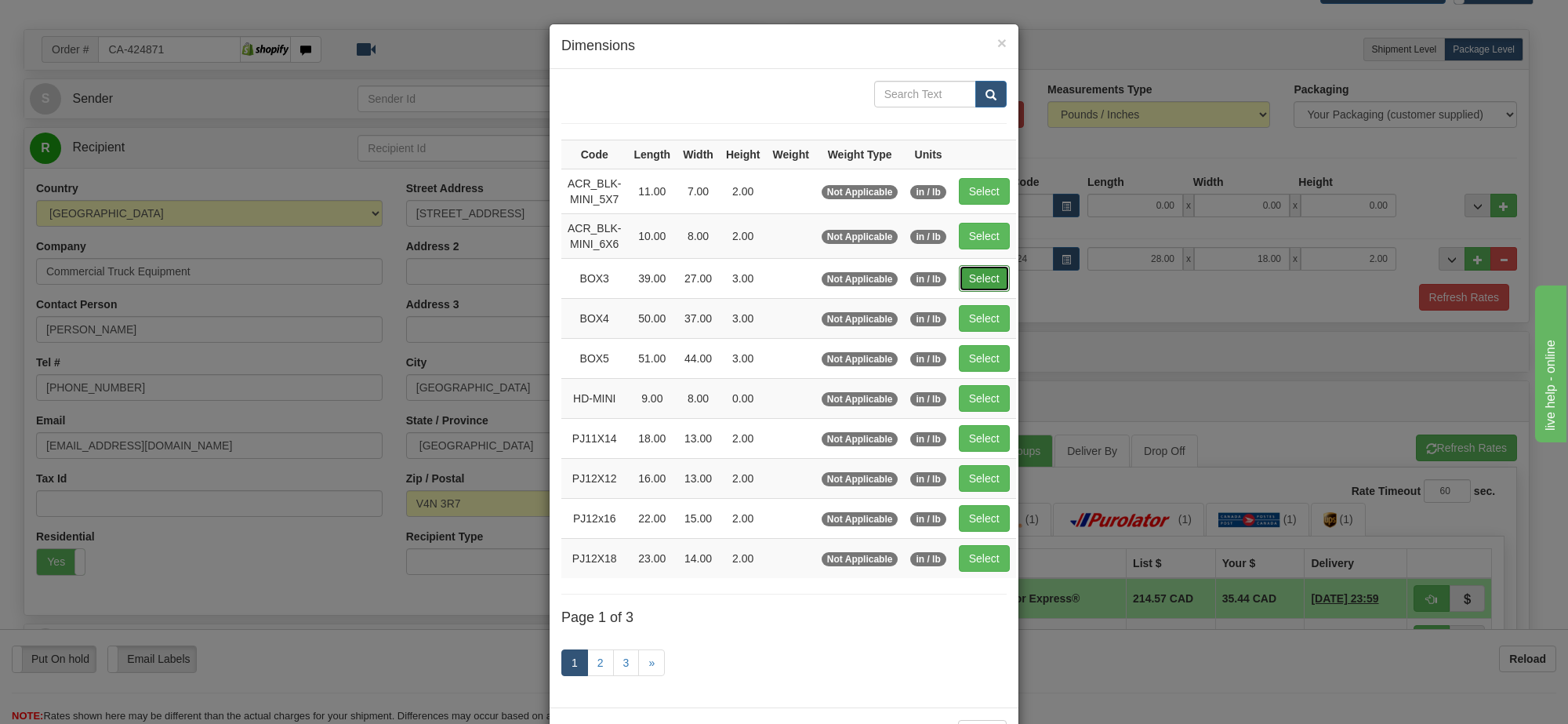
click at [986, 273] on button "Select" at bounding box center [983, 278] width 51 height 27
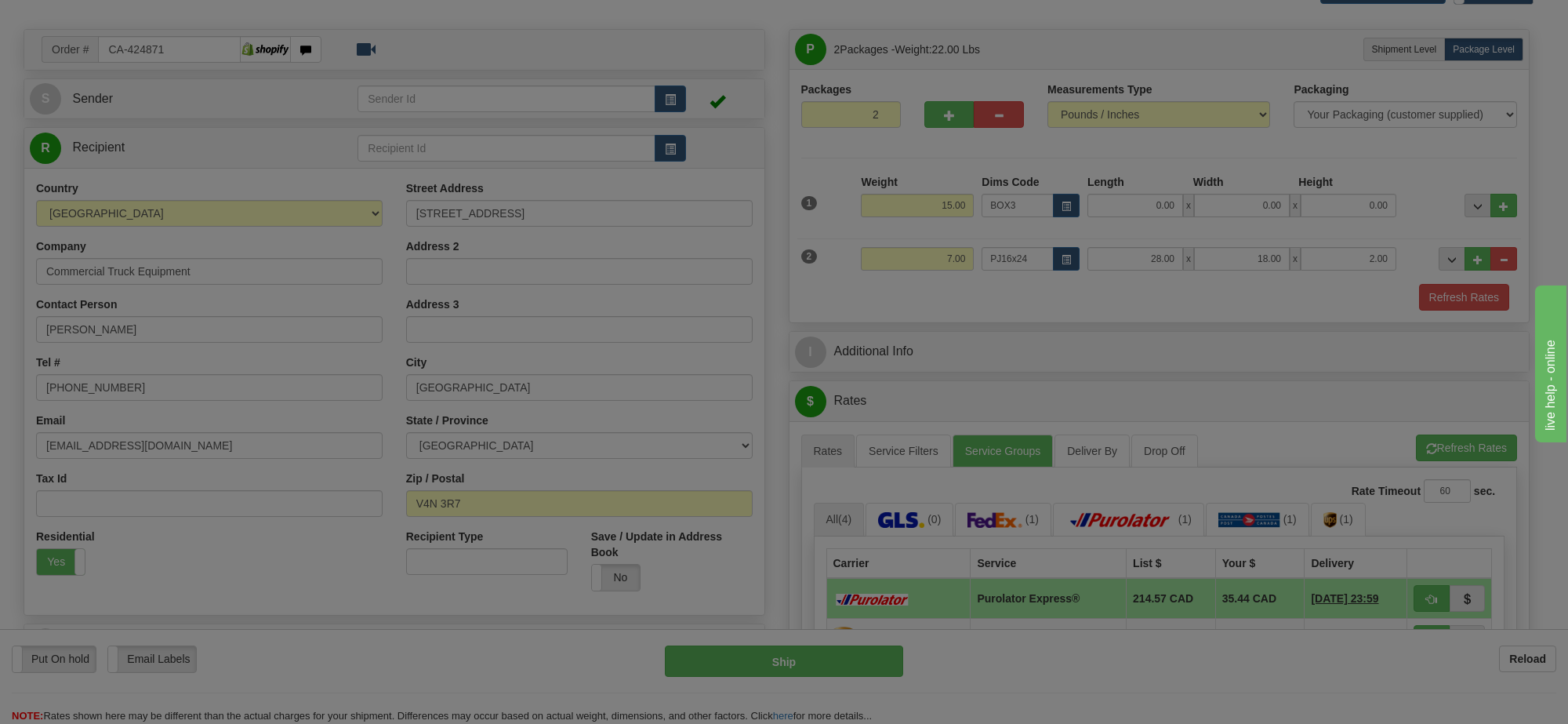
type input "39.00"
type input "27.00"
type input "3.00"
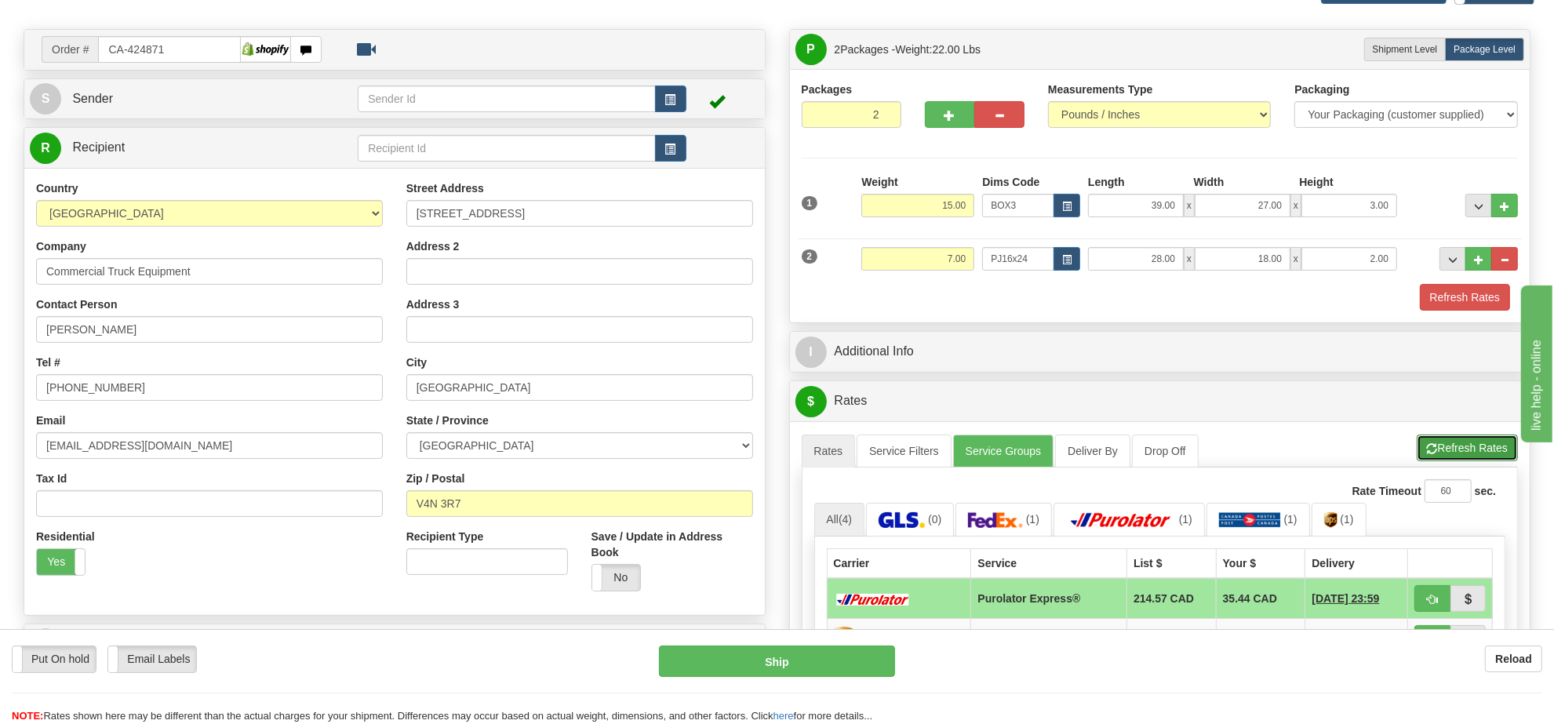
click at [1462, 461] on button "Refresh Rates" at bounding box center [1467, 448] width 101 height 27
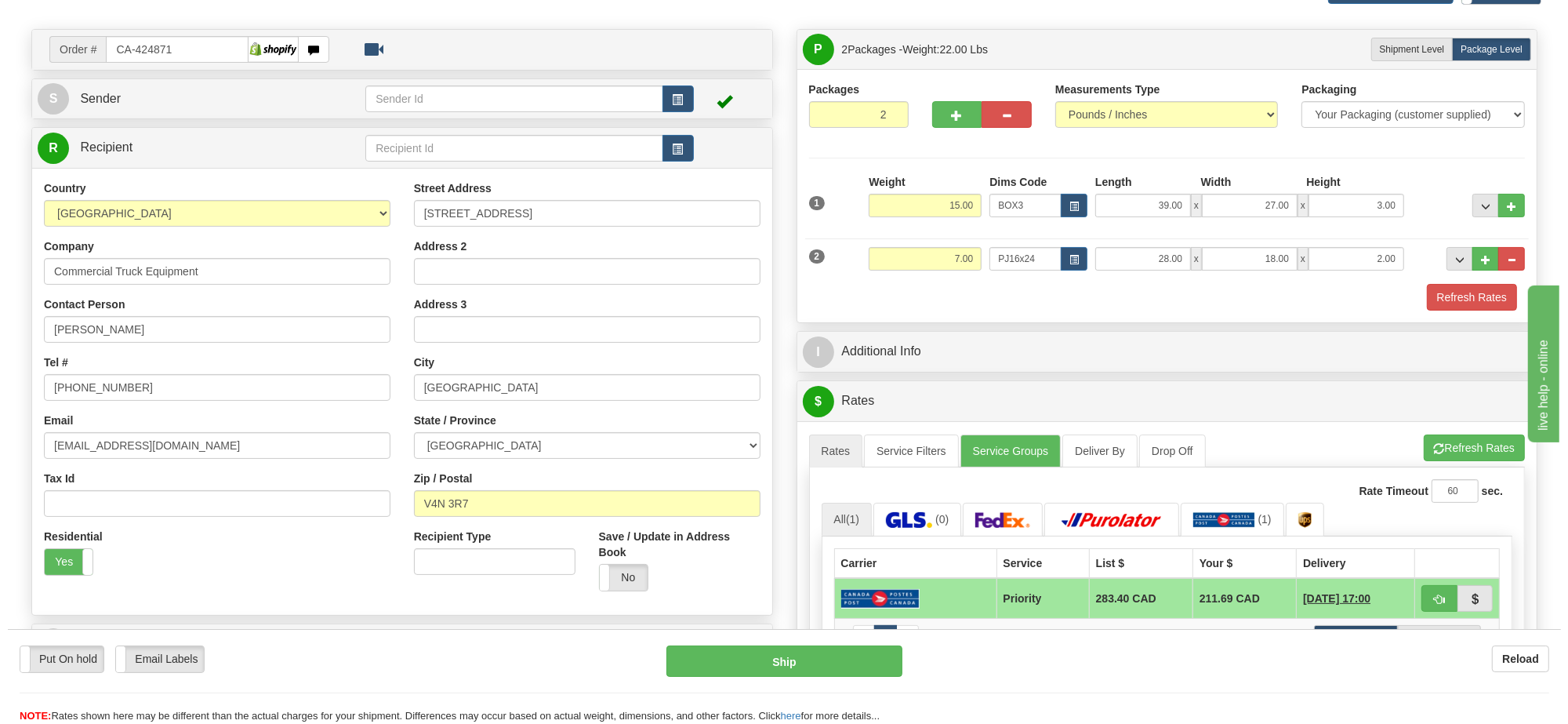
scroll to position [196, 0]
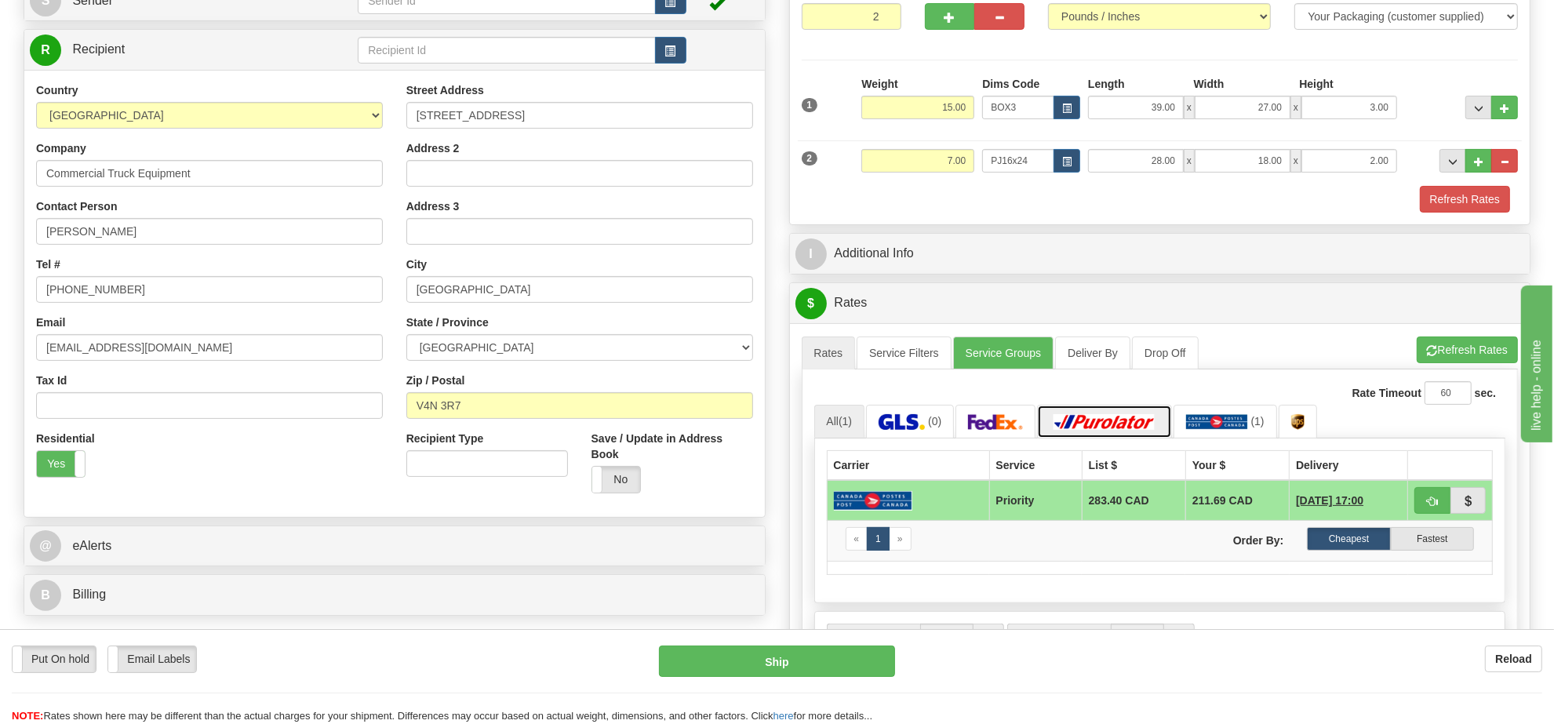
click at [1096, 430] on img at bounding box center [1105, 422] width 110 height 16
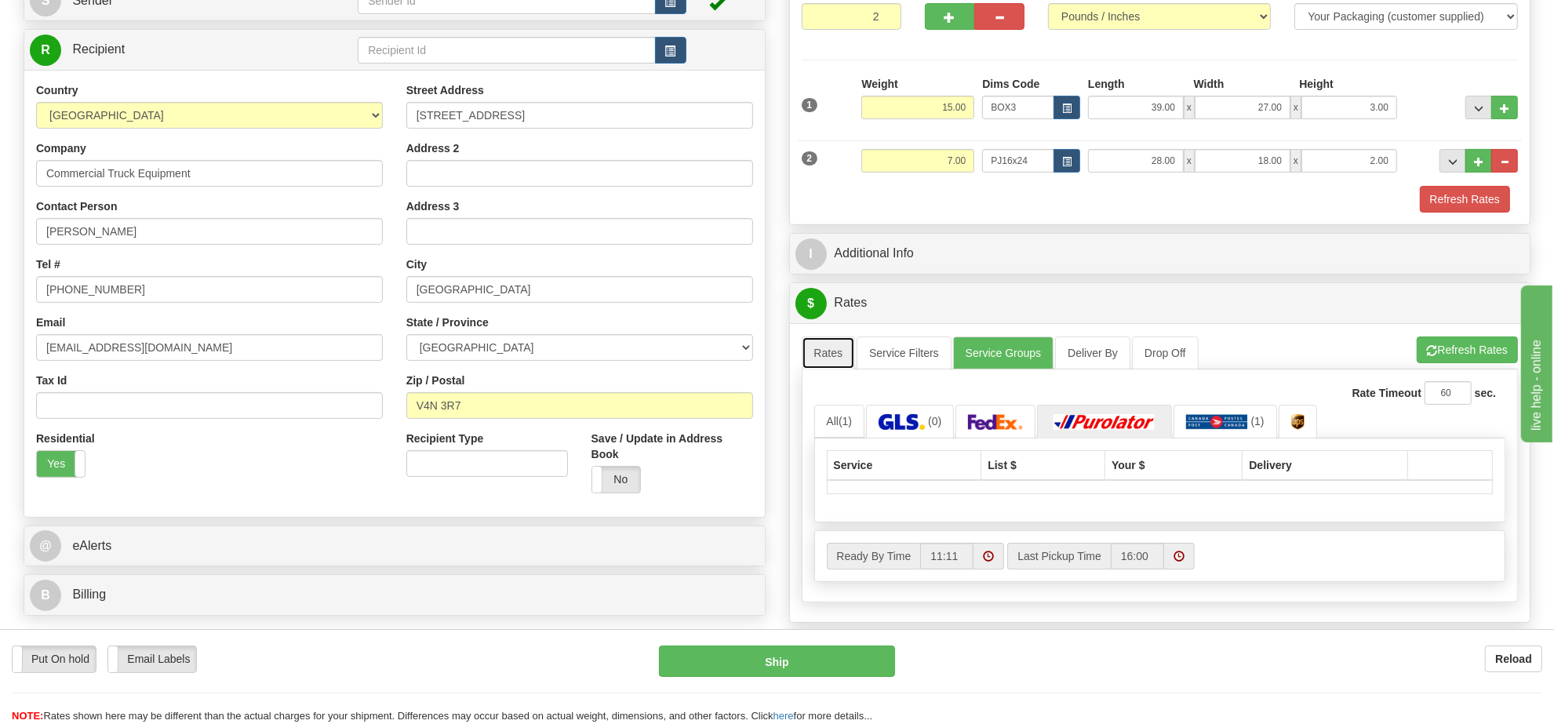
click at [848, 366] on link "Rates" at bounding box center [829, 353] width 54 height 33
click at [841, 363] on link "Rates" at bounding box center [829, 353] width 54 height 33
click at [1444, 348] on button "Refresh Rates" at bounding box center [1467, 350] width 101 height 27
click at [841, 362] on link "Rates" at bounding box center [829, 353] width 54 height 33
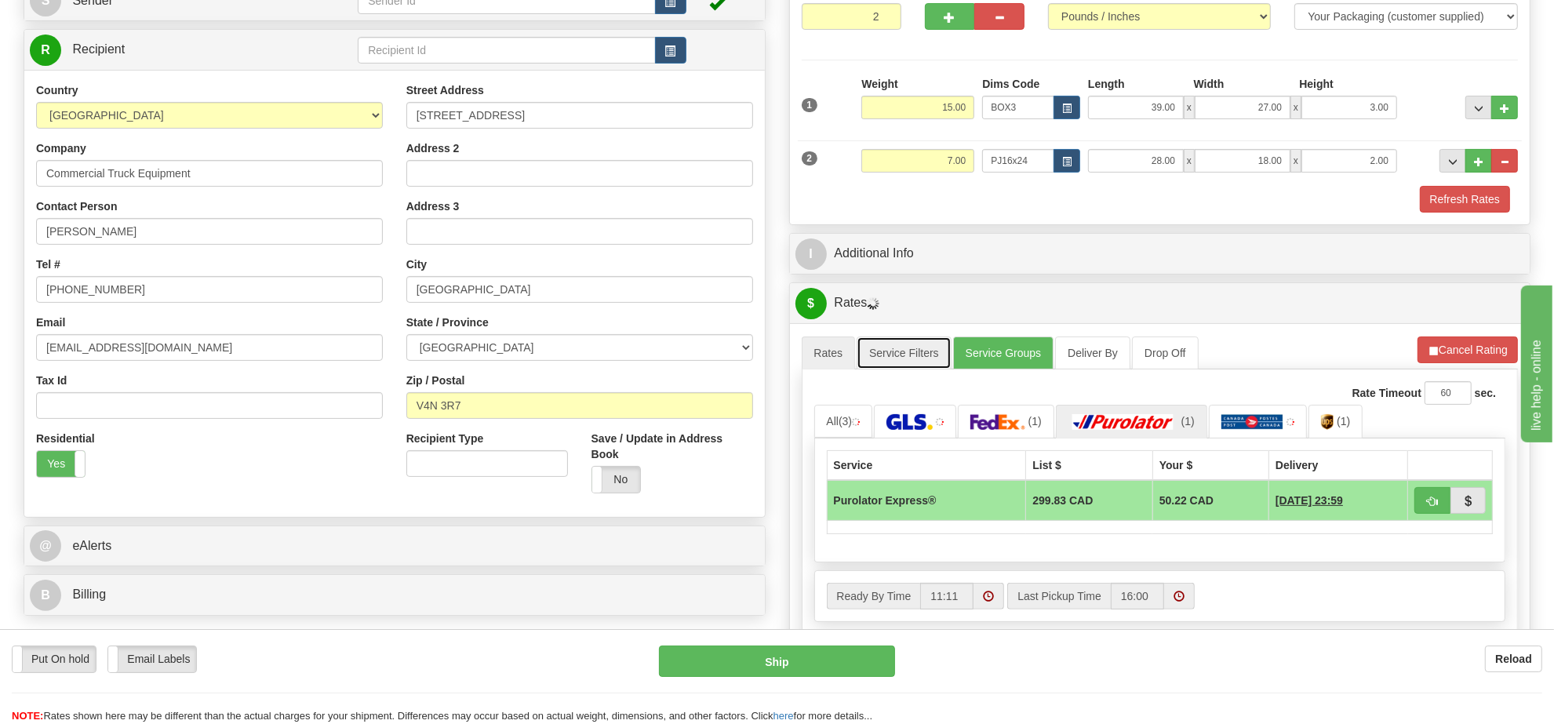
click at [891, 355] on link "Service Filters" at bounding box center [904, 353] width 95 height 33
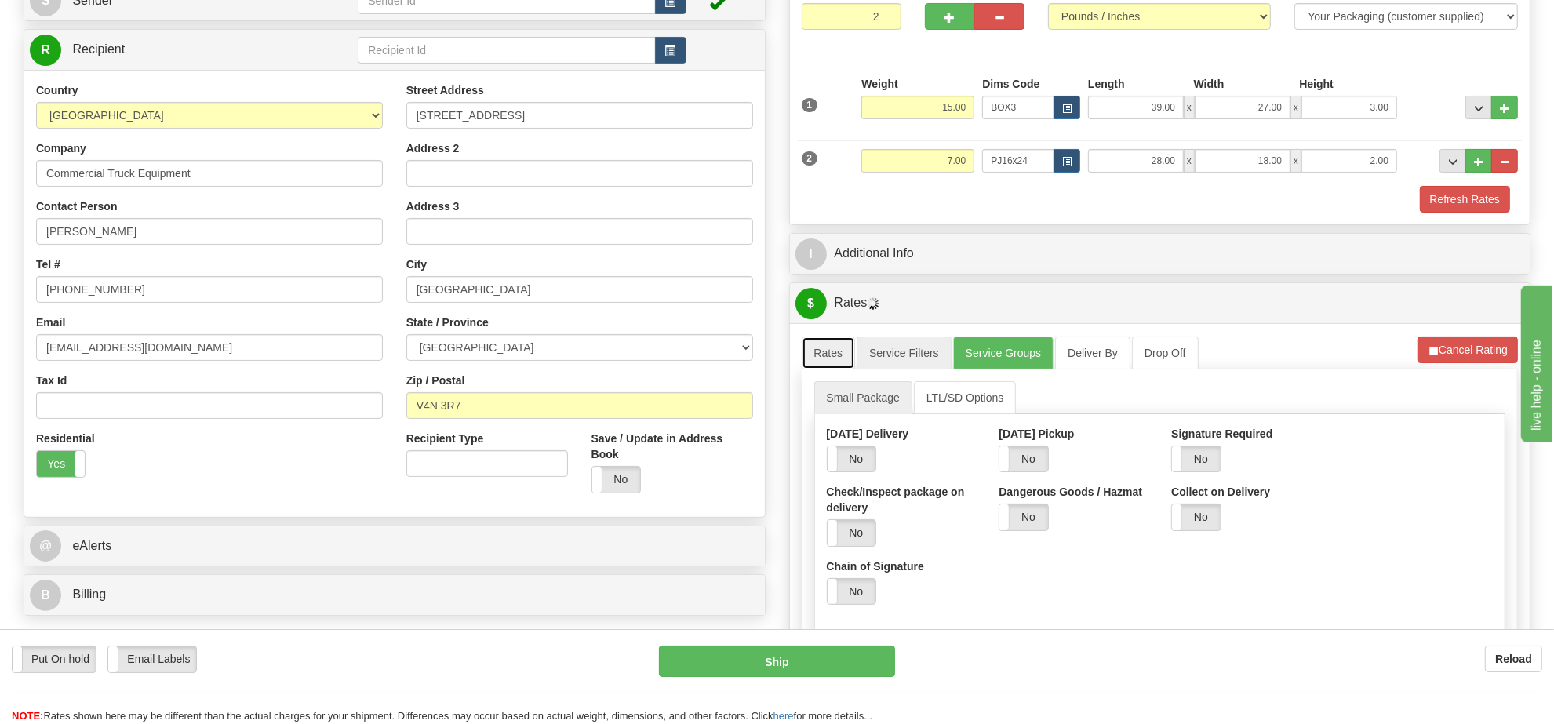
click at [828, 354] on link "Rates" at bounding box center [829, 353] width 54 height 33
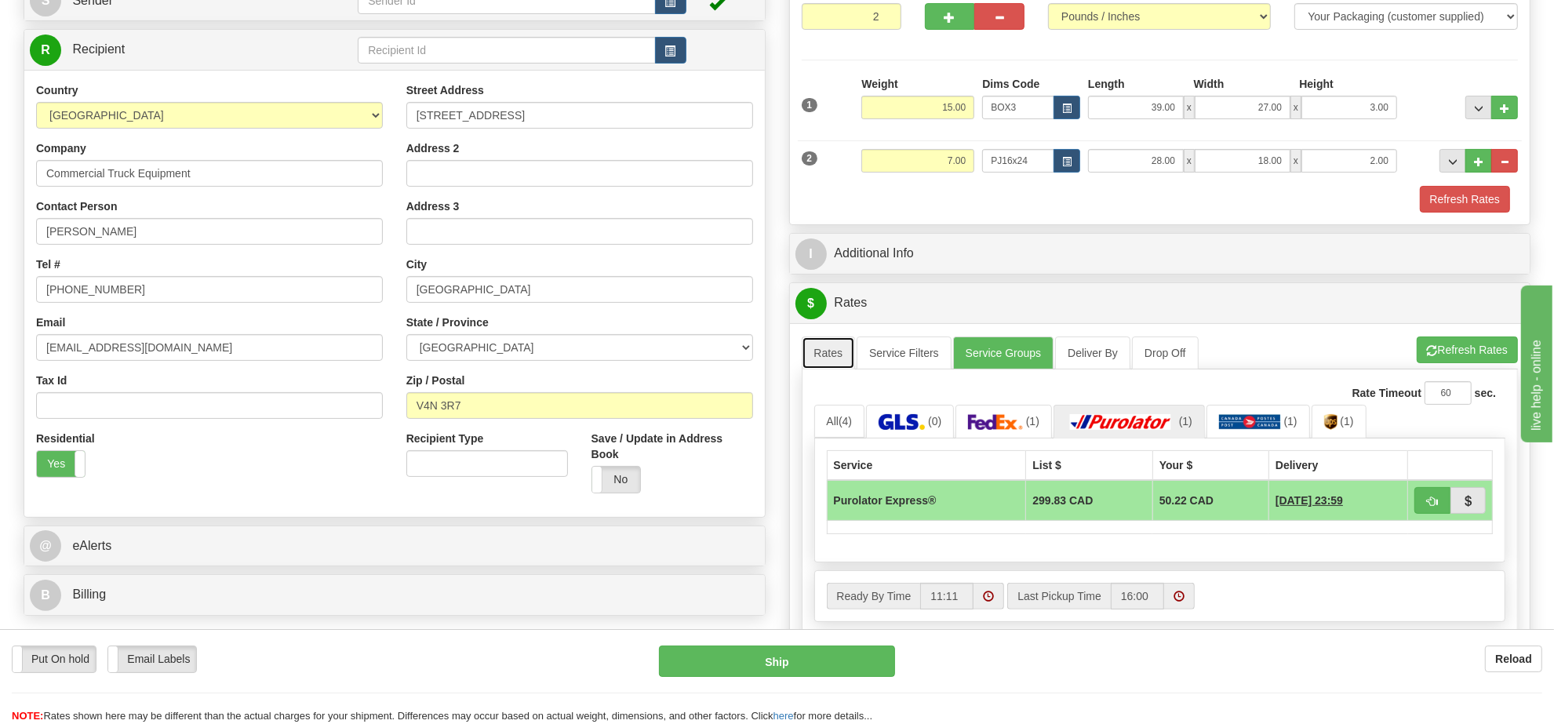
click at [830, 359] on link "Rates" at bounding box center [829, 353] width 54 height 33
click at [904, 359] on link "Service Filters" at bounding box center [904, 353] width 95 height 33
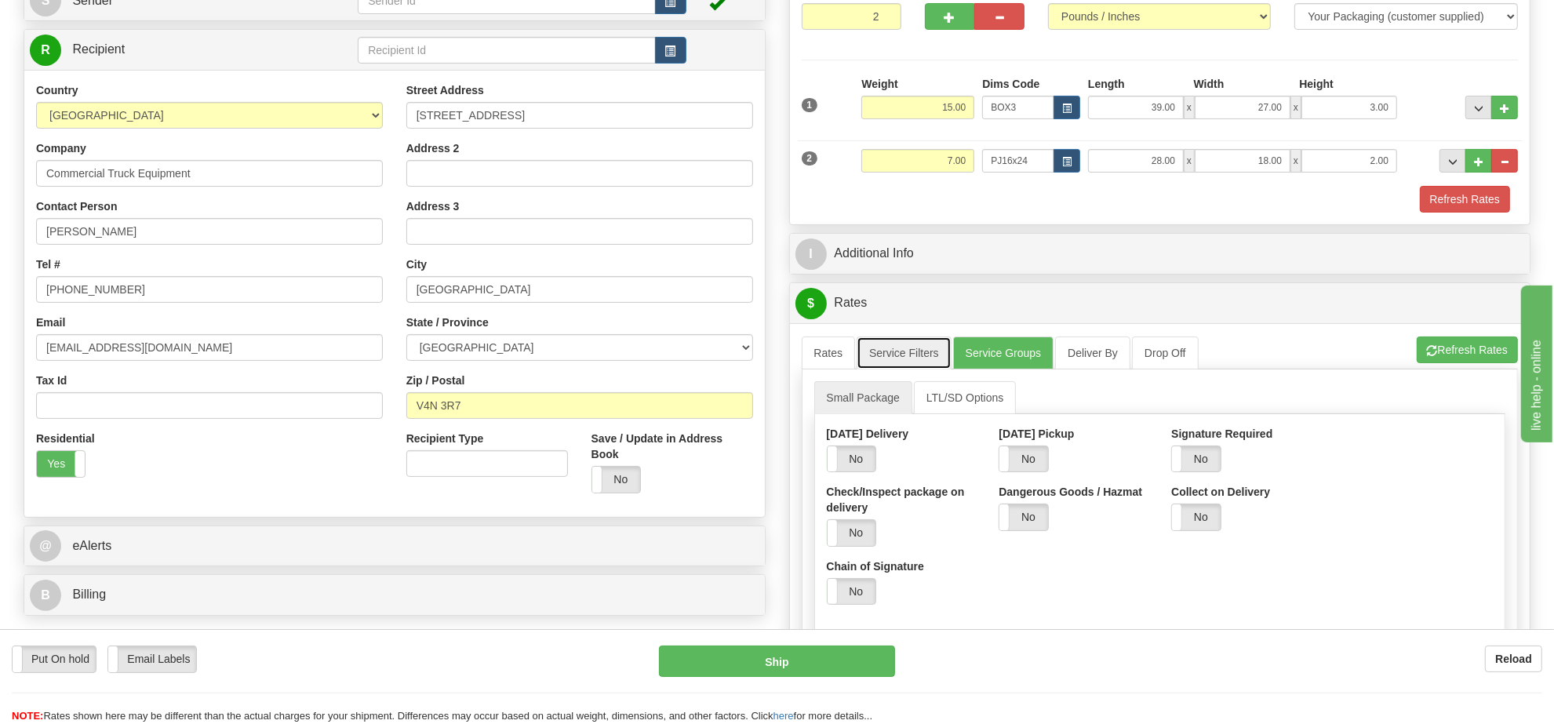
click at [911, 358] on link "Service Filters" at bounding box center [904, 353] width 95 height 33
click at [1004, 355] on link "Service Groups" at bounding box center [1003, 353] width 100 height 33
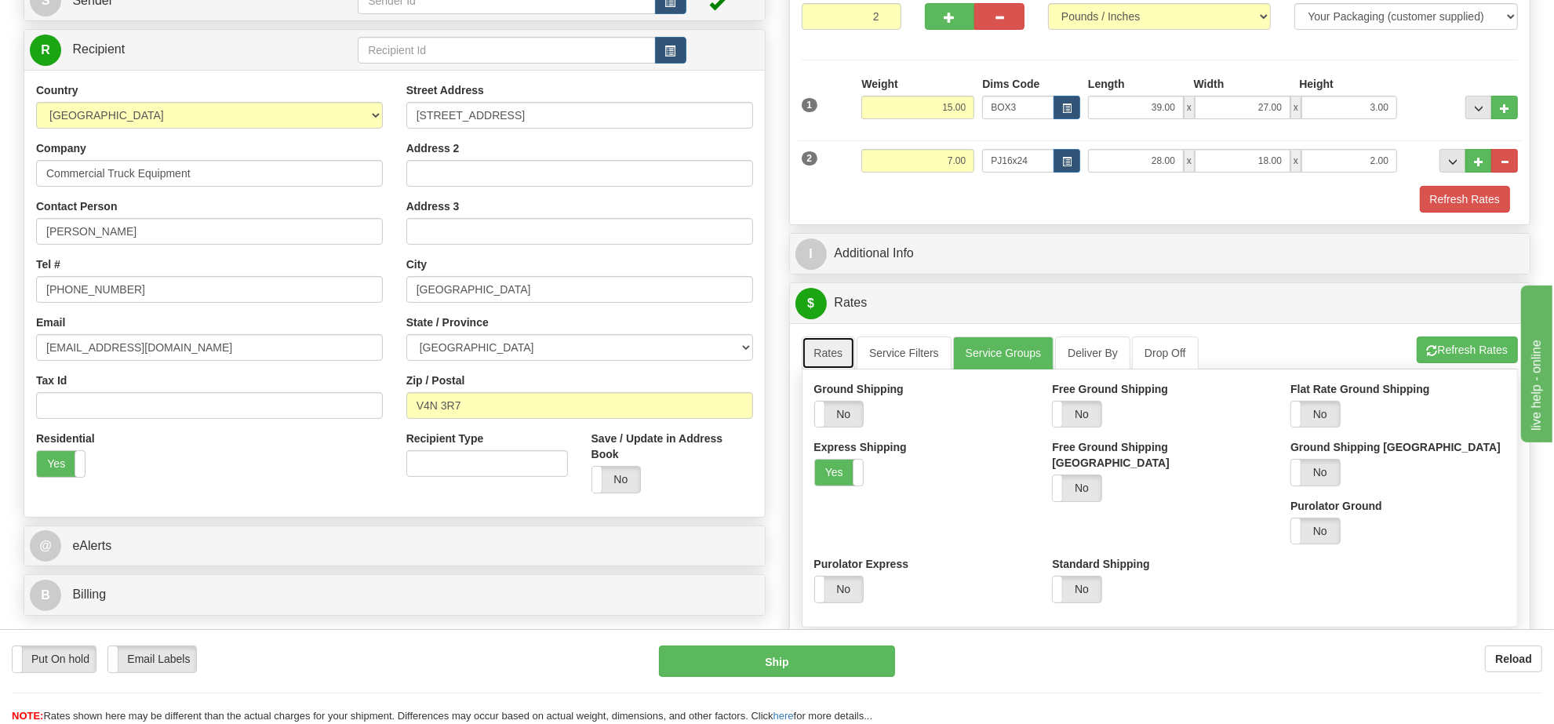
click at [828, 366] on link "Rates" at bounding box center [829, 353] width 54 height 33
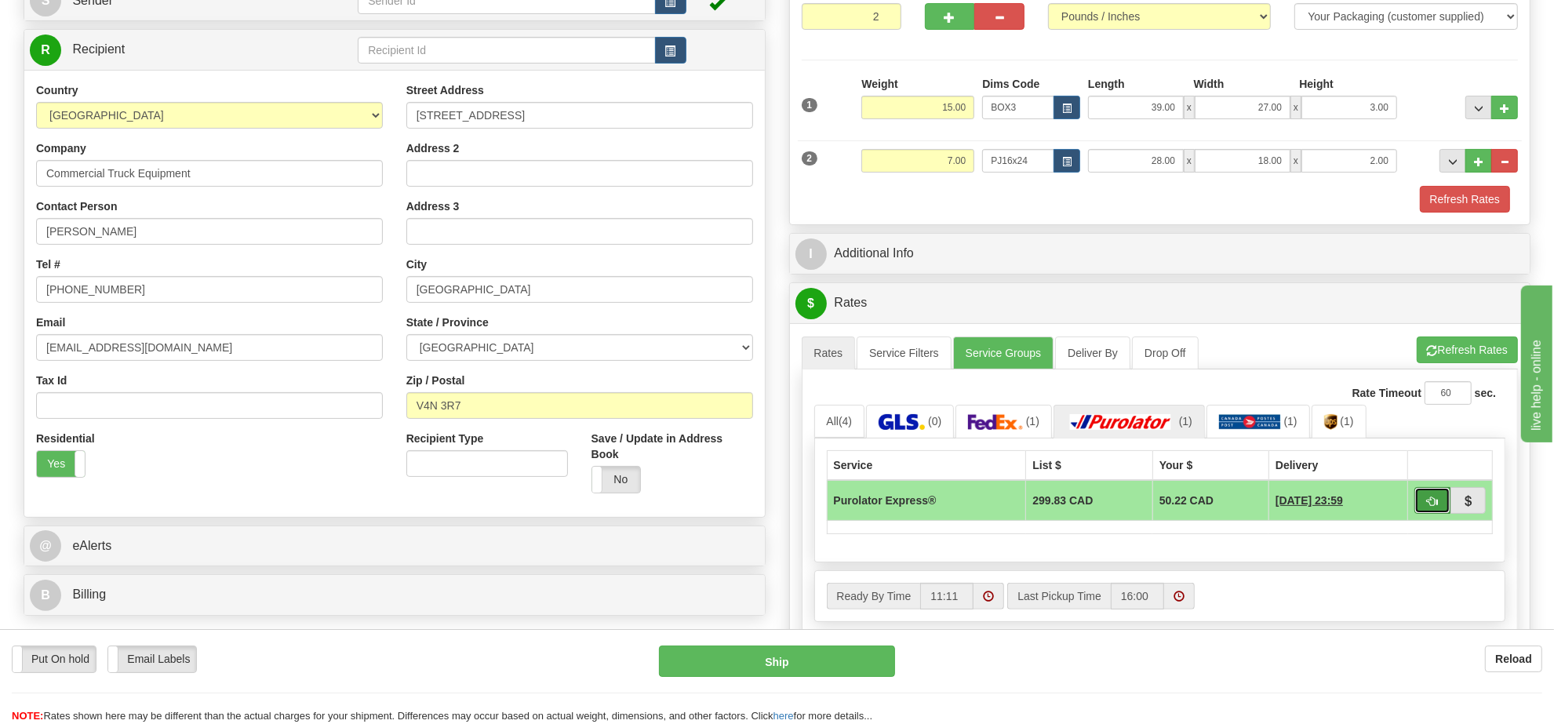
click at [1422, 498] on button "button" at bounding box center [1433, 500] width 36 height 27
type input "202"
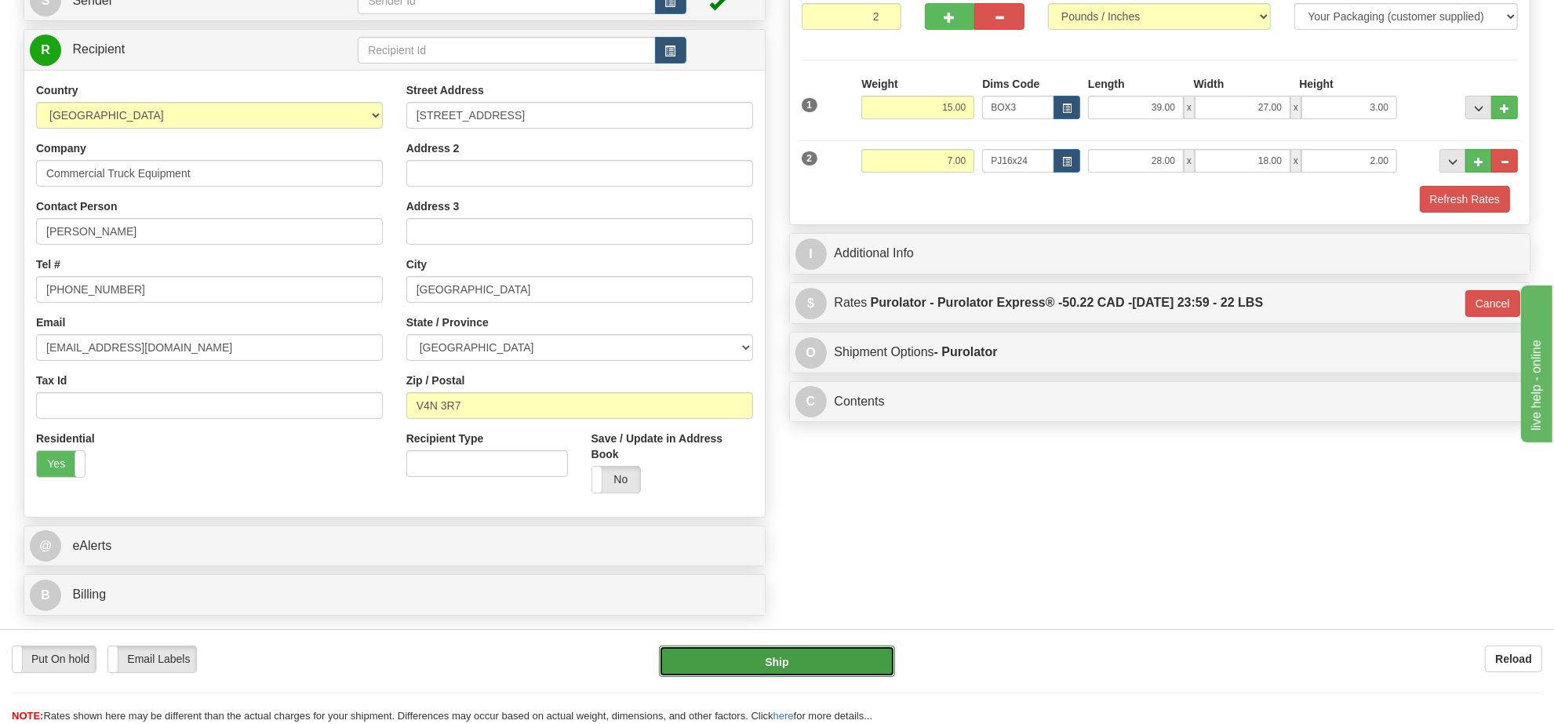
click at [844, 665] on button "Ship" at bounding box center [776, 661] width 235 height 31
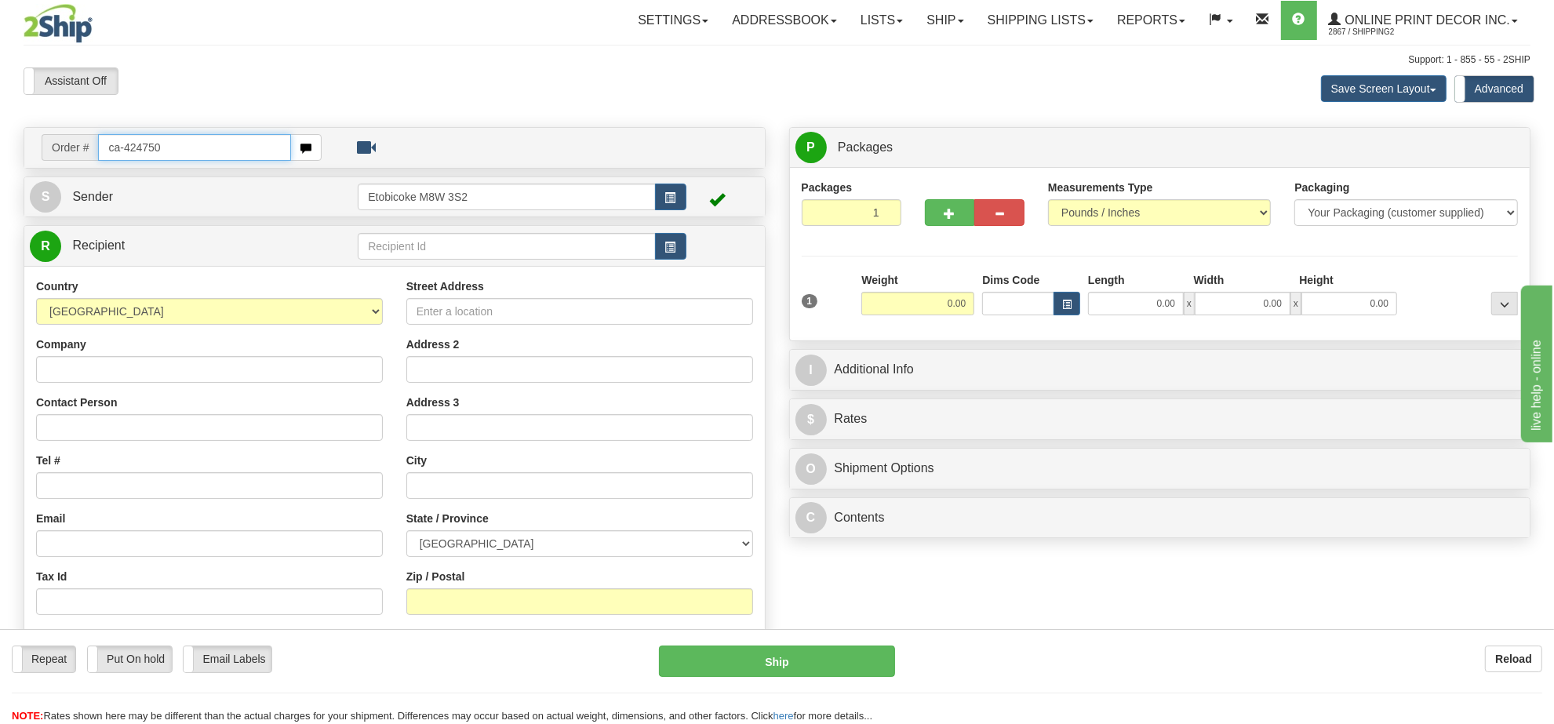
type input "ca-424750"
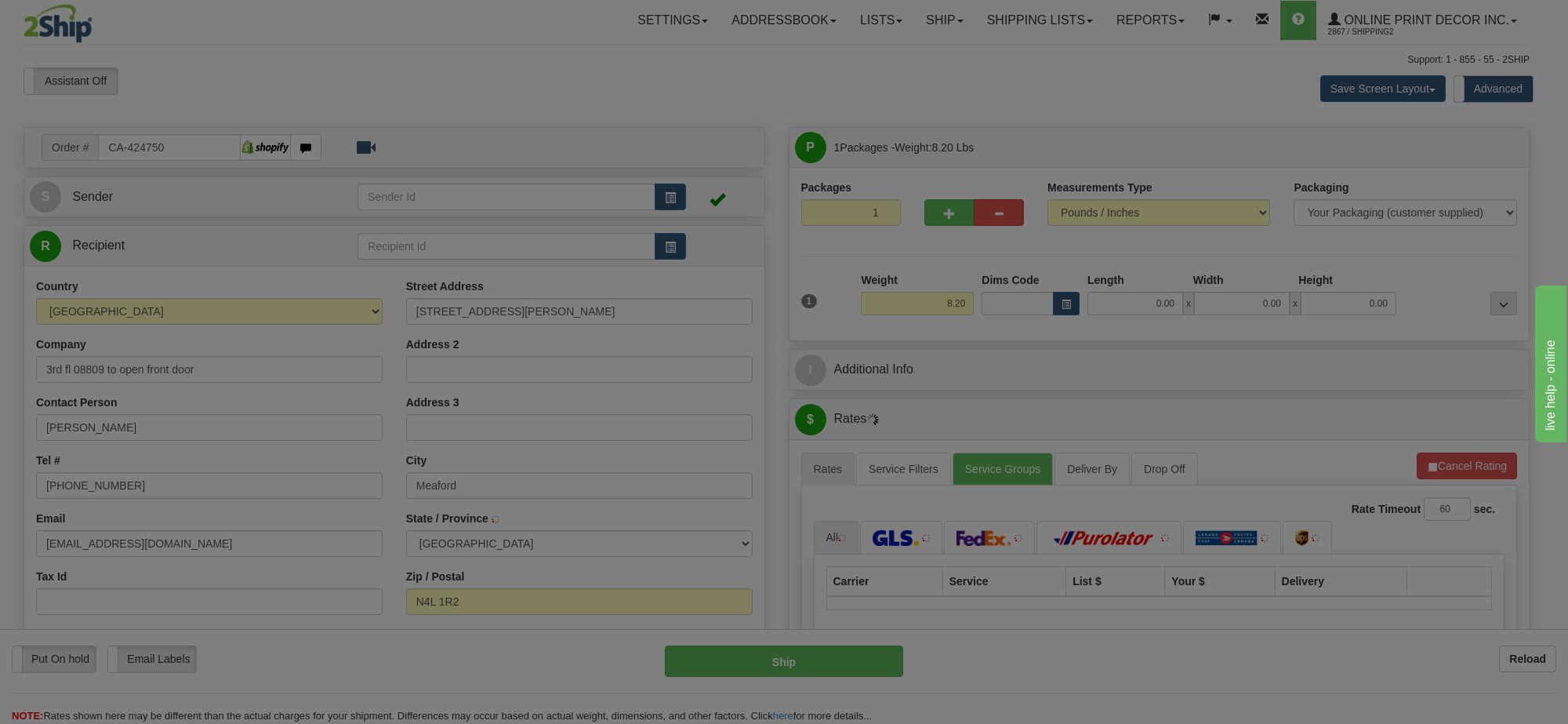
type input "MEAFORD"
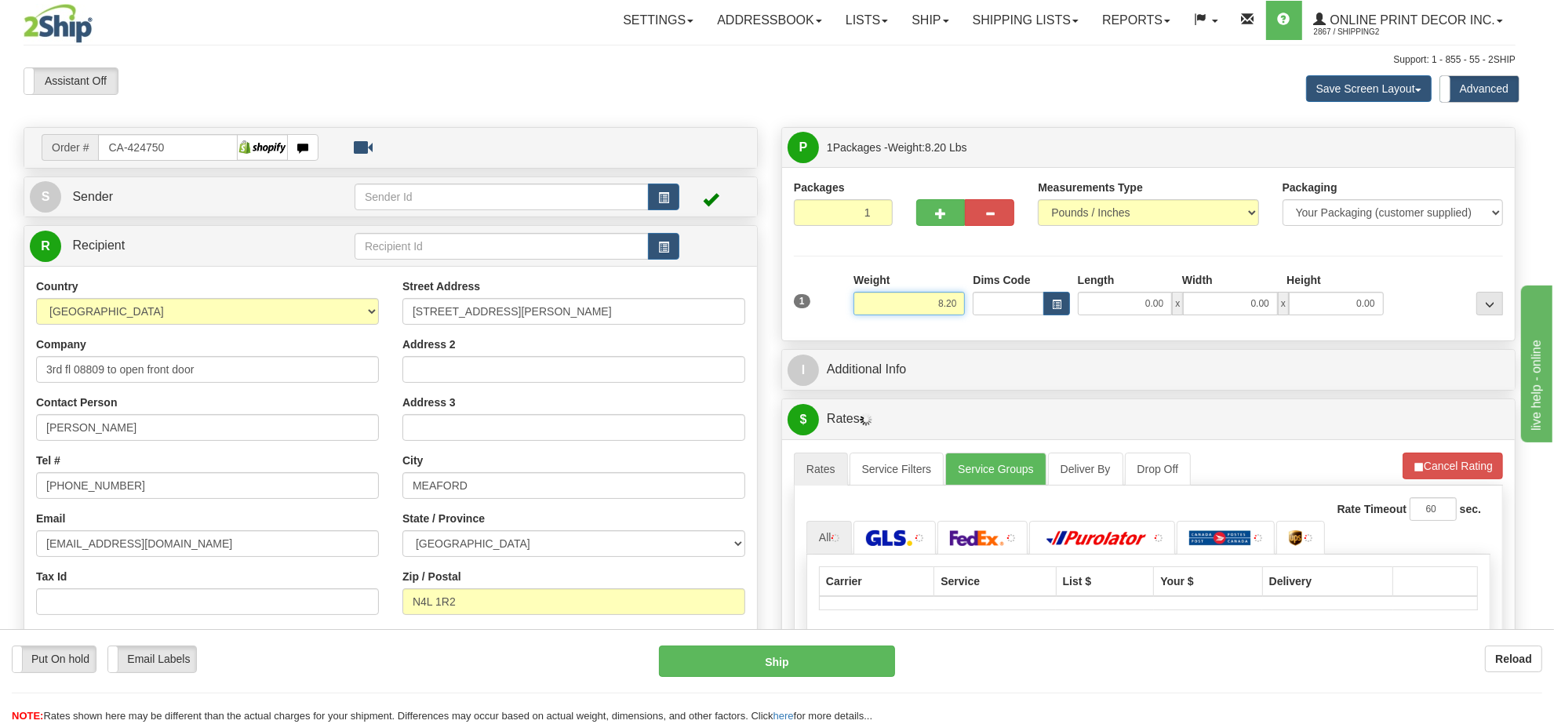
click at [943, 311] on input "8.20" at bounding box center [909, 304] width 111 height 24
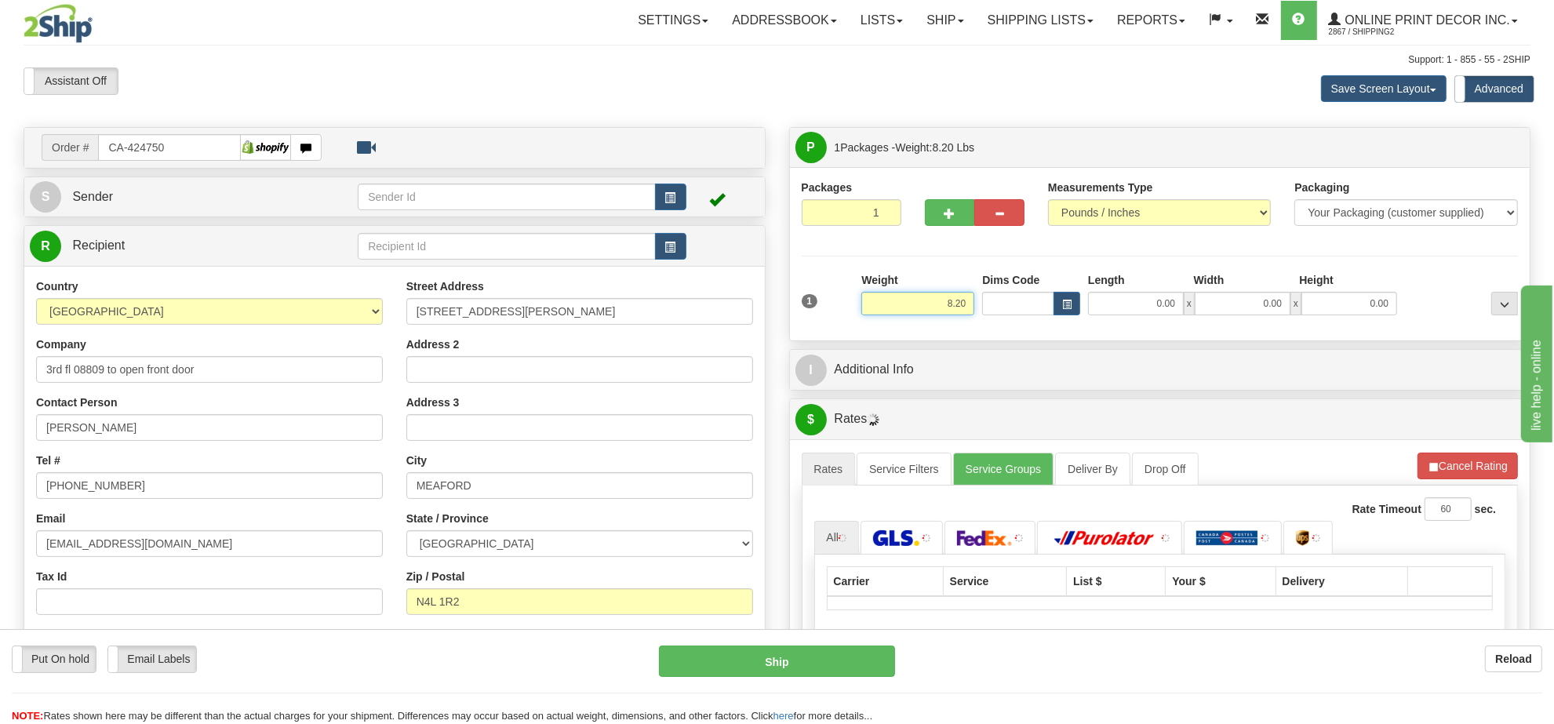
click at [943, 311] on input "8.20" at bounding box center [917, 304] width 113 height 24
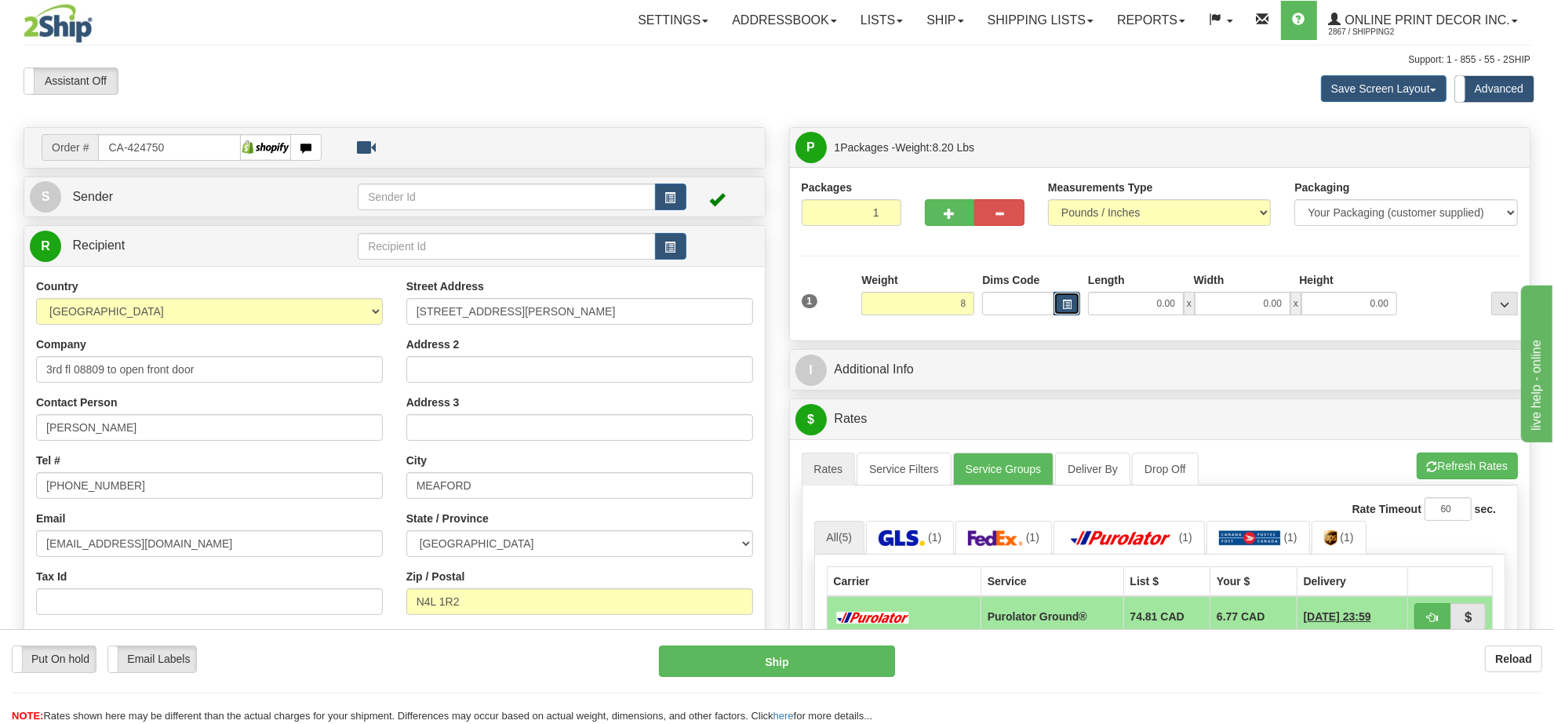
type input "8.00"
click at [1069, 308] on span "button" at bounding box center [1066, 304] width 9 height 9
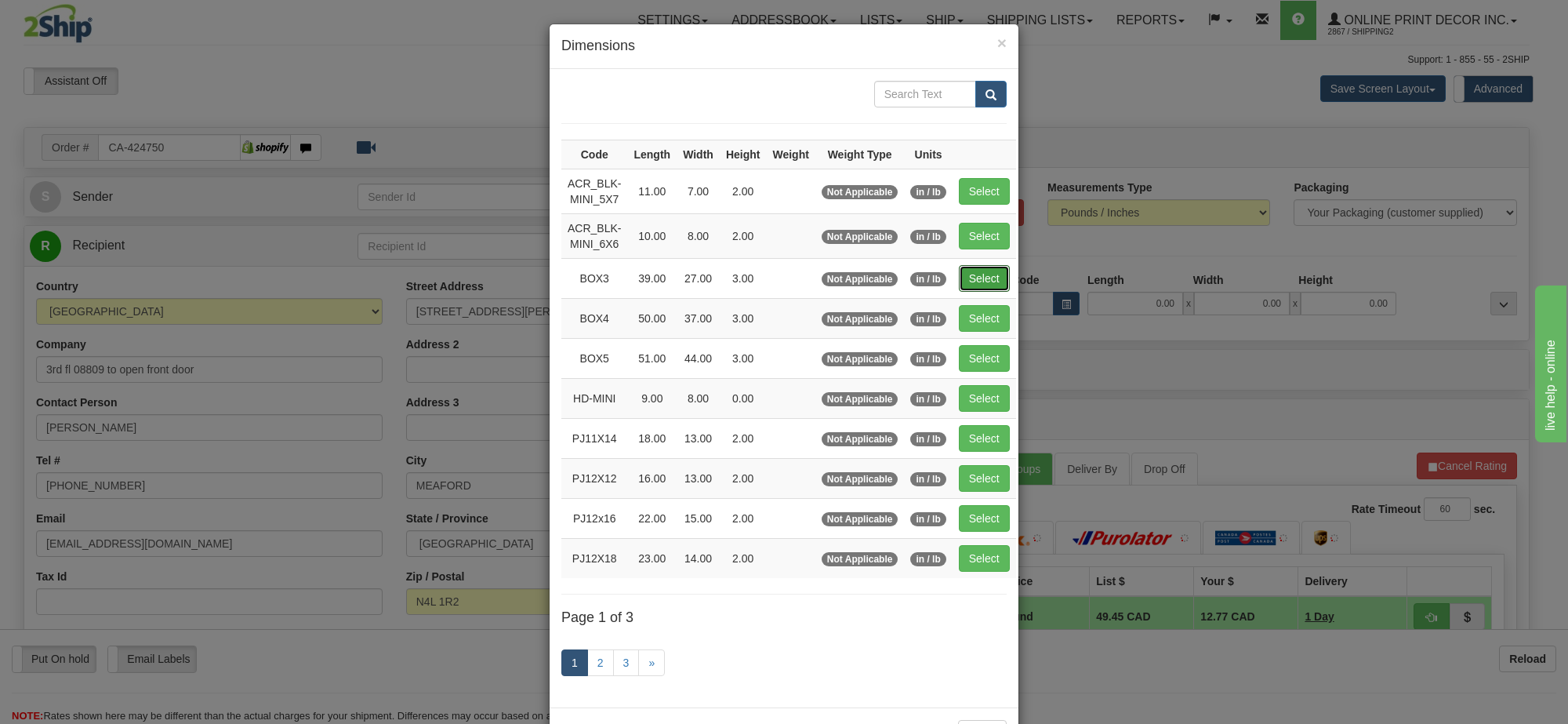
drag, startPoint x: 973, startPoint y: 280, endPoint x: 950, endPoint y: 237, distance: 48.8
click at [973, 279] on button "Select" at bounding box center [983, 278] width 51 height 27
type input "BOX3"
type input "39.00"
type input "27.00"
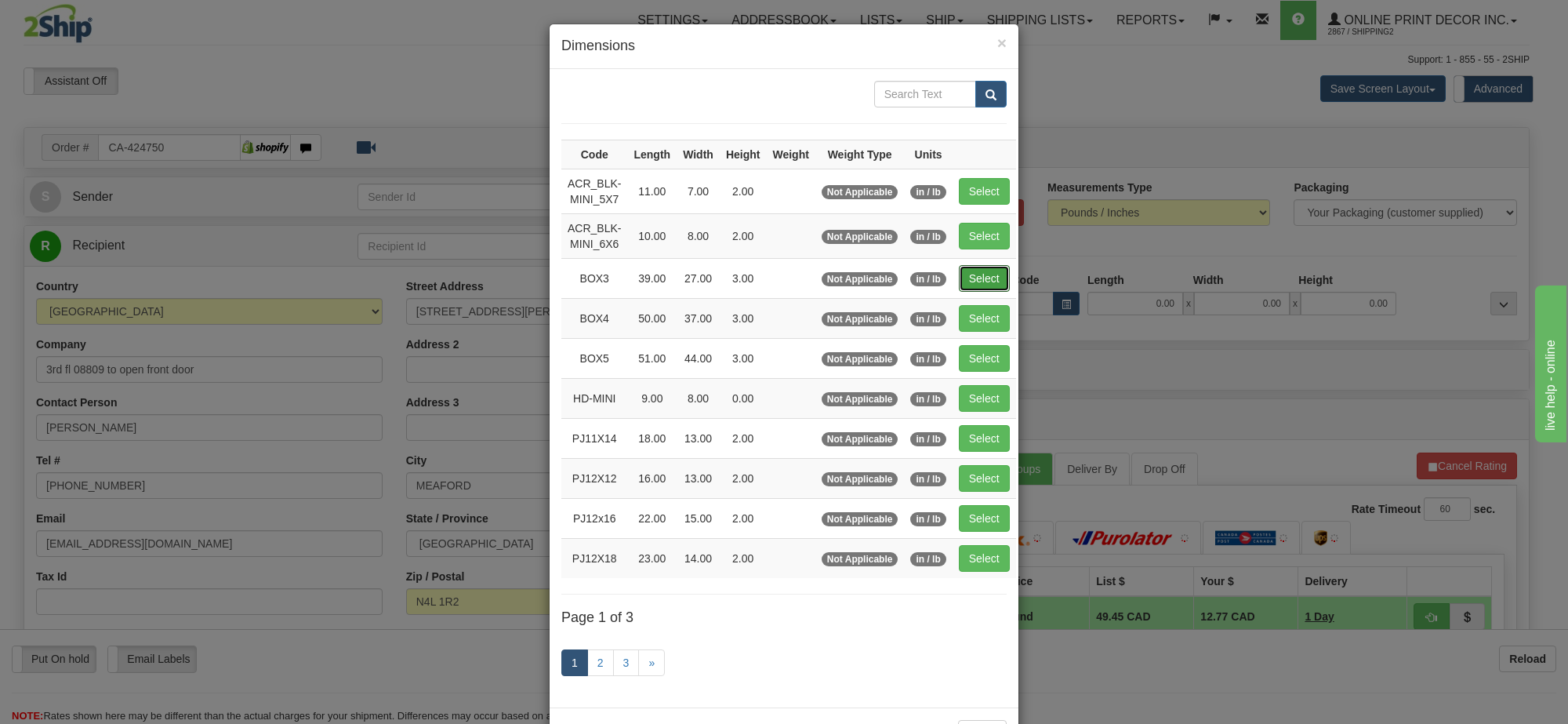
type input "3.00"
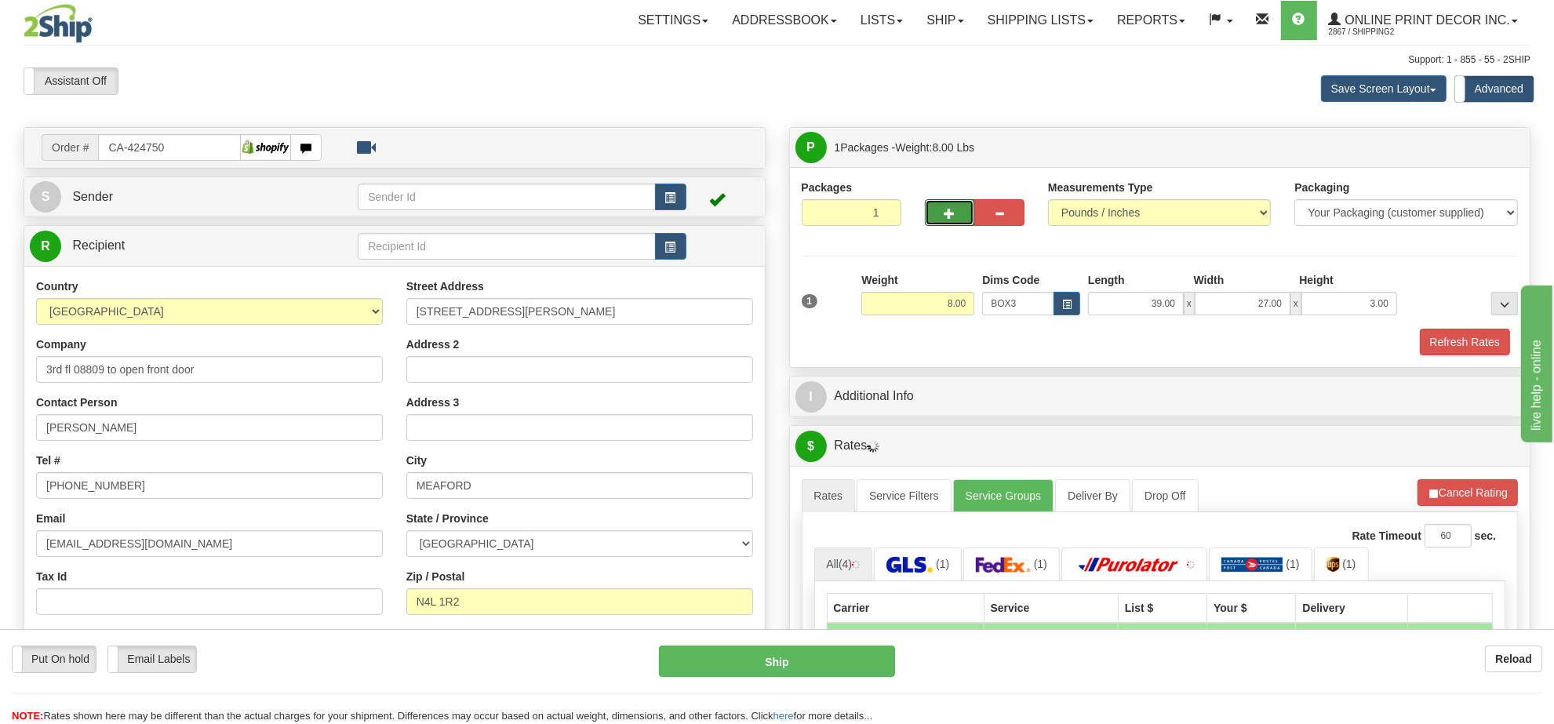
click at [940, 213] on button "button" at bounding box center [950, 212] width 50 height 27
radio input "true"
type input "2"
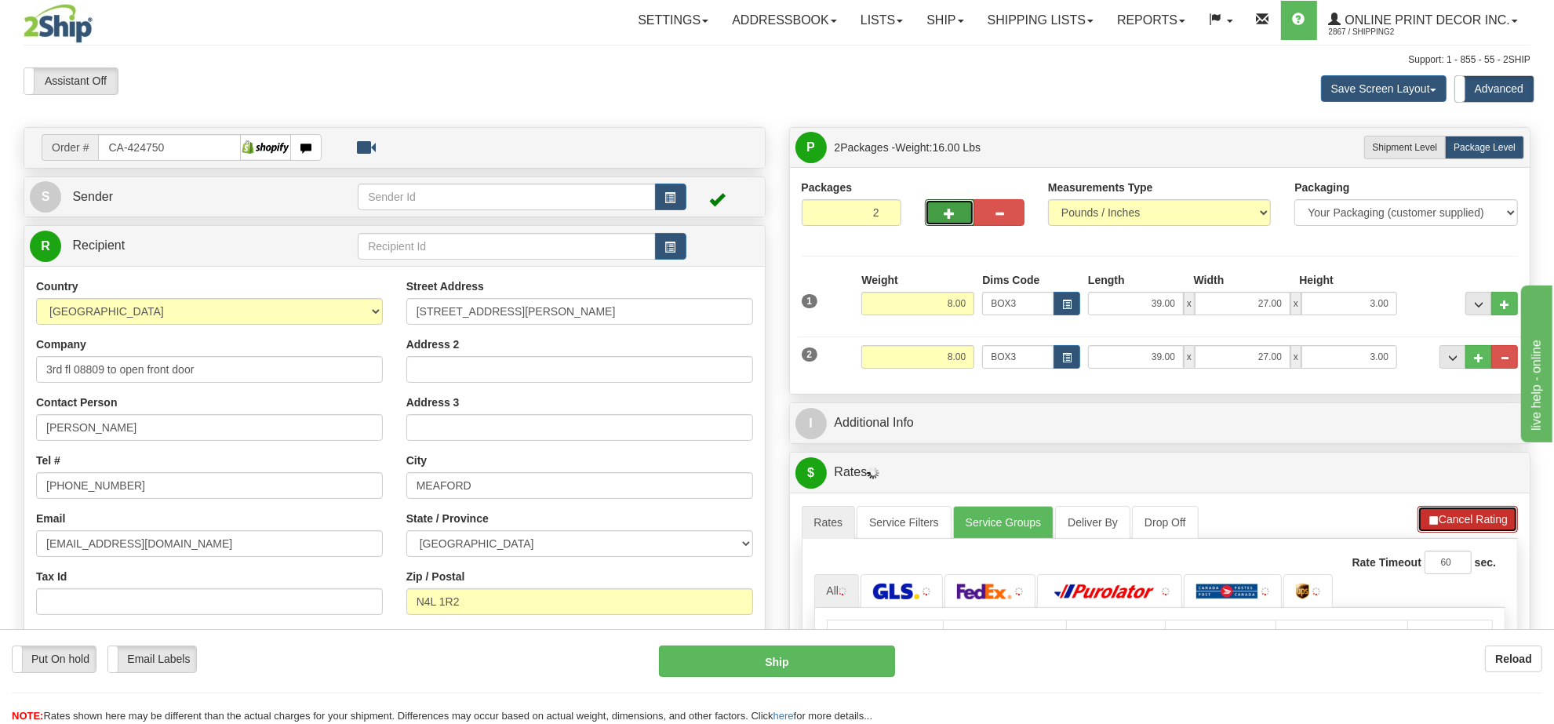
click at [1454, 526] on button "Cancel Rating" at bounding box center [1468, 519] width 100 height 27
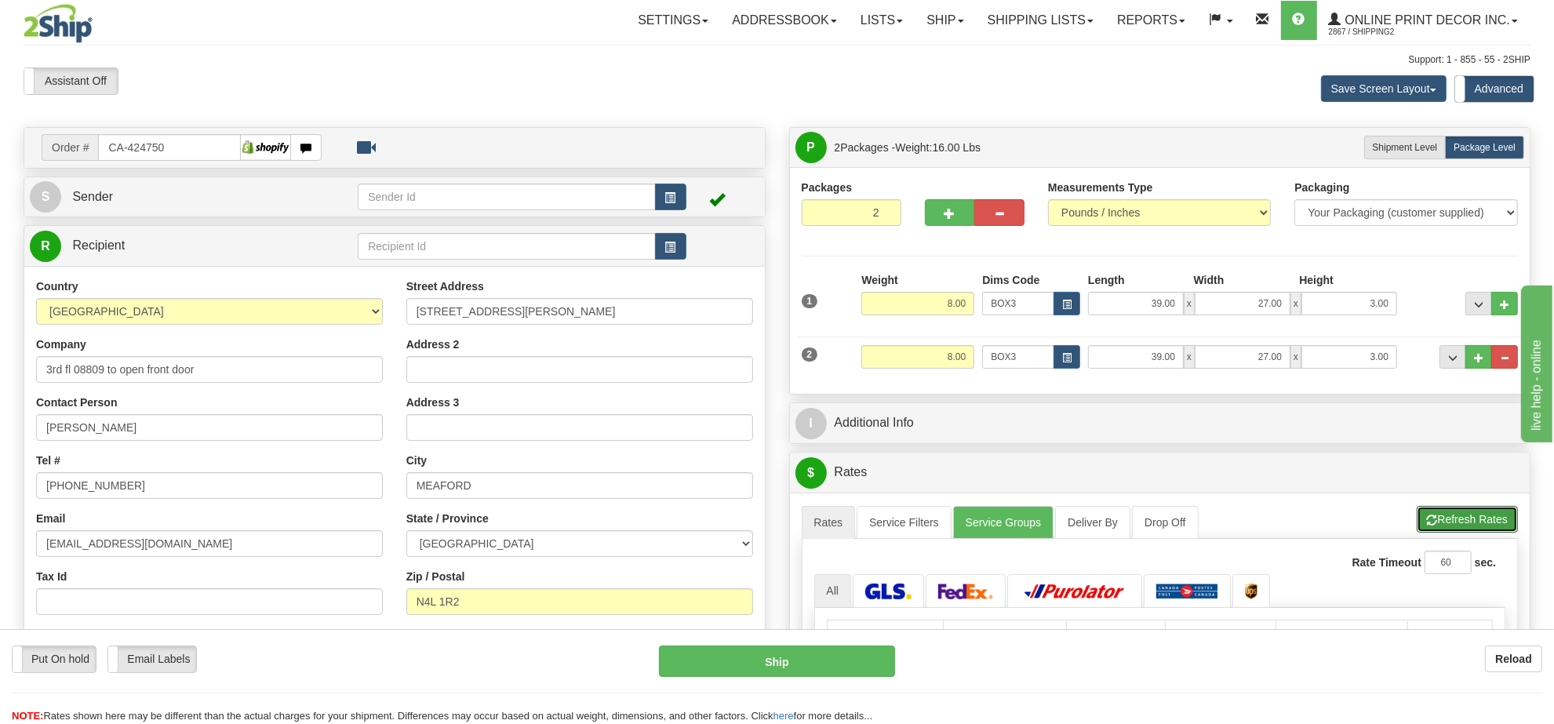
click at [1454, 526] on button "Refresh Rates" at bounding box center [1467, 519] width 101 height 27
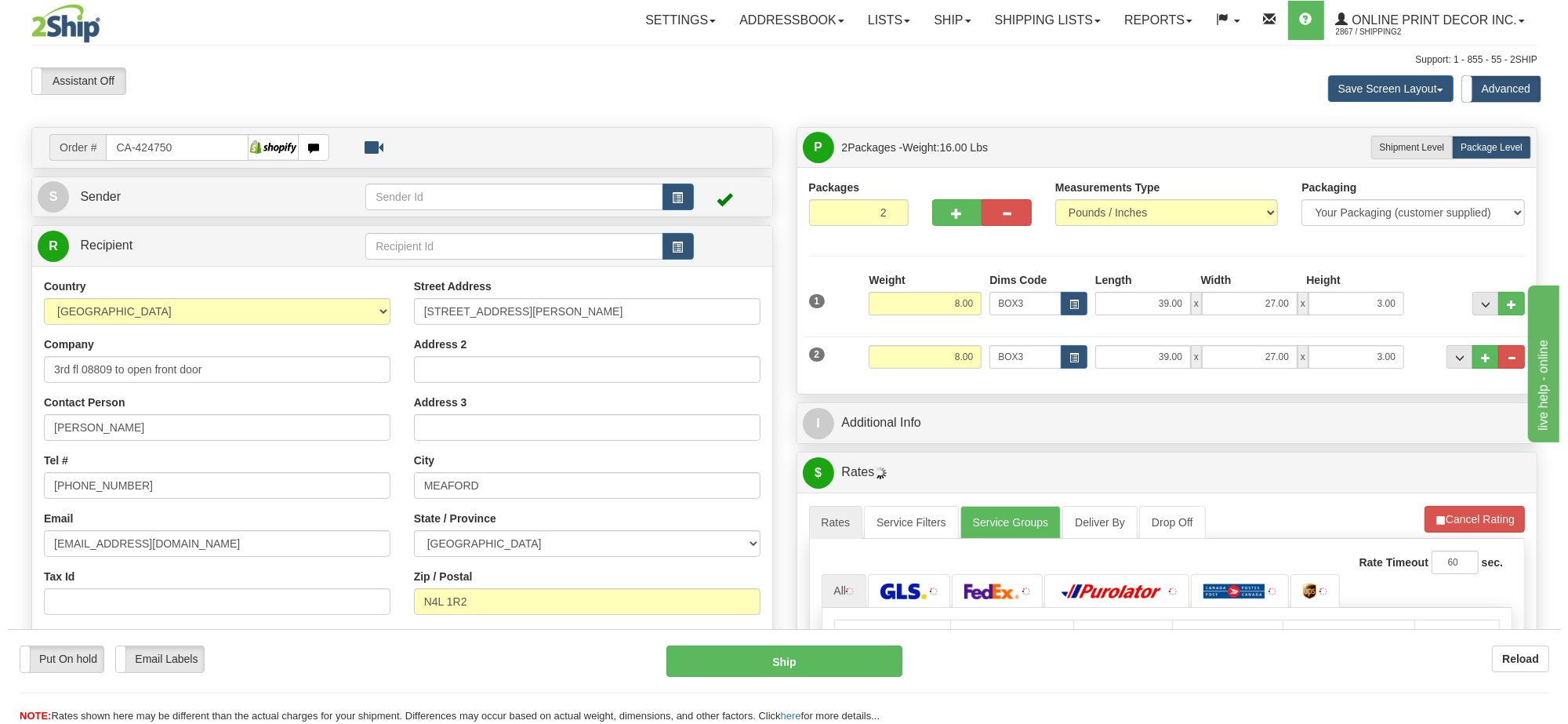
scroll to position [196, 0]
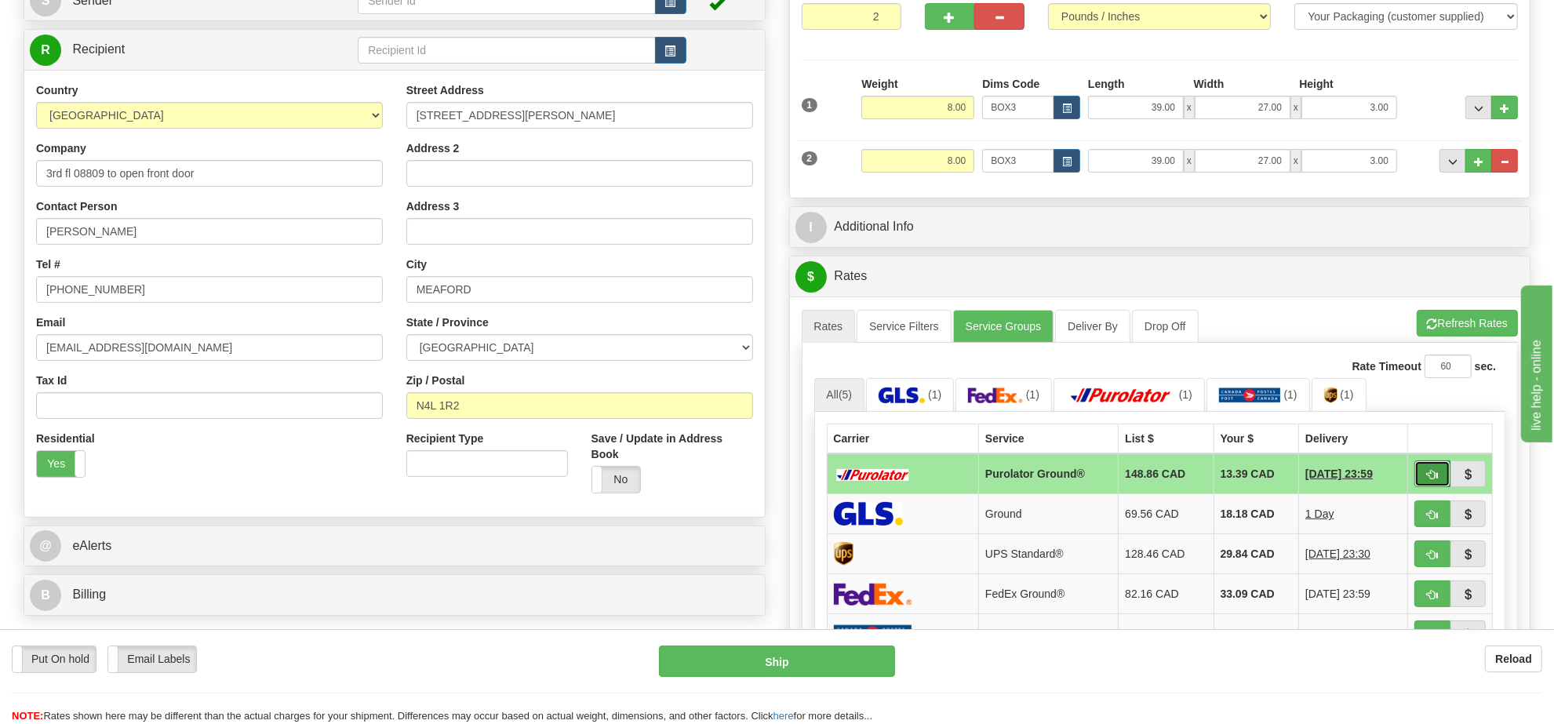
click at [1429, 480] on span "button" at bounding box center [1432, 475] width 11 height 10
type input "260"
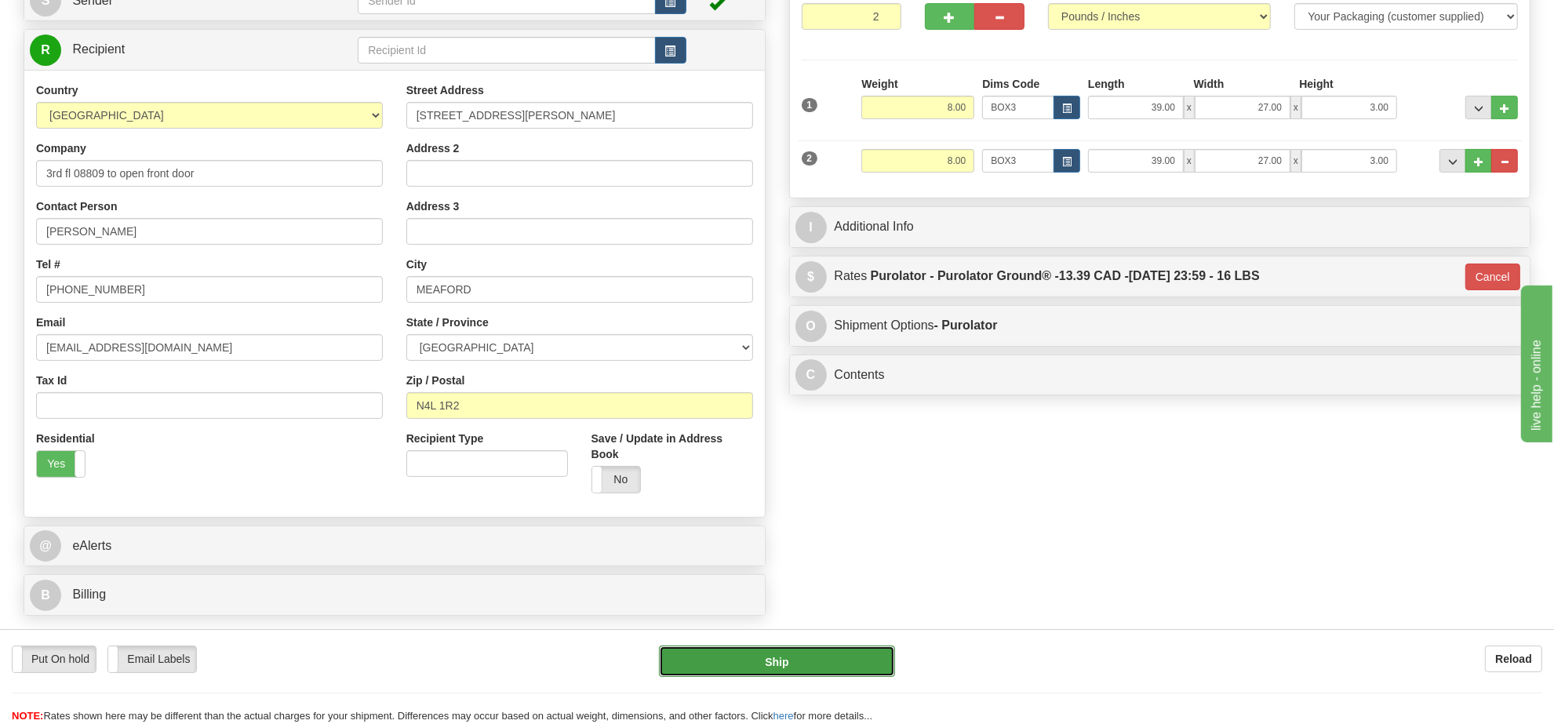
click at [832, 657] on button "Ship" at bounding box center [776, 661] width 235 height 31
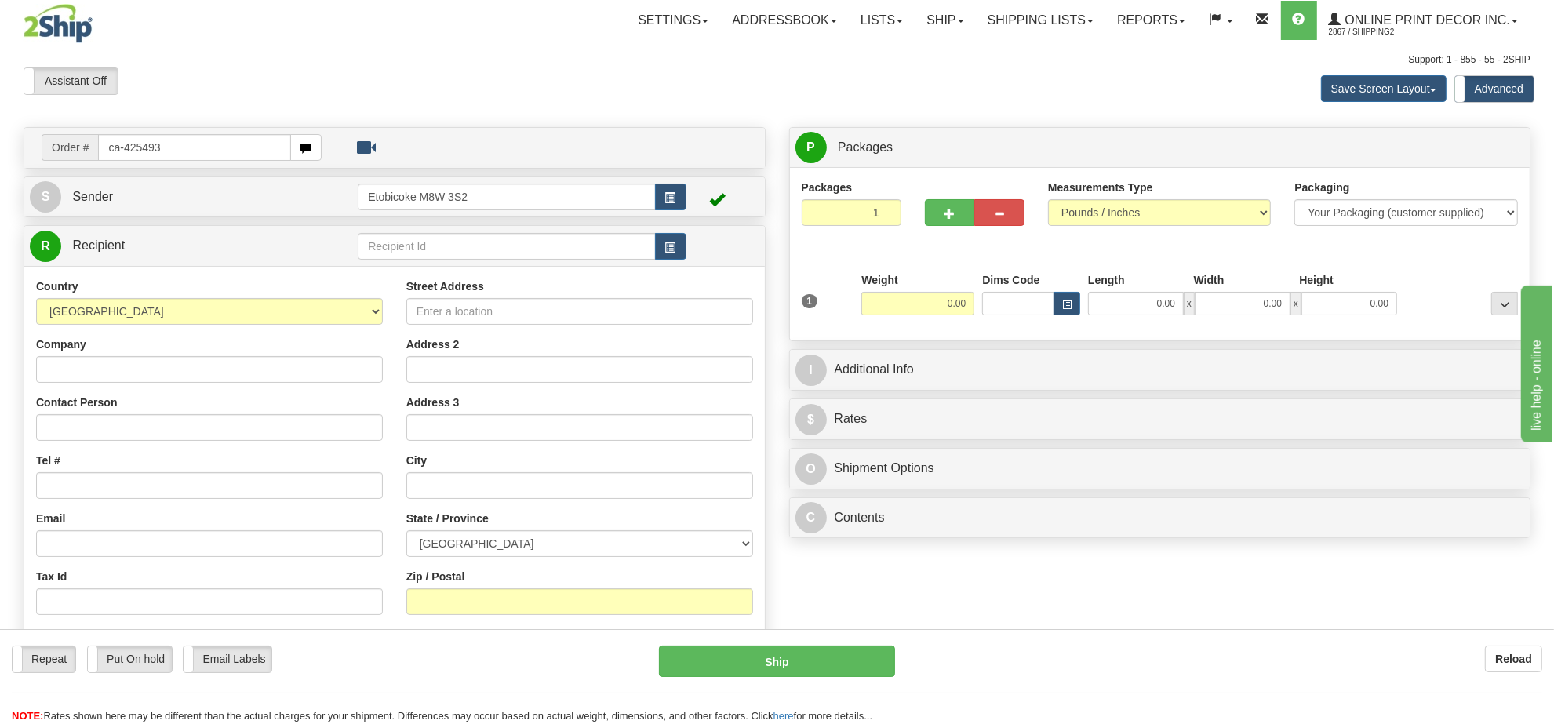
type input "ca-425493"
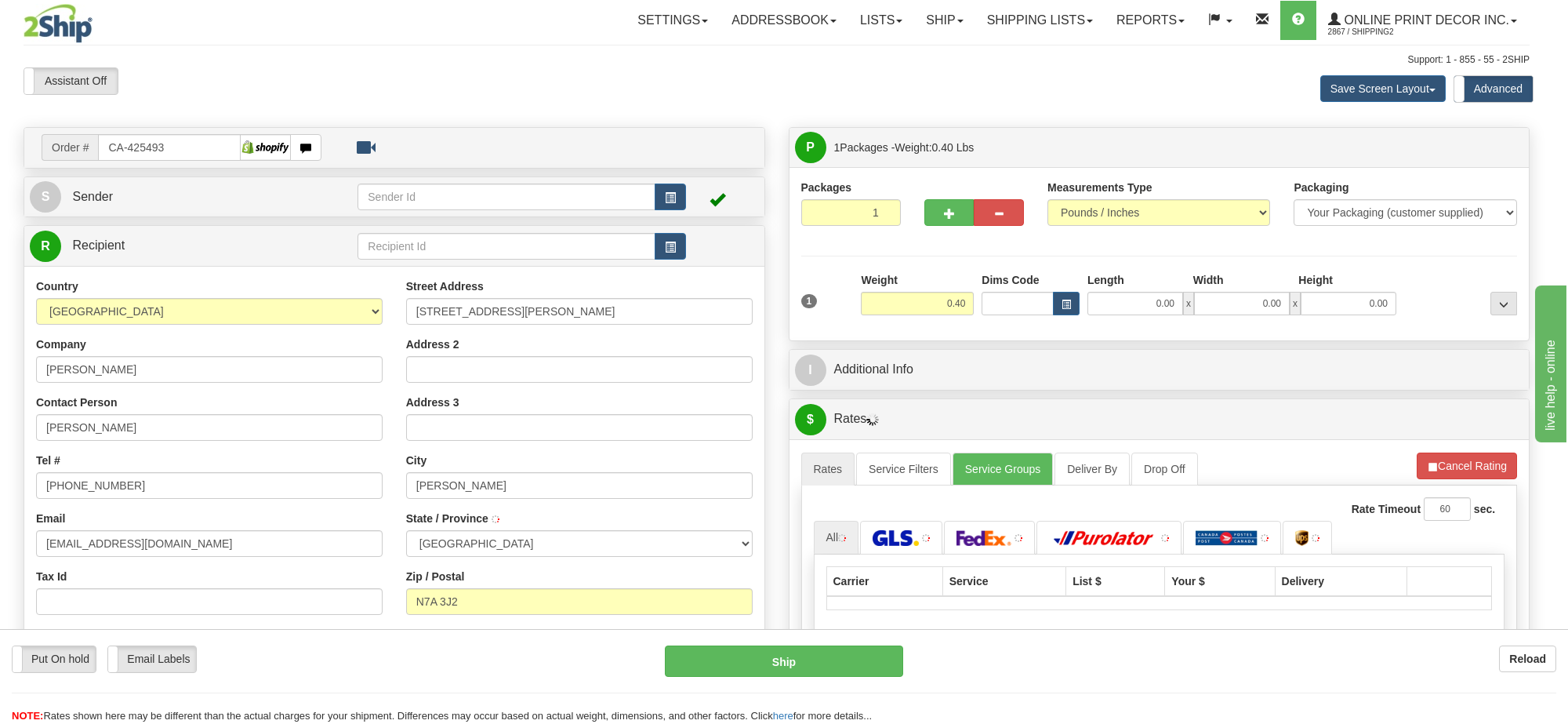
type input "GODERICH"
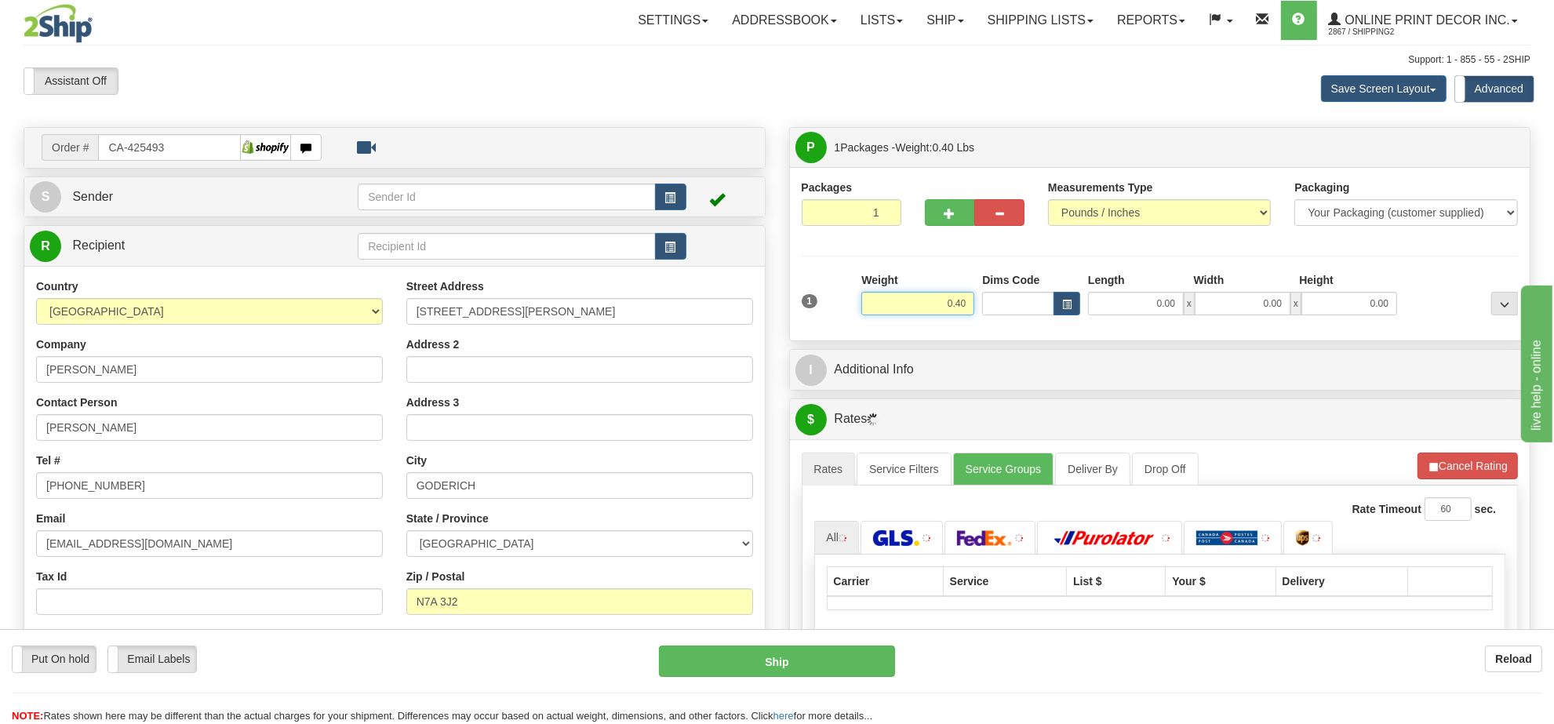
click at [942, 311] on input "0.40" at bounding box center [917, 304] width 113 height 24
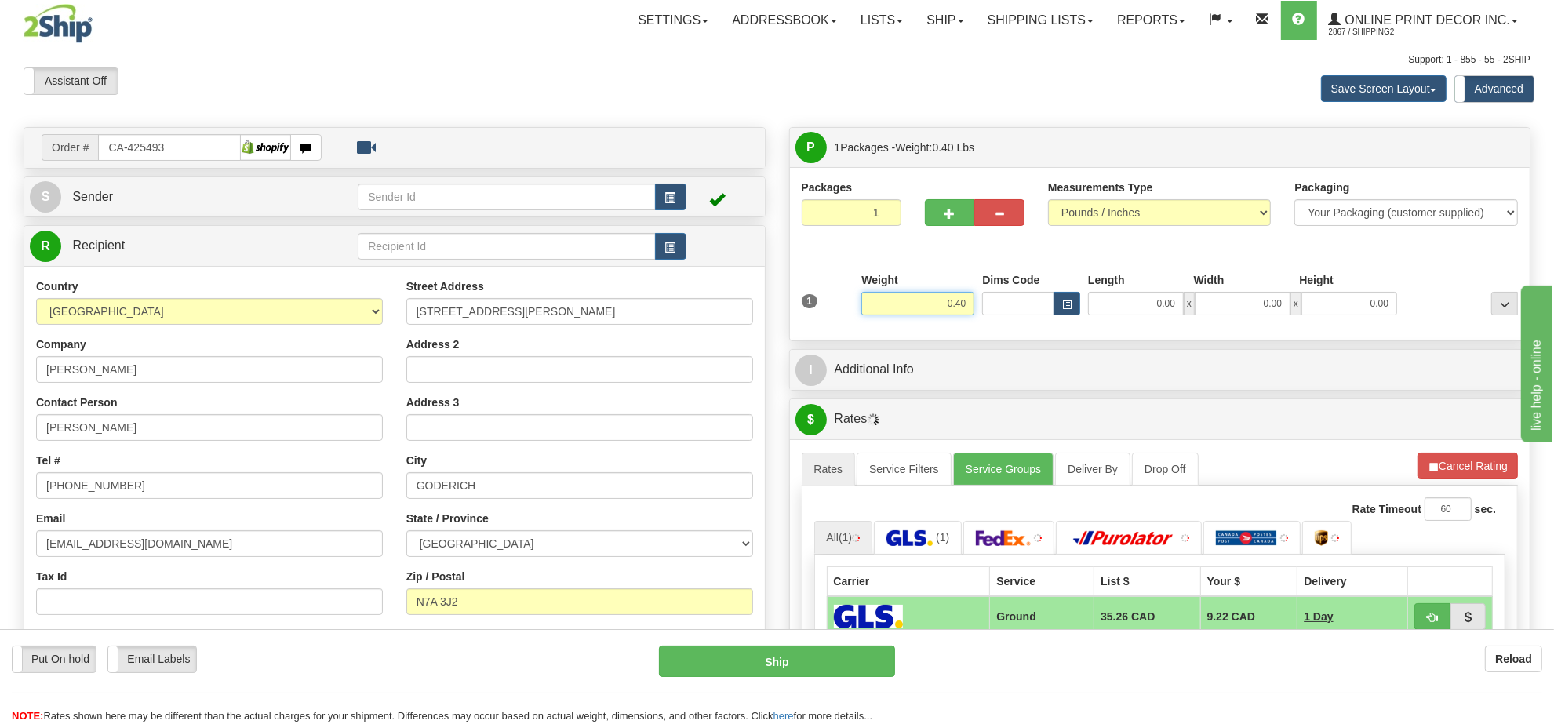
click at [942, 311] on input "0.40" at bounding box center [917, 304] width 113 height 24
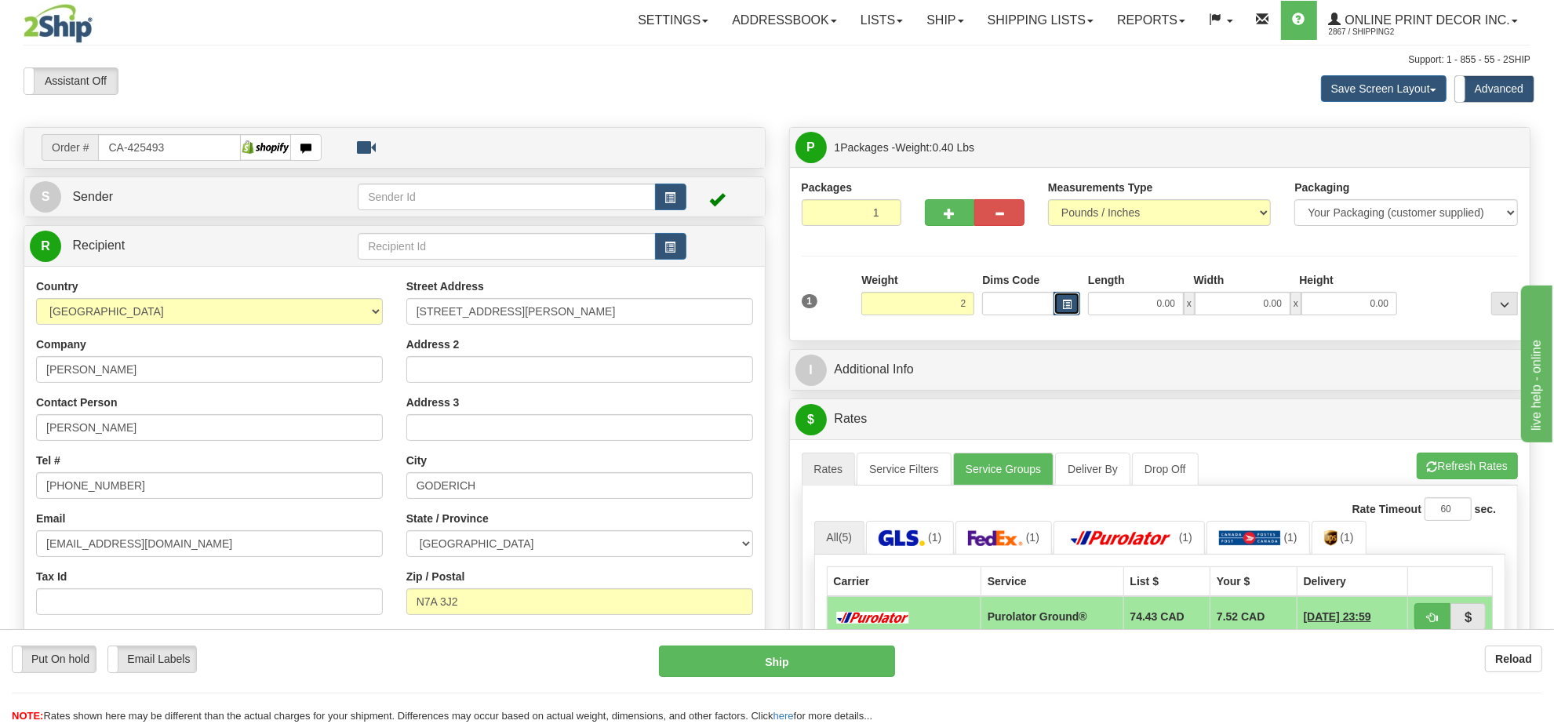
type input "2.00"
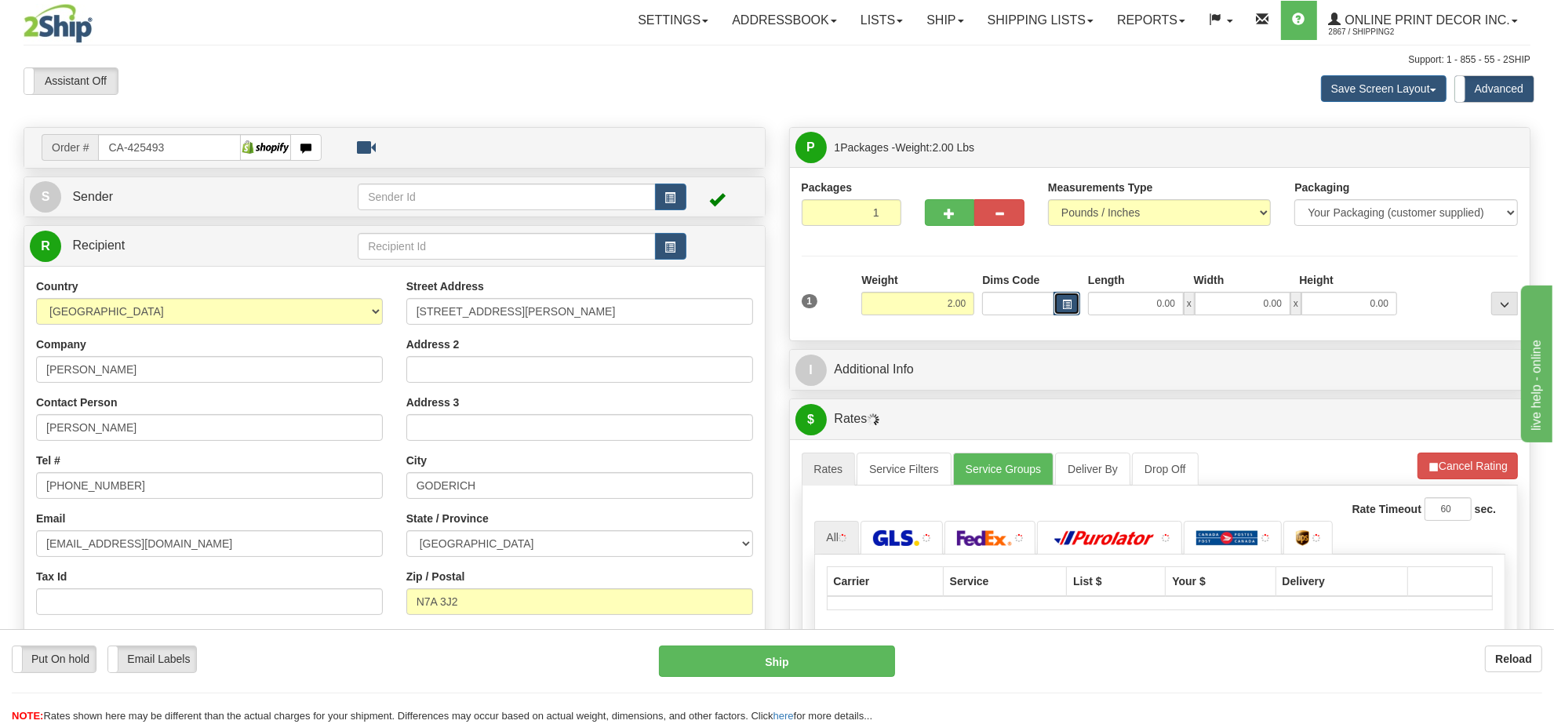
click at [1069, 306] on span "button" at bounding box center [1066, 304] width 9 height 9
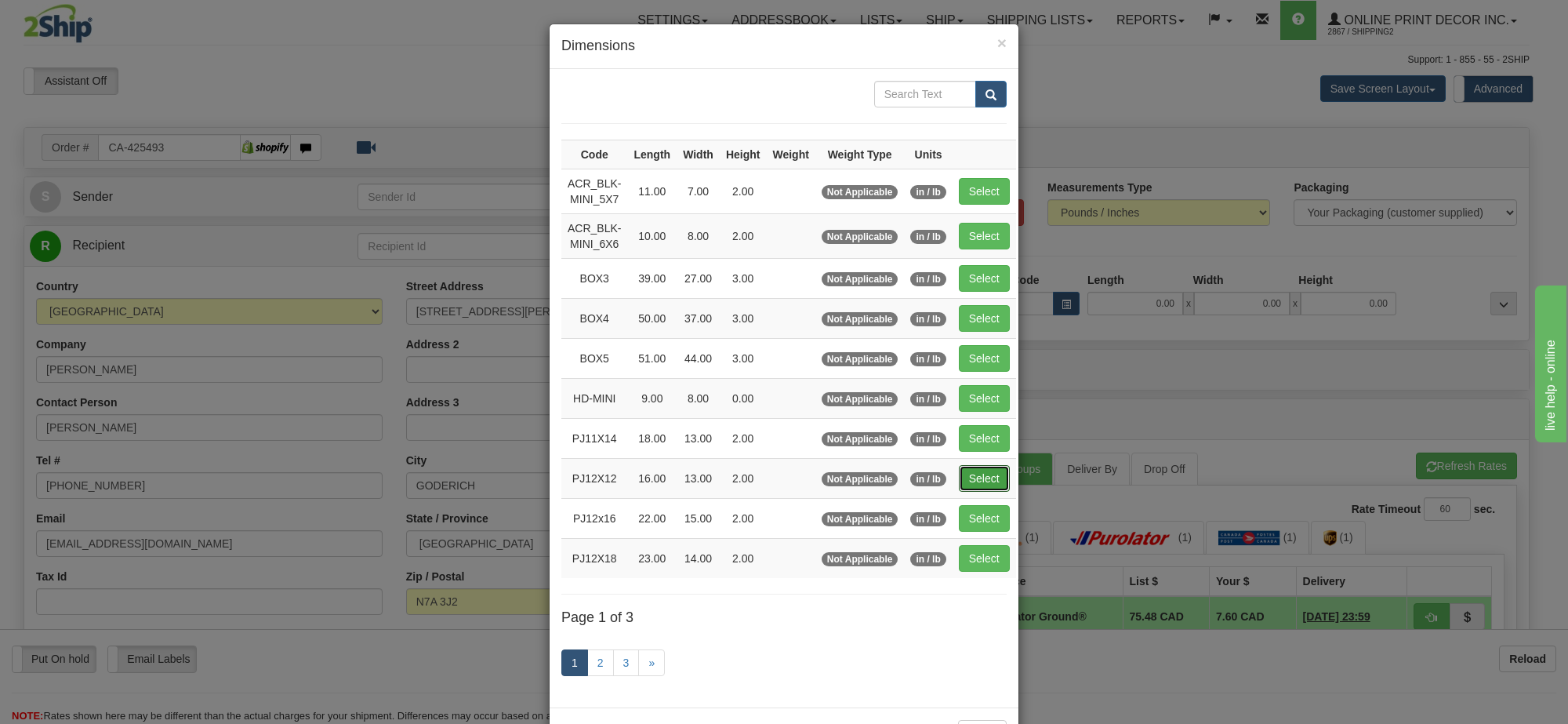
click at [977, 483] on button "Select" at bounding box center [983, 478] width 51 height 27
type input "PJ12X12"
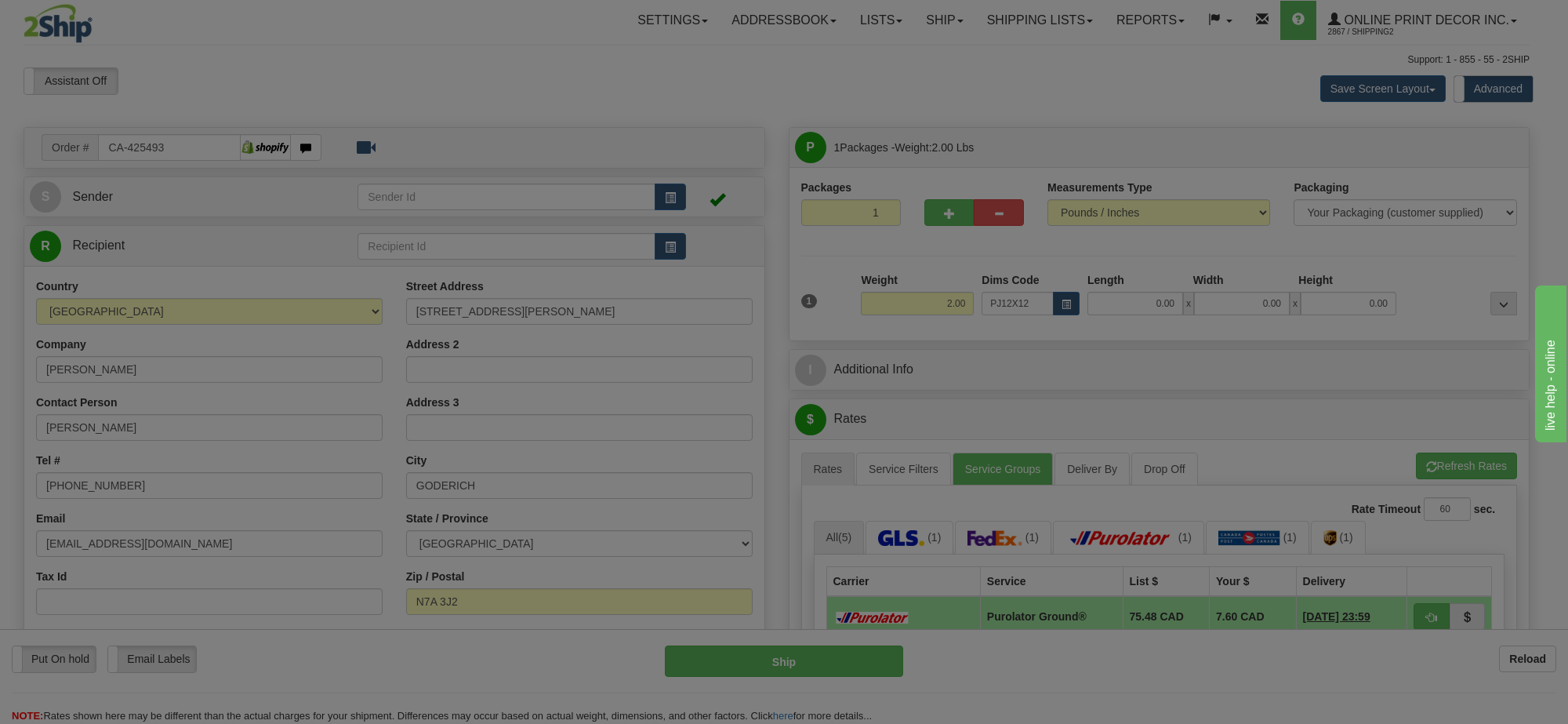
type input "16.00"
type input "13.00"
type input "2.00"
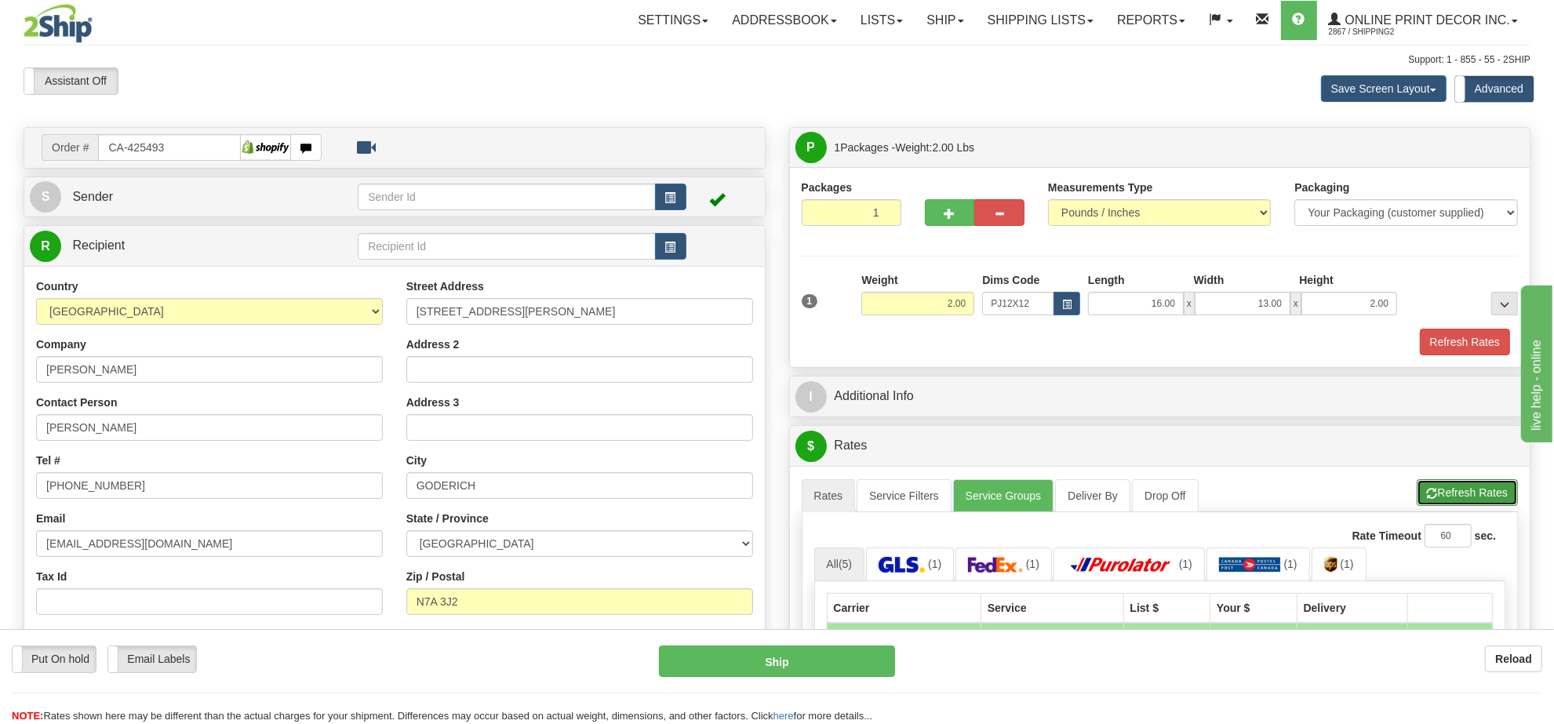
click at [1476, 504] on button "Refresh Rates" at bounding box center [1467, 492] width 101 height 27
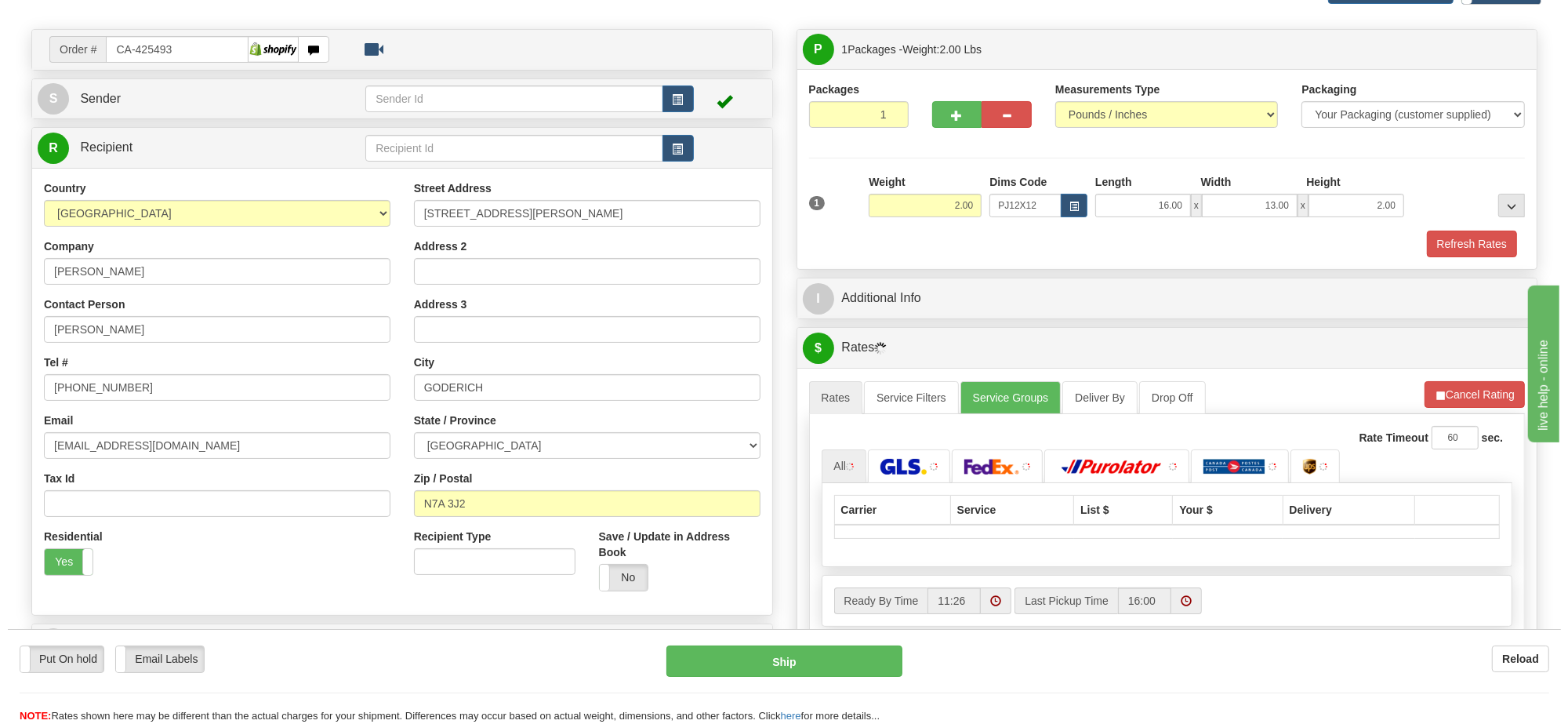
scroll to position [196, 0]
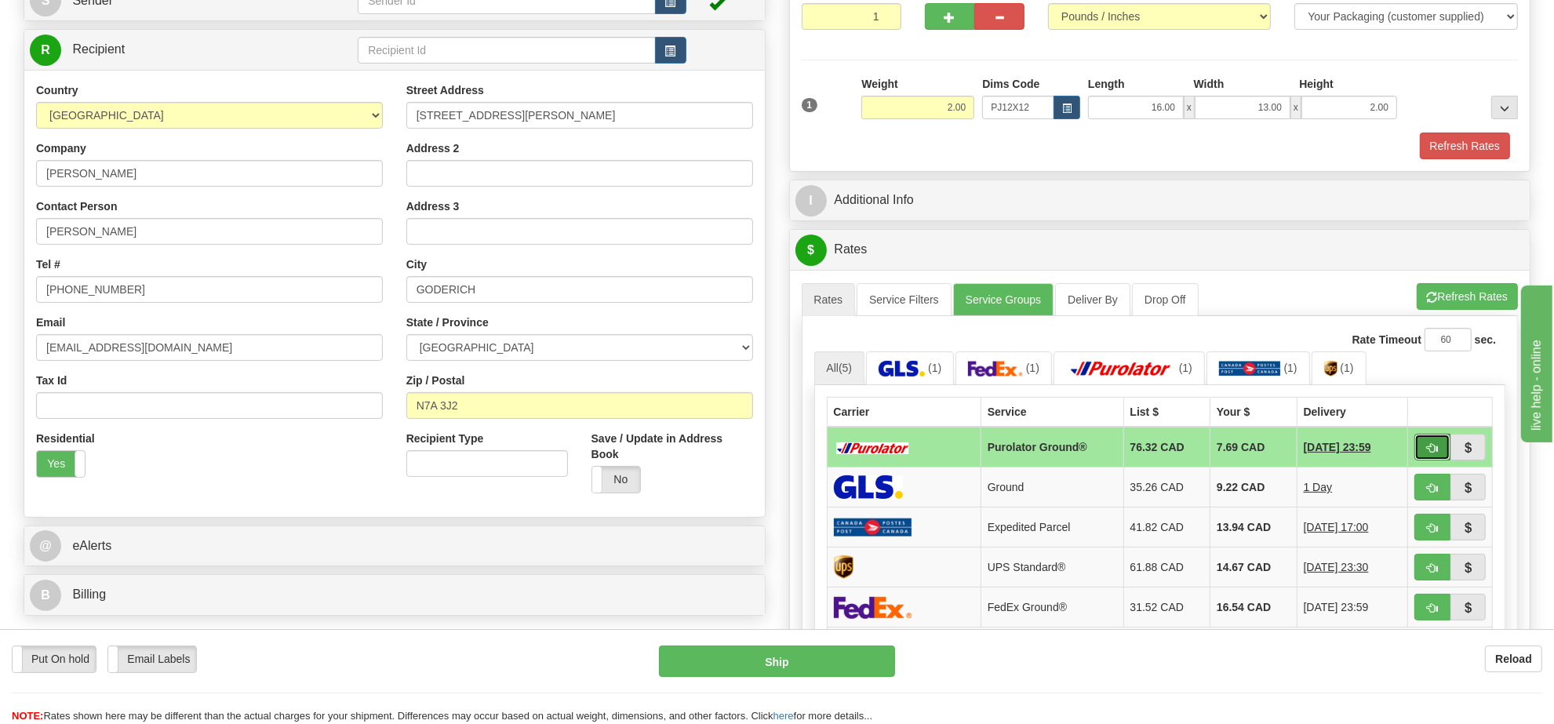
drag, startPoint x: 1428, startPoint y: 465, endPoint x: 1429, endPoint y: 457, distance: 8.0
click at [1429, 453] on span "button" at bounding box center [1432, 448] width 11 height 10
type input "260"
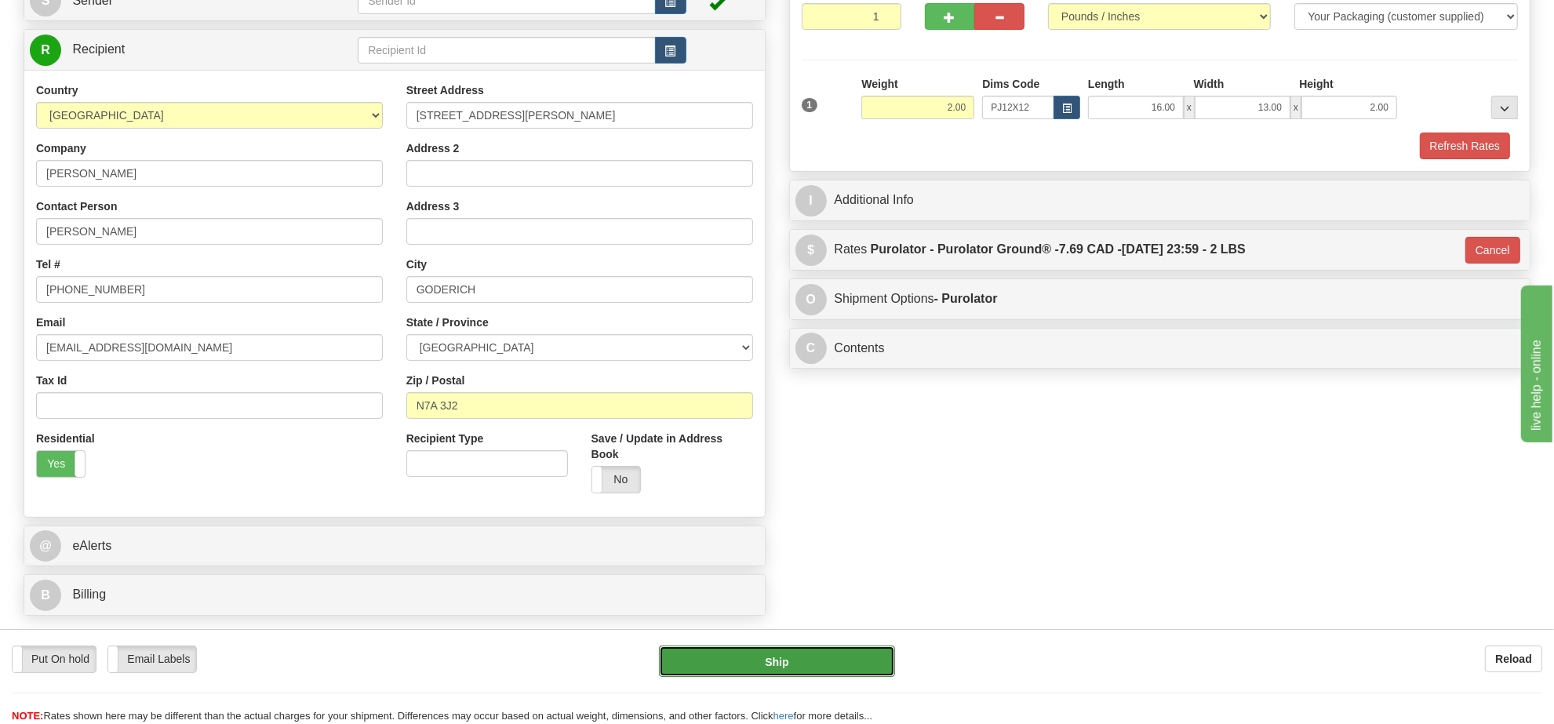
click at [802, 671] on button "Ship" at bounding box center [776, 661] width 235 height 31
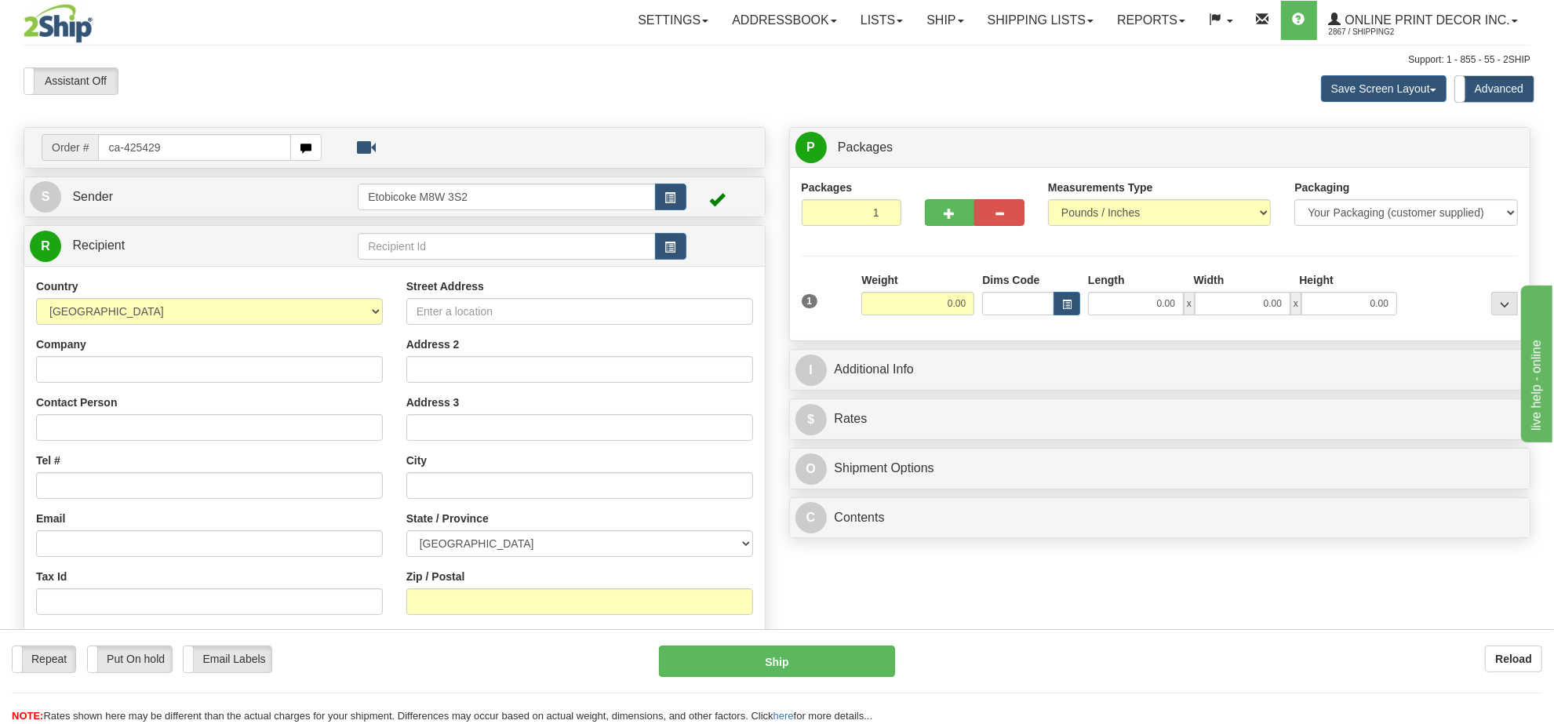
type input "ca-425429"
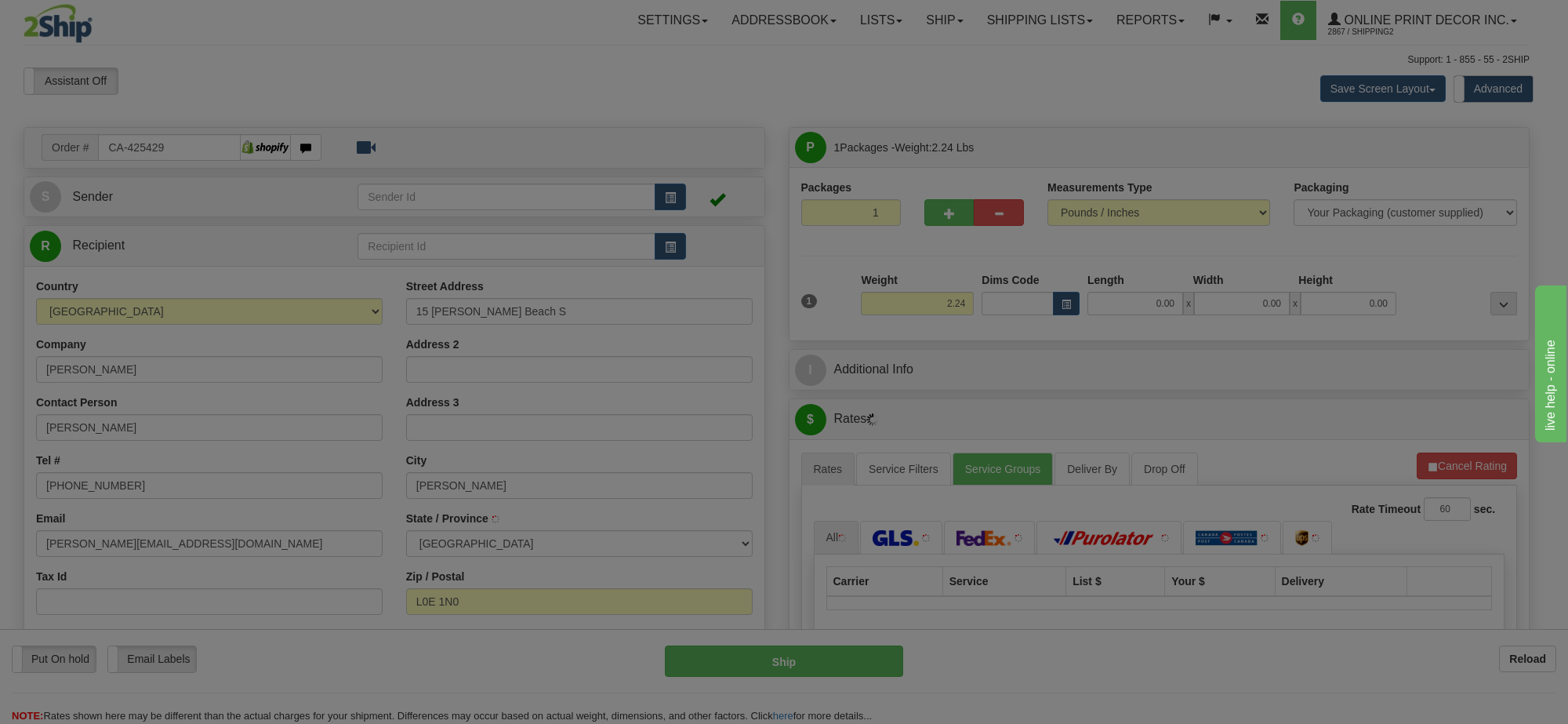
type input "PEFFERLAW"
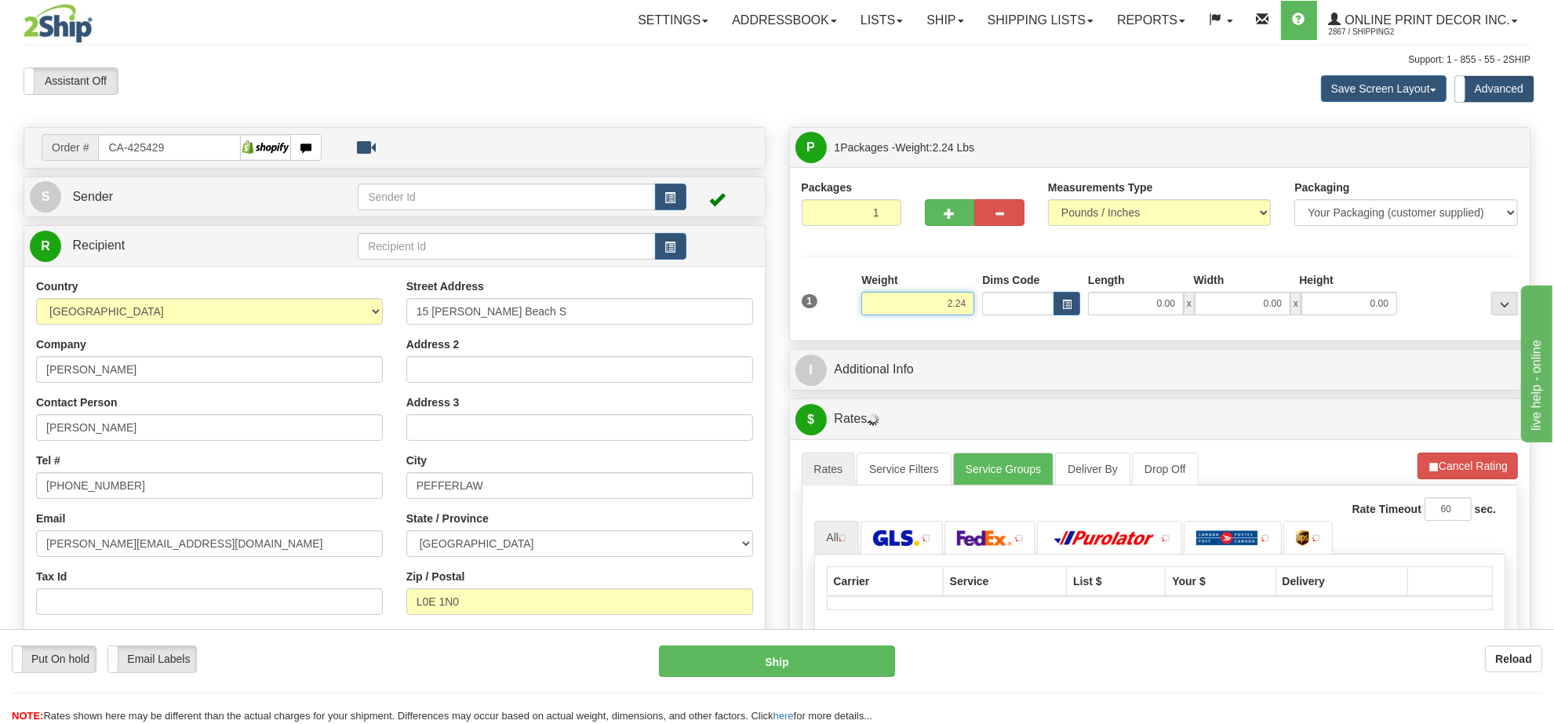
click at [953, 307] on input "2.24" at bounding box center [917, 304] width 113 height 24
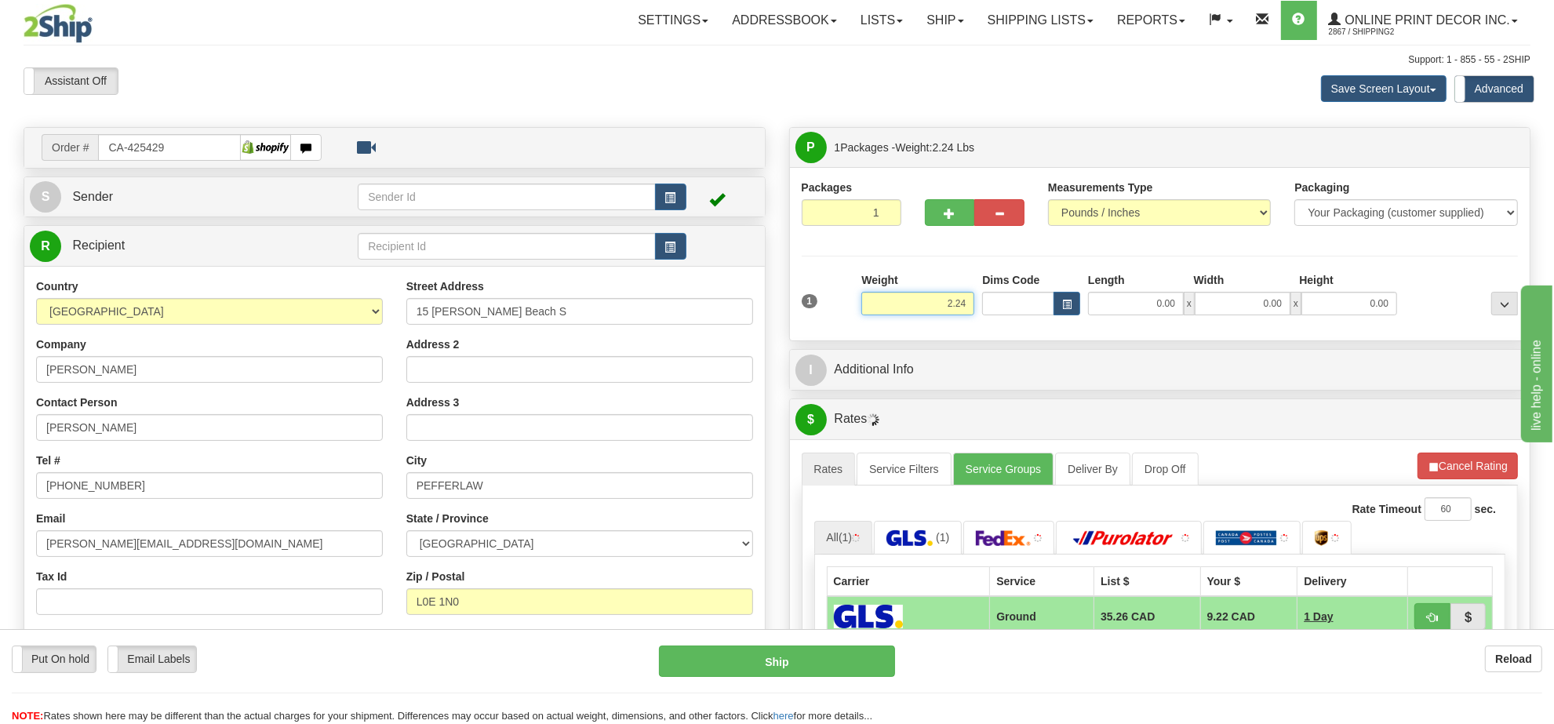
click at [953, 307] on input "2.24" at bounding box center [917, 304] width 113 height 24
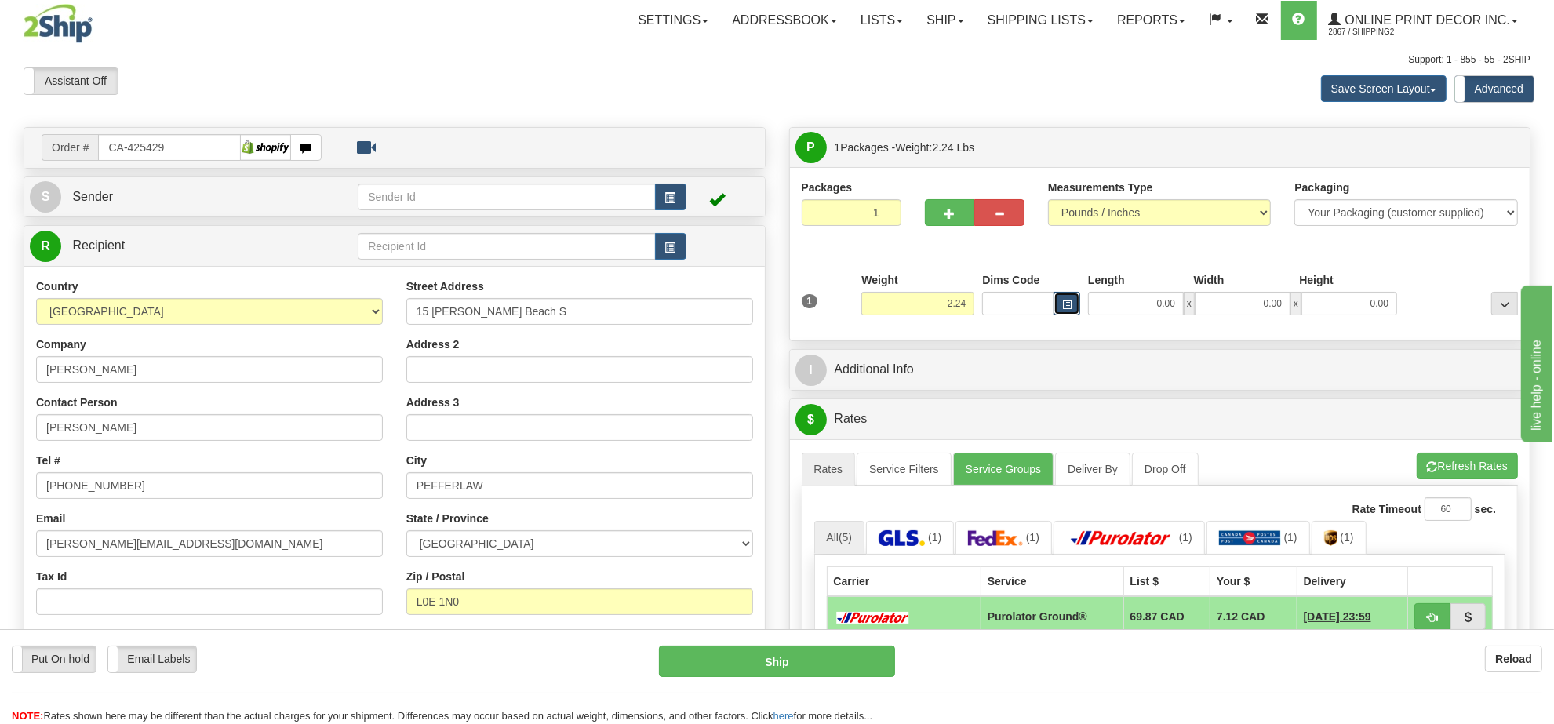
click at [1064, 306] on span "button" at bounding box center [1066, 304] width 9 height 9
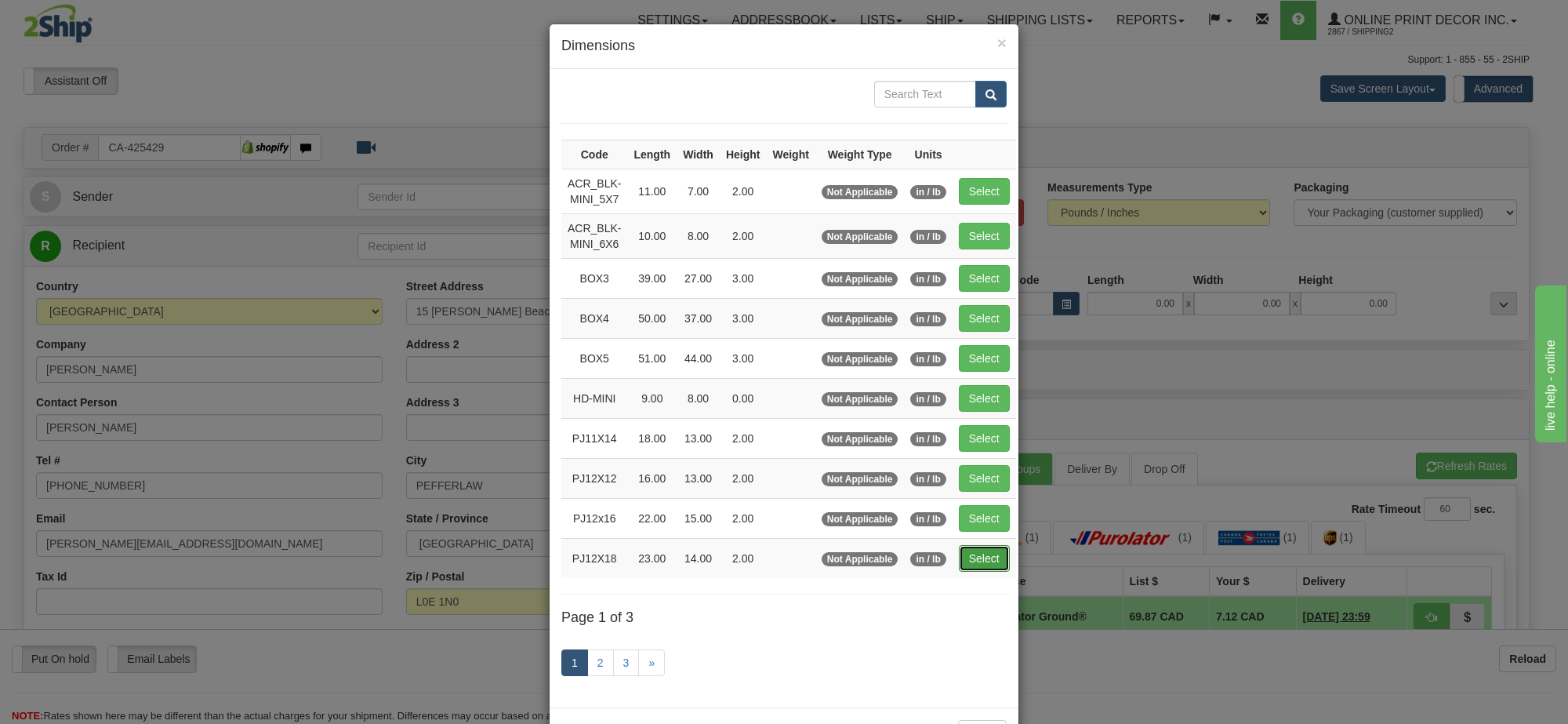
click at [982, 572] on button "Select" at bounding box center [983, 558] width 51 height 27
type input "PJ12X18"
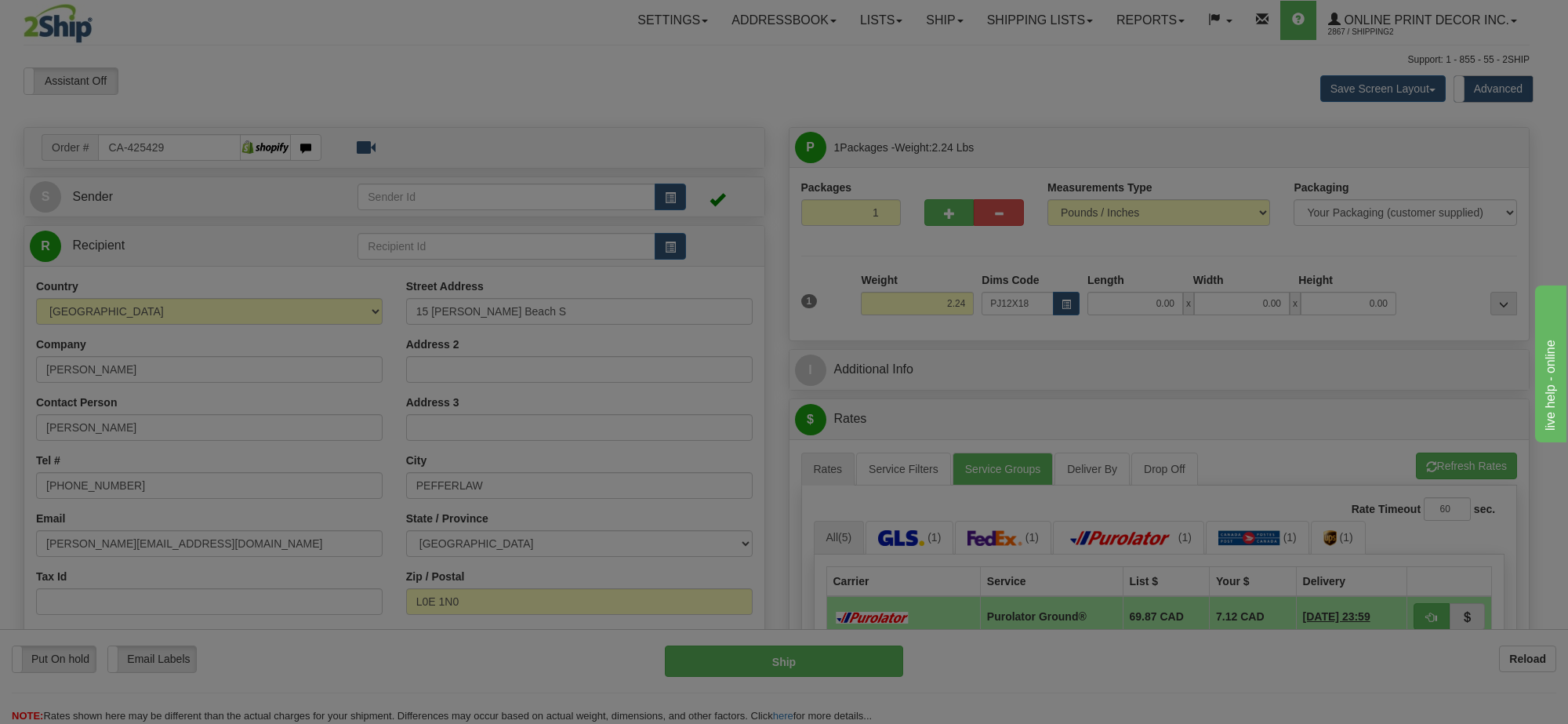
type input "23.00"
type input "14.00"
type input "2.00"
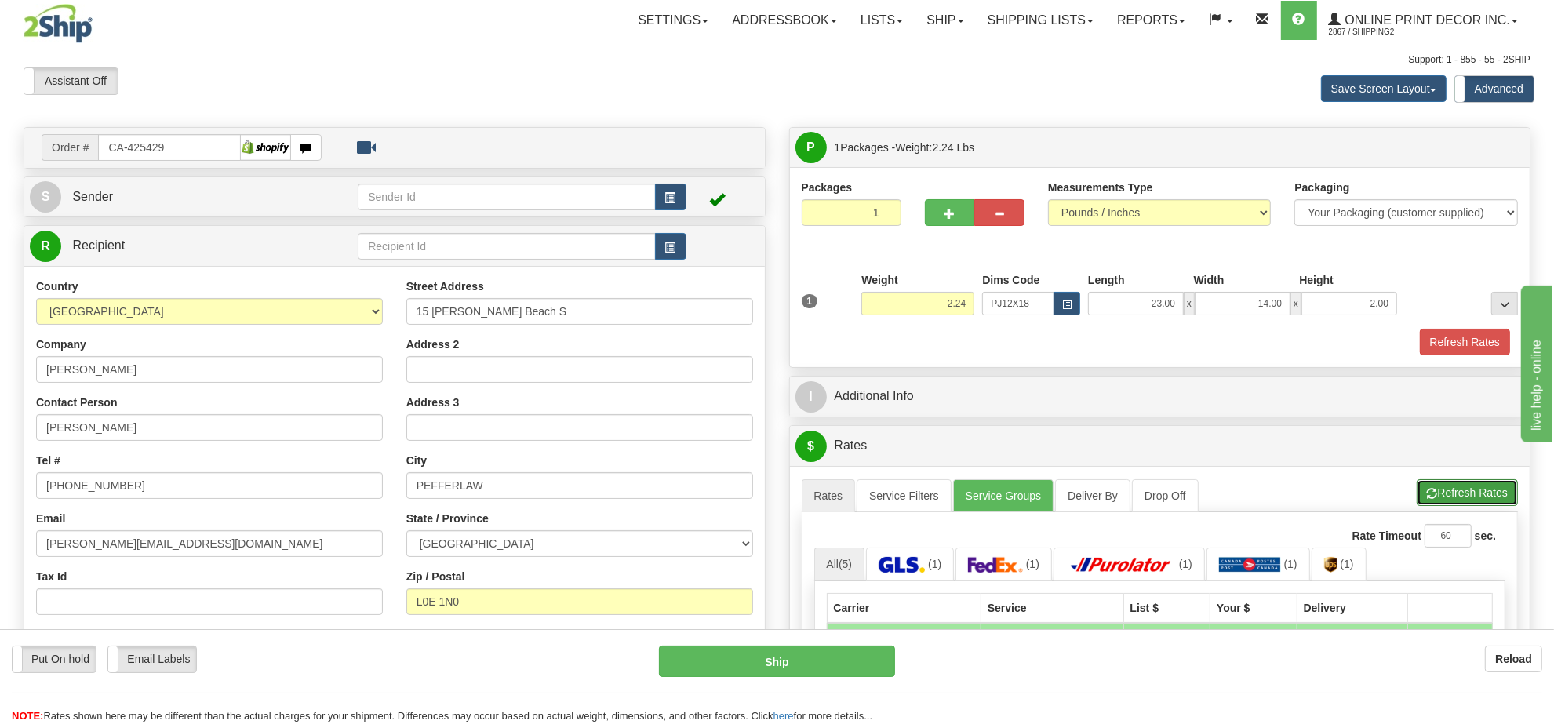
click at [1501, 501] on button "Refresh Rates" at bounding box center [1467, 492] width 101 height 27
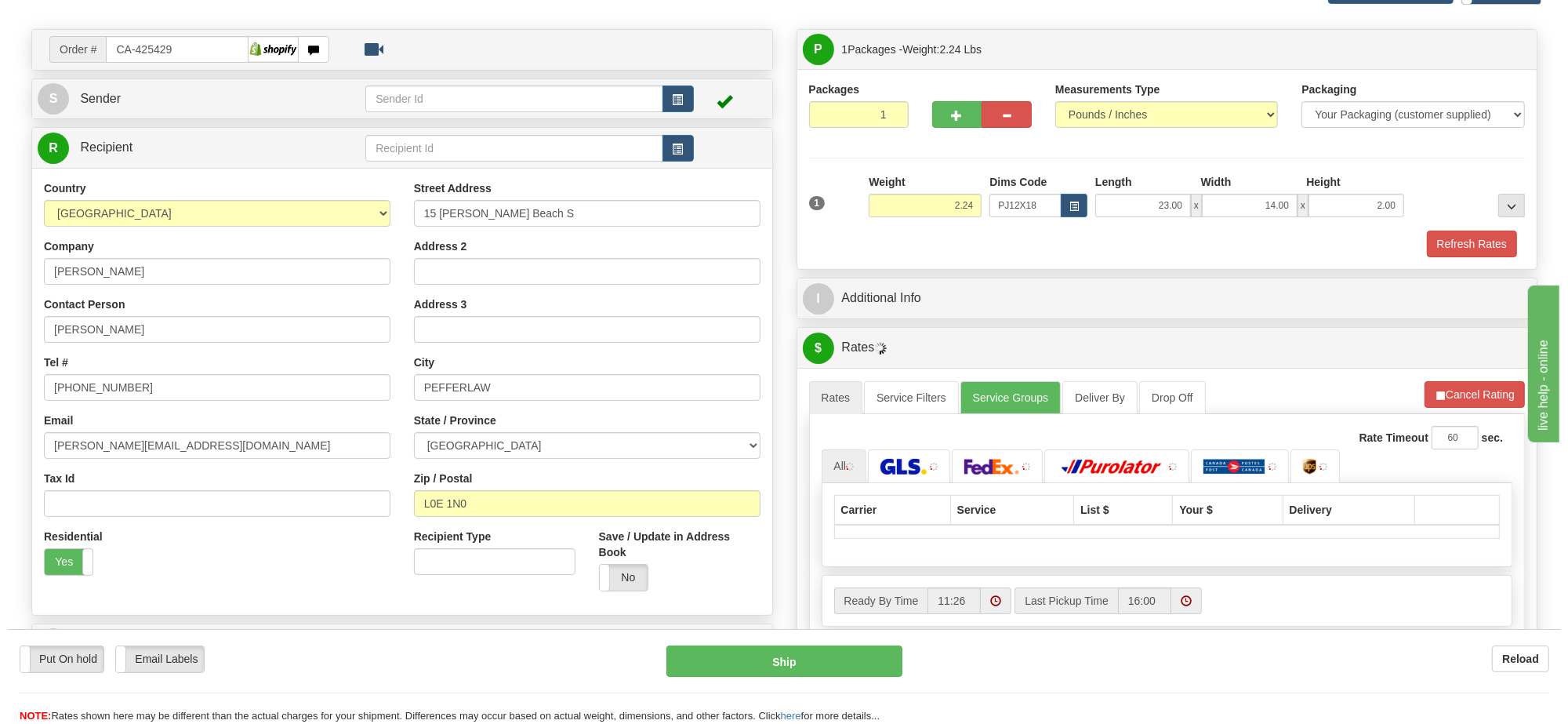
scroll to position [196, 0]
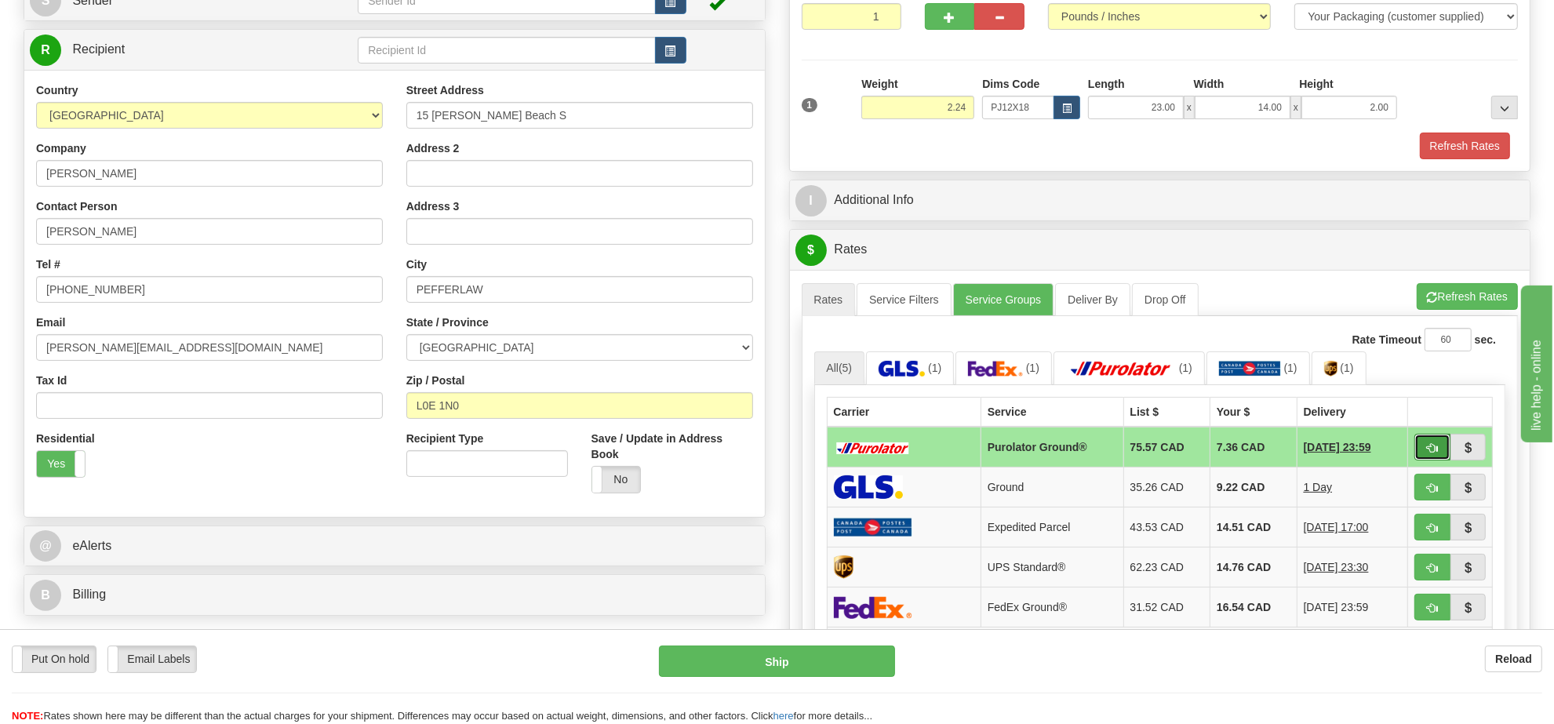
click at [1437, 457] on button "button" at bounding box center [1433, 447] width 36 height 27
type input "260"
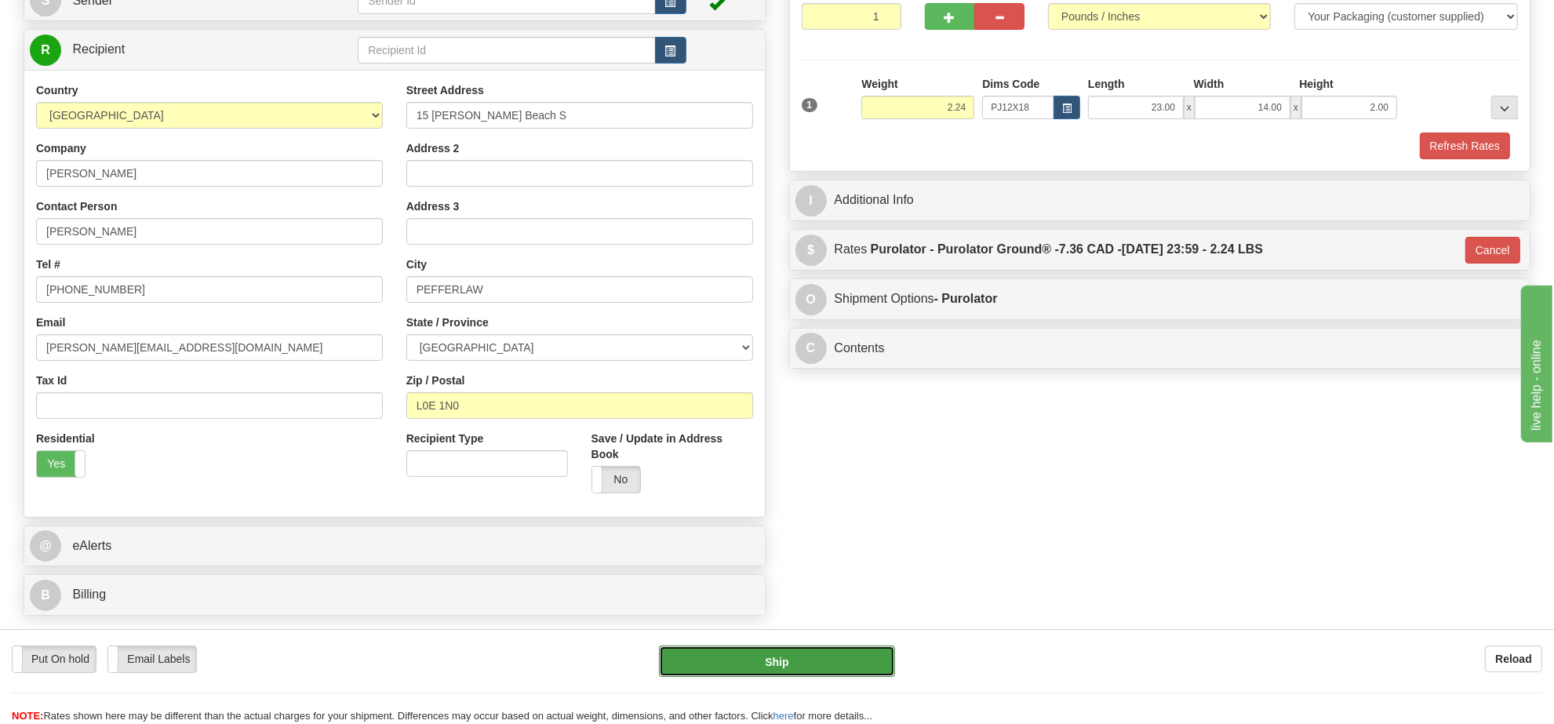
click at [852, 661] on button "Ship" at bounding box center [776, 661] width 235 height 31
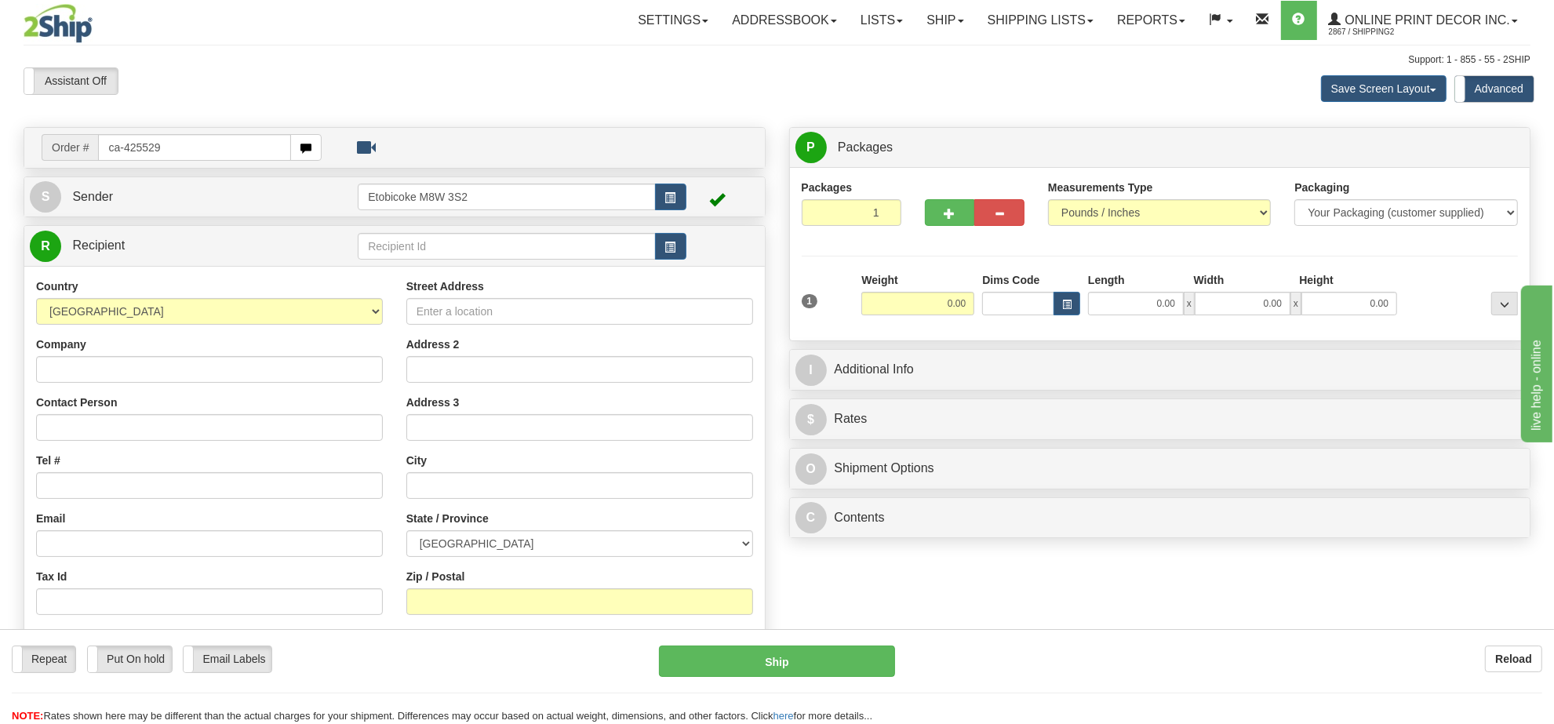
type input "ca-425529"
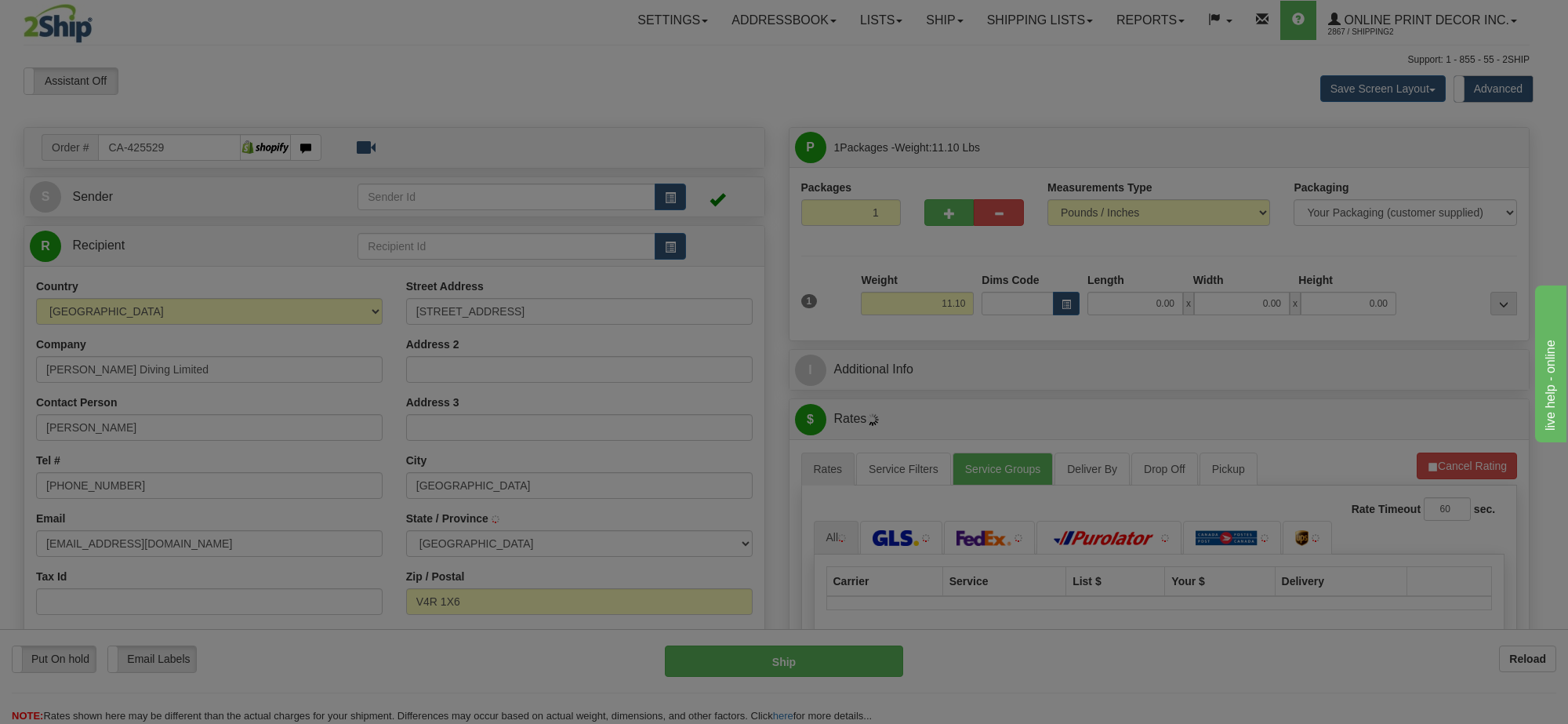
type input "[GEOGRAPHIC_DATA]"
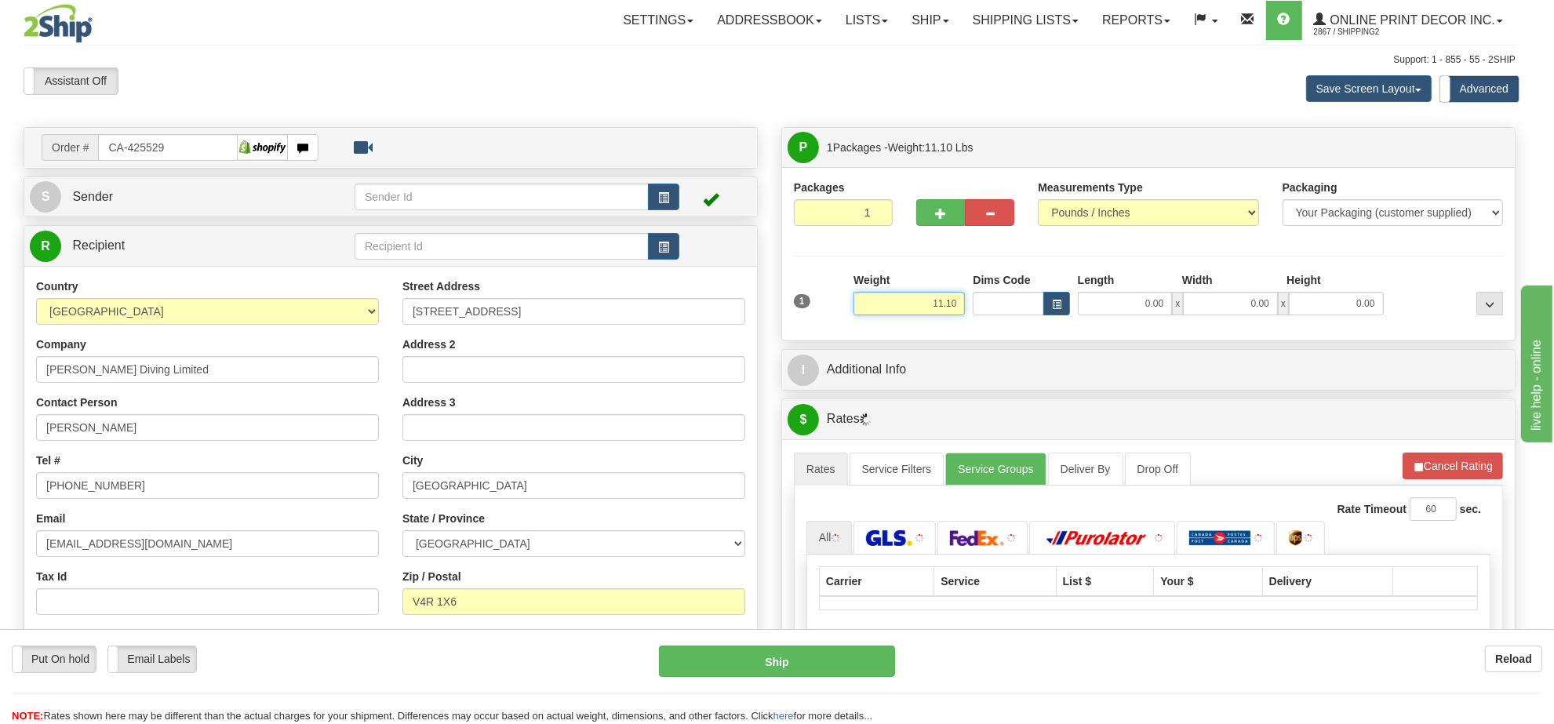
click at [955, 306] on input "11.10" at bounding box center [909, 304] width 111 height 24
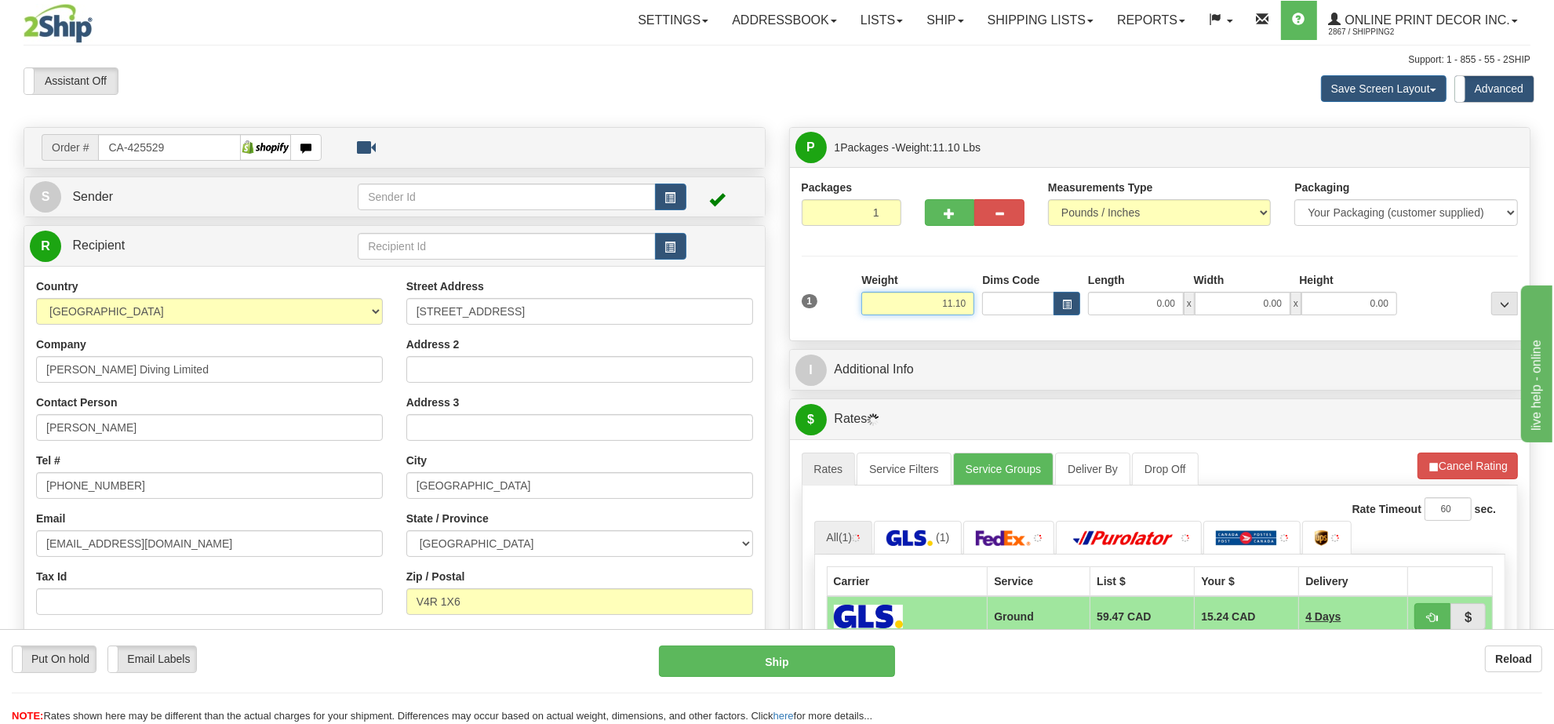
click at [955, 306] on input "11.10" at bounding box center [917, 304] width 113 height 24
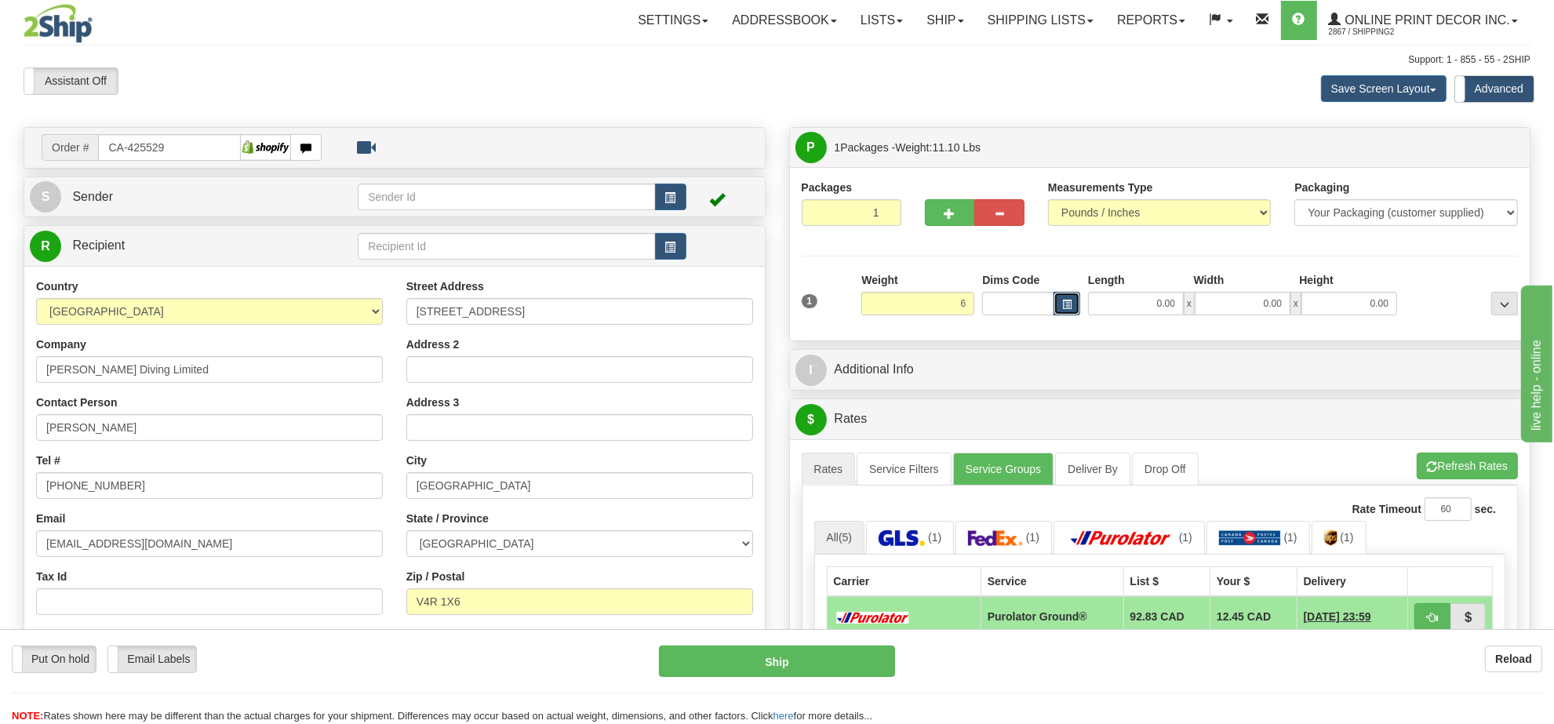
type input "6.00"
click at [1060, 304] on button "button" at bounding box center [1067, 304] width 27 height 24
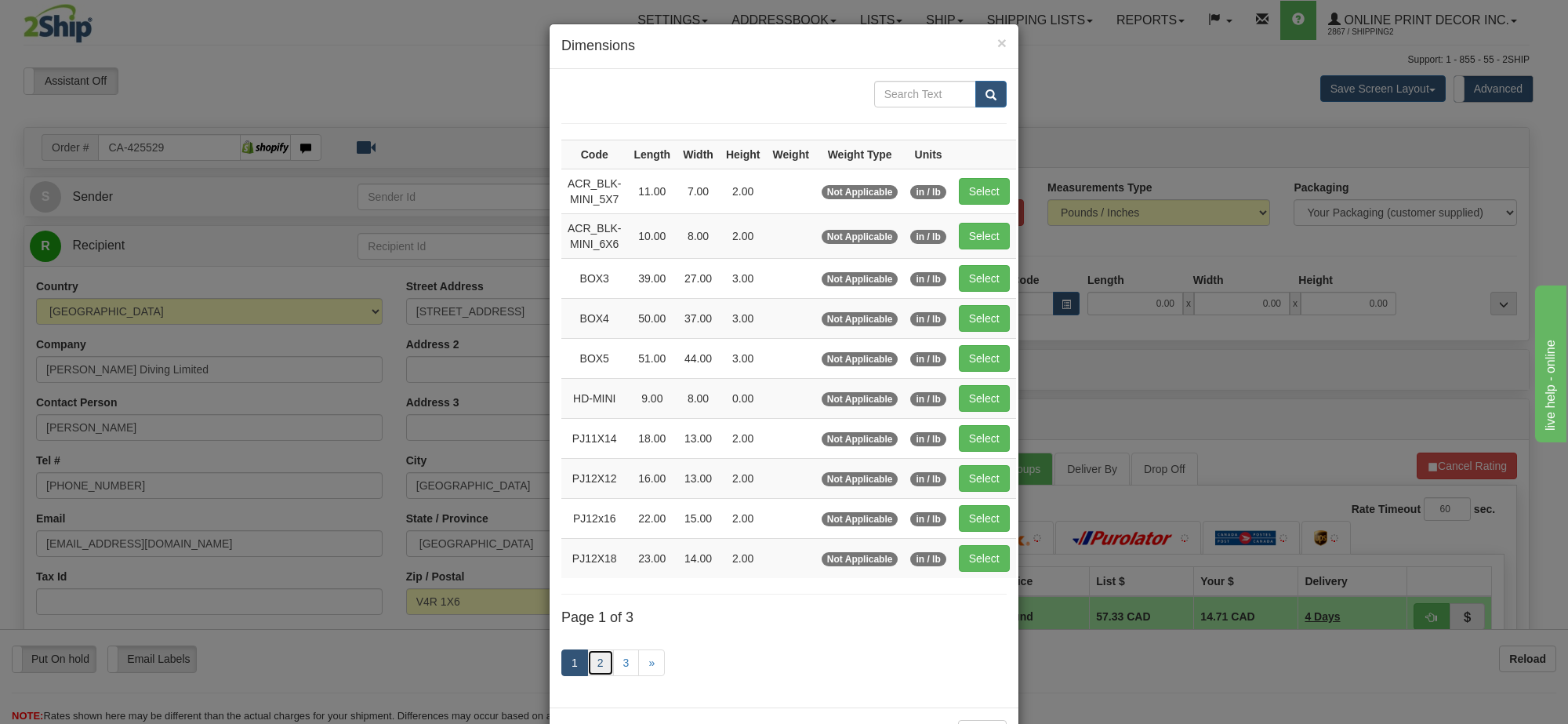
drag, startPoint x: 589, startPoint y: 675, endPoint x: 597, endPoint y: 668, distance: 10.6
click at [592, 673] on link "2" at bounding box center [601, 663] width 27 height 27
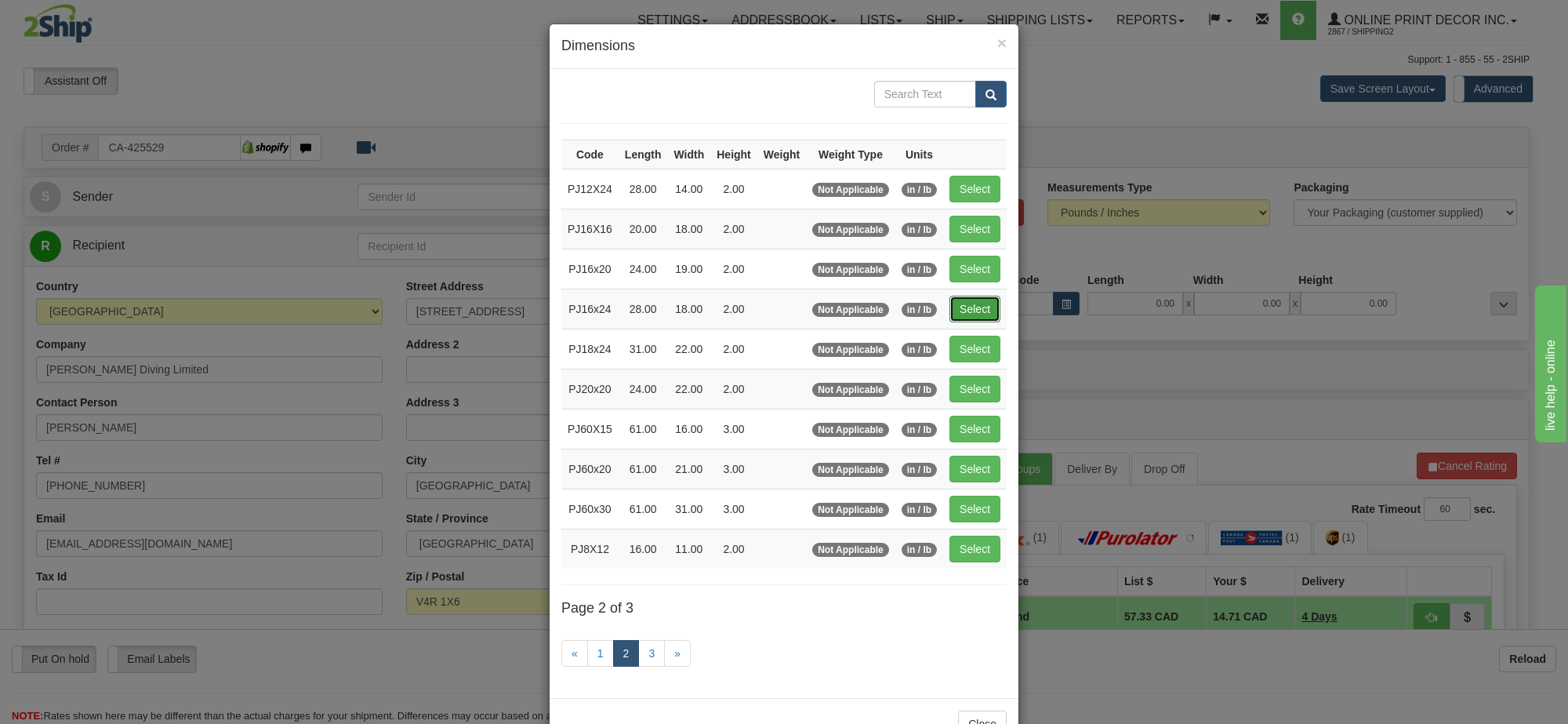
click at [982, 316] on button "Select" at bounding box center [974, 309] width 51 height 27
type input "PJ16x24"
type input "28.00"
type input "18.00"
type input "2.00"
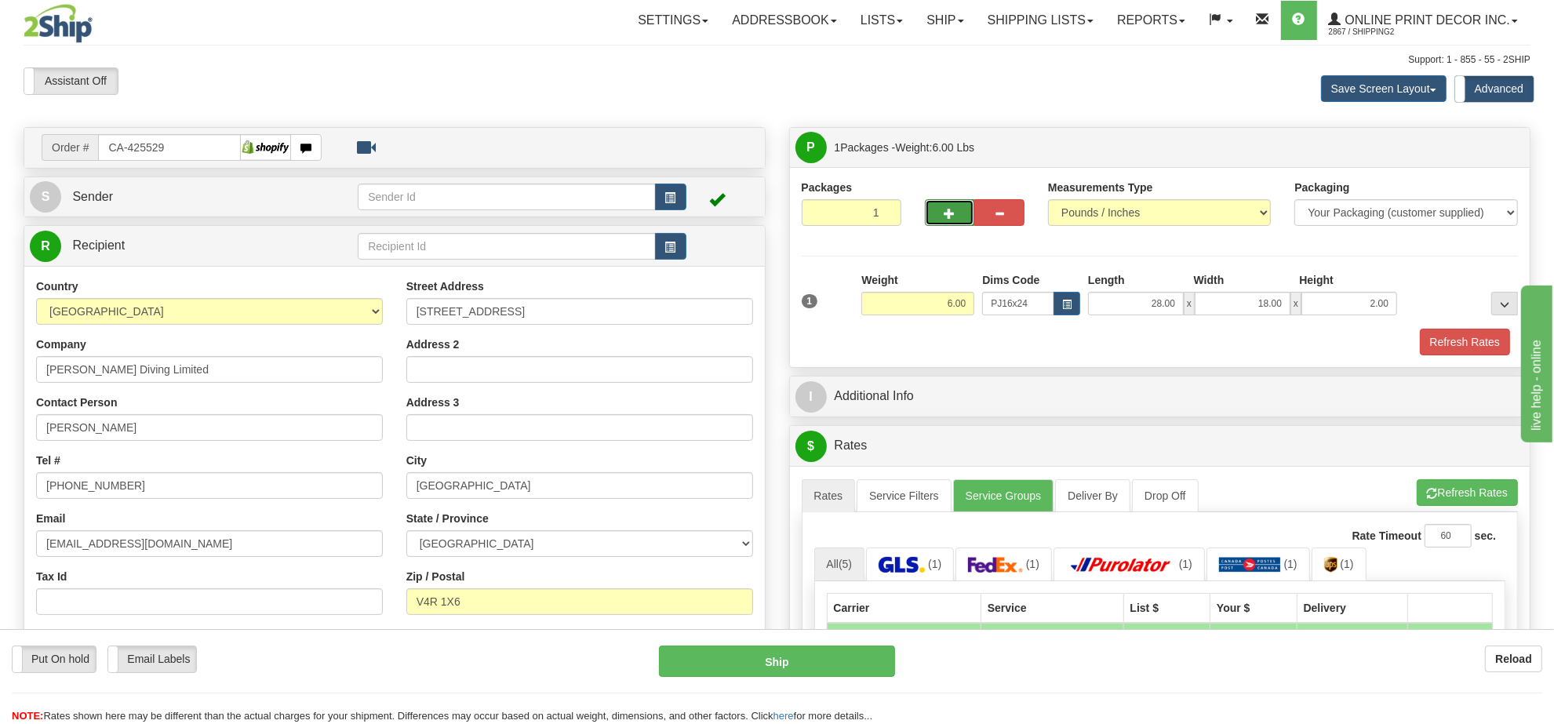
click at [947, 213] on span "button" at bounding box center [950, 214] width 11 height 10
radio input "true"
type input "2"
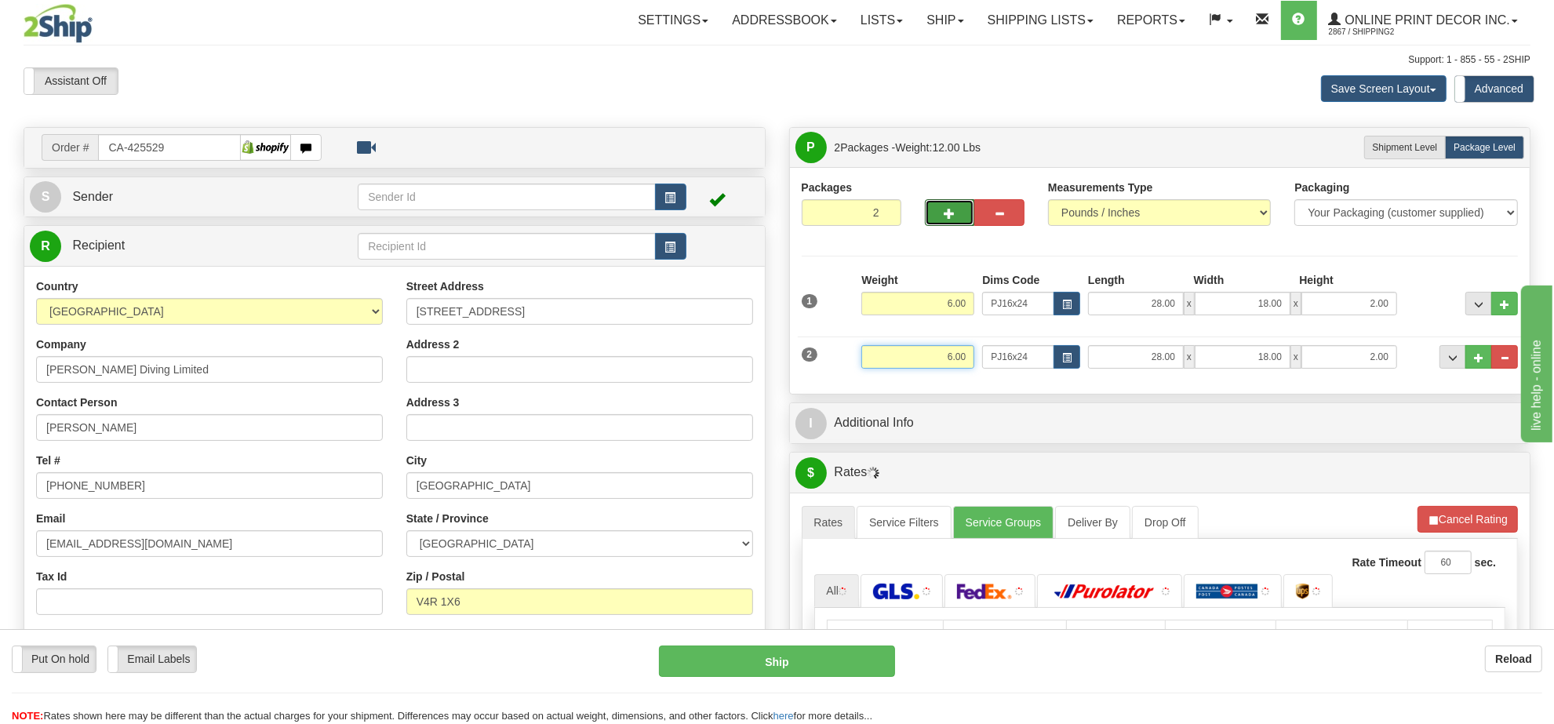
click at [942, 350] on input "6.00" at bounding box center [917, 357] width 113 height 24
click at [942, 353] on input "6.00" at bounding box center [917, 357] width 113 height 24
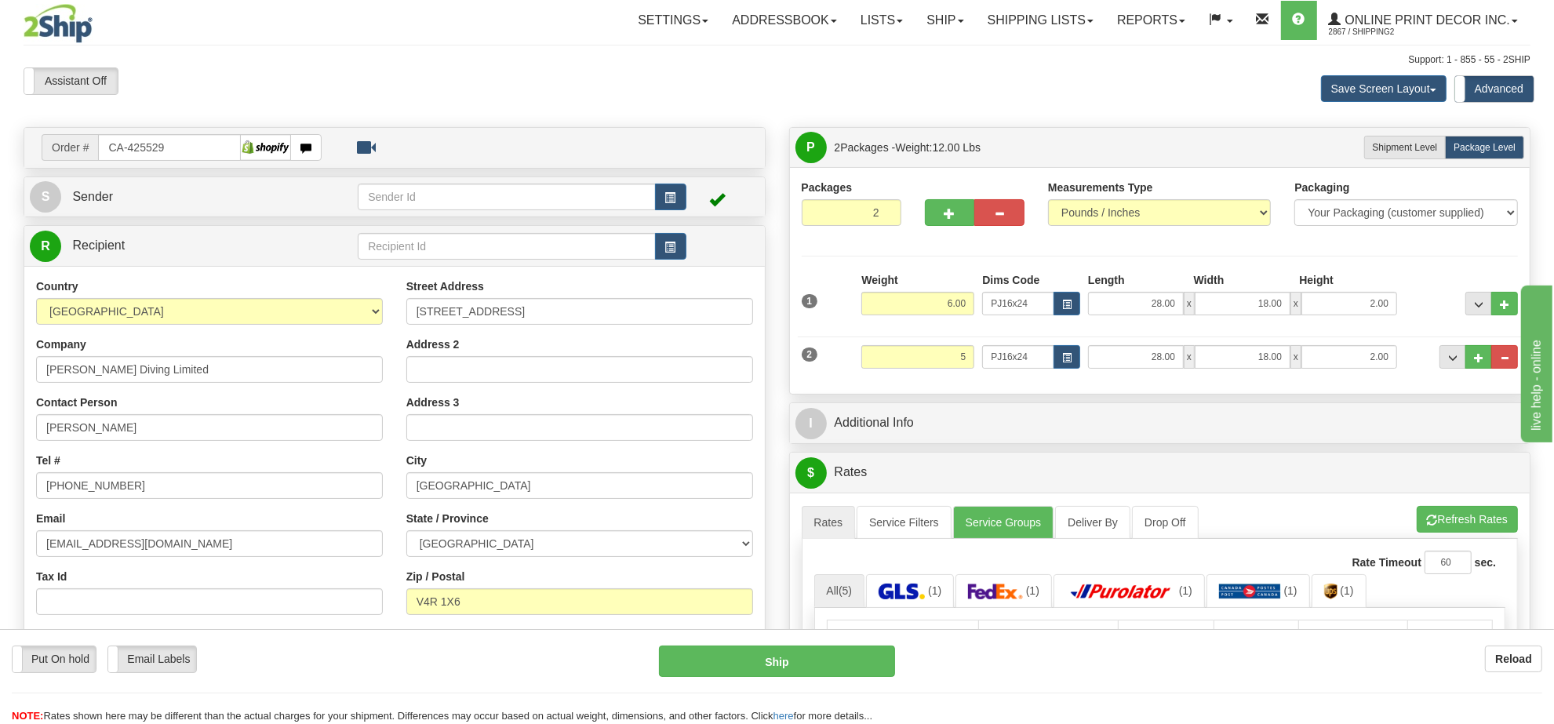
click at [1415, 519] on ul "Rates Service Filters Service Groups Deliver By Drop Off Pickup Refresh Rates C…" at bounding box center [1160, 522] width 717 height 33
type input "5.00"
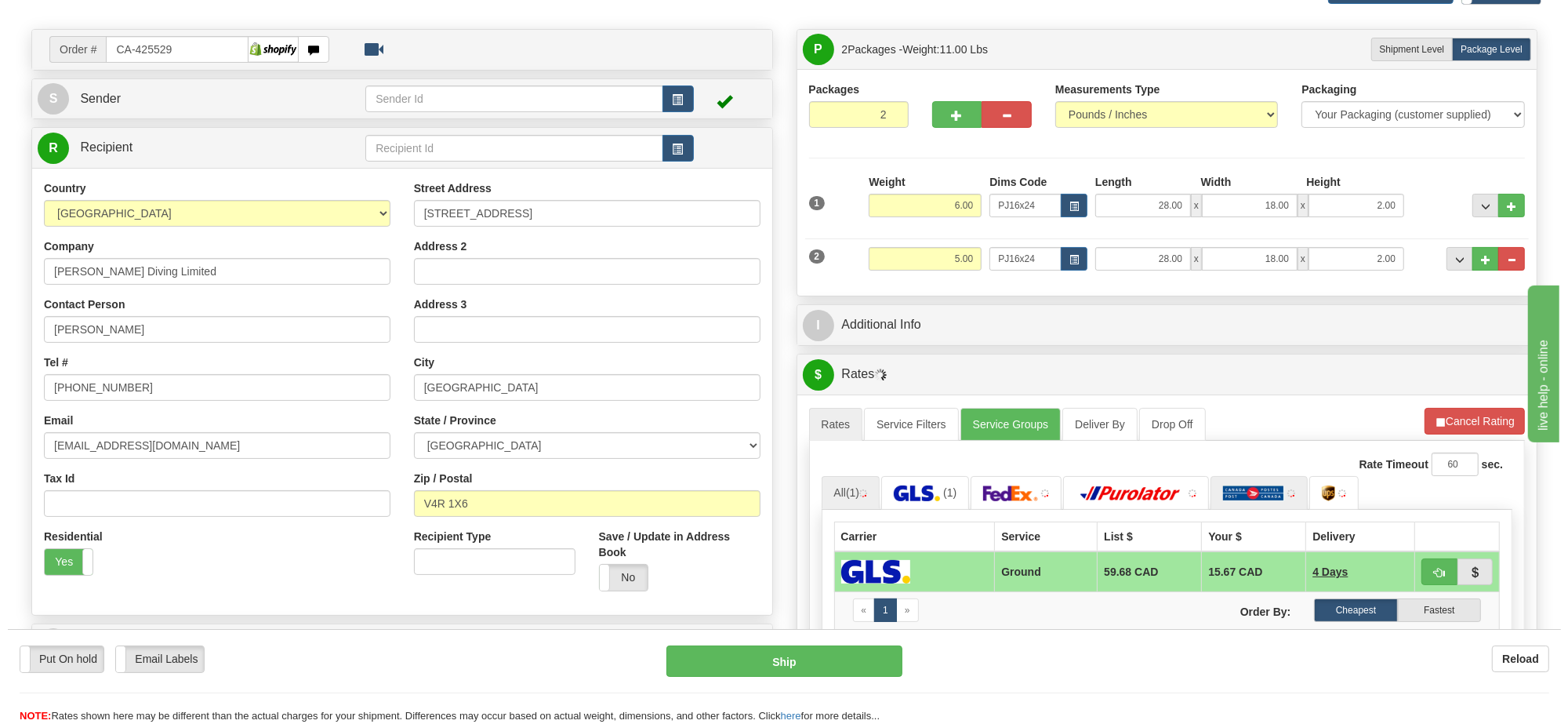
scroll to position [196, 0]
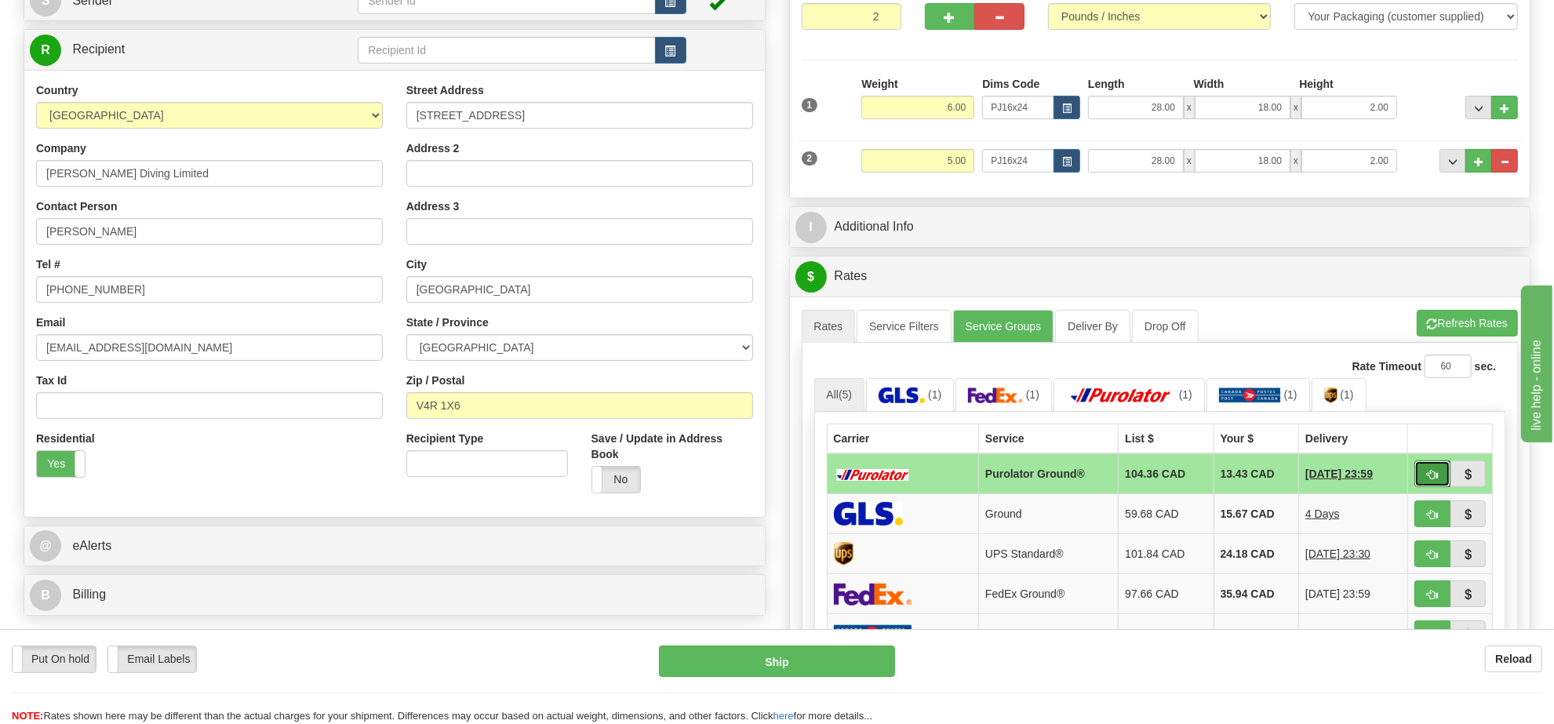
click at [1433, 479] on span "button" at bounding box center [1432, 475] width 11 height 10
type input "260"
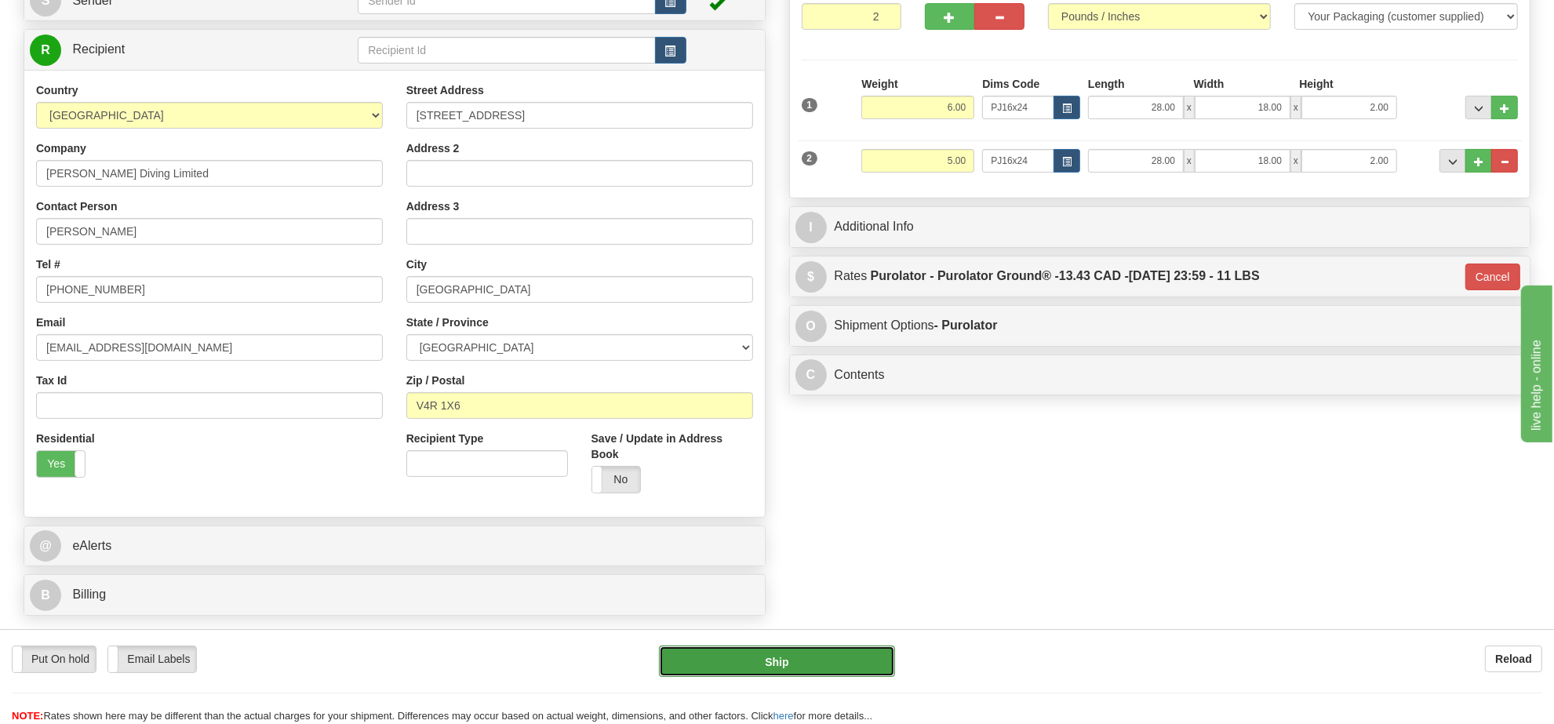
click at [846, 656] on button "Ship" at bounding box center [776, 661] width 235 height 31
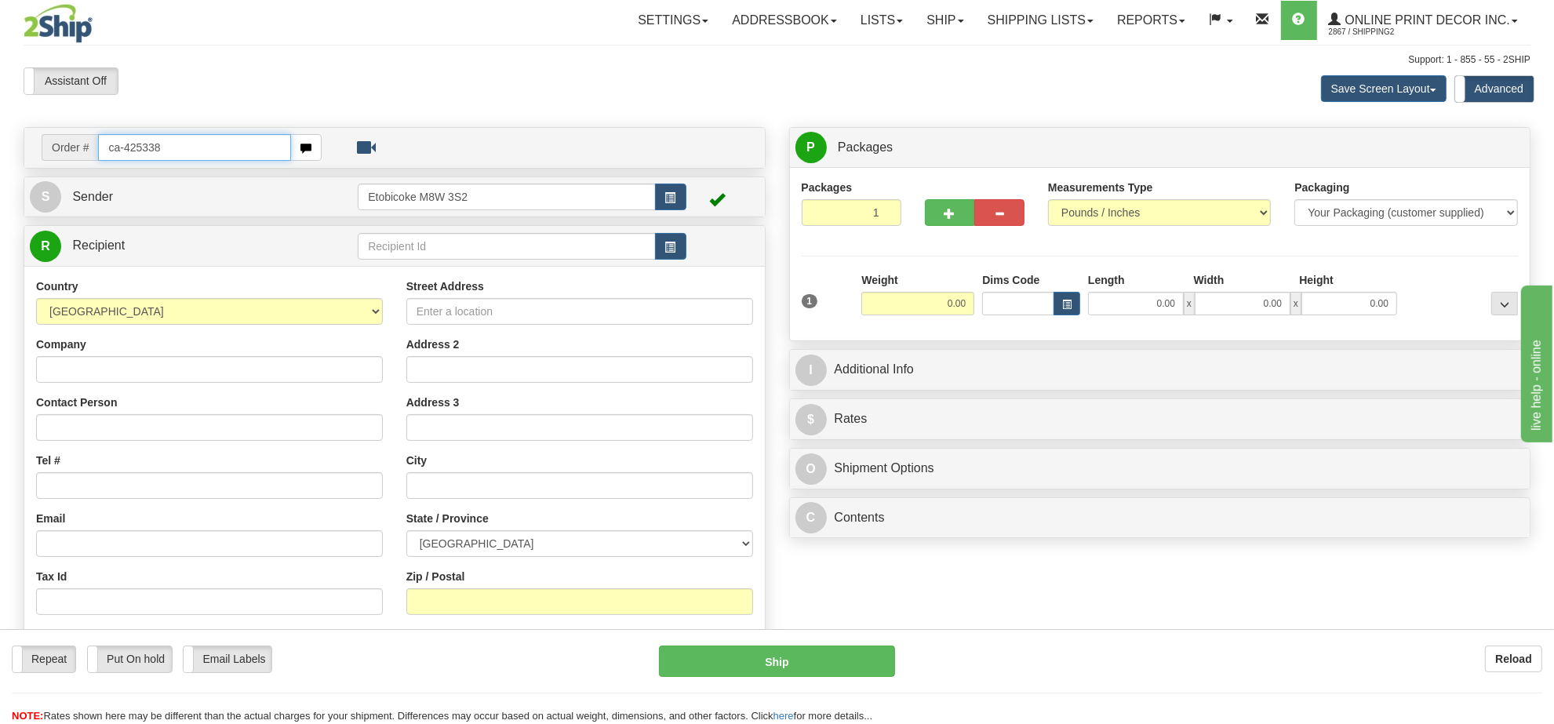
type input "ca-425338"
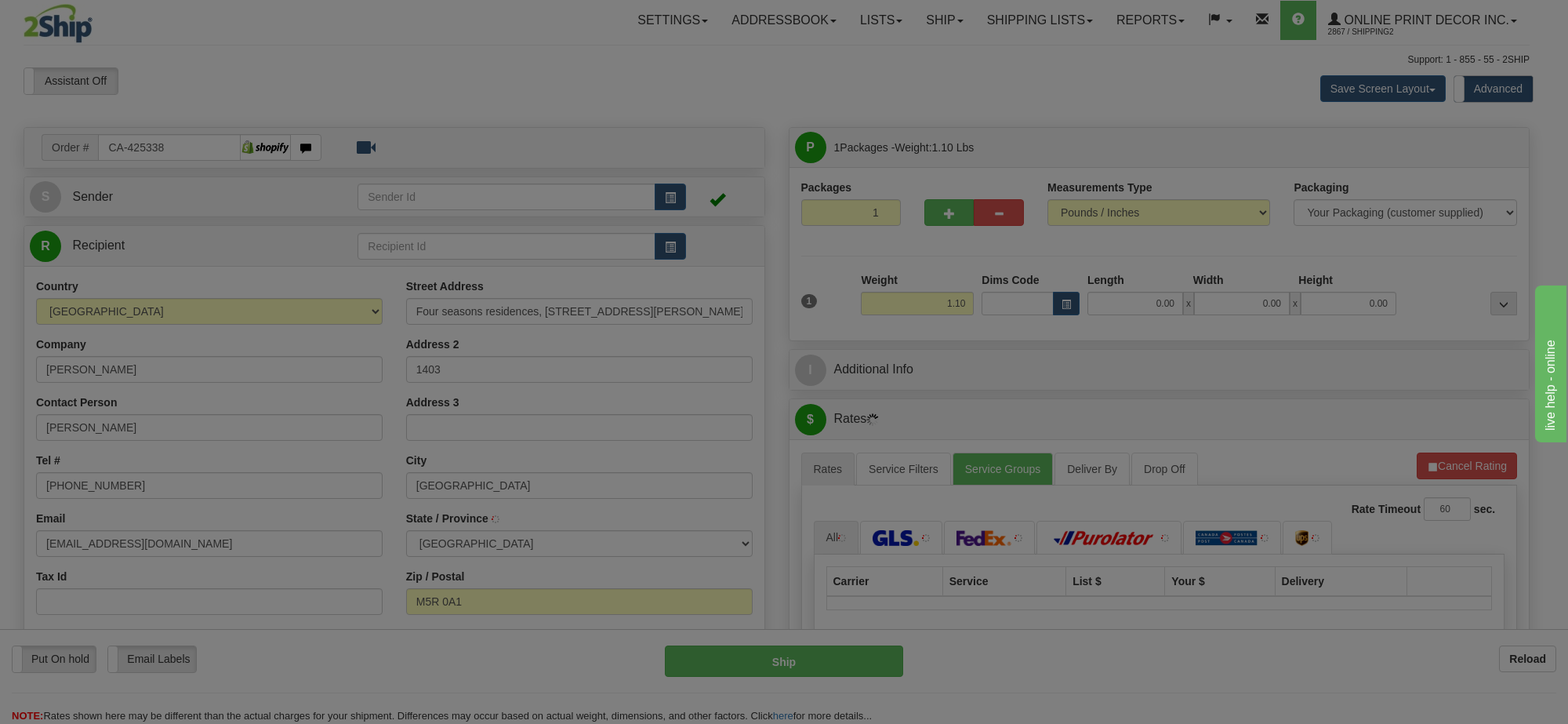
type input "[GEOGRAPHIC_DATA]"
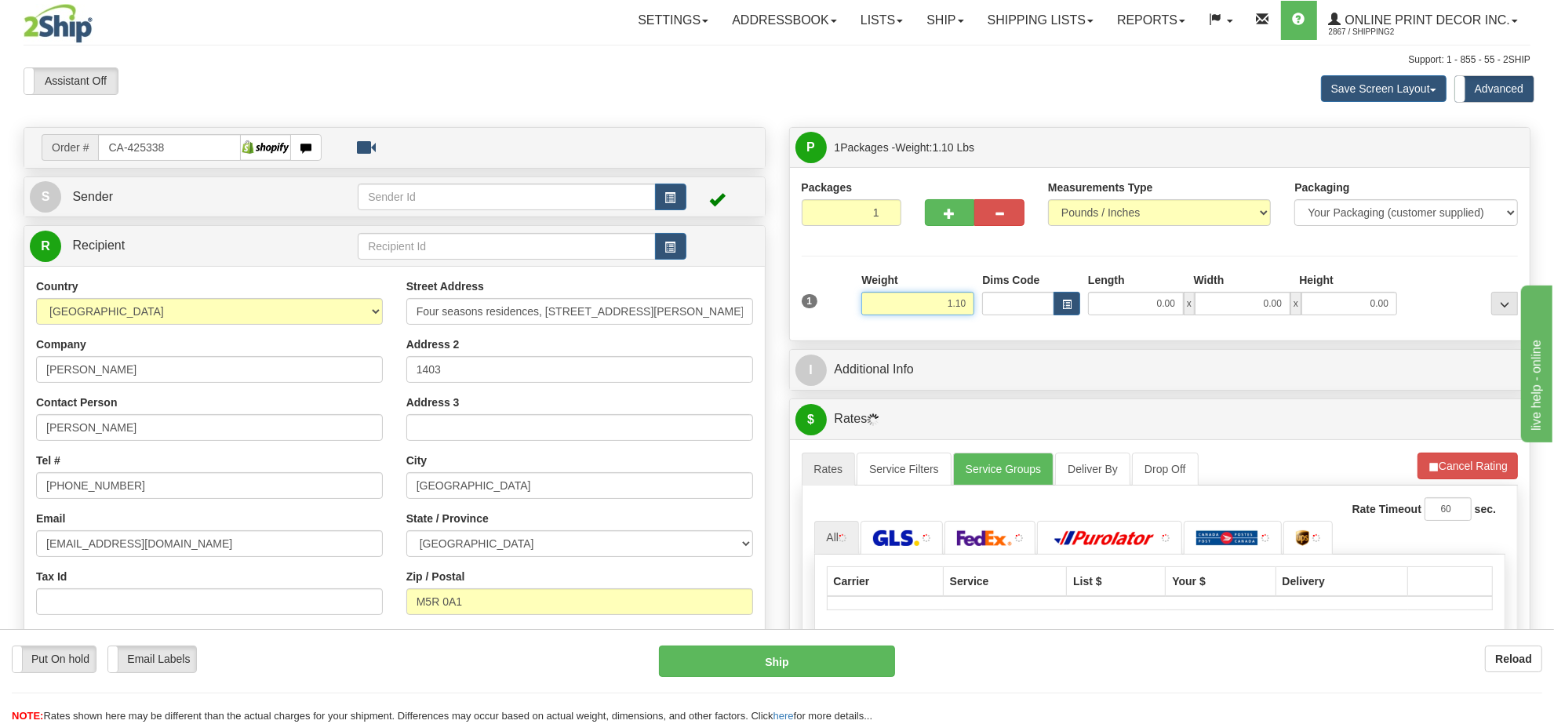
click at [939, 304] on input "1.10" at bounding box center [917, 304] width 113 height 24
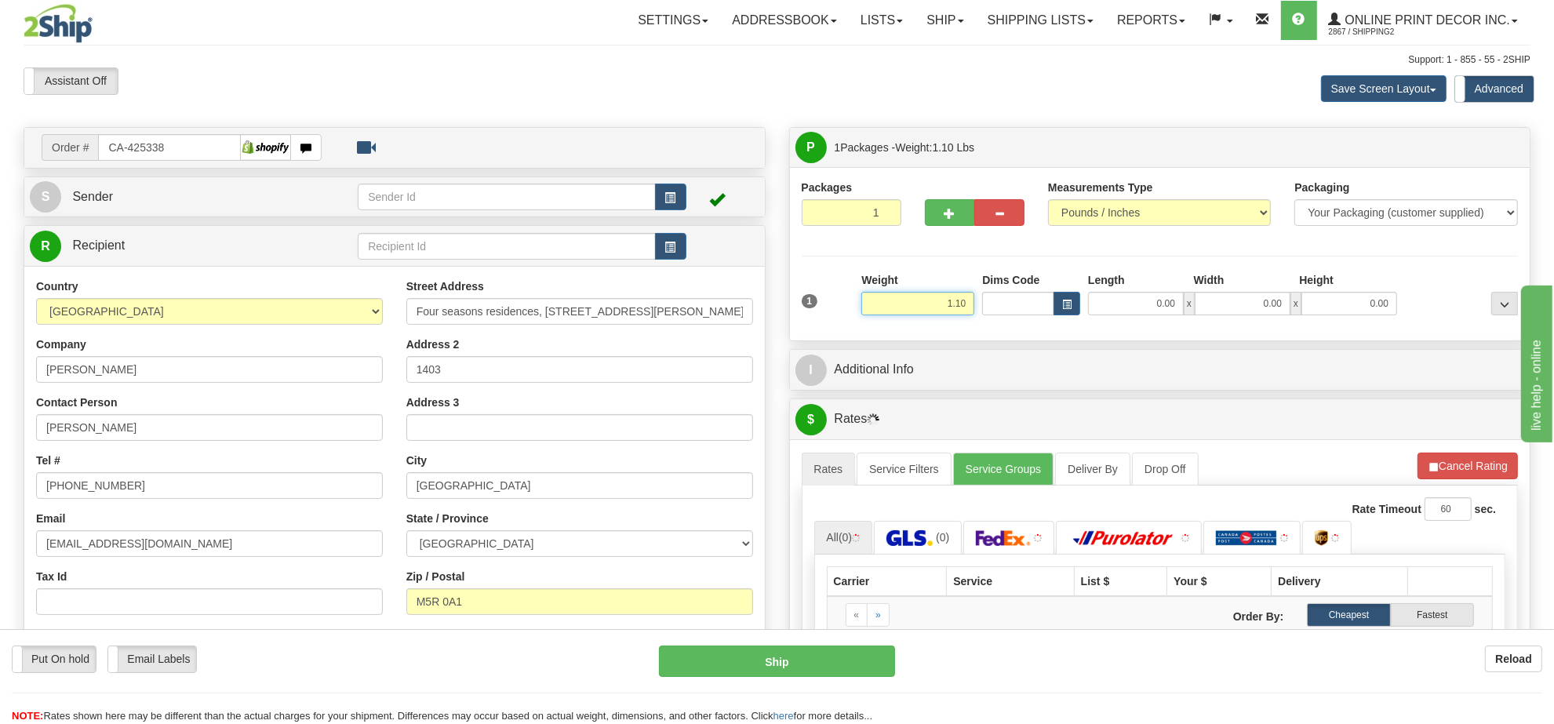
click at [938, 302] on input "1.10" at bounding box center [917, 304] width 113 height 24
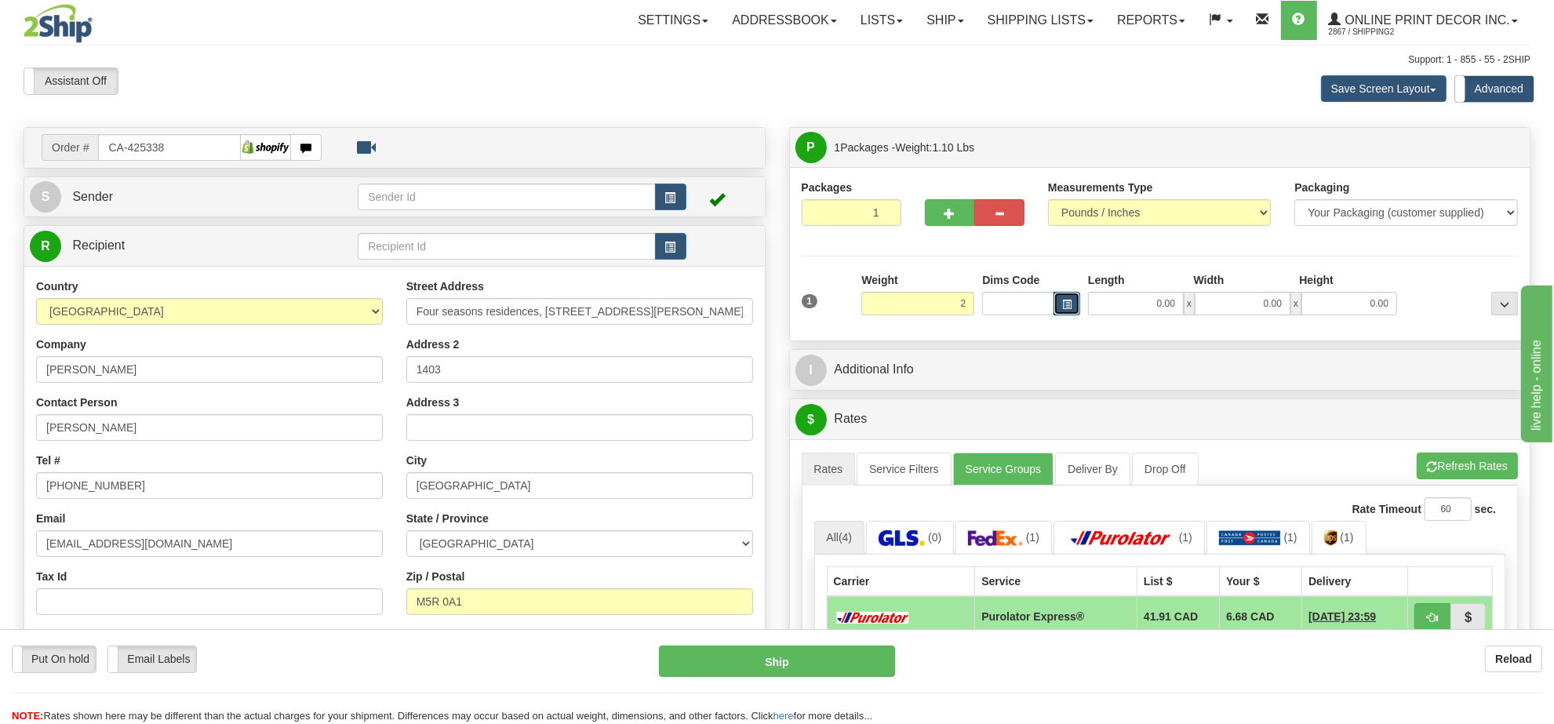
type input "2.00"
click at [1072, 308] on button "button" at bounding box center [1067, 304] width 27 height 24
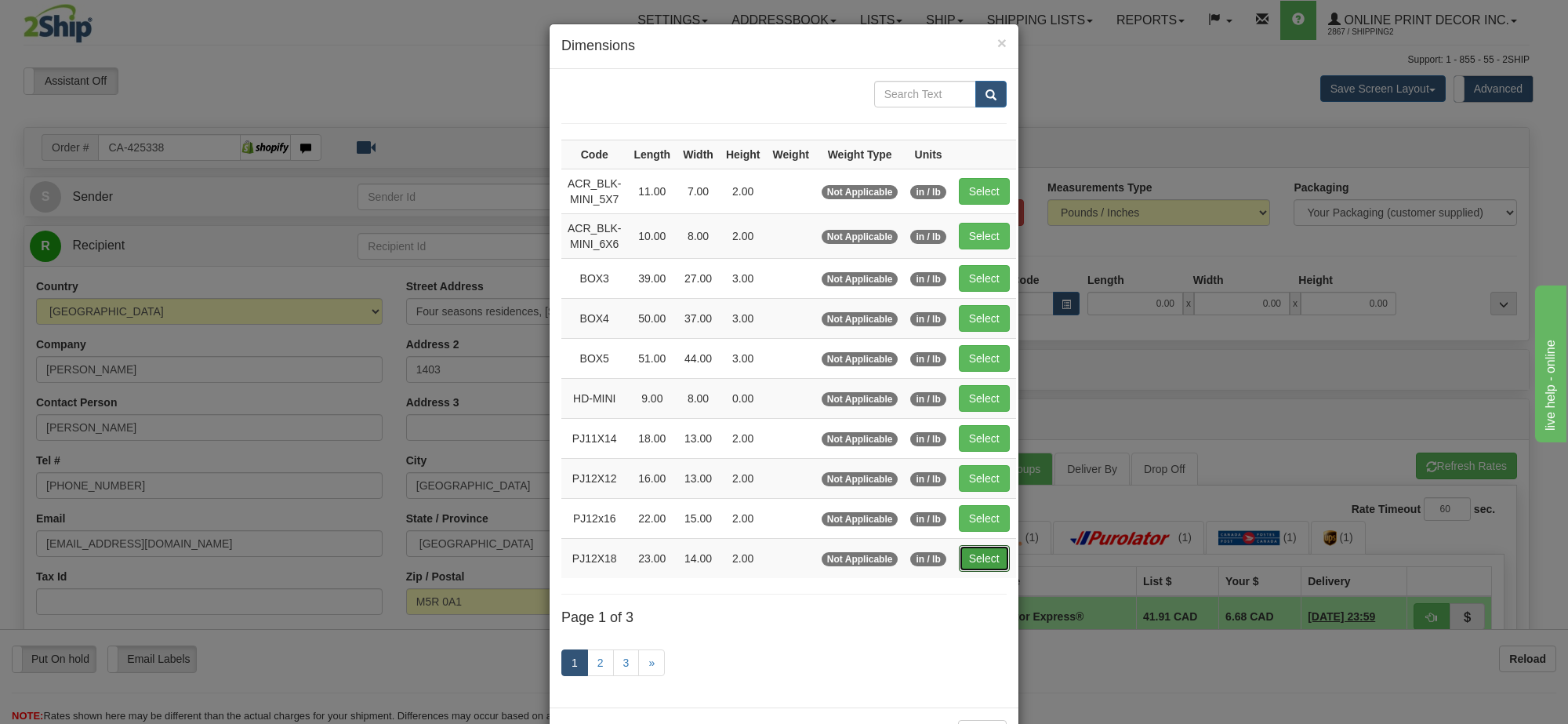
drag, startPoint x: 966, startPoint y: 565, endPoint x: 1152, endPoint y: 538, distance: 187.9
click at [966, 565] on button "Select" at bounding box center [983, 558] width 51 height 27
type input "PJ12X18"
type input "23.00"
type input "14.00"
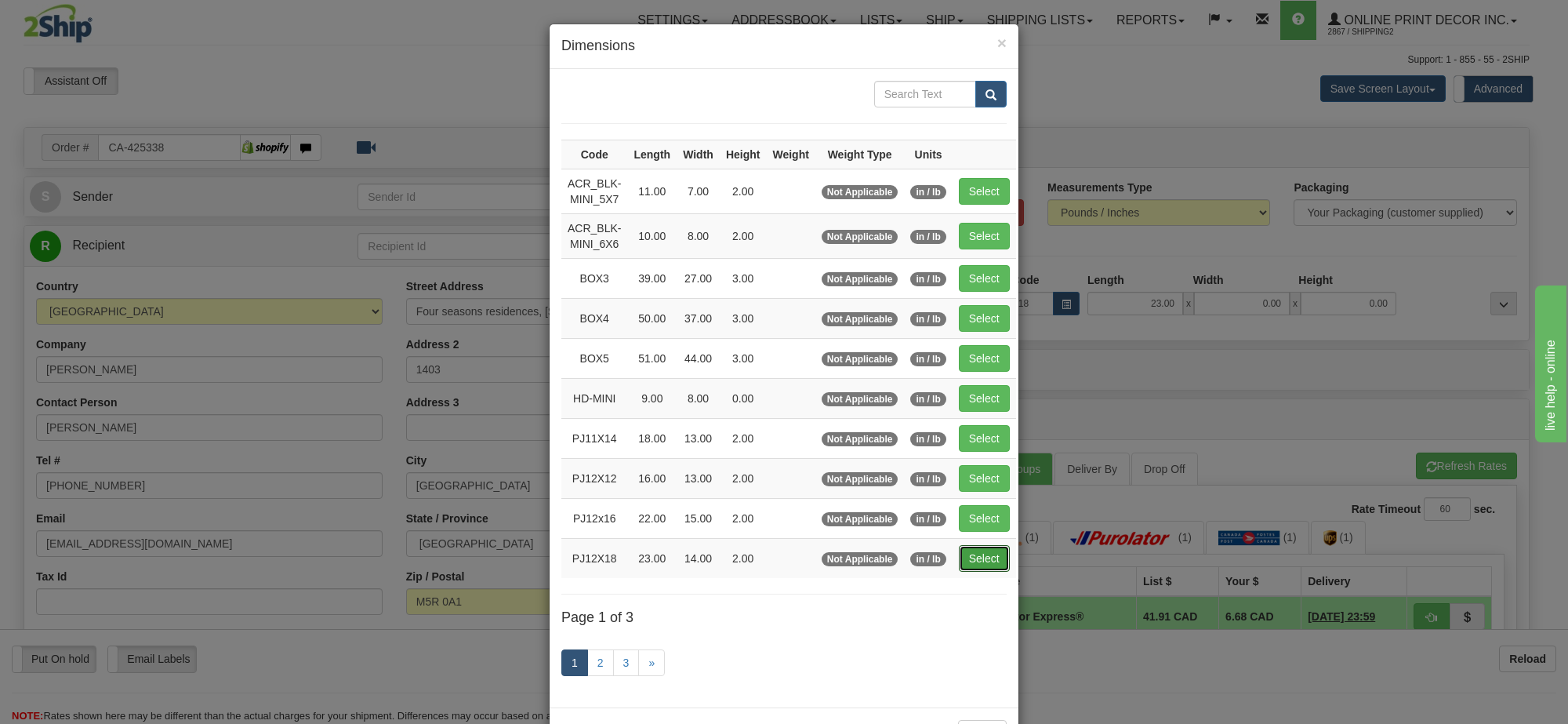
type input "2.00"
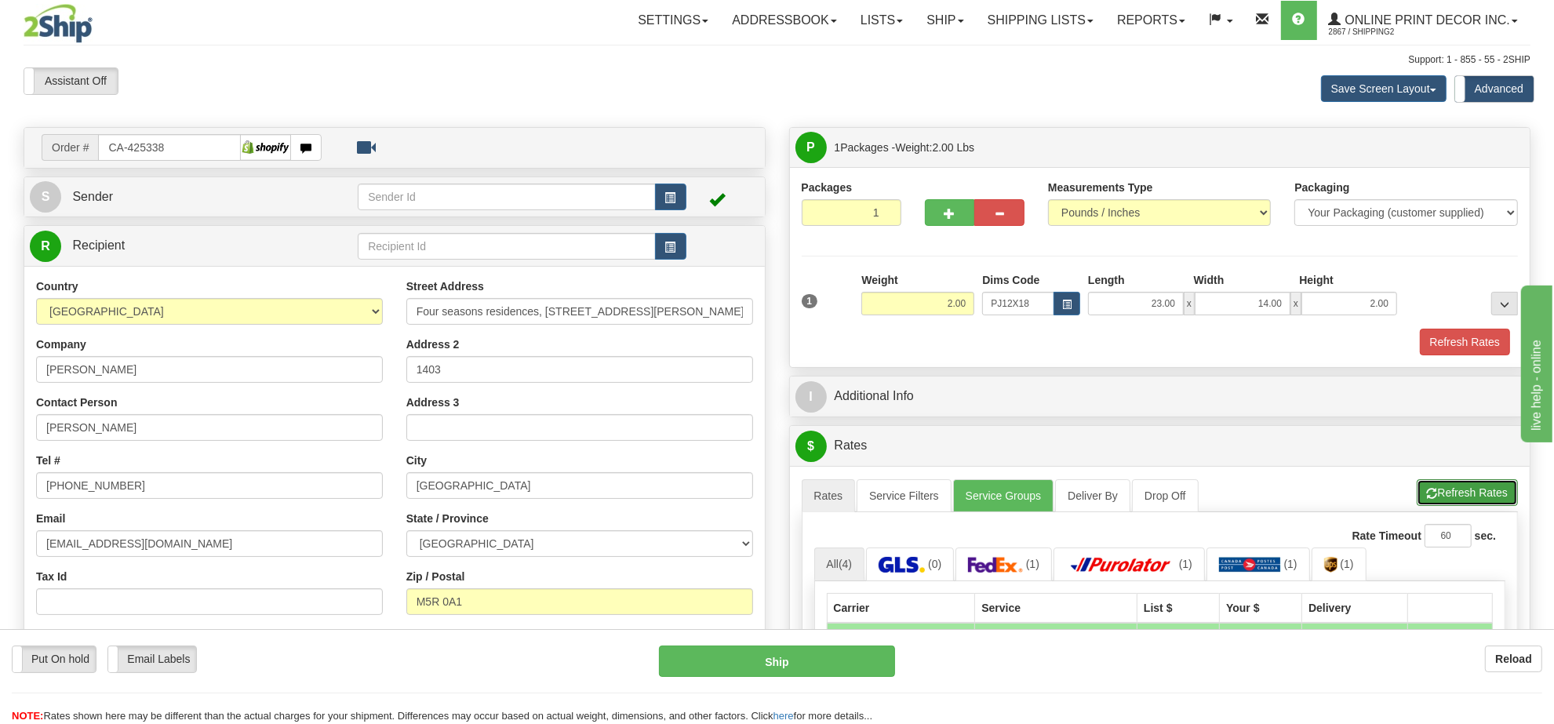
click at [1467, 494] on button "Refresh Rates" at bounding box center [1467, 492] width 101 height 27
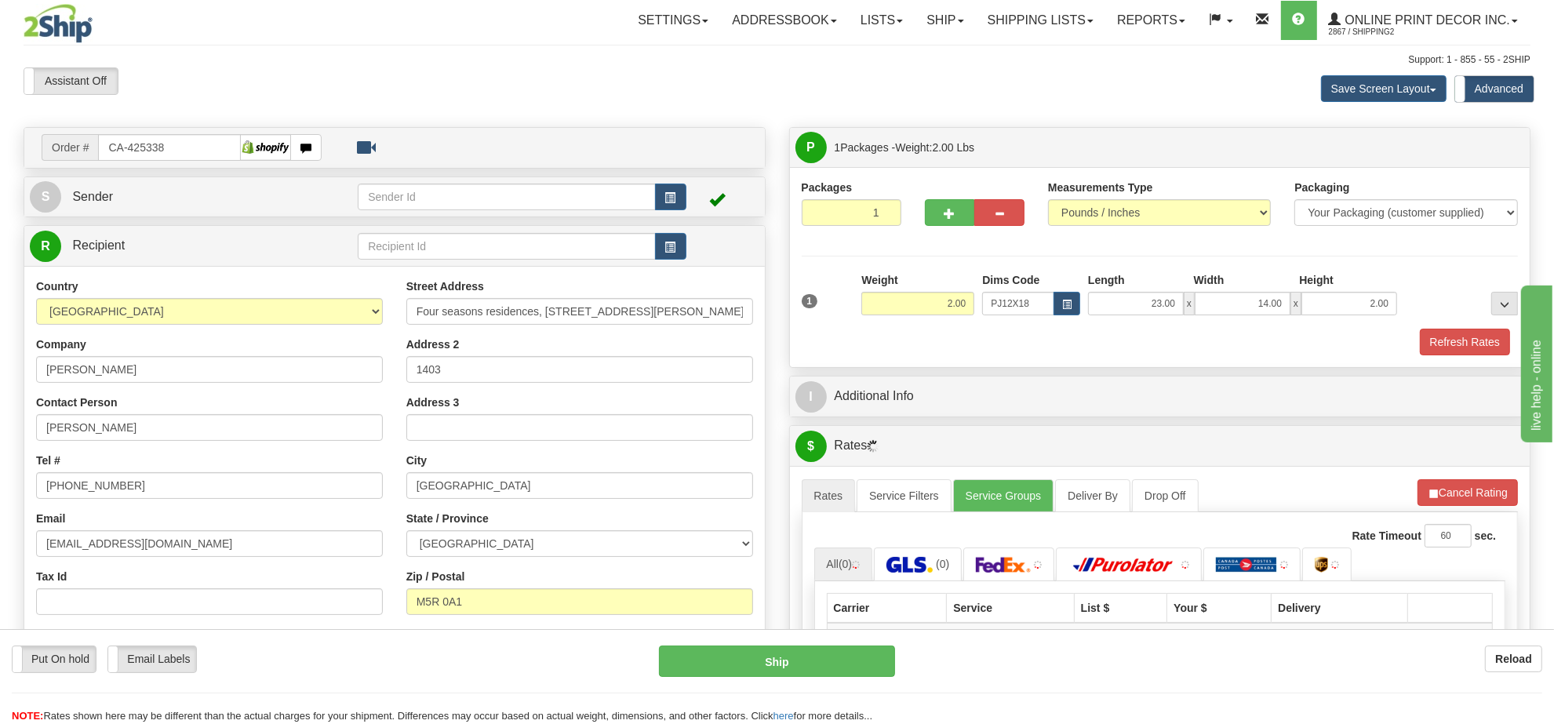
scroll to position [98, 0]
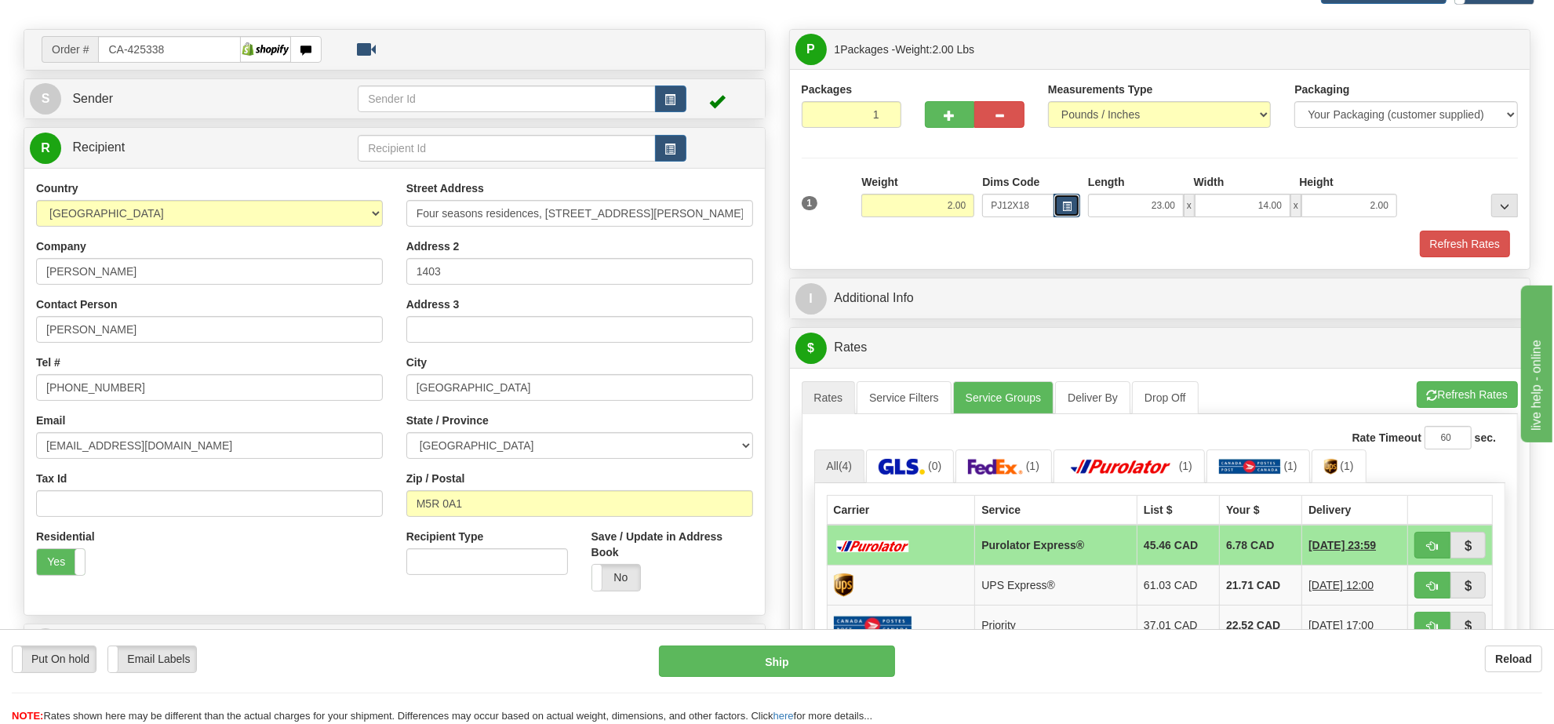
click at [1063, 210] on span "button" at bounding box center [1066, 206] width 9 height 9
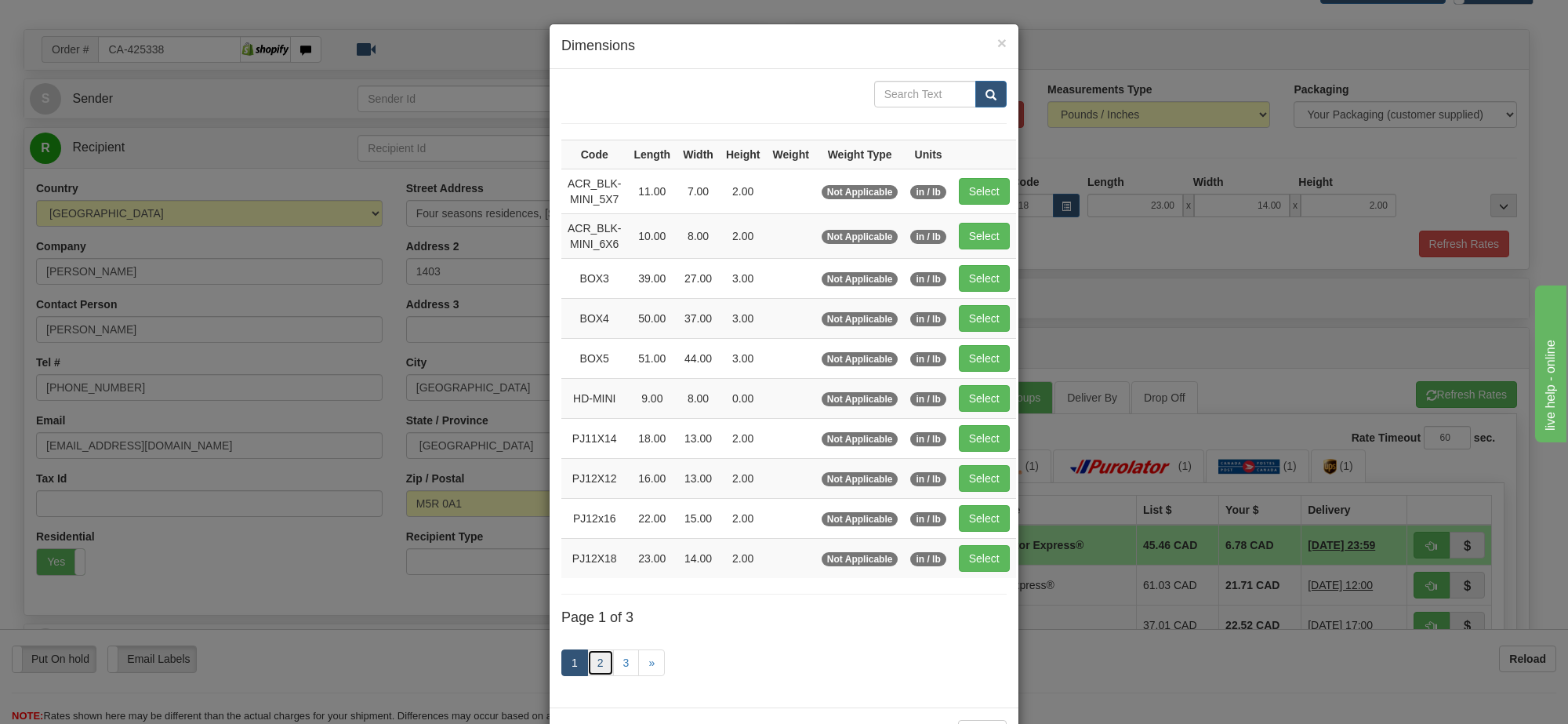
click at [589, 669] on link "2" at bounding box center [601, 663] width 27 height 27
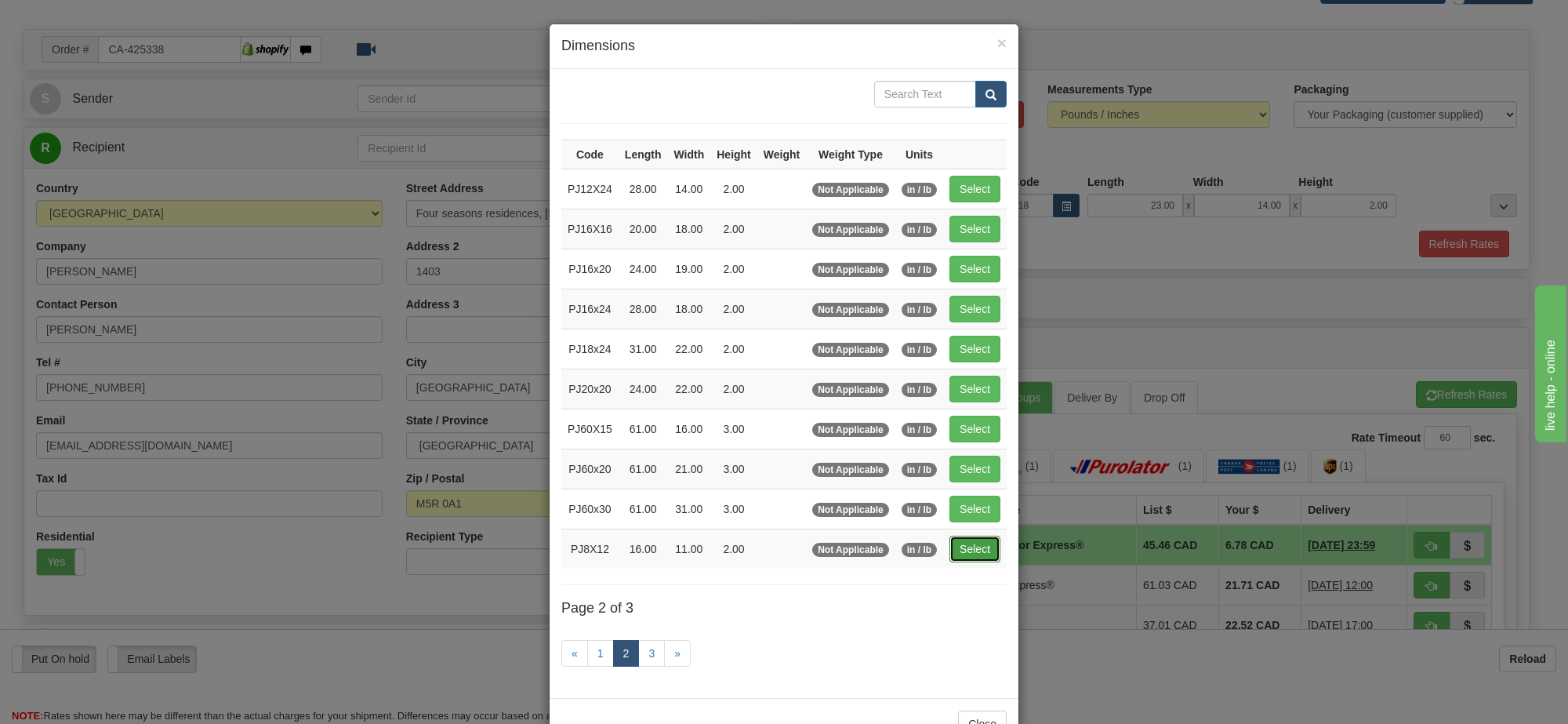
click at [970, 561] on button "Select" at bounding box center [974, 549] width 51 height 27
type input "PJ8X12"
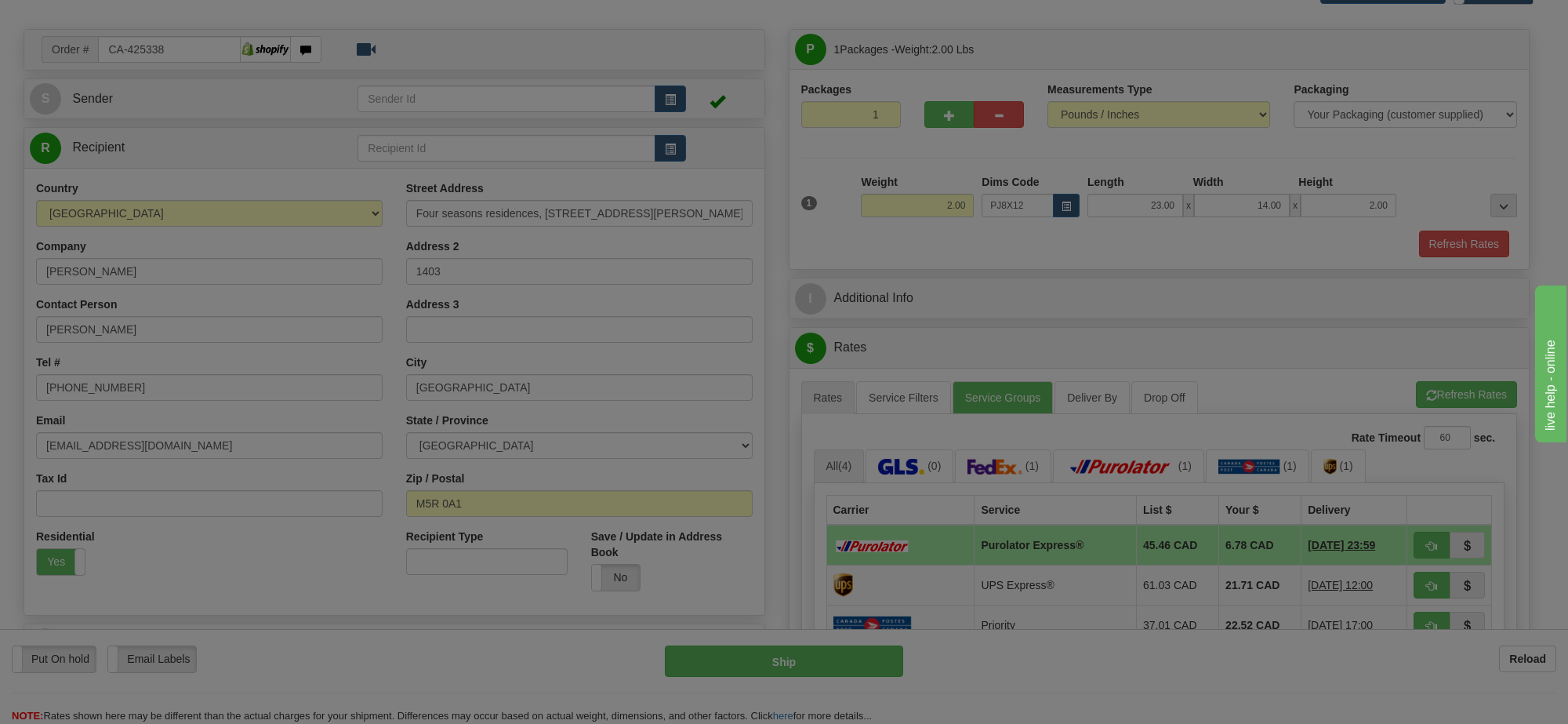
type input "16.00"
type input "11.00"
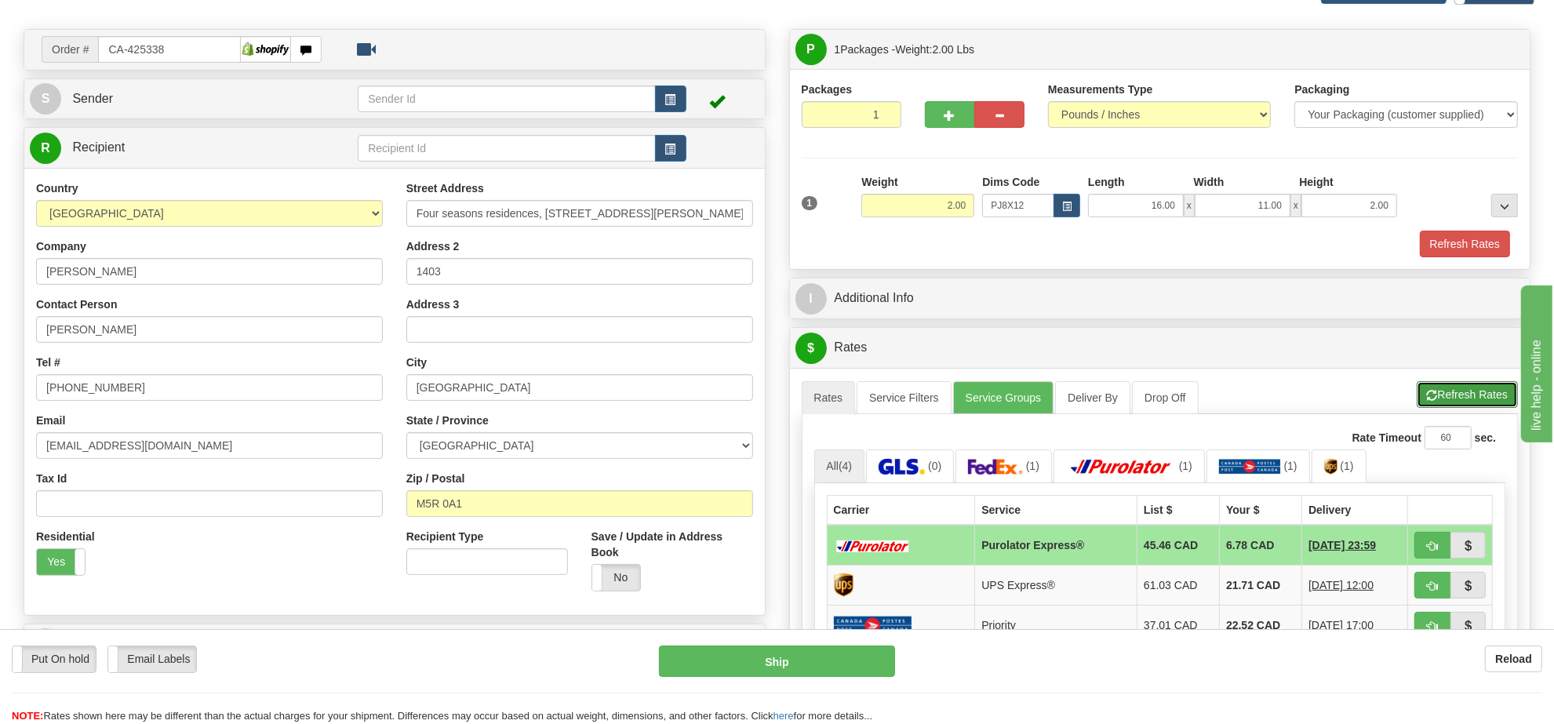
click at [1456, 408] on button "Refresh Rates" at bounding box center [1467, 394] width 101 height 27
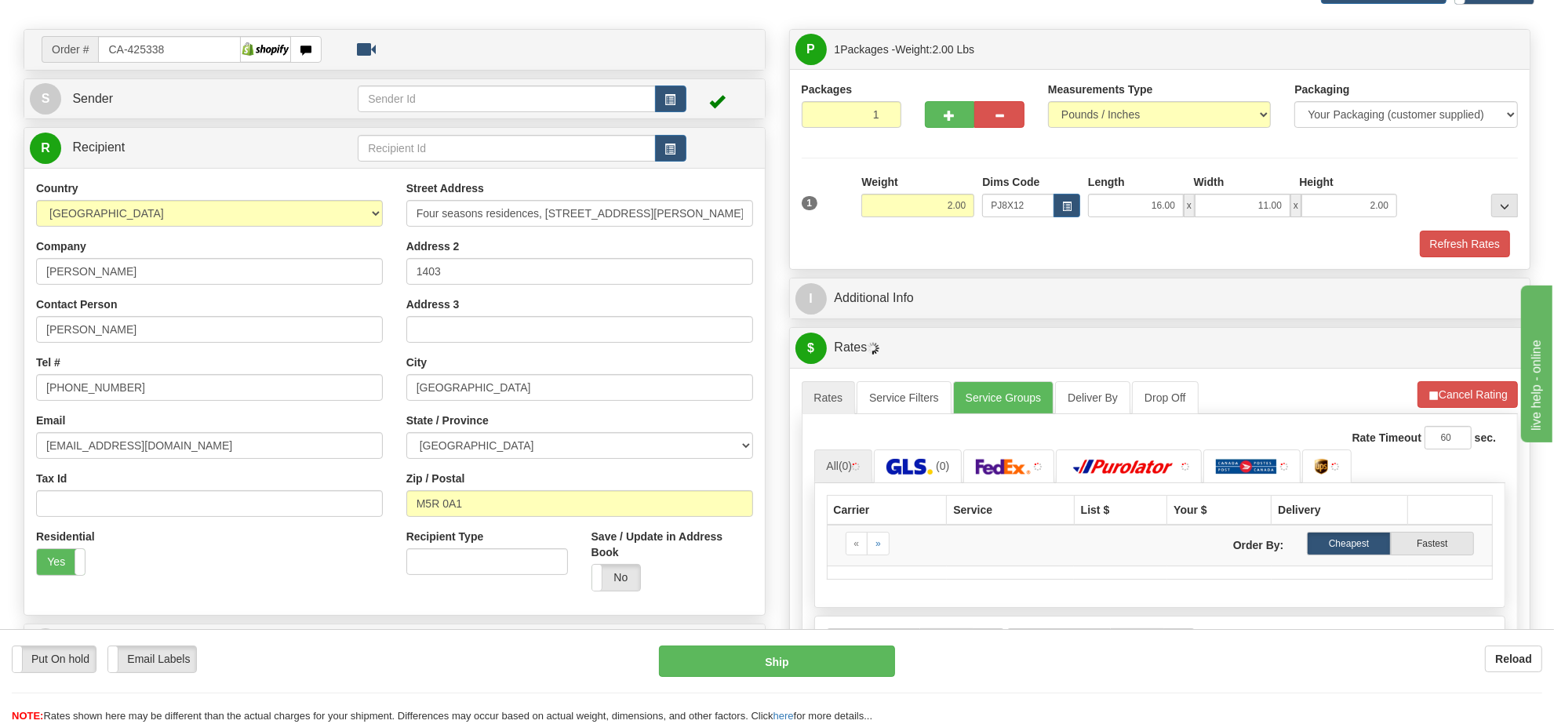
scroll to position [294, 0]
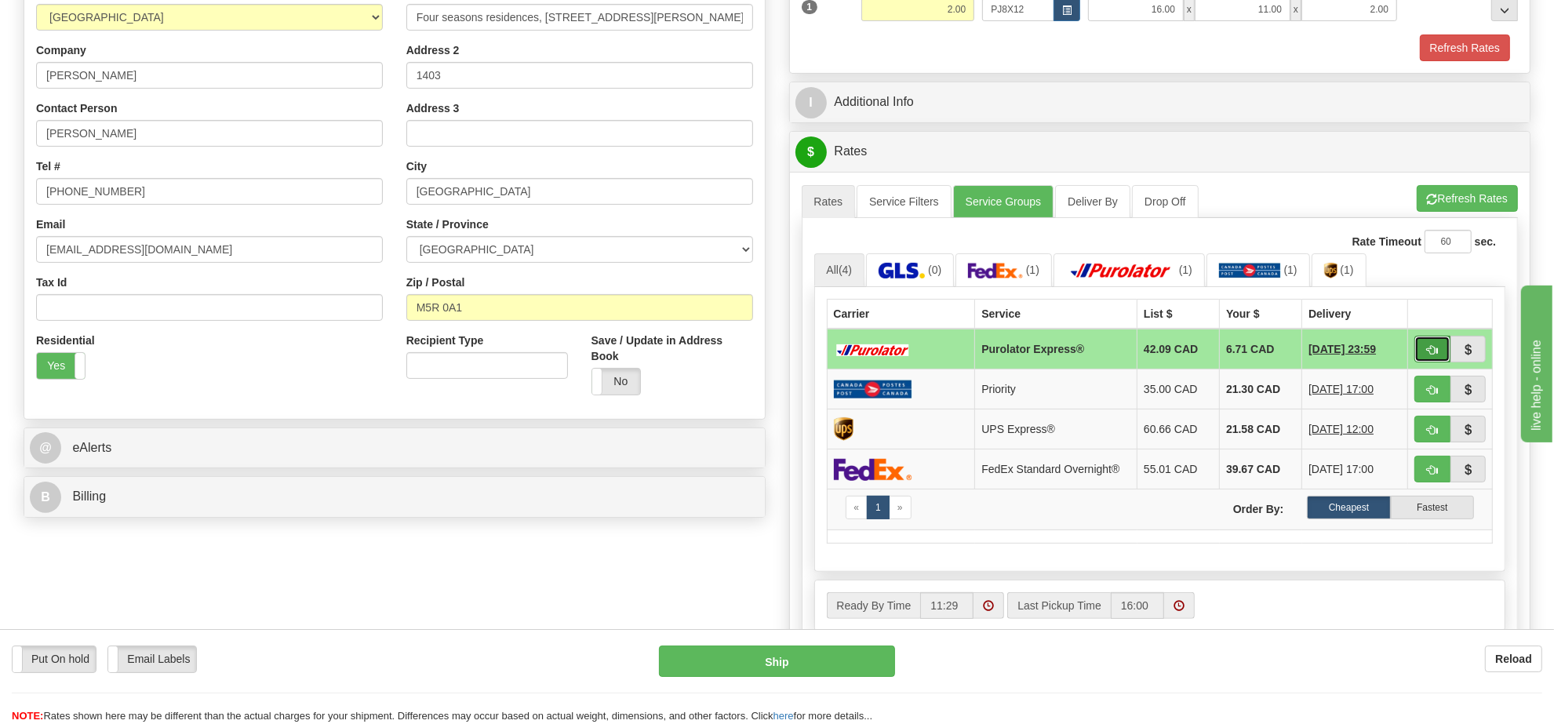
click at [1425, 347] on button "button" at bounding box center [1433, 349] width 36 height 27
type input "202"
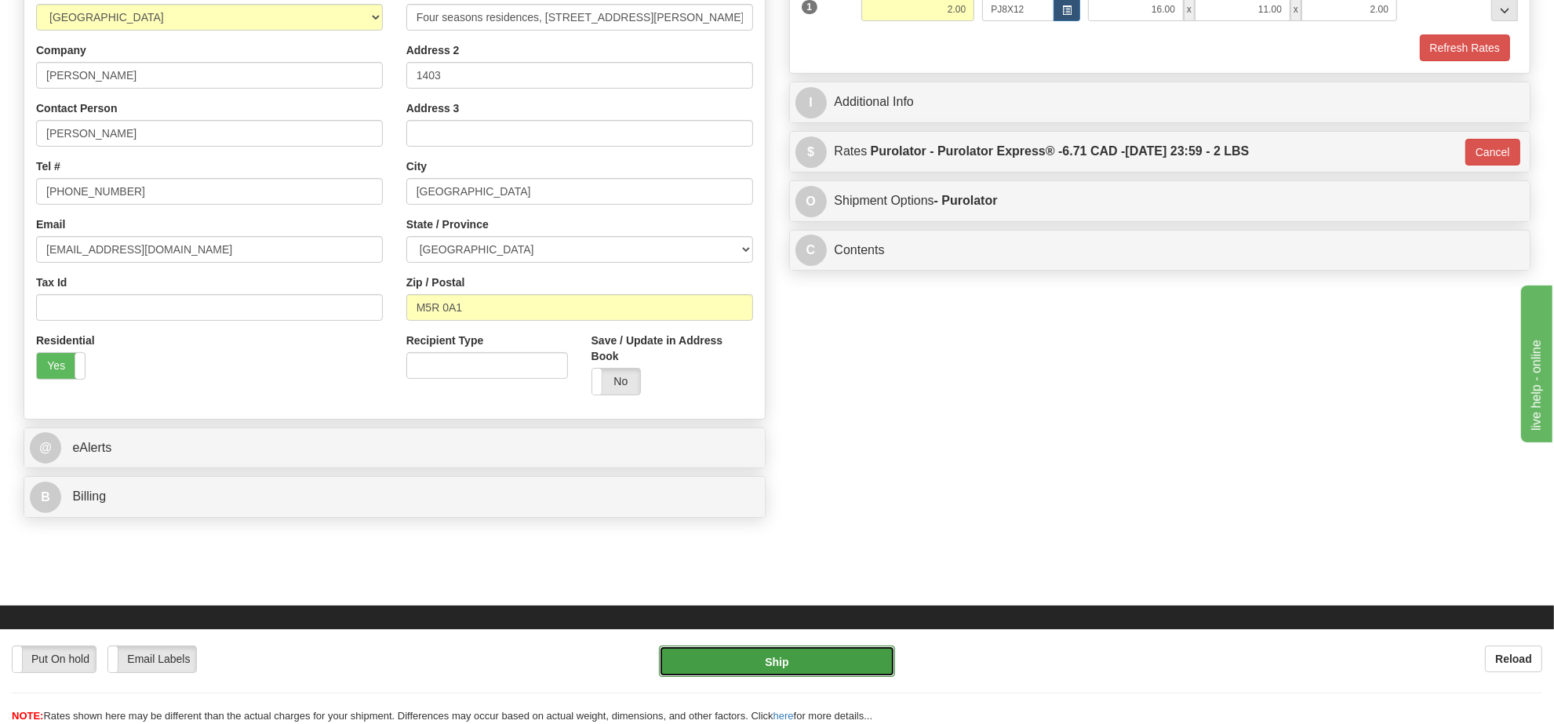
click at [761, 657] on button "Ship" at bounding box center [776, 661] width 235 height 31
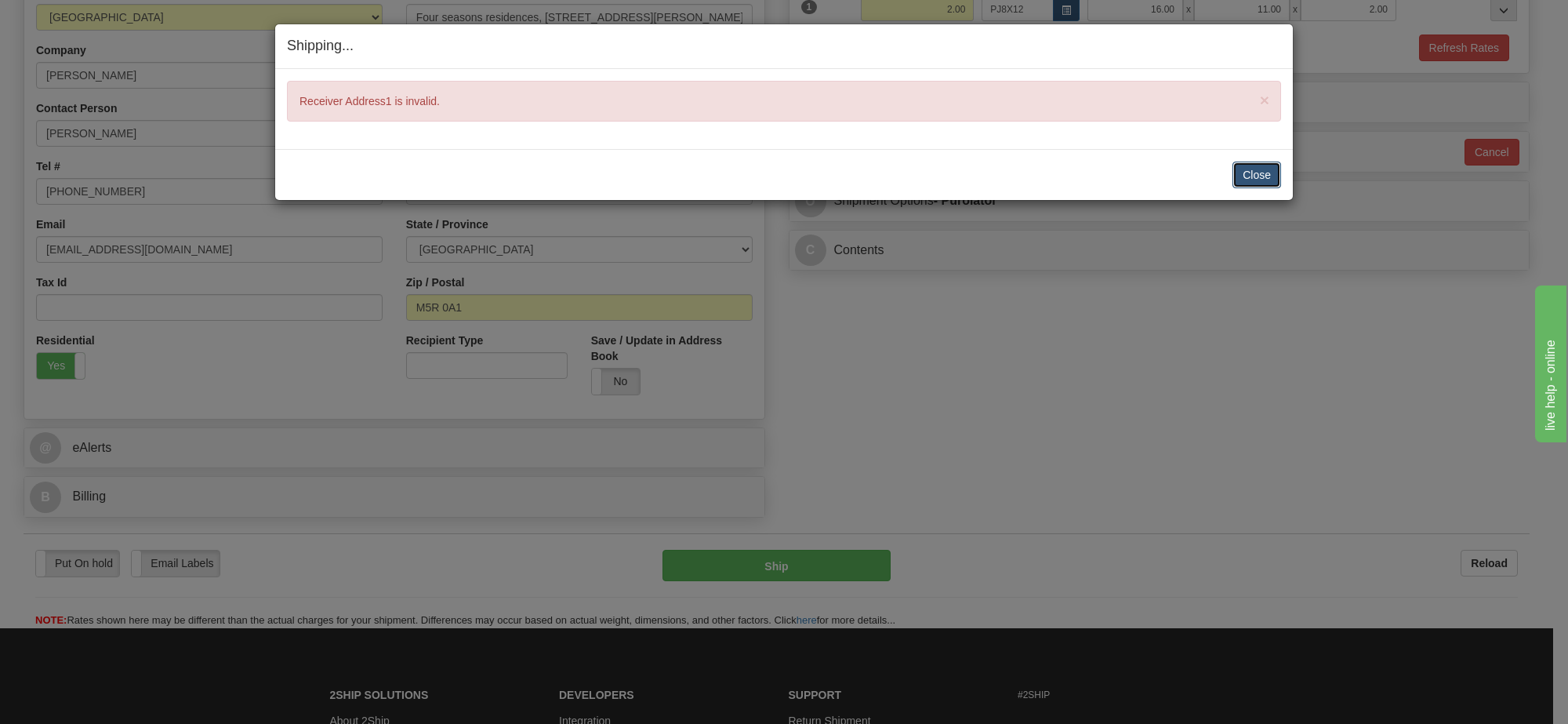
click at [1254, 171] on button "Close" at bounding box center [1256, 175] width 49 height 27
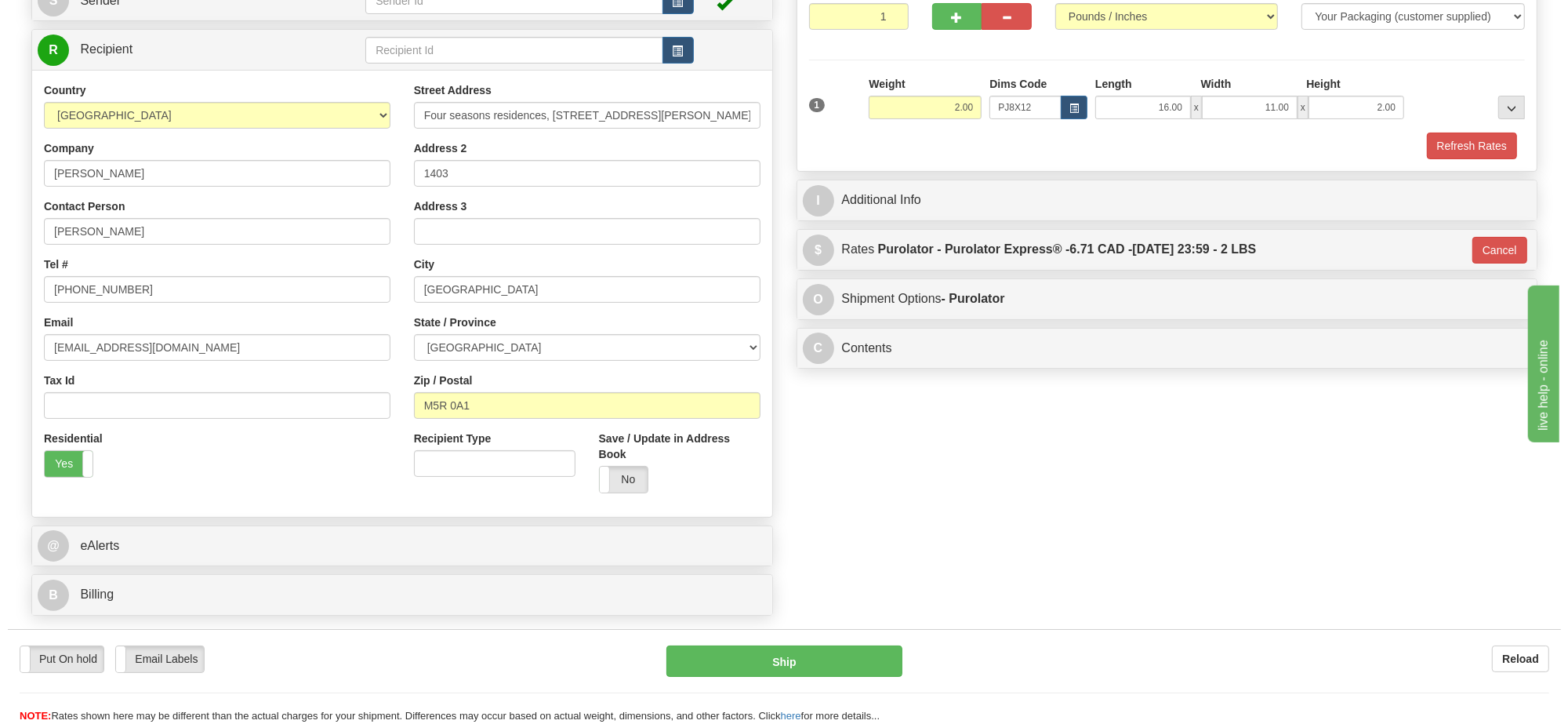
scroll to position [0, 0]
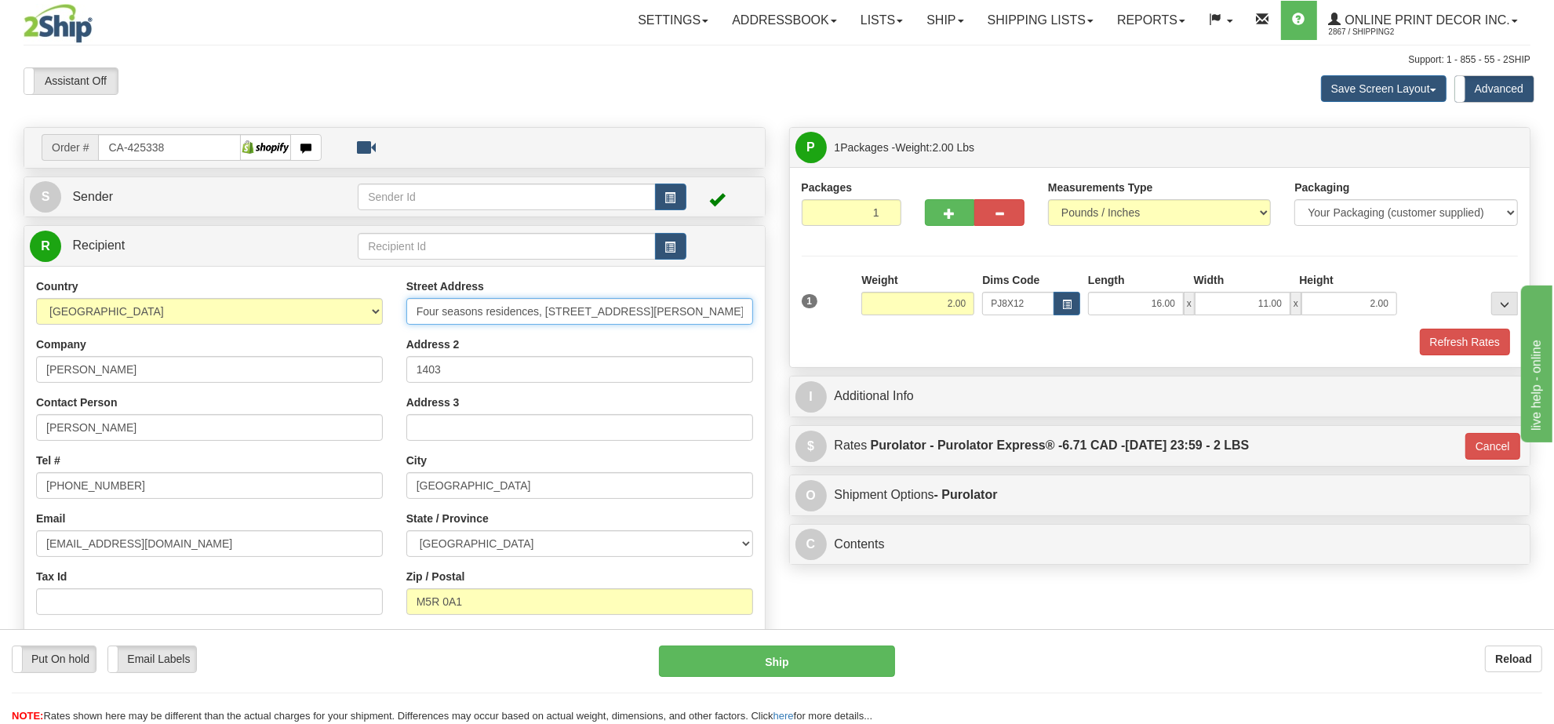
drag, startPoint x: 416, startPoint y: 315, endPoint x: 539, endPoint y: 316, distance: 123.2
click at [539, 316] on input "Four seasons residences, 55 Scollard Street" at bounding box center [579, 311] width 347 height 27
type input ", 55 Scollard Street"
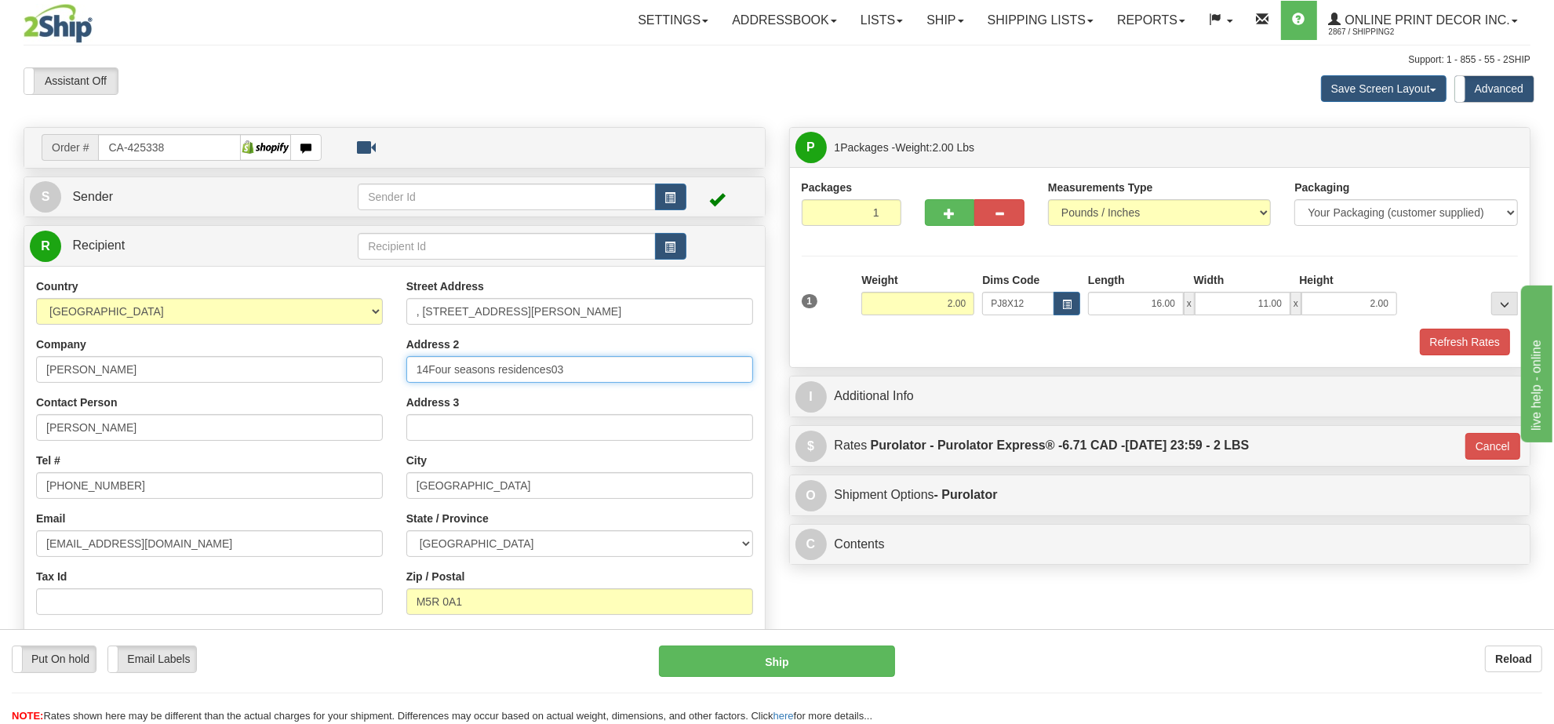
click at [570, 373] on input "14Four seasons residences03" at bounding box center [579, 369] width 347 height 27
click at [551, 373] on input "14Four seasons residences03" at bounding box center [579, 369] width 347 height 27
click at [552, 373] on input "14Four seasons residences1403" at bounding box center [579, 369] width 347 height 27
click at [429, 370] on input "14Four seasons residences 1403" at bounding box center [579, 369] width 347 height 27
type input "Four seasons residences 1403"
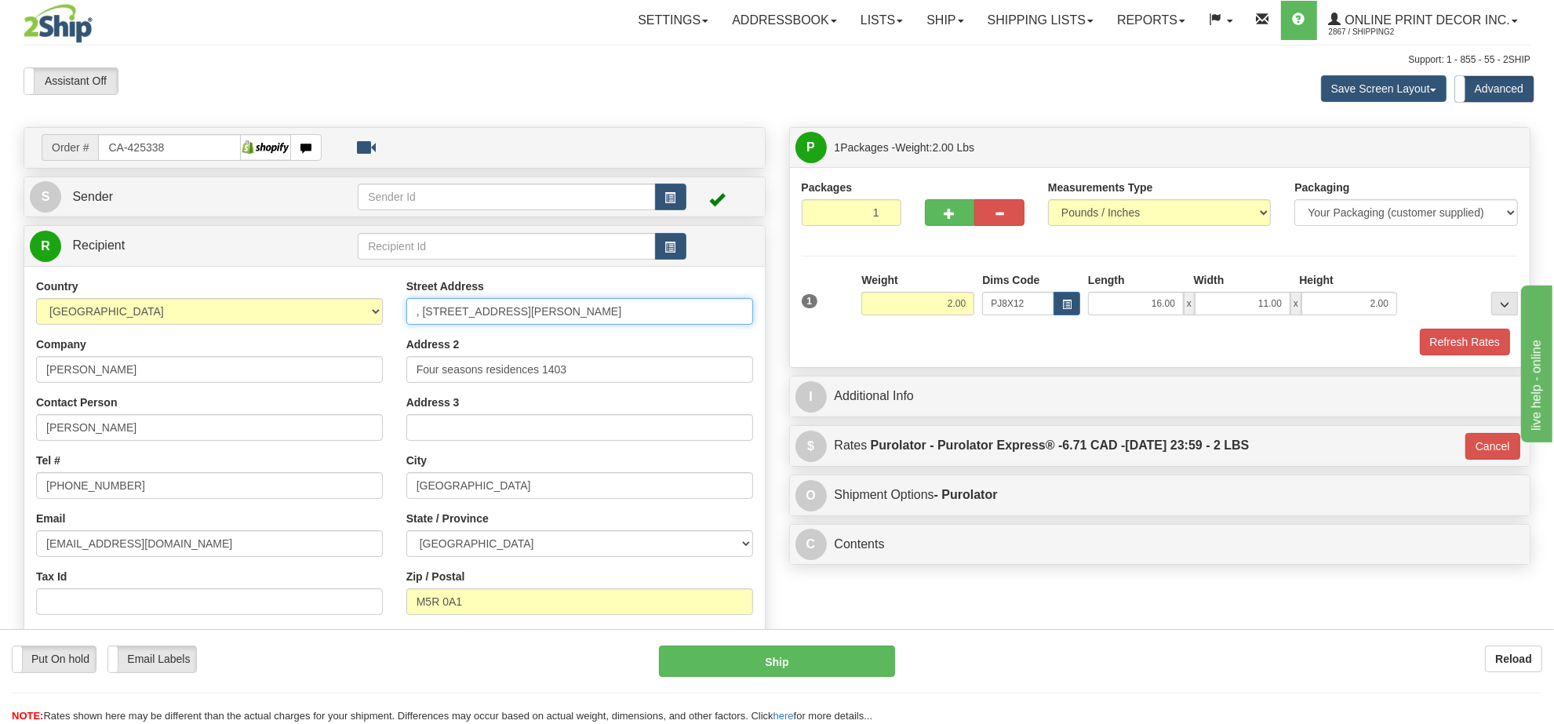
click at [424, 311] on input ", 55 Scollard Street" at bounding box center [579, 311] width 347 height 27
type input "55 Scollard Street"
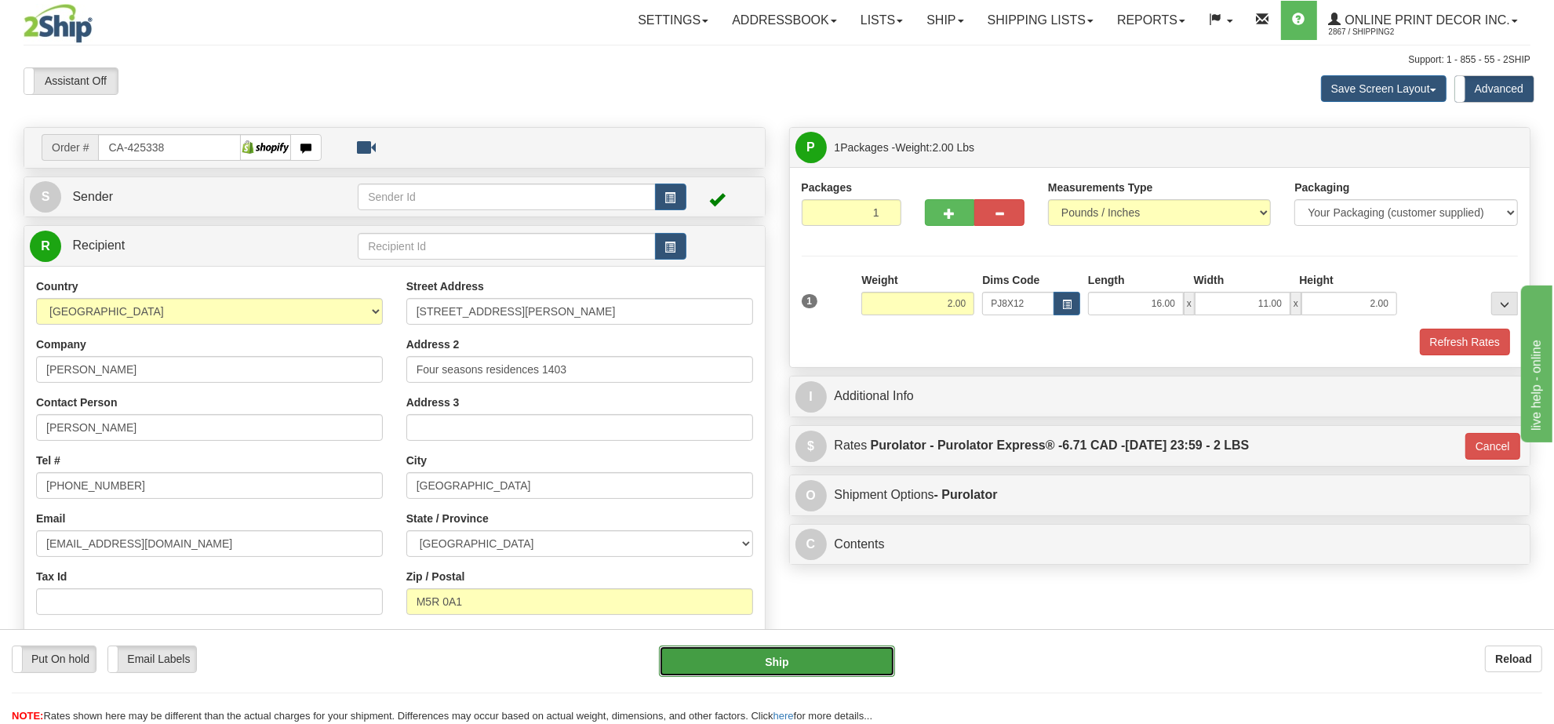
click at [859, 660] on button "Ship" at bounding box center [776, 661] width 235 height 31
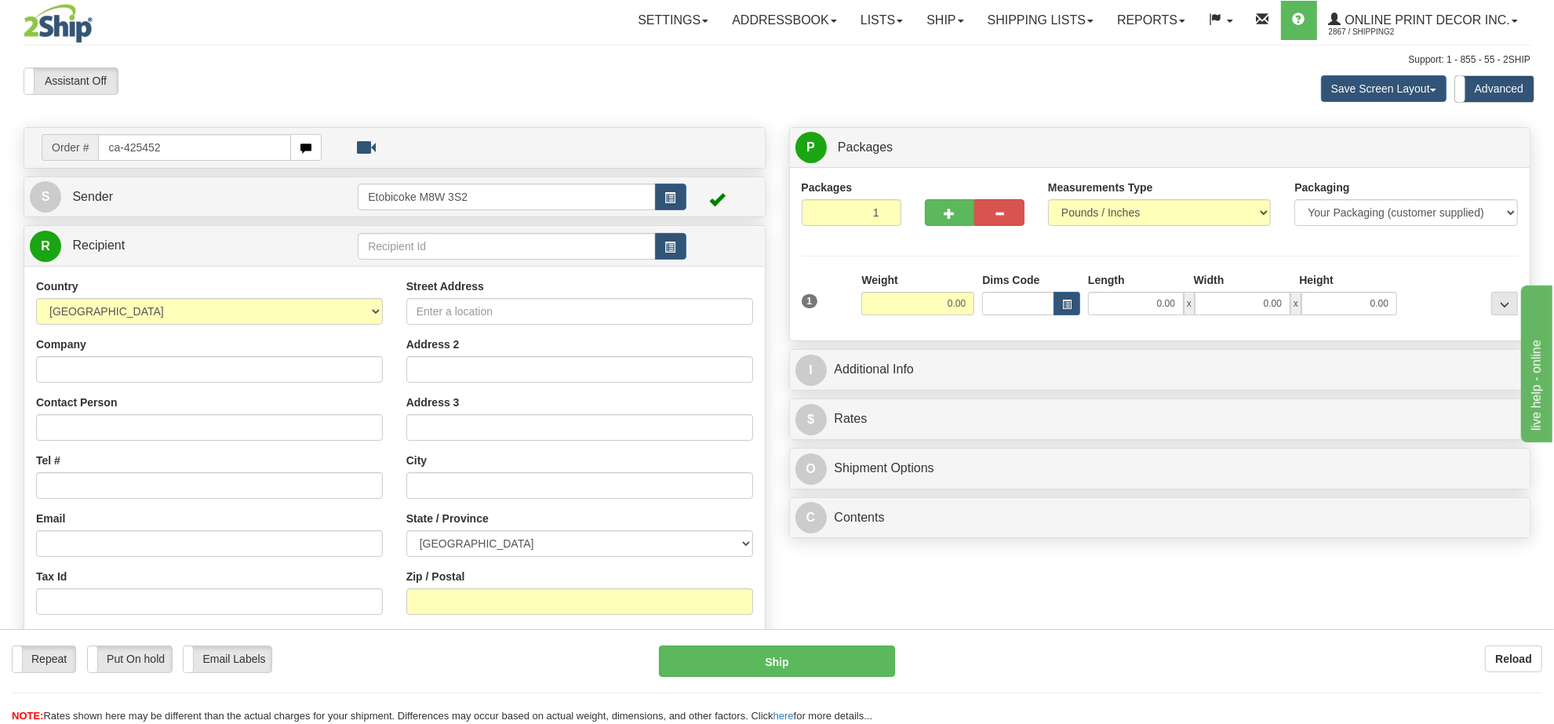
type input "ca-425452"
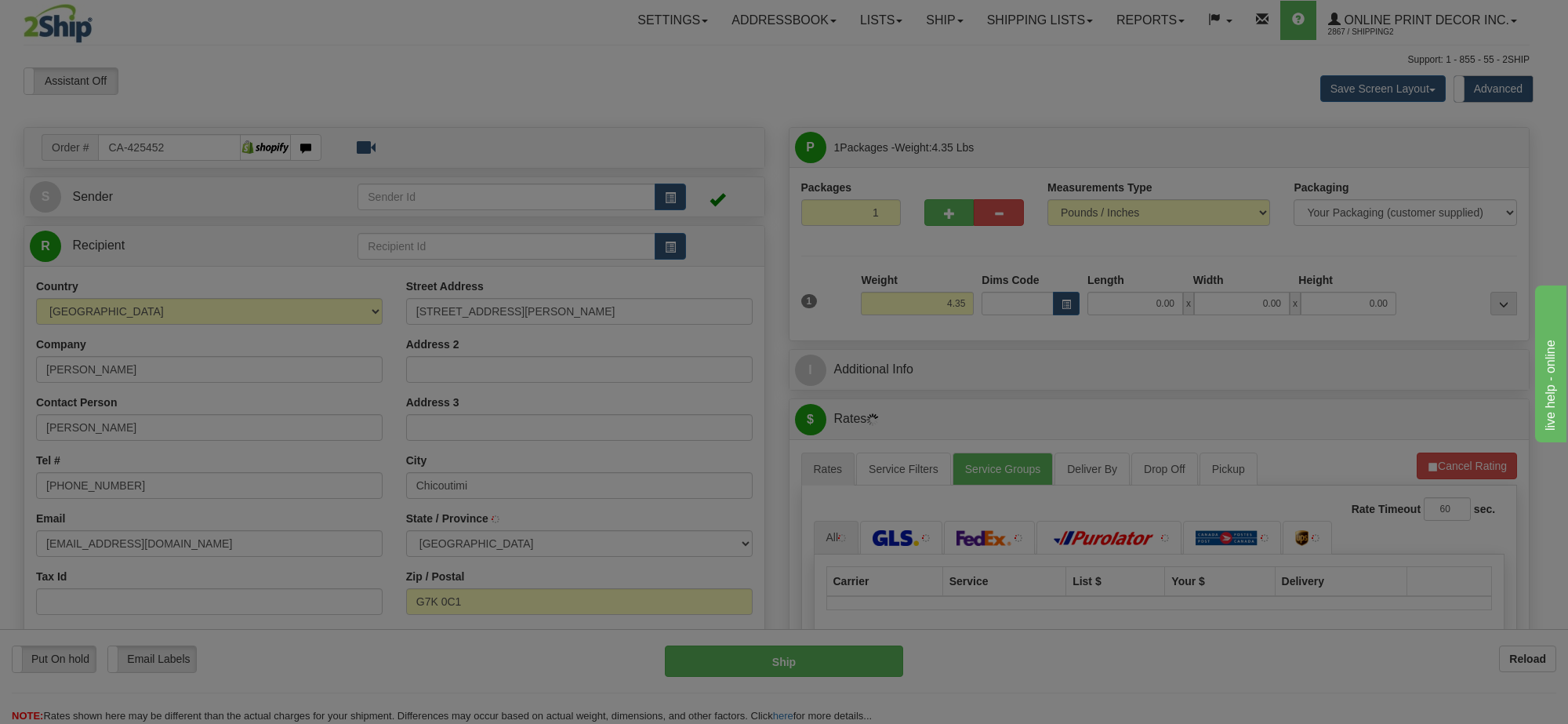
type input "CHICOUTIMI"
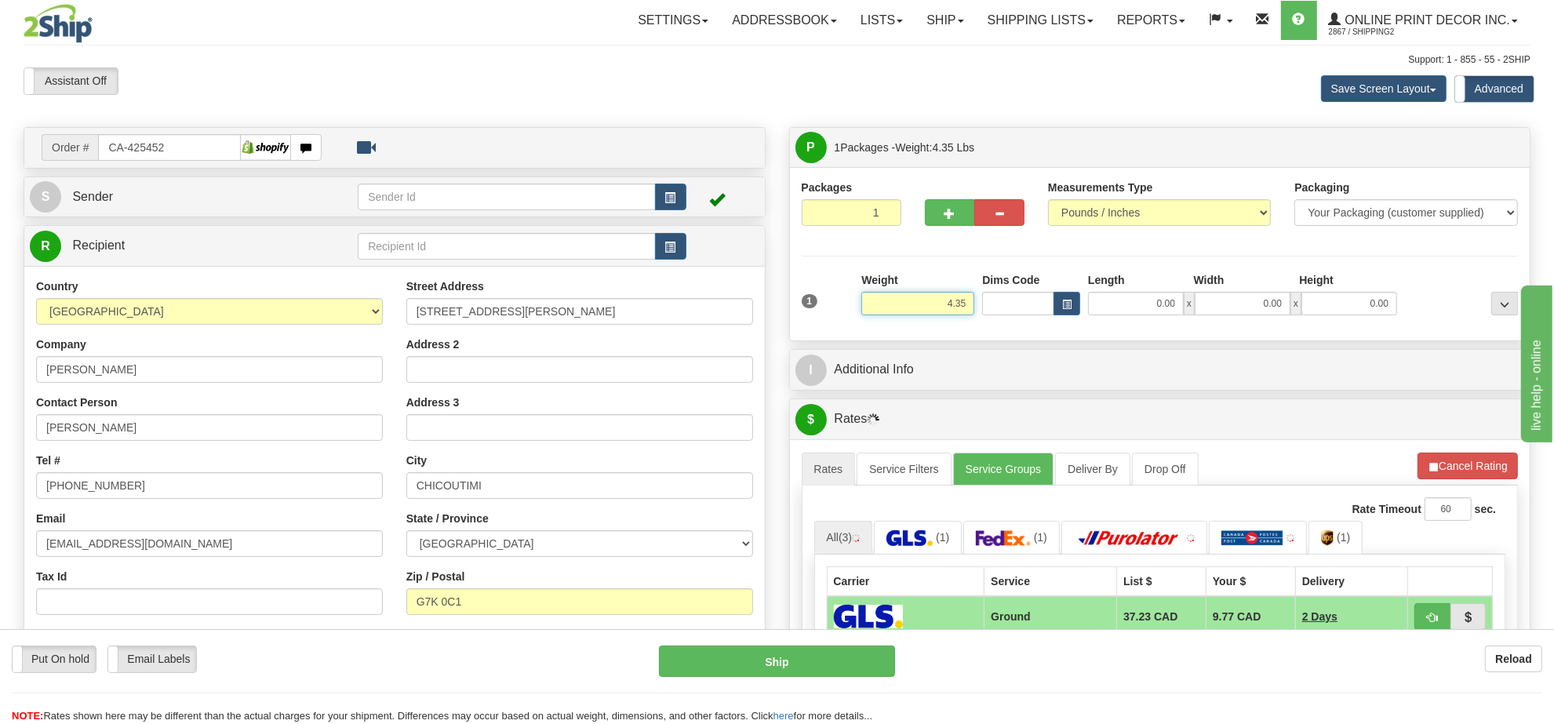
click at [938, 311] on input "4.35" at bounding box center [917, 304] width 113 height 24
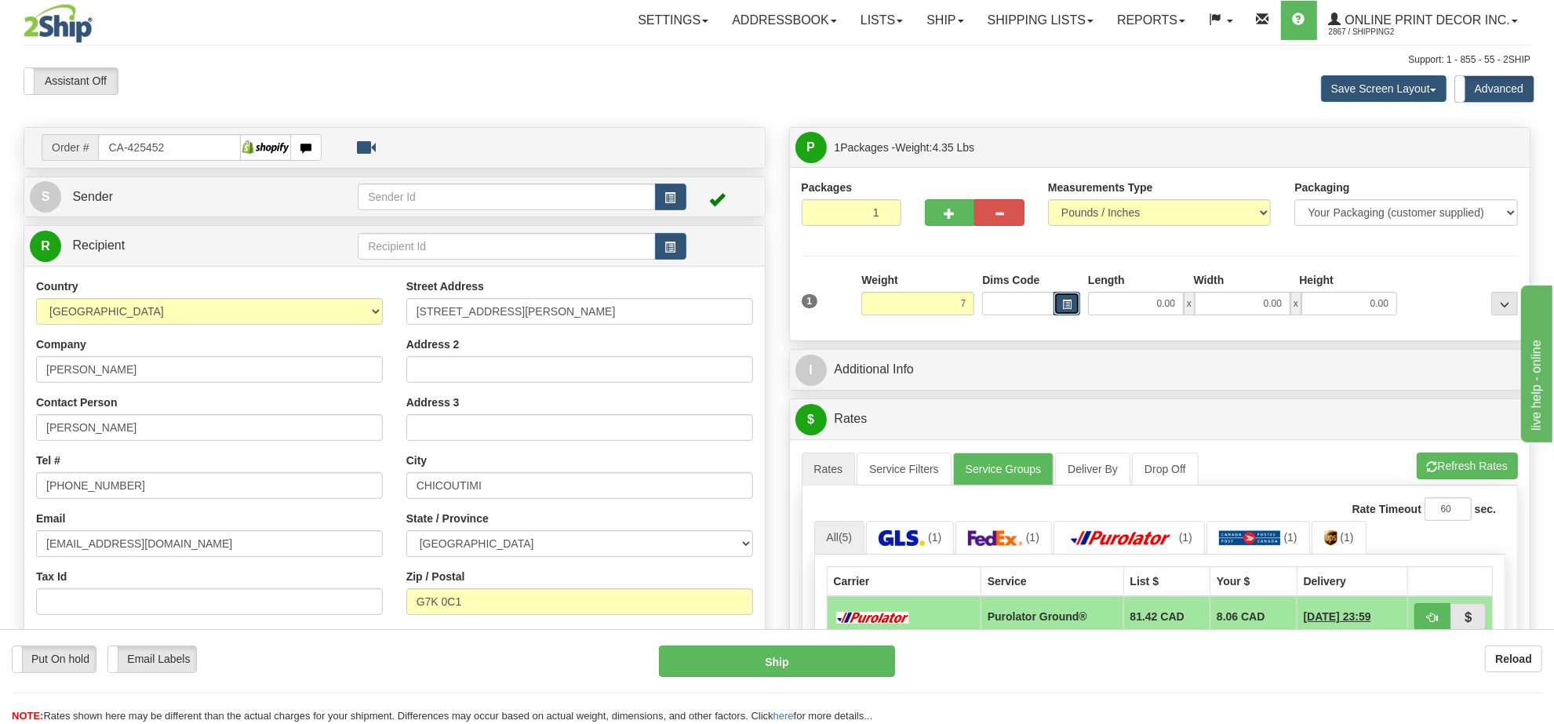
type input "7.00"
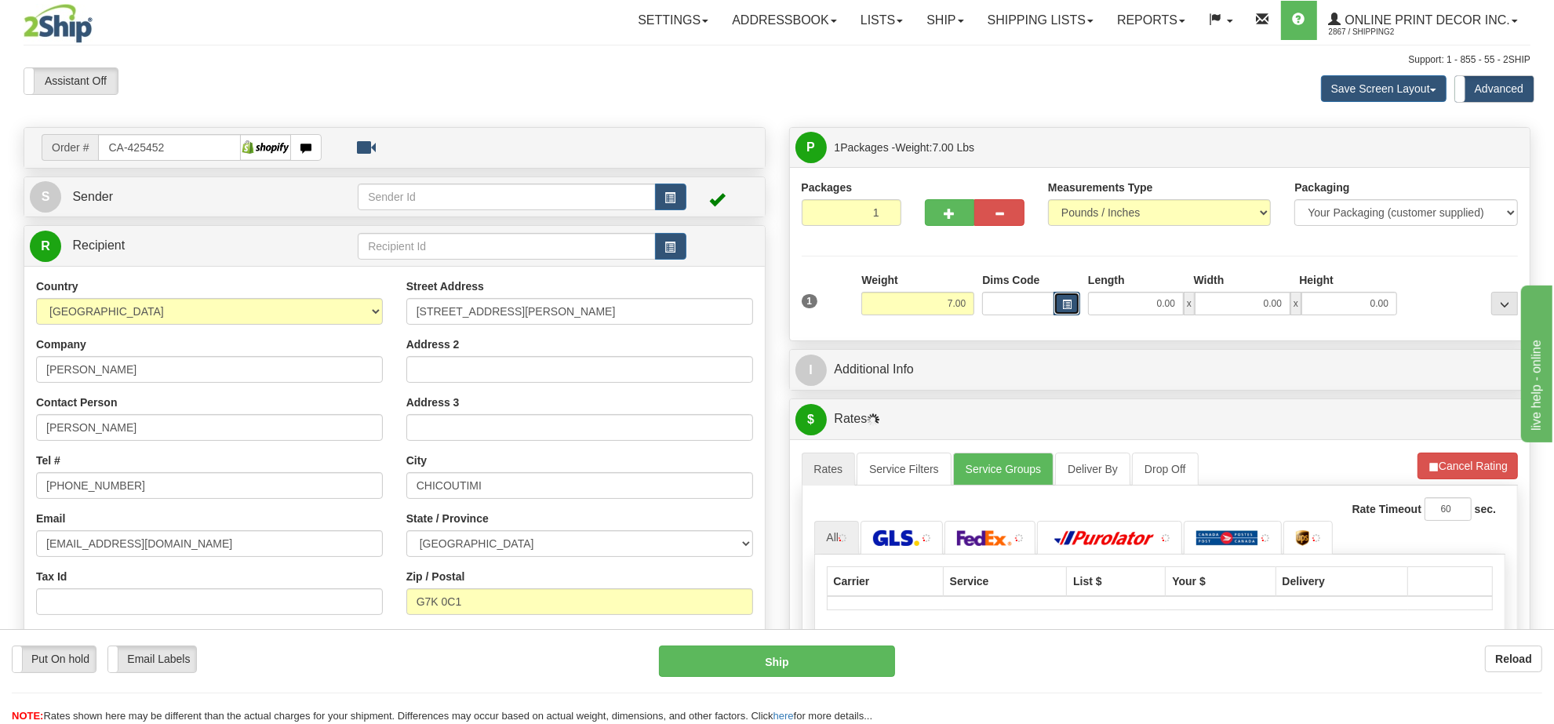
click at [1061, 314] on button "button" at bounding box center [1067, 304] width 27 height 24
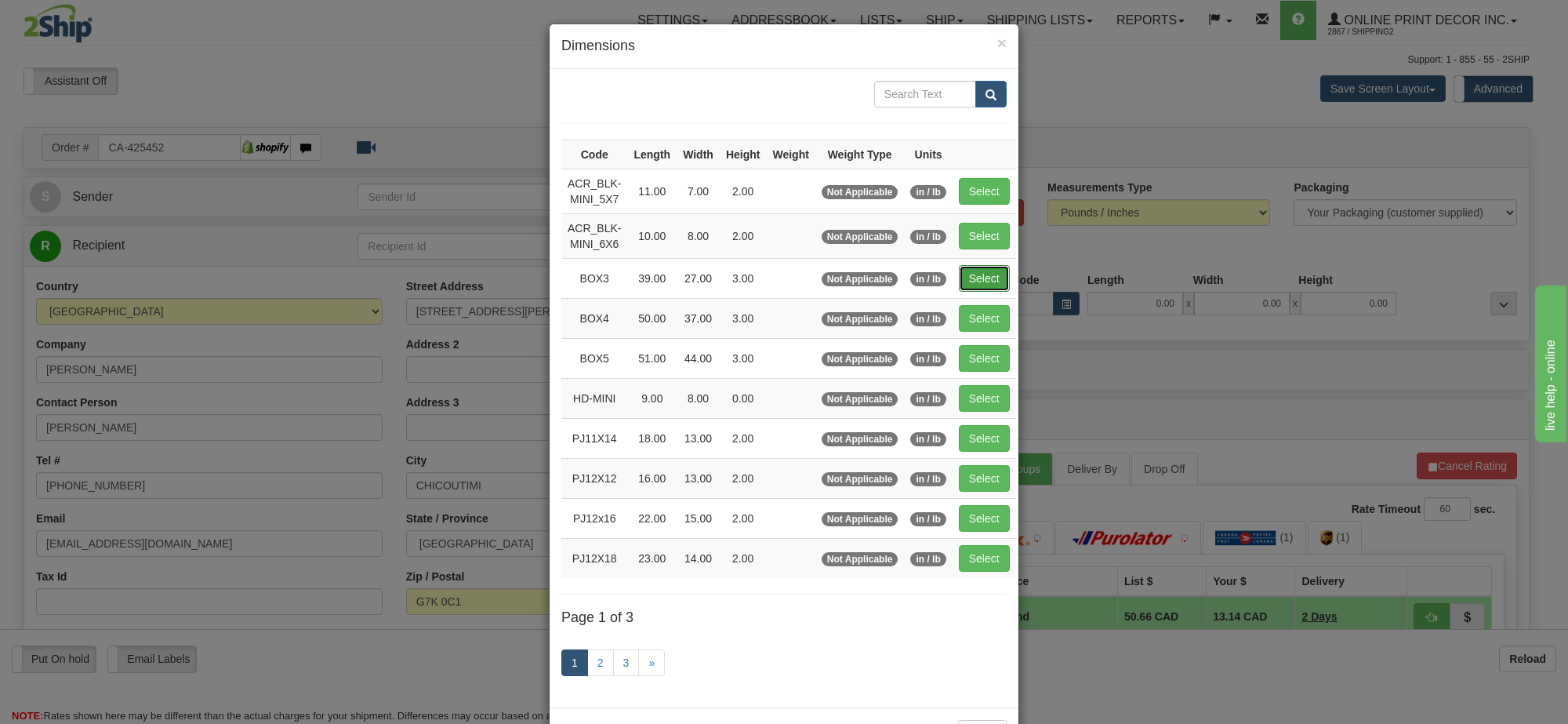
drag, startPoint x: 964, startPoint y: 279, endPoint x: 1476, endPoint y: 422, distance: 531.6
click at [968, 279] on button "Select" at bounding box center [983, 278] width 51 height 27
type input "BOX3"
type input "39.00"
type input "27.00"
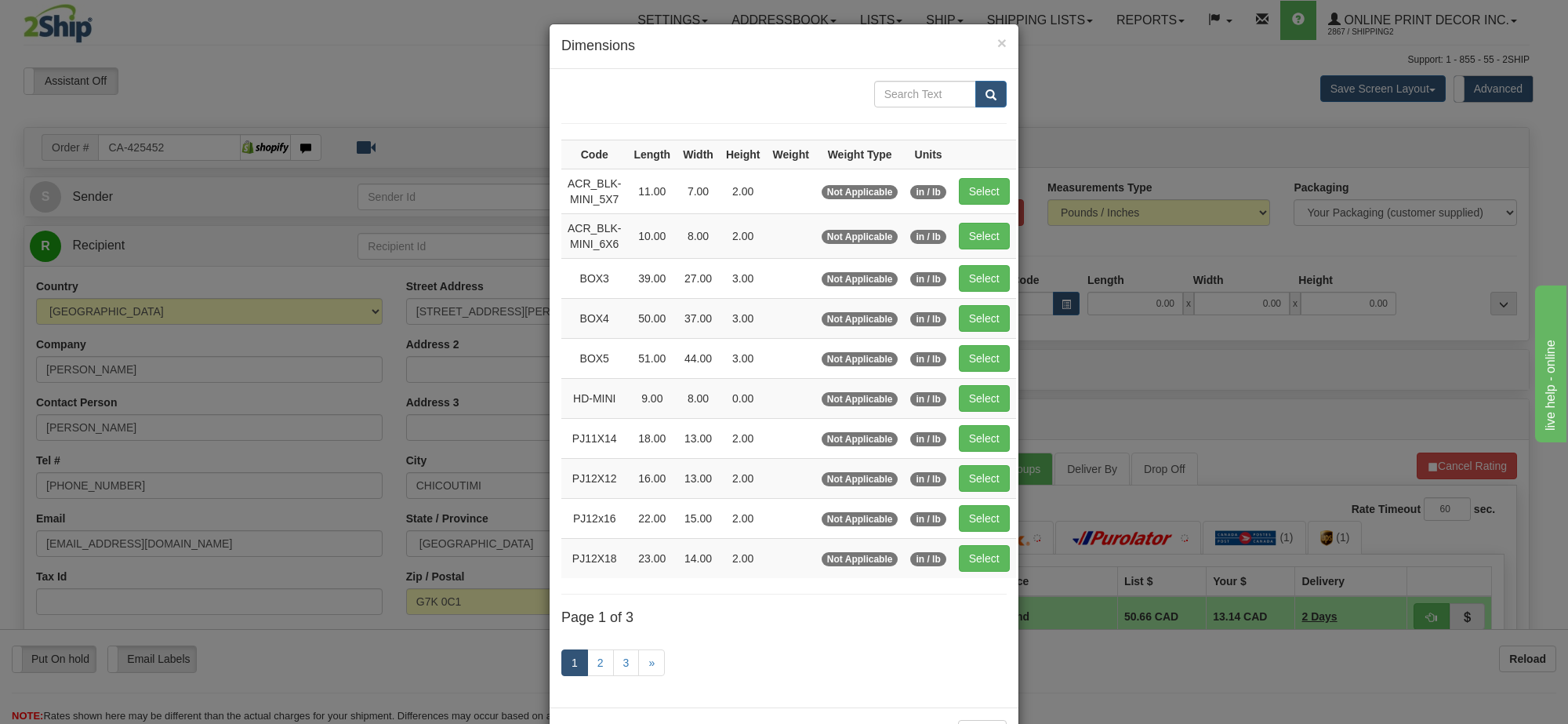
type input "3.00"
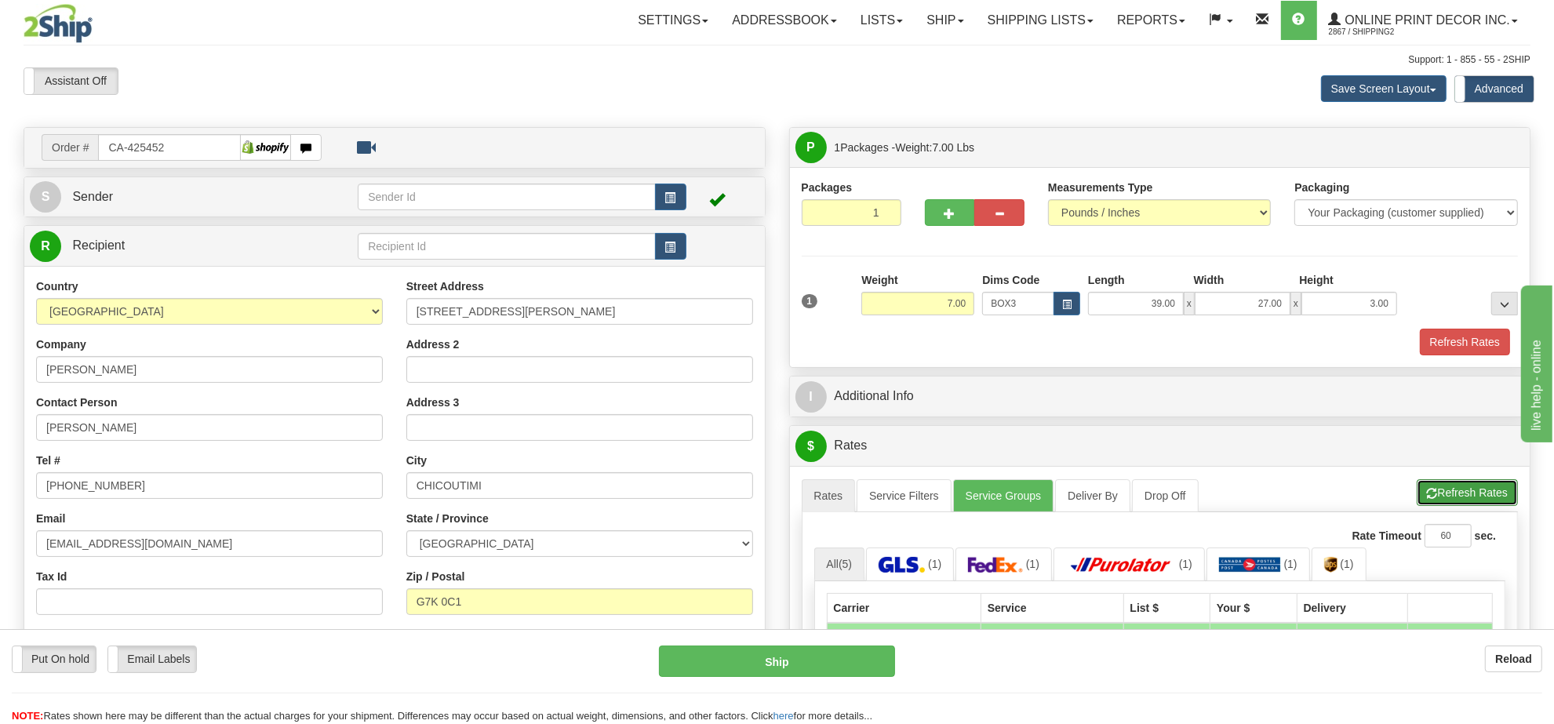
click at [1453, 497] on button "Refresh Rates" at bounding box center [1467, 492] width 101 height 27
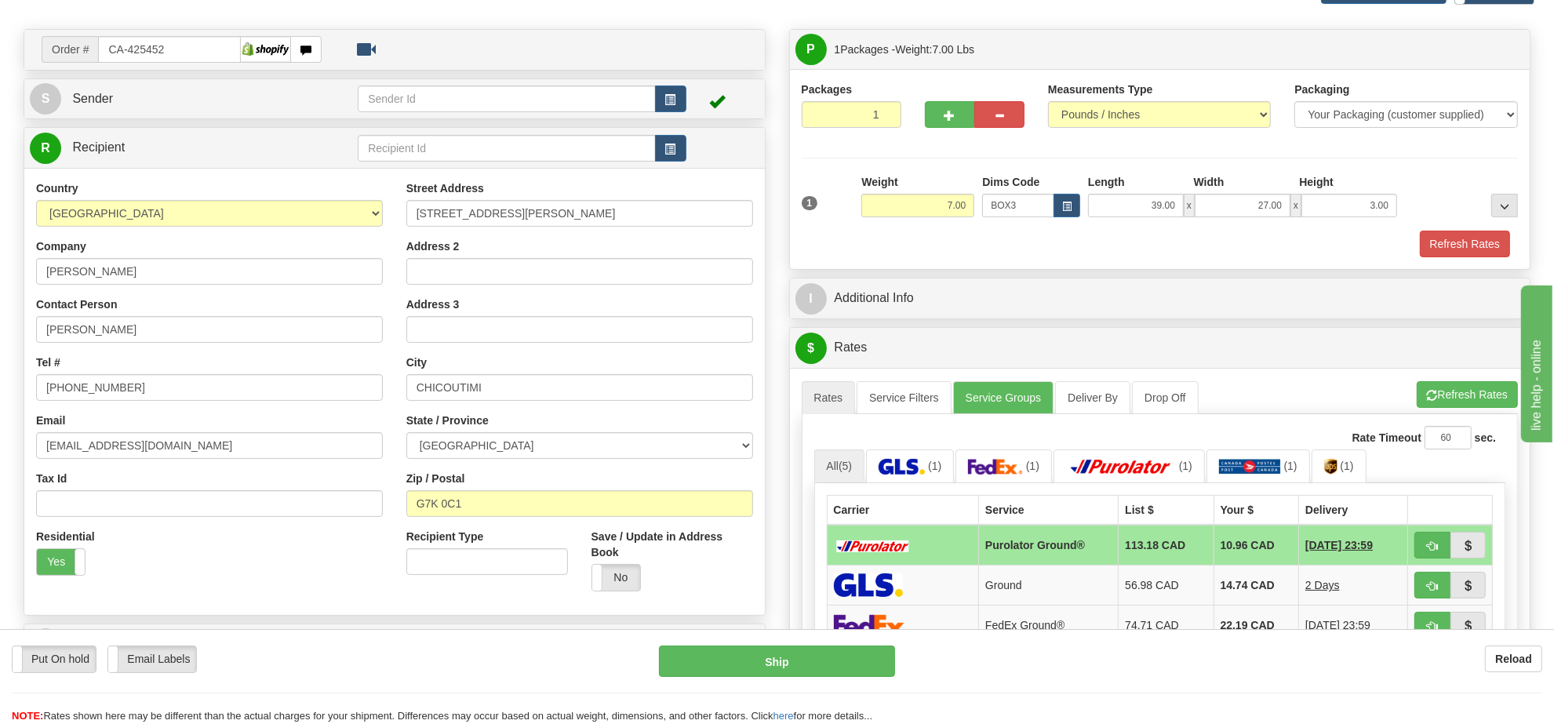
scroll to position [294, 0]
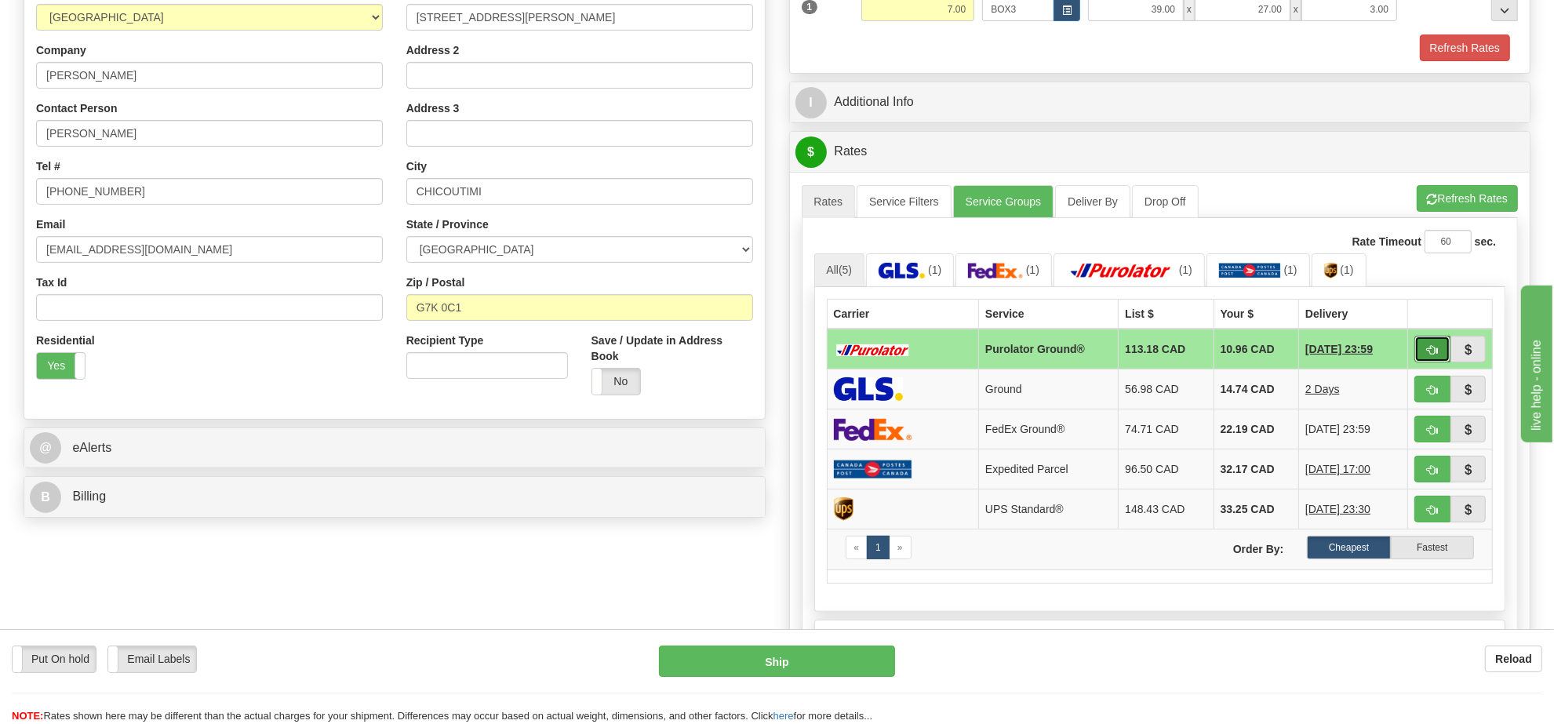
click at [1421, 351] on button "button" at bounding box center [1433, 349] width 36 height 27
type input "260"
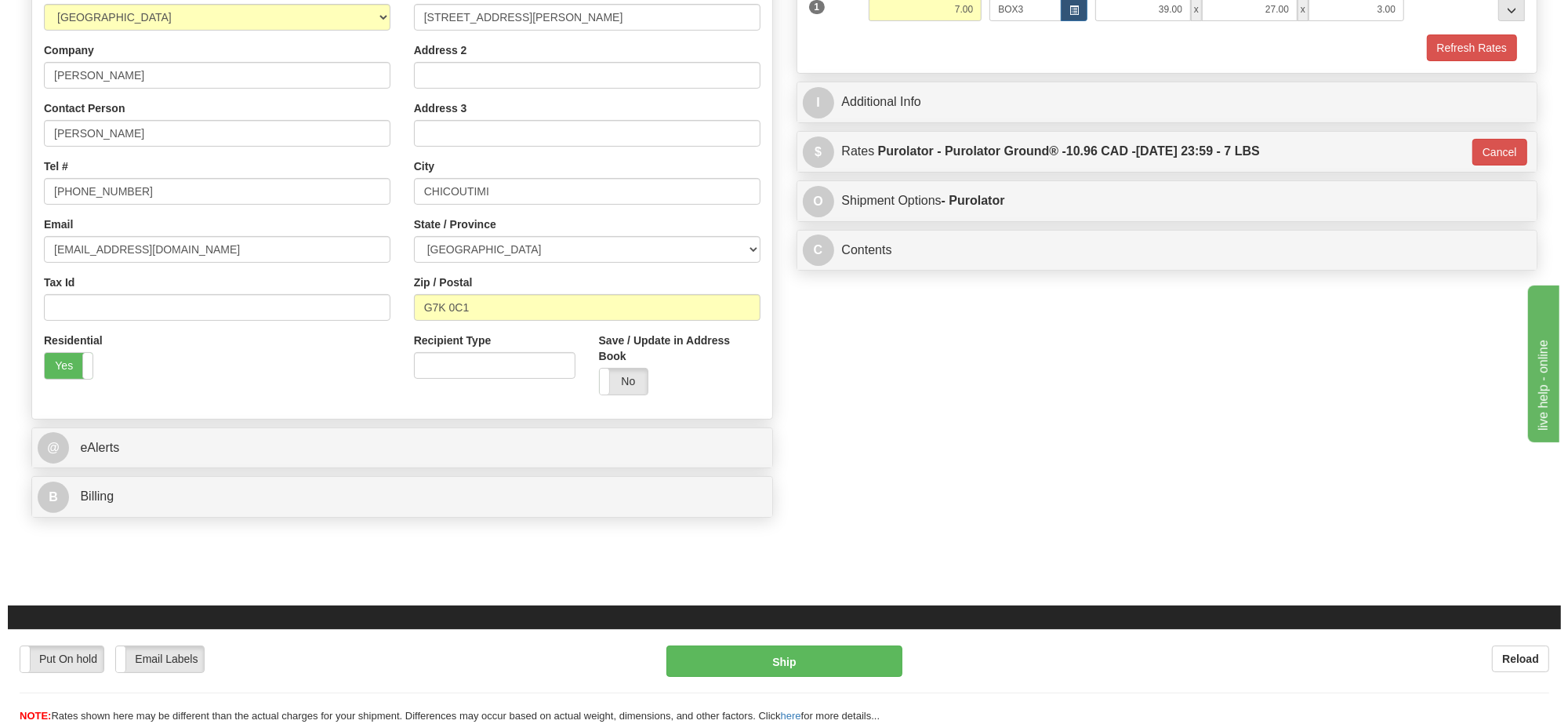
scroll to position [196, 0]
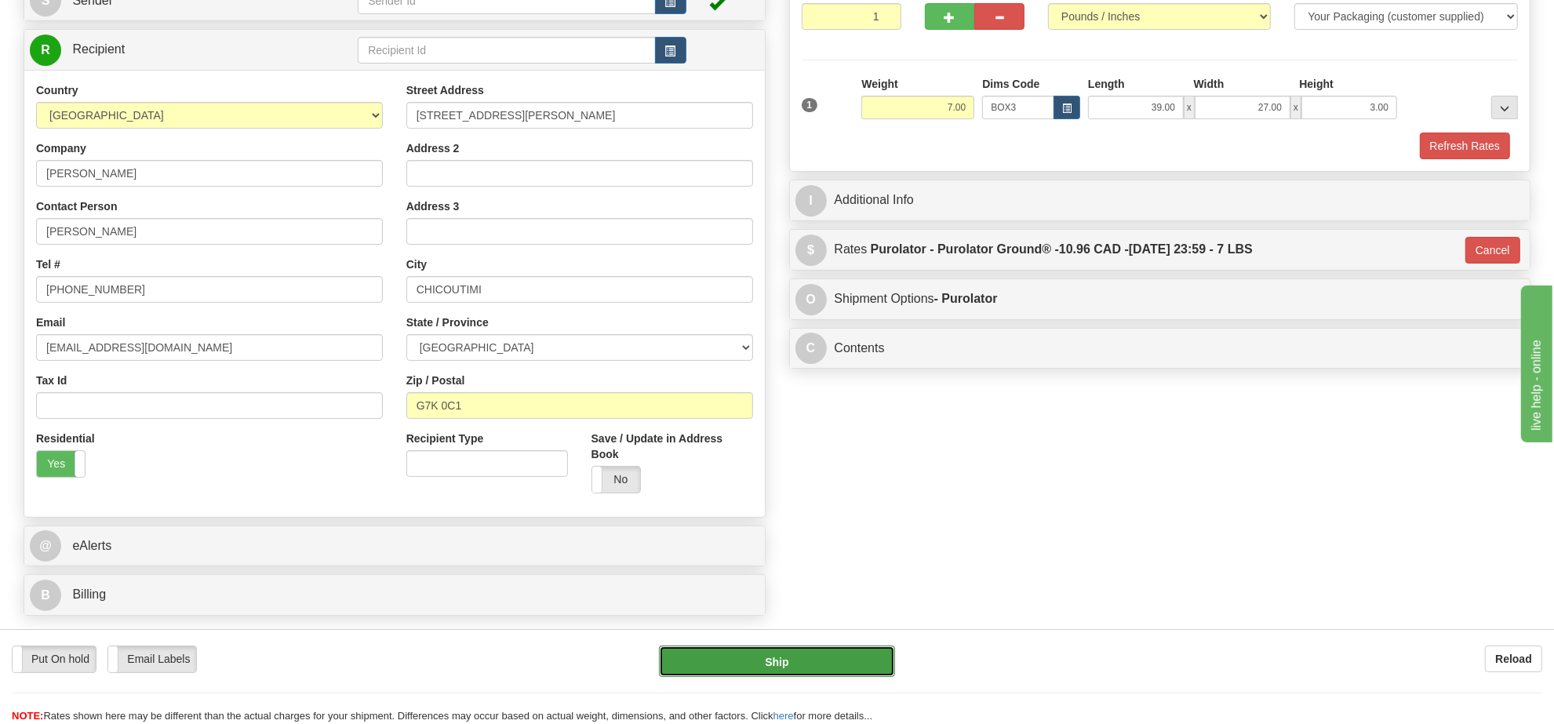
click at [844, 659] on button "Ship" at bounding box center [776, 661] width 235 height 31
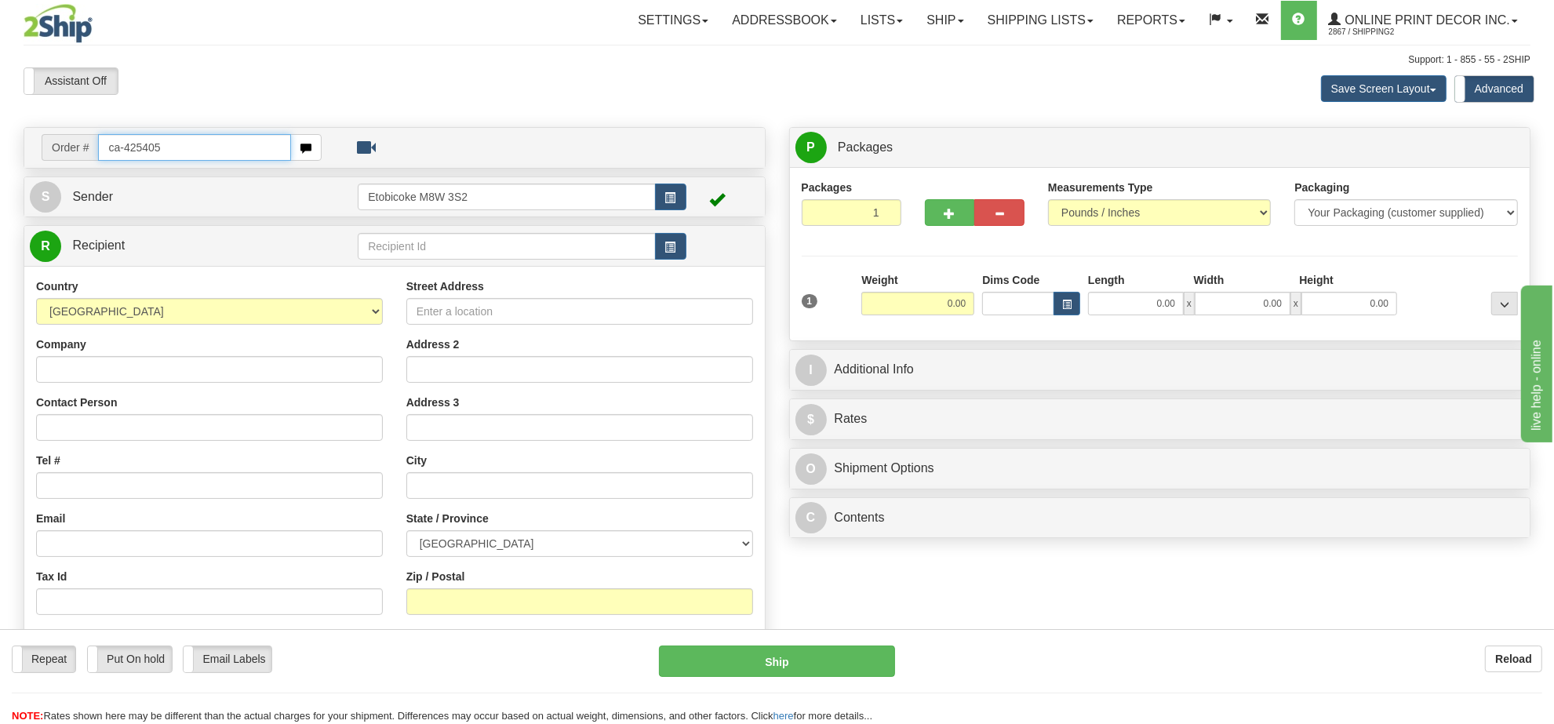
type input "ca-425405"
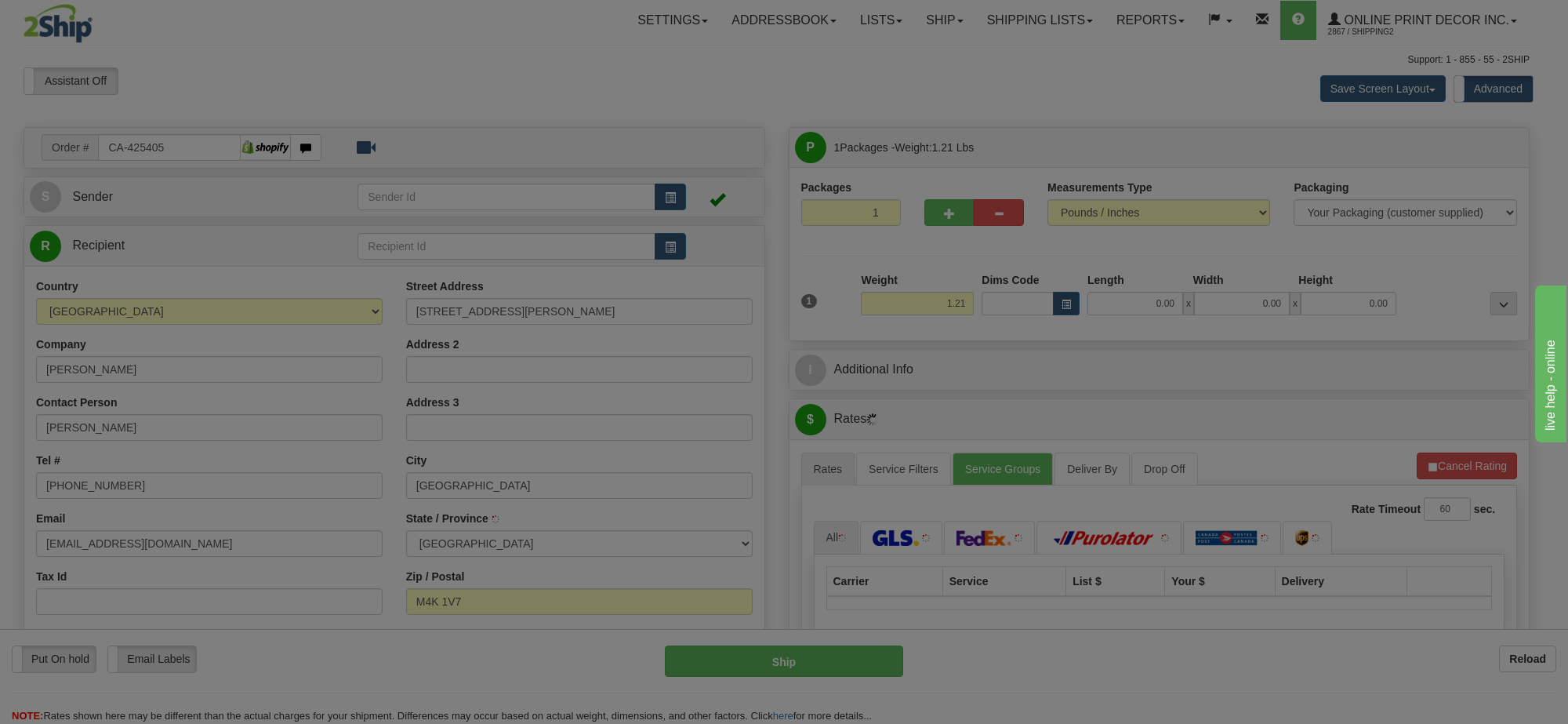
type input "[GEOGRAPHIC_DATA]"
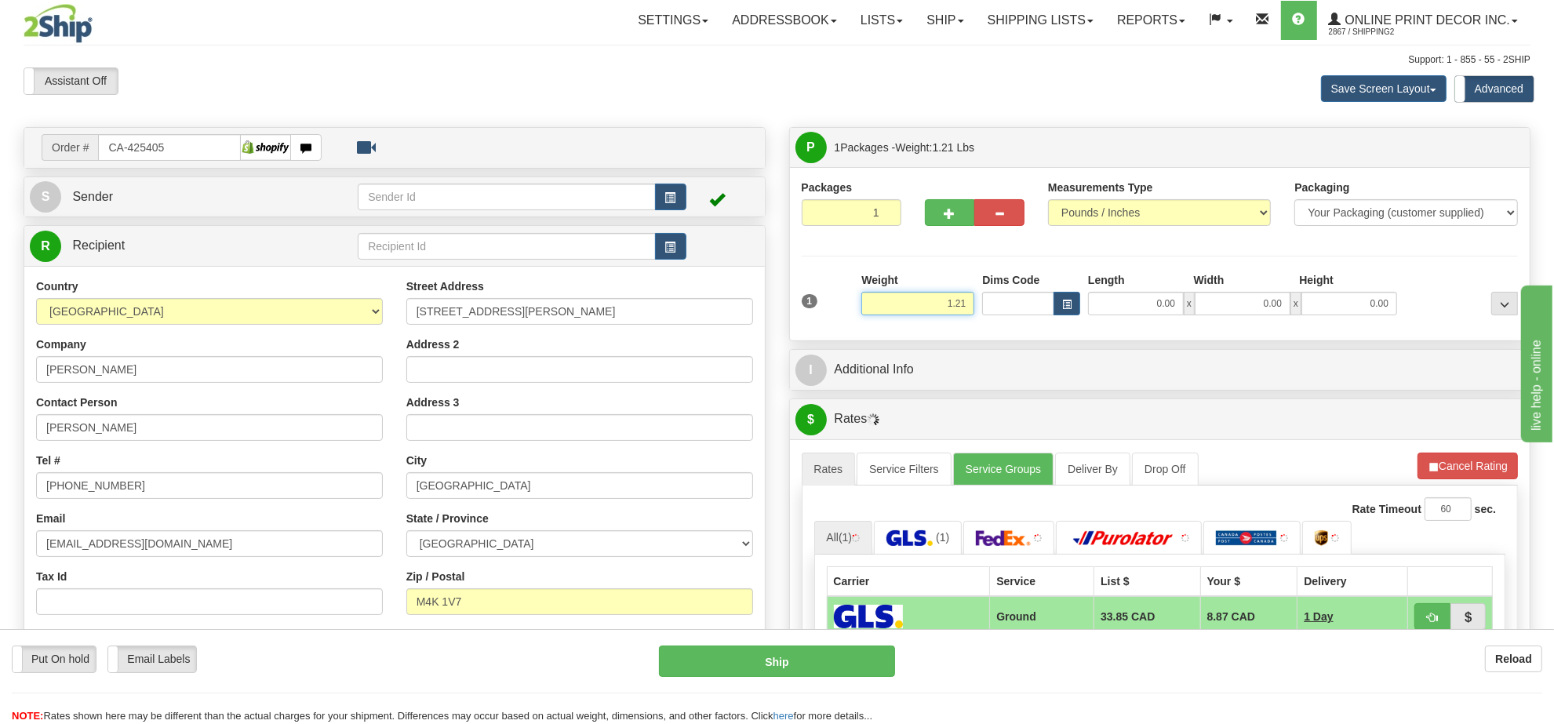
click at [918, 300] on input "1.21" at bounding box center [917, 304] width 113 height 24
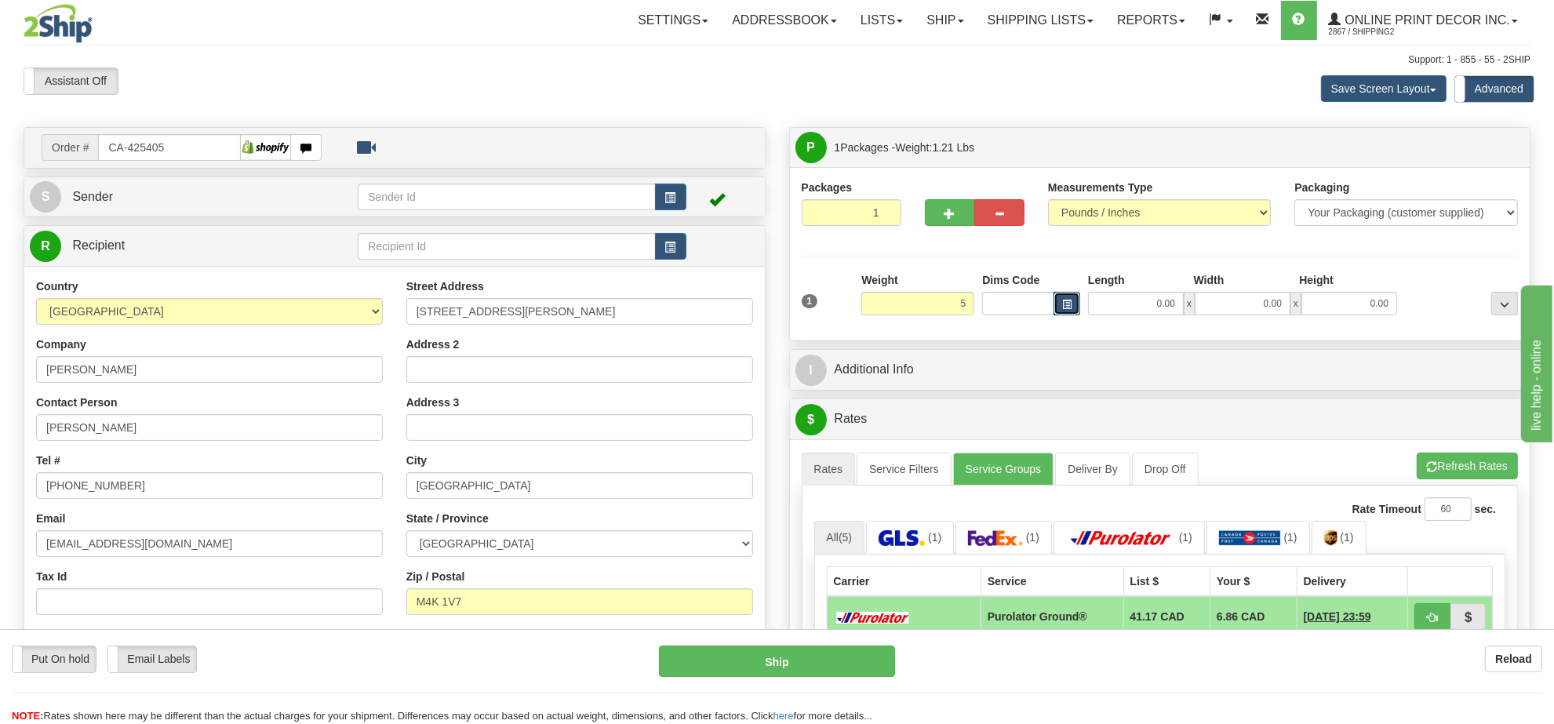
type input "5.00"
click at [1065, 304] on span "button" at bounding box center [1066, 304] width 9 height 9
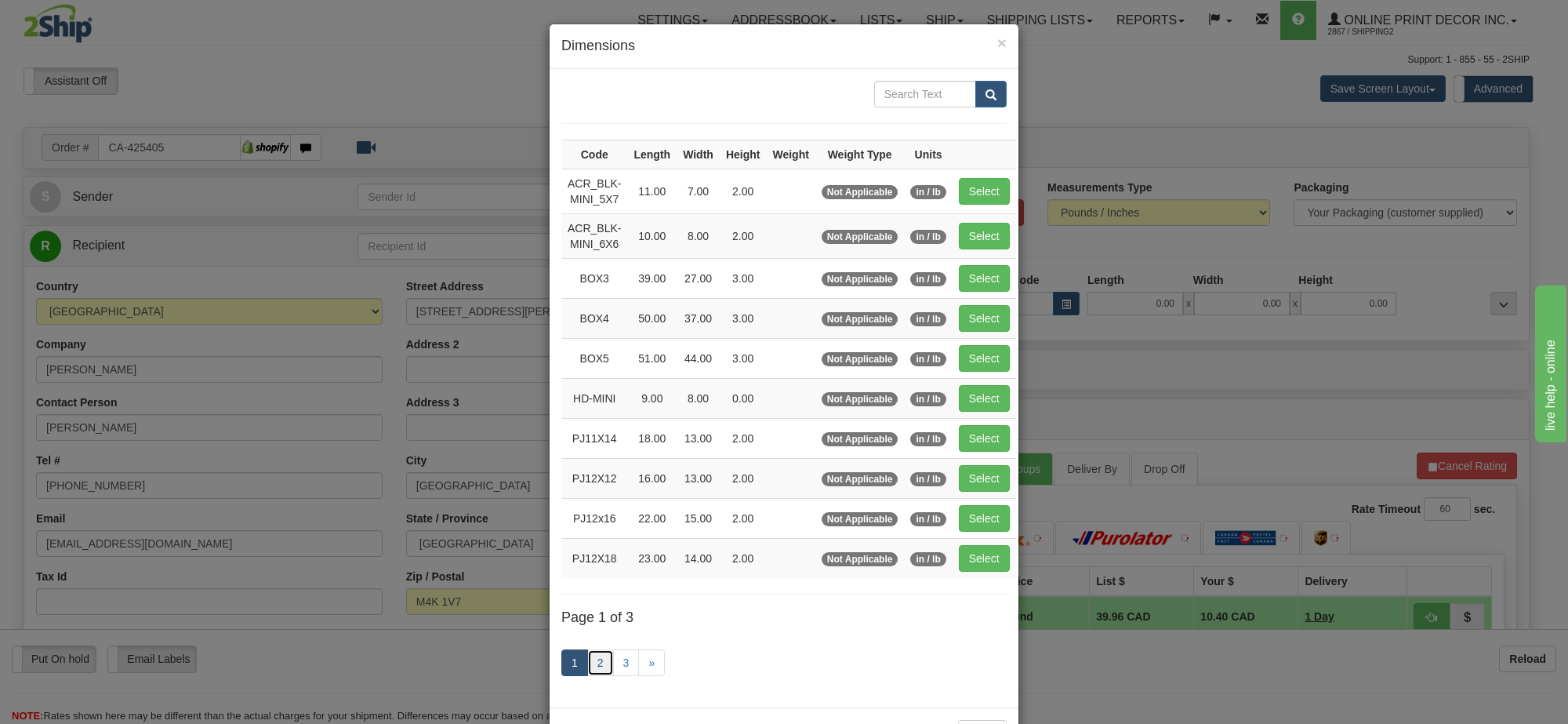
click at [593, 668] on link "2" at bounding box center [601, 663] width 27 height 27
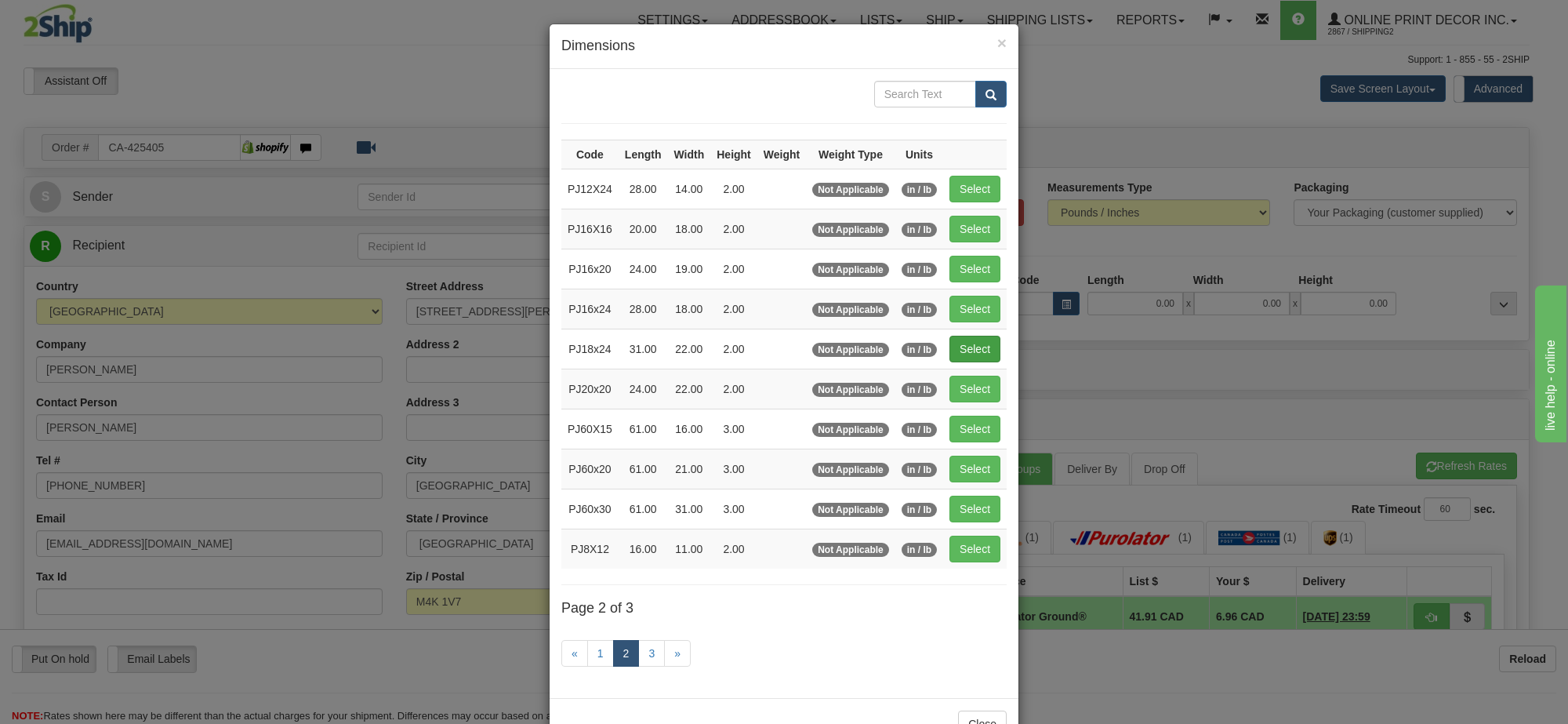
drag, startPoint x: 962, startPoint y: 367, endPoint x: 973, endPoint y: 354, distance: 17.0
click at [968, 362] on td "Select" at bounding box center [975, 349] width 64 height 40
click at [973, 353] on button "Select" at bounding box center [974, 349] width 51 height 27
type input "PJ18x24"
type input "31.00"
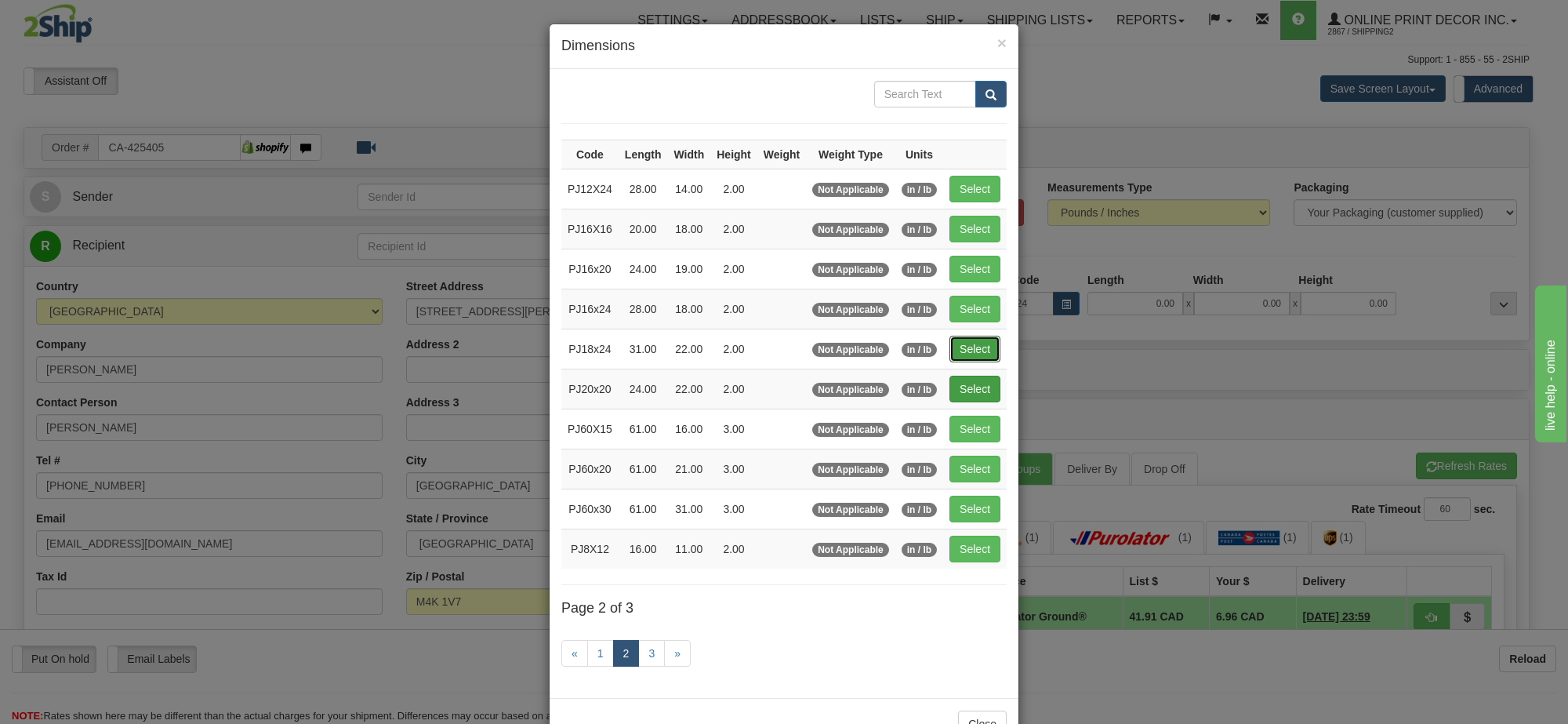
type input "22.00"
type input "2.00"
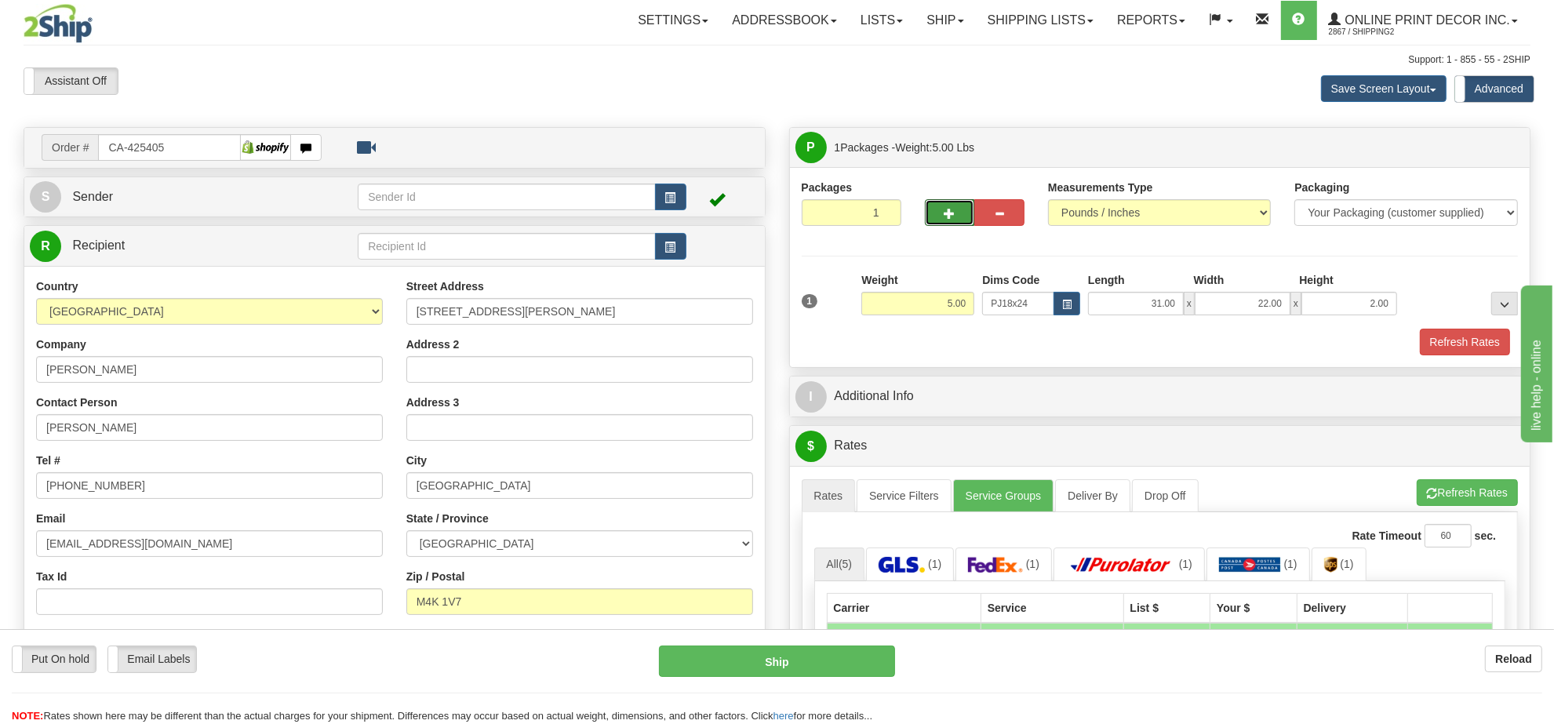
click at [934, 220] on button "button" at bounding box center [950, 212] width 50 height 27
radio input "true"
type input "2"
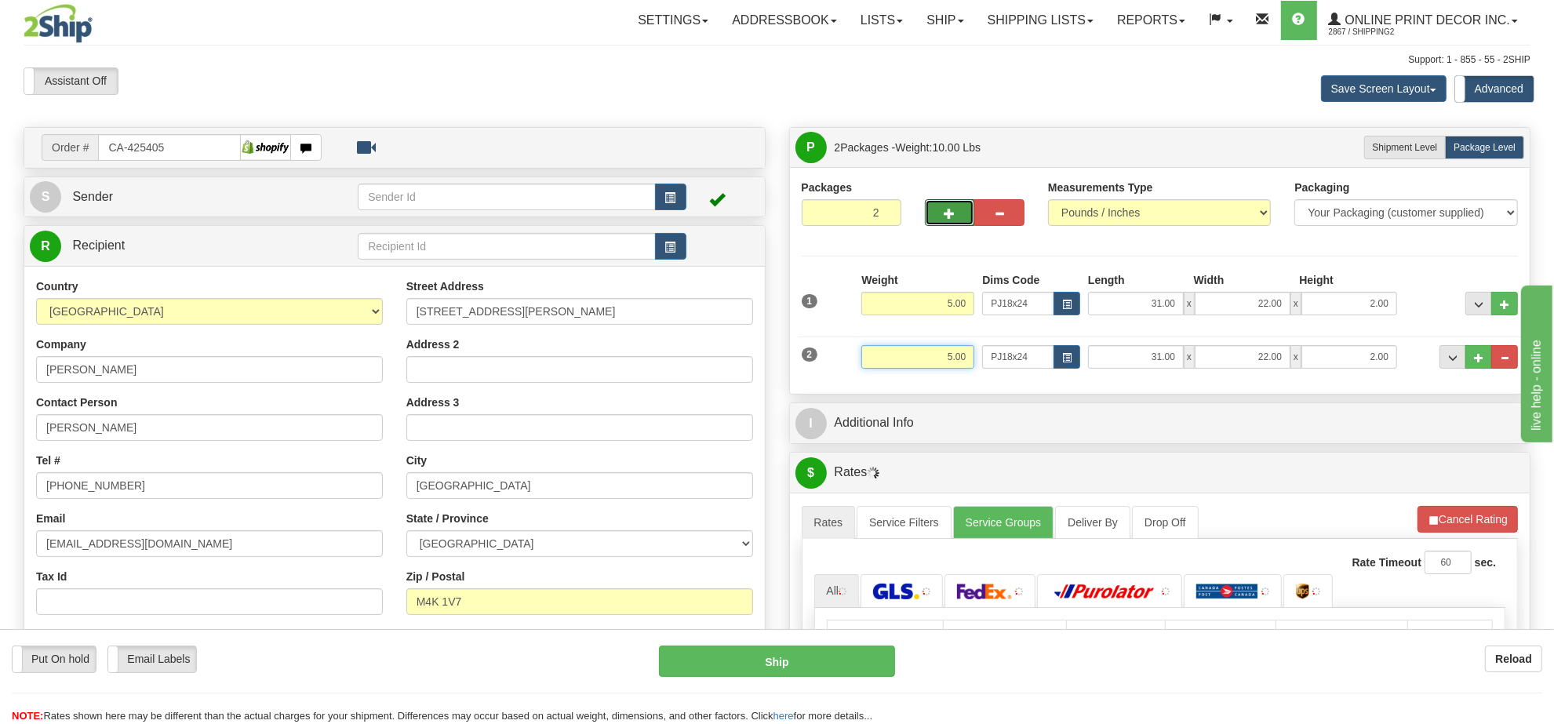
click at [958, 365] on input "5.00" at bounding box center [917, 357] width 113 height 24
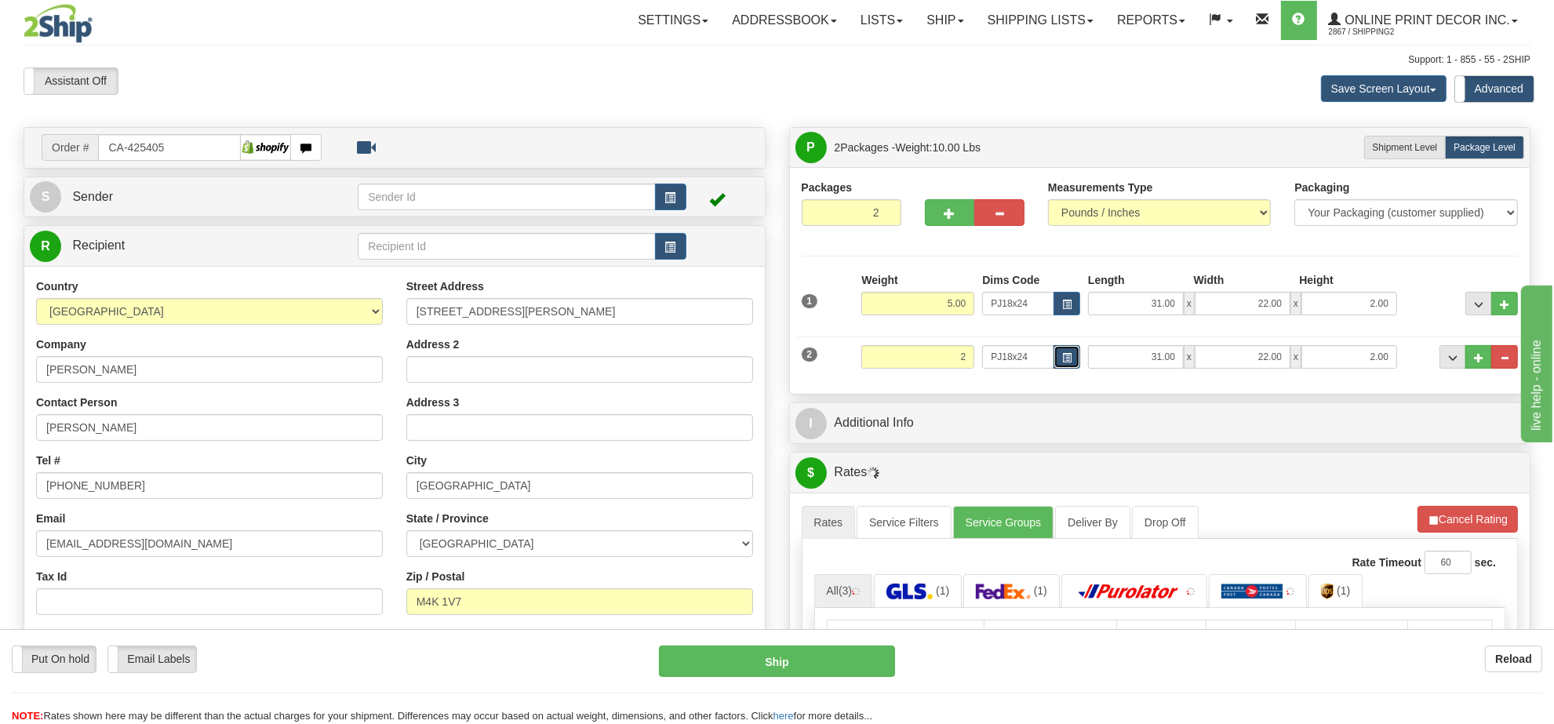
type input "2.00"
click at [1069, 353] on button "button" at bounding box center [1067, 357] width 27 height 24
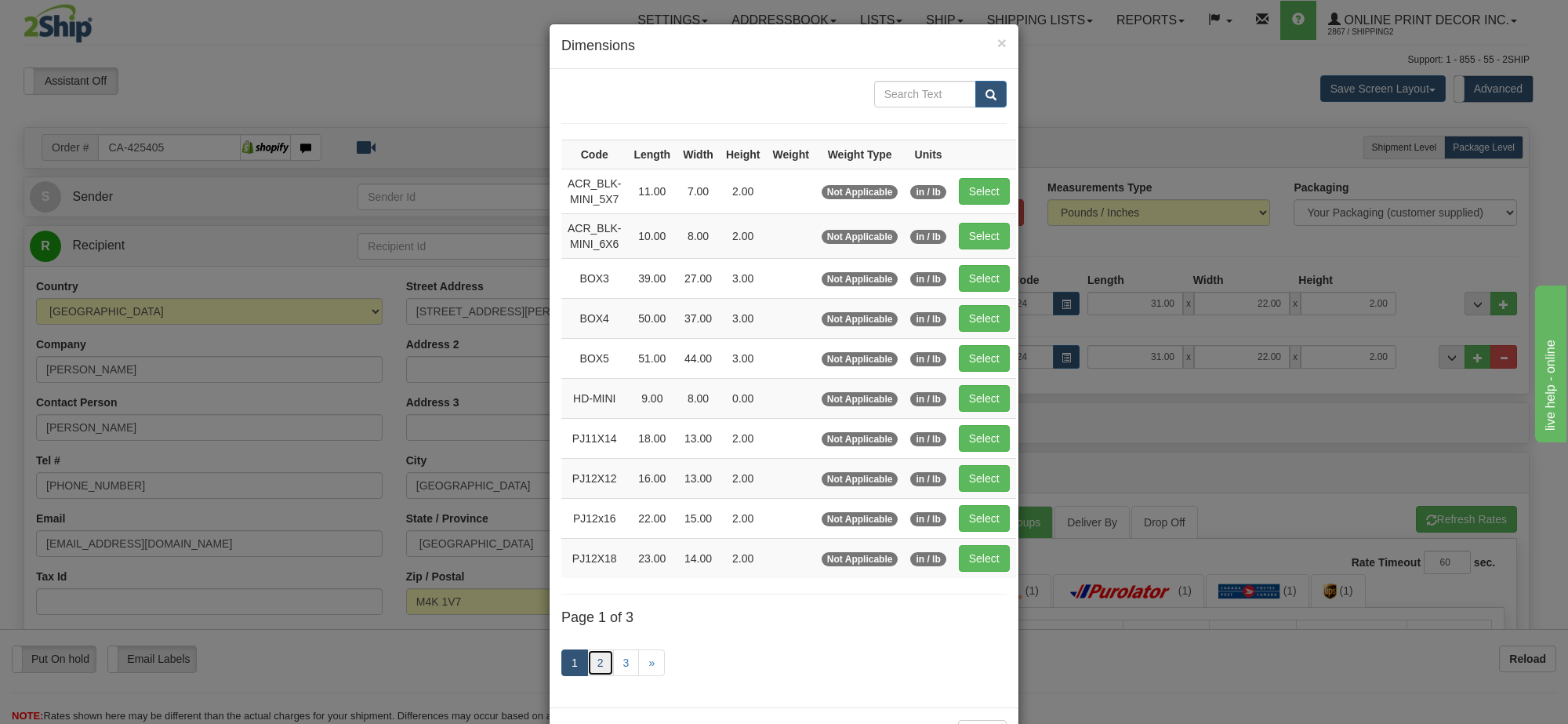
click at [600, 672] on link "2" at bounding box center [601, 663] width 27 height 27
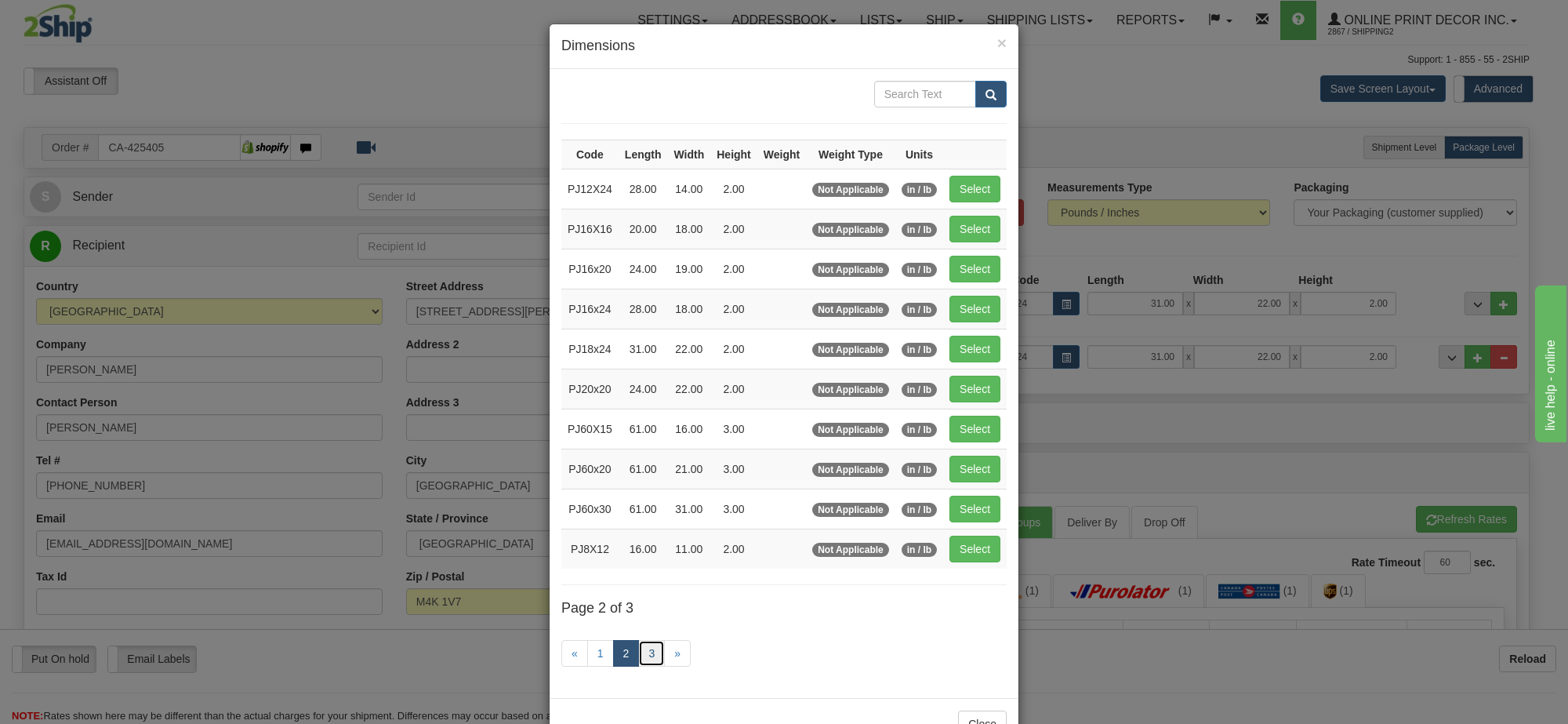
click at [646, 663] on link "3" at bounding box center [652, 653] width 27 height 27
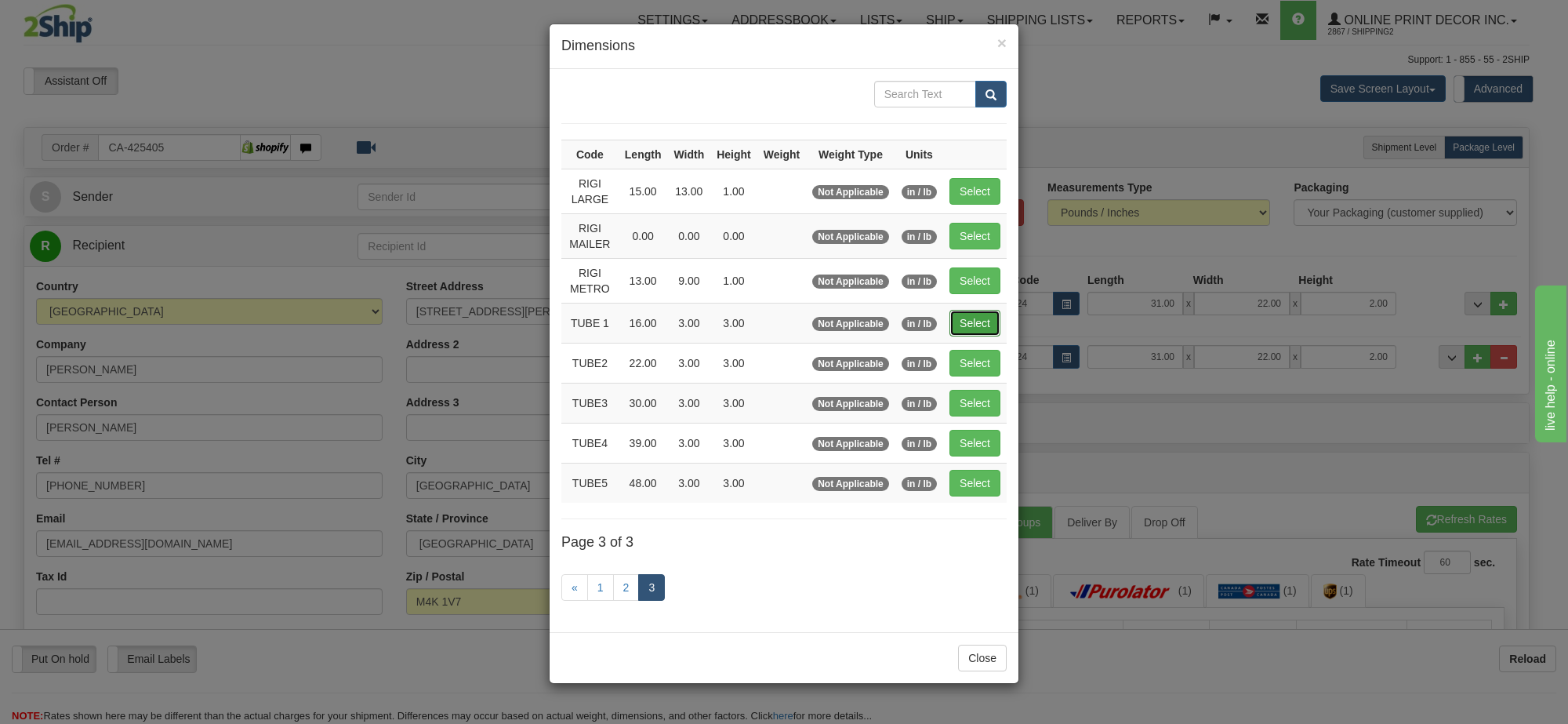
click at [955, 326] on button "Select" at bounding box center [974, 323] width 51 height 27
type input "TUBE 1"
type input "16.00"
type input "3.00"
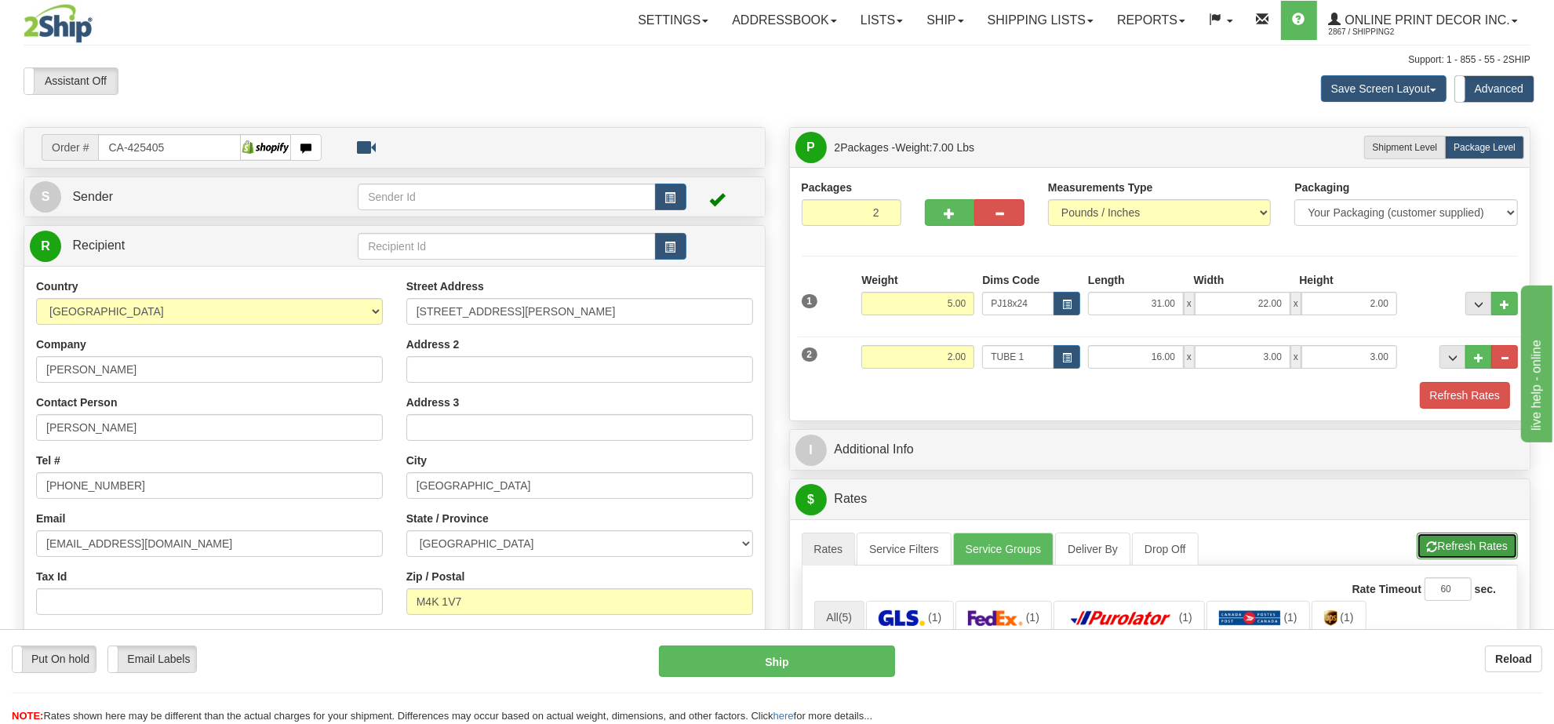
click at [1476, 552] on button "Refresh Rates" at bounding box center [1467, 546] width 101 height 27
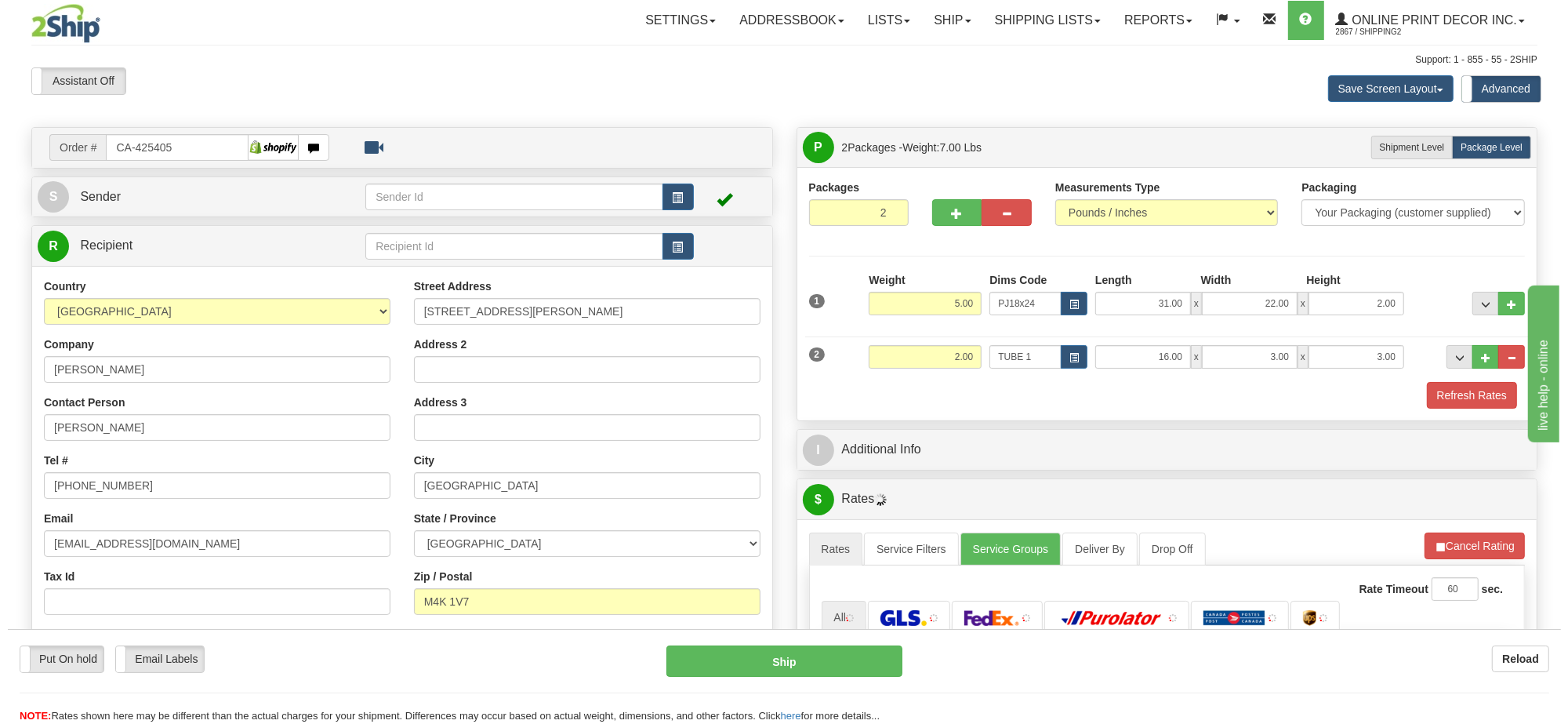
scroll to position [196, 0]
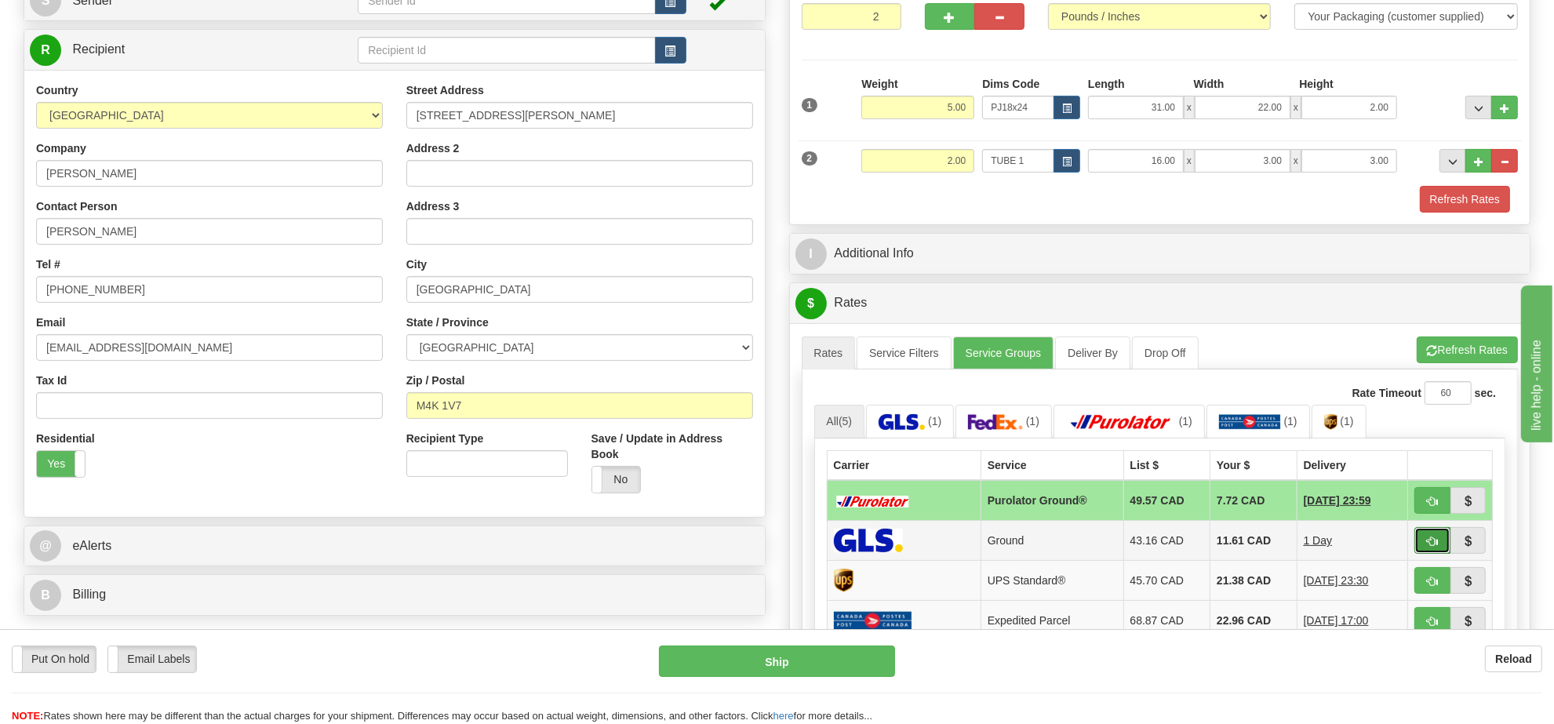
click at [1429, 544] on span "button" at bounding box center [1432, 542] width 11 height 10
type input "1"
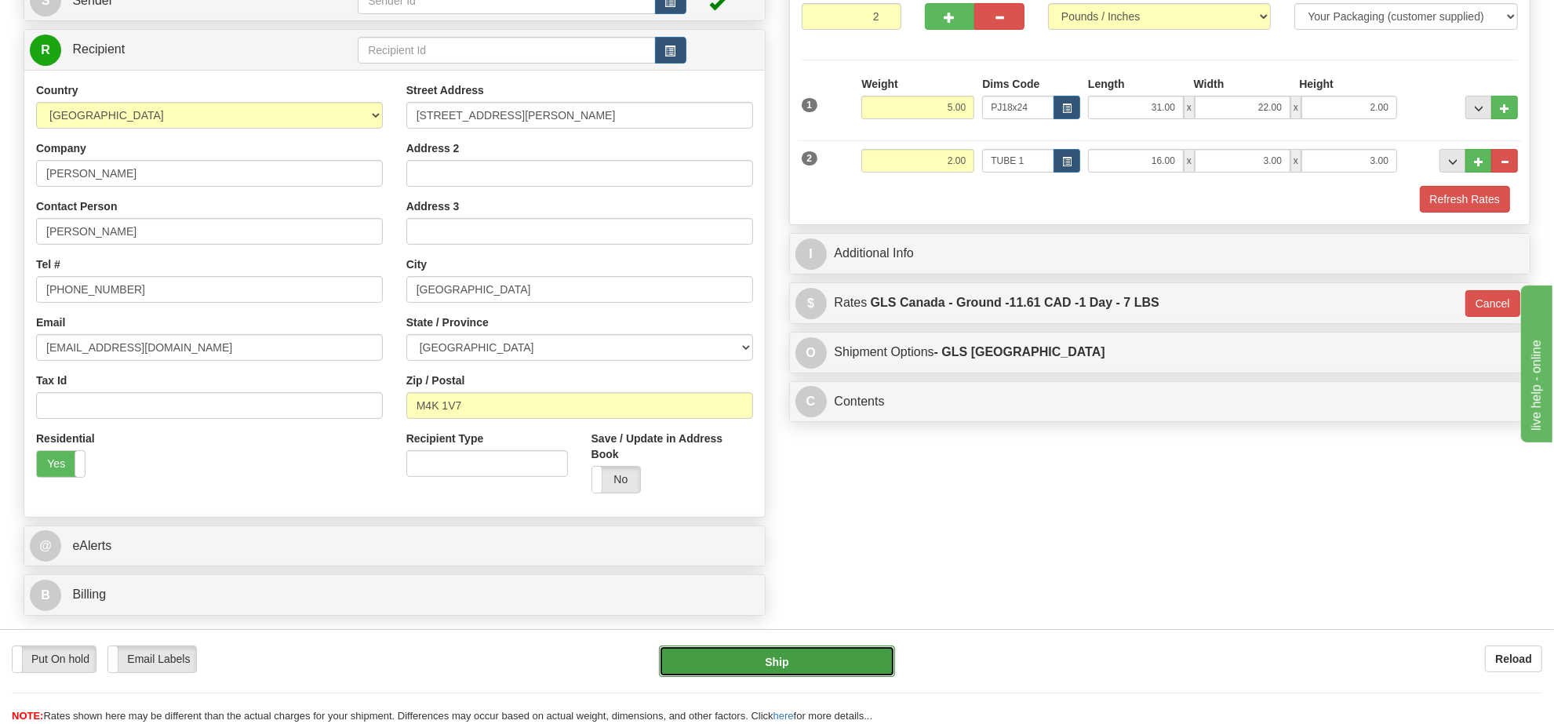
click at [728, 657] on button "Ship" at bounding box center [776, 661] width 235 height 31
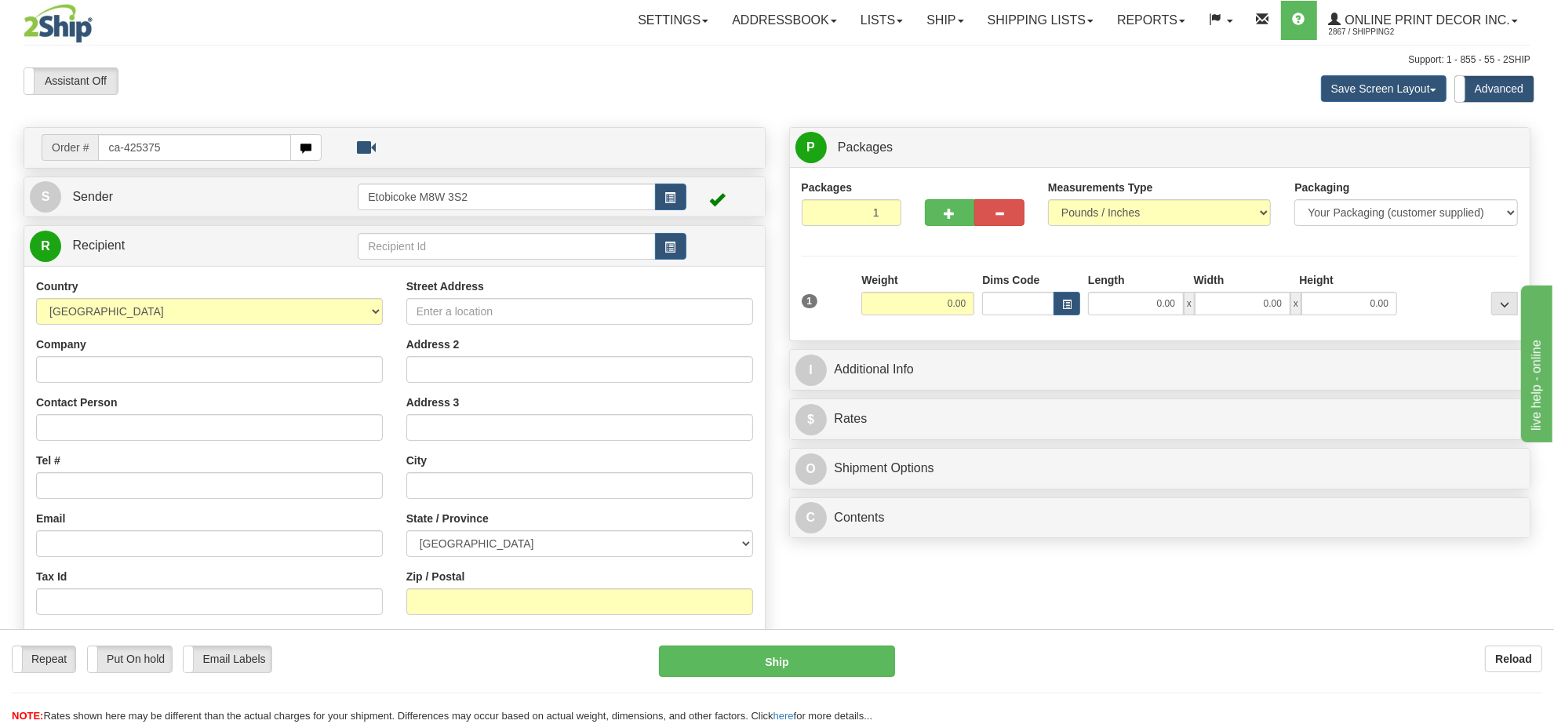
type input "ca-425375"
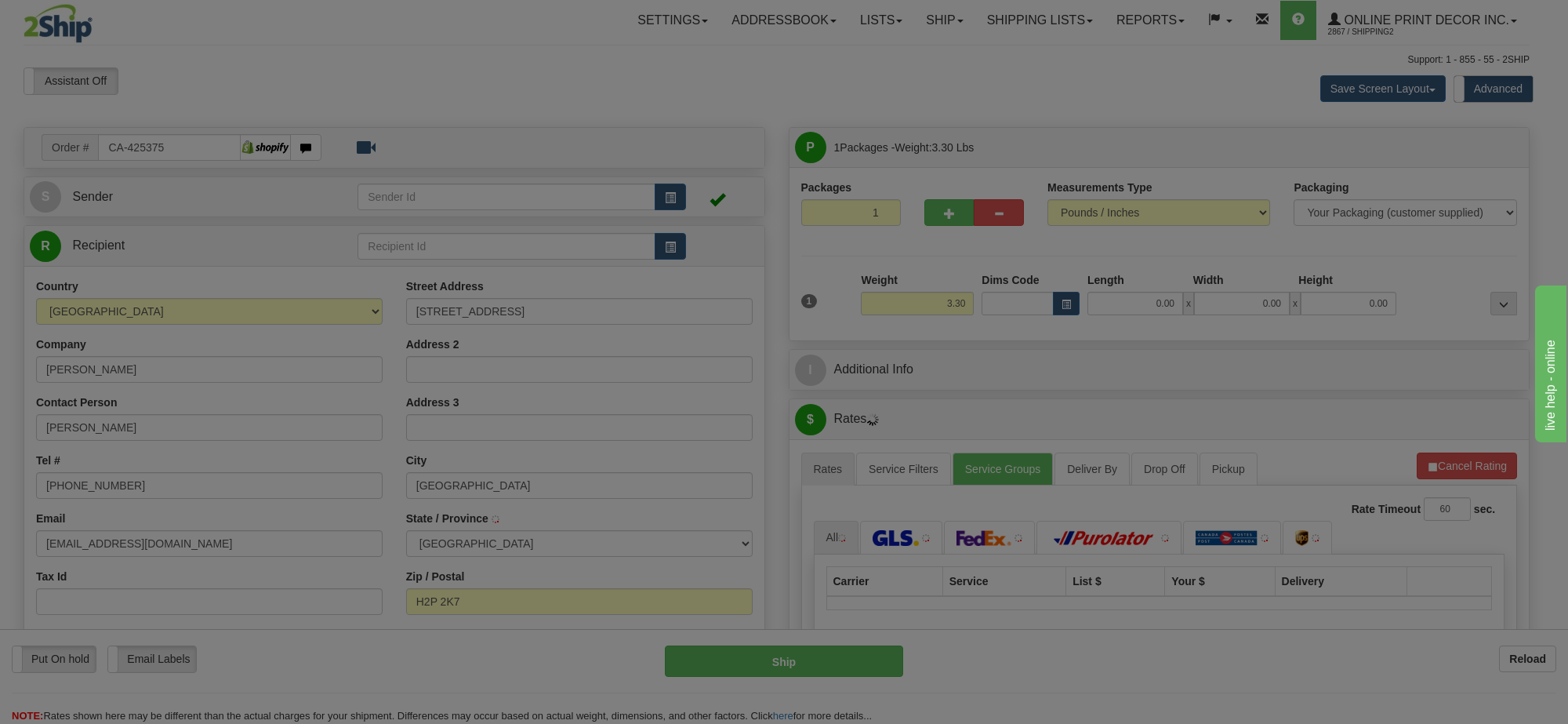
type input "[GEOGRAPHIC_DATA]"
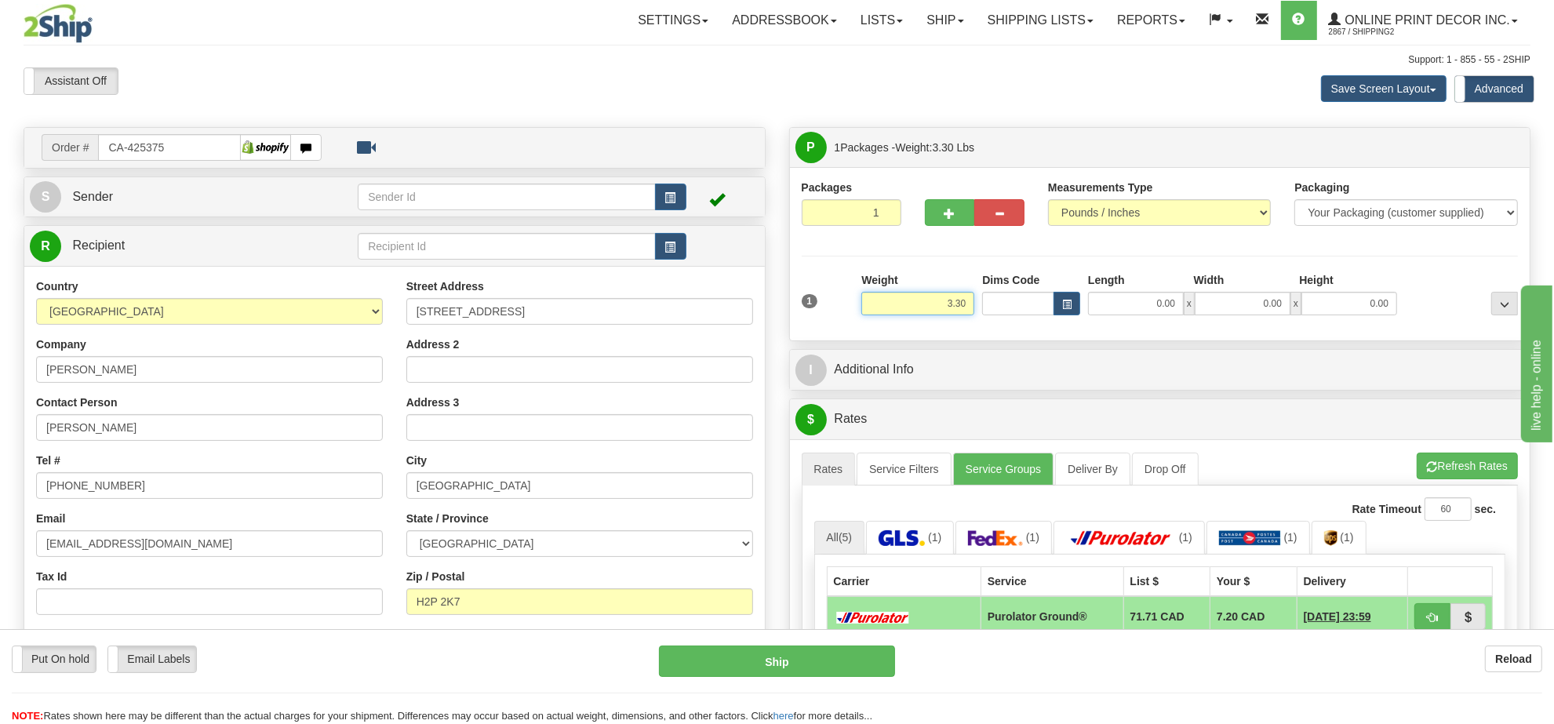
click at [963, 303] on input "3.30" at bounding box center [917, 304] width 113 height 24
type input "5.00"
click at [1076, 300] on button "button" at bounding box center [1067, 304] width 27 height 24
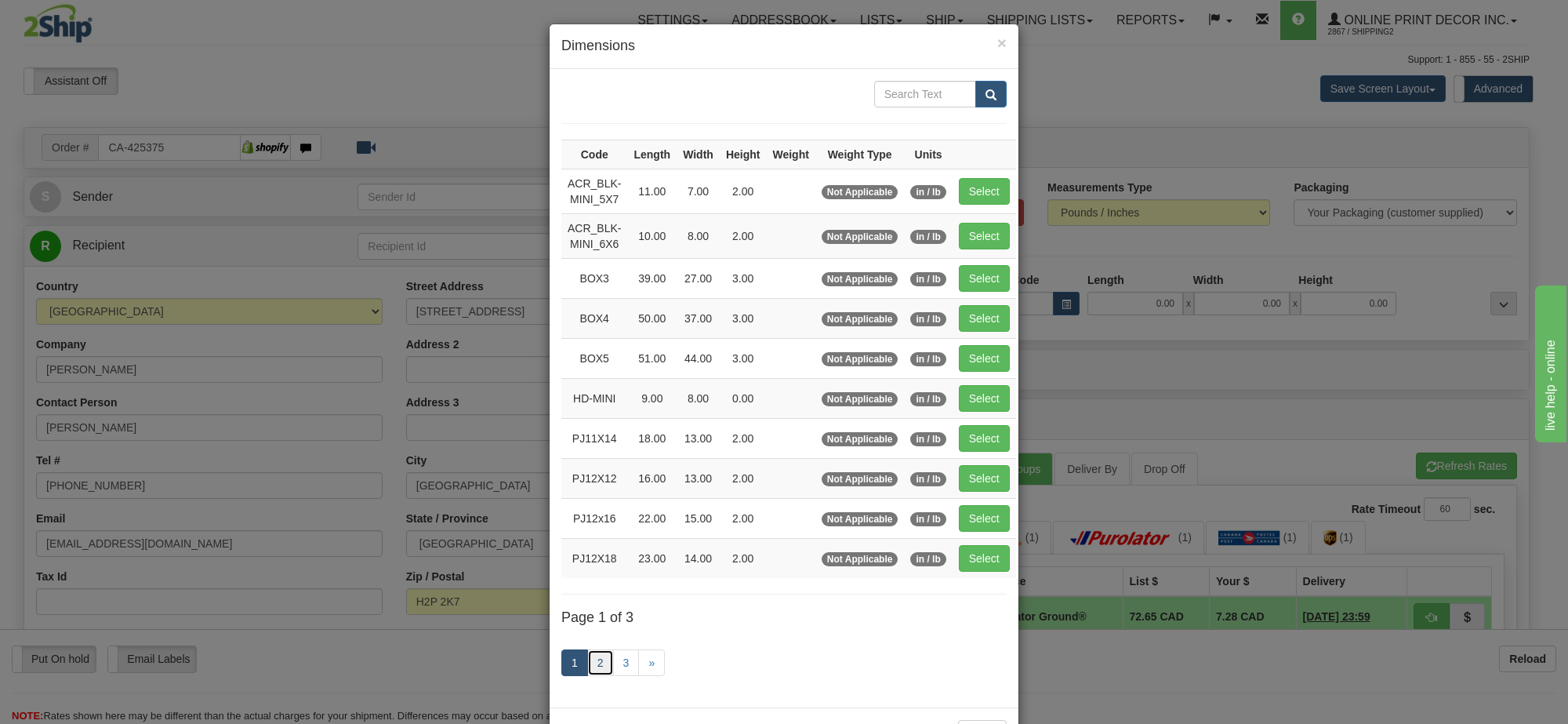
drag, startPoint x: 595, startPoint y: 671, endPoint x: 603, endPoint y: 668, distance: 8.5
click at [596, 669] on link "2" at bounding box center [601, 663] width 27 height 27
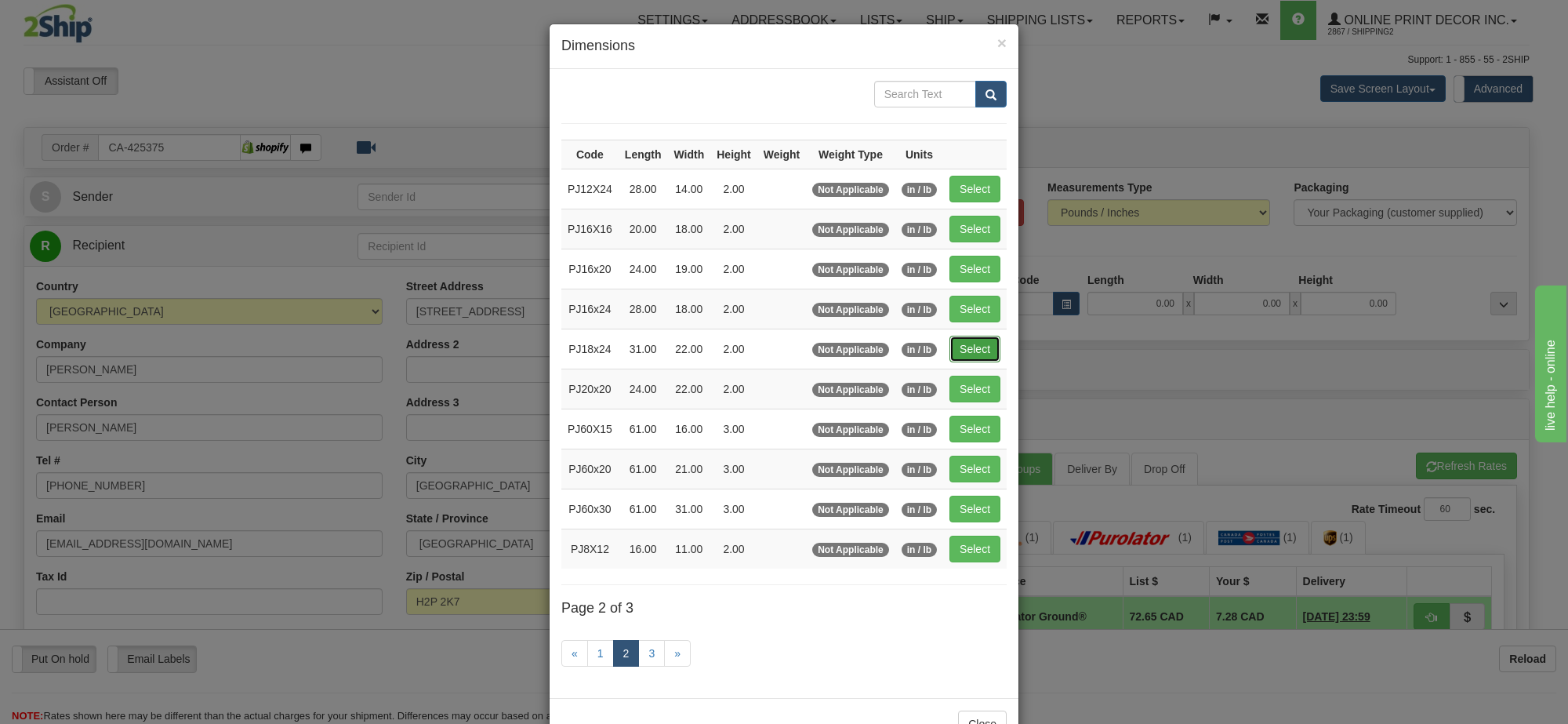
click at [989, 355] on button "Select" at bounding box center [974, 349] width 51 height 27
type input "PJ18x24"
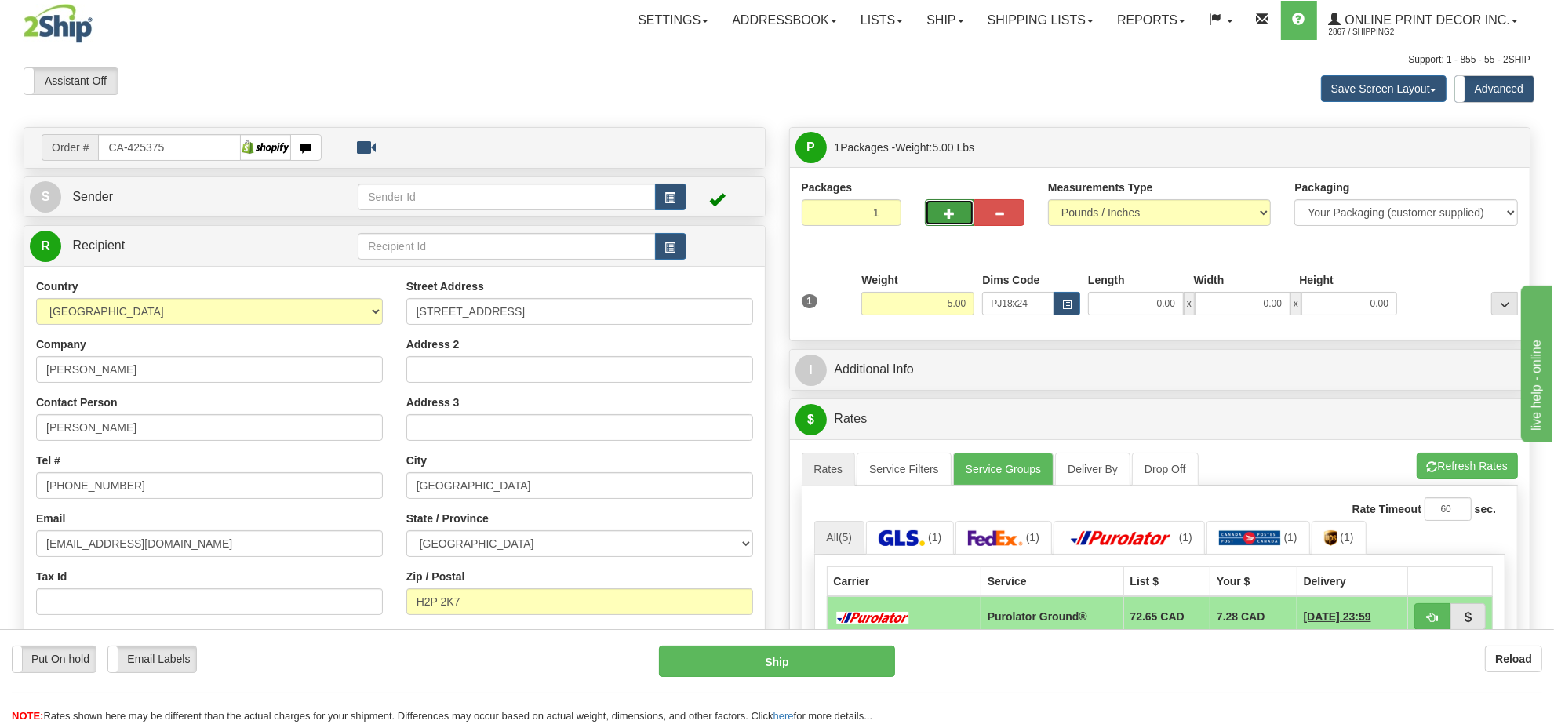
click at [942, 210] on button "button" at bounding box center [950, 212] width 50 height 27
radio input "true"
type input "2"
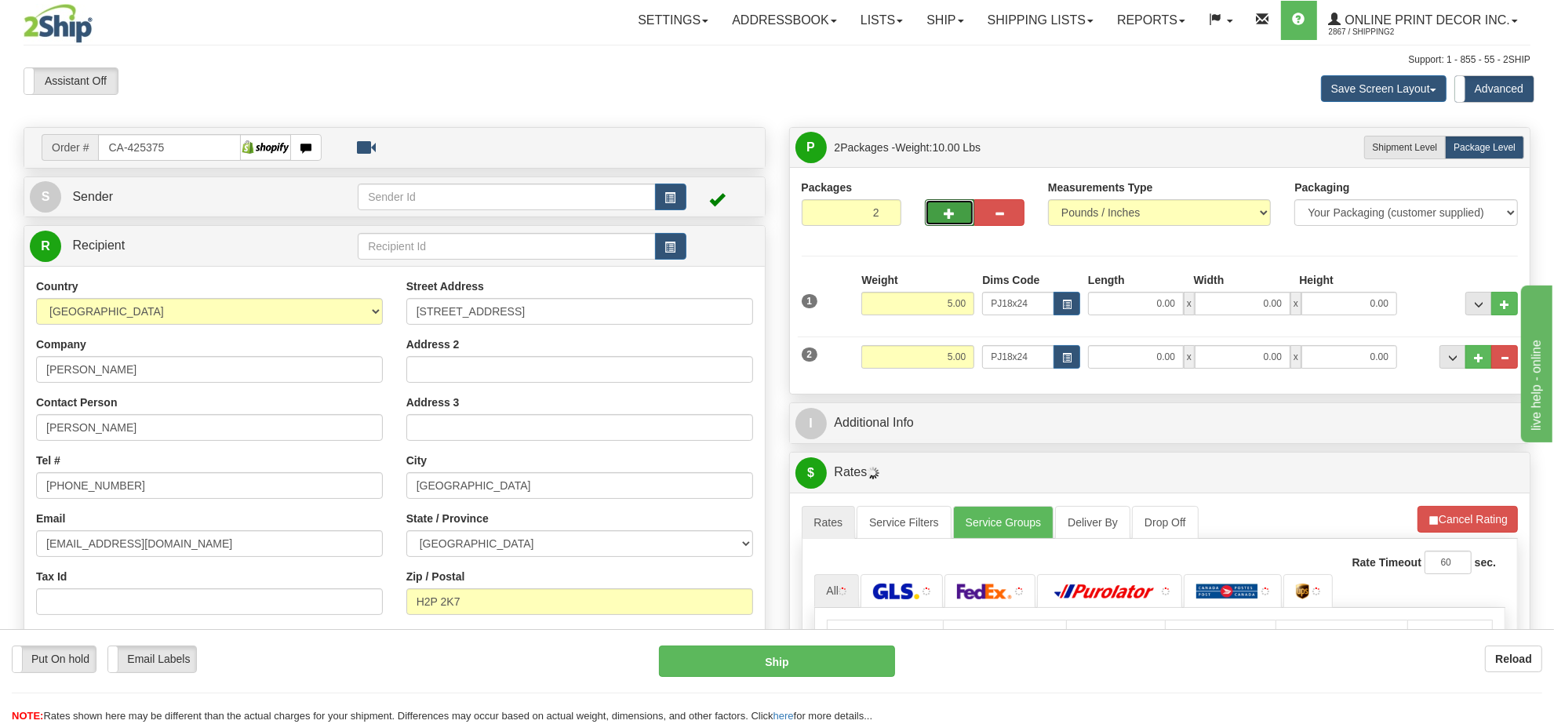
type input "31.00"
type input "22.00"
type input "2.00"
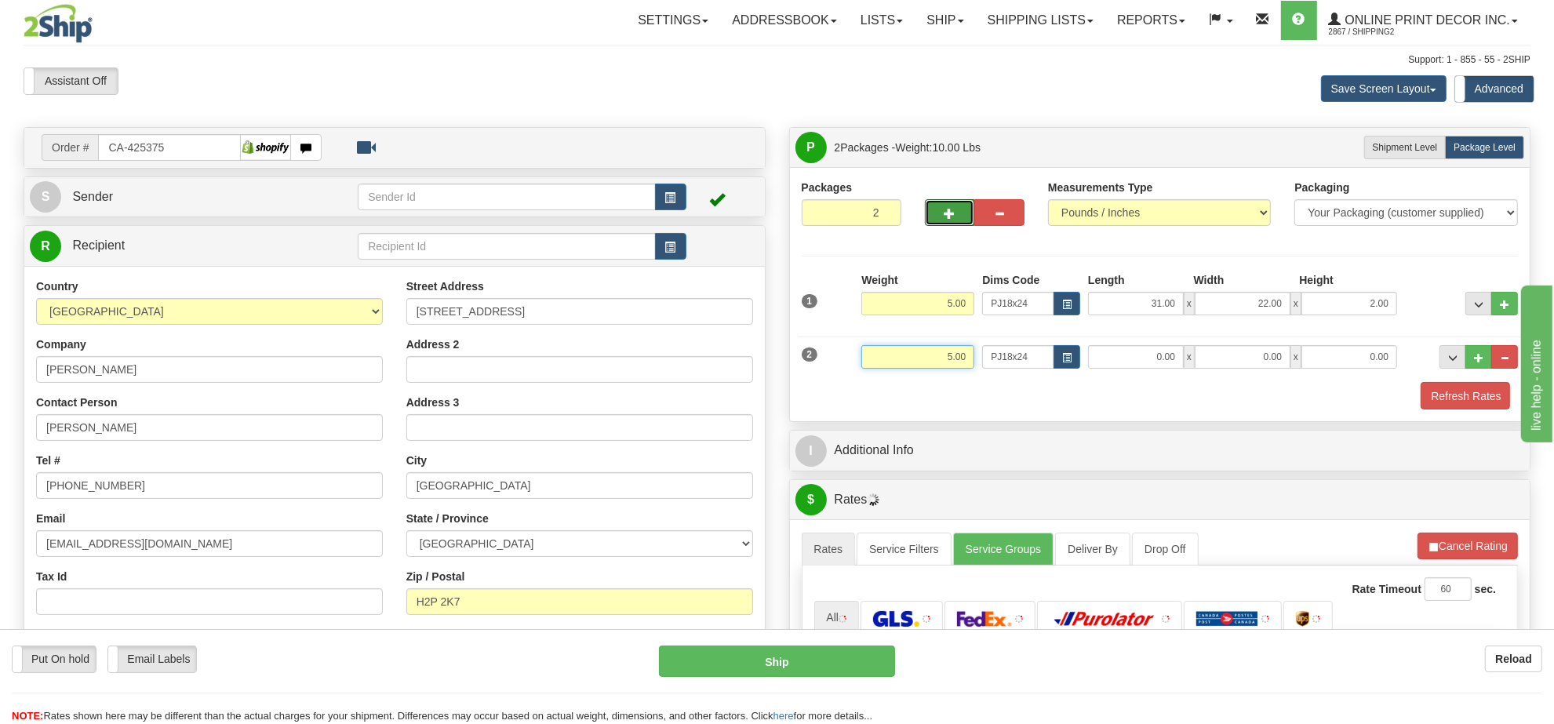
click at [959, 362] on input "5.00" at bounding box center [917, 357] width 113 height 24
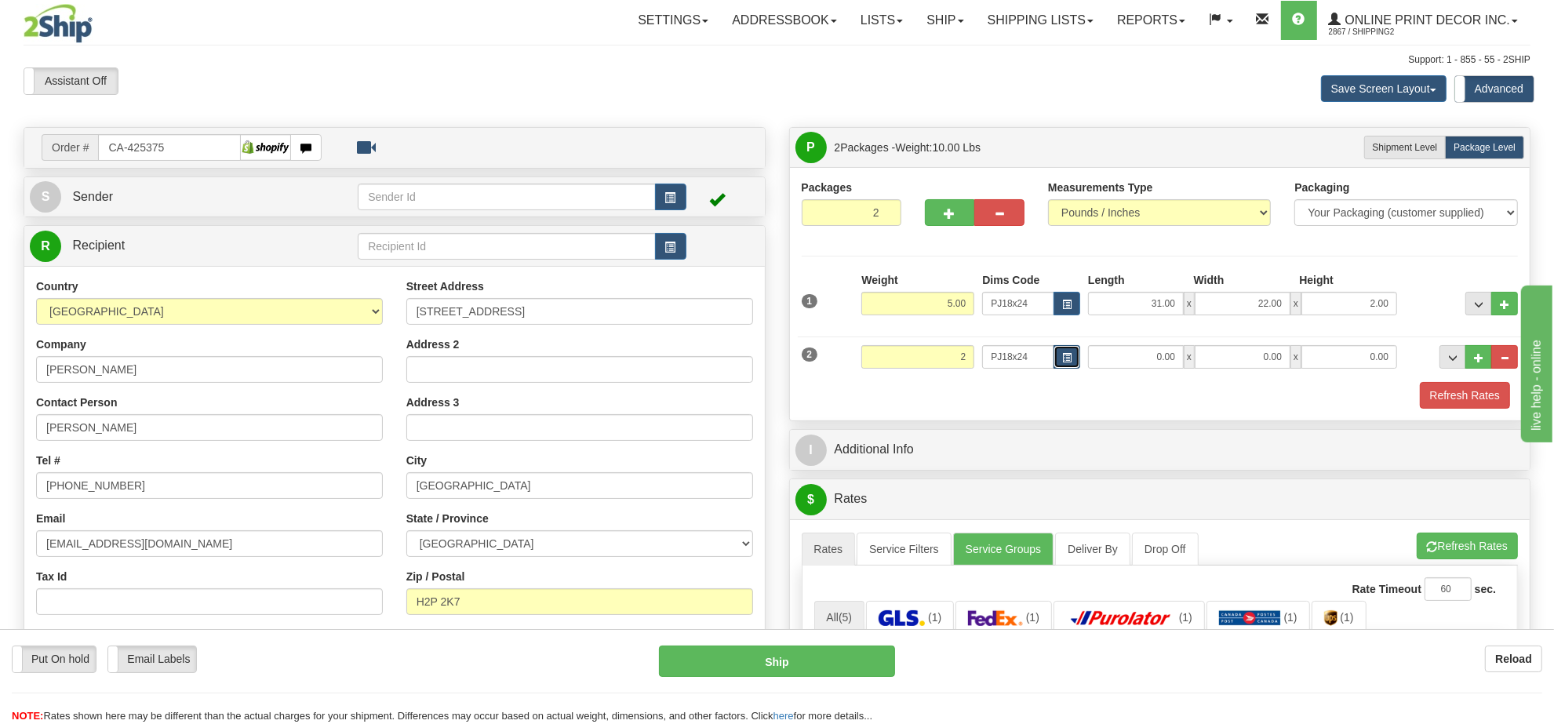
type input "2.00"
click at [1061, 359] on button "button" at bounding box center [1067, 357] width 27 height 24
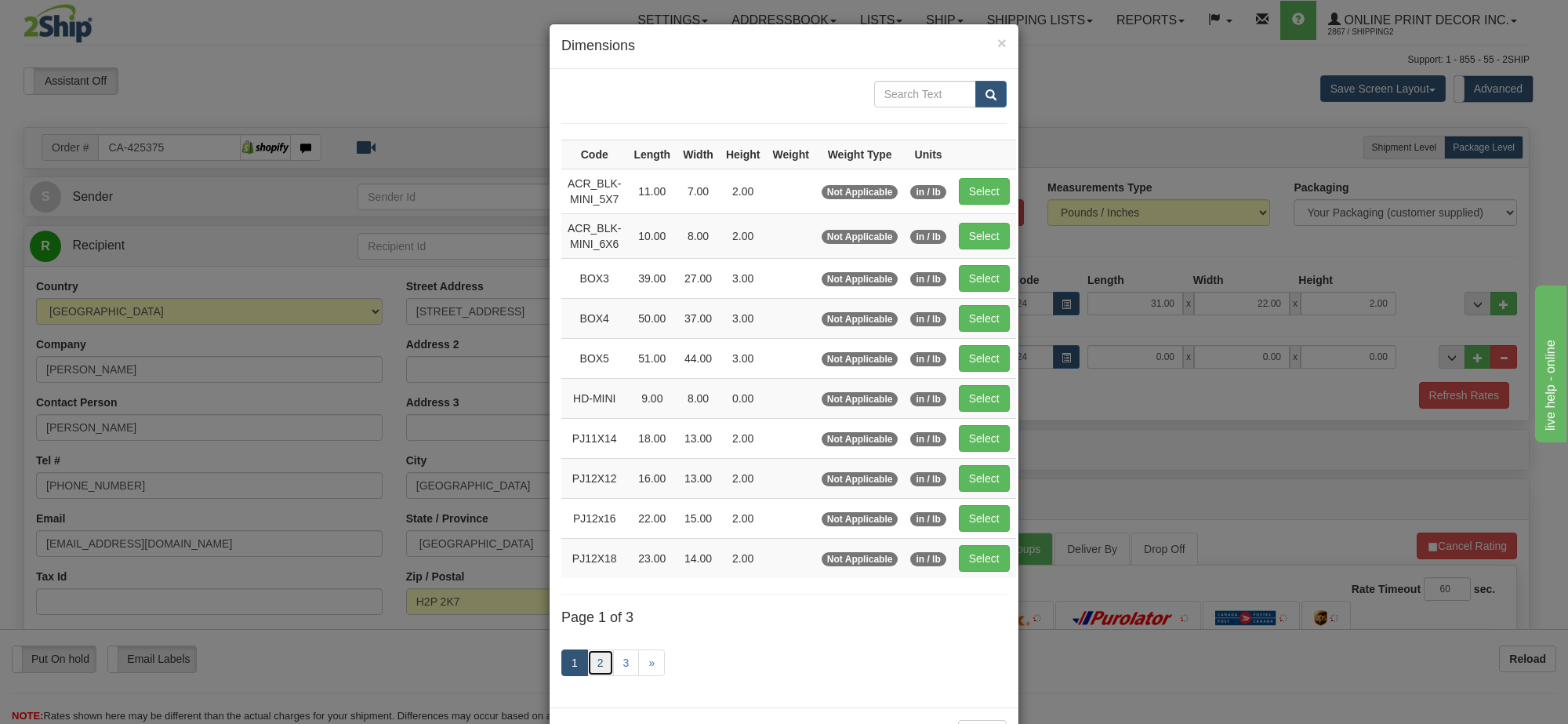
click at [594, 669] on link "2" at bounding box center [601, 663] width 27 height 27
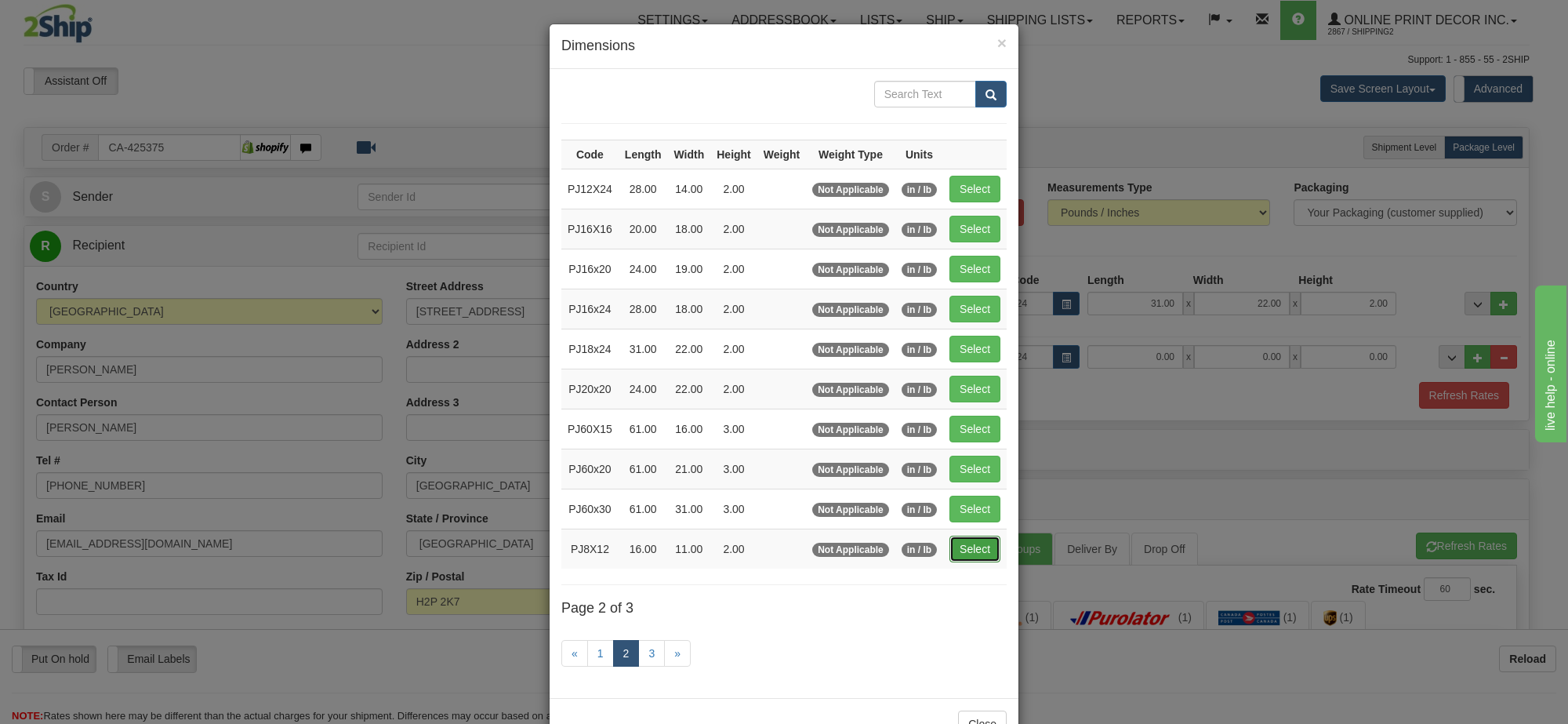
click at [978, 563] on button "Select" at bounding box center [974, 549] width 51 height 27
type input "PJ8X12"
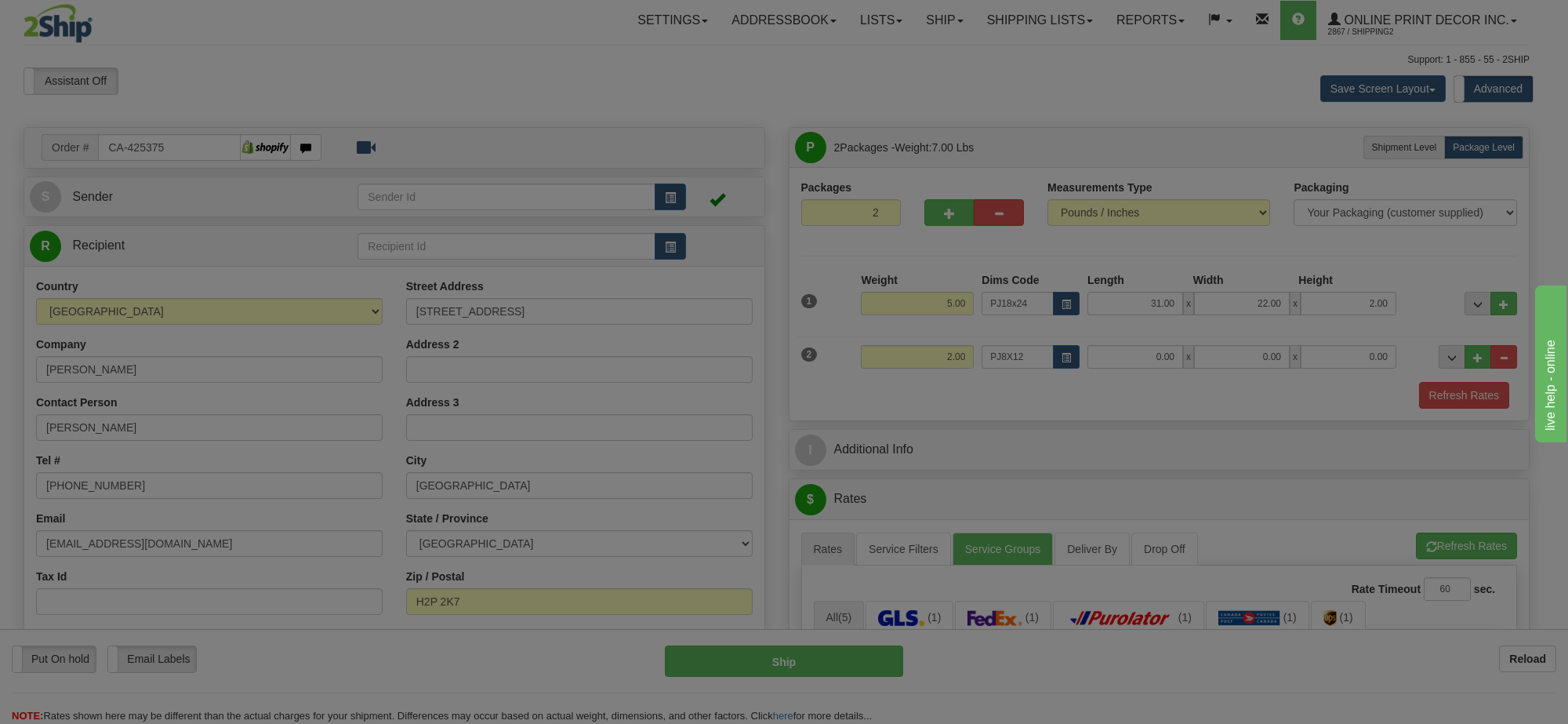
type input "16.00"
type input "11.00"
type input "2.00"
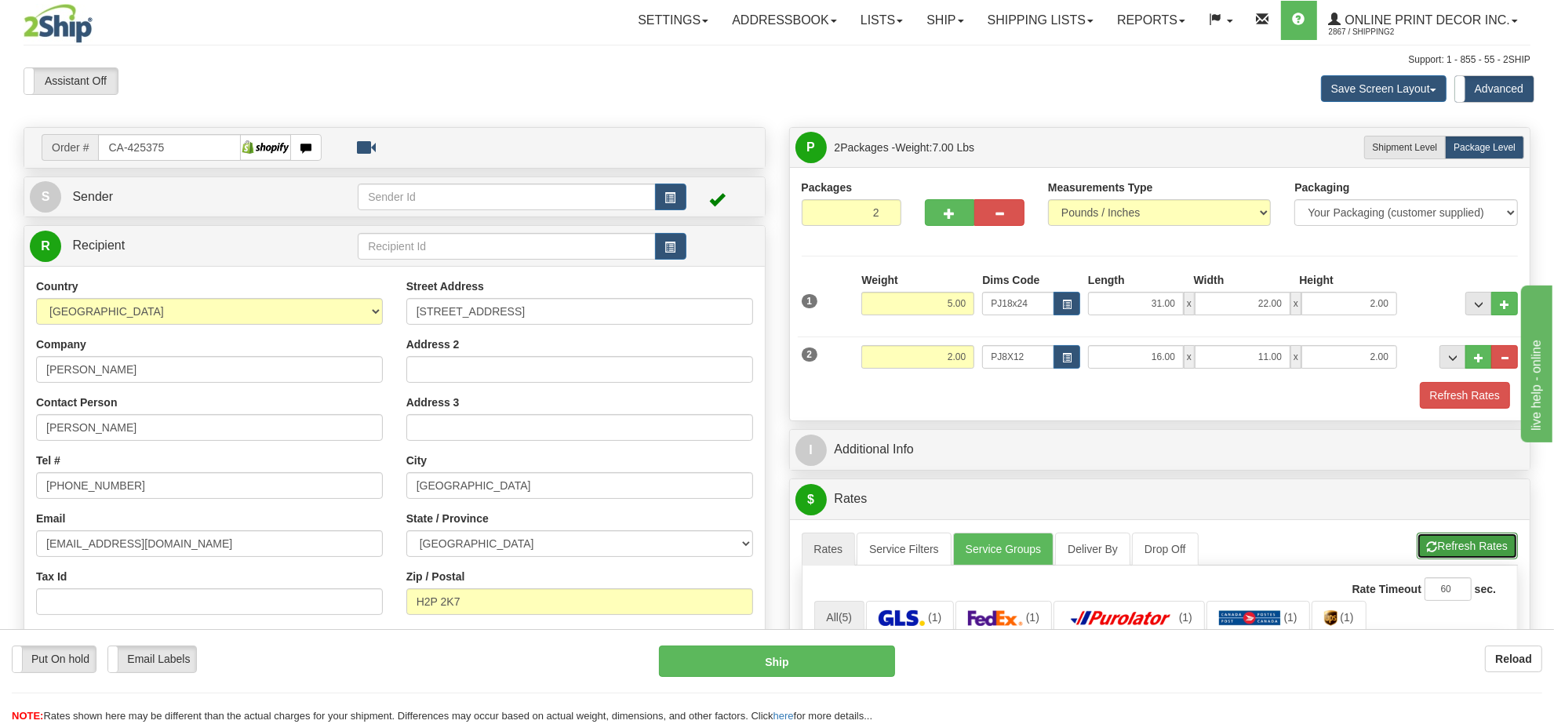
click at [1462, 552] on button "Refresh Rates" at bounding box center [1467, 546] width 101 height 27
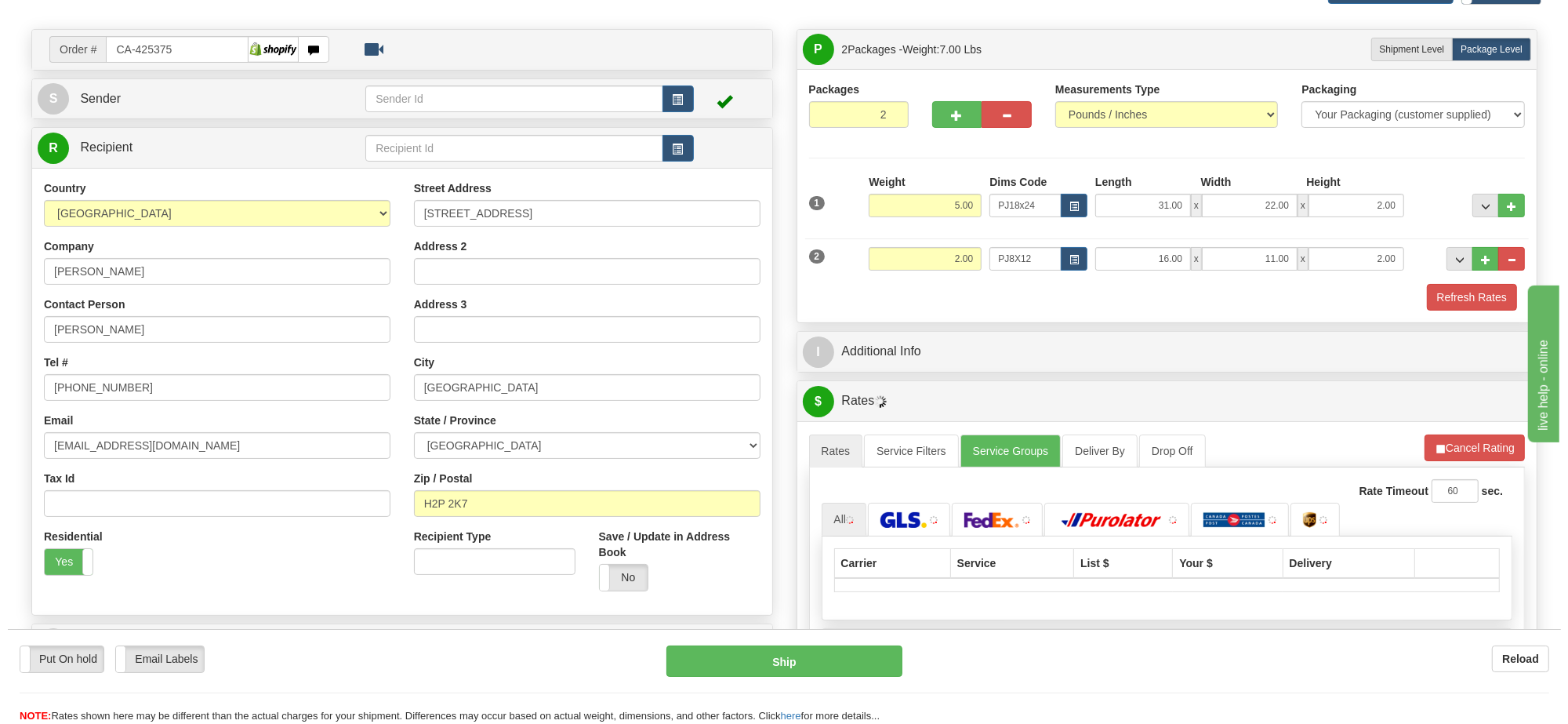
scroll to position [196, 0]
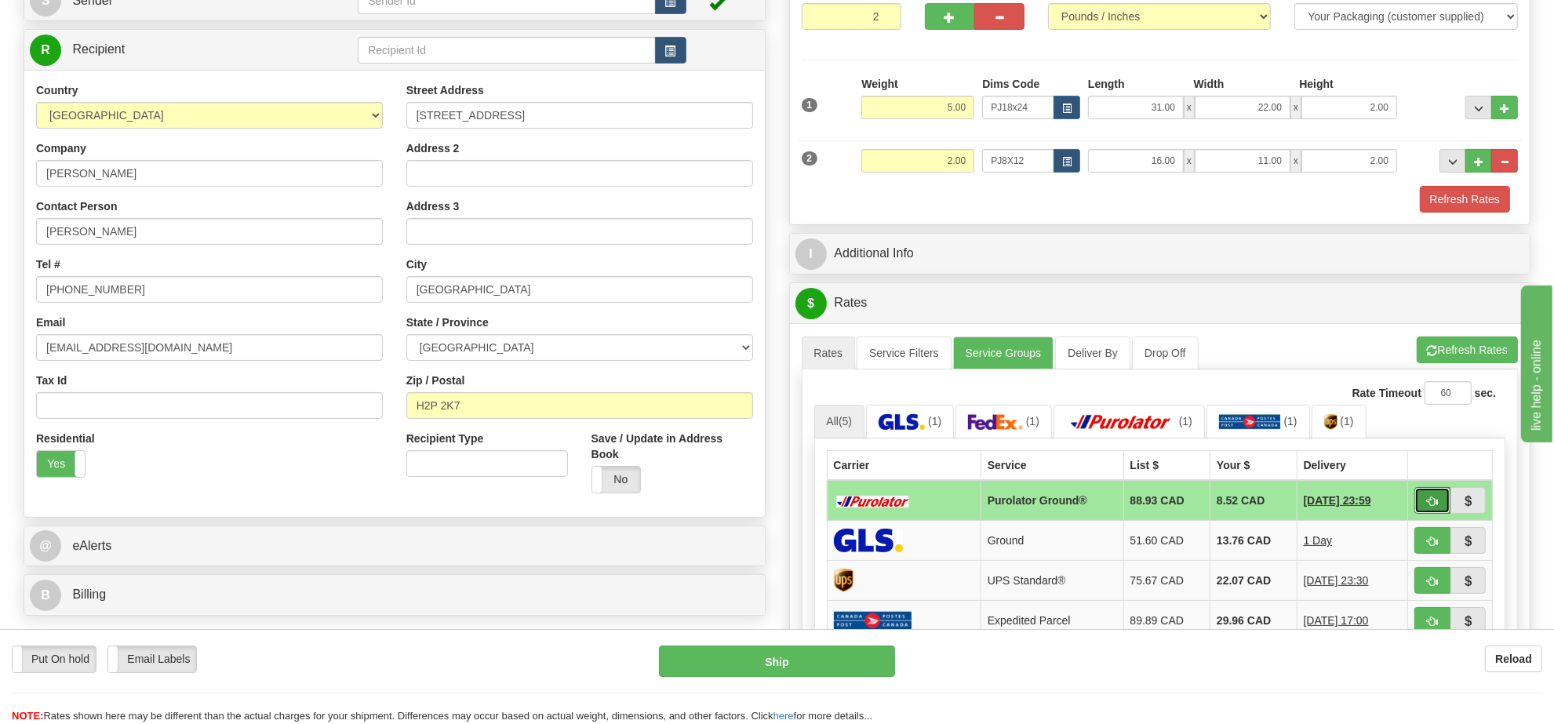
click at [1436, 500] on button "button" at bounding box center [1433, 500] width 36 height 27
type input "260"
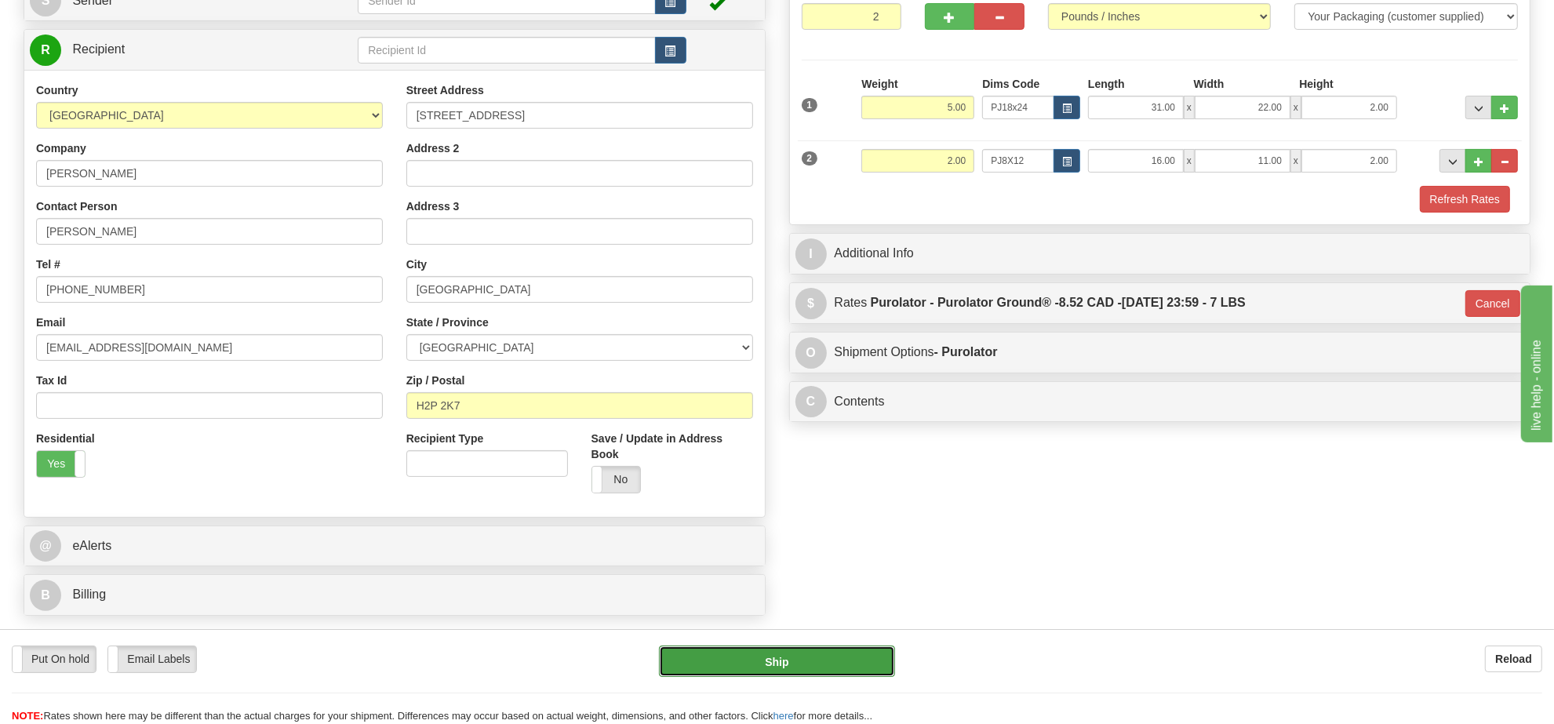
click at [803, 669] on button "Ship" at bounding box center [776, 661] width 235 height 31
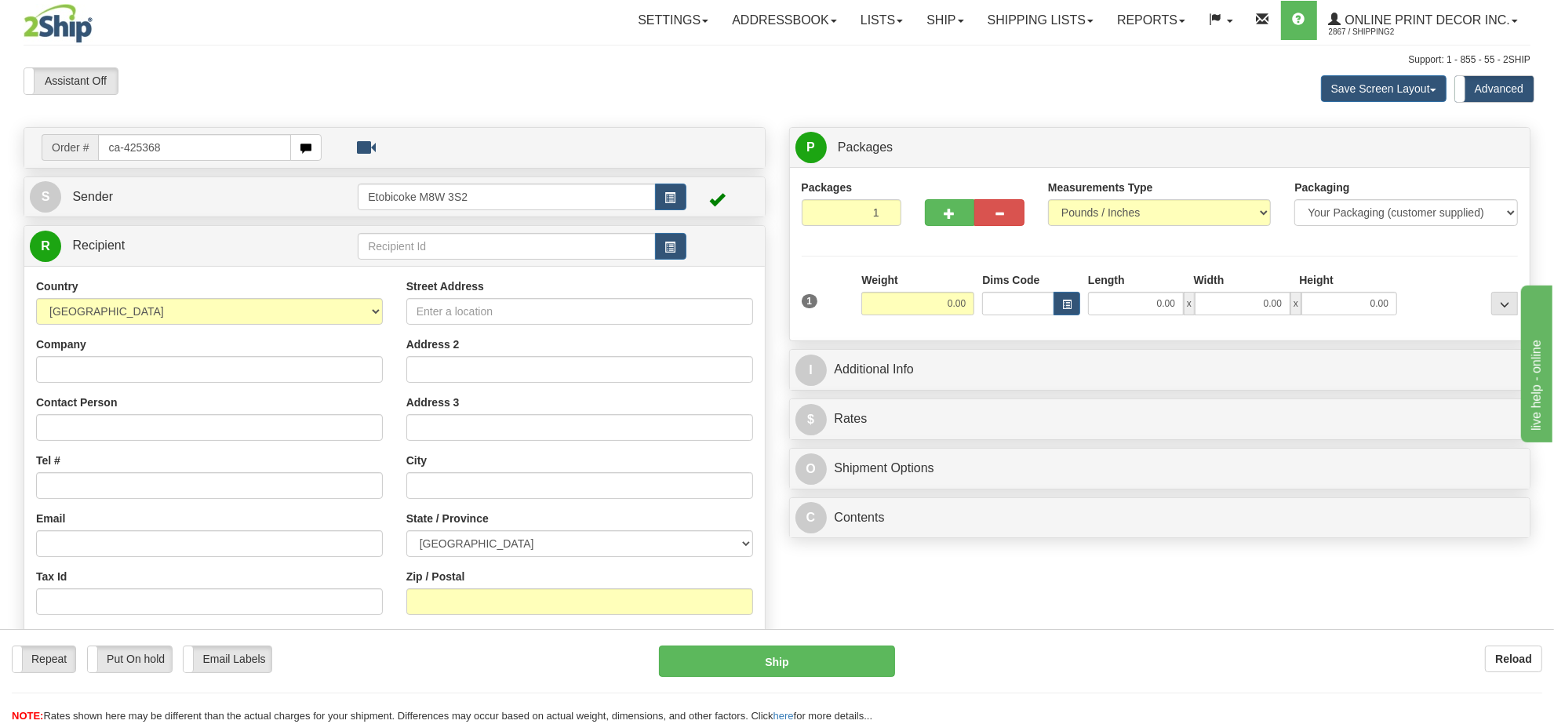
type input "ca-425368"
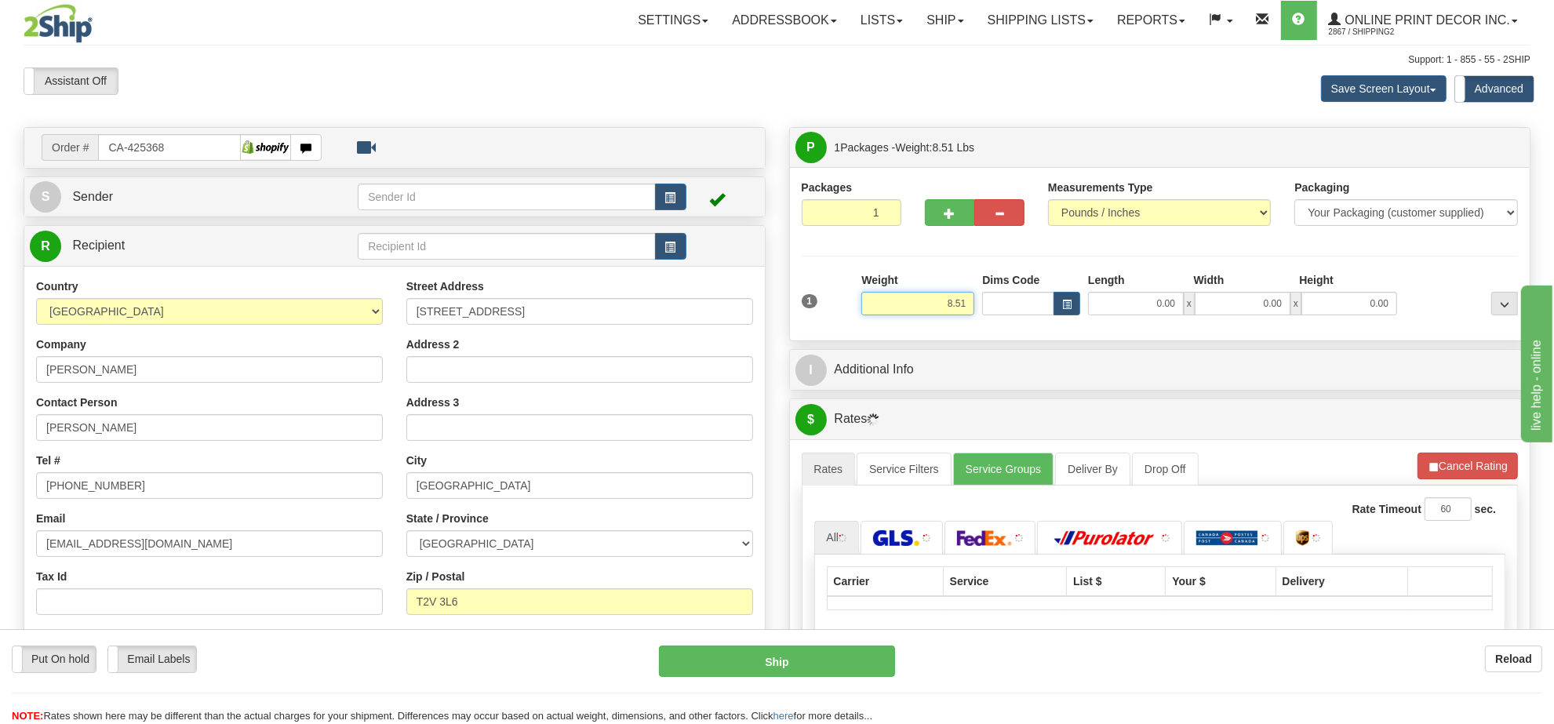
click at [927, 315] on input "8.51" at bounding box center [917, 304] width 113 height 24
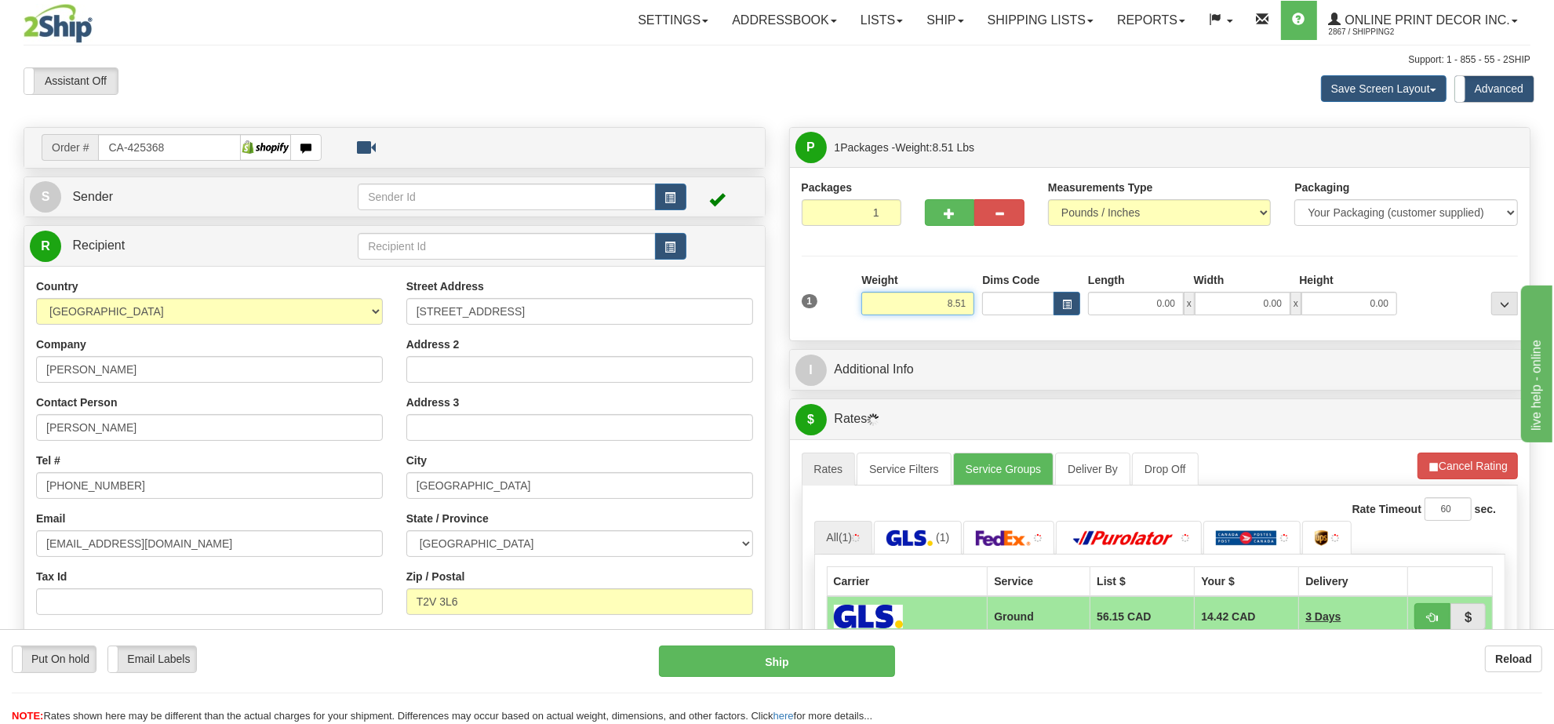
click at [927, 315] on input "8.51" at bounding box center [917, 304] width 113 height 24
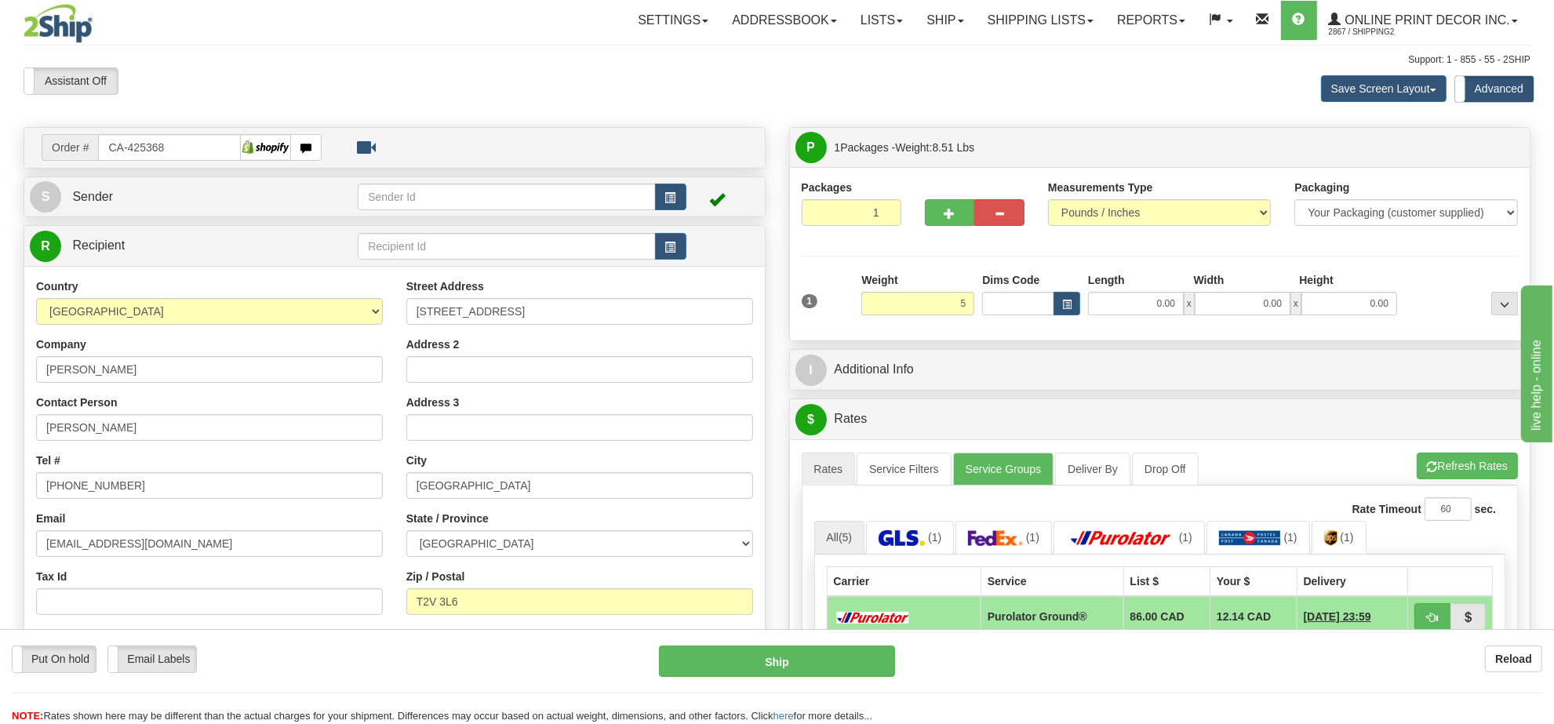
click at [1084, 297] on div "0.00 x 0.00 x 0.00" at bounding box center [1242, 304] width 317 height 24
type input "5.00"
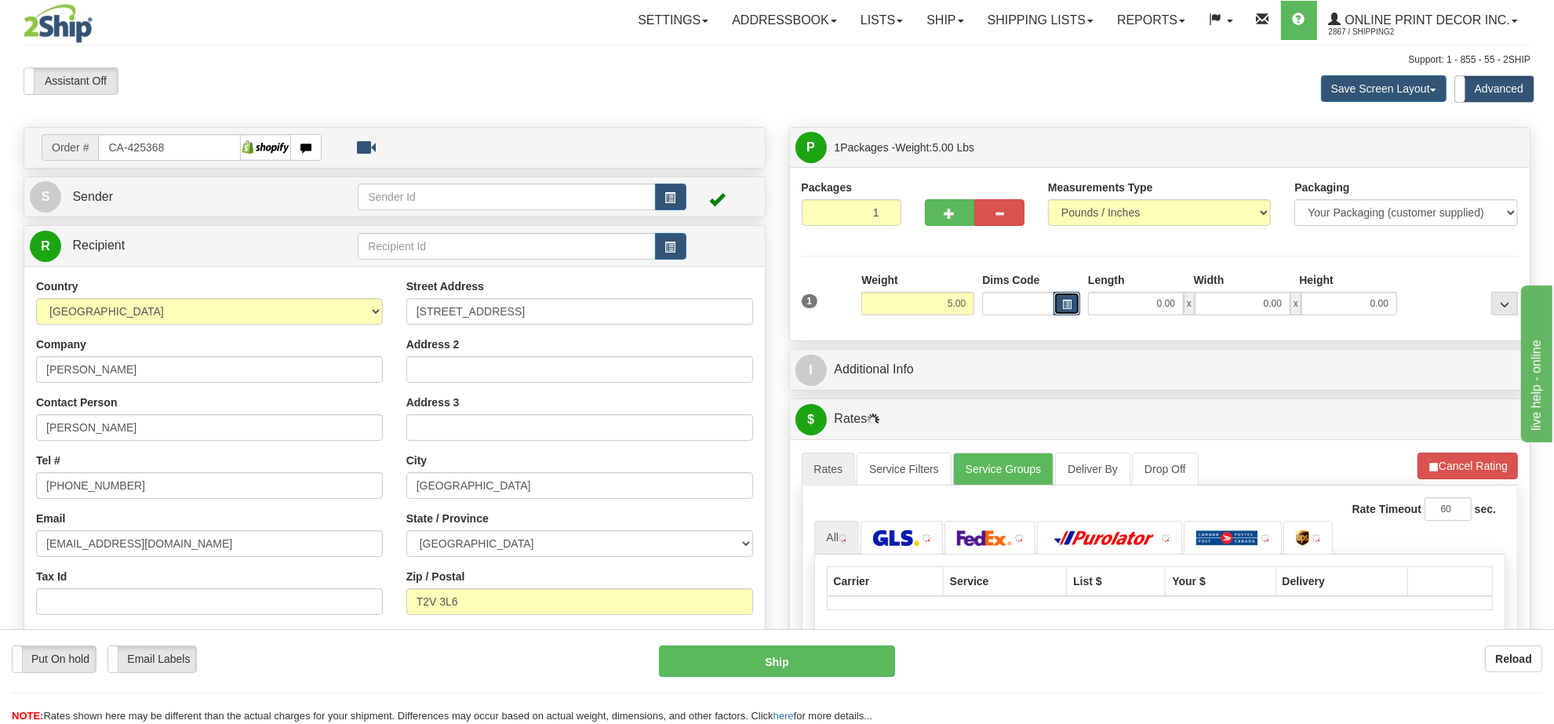
click at [1068, 304] on span "button" at bounding box center [1066, 304] width 9 height 9
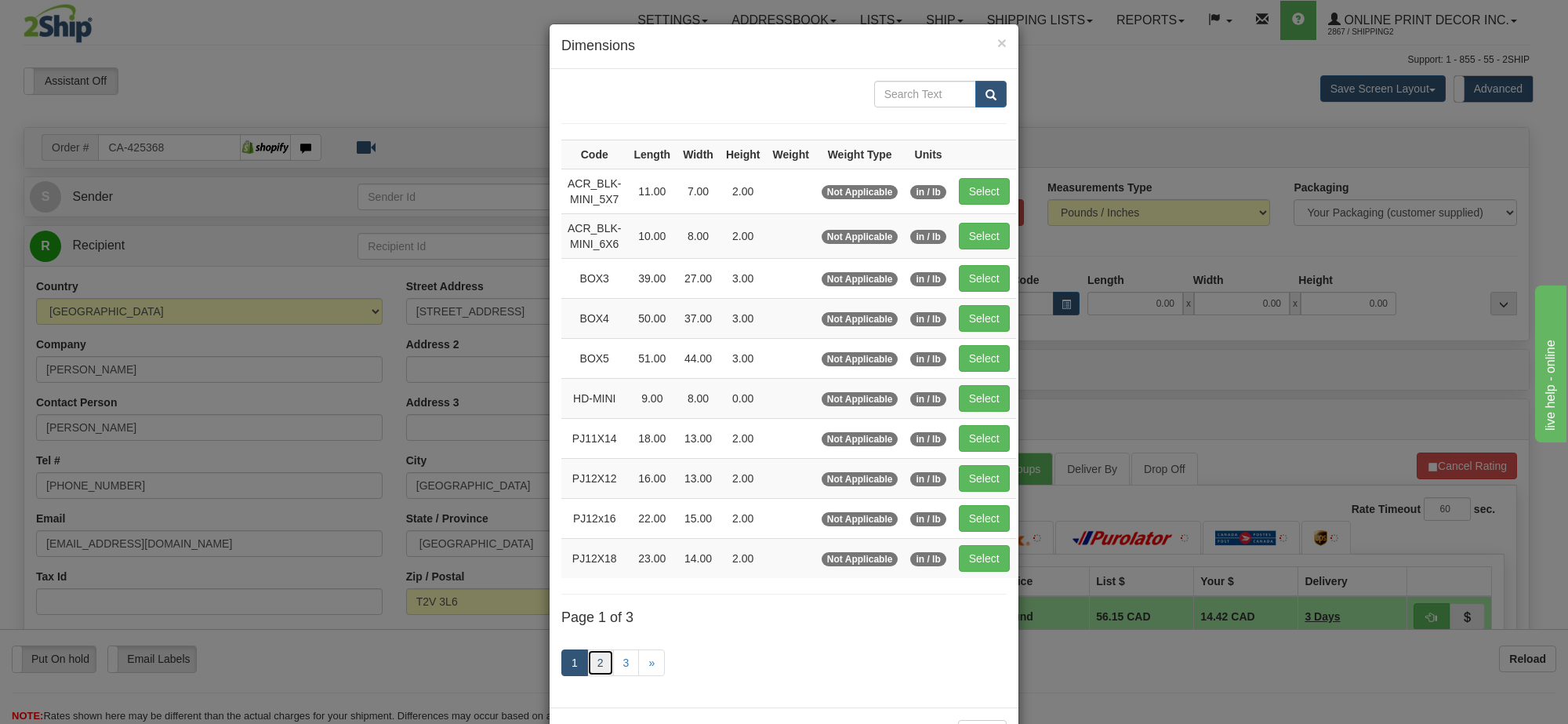
click at [588, 676] on link "2" at bounding box center [601, 663] width 27 height 27
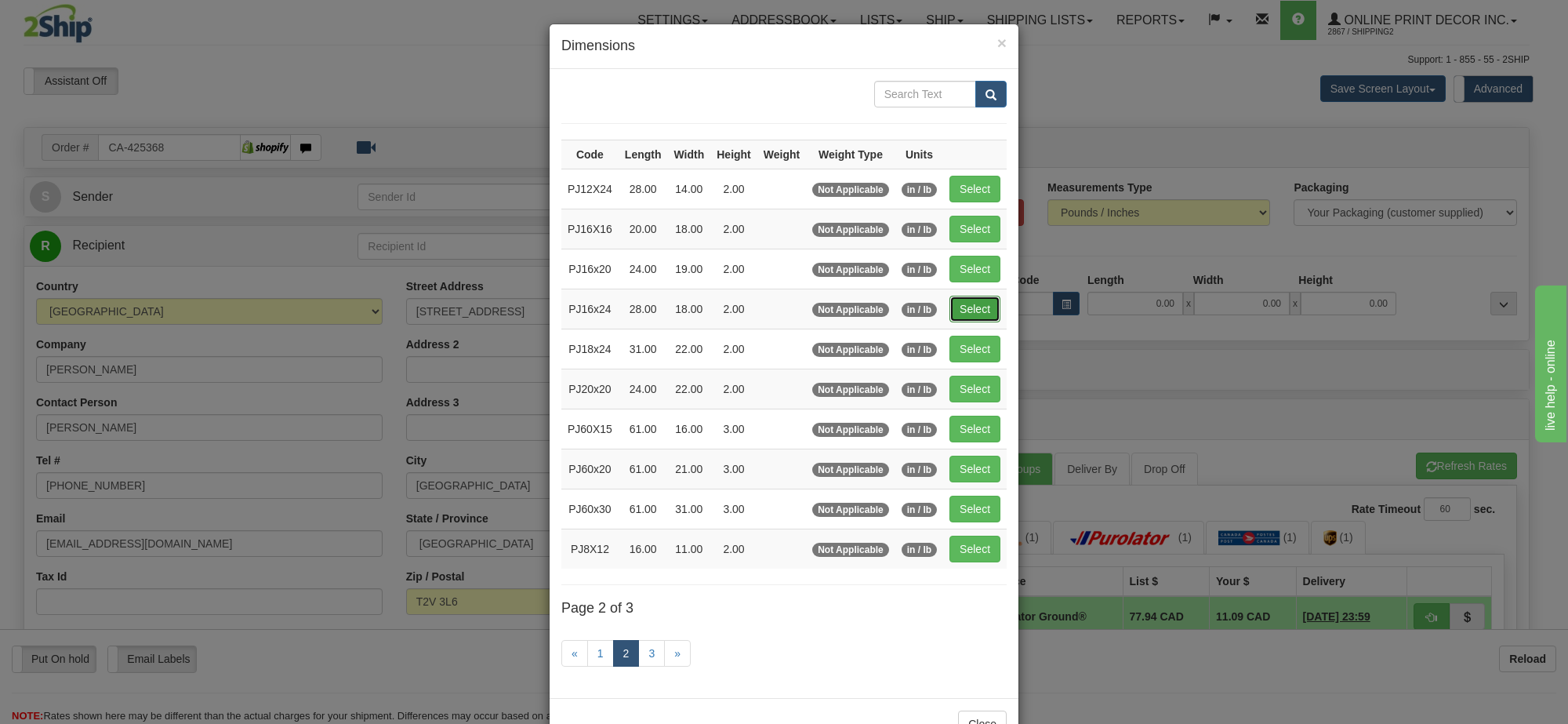
click at [977, 311] on button "Select" at bounding box center [974, 309] width 51 height 27
type input "PJ16x24"
type input "28.00"
type input "18.00"
type input "2.00"
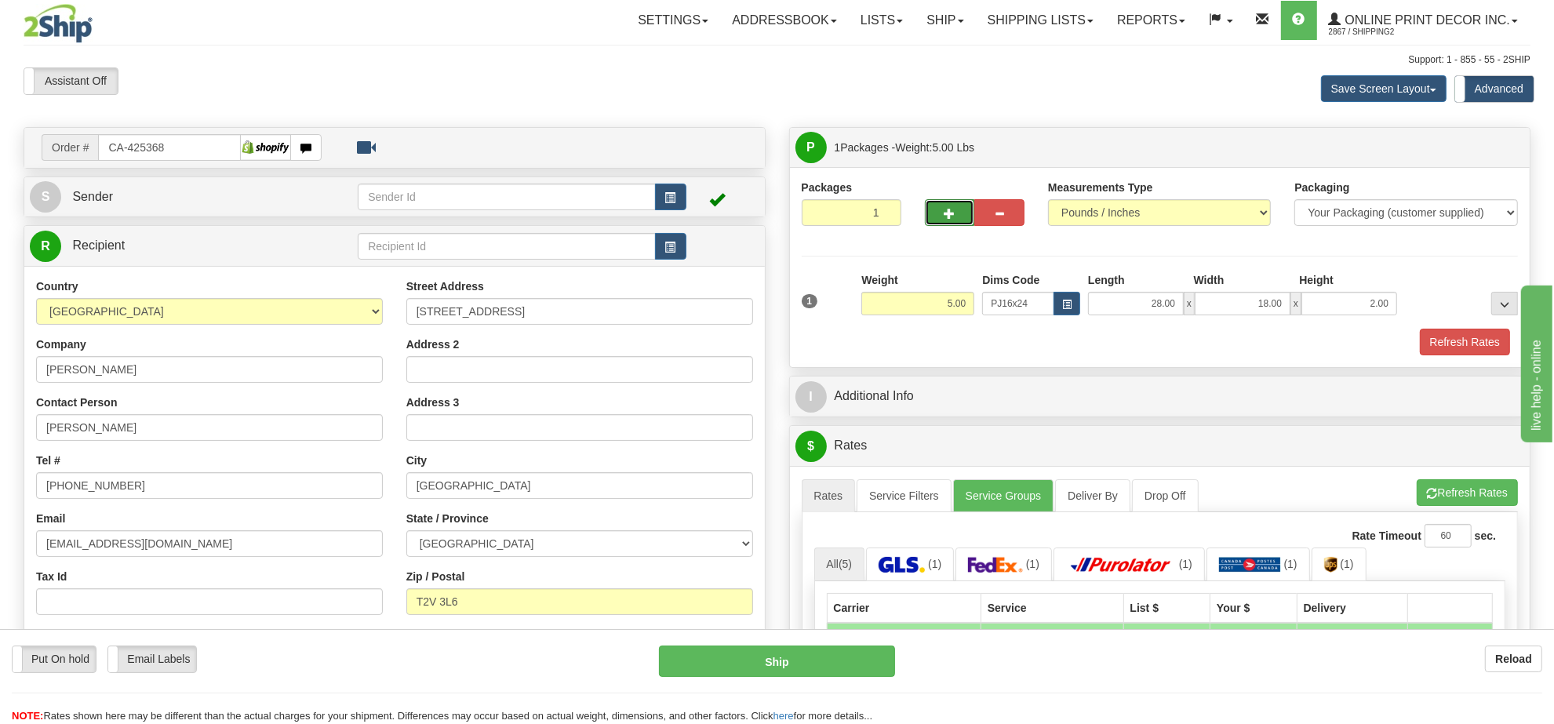
click at [953, 224] on button "button" at bounding box center [950, 212] width 50 height 27
radio input "true"
type input "2"
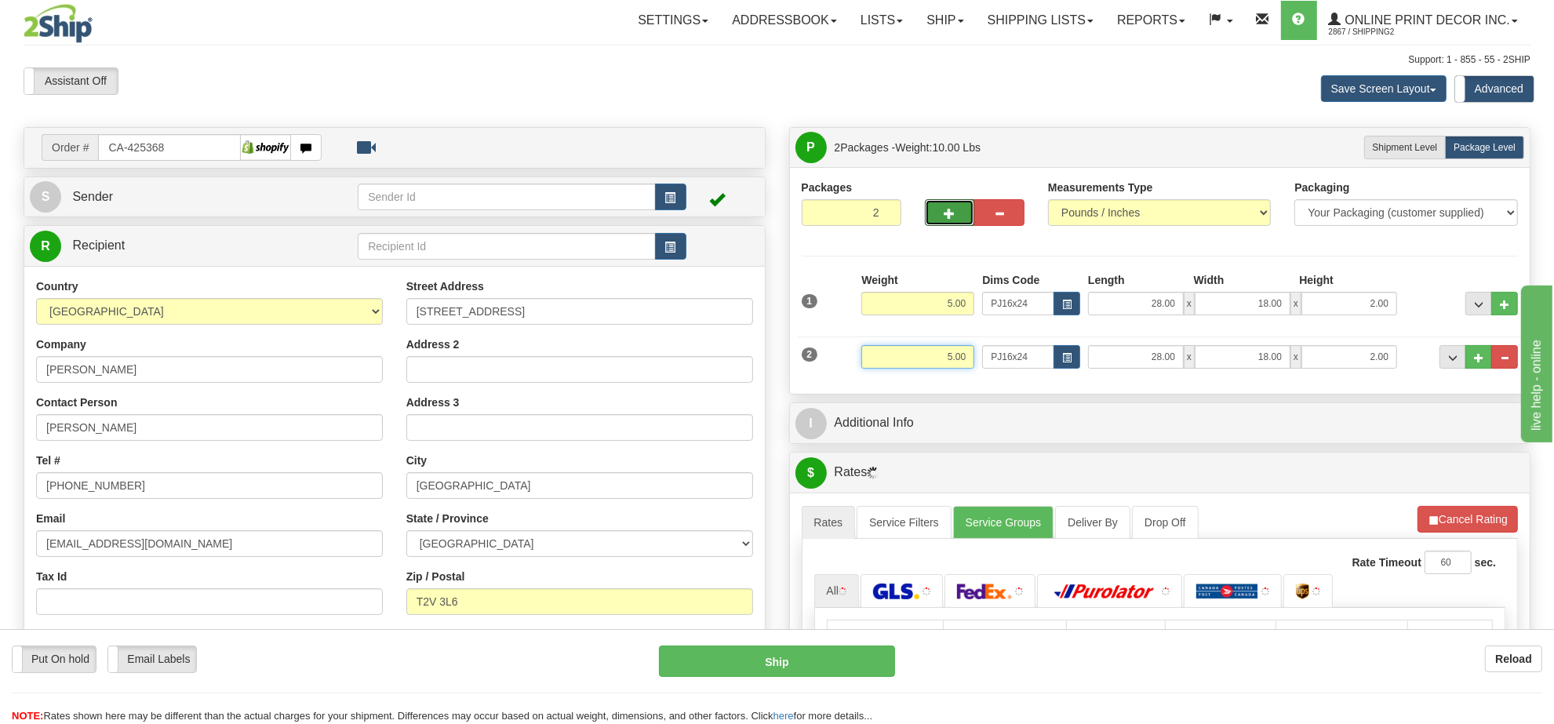
click at [959, 361] on input "5.00" at bounding box center [917, 357] width 113 height 24
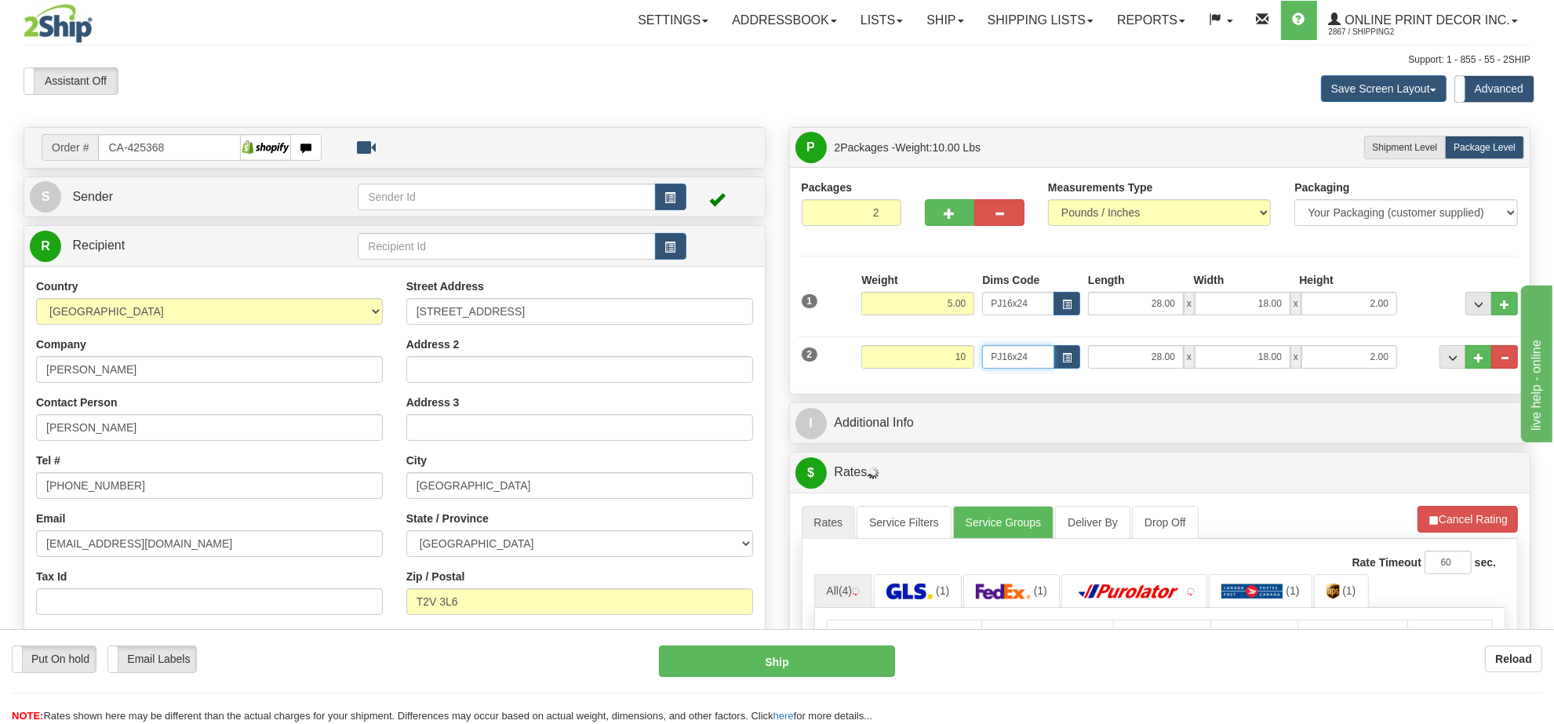
type input "10.00"
click at [1050, 357] on input "PJ16x24" at bounding box center [1018, 357] width 72 height 24
click at [1060, 361] on button "button" at bounding box center [1067, 357] width 27 height 24
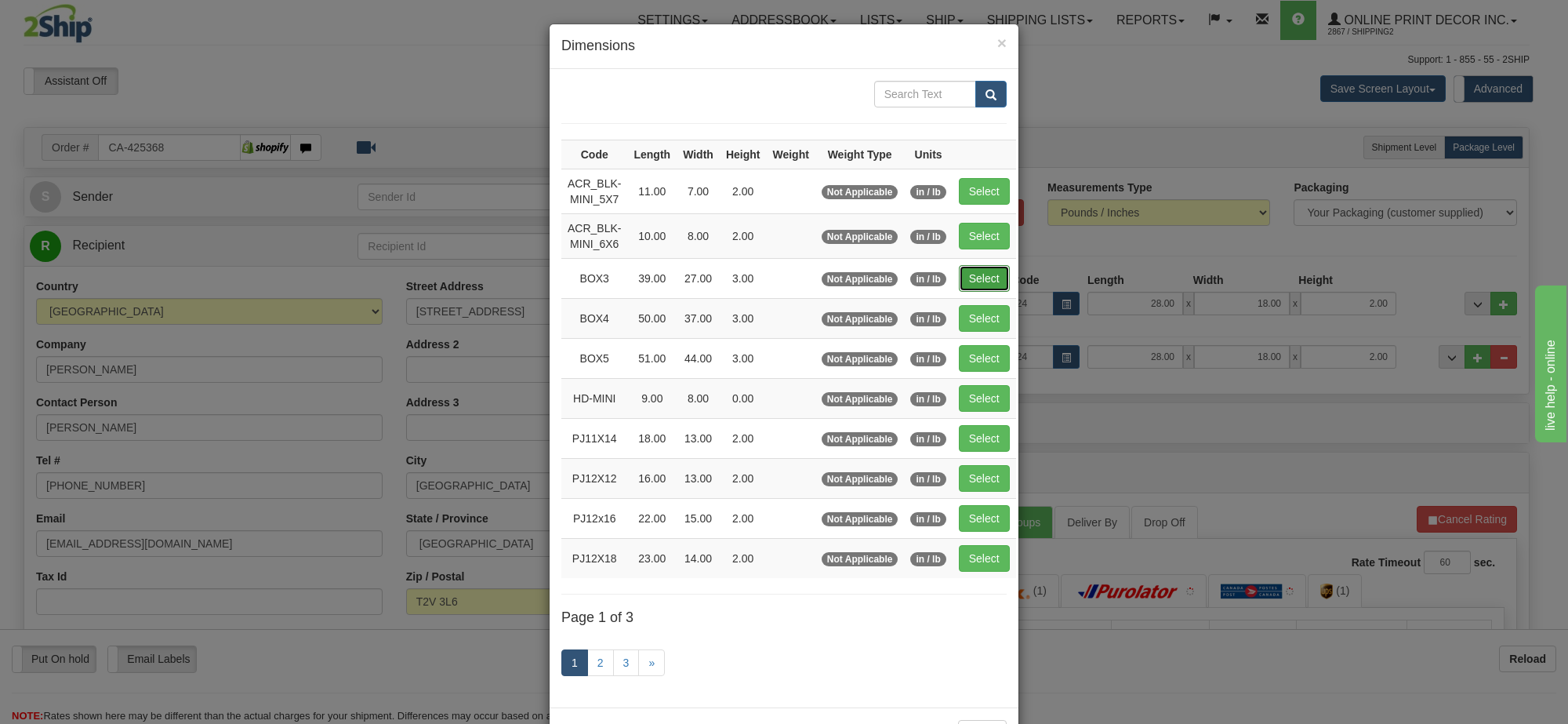
click at [974, 284] on button "Select" at bounding box center [983, 278] width 51 height 27
type input "BOX3"
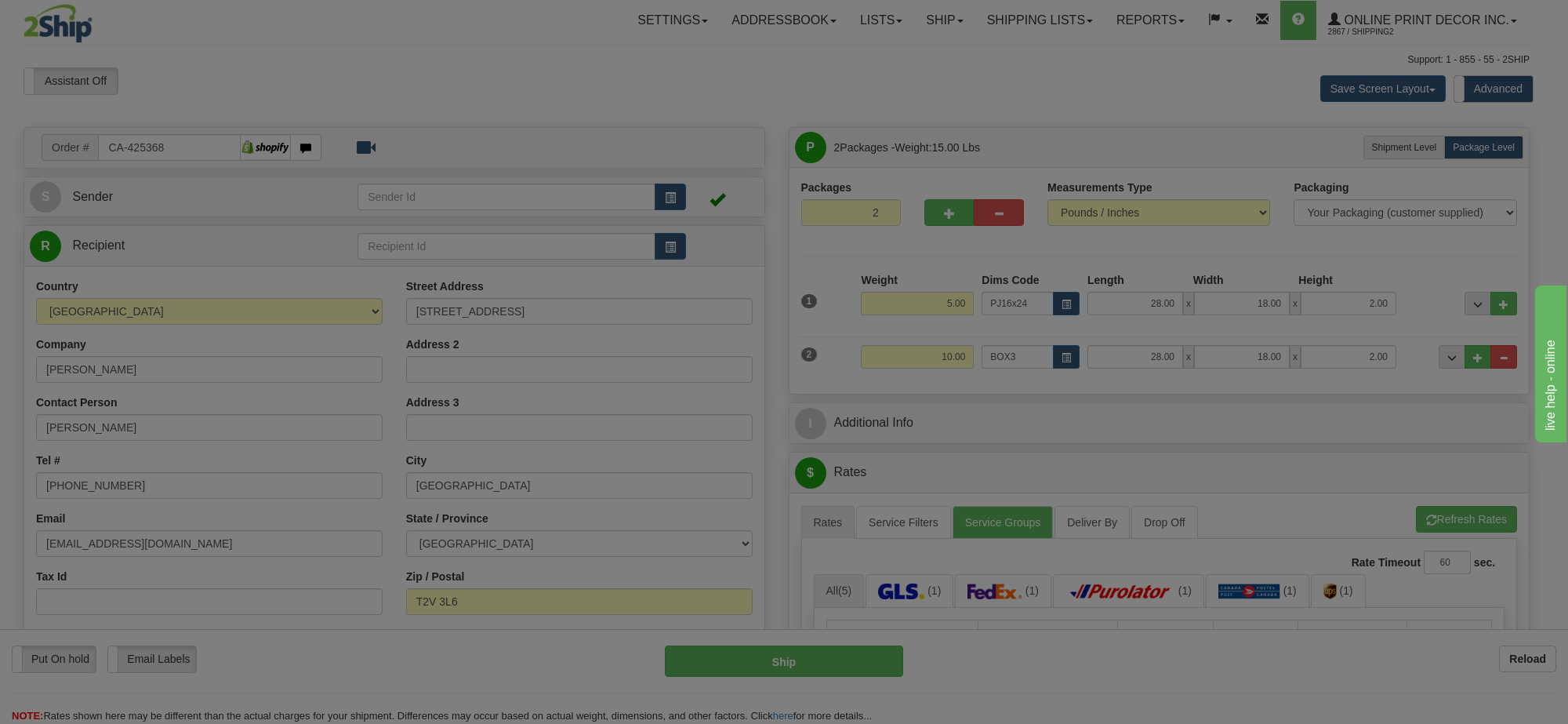
type input "39.00"
type input "27.00"
type input "3.00"
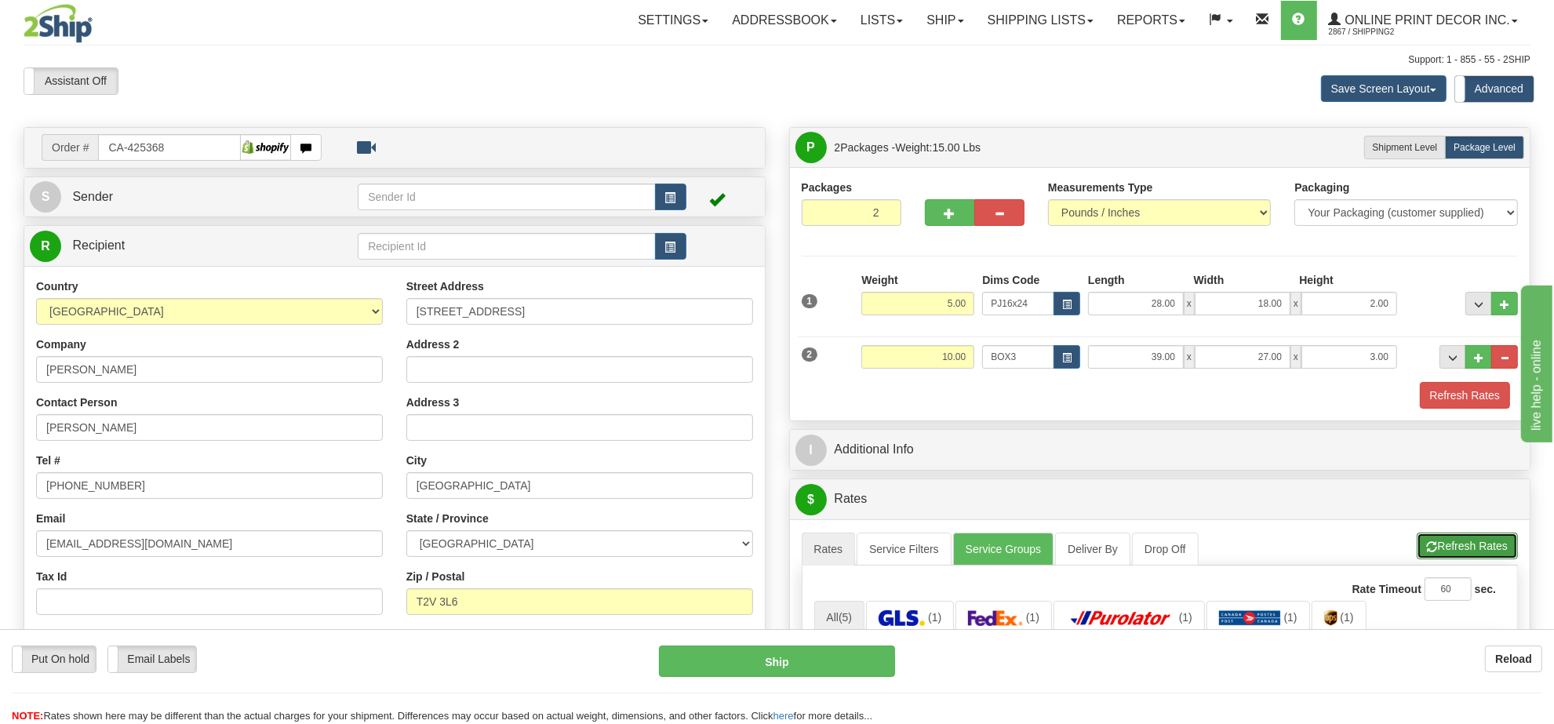
click at [1441, 539] on button "Refresh Rates" at bounding box center [1467, 546] width 101 height 27
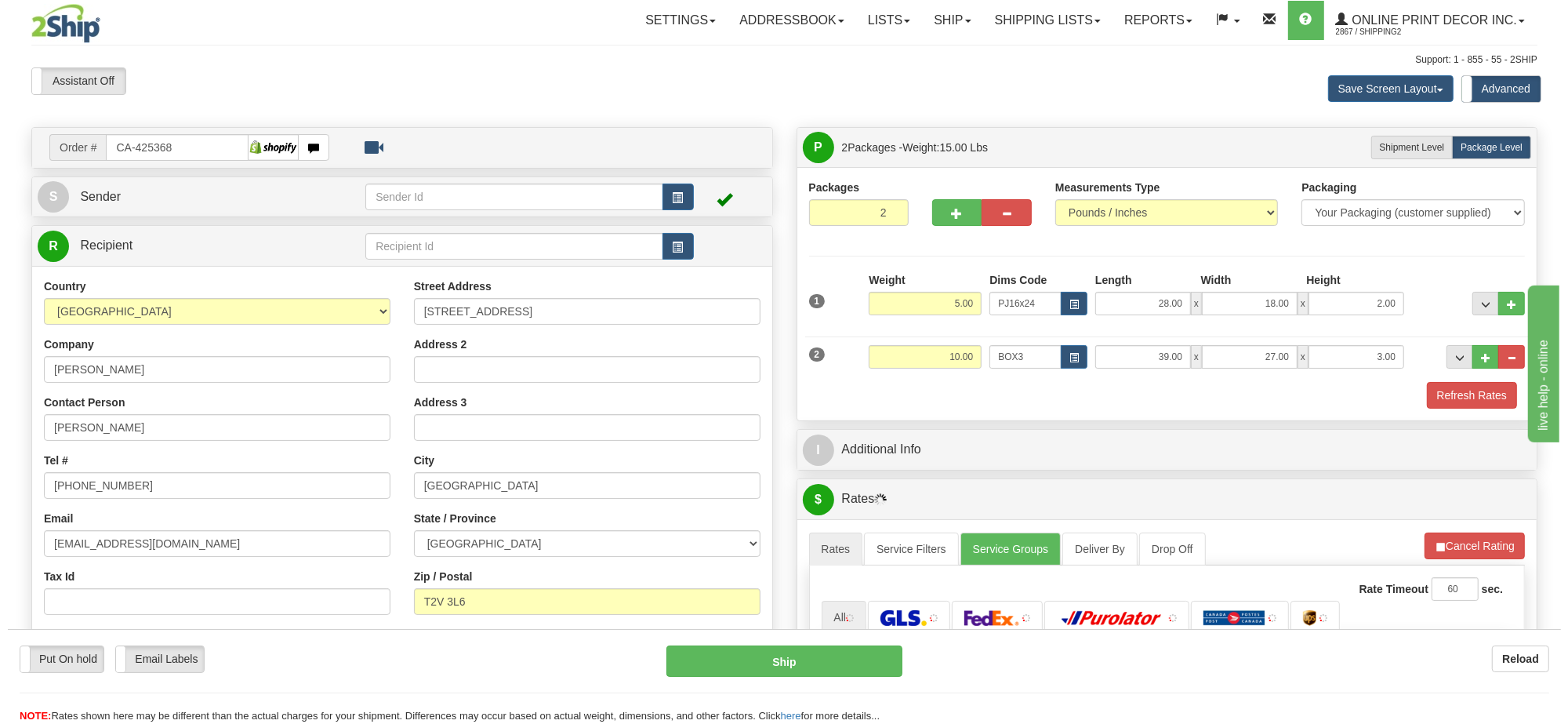
scroll to position [196, 0]
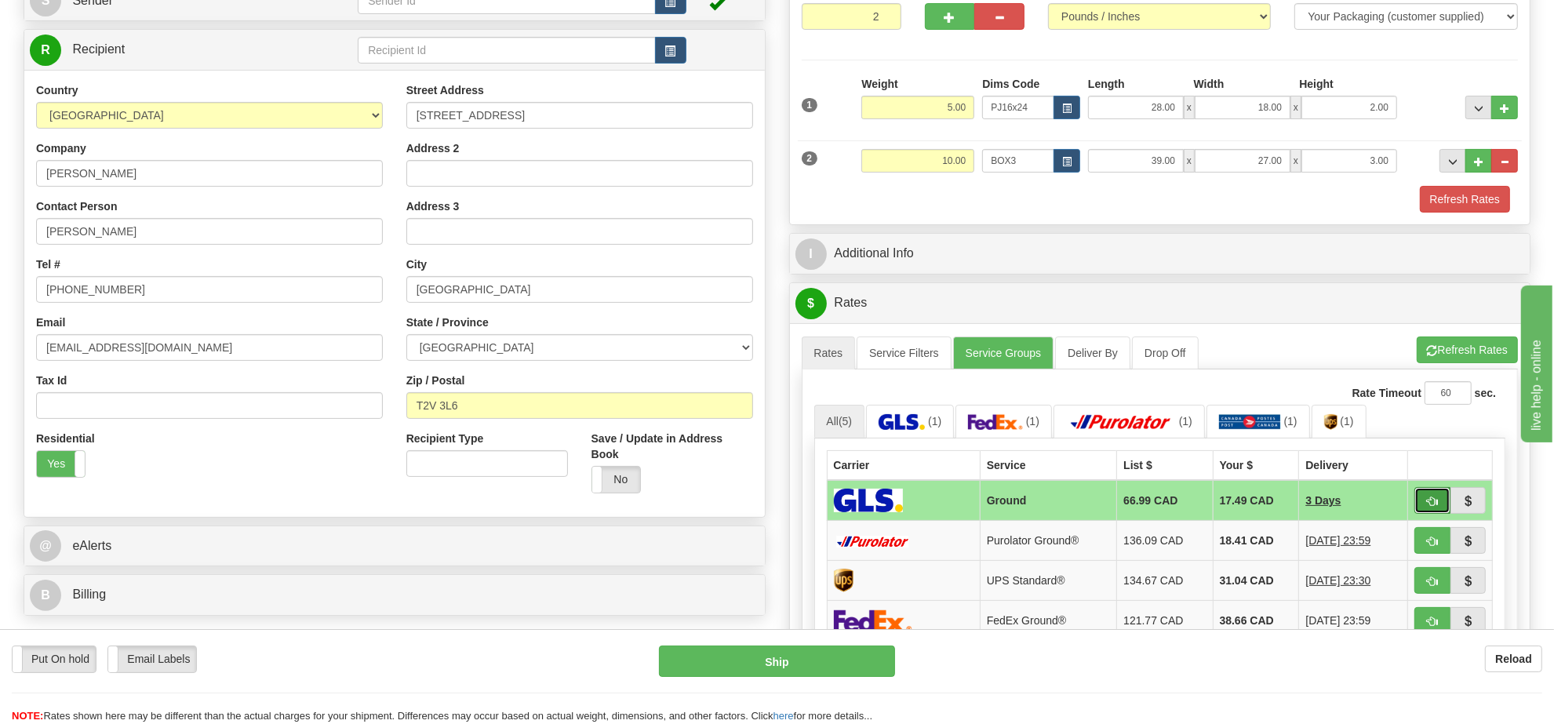
click at [1428, 504] on span "button" at bounding box center [1432, 502] width 11 height 10
type input "1"
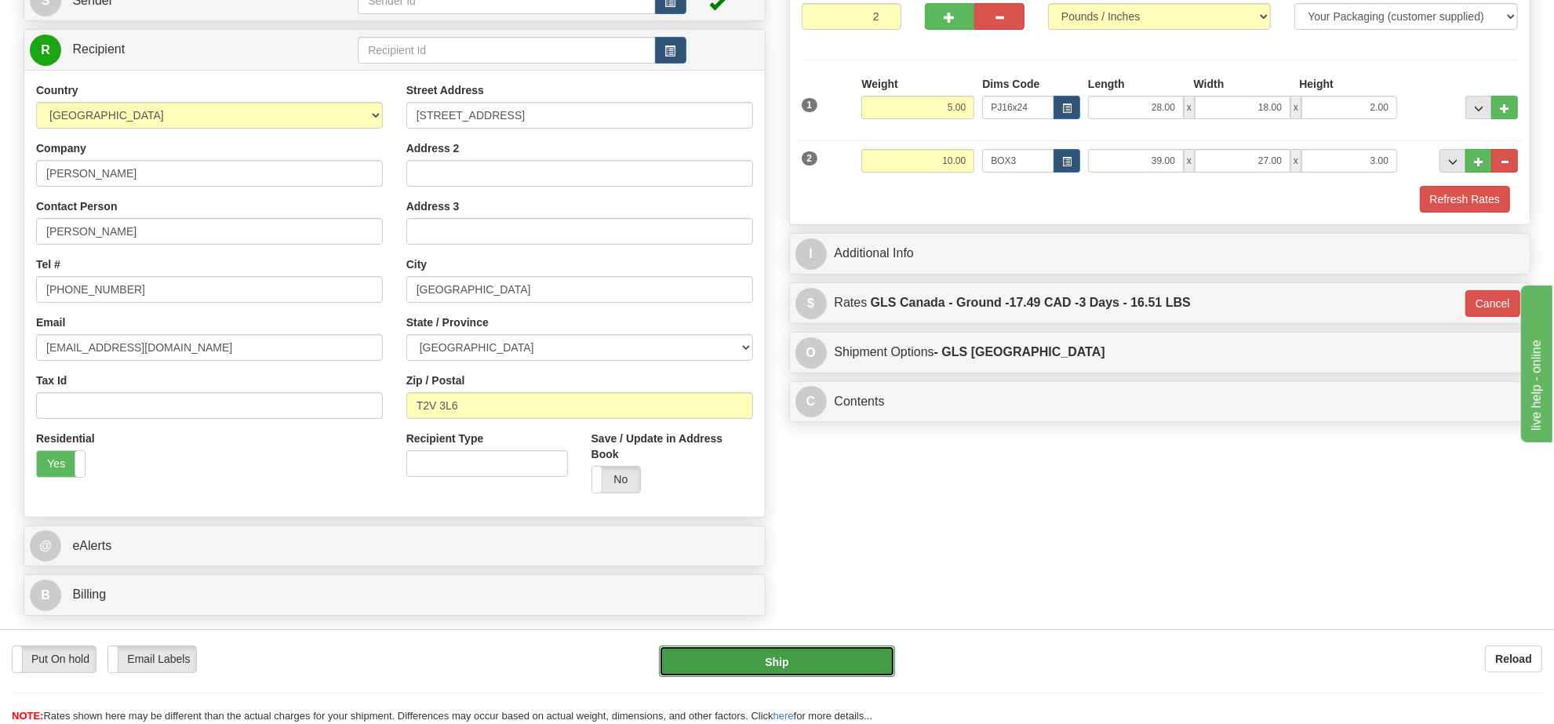
click at [798, 665] on button "Ship" at bounding box center [776, 661] width 235 height 31
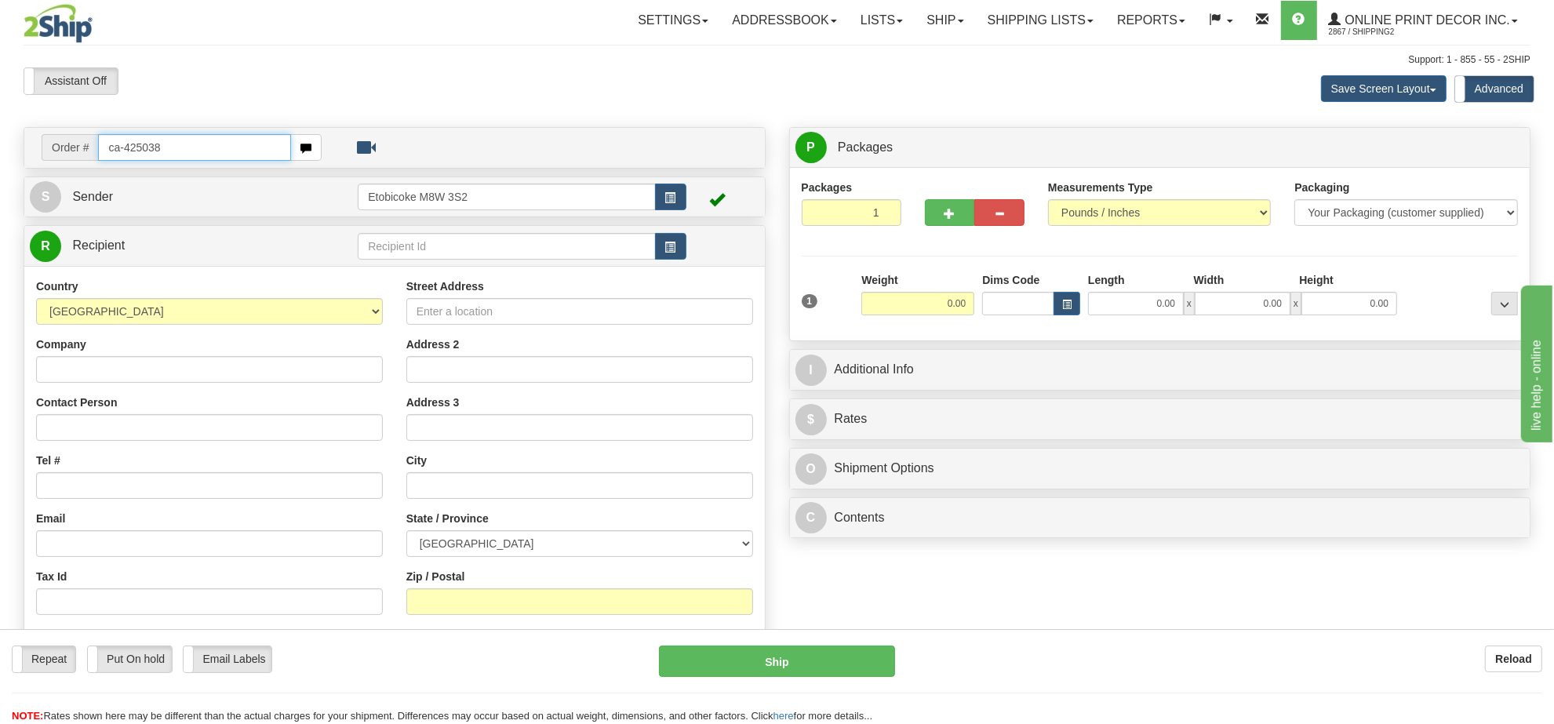
type input "ca-425038"
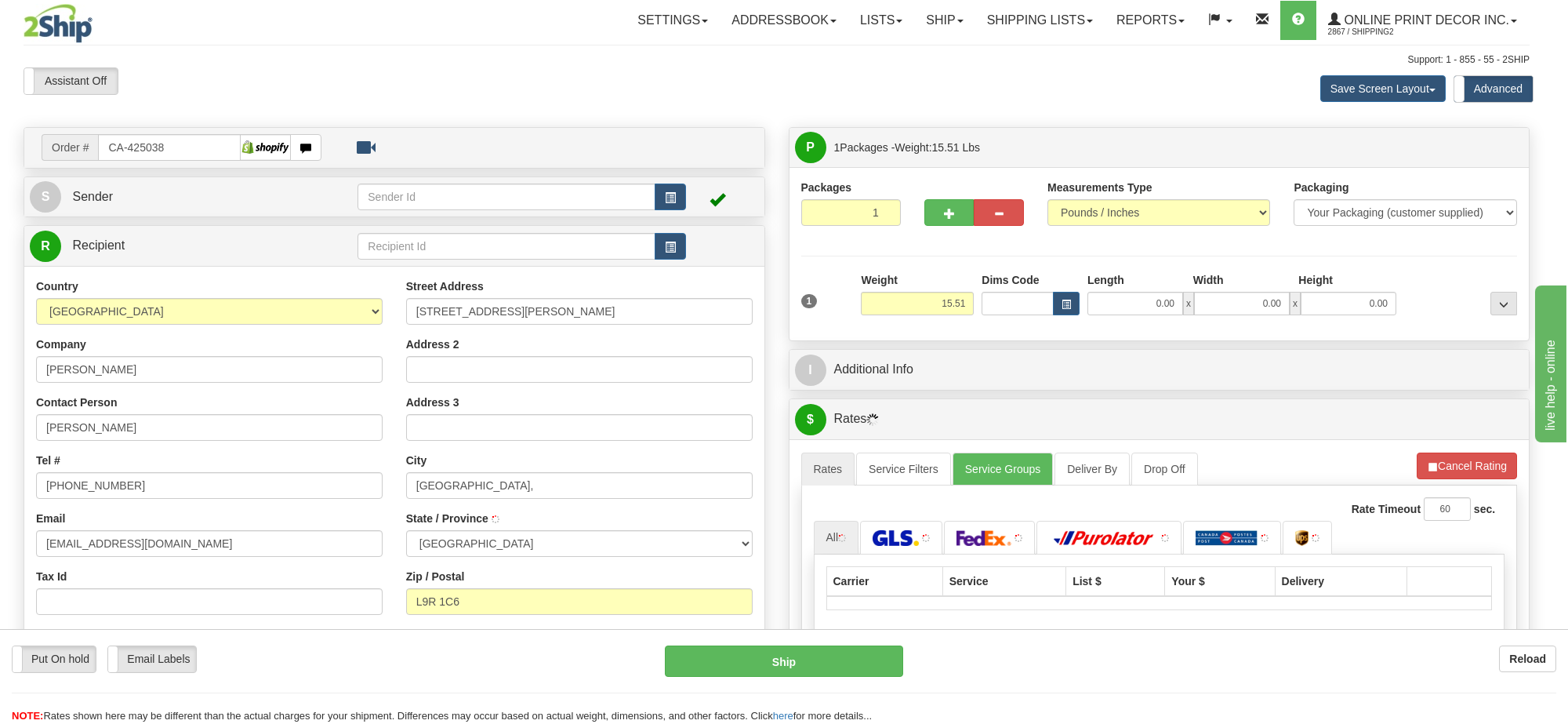
type input "ALLISTON"
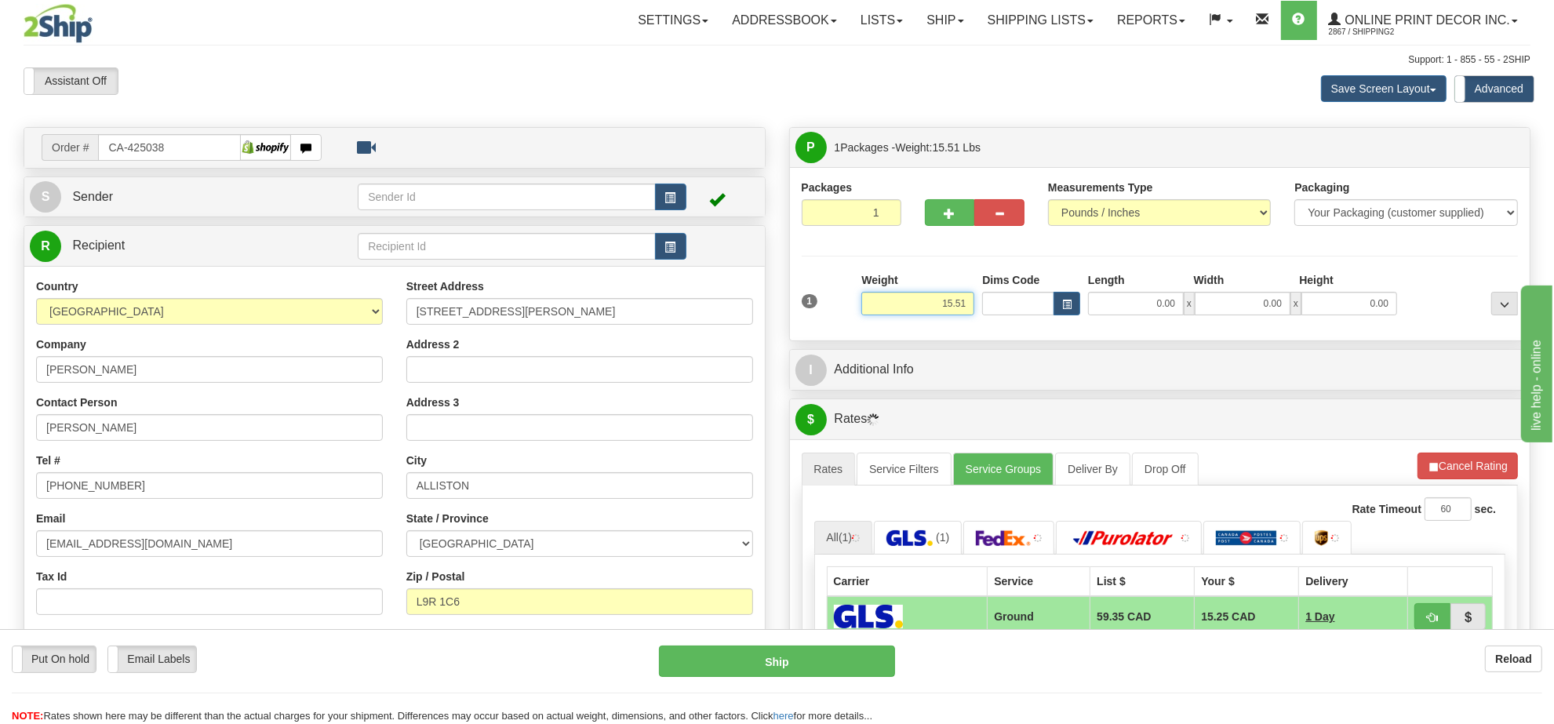
click at [956, 311] on input "15.51" at bounding box center [917, 304] width 113 height 24
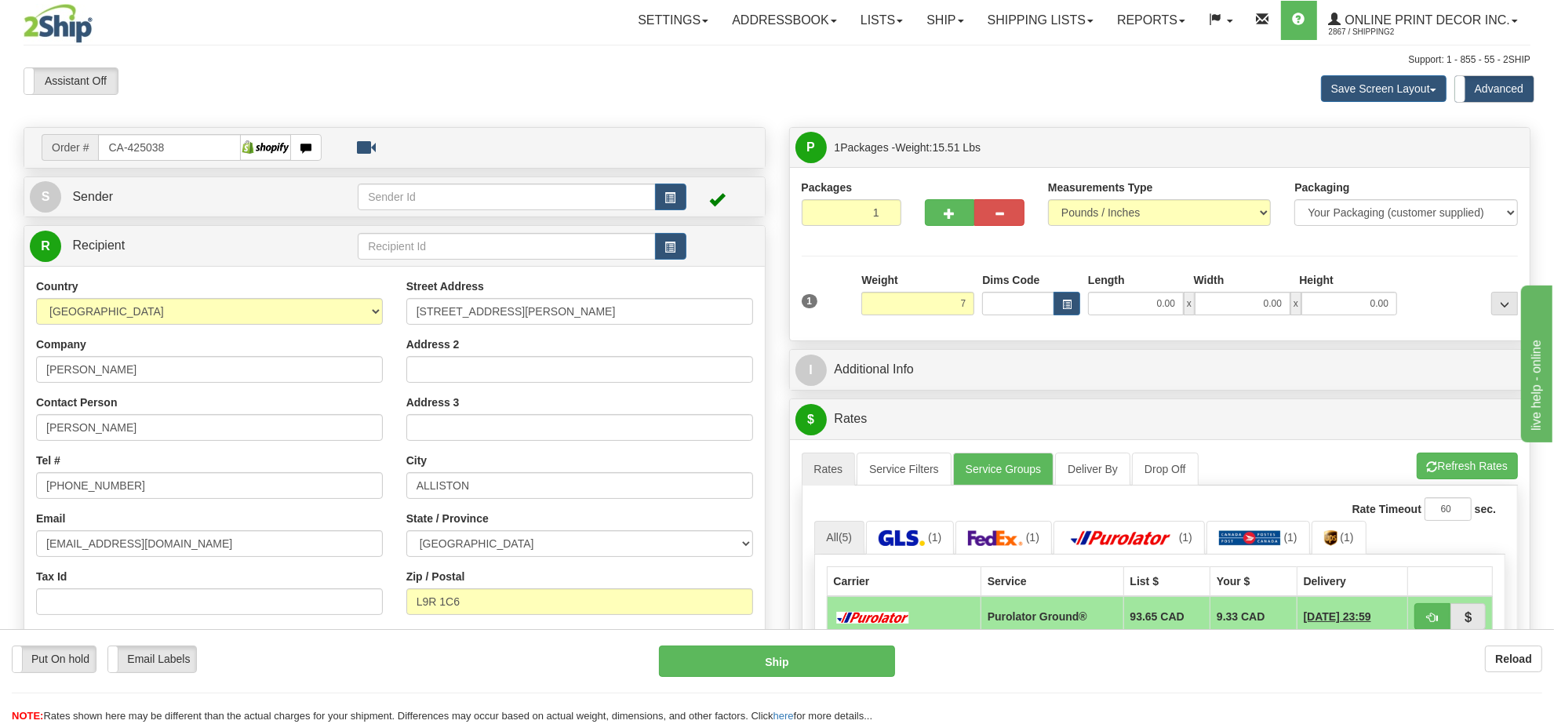
drag, startPoint x: 966, startPoint y: 294, endPoint x: 1442, endPoint y: 322, distance: 477.0
click at [1457, 324] on div "1 Weight 7 Dims Code Length" at bounding box center [1160, 300] width 725 height 56
type input "7.00"
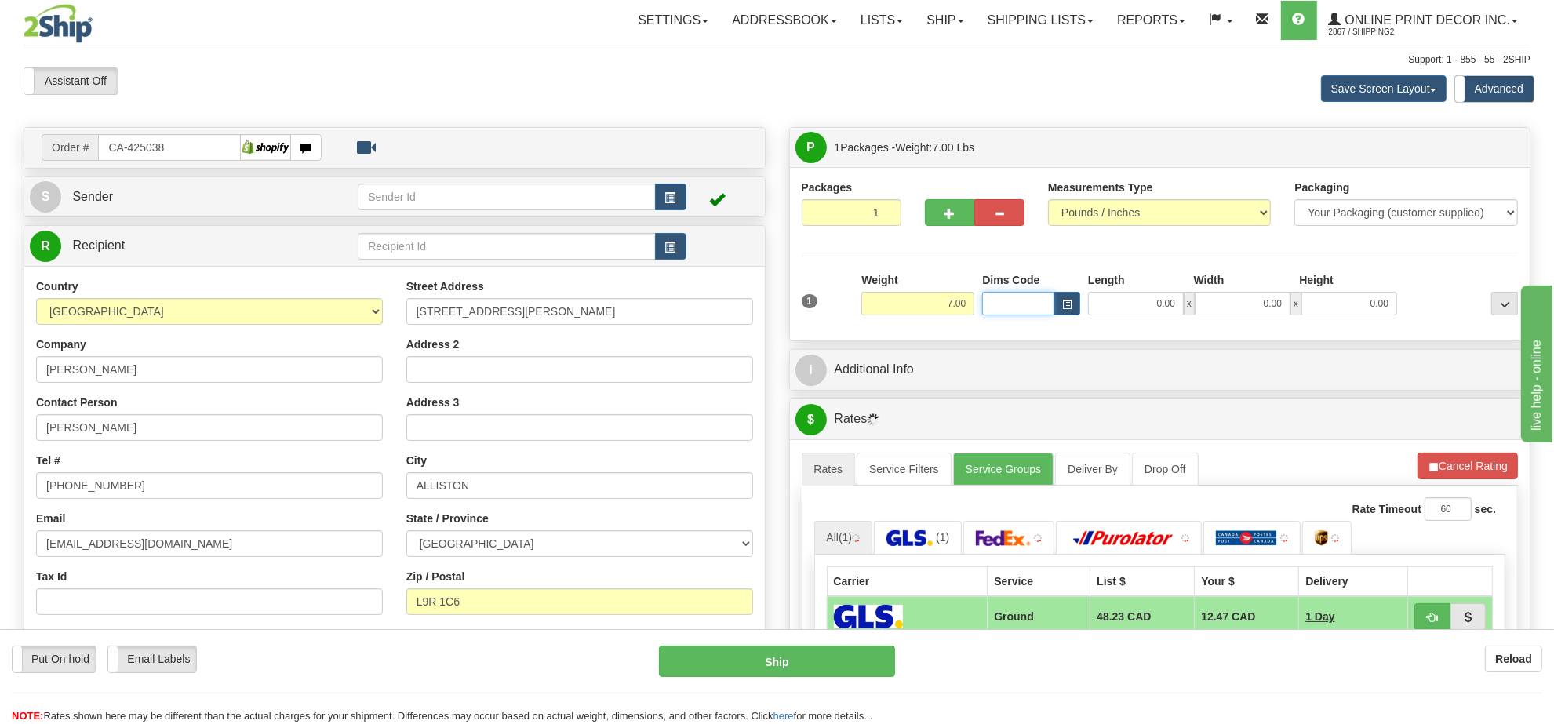
click at [1049, 300] on input "Dims Code" at bounding box center [1018, 304] width 72 height 24
click at [1067, 300] on span "button" at bounding box center [1066, 304] width 9 height 9
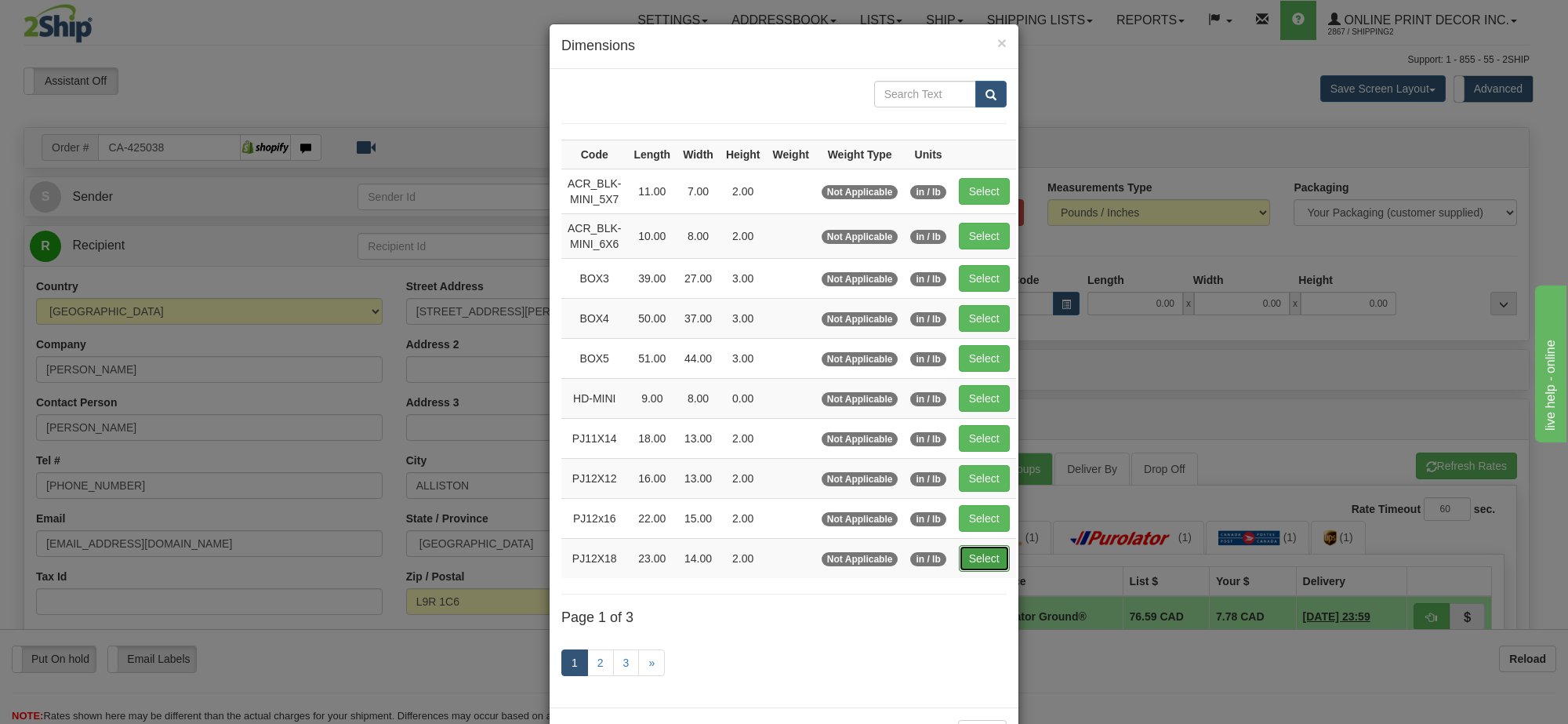
drag, startPoint x: 974, startPoint y: 566, endPoint x: 1315, endPoint y: 326, distance: 417.0
click at [978, 566] on button "Select" at bounding box center [983, 558] width 51 height 27
type input "PJ12X18"
type input "23.00"
type input "14.00"
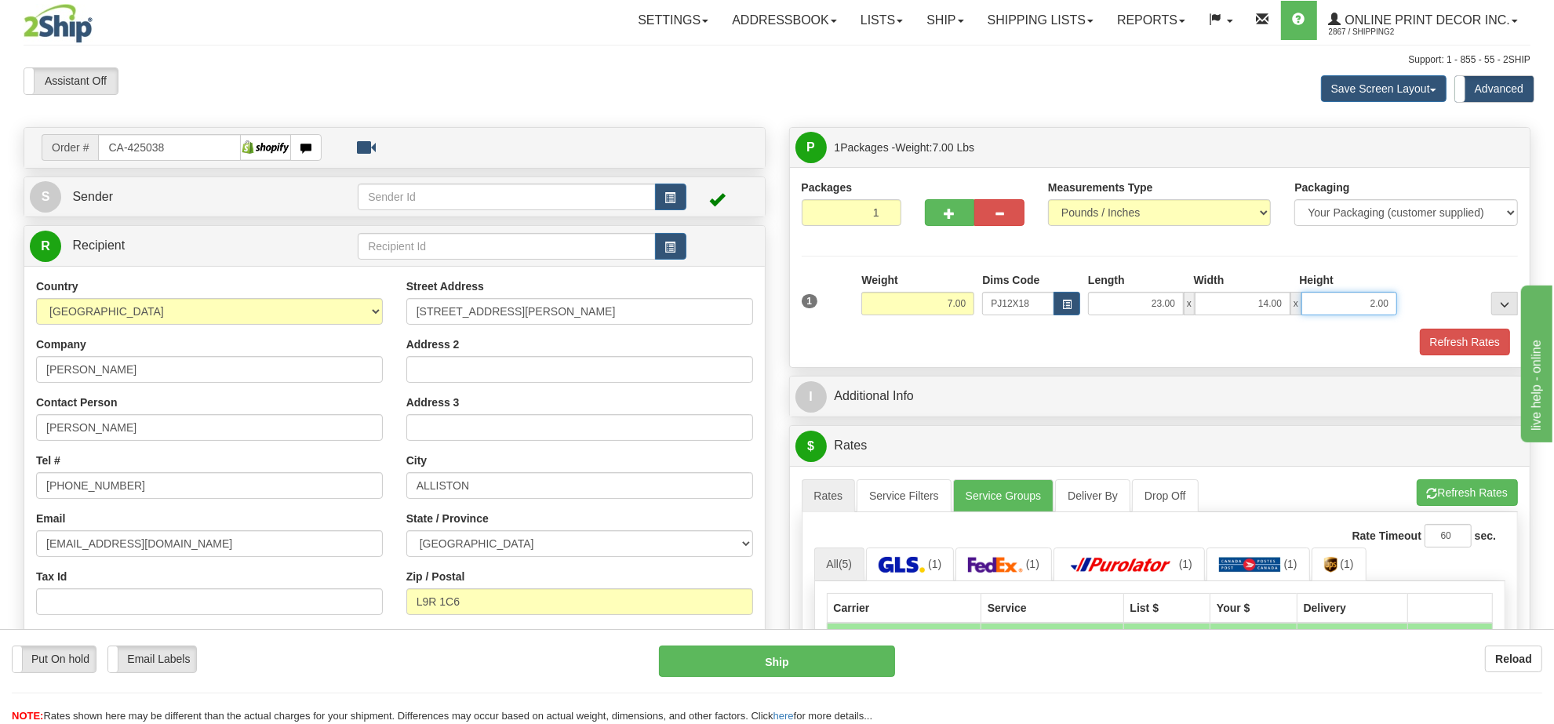
click at [1335, 302] on input "2.00" at bounding box center [1350, 304] width 96 height 24
type input "6.00"
click at [949, 209] on span "button" at bounding box center [950, 214] width 11 height 10
radio input "true"
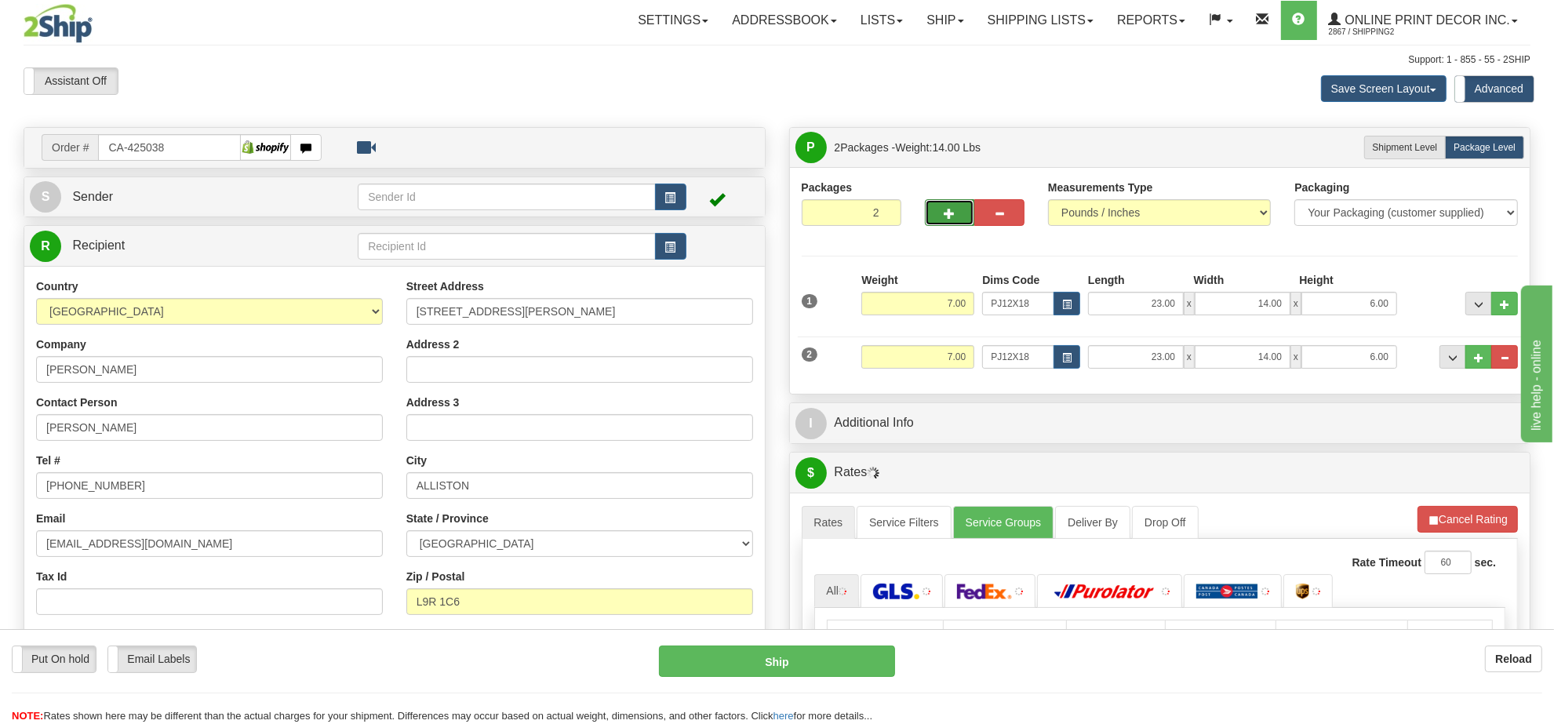
click at [949, 210] on span "button" at bounding box center [950, 214] width 11 height 10
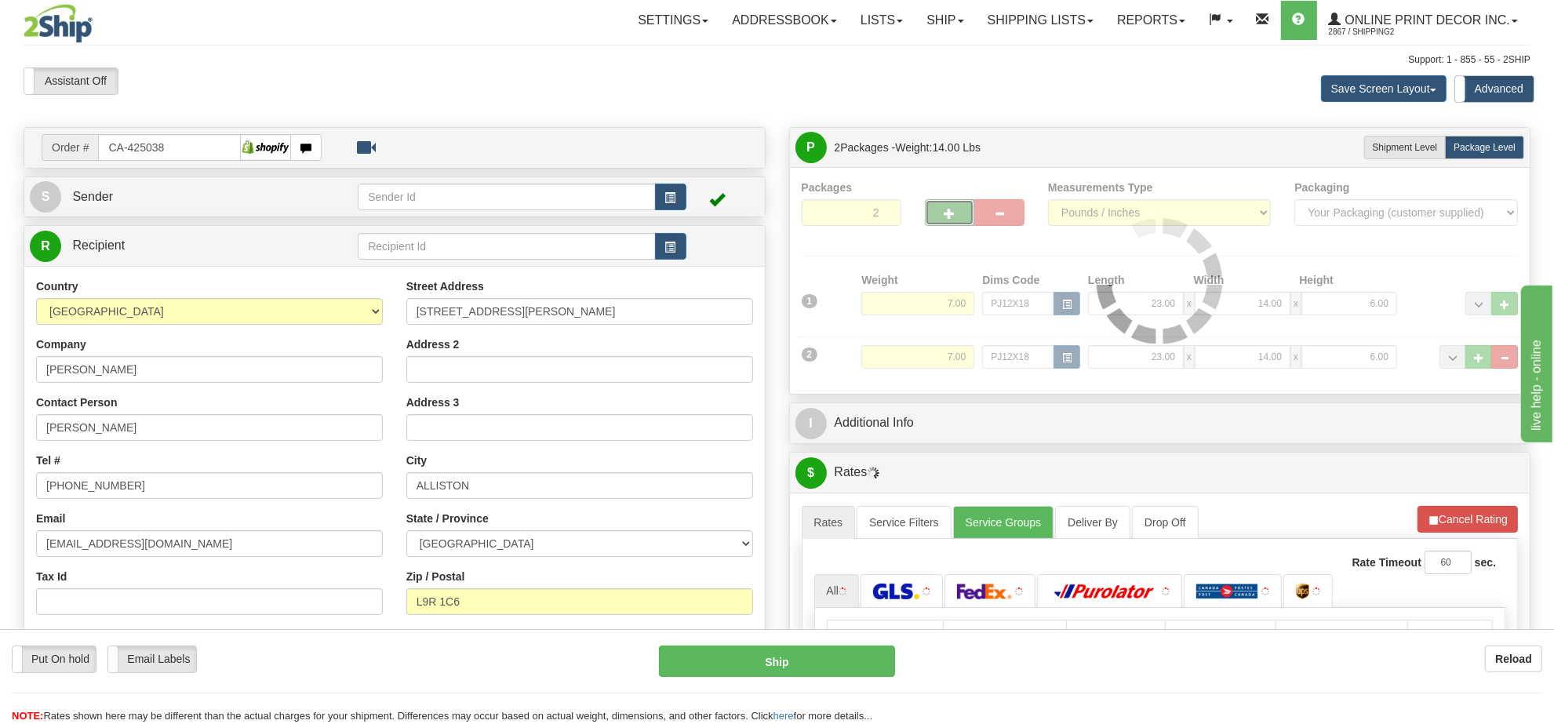
type input "3"
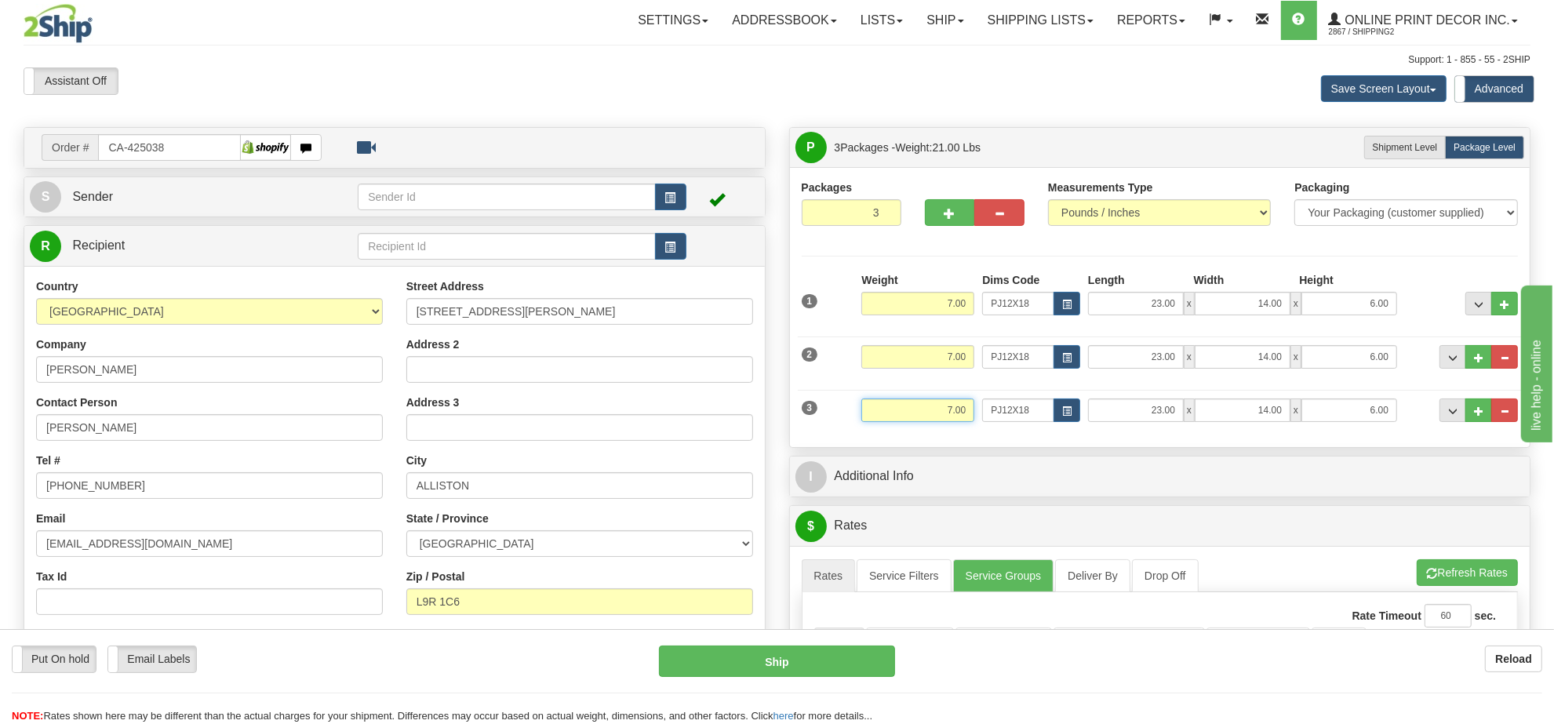
click at [954, 418] on input "7.00" at bounding box center [917, 411] width 113 height 24
type input "3.00"
click at [1072, 413] on button "button" at bounding box center [1067, 411] width 27 height 24
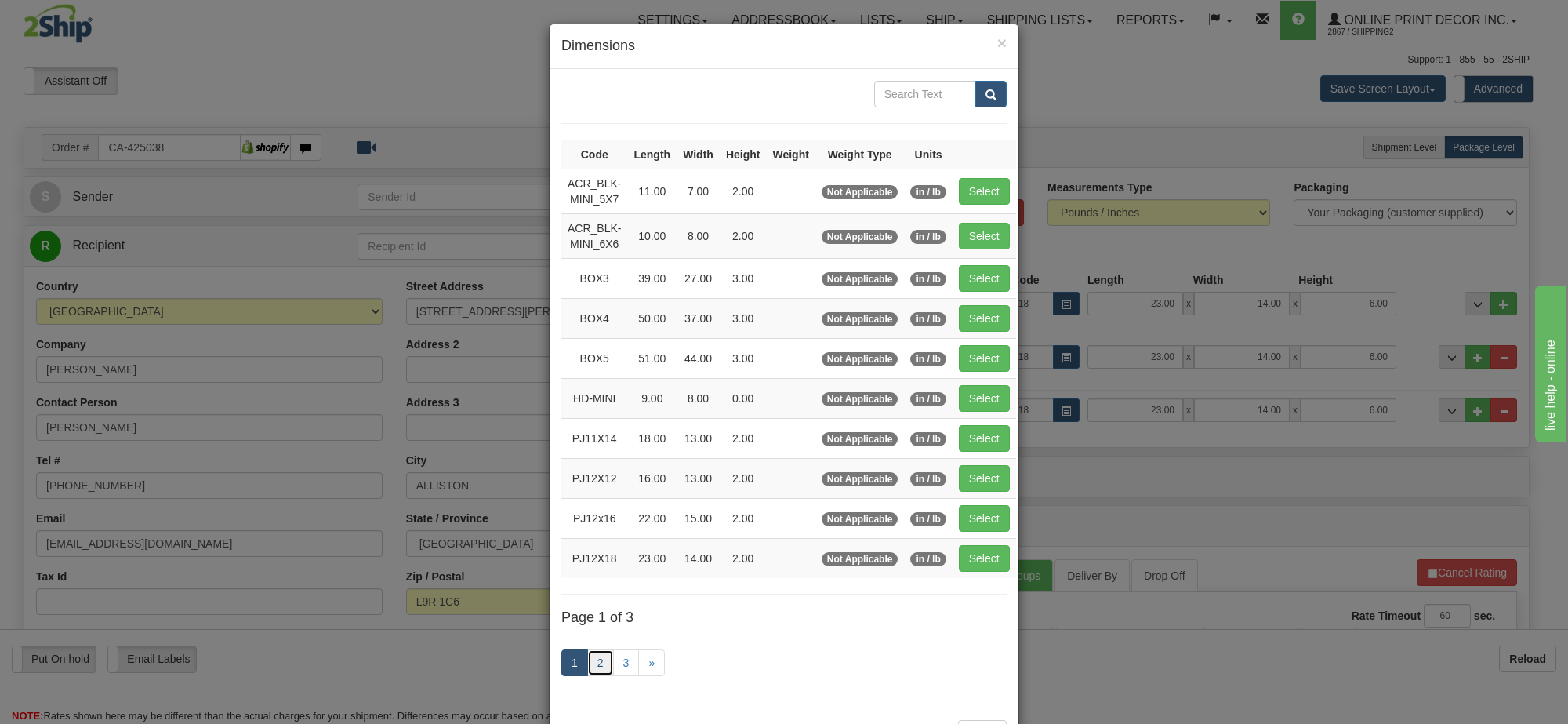
click at [603, 672] on link "2" at bounding box center [601, 663] width 27 height 27
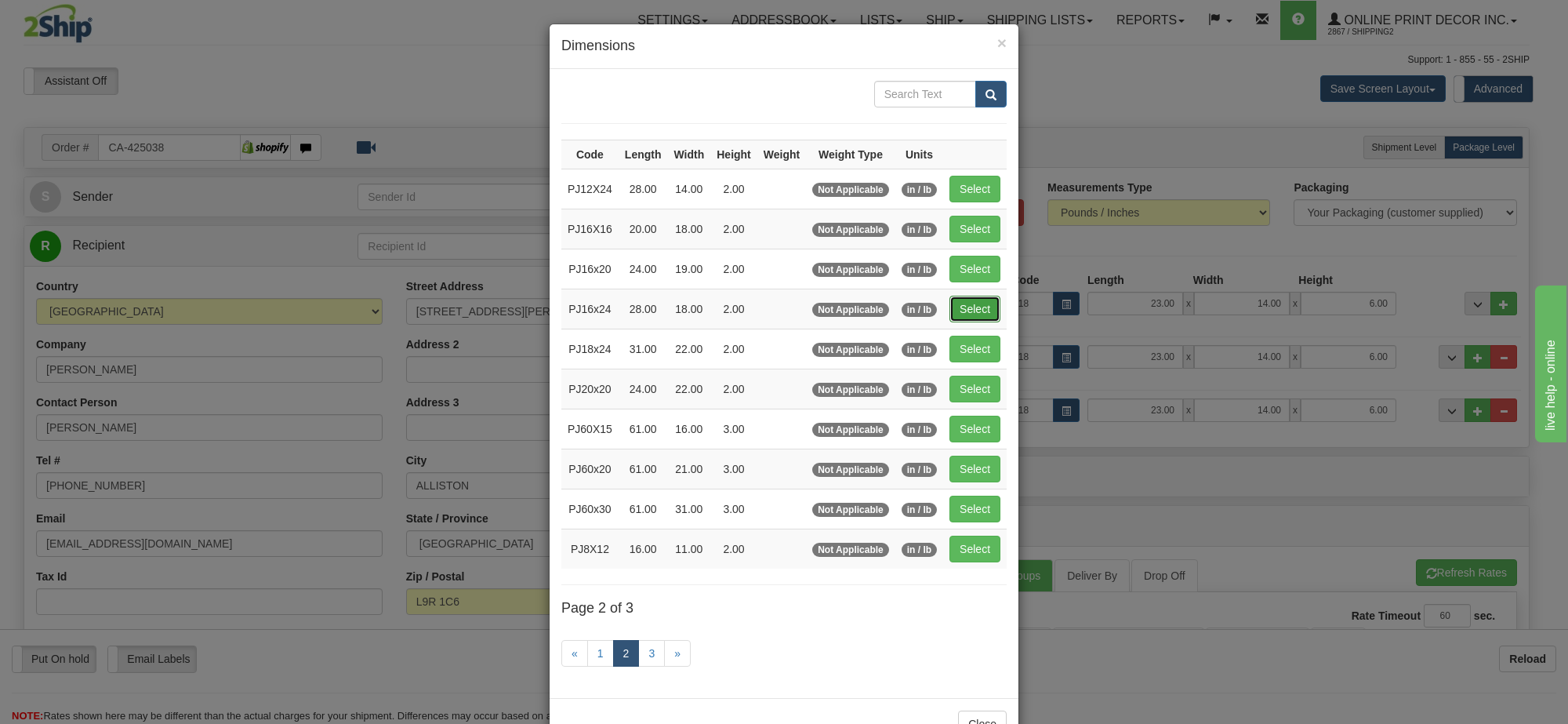
click at [966, 314] on button "Select" at bounding box center [974, 309] width 51 height 27
type input "PJ16x24"
type input "28.00"
type input "18.00"
type input "2.00"
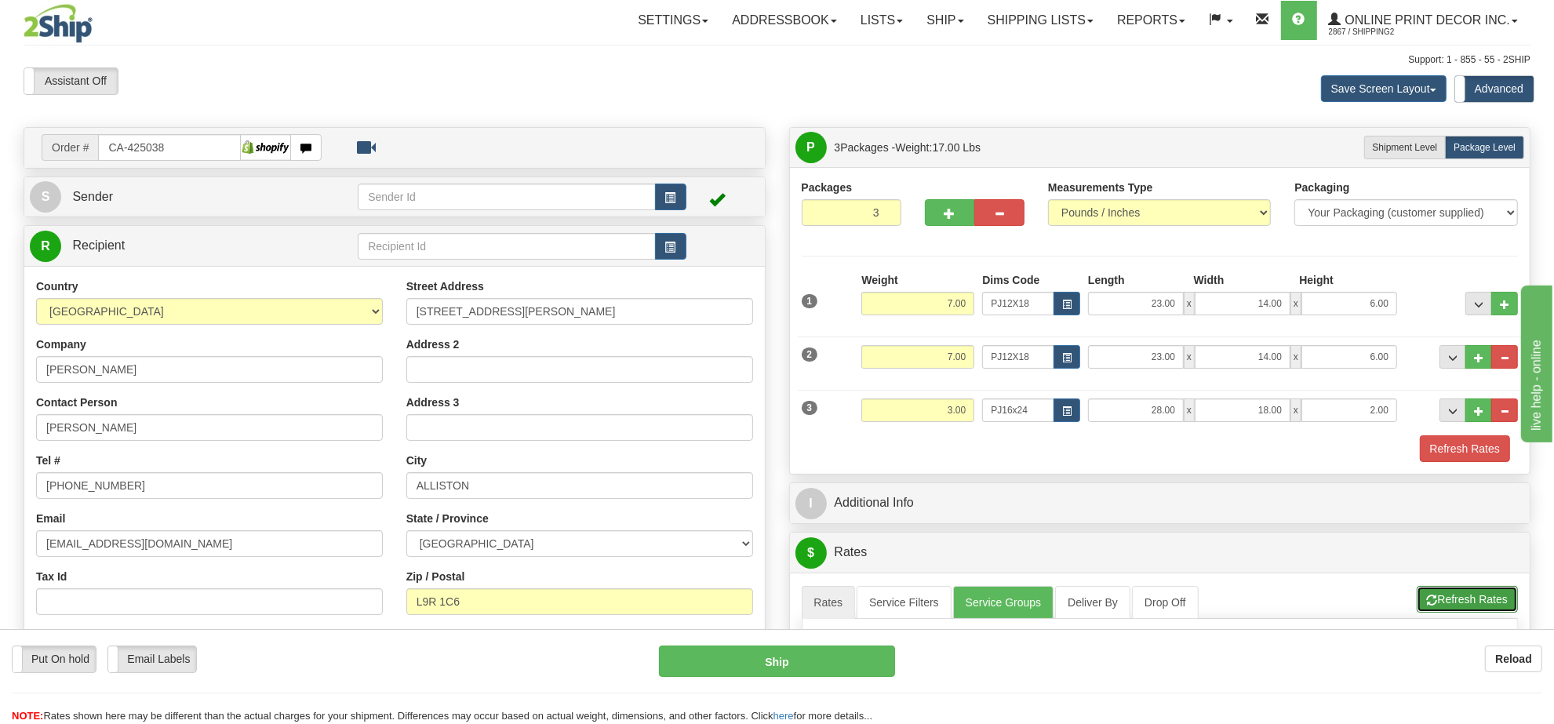
click at [1450, 593] on button "Refresh Rates" at bounding box center [1467, 599] width 101 height 27
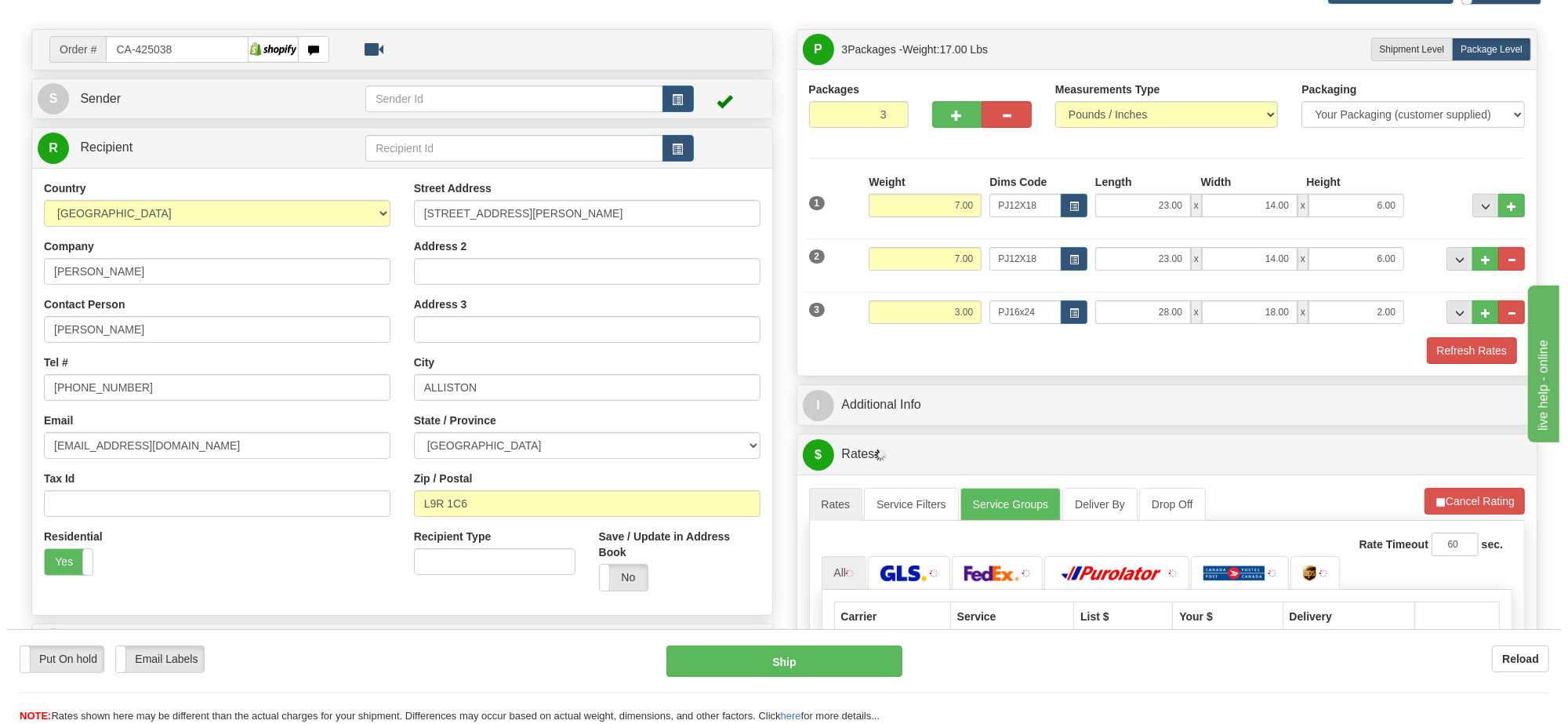
scroll to position [196, 0]
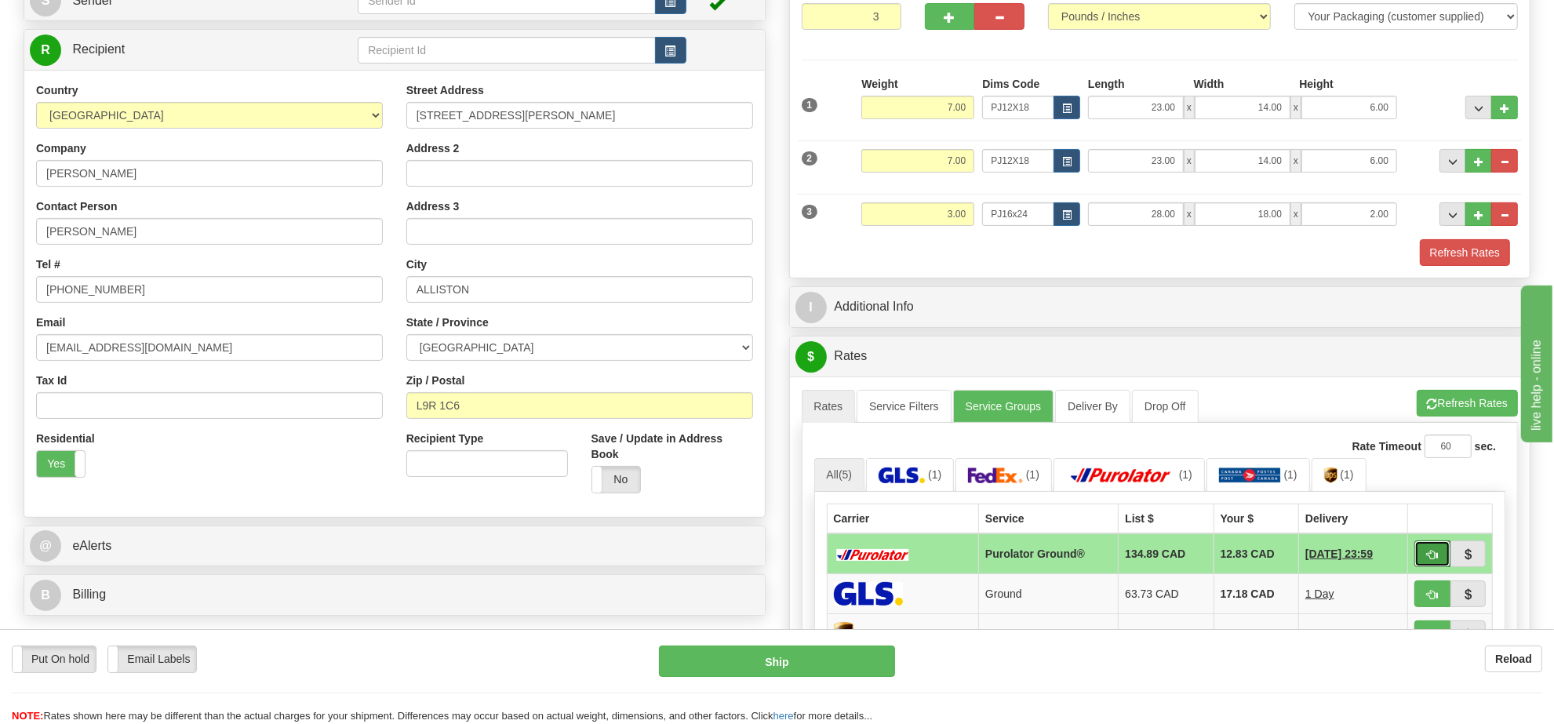
click at [1426, 554] on button "button" at bounding box center [1433, 554] width 36 height 27
type input "260"
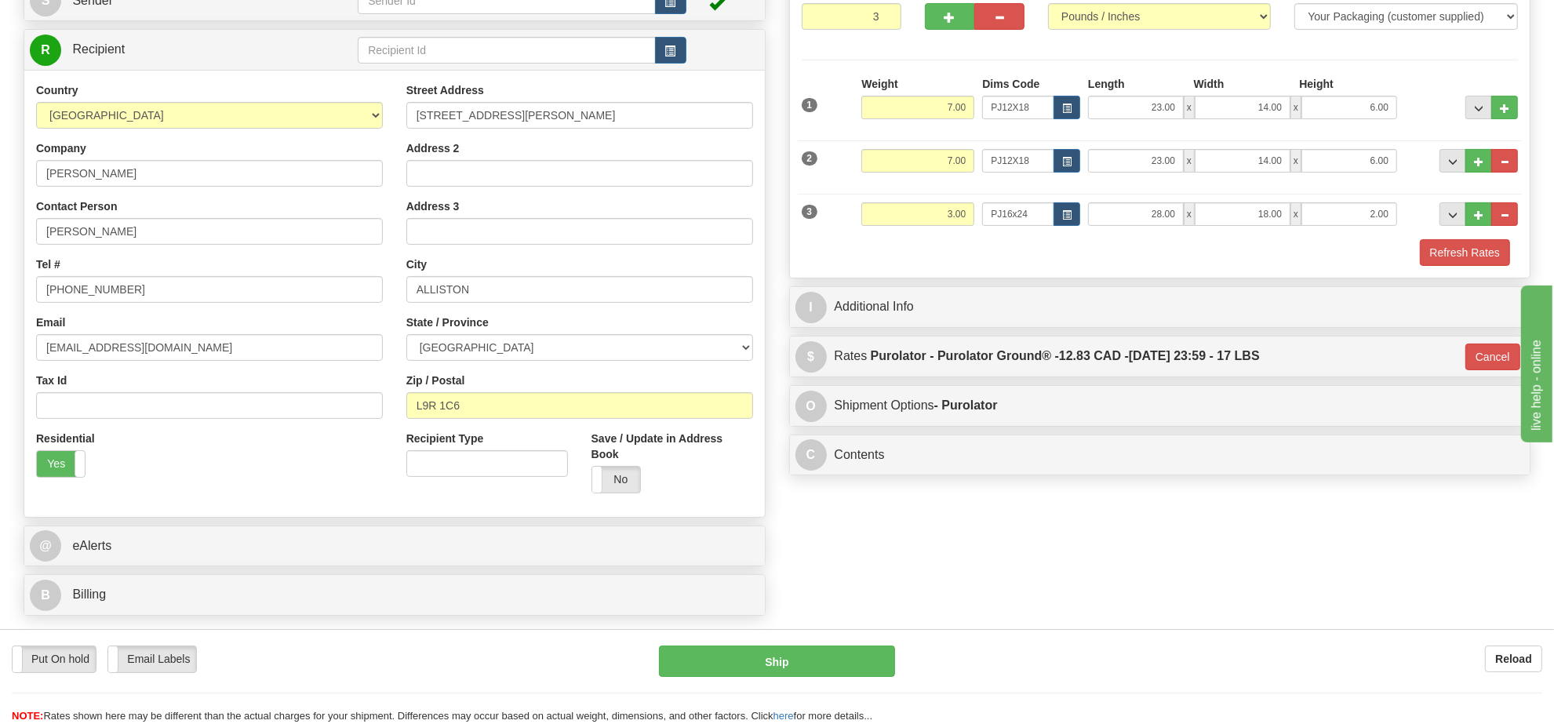
click at [824, 681] on div "Put On hold Put On hold Email Labels Email Labels Edit Reload Ship" at bounding box center [777, 685] width 1554 height 78
click at [825, 675] on button "Ship" at bounding box center [776, 661] width 235 height 31
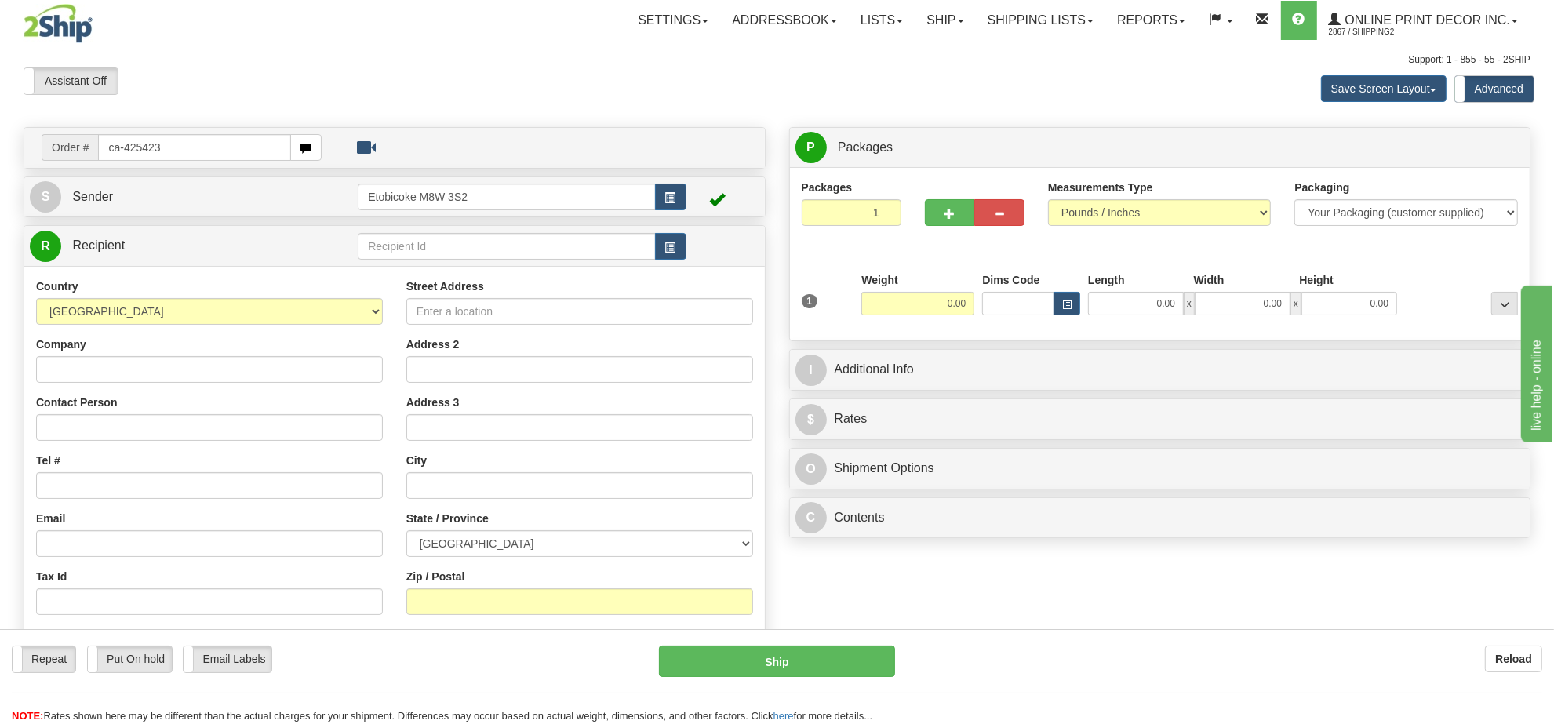
type input "ca-425423"
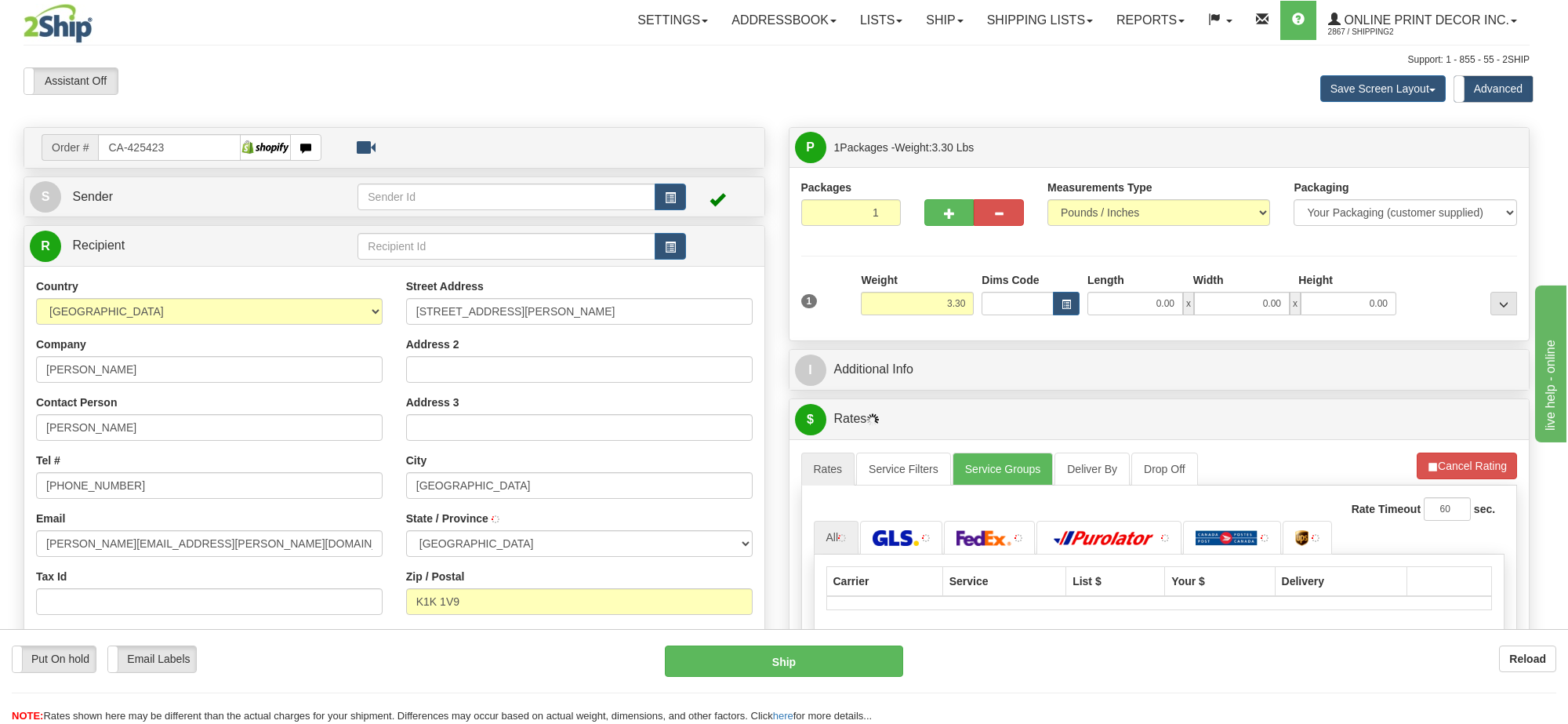
type input "[GEOGRAPHIC_DATA]"
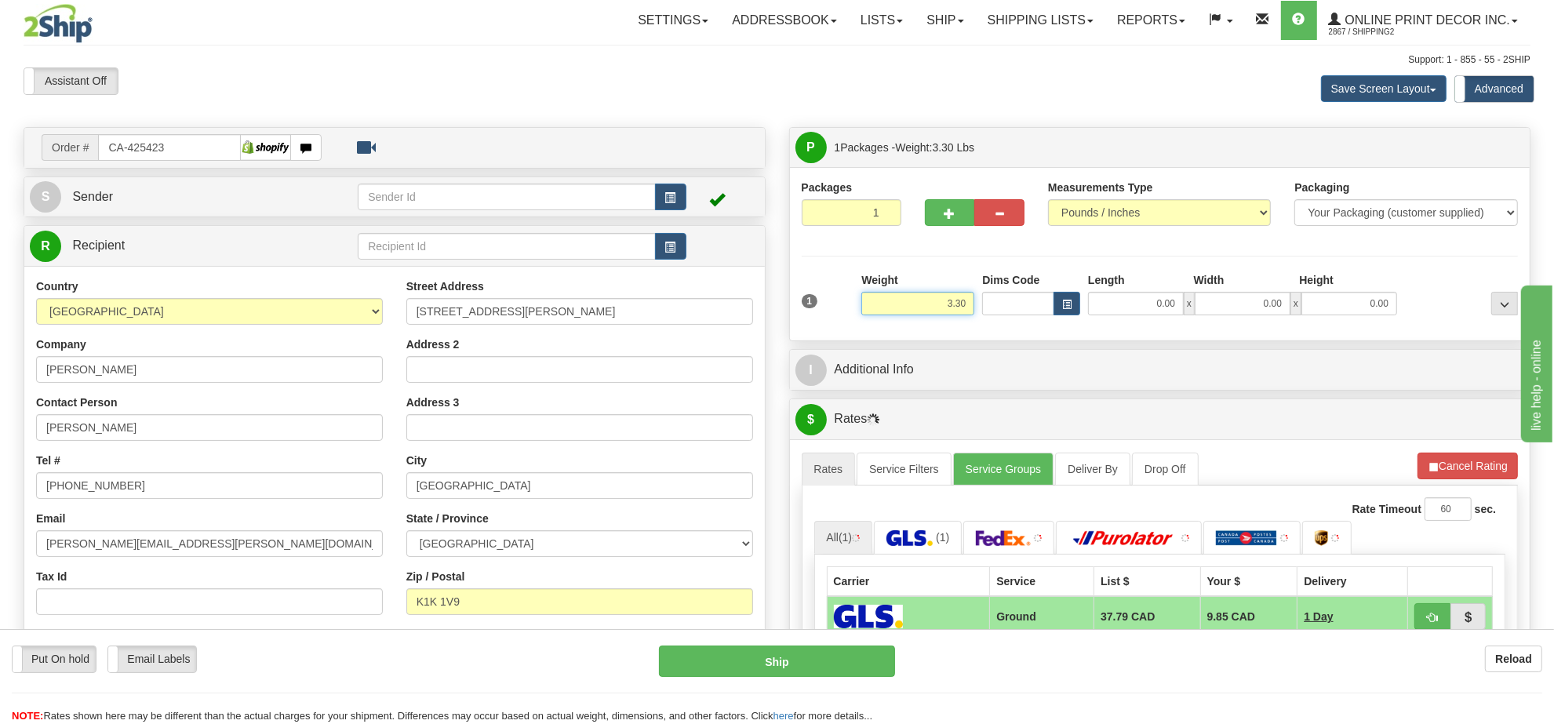
click at [945, 307] on input "3.30" at bounding box center [917, 304] width 113 height 24
click at [945, 306] on input "3.30" at bounding box center [917, 304] width 113 height 24
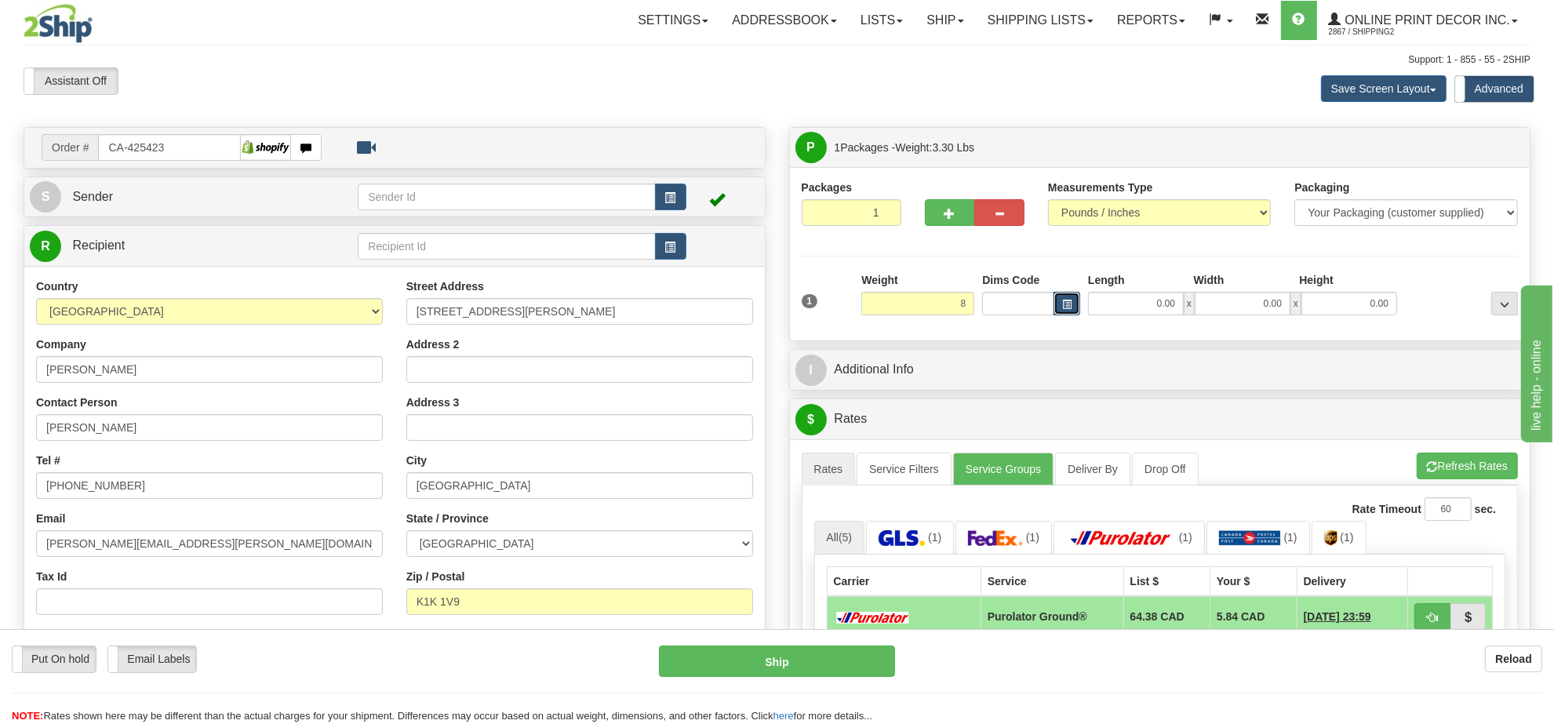
type input "8.00"
click at [1072, 304] on button "button" at bounding box center [1067, 304] width 27 height 24
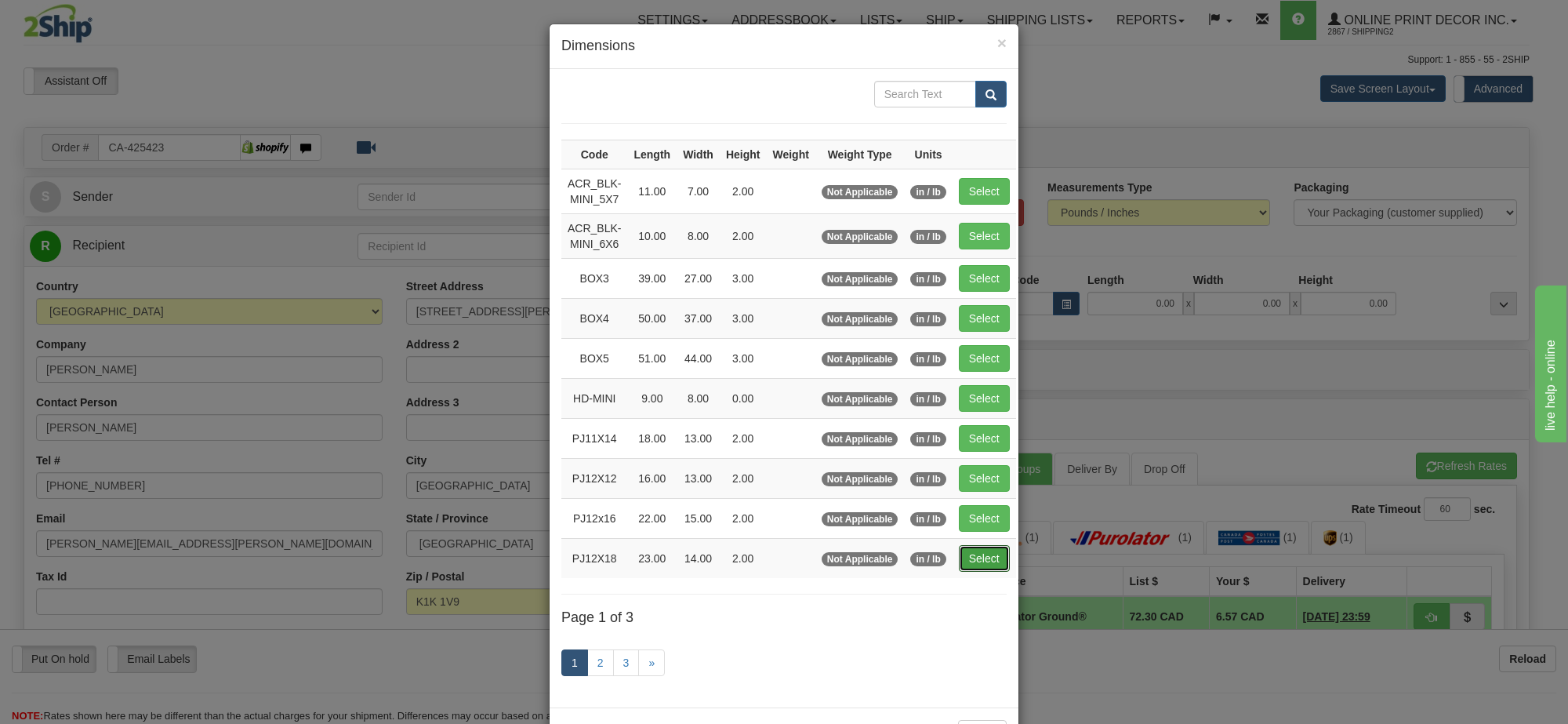
click at [997, 571] on button "Select" at bounding box center [983, 558] width 51 height 27
type input "PJ12X18"
type input "23.00"
type input "14.00"
type input "2.00"
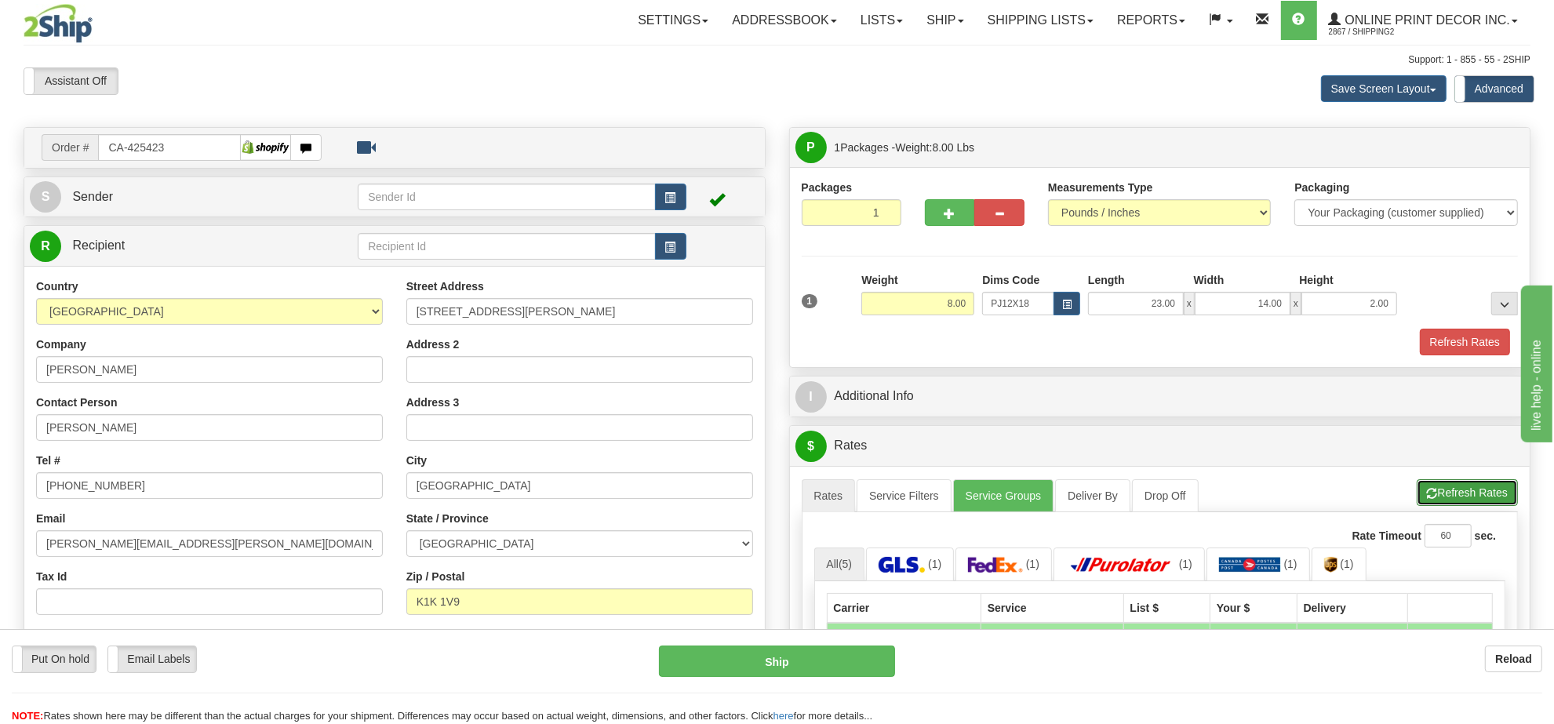
click at [1469, 496] on button "Refresh Rates" at bounding box center [1467, 492] width 101 height 27
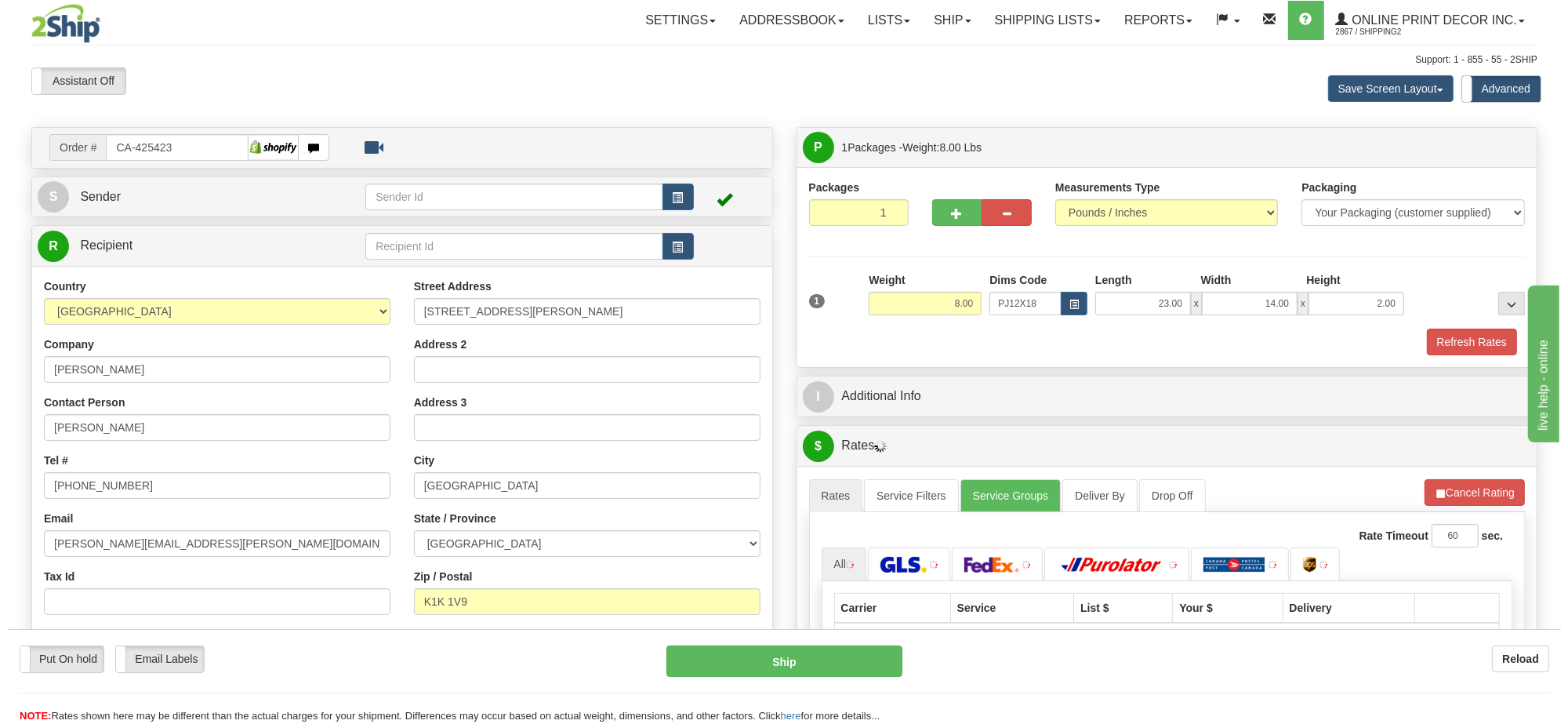
scroll to position [294, 0]
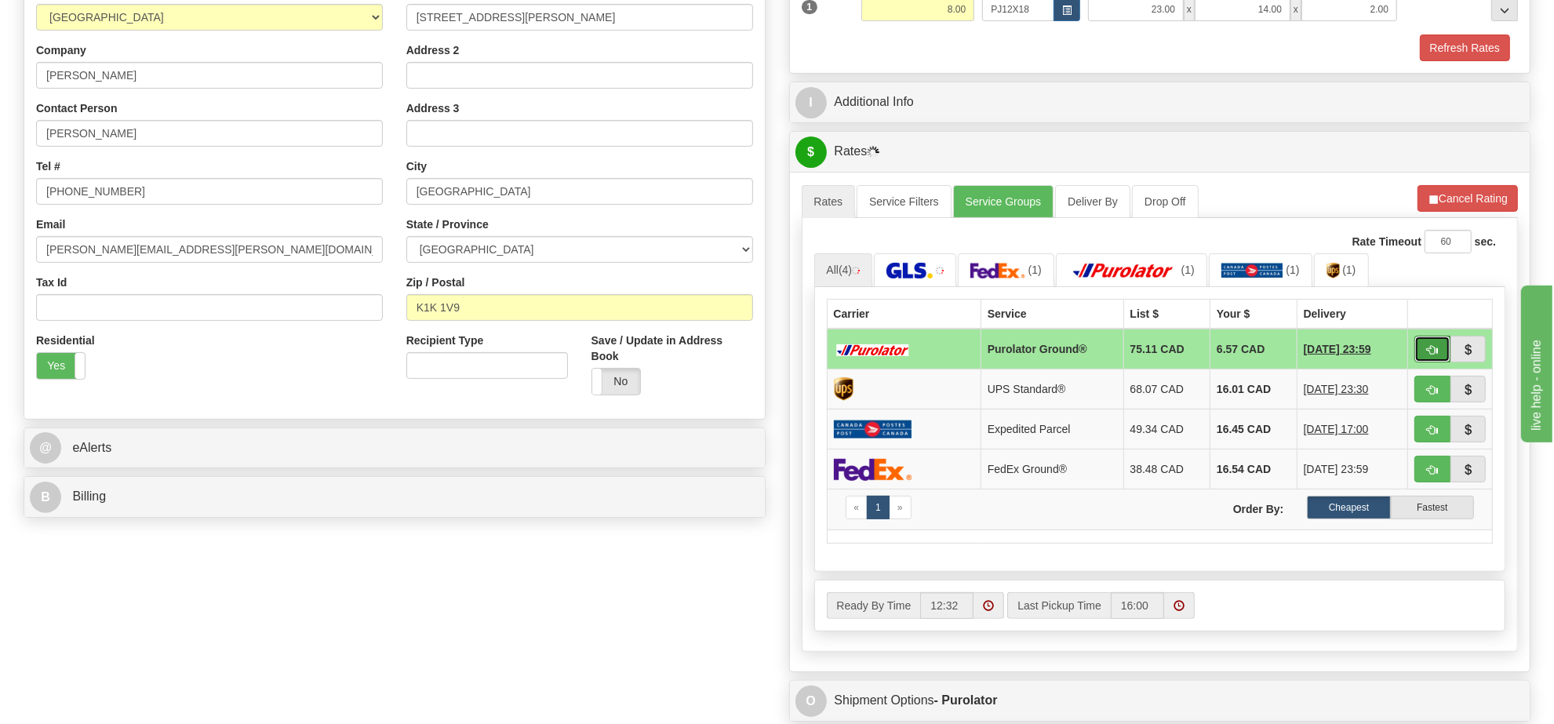
click at [1424, 358] on button "button" at bounding box center [1433, 349] width 36 height 27
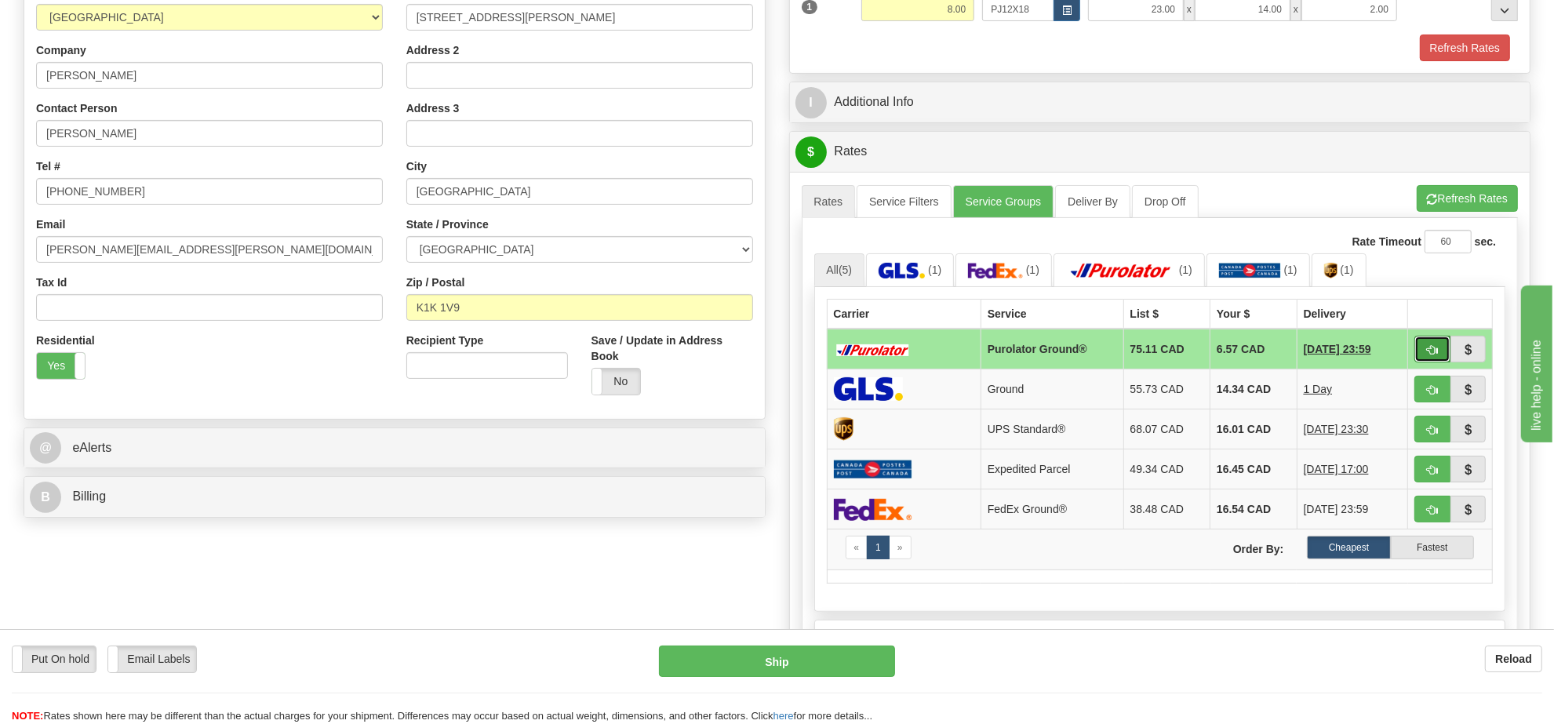
click at [1429, 355] on span "button" at bounding box center [1432, 350] width 11 height 10
type input "260"
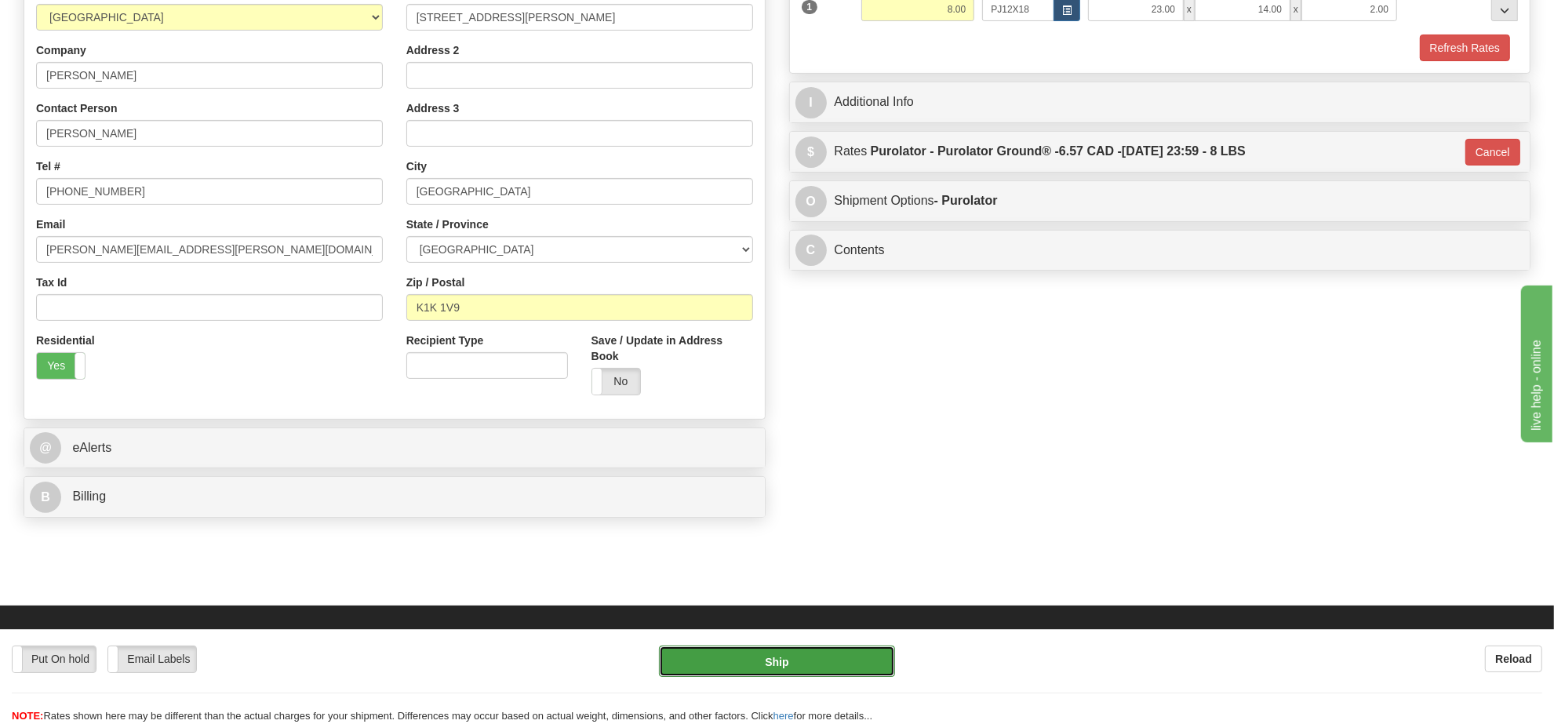
click at [820, 656] on button "Ship" at bounding box center [776, 661] width 235 height 31
